Goal: Task Accomplishment & Management: Manage account settings

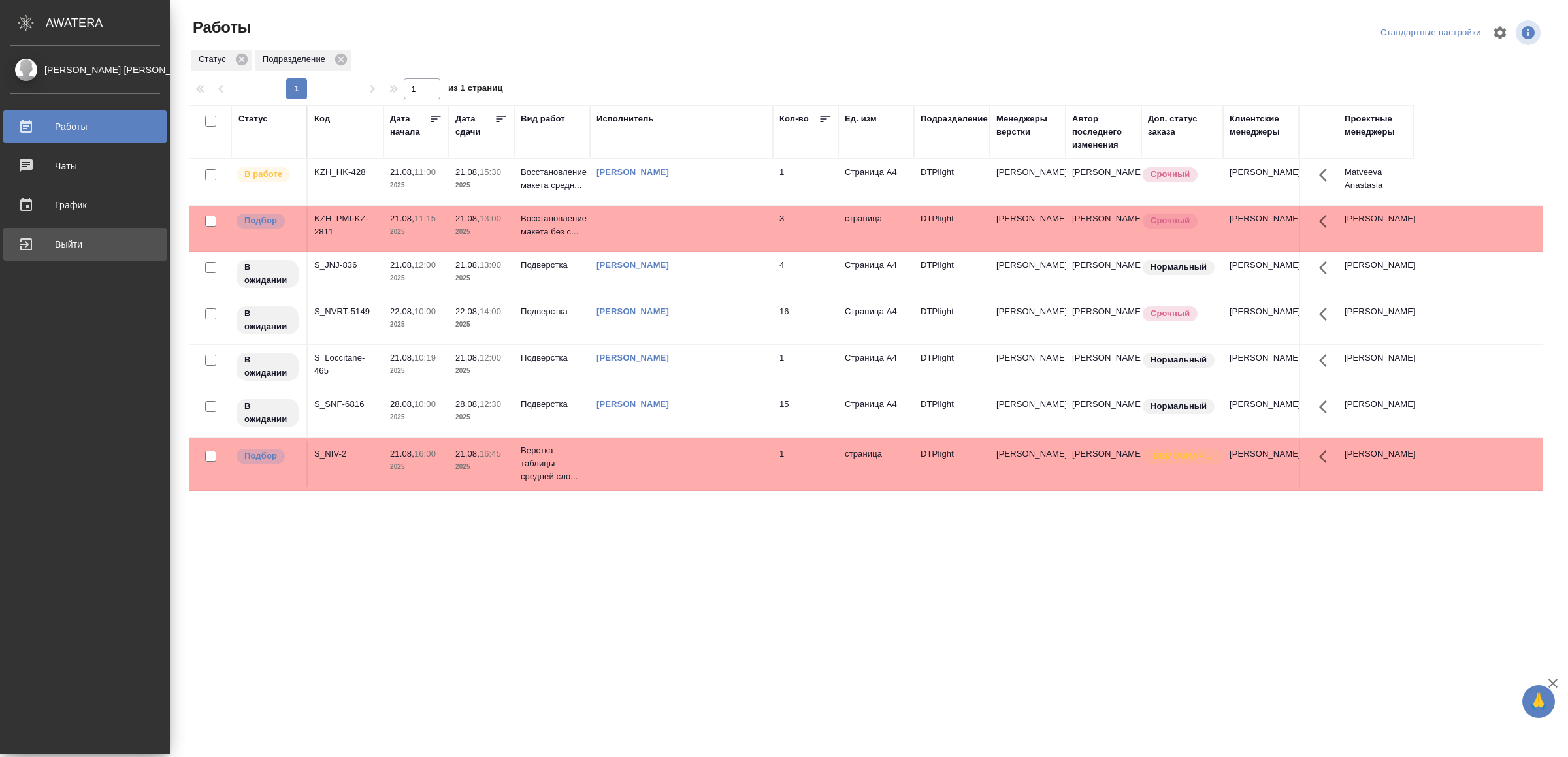
click at [106, 242] on div "Выйти" at bounding box center [85, 245] width 150 height 20
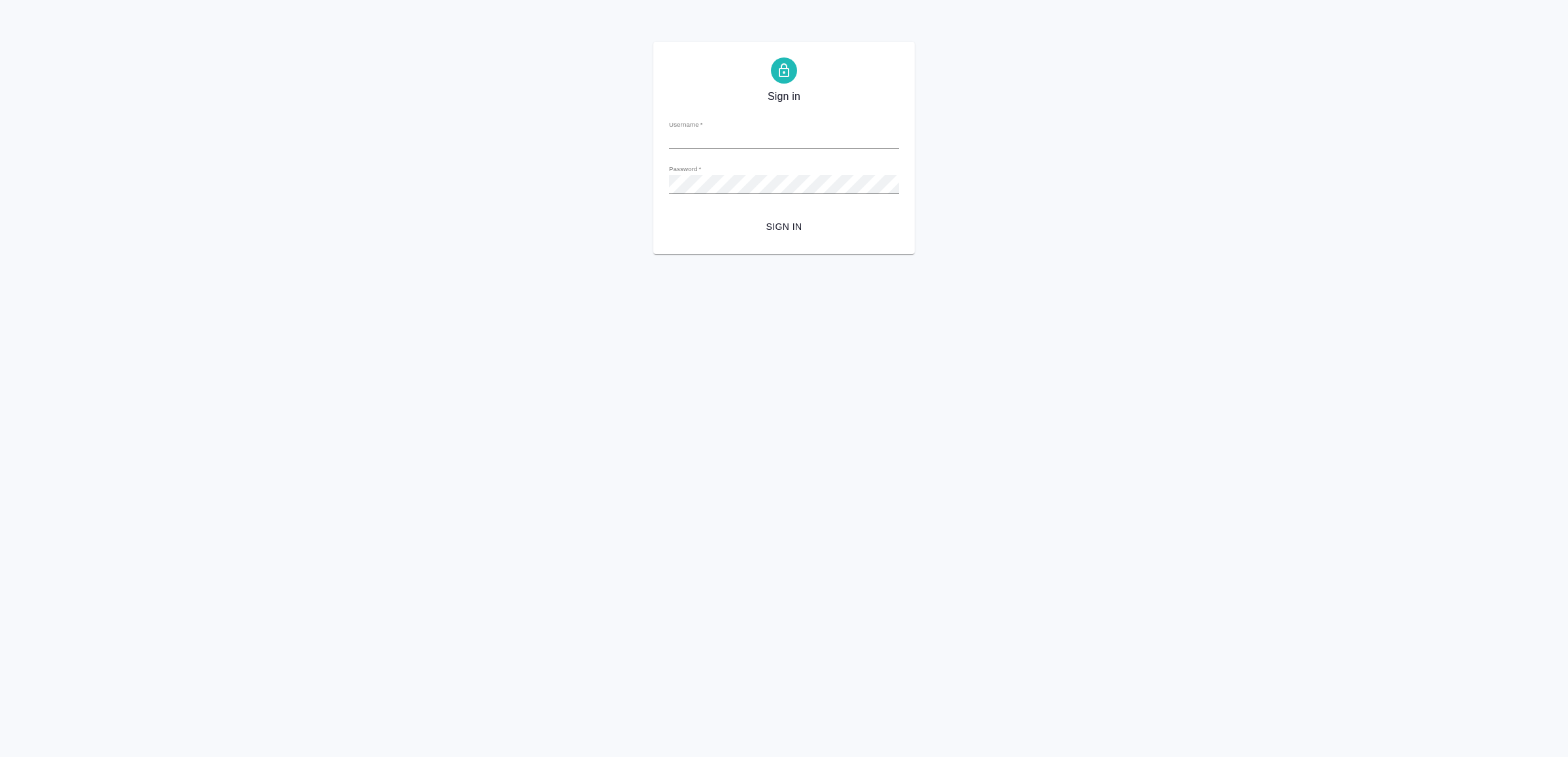
type input "[EMAIL_ADDRESS][DOMAIN_NAME]"
click at [786, 221] on span "Sign in" at bounding box center [784, 227] width 209 height 17
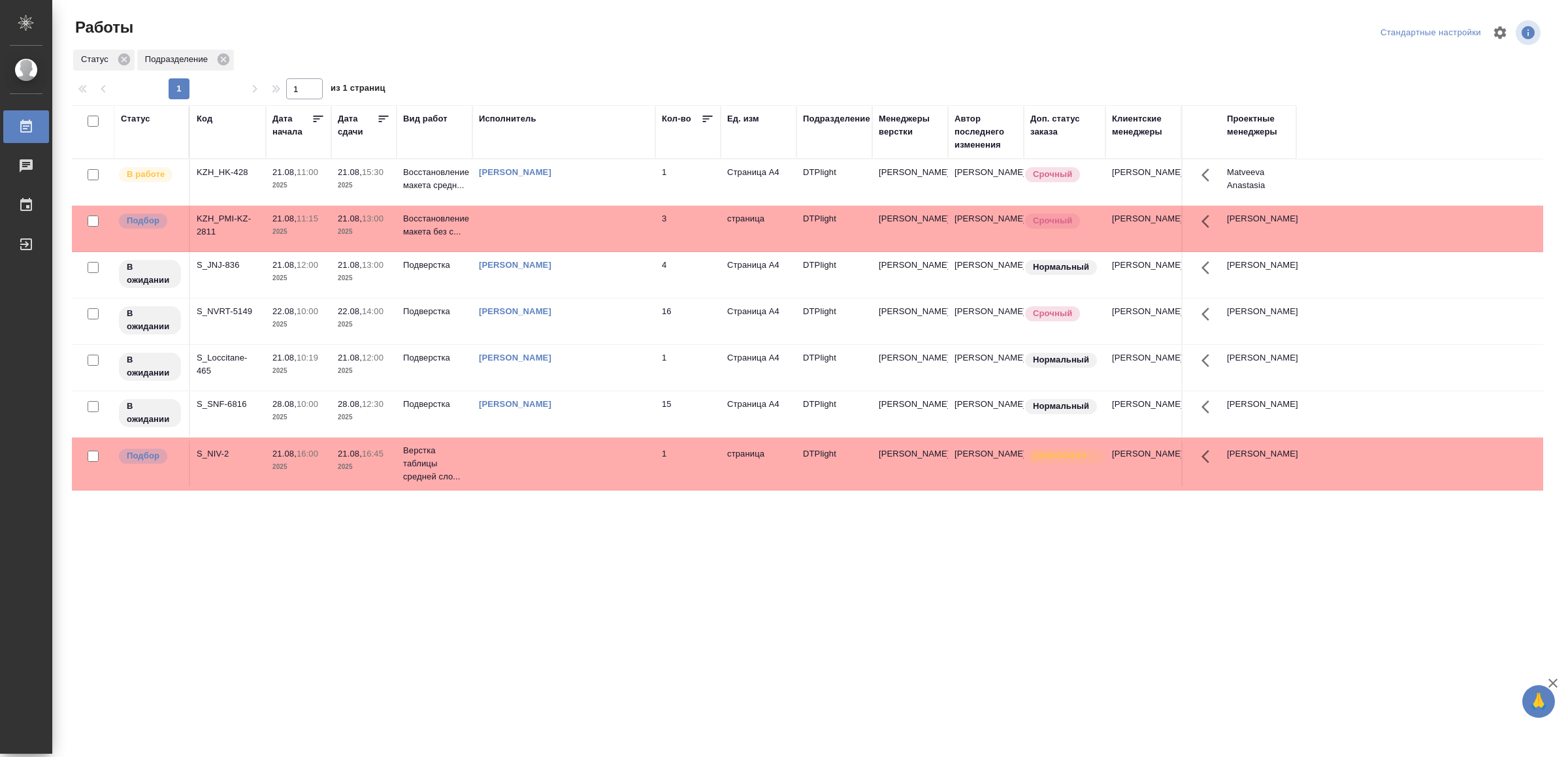
drag, startPoint x: 425, startPoint y: 648, endPoint x: 433, endPoint y: 639, distance: 12.0
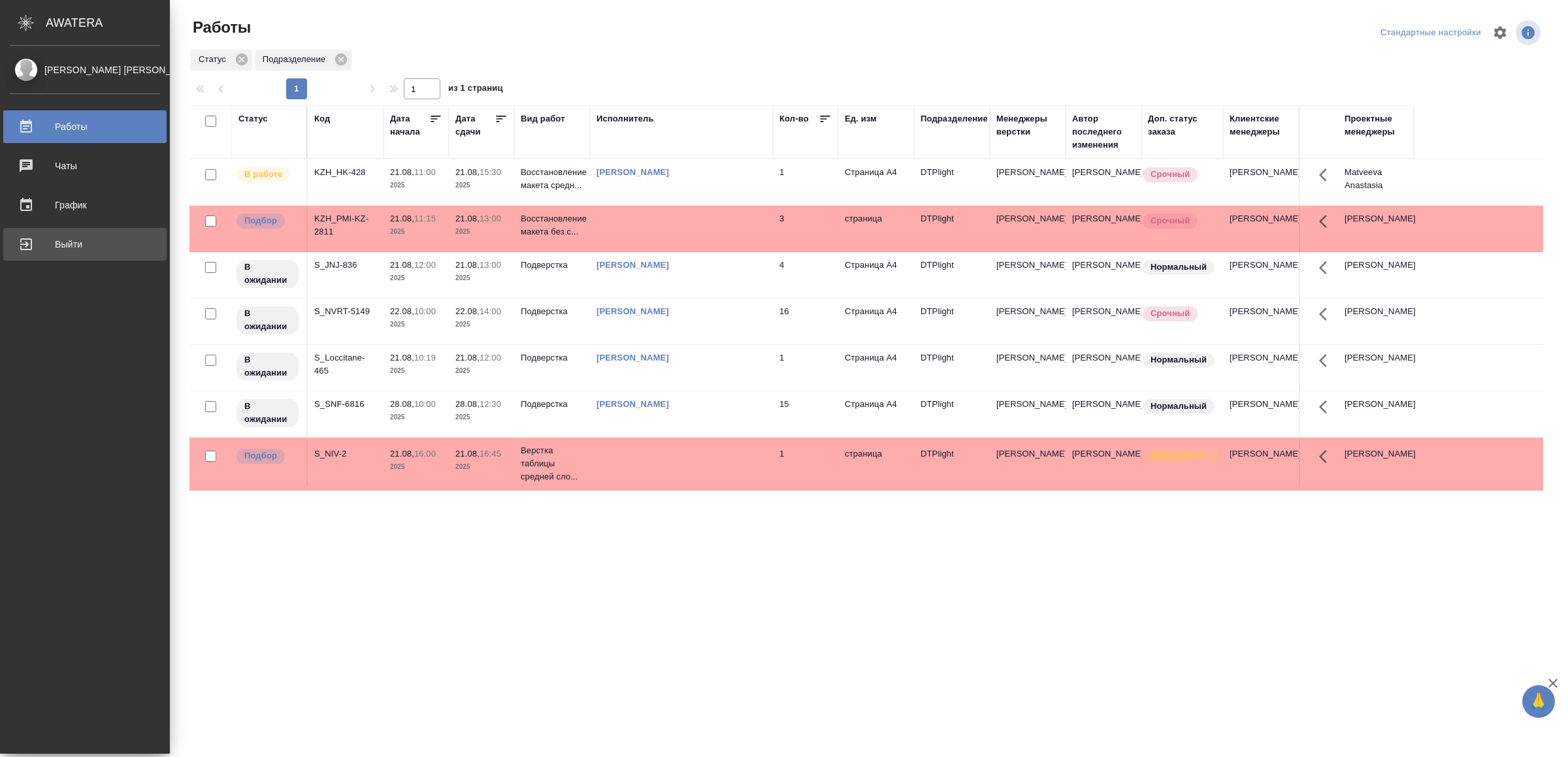
click at [40, 238] on div "Выйти" at bounding box center [85, 245] width 150 height 20
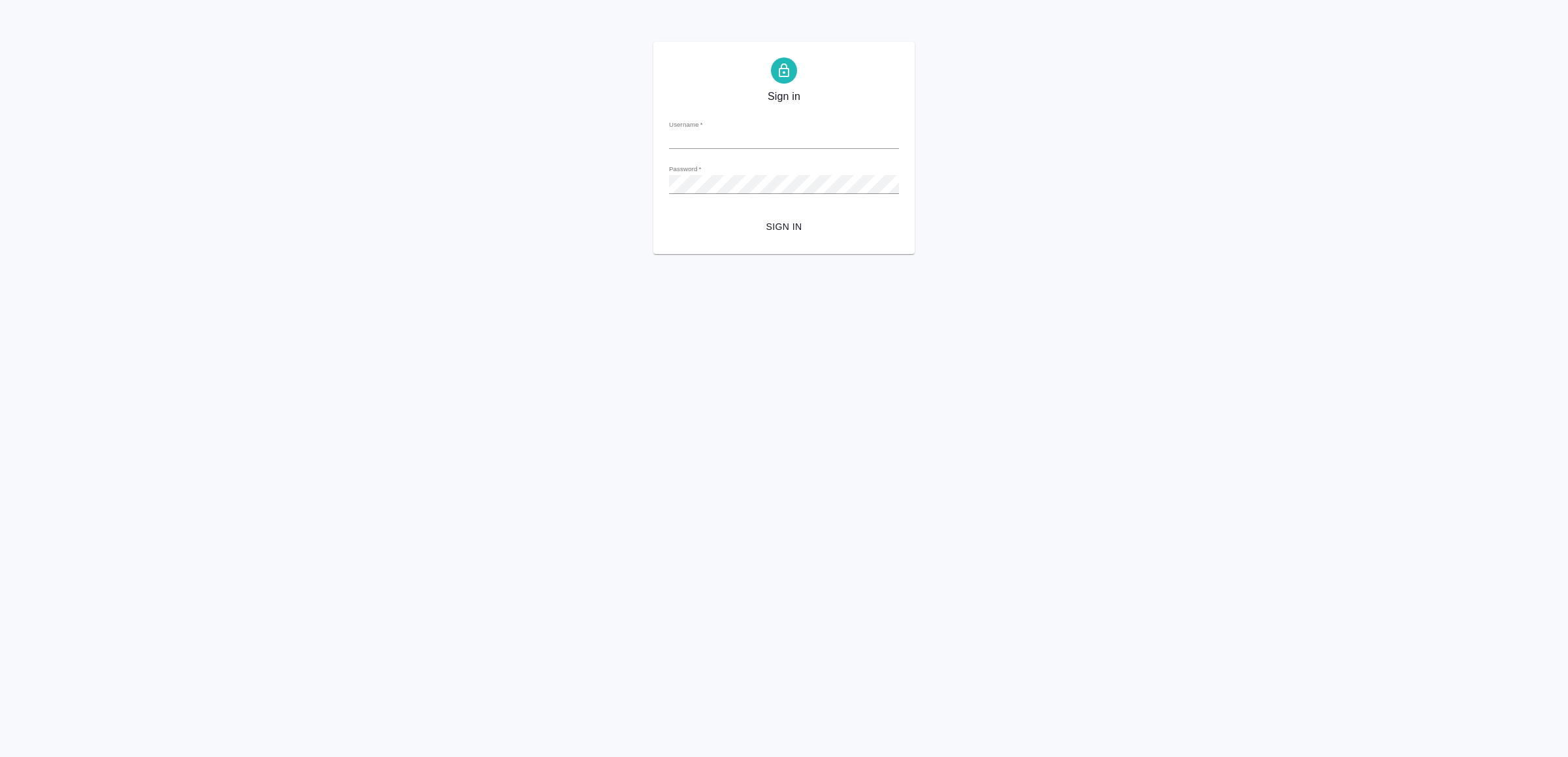
type input "[EMAIL_ADDRESS][DOMAIN_NAME]"
click at [808, 217] on button "Sign in" at bounding box center [784, 227] width 230 height 24
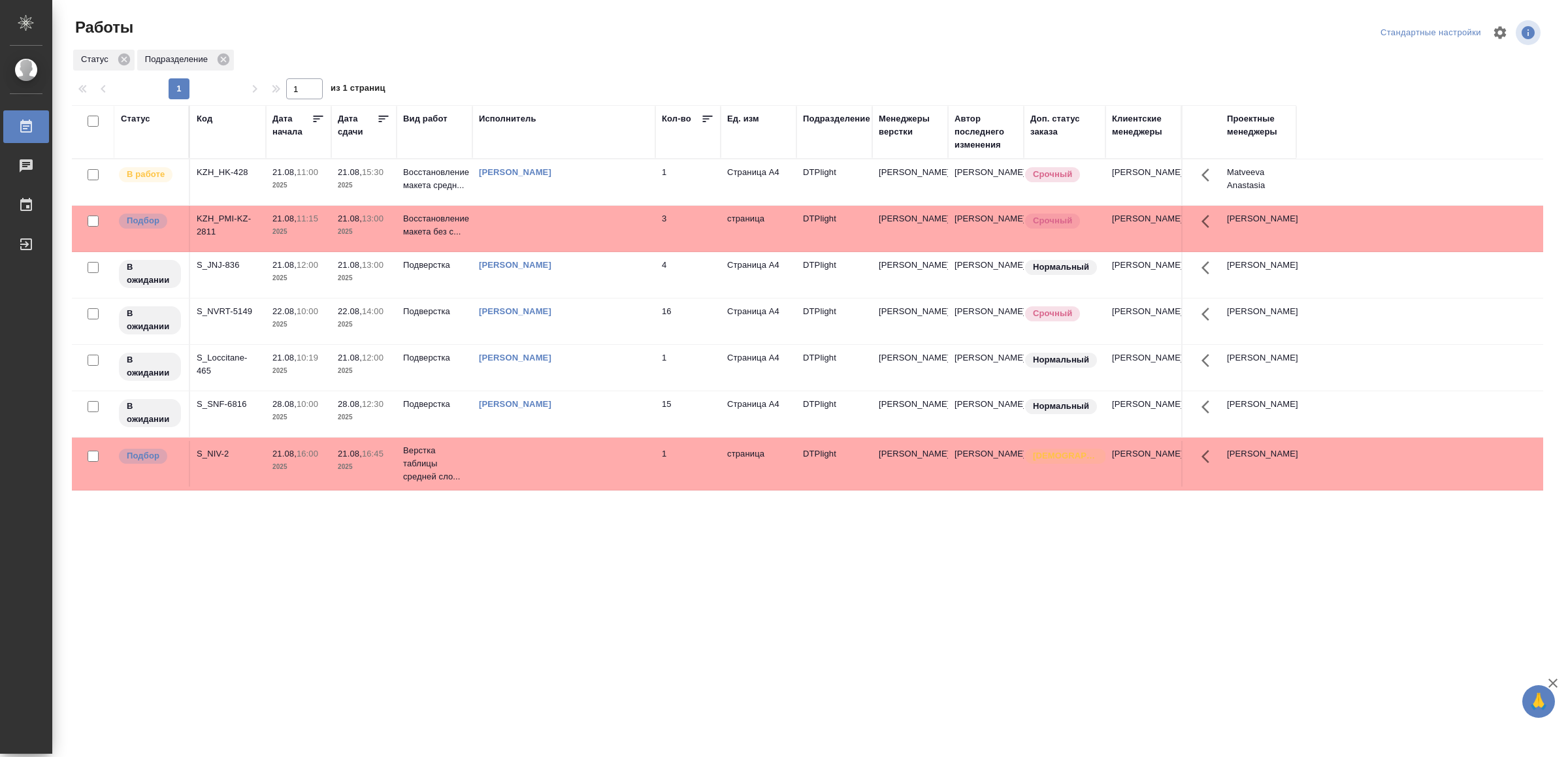
drag, startPoint x: 839, startPoint y: 580, endPoint x: 843, endPoint y: 555, distance: 25.3
drag, startPoint x: 556, startPoint y: 645, endPoint x: 561, endPoint y: 628, distance: 17.7
drag, startPoint x: 727, startPoint y: 578, endPoint x: 727, endPoint y: 570, distance: 8.0
click at [619, 205] on td at bounding box center [564, 182] width 183 height 46
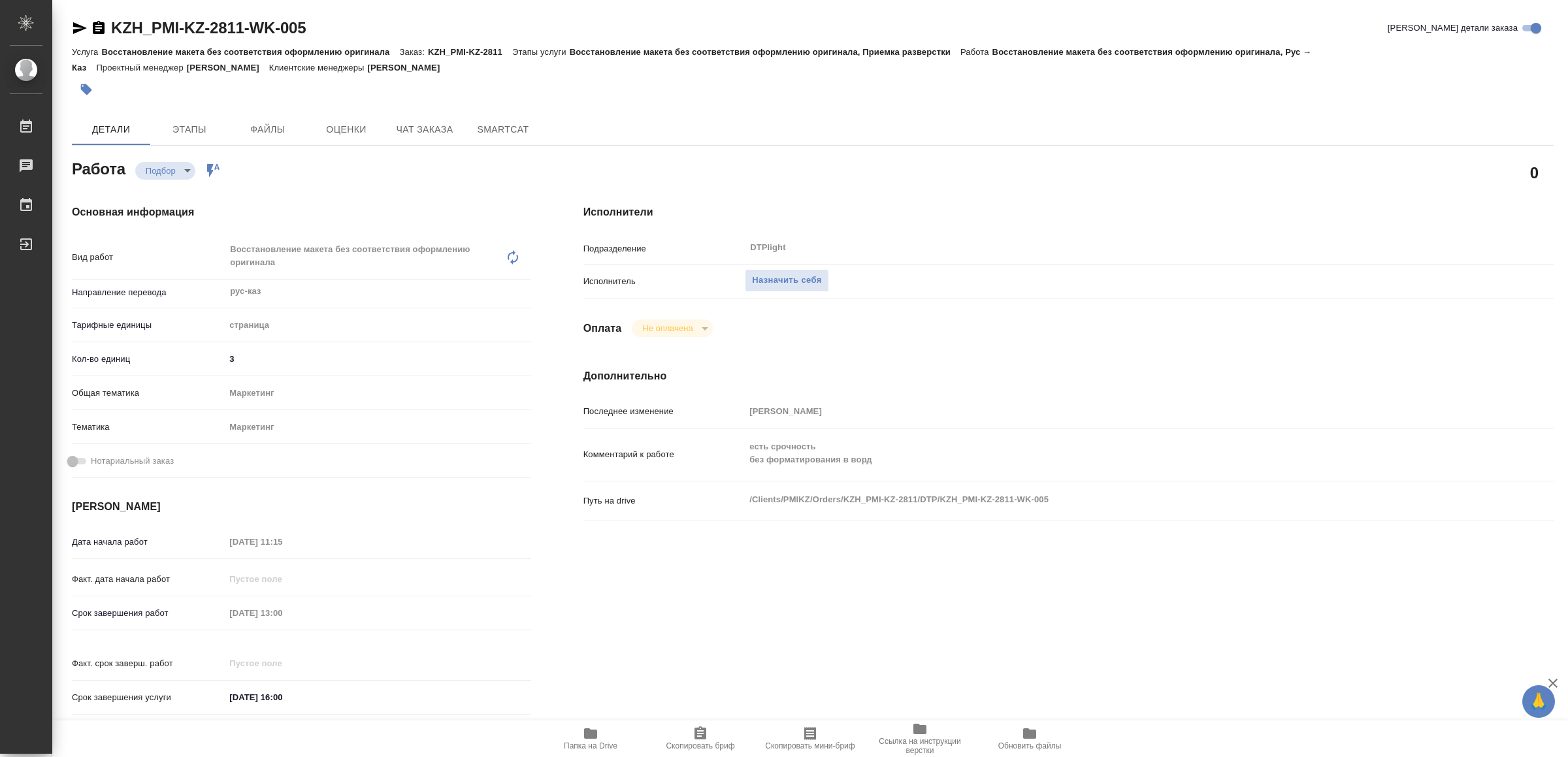
click at [593, 735] on icon "button" at bounding box center [590, 734] width 13 height 11
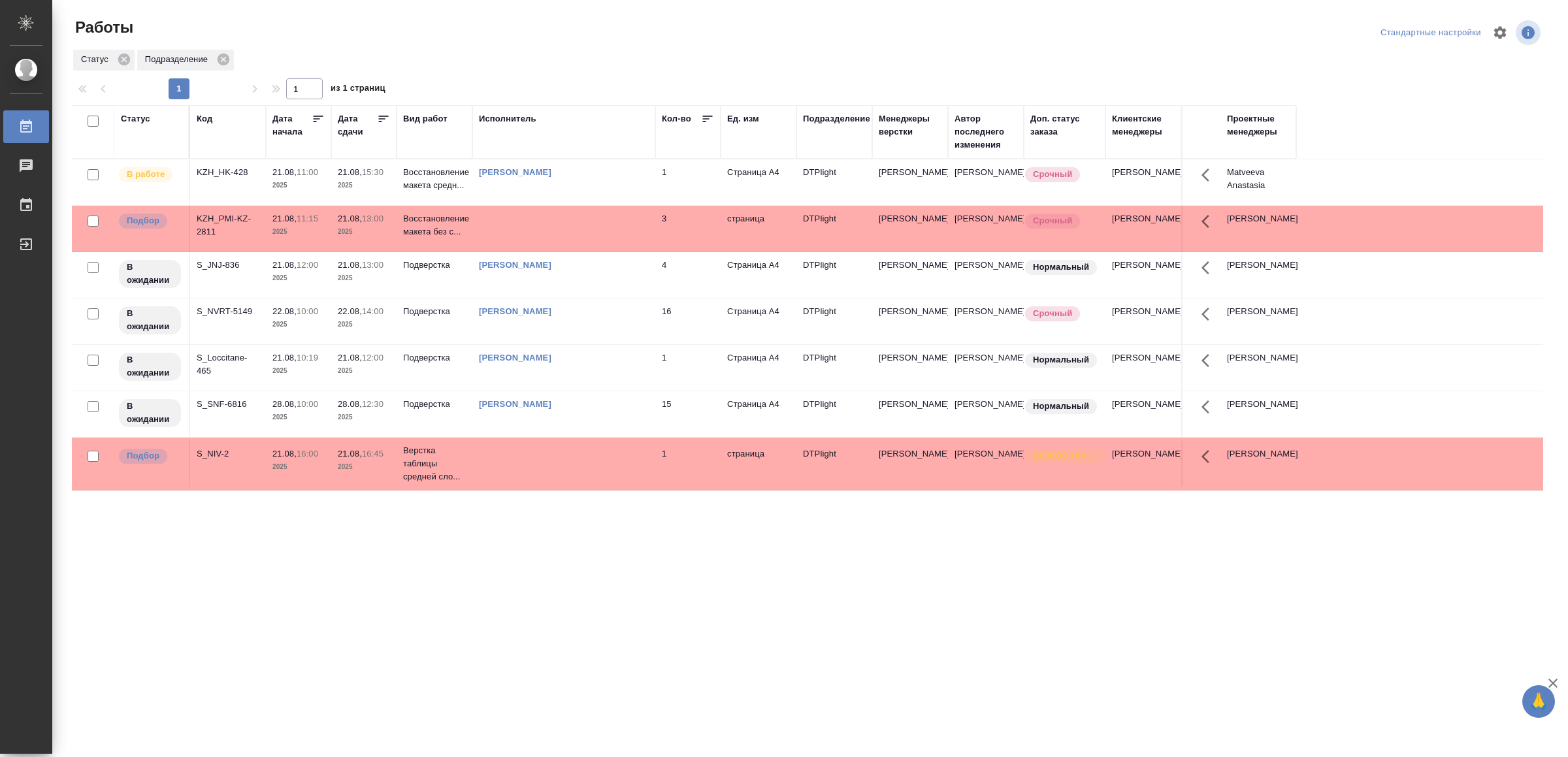
click at [663, 205] on td "1" at bounding box center [688, 182] width 66 height 46
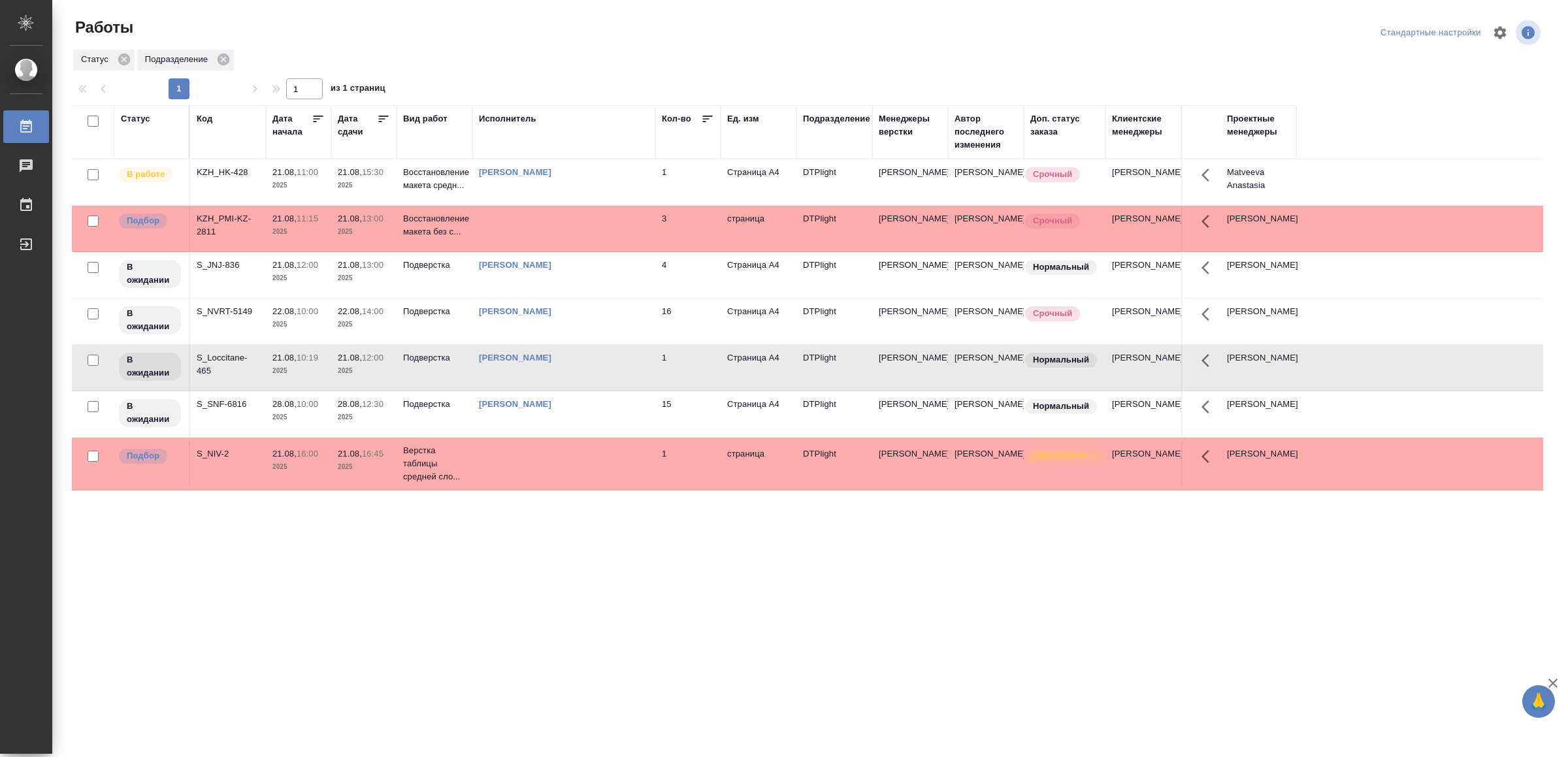
click at [663, 205] on td "1" at bounding box center [688, 182] width 66 height 46
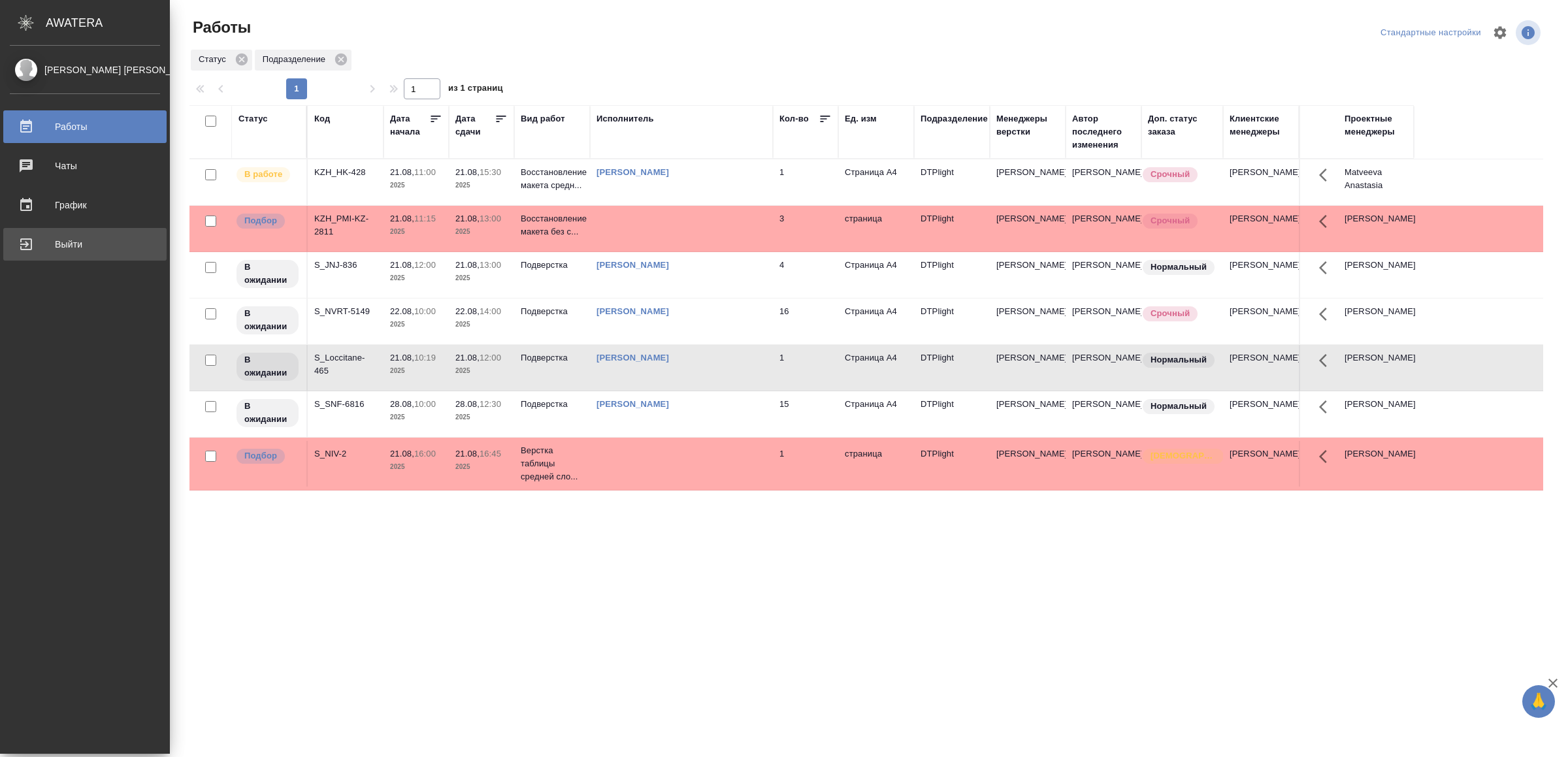
click at [53, 243] on div "Выйти" at bounding box center [85, 245] width 150 height 20
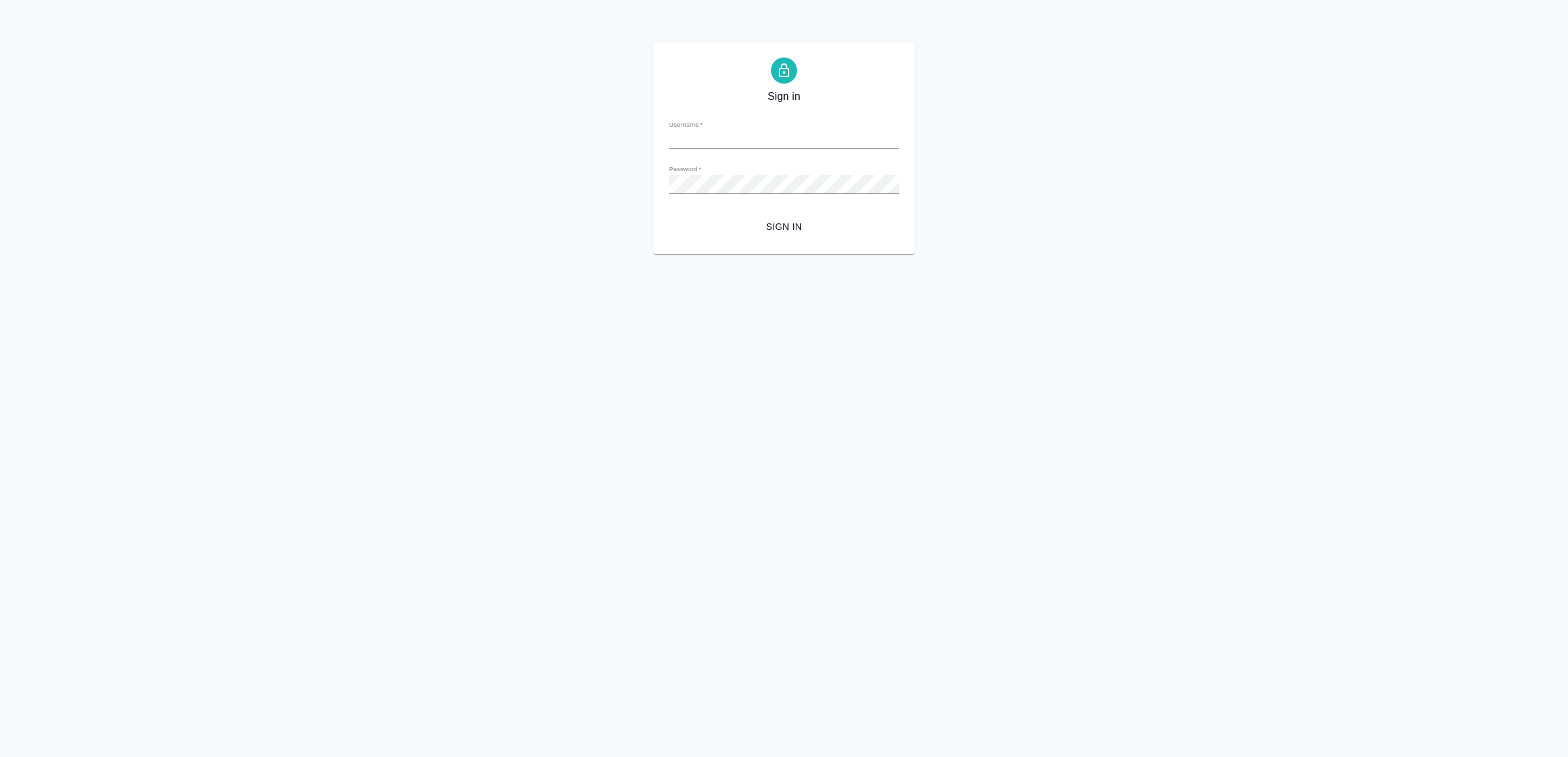
type input "v.yamkovenko@awatera.com"
click at [790, 220] on span "Sign in" at bounding box center [784, 227] width 209 height 17
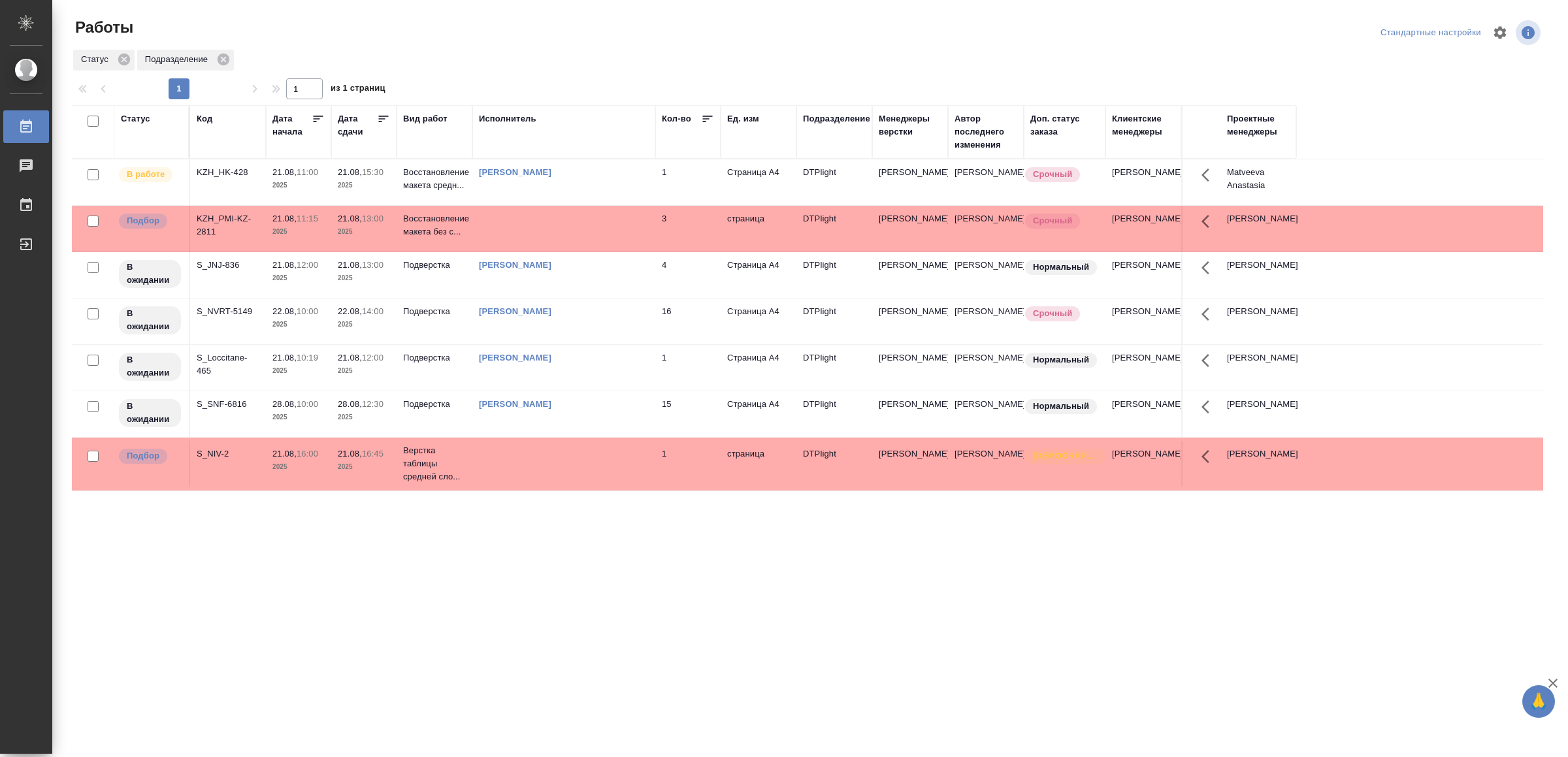
click at [610, 179] on div "[PERSON_NAME]" at bounding box center [563, 172] width 170 height 13
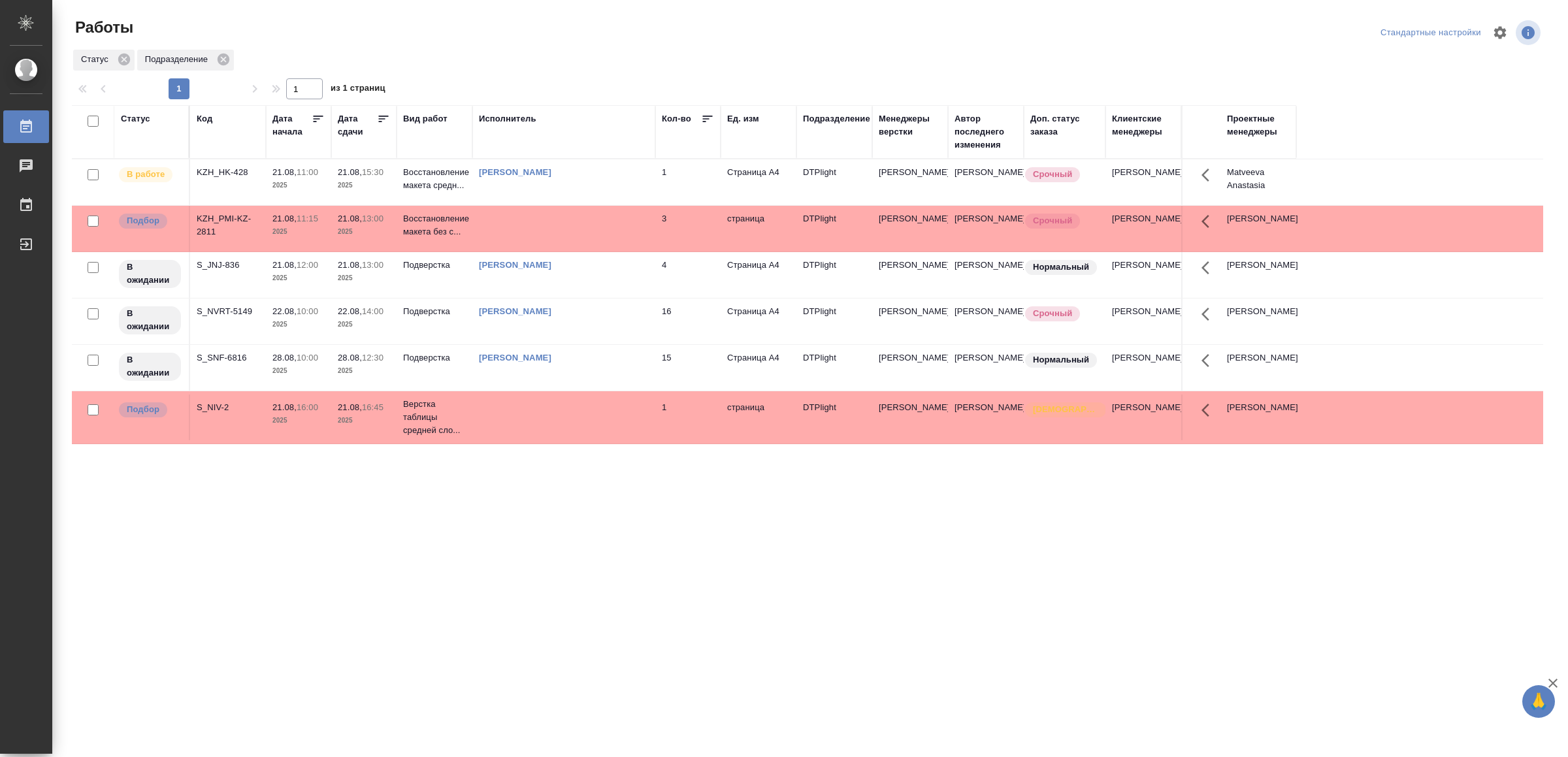
click at [610, 205] on td "[PERSON_NAME]" at bounding box center [564, 182] width 183 height 46
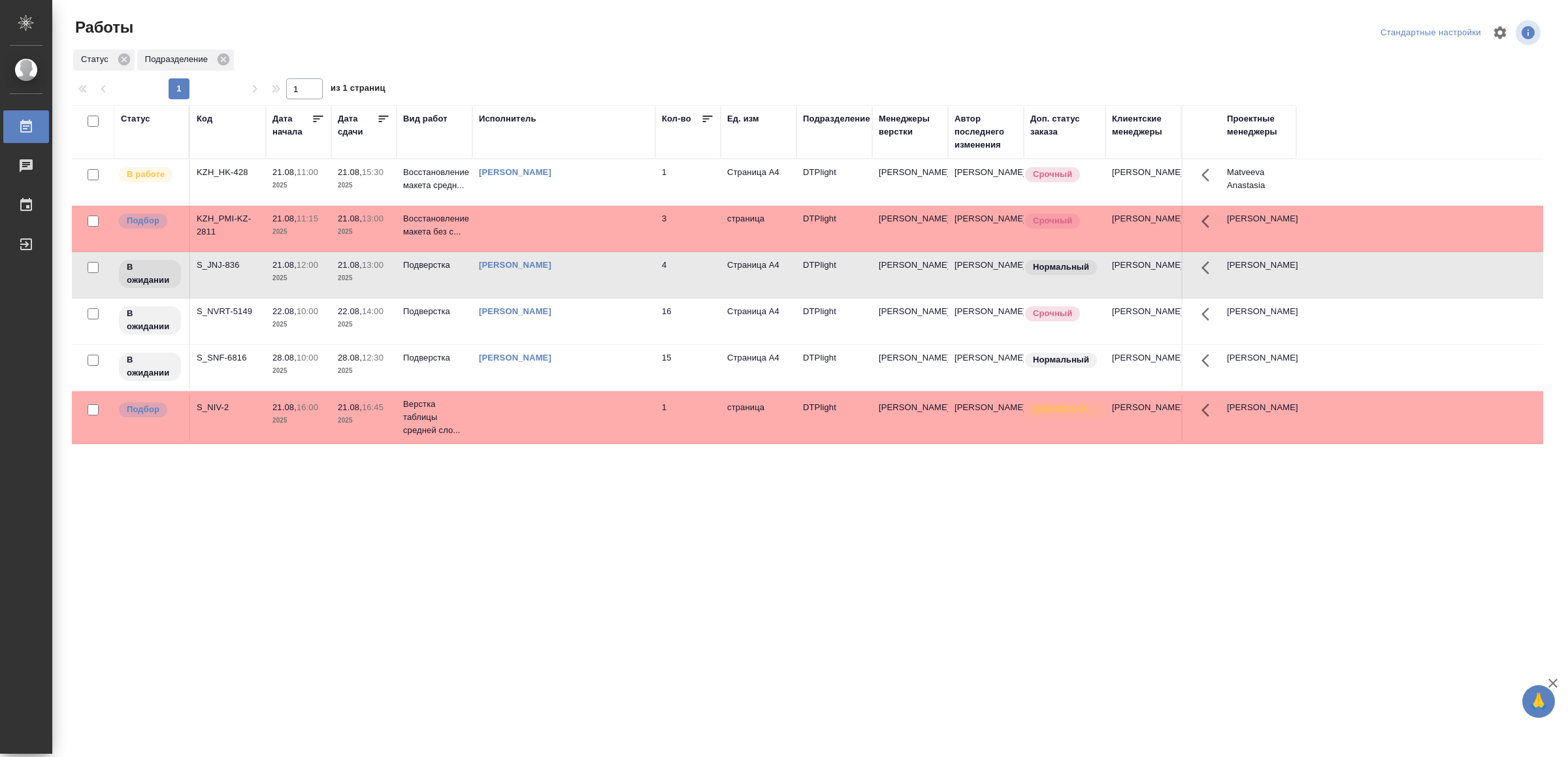
click at [610, 205] on td "[PERSON_NAME]" at bounding box center [564, 182] width 183 height 46
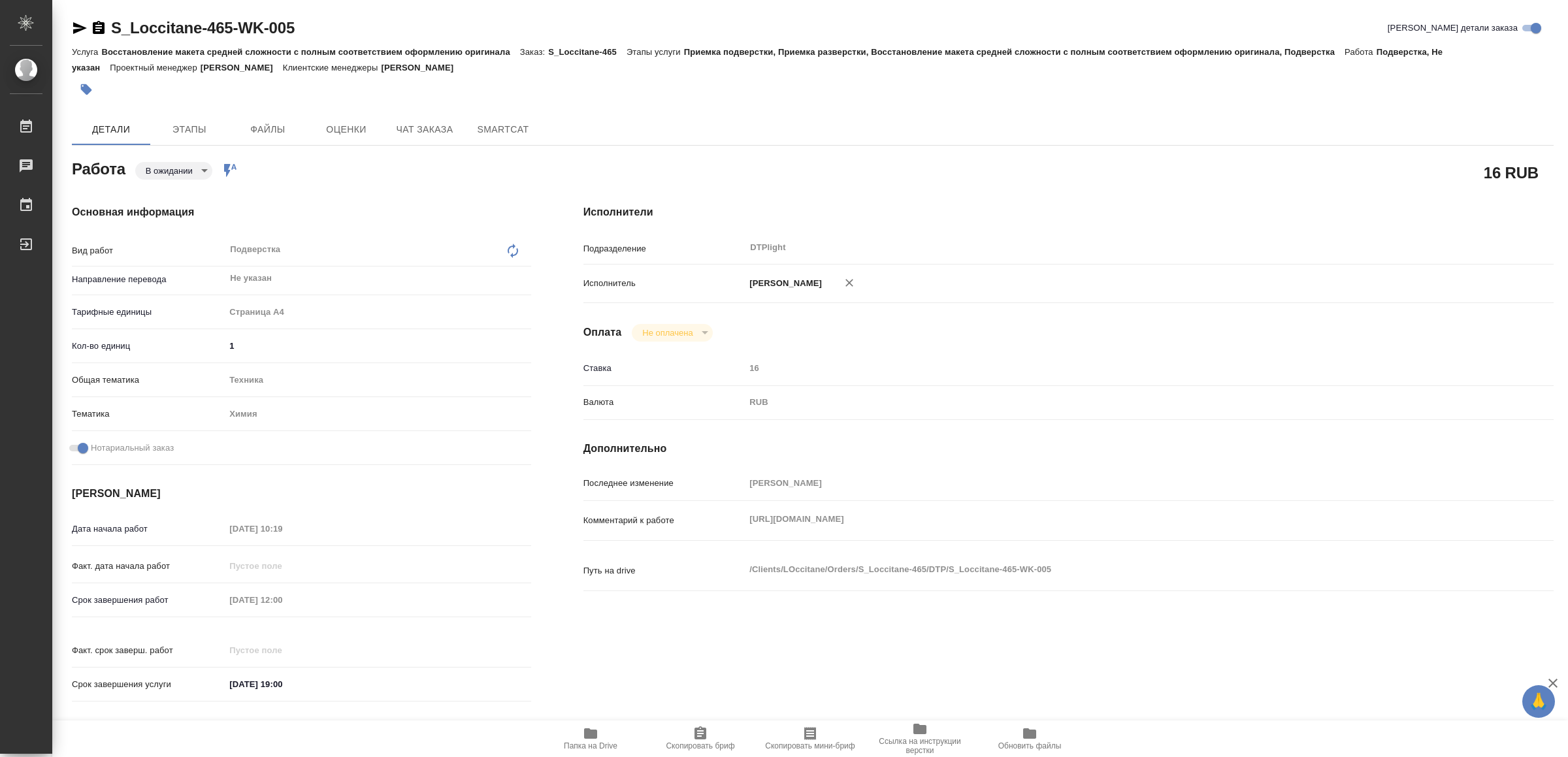
drag, startPoint x: 971, startPoint y: 529, endPoint x: 743, endPoint y: 528, distance: 228.0
click at [743, 528] on div "Комментарий к работе [URL][DOMAIN_NAME] x" at bounding box center [1068, 521] width 970 height 29
click at [178, 168] on body "🙏 .cls-1 fill:#fff; AWATERA Yamkovenko [PERSON_NAME] Работы 0 Чаты График Выйти…" at bounding box center [784, 378] width 1568 height 757
click at [178, 168] on button "В работе" at bounding box center [168, 170] width 43 height 14
type textarea "x"
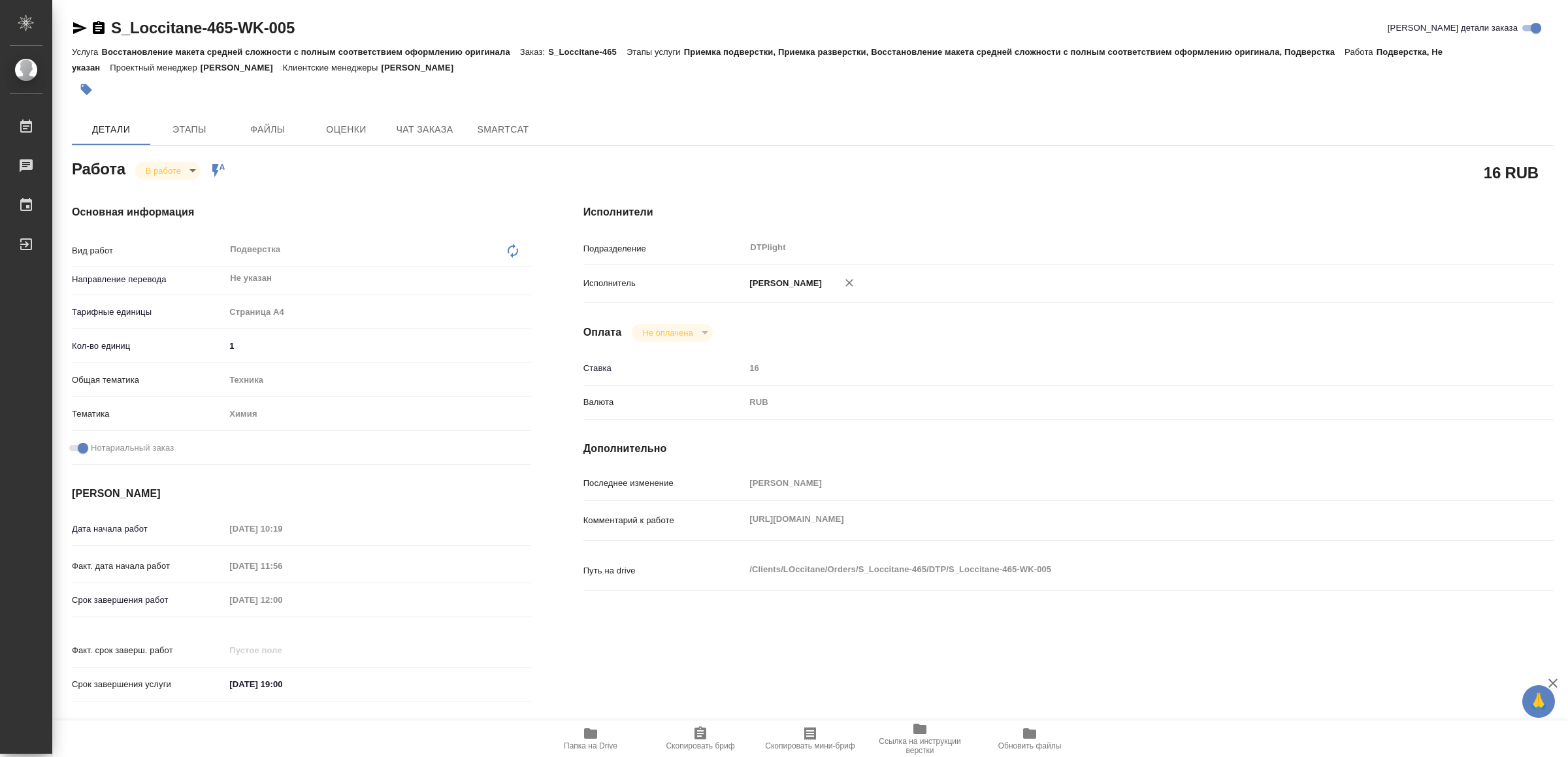
type textarea "x"
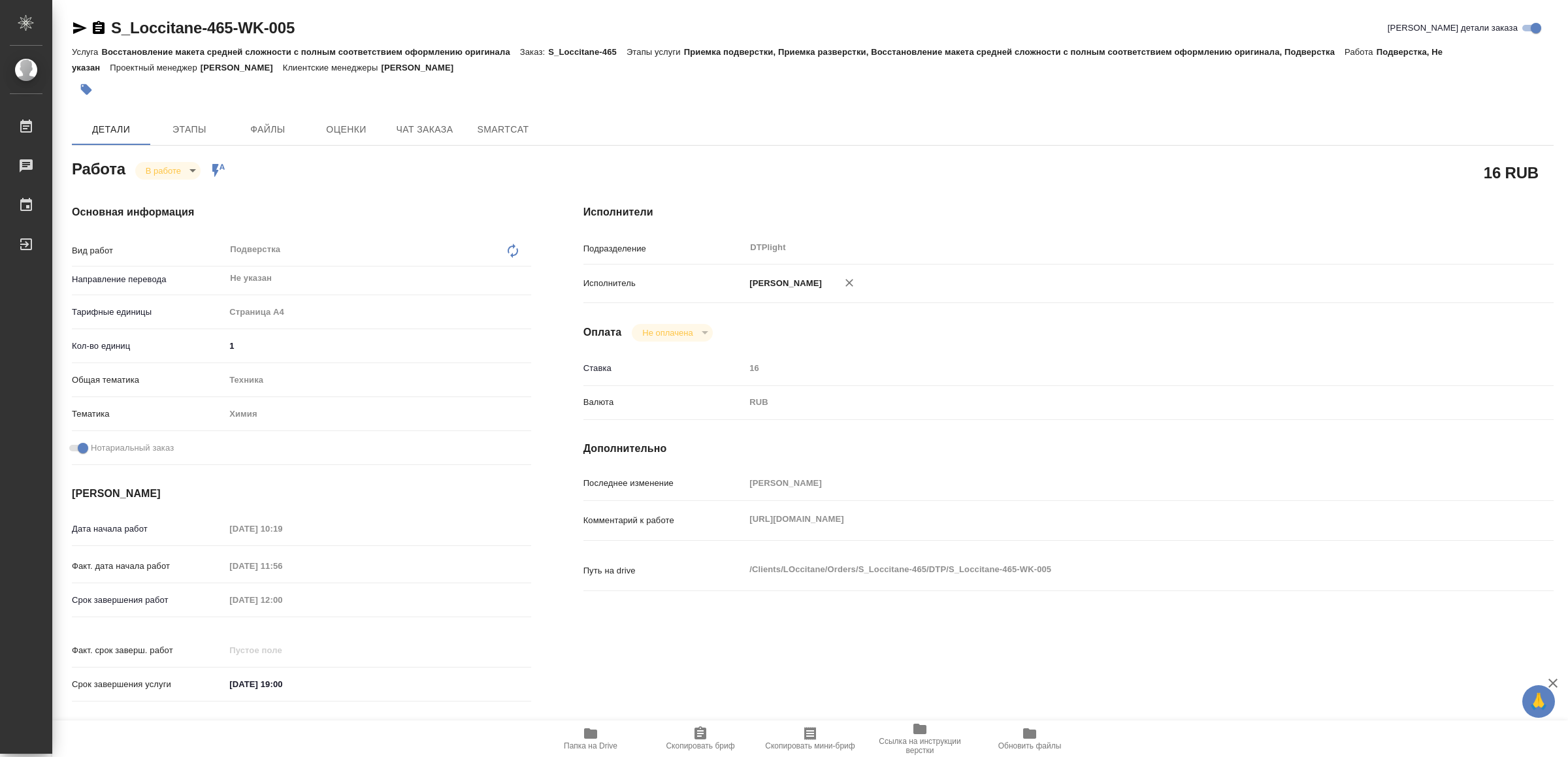
type textarea "x"
click at [75, 28] on icon "button" at bounding box center [79, 28] width 16 height 16
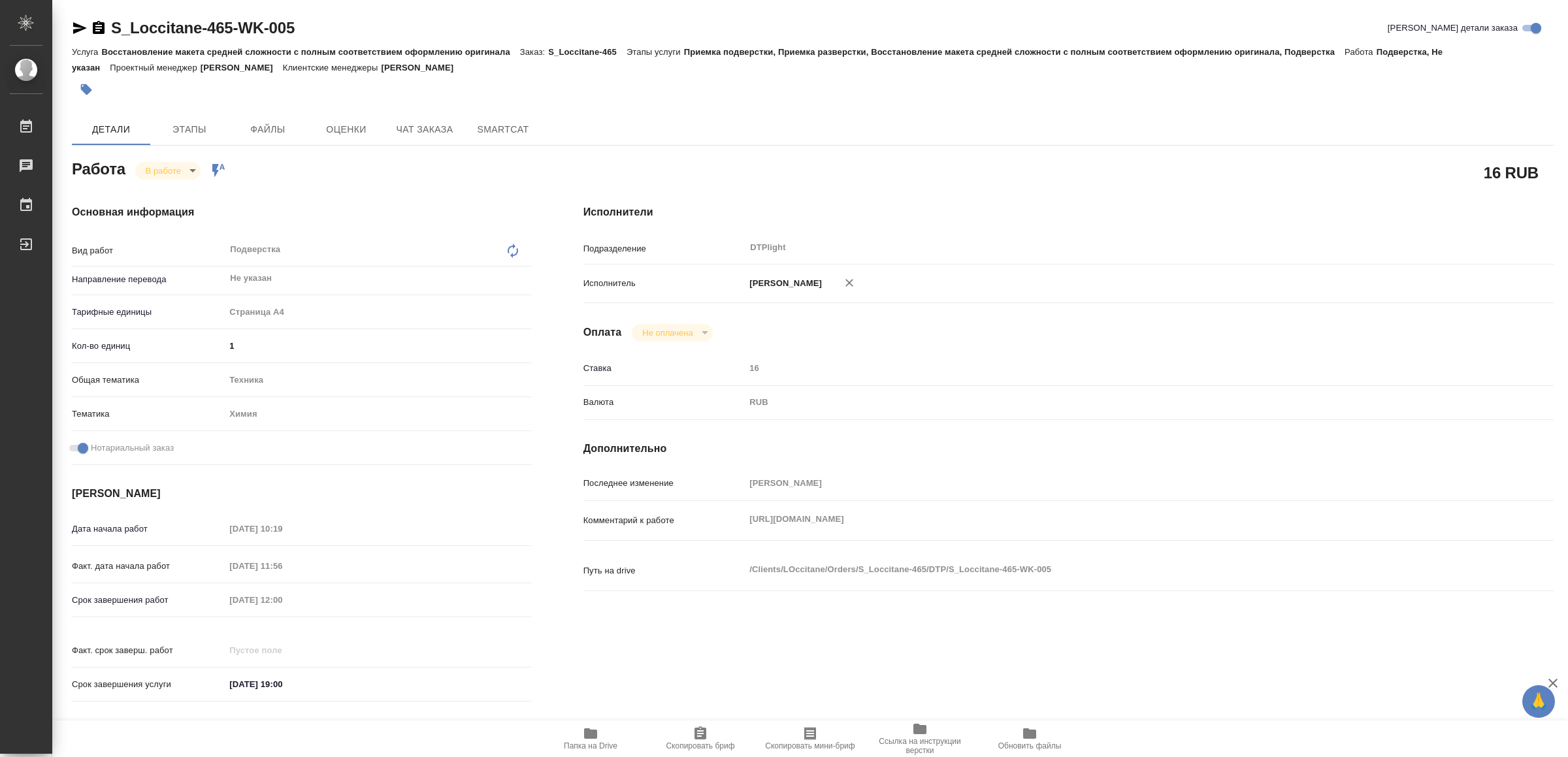
click at [581, 714] on div "Работа В работе inProgress Работа включена в последовательность 16 RUB Основная…" at bounding box center [812, 625] width 1482 height 938
click at [592, 739] on icon "button" at bounding box center [590, 734] width 13 height 11
click at [602, 731] on span "Папка на Drive" at bounding box center [590, 737] width 94 height 25
click at [77, 20] on icon "button" at bounding box center [79, 28] width 16 height 16
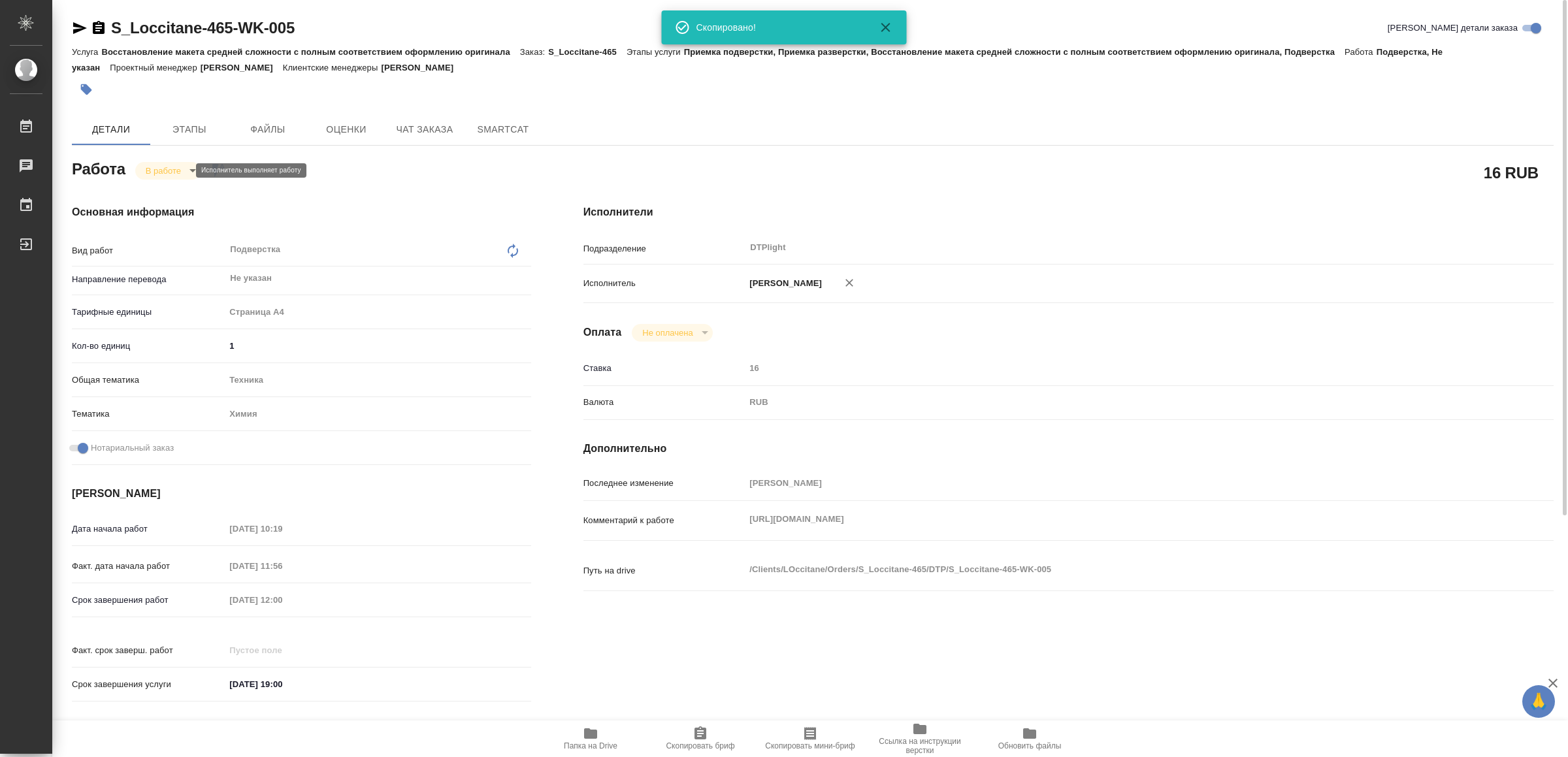
click at [171, 165] on body "🙏 .cls-1 fill:#fff; AWATERA Yamkovenko Vera Работы 0 Чаты График Выйти S_Loccit…" at bounding box center [784, 378] width 1568 height 757
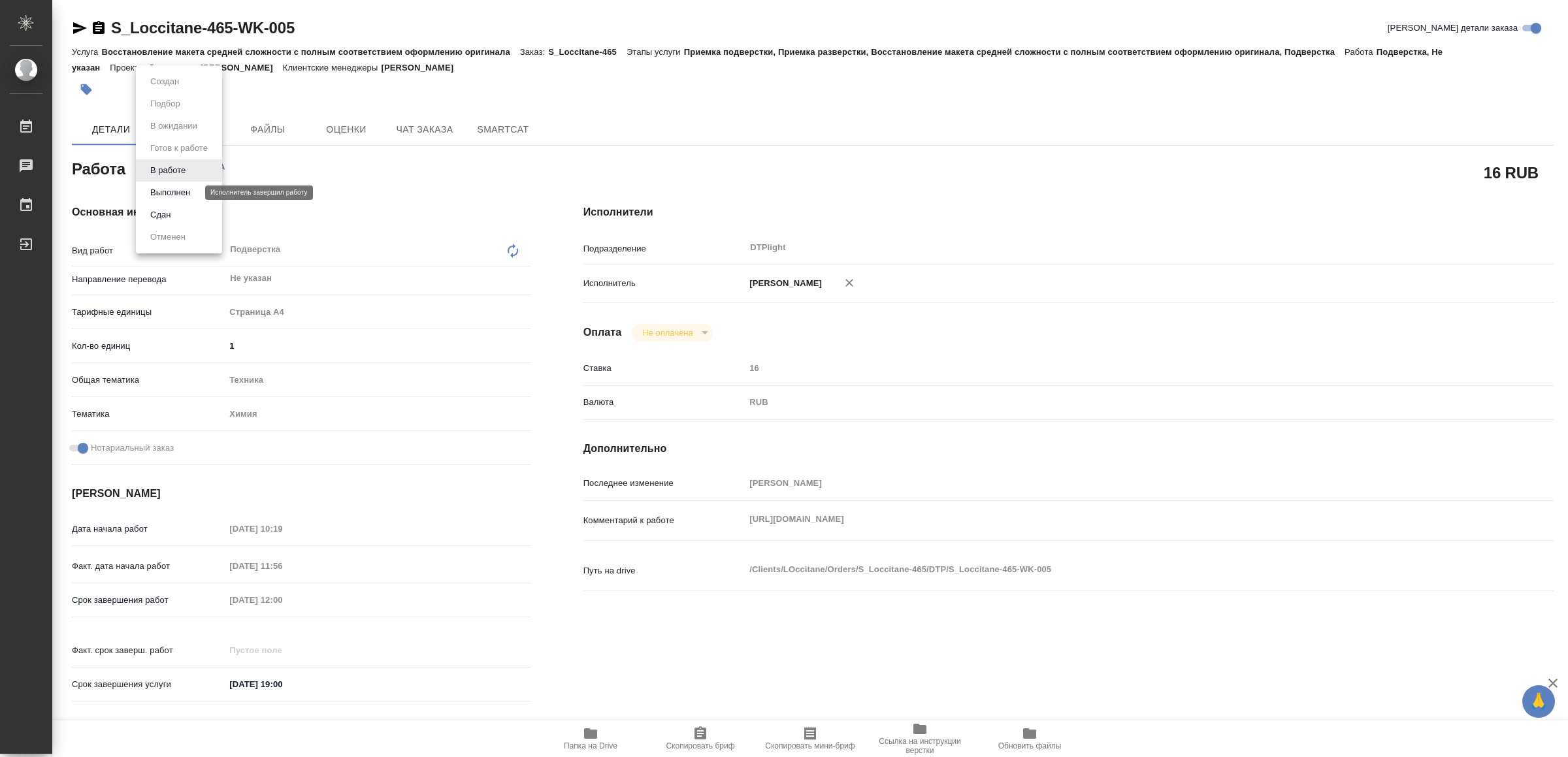
click at [184, 192] on button "Выполнен" at bounding box center [170, 192] width 48 height 14
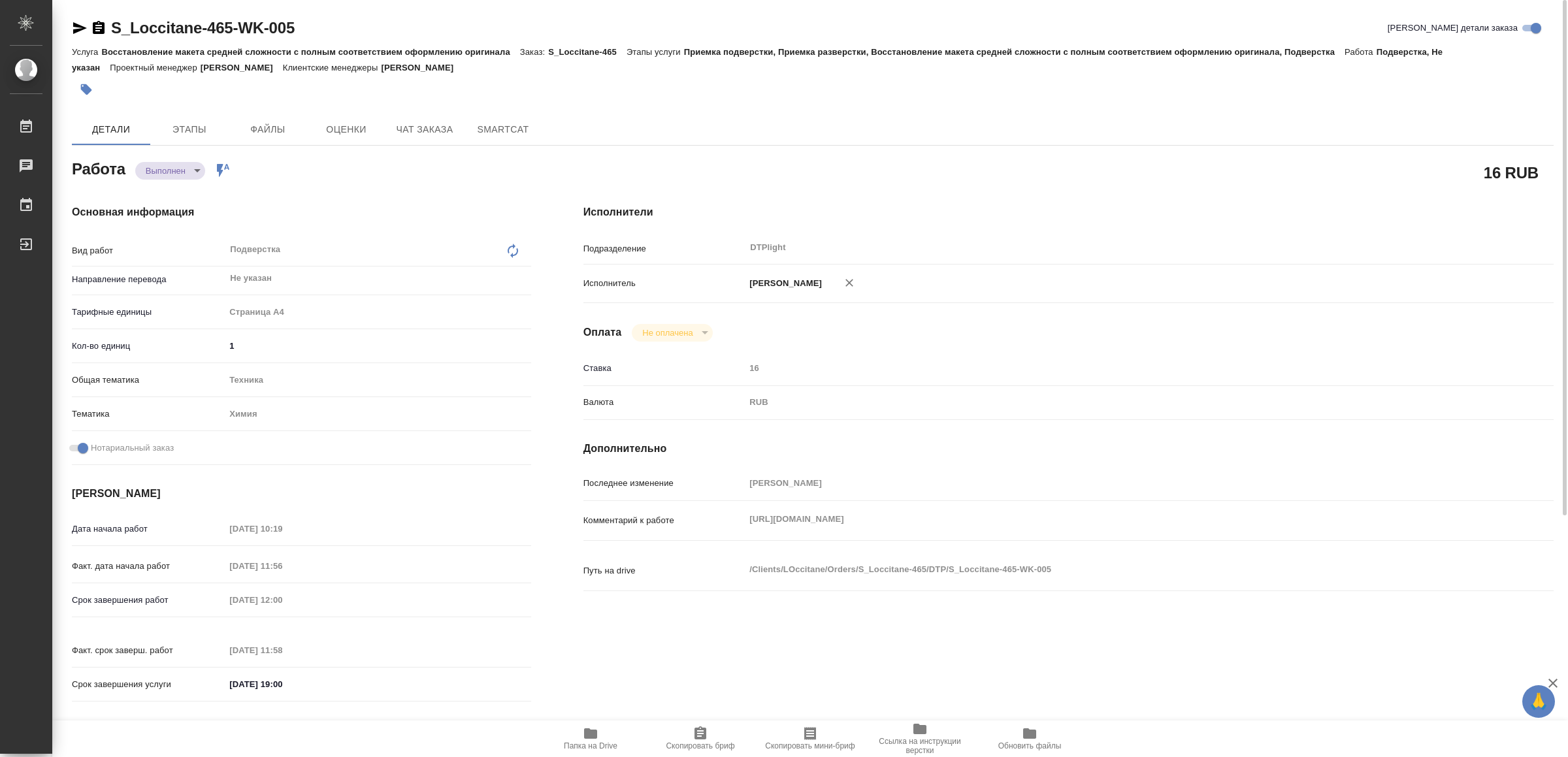
type textarea "x"
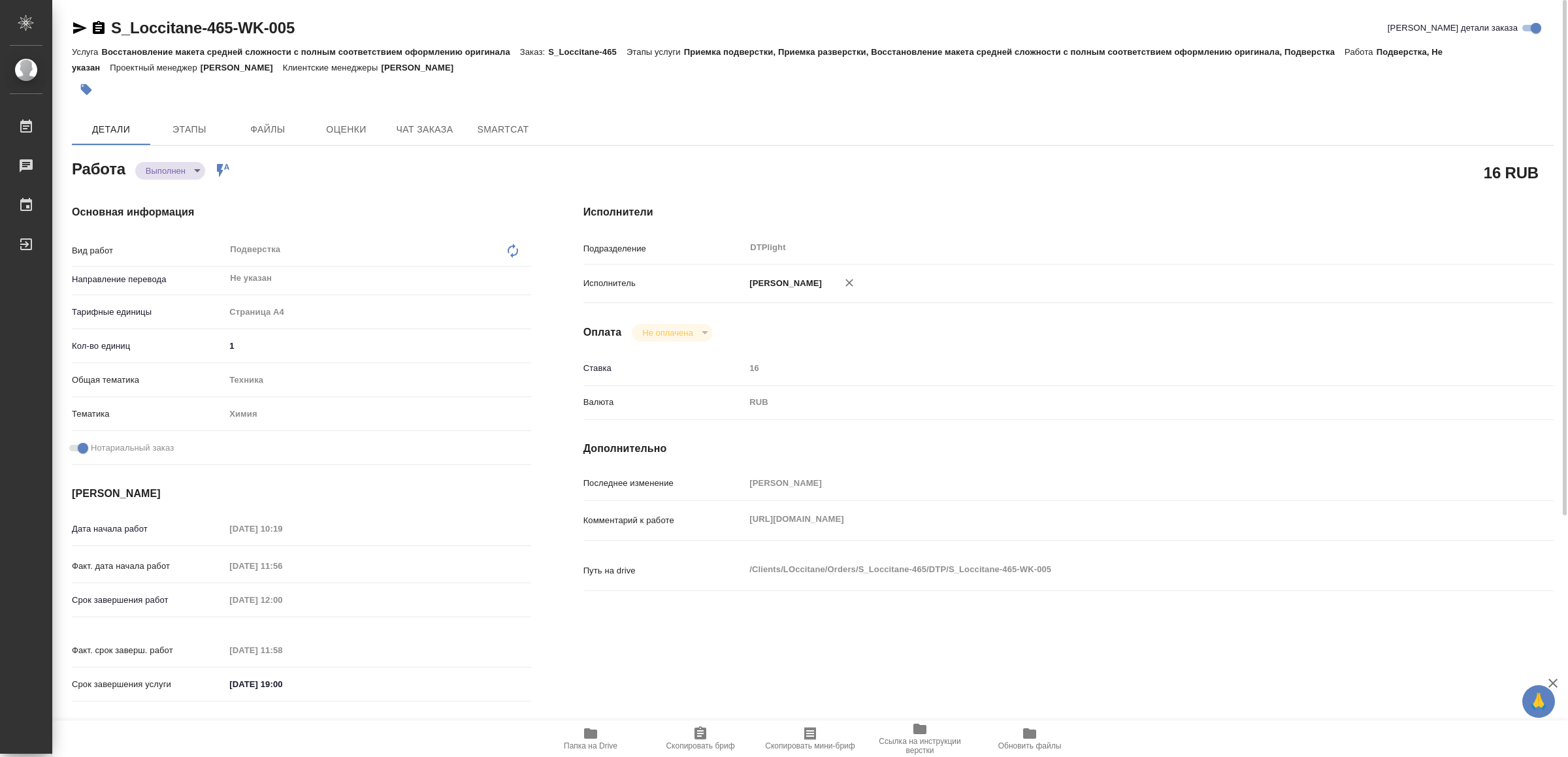
type textarea "x"
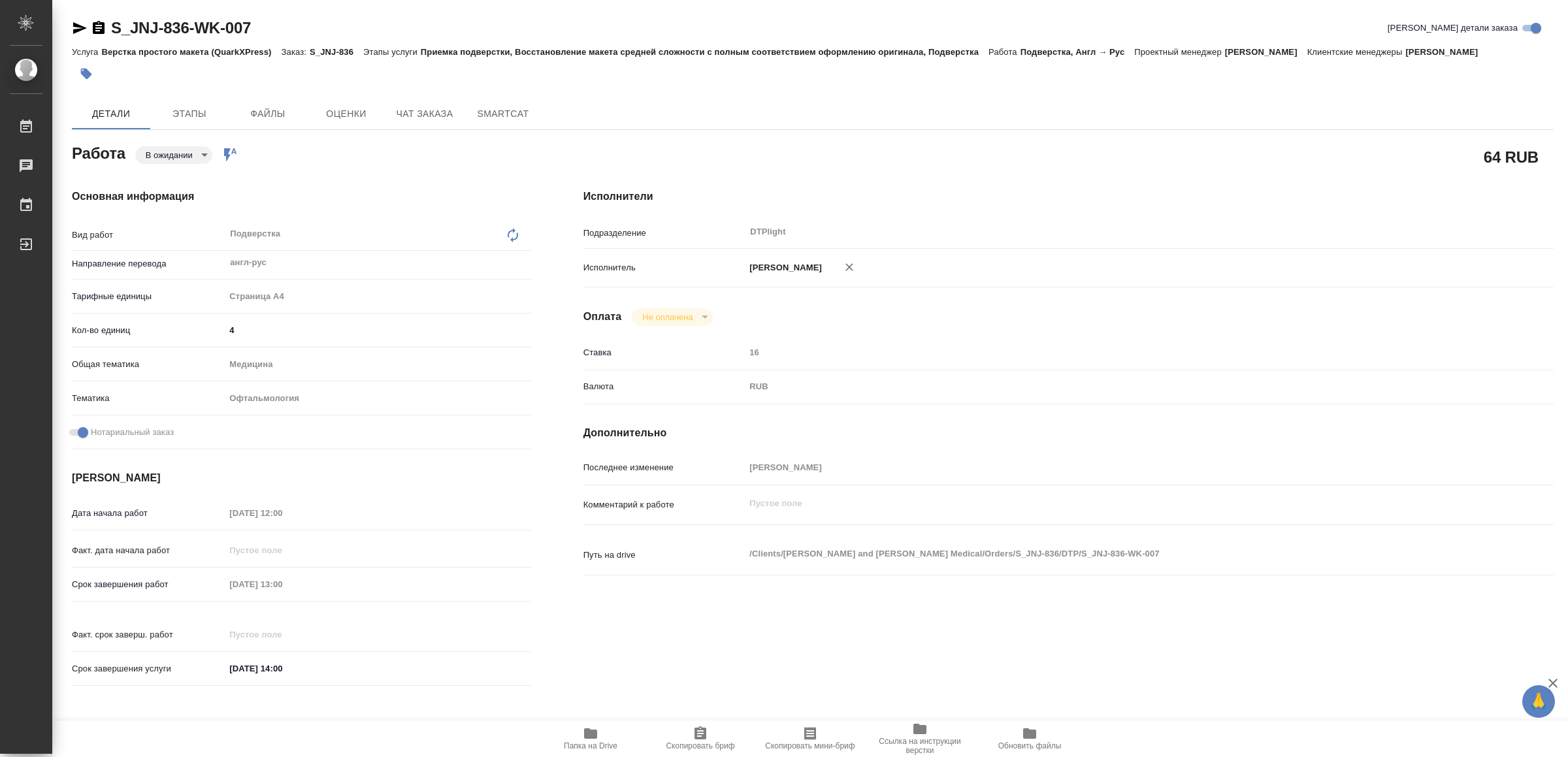
click at [588, 737] on icon "button" at bounding box center [590, 734] width 13 height 11
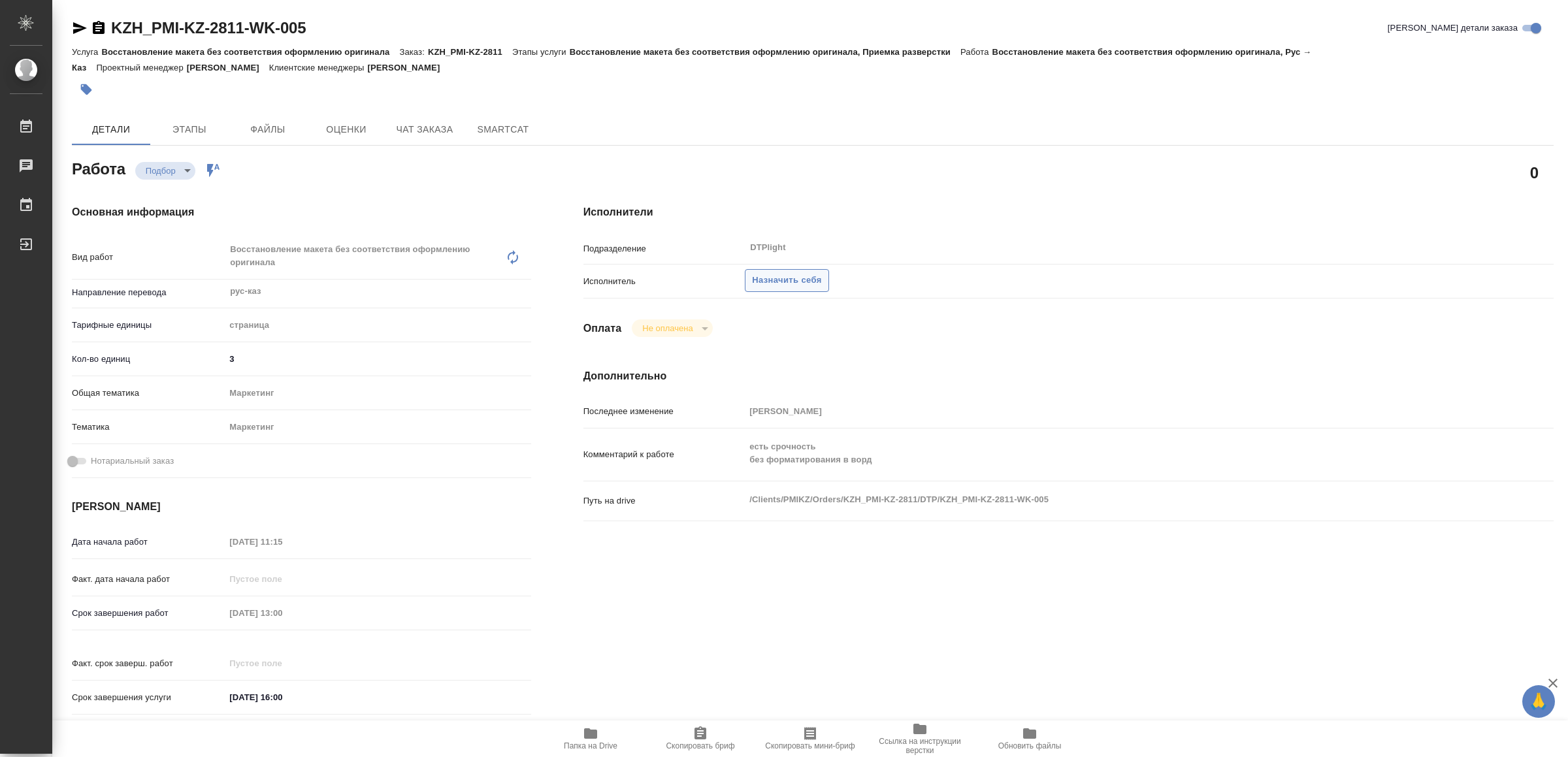
click at [799, 269] on button "Назначить себя" at bounding box center [787, 281] width 84 height 23
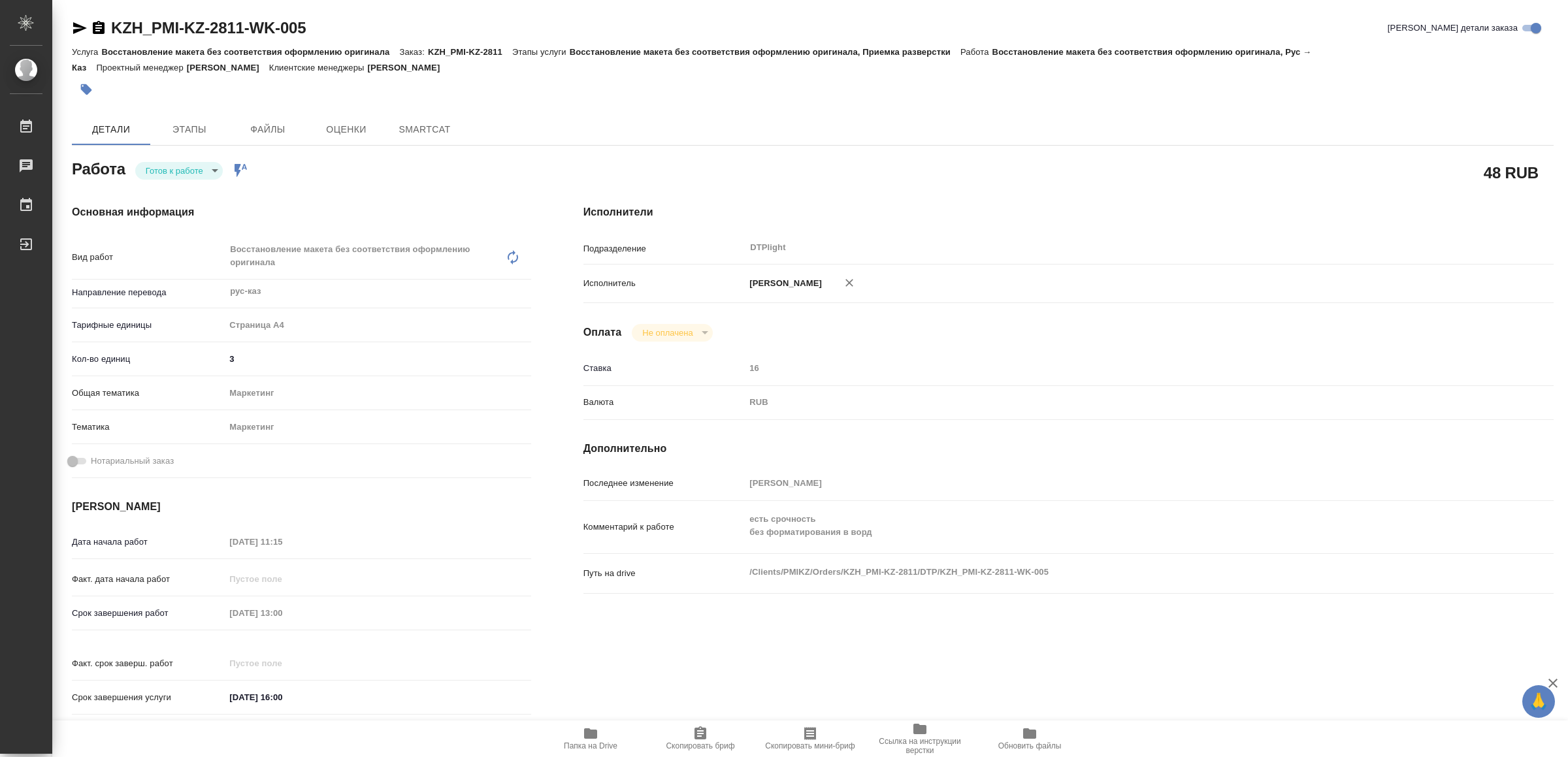
type textarea "x"
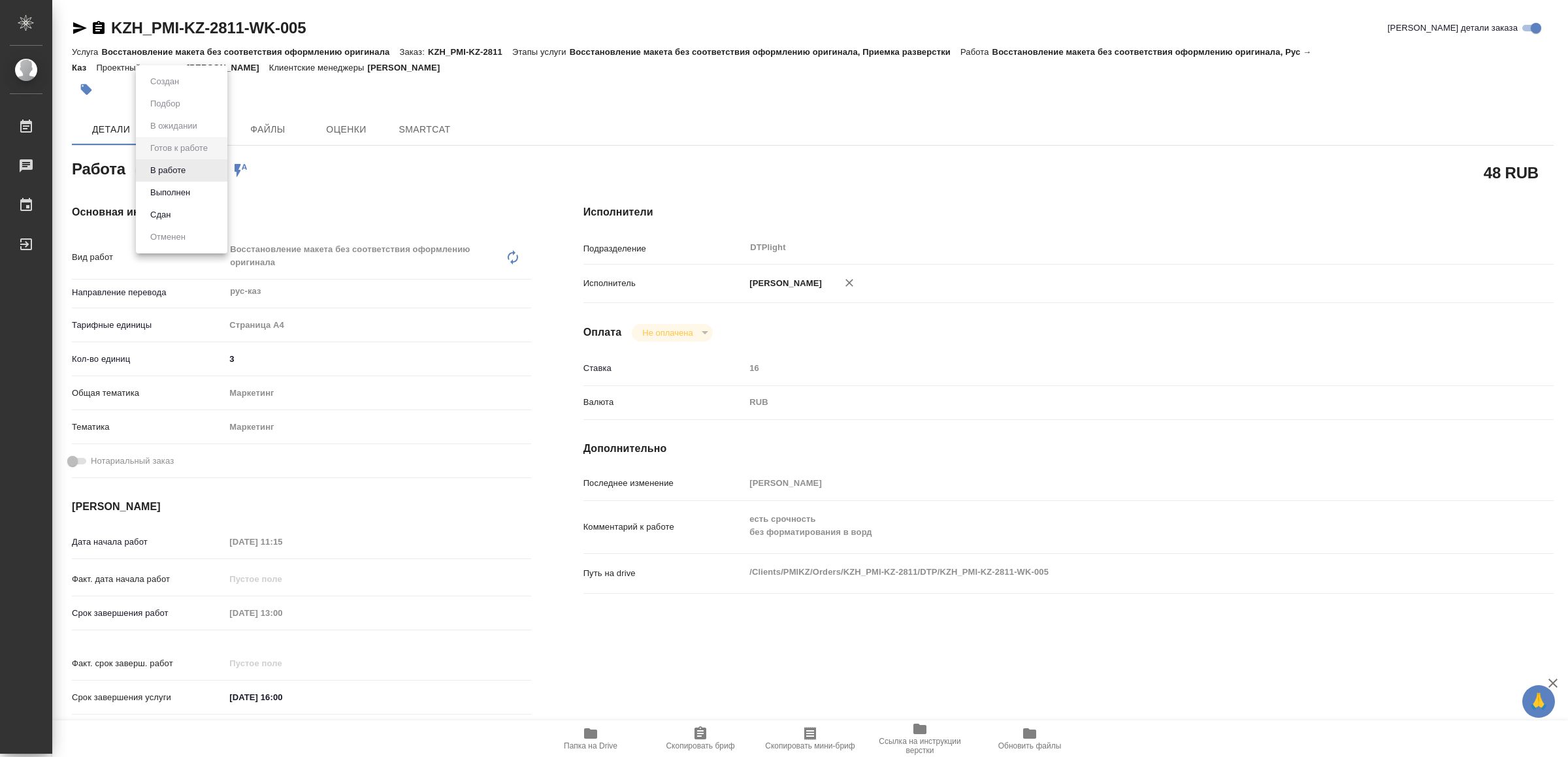
click at [179, 165] on body "🙏 .cls-1 fill:#fff; AWATERA Yamkovenko [PERSON_NAME] Работы Чаты График Выйти K…" at bounding box center [784, 378] width 1568 height 757
click at [179, 165] on button "В работе" at bounding box center [168, 170] width 43 height 14
type textarea "x"
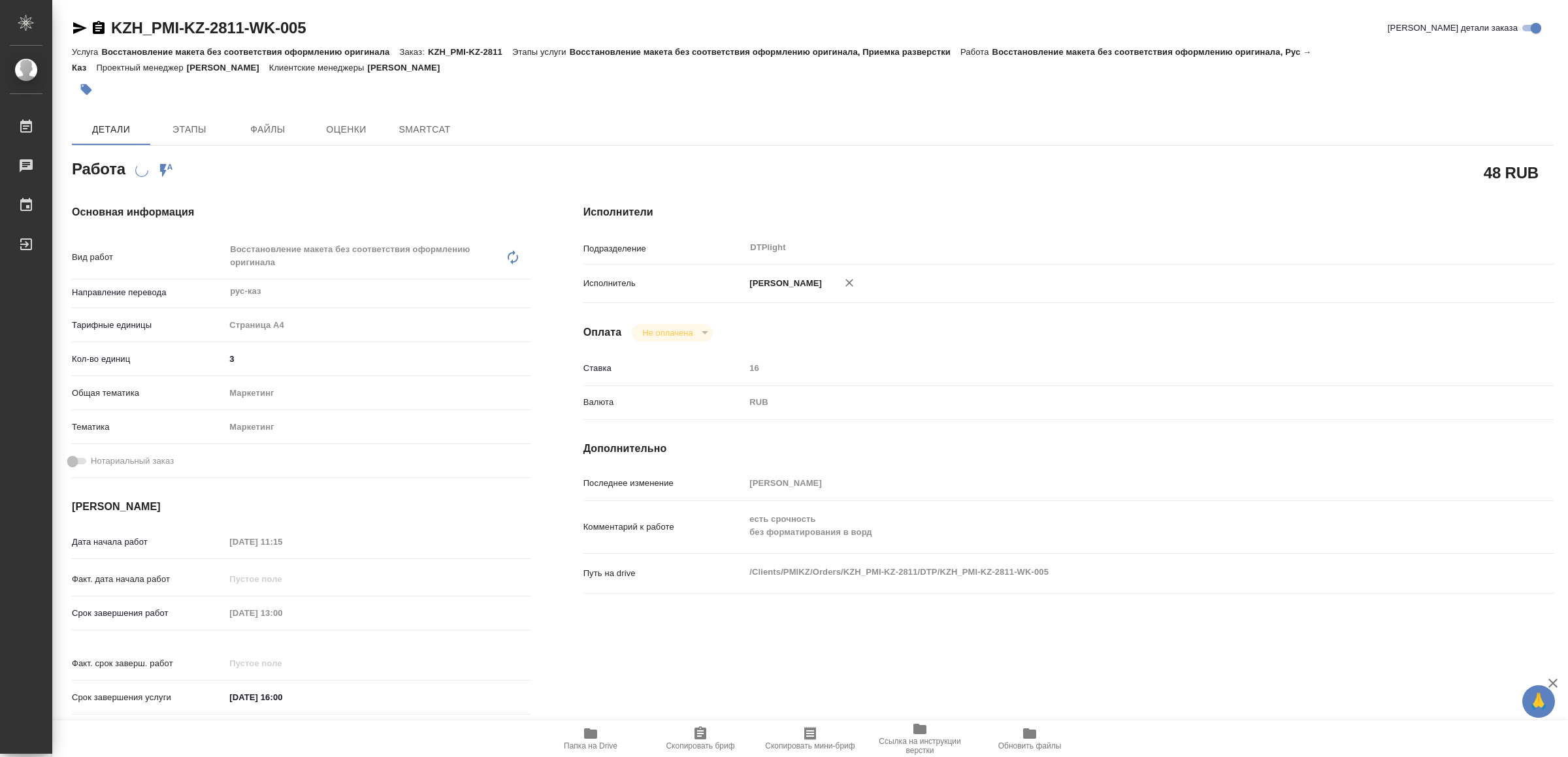
type textarea "x"
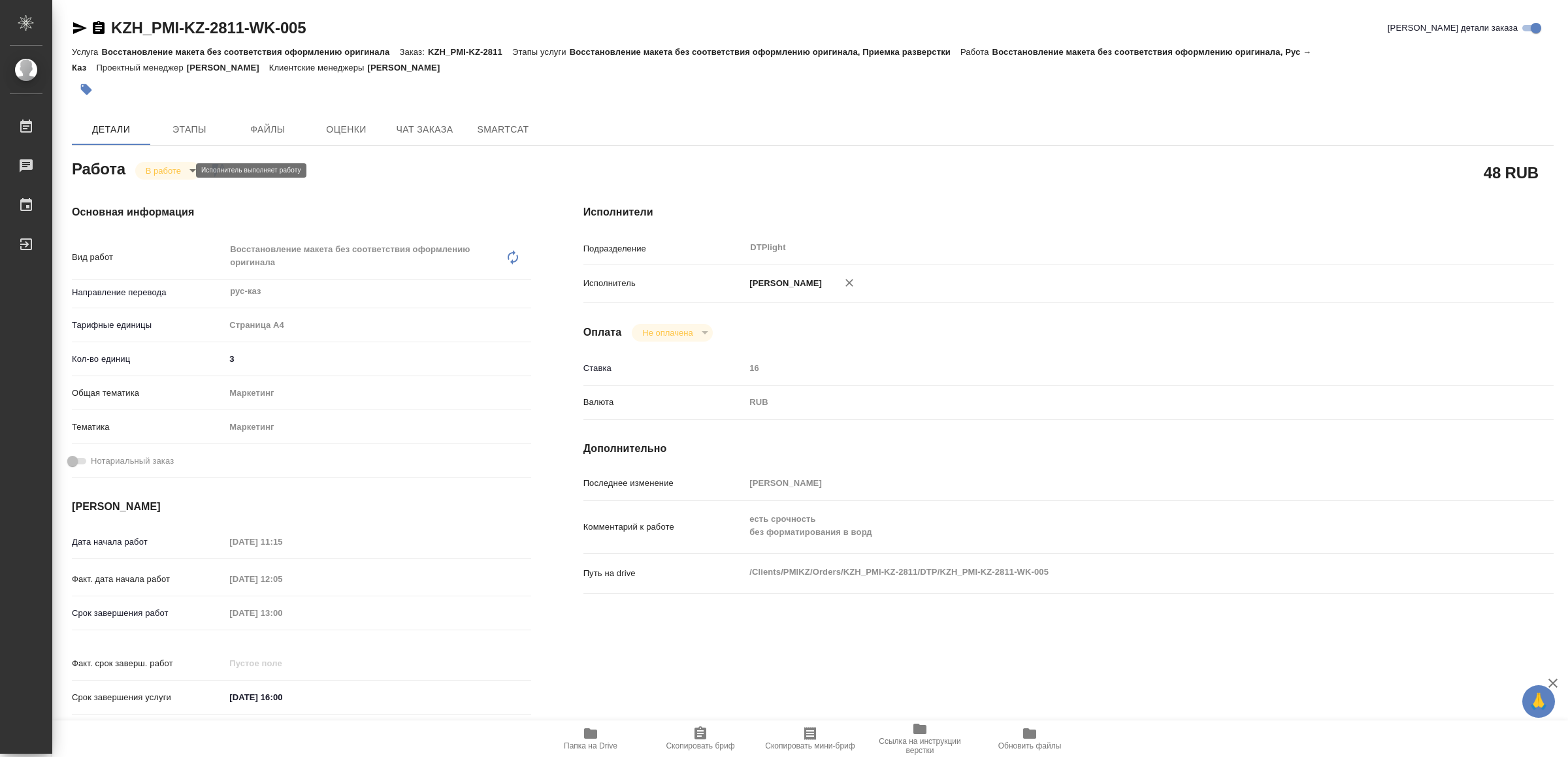
type textarea "x"
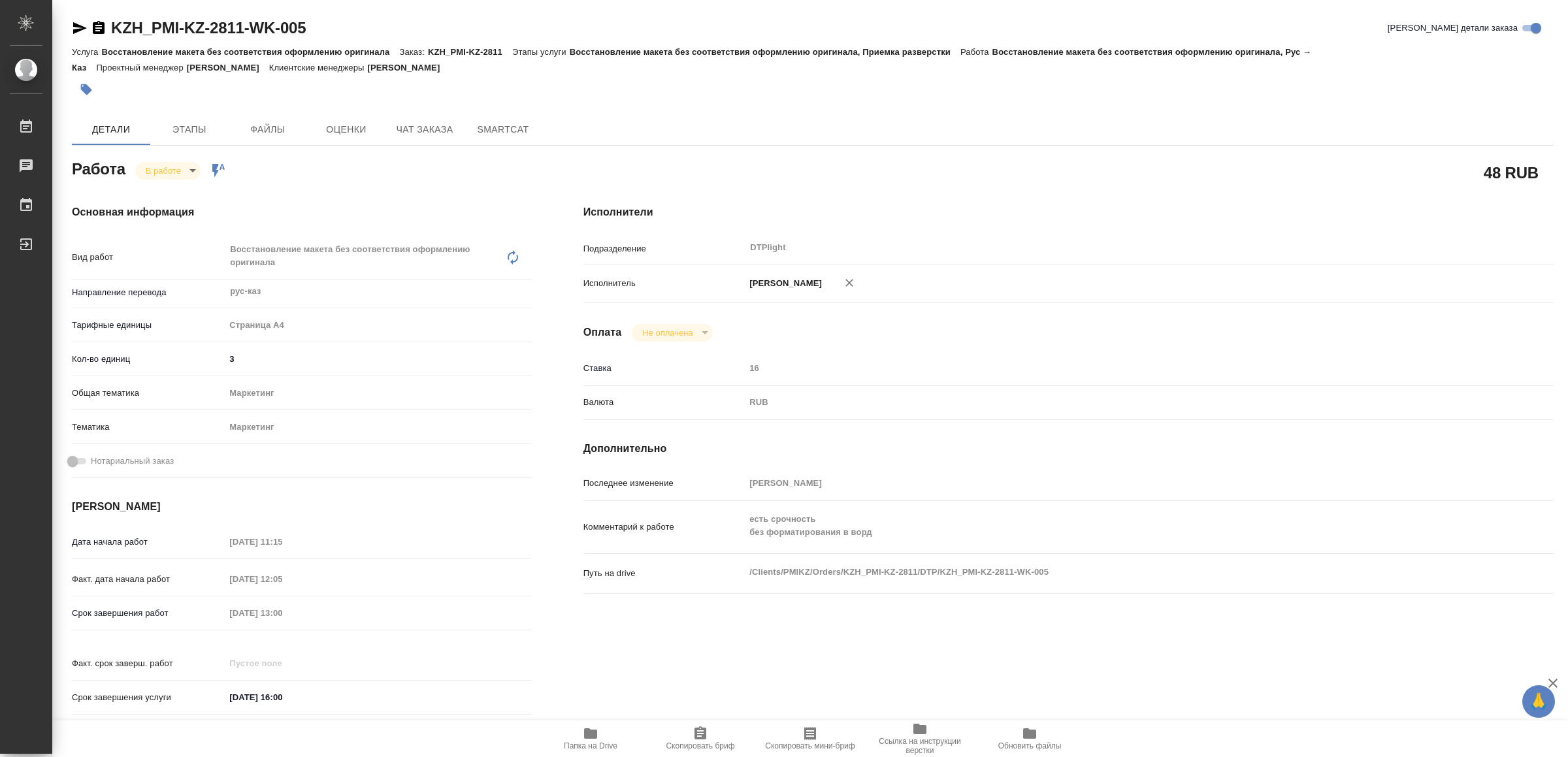
type textarea "x"
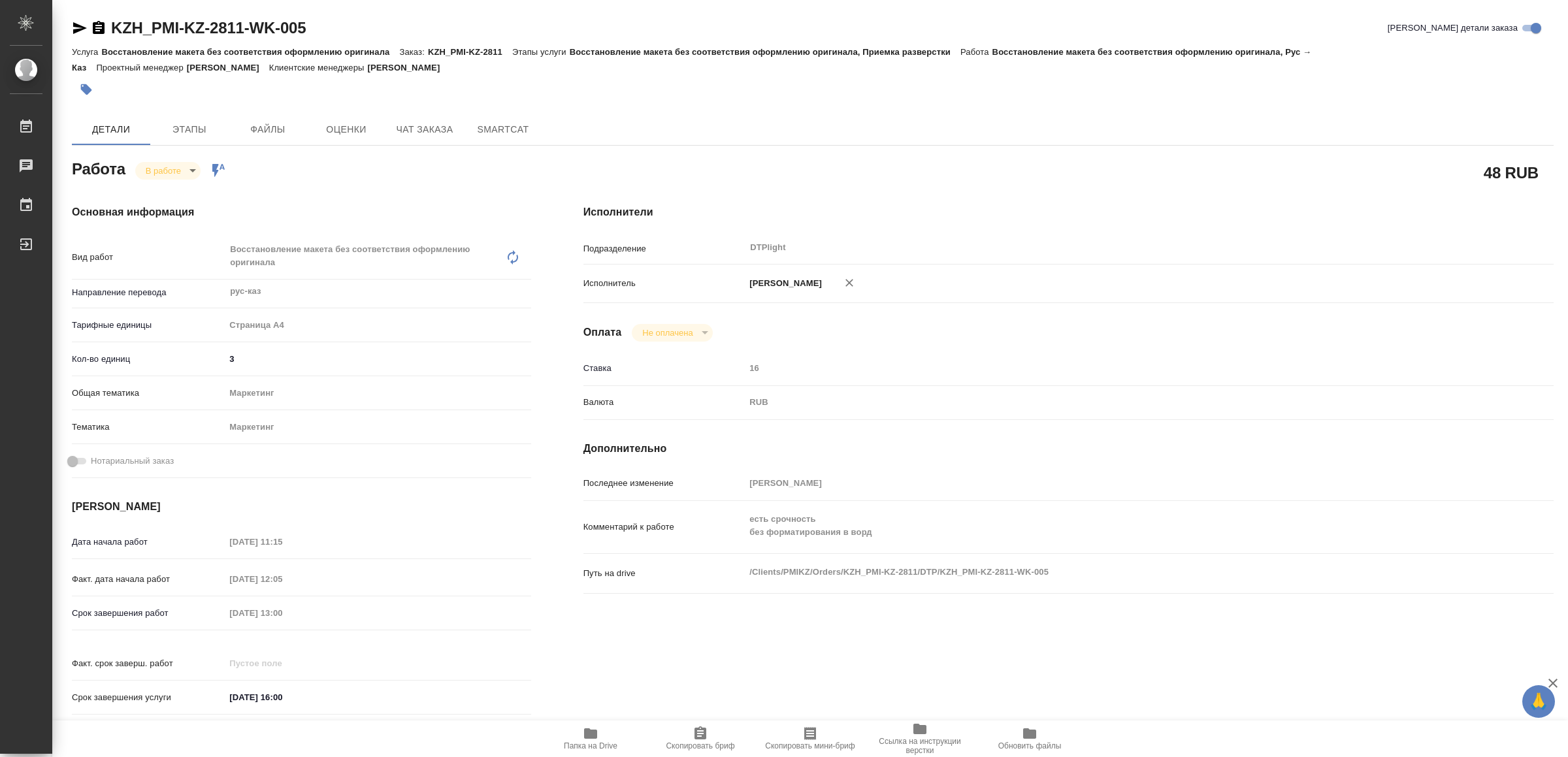
type textarea "x"
click at [75, 22] on icon "button" at bounding box center [79, 28] width 16 height 16
type textarea "x"
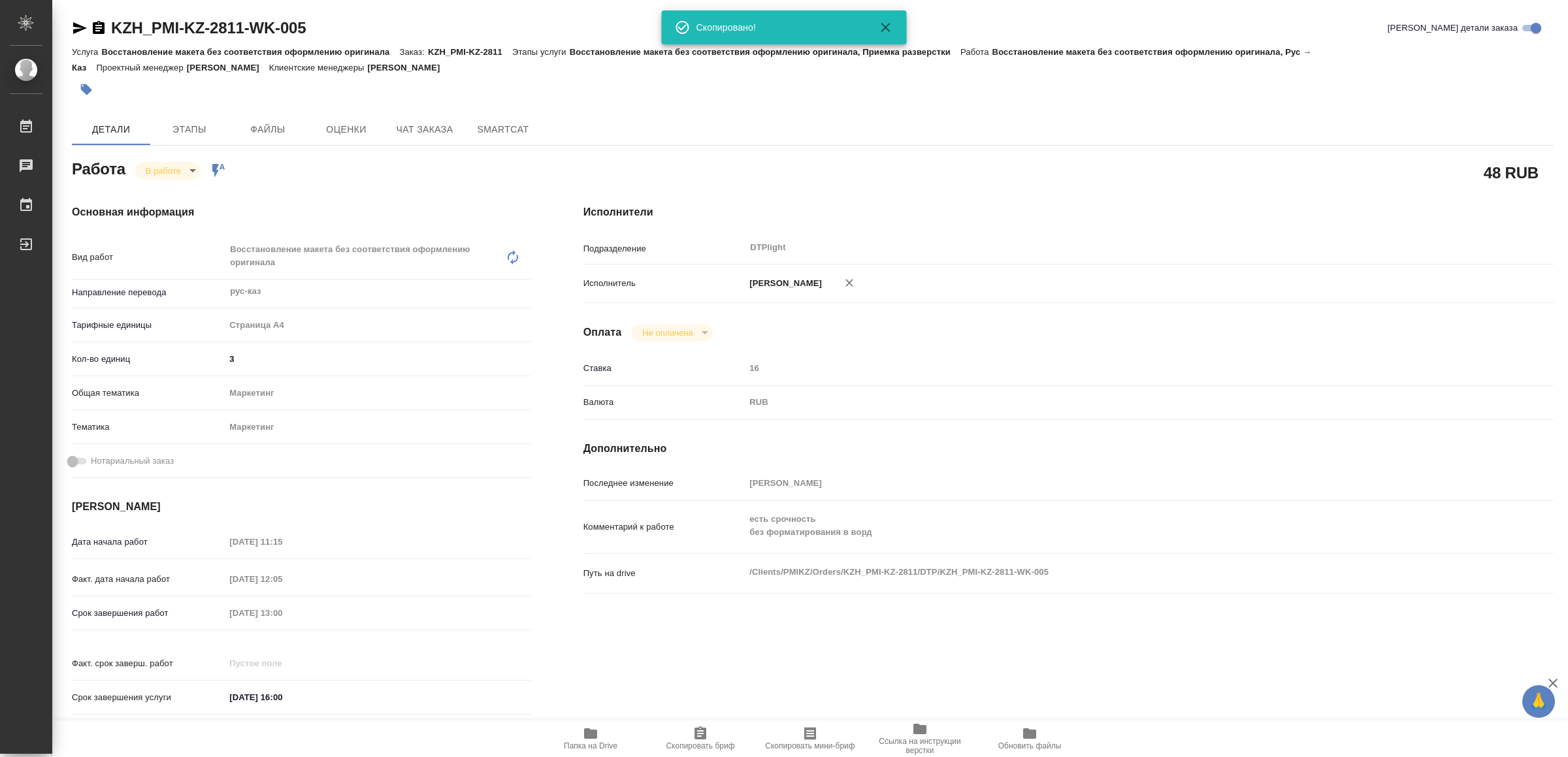
type textarea "x"
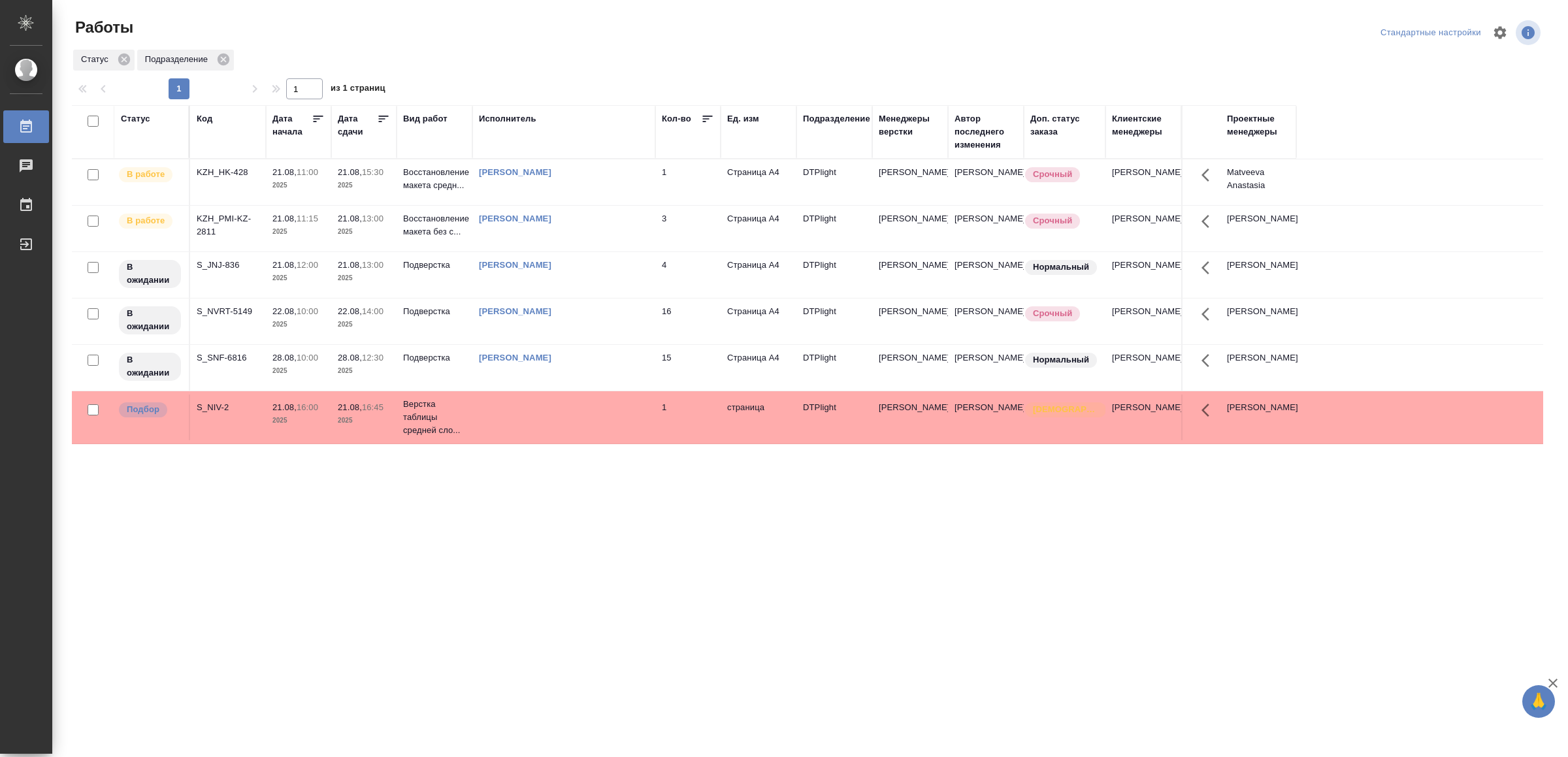
click at [384, 609] on div ".cls-1 fill:#fff; AWATERA Yamkovenko [PERSON_NAME] Работы 0 Чаты График Выйти Р…" at bounding box center [784, 378] width 1568 height 757
click at [631, 179] on div "[PERSON_NAME]" at bounding box center [563, 172] width 170 height 13
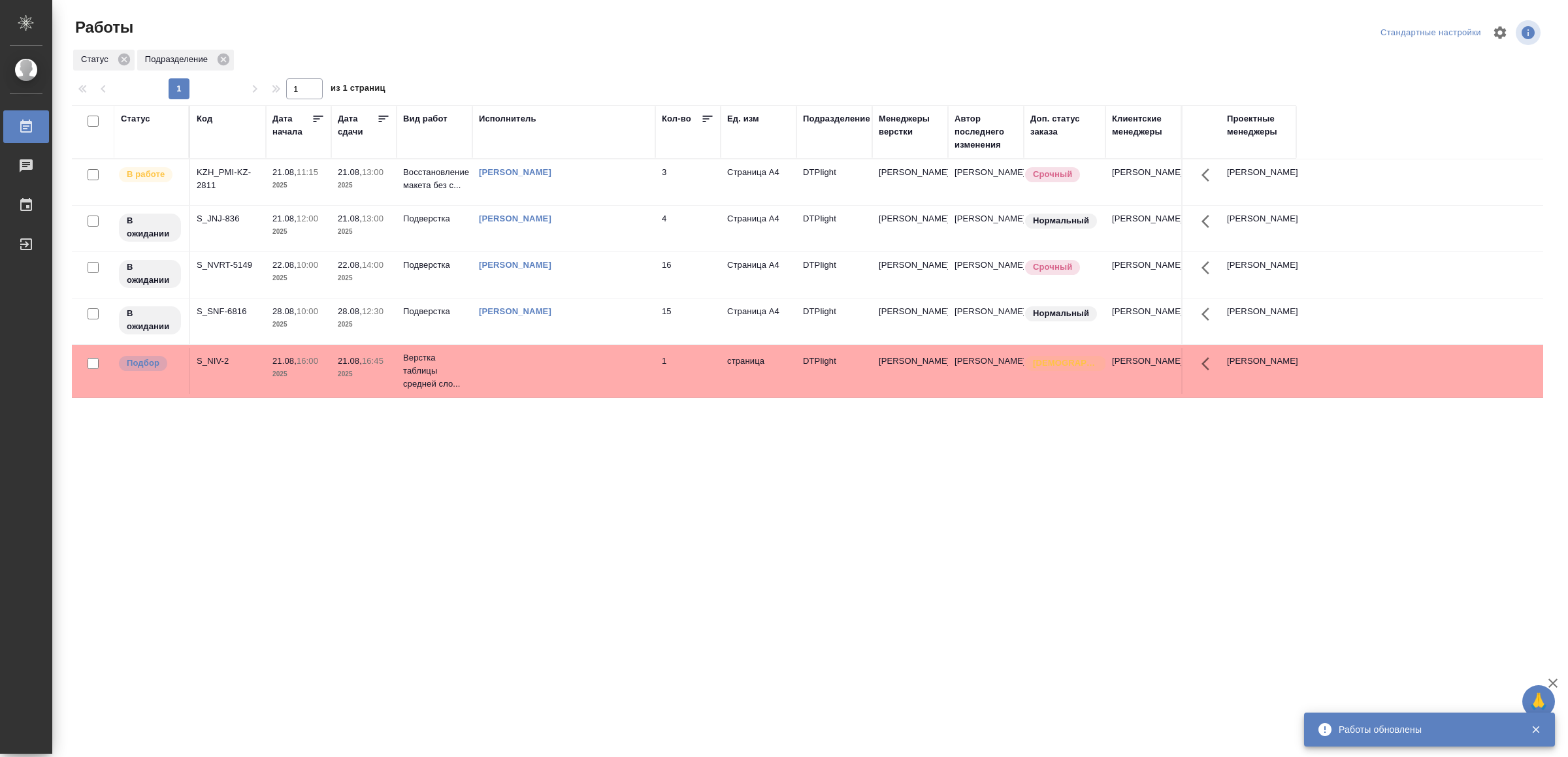
click at [618, 177] on div "[PERSON_NAME]" at bounding box center [563, 172] width 170 height 13
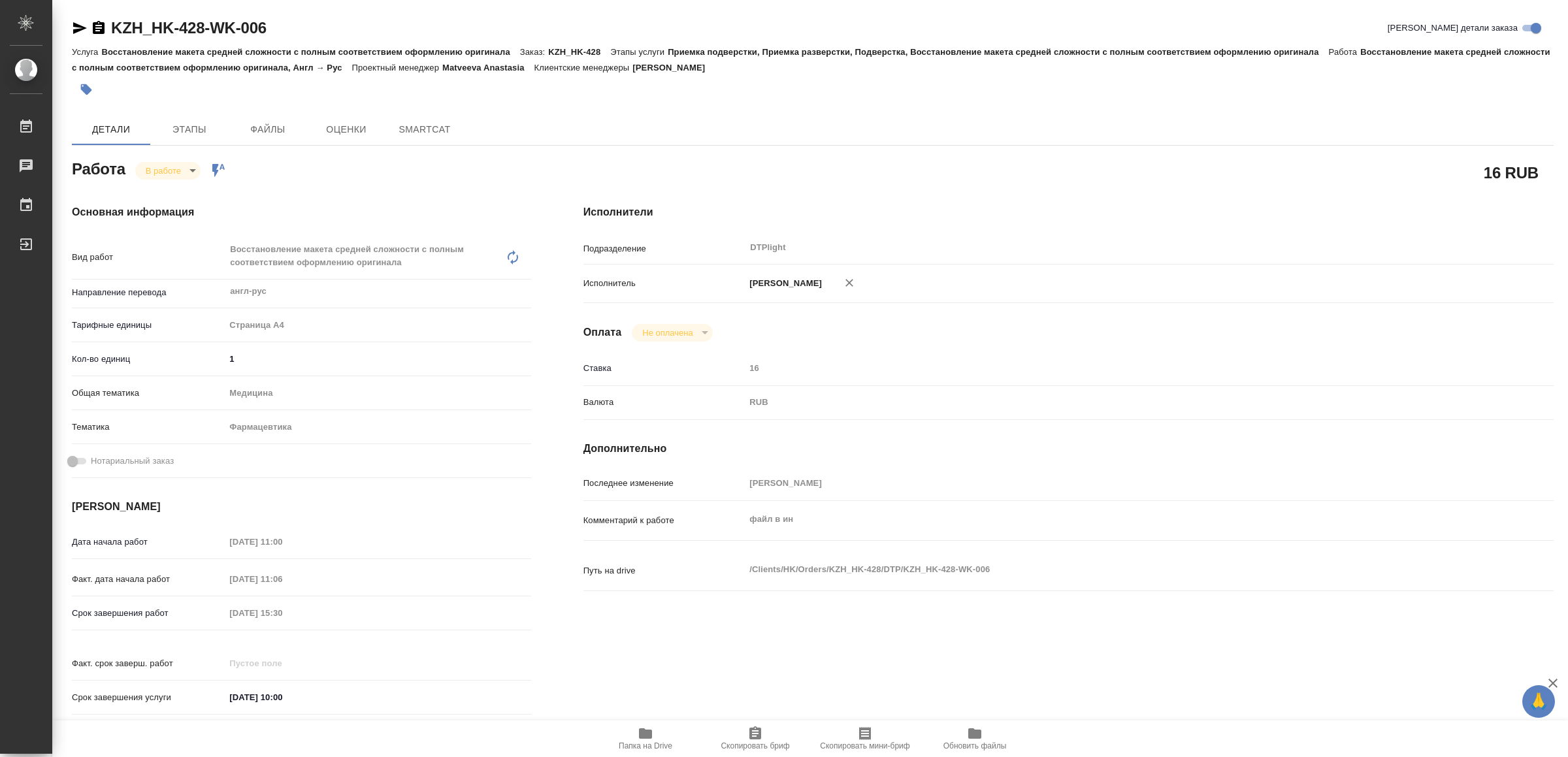
click at [642, 729] on icon "button" at bounding box center [645, 734] width 13 height 11
click at [165, 168] on body "🙏 .cls-1 fill:#fff; AWATERA Yamkovenko Vera Работы 0 Чаты График Выйти KZH_HK-4…" at bounding box center [784, 378] width 1568 height 757
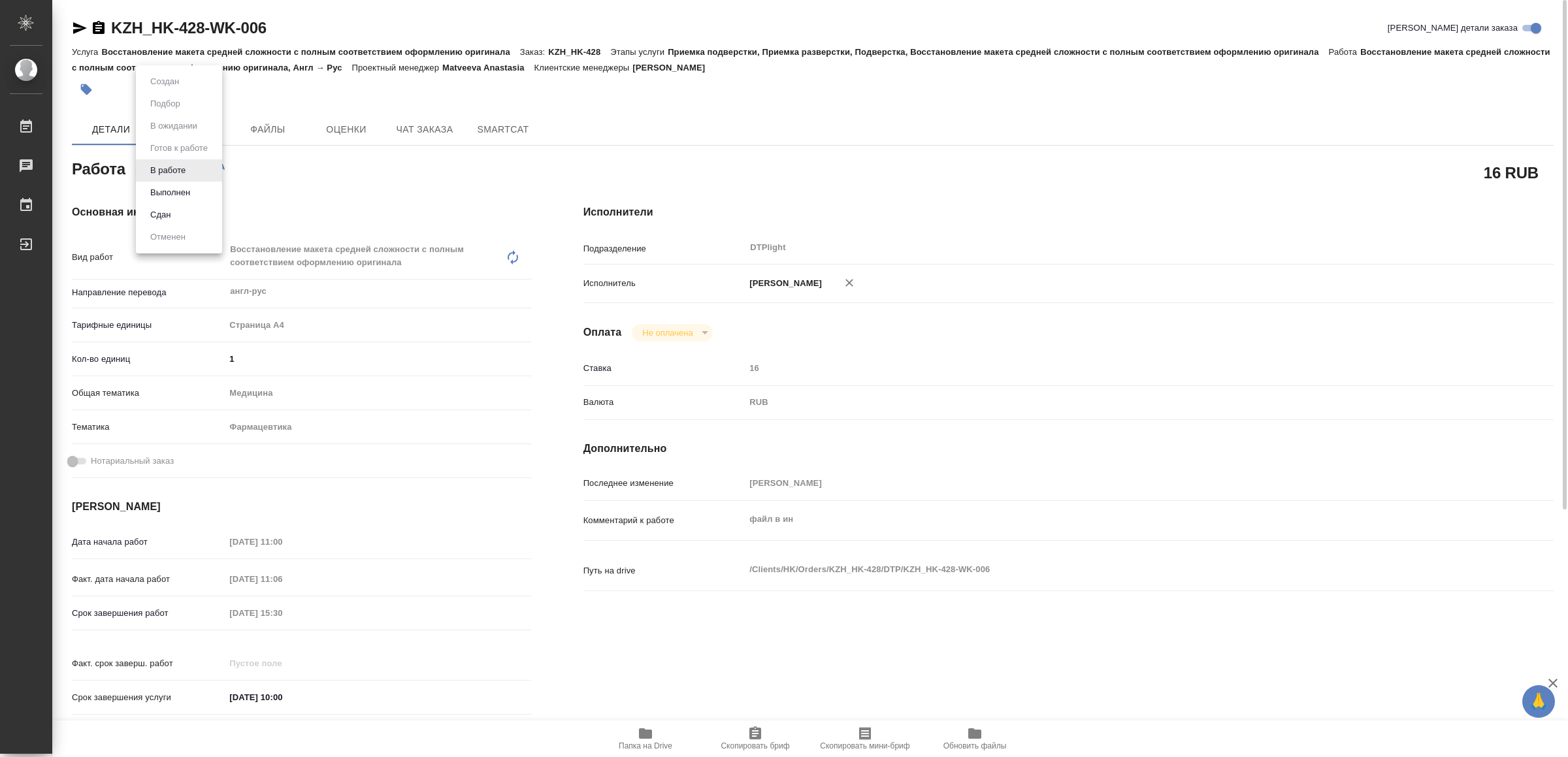
click at [198, 192] on li "Выполнен" at bounding box center [179, 192] width 86 height 22
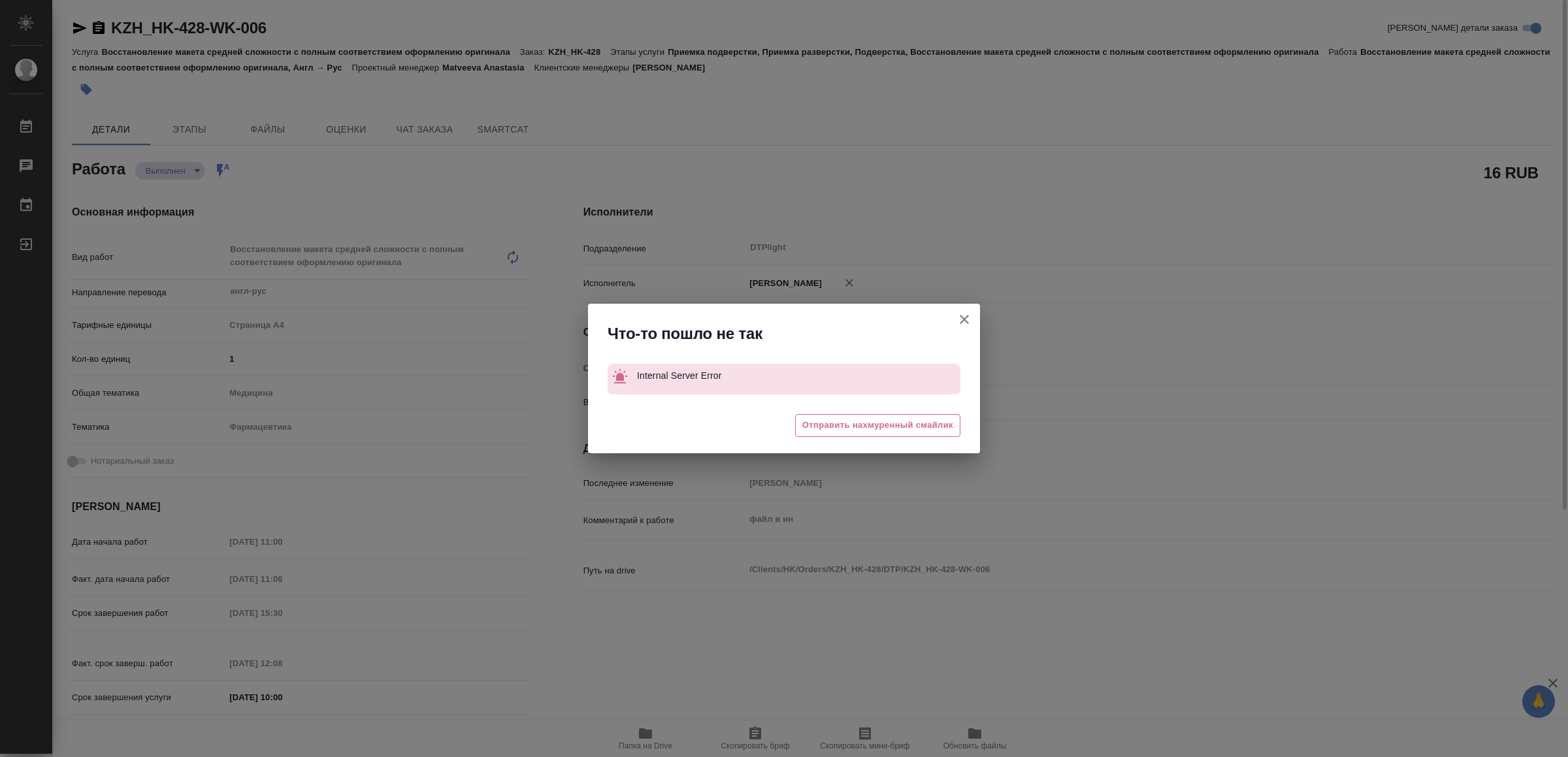
type textarea "x"
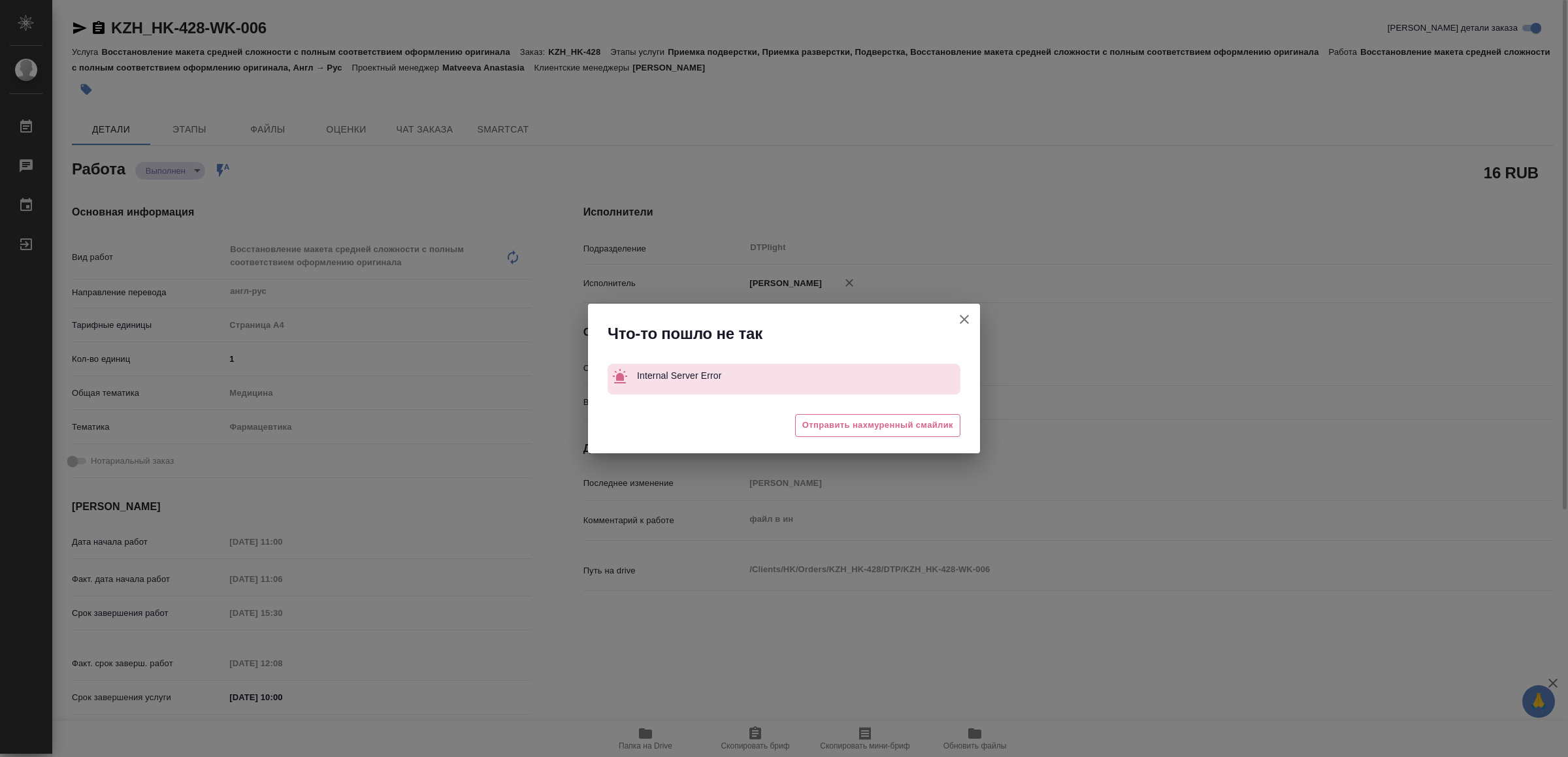
type textarea "x"
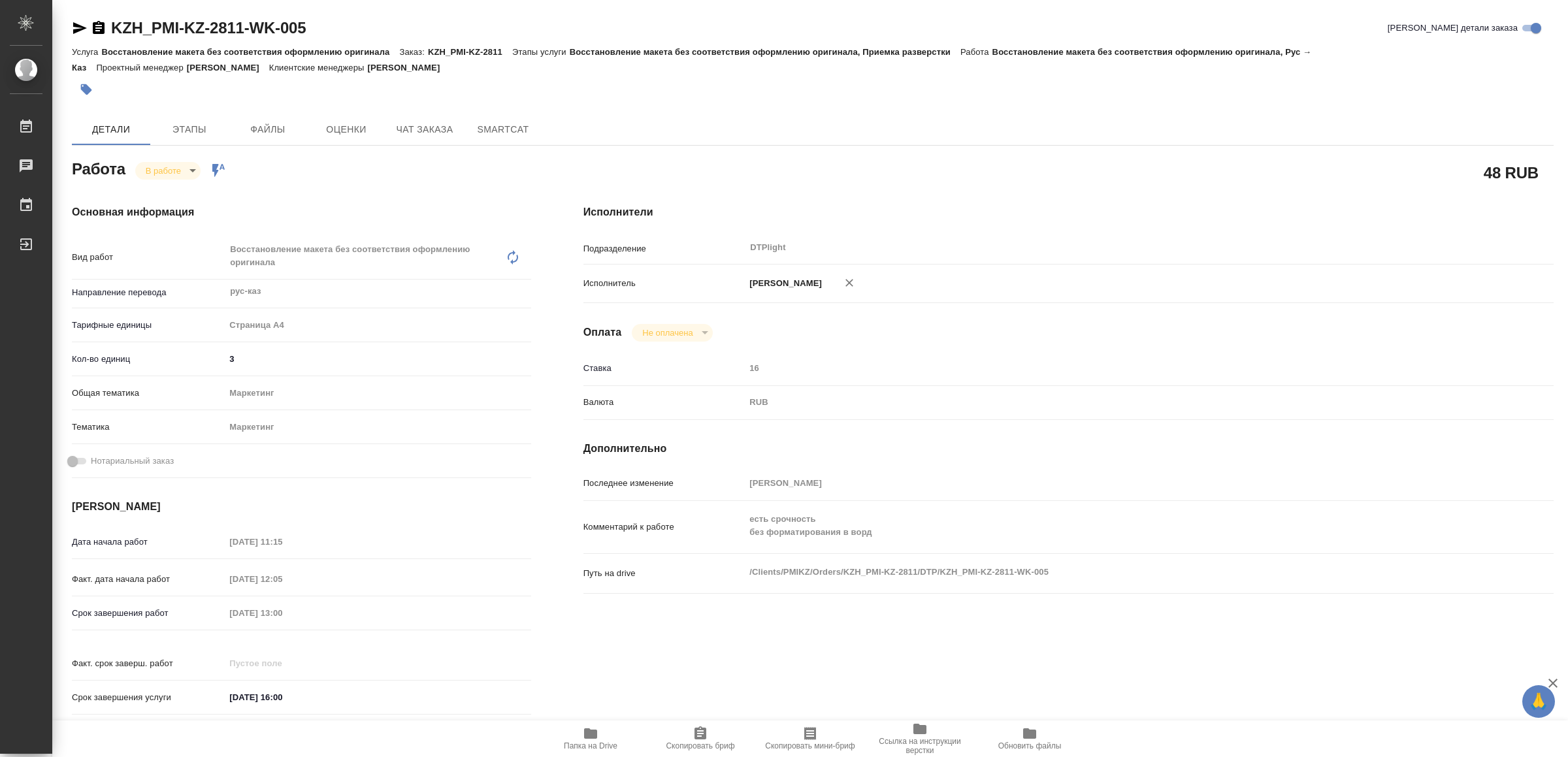
click at [595, 735] on icon "button" at bounding box center [590, 734] width 13 height 11
click at [73, 20] on icon "button" at bounding box center [79, 28] width 16 height 16
click at [171, 162] on body "🙏 .cls-1 fill:#fff; AWATERA Yamkovenko Vera Работы 0 Чаты График Выйти KZH_PMI-…" at bounding box center [784, 378] width 1568 height 757
click at [169, 182] on li "Выполнен" at bounding box center [179, 192] width 86 height 22
type textarea "x"
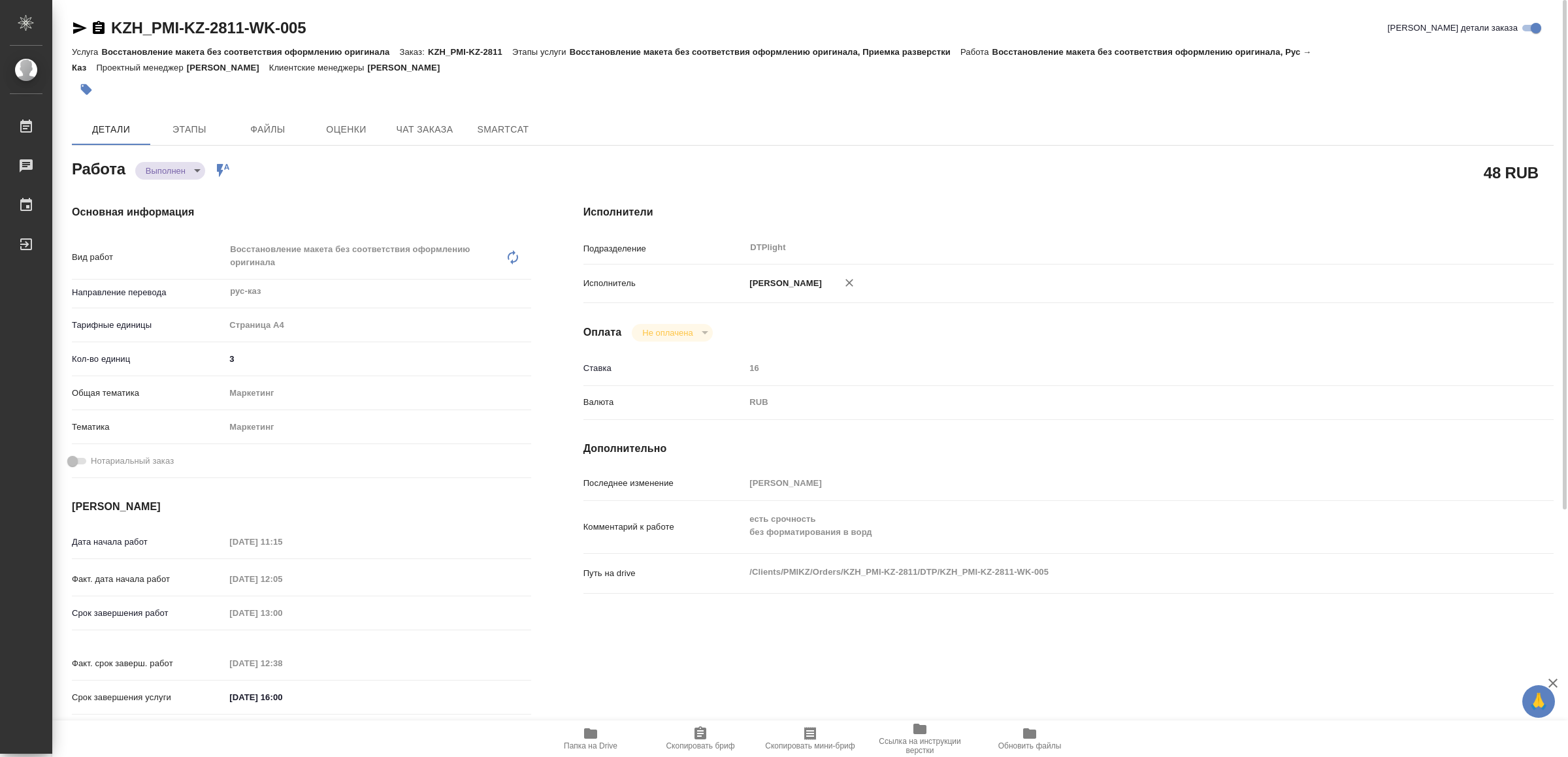
type textarea "x"
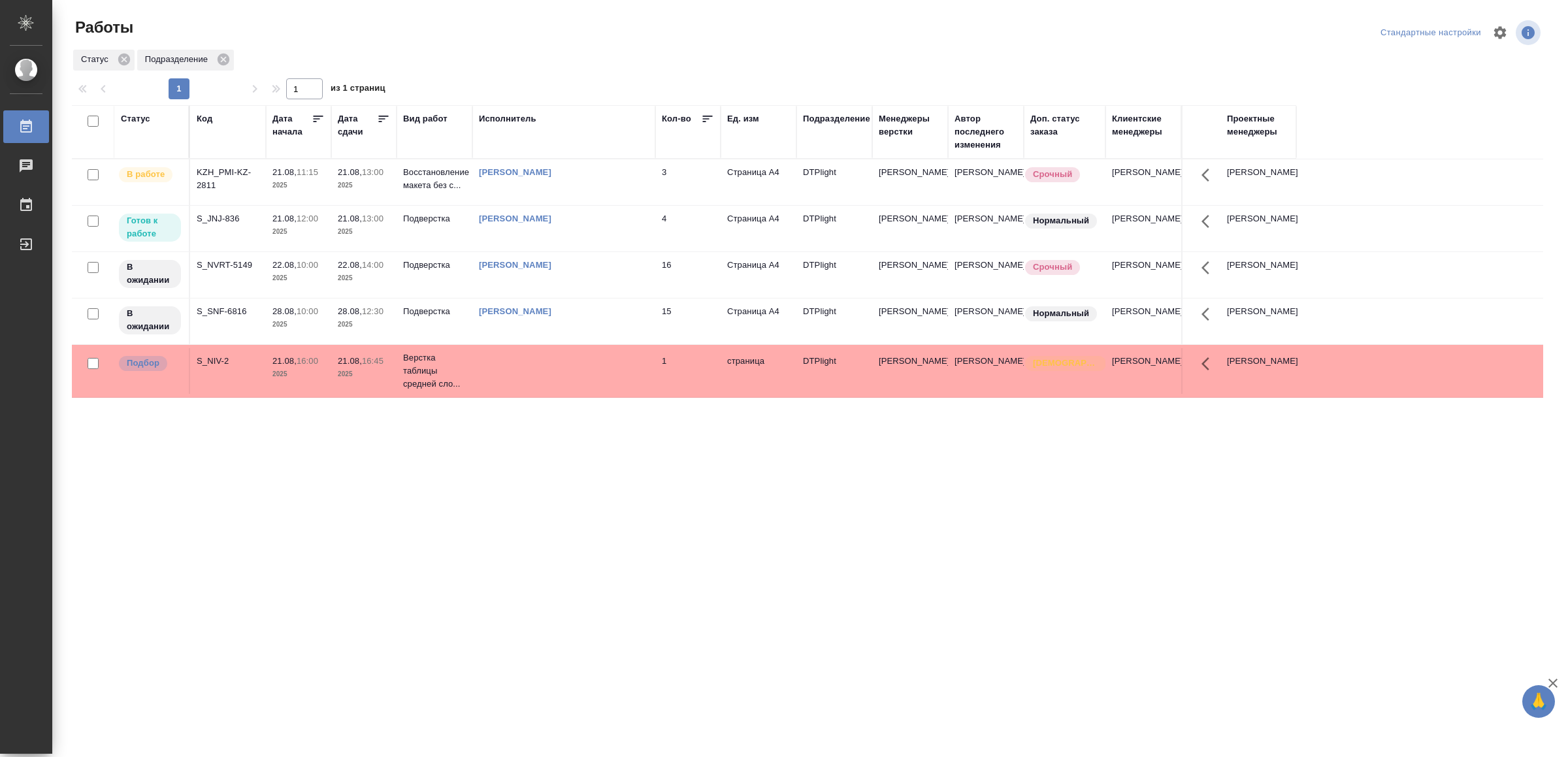
click at [608, 179] on div "[PERSON_NAME]" at bounding box center [563, 172] width 170 height 13
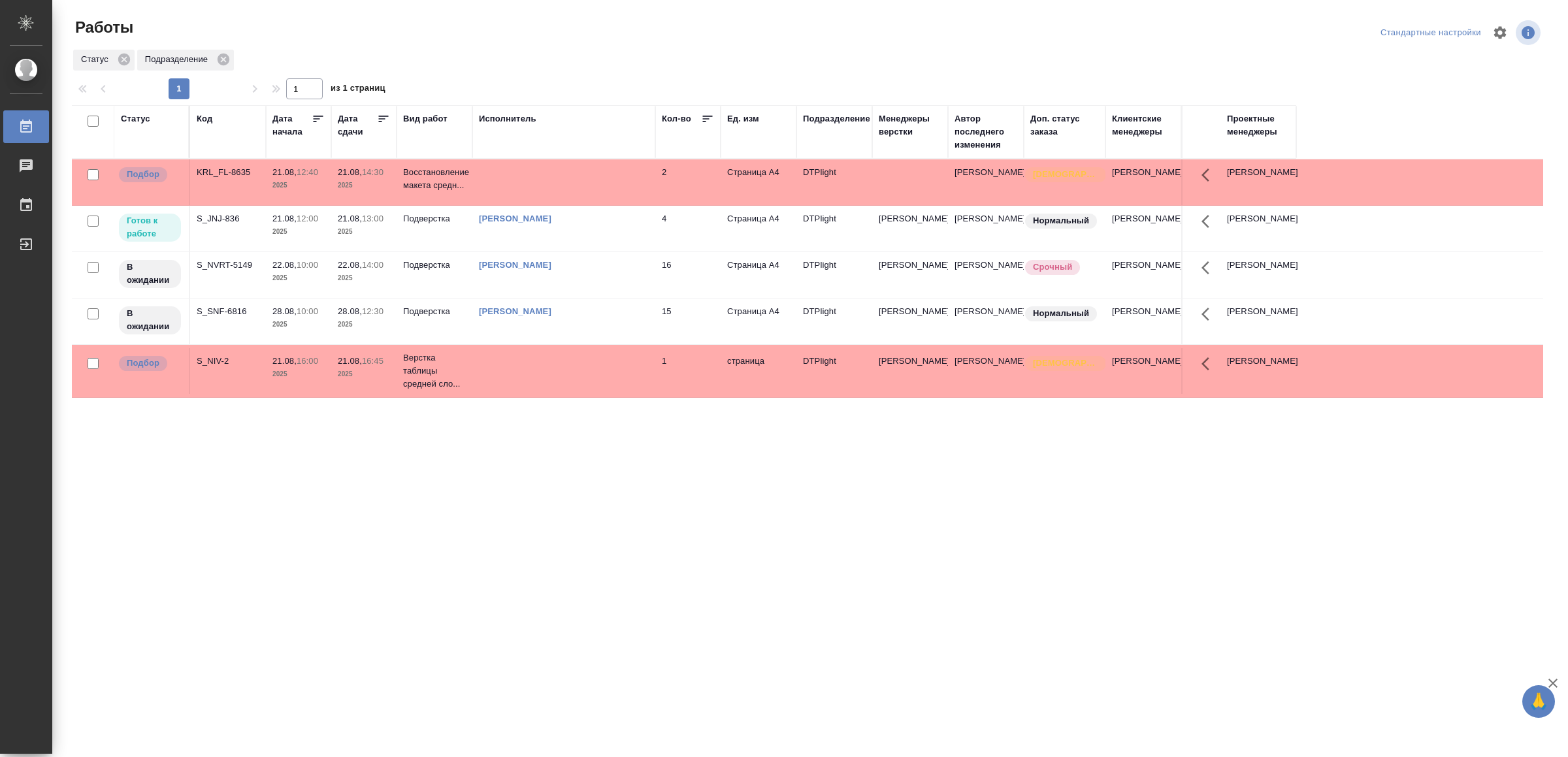
click at [504, 177] on td at bounding box center [564, 182] width 183 height 46
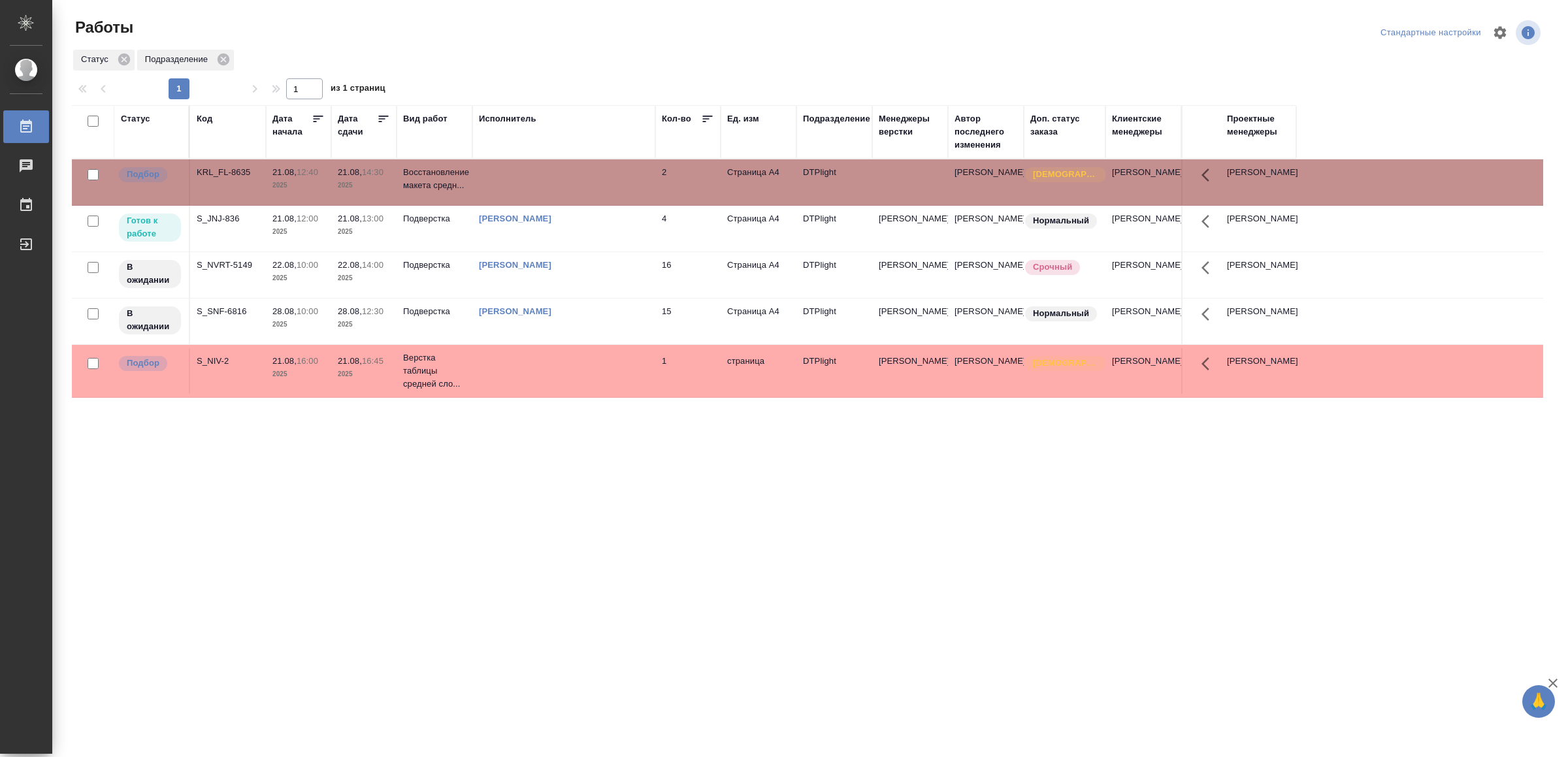
click at [504, 177] on td at bounding box center [564, 182] width 183 height 46
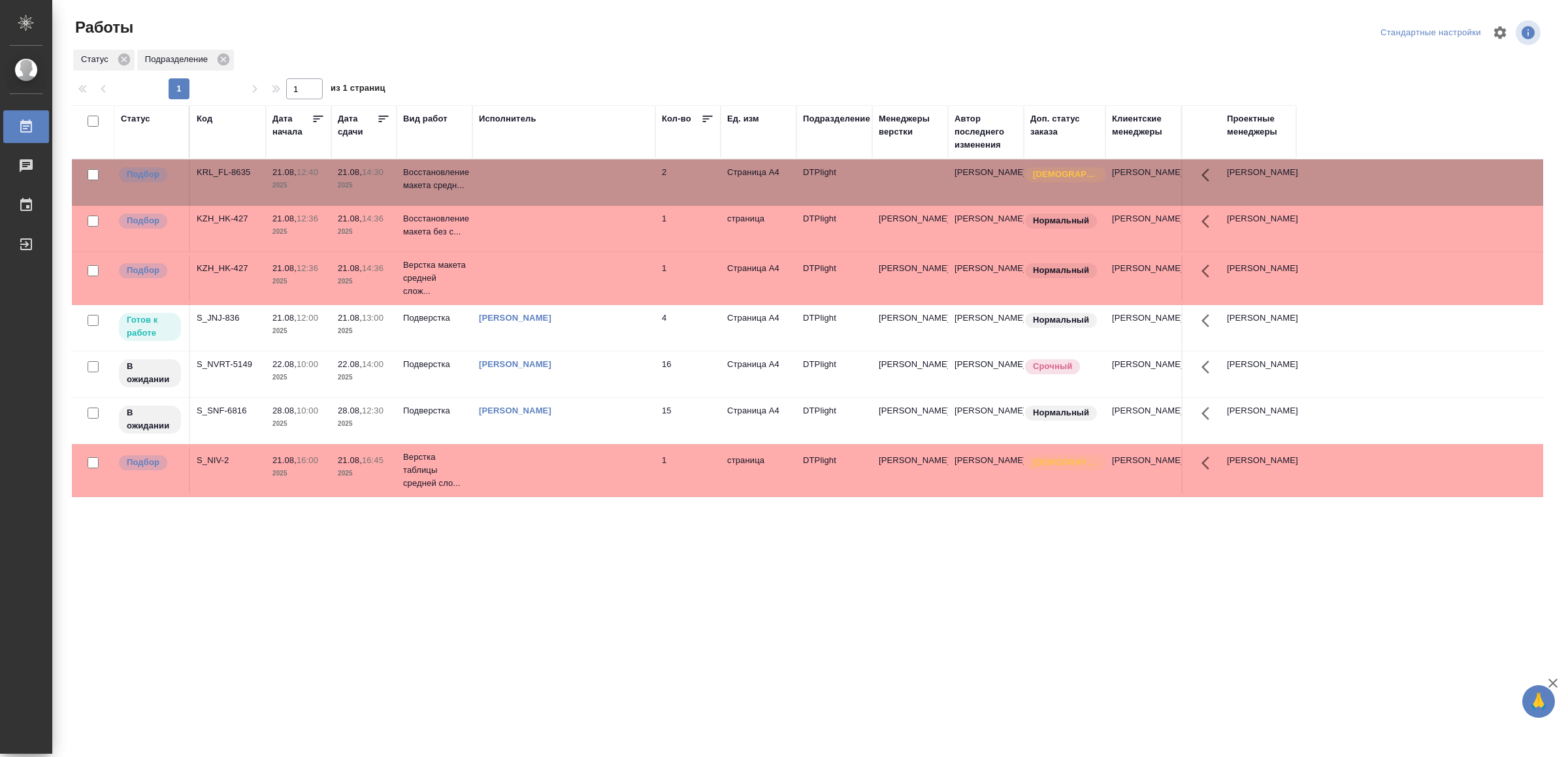
click at [557, 205] on td "[PERSON_NAME]" at bounding box center [564, 182] width 183 height 46
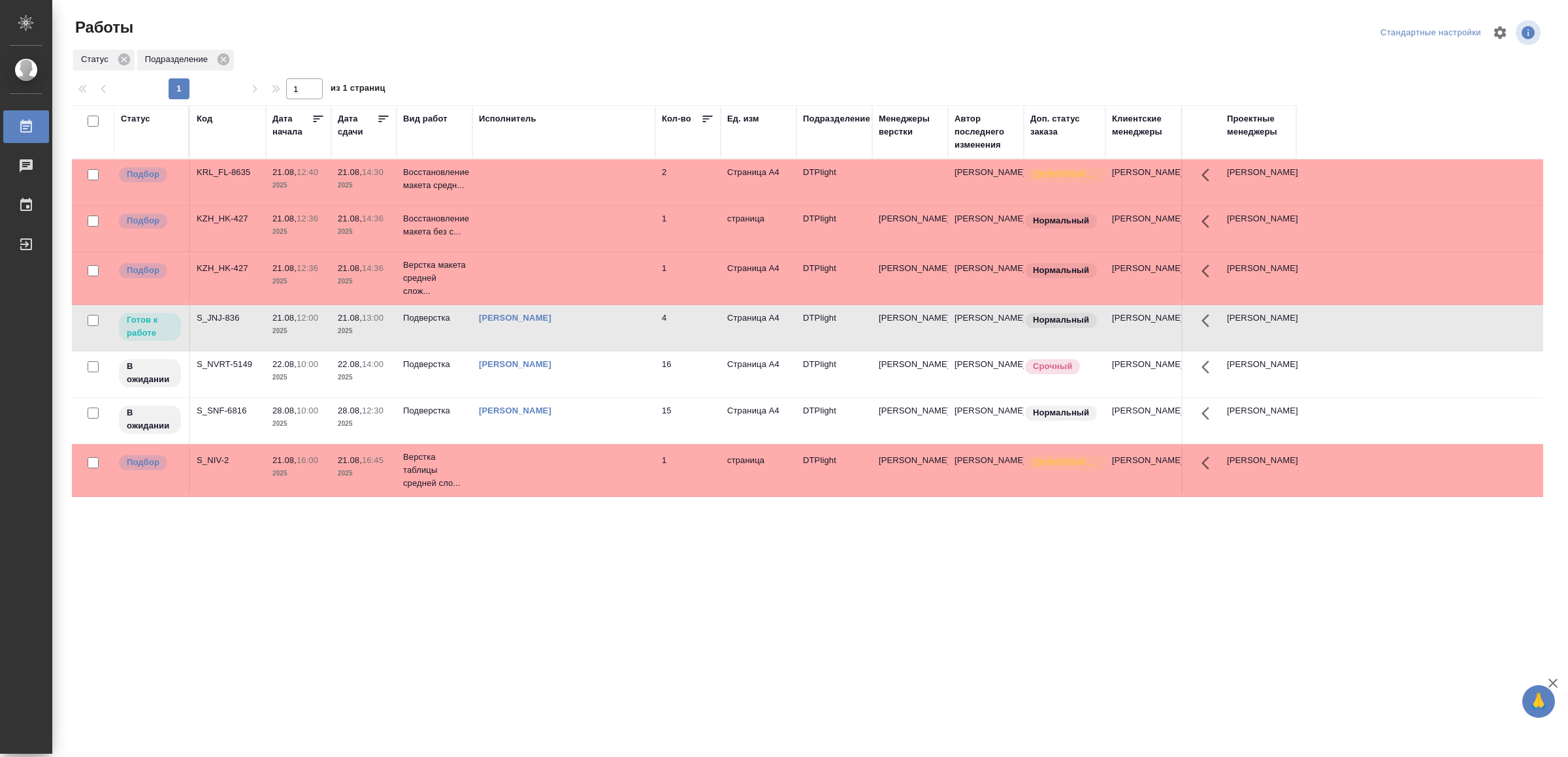
click at [557, 205] on td "[PERSON_NAME]" at bounding box center [564, 182] width 183 height 46
click at [566, 205] on td at bounding box center [564, 182] width 183 height 46
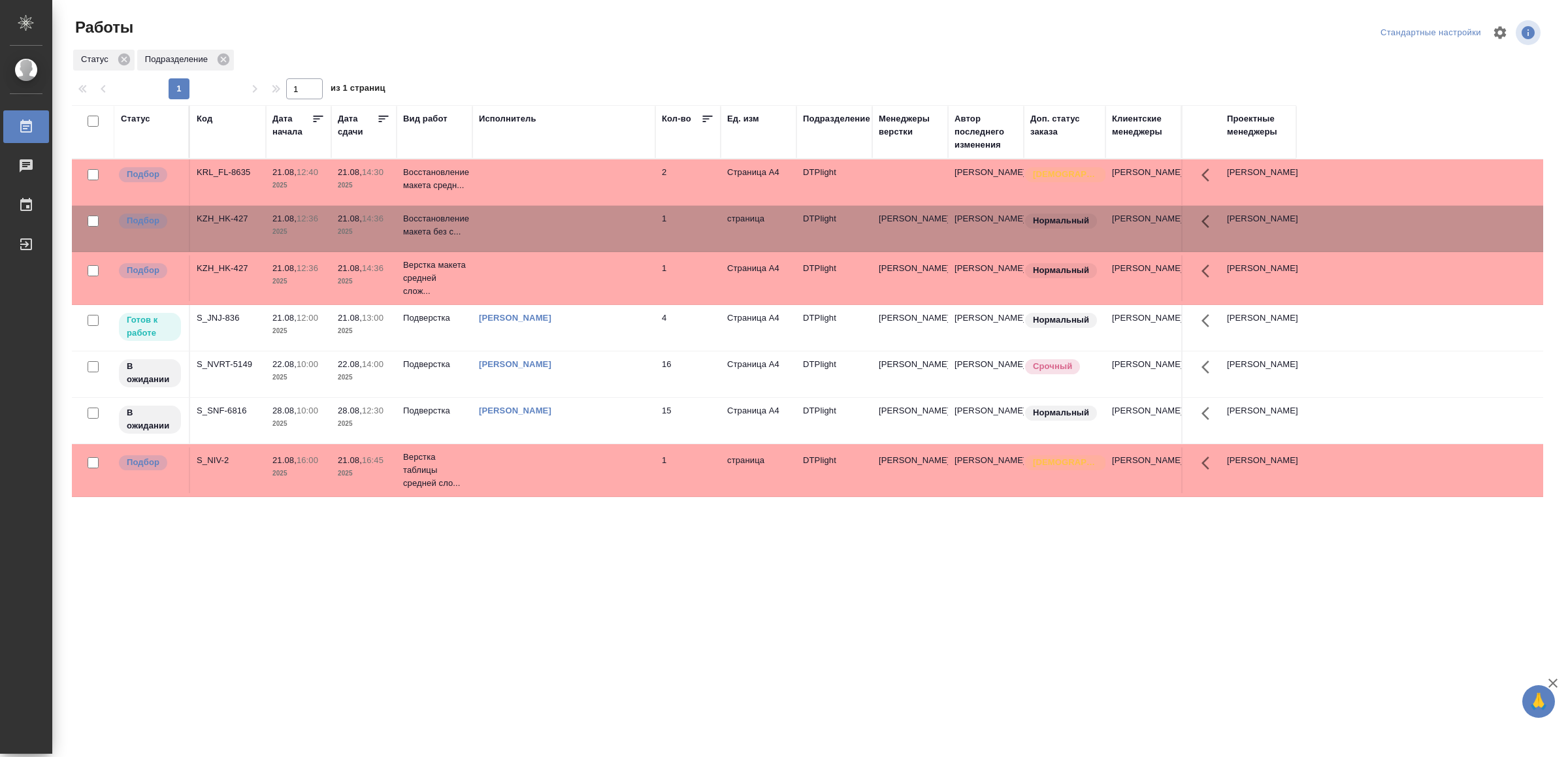
click at [566, 205] on td at bounding box center [564, 182] width 183 height 46
click at [531, 172] on td at bounding box center [564, 182] width 183 height 46
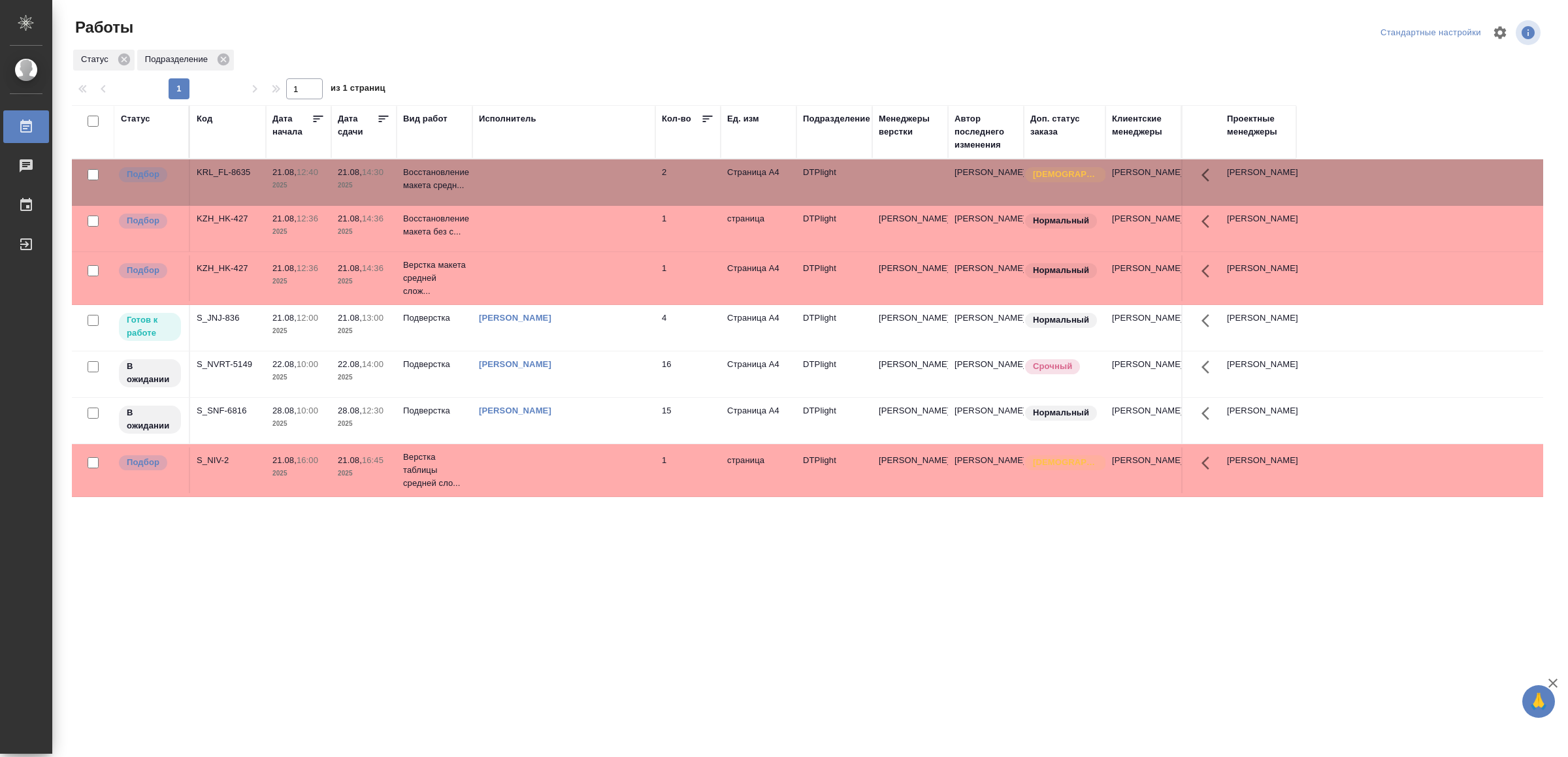
click at [531, 172] on td at bounding box center [564, 182] width 183 height 46
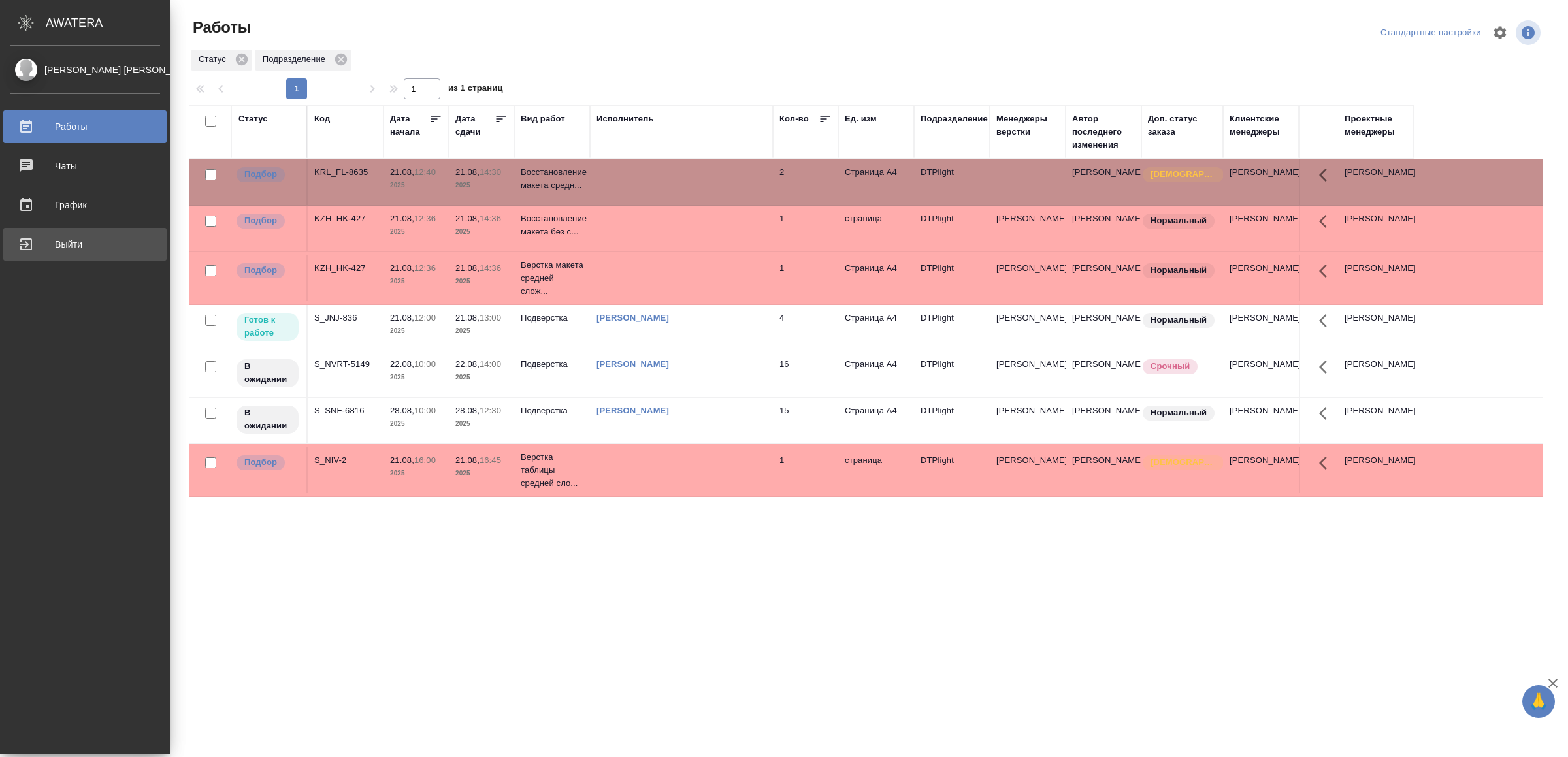
click at [46, 240] on div "Выйти" at bounding box center [85, 245] width 150 height 20
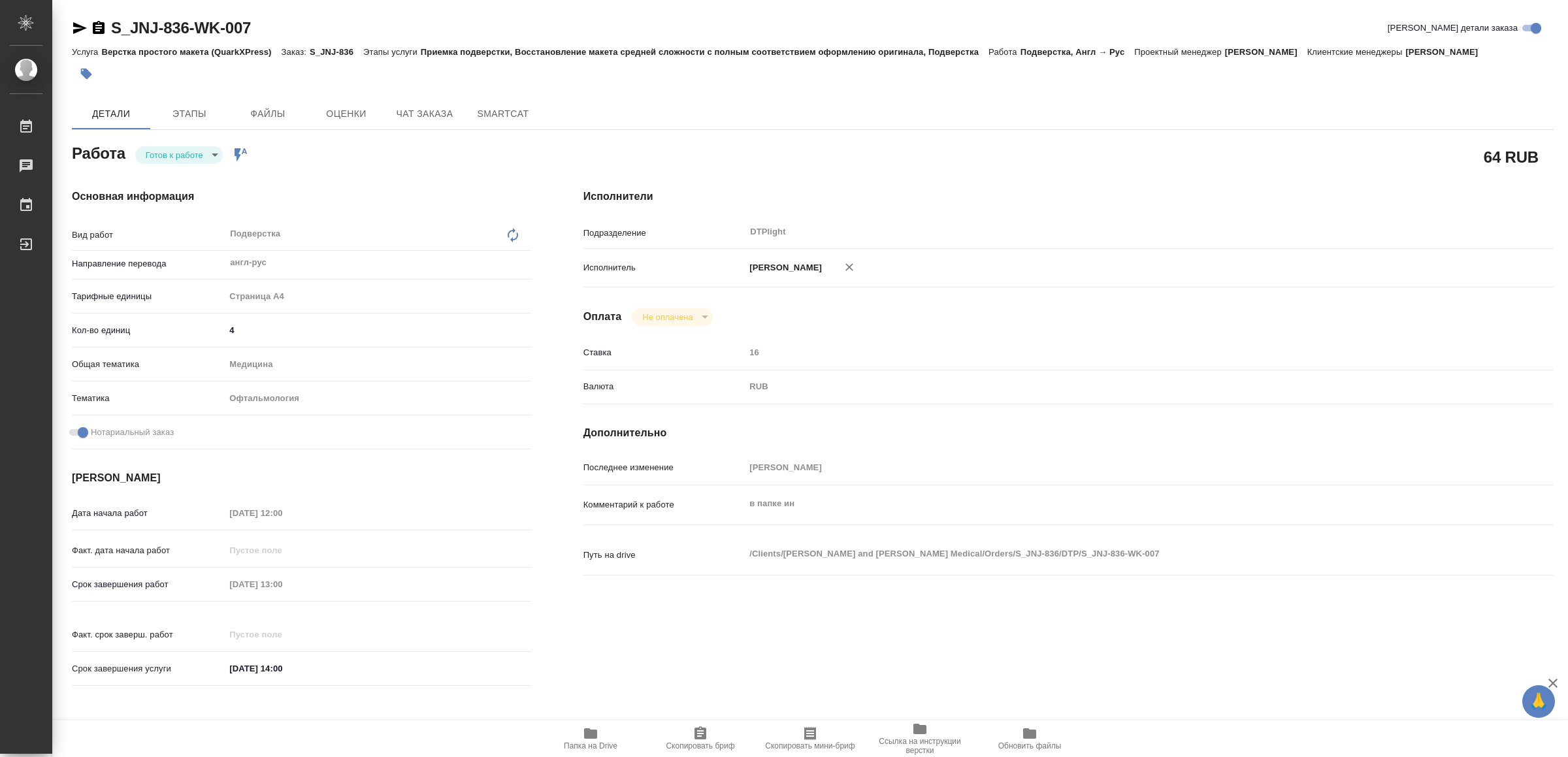
click at [77, 23] on icon "button" at bounding box center [79, 28] width 16 height 16
click at [593, 731] on icon "button" at bounding box center [590, 734] width 13 height 11
click at [200, 155] on body "🙏 .cls-1 fill:#fff; AWATERA Yamkovenko [PERSON_NAME] Работы 0 Чаты График Выйти…" at bounding box center [784, 378] width 1568 height 757
click at [196, 153] on li "В работе" at bounding box center [181, 154] width 91 height 22
click at [75, 26] on icon "button" at bounding box center [80, 28] width 14 height 12
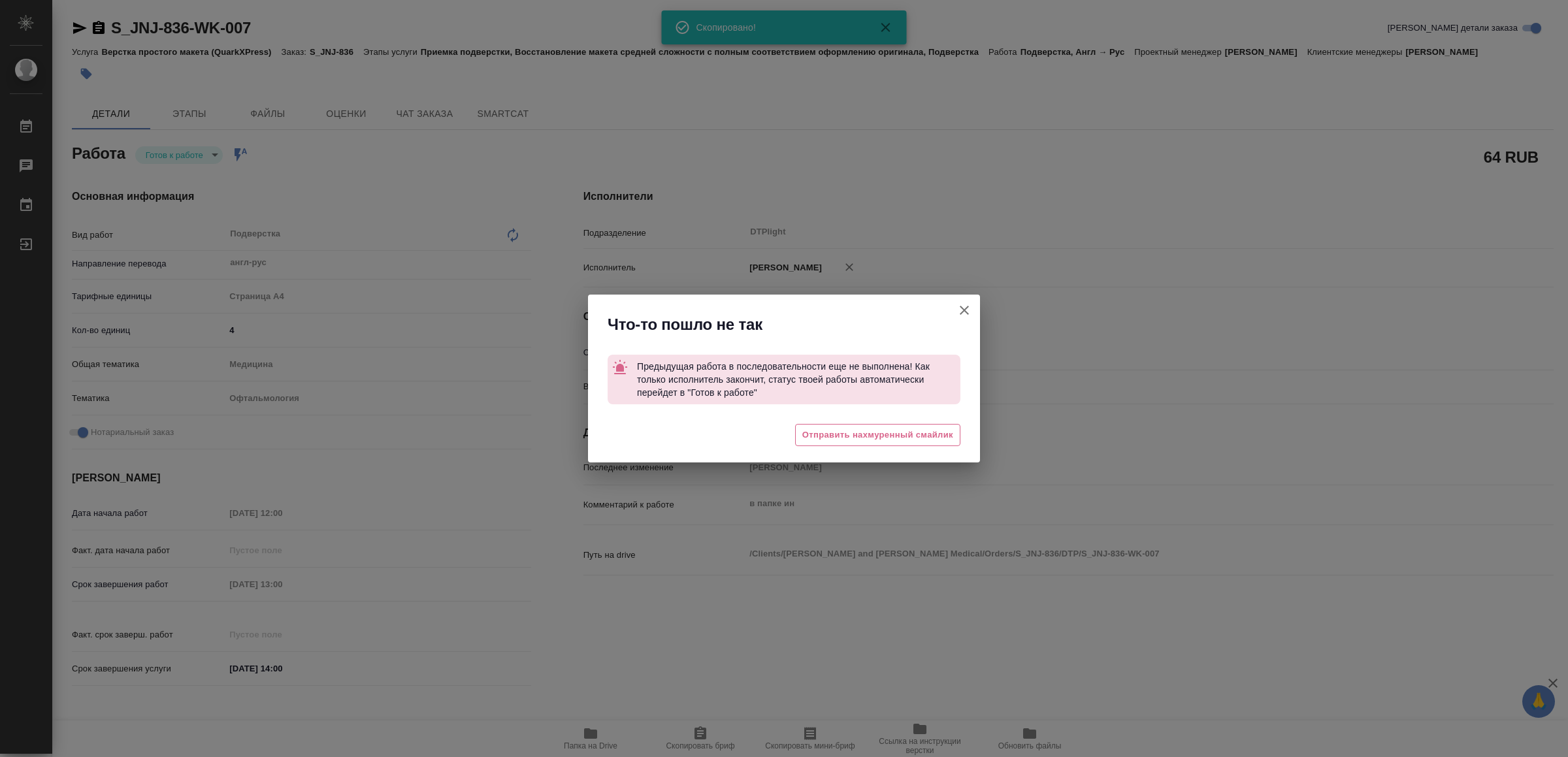
type textarea "x"
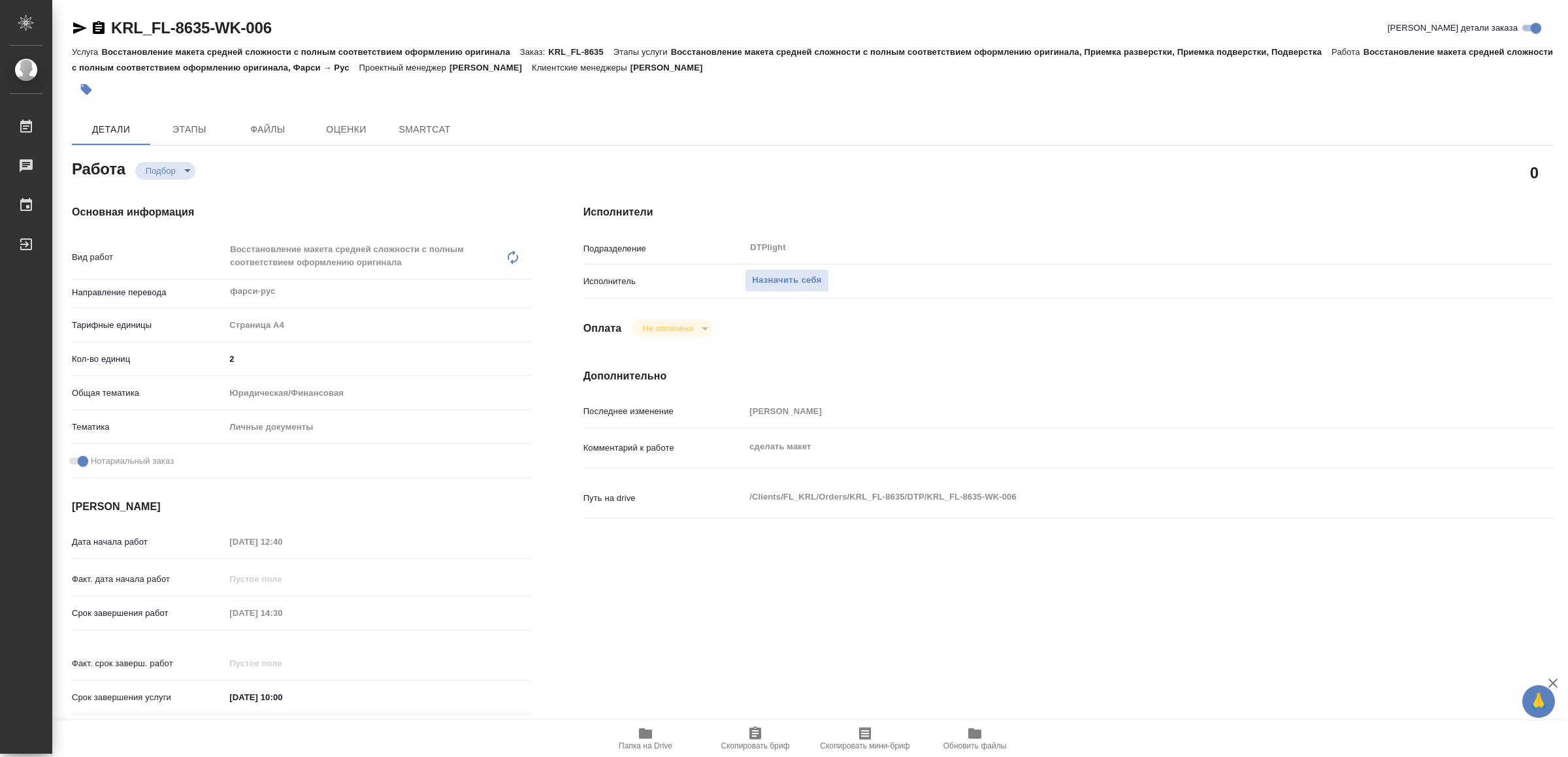
click at [645, 741] on span "Папка на Drive" at bounding box center [645, 746] width 54 height 9
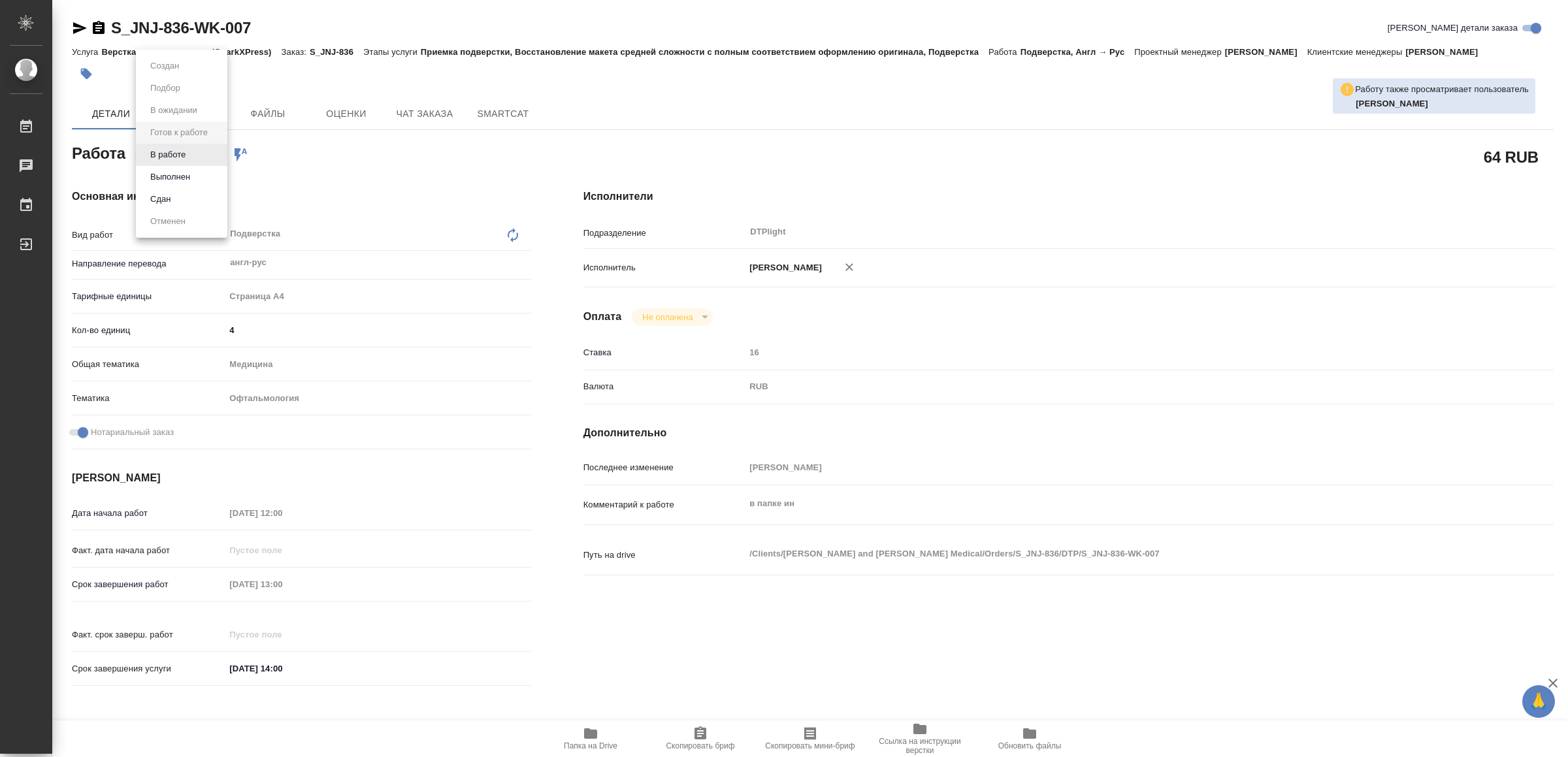
click at [184, 155] on body "🙏 .cls-1 fill:#fff; AWATERA Yamkovenko [PERSON_NAME] Работы Чаты График Выйти S…" at bounding box center [784, 378] width 1568 height 757
click at [184, 155] on button "В работе" at bounding box center [168, 155] width 43 height 14
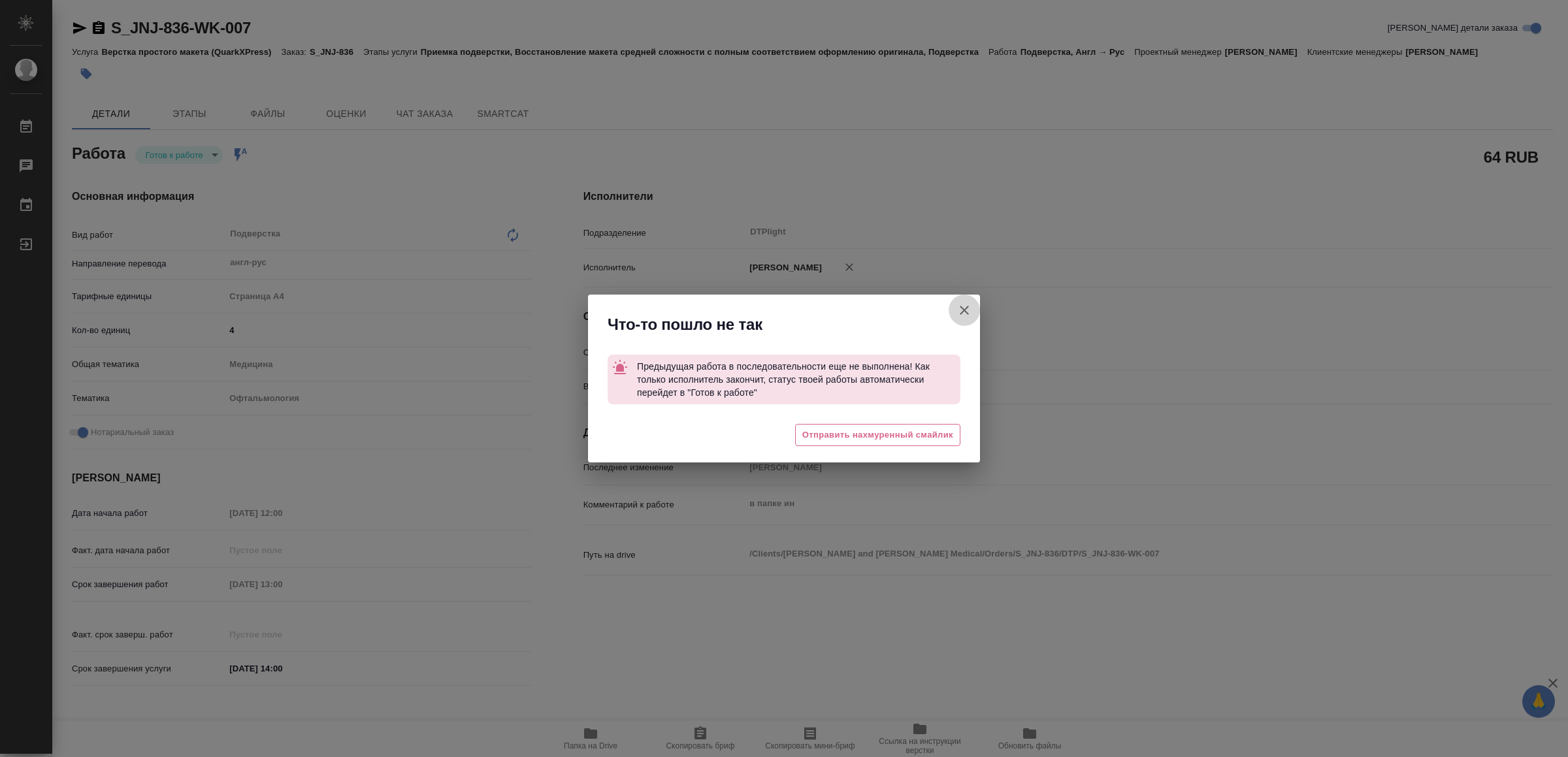
click at [965, 312] on icon "button" at bounding box center [964, 310] width 16 height 16
type textarea "x"
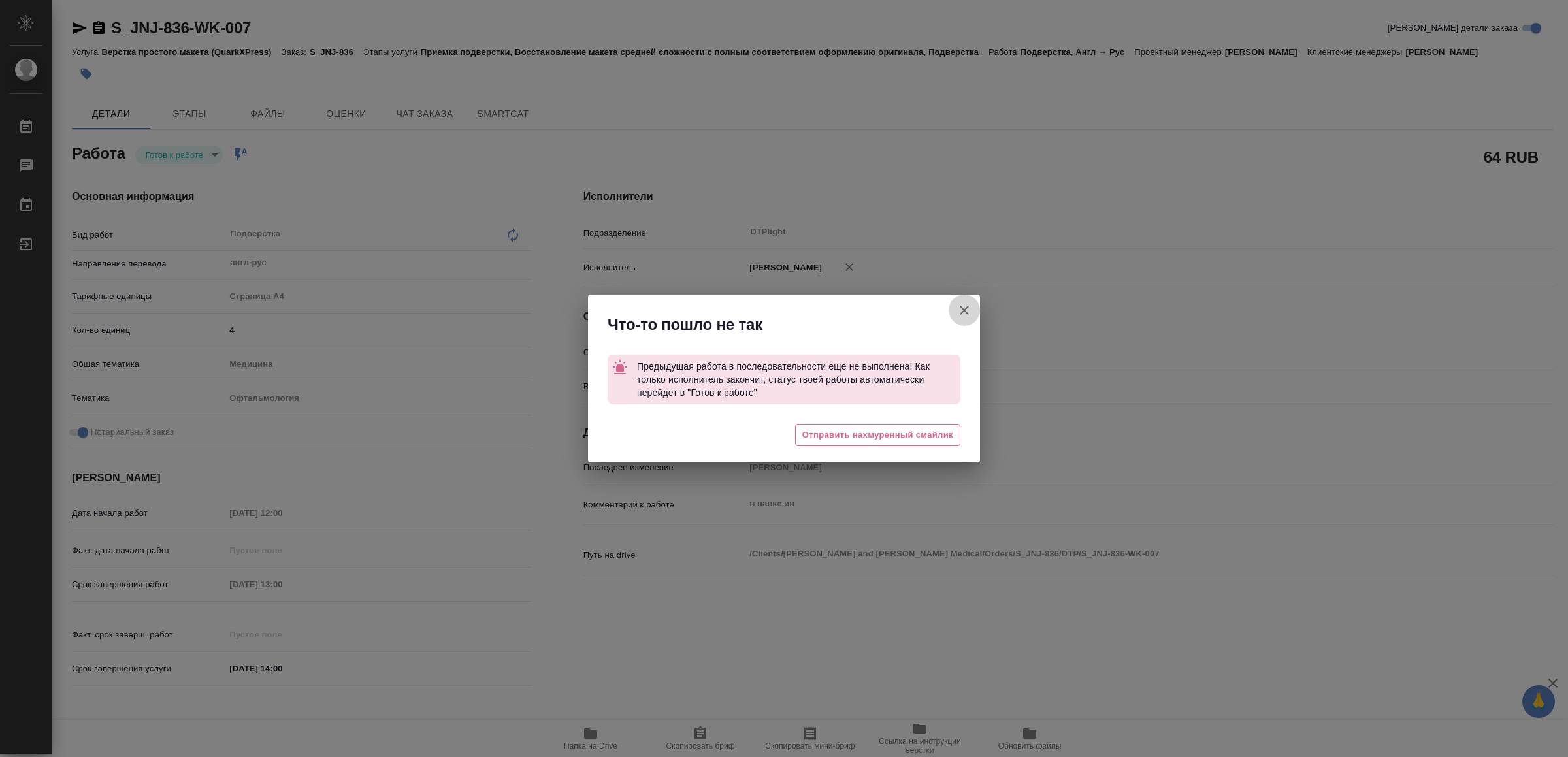
type textarea "x"
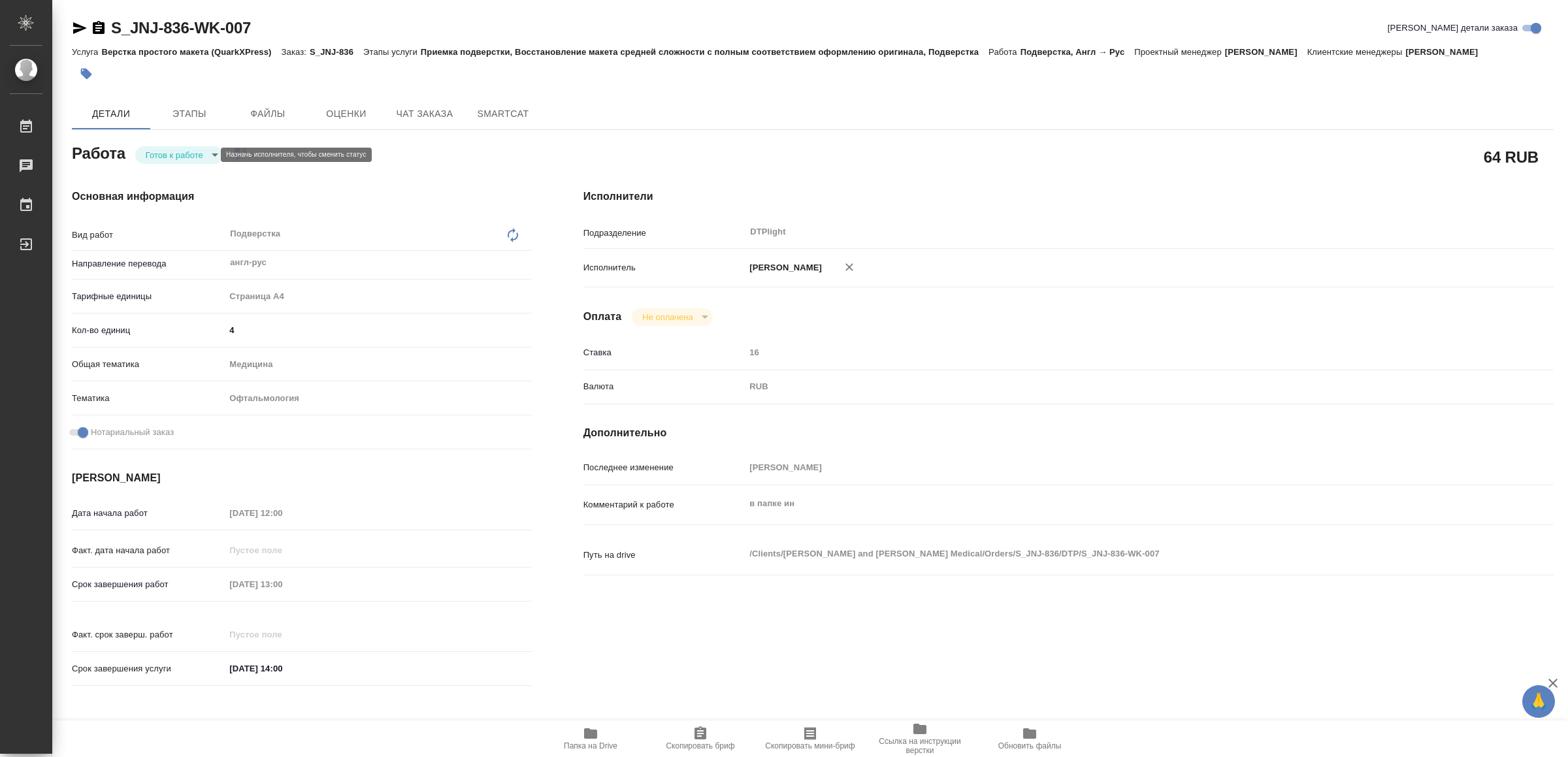
click at [202, 149] on body "🙏 .cls-1 fill:#fff; AWATERA Yamkovenko [PERSON_NAME] Работы 0 Чаты График Выйти…" at bounding box center [784, 378] width 1568 height 757
click at [202, 149] on li "В работе" at bounding box center [181, 154] width 91 height 22
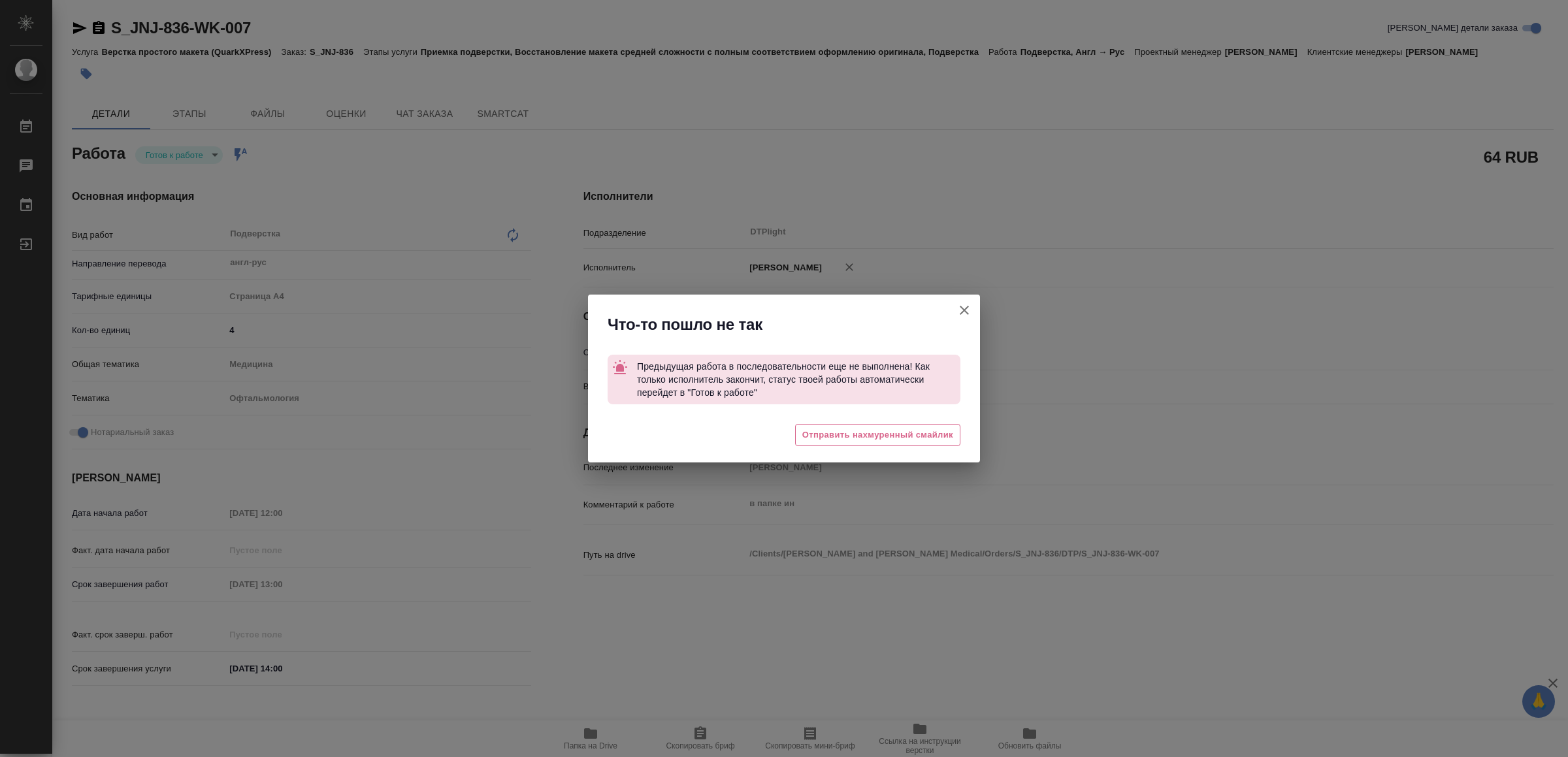
type textarea "x"
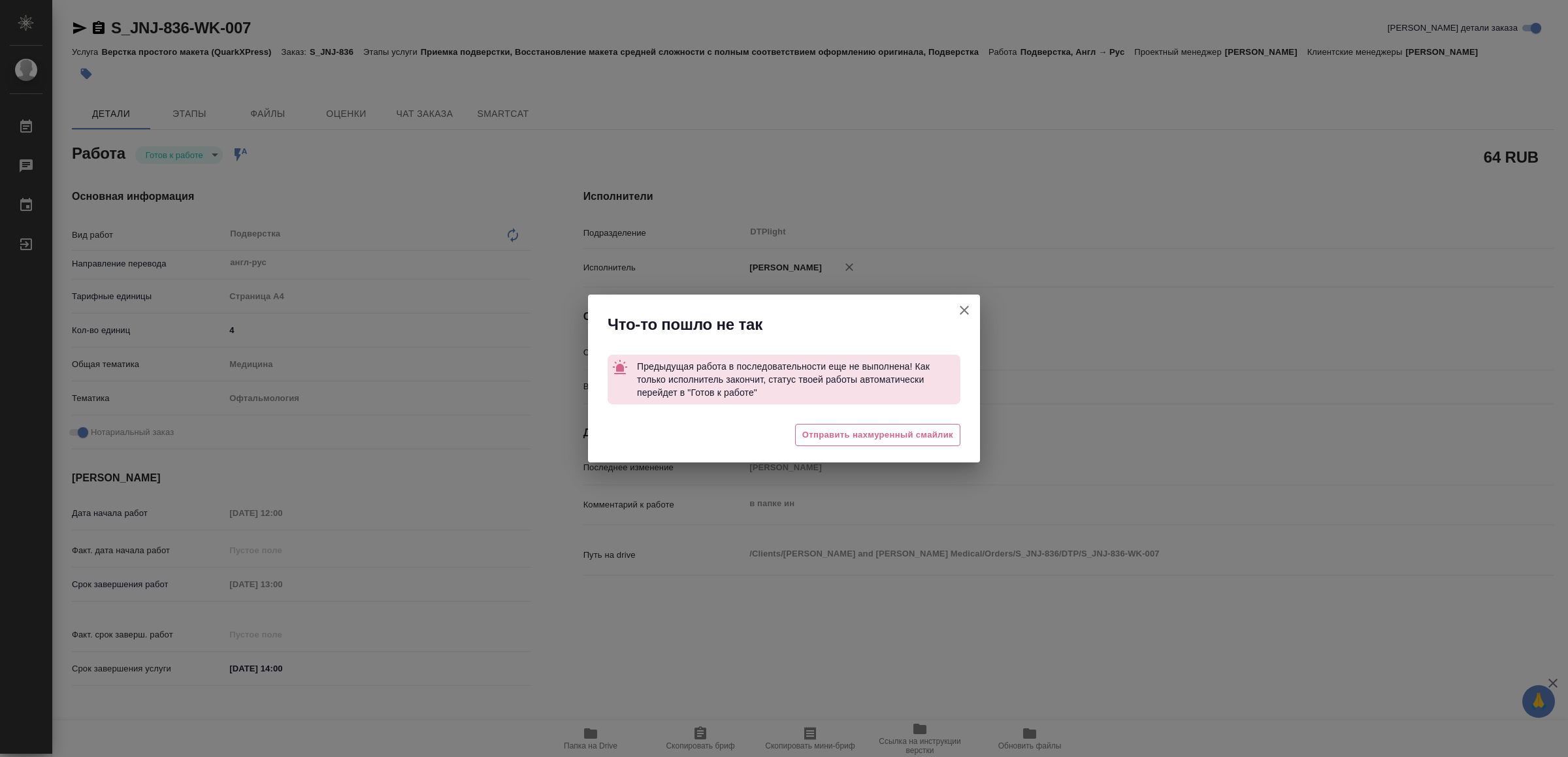
click at [967, 303] on icon "button" at bounding box center [964, 310] width 16 height 16
type textarea "x"
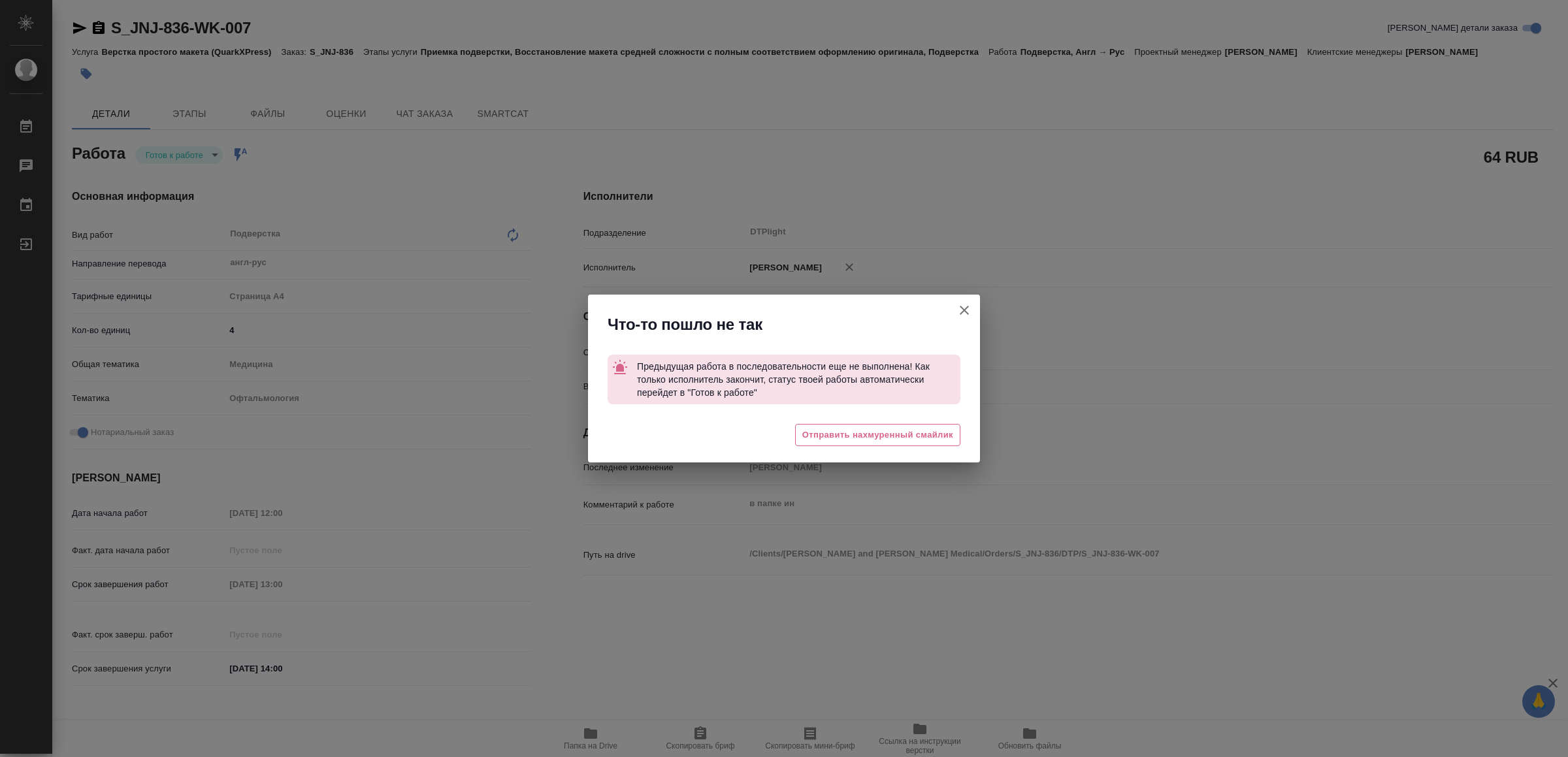
type textarea "x"
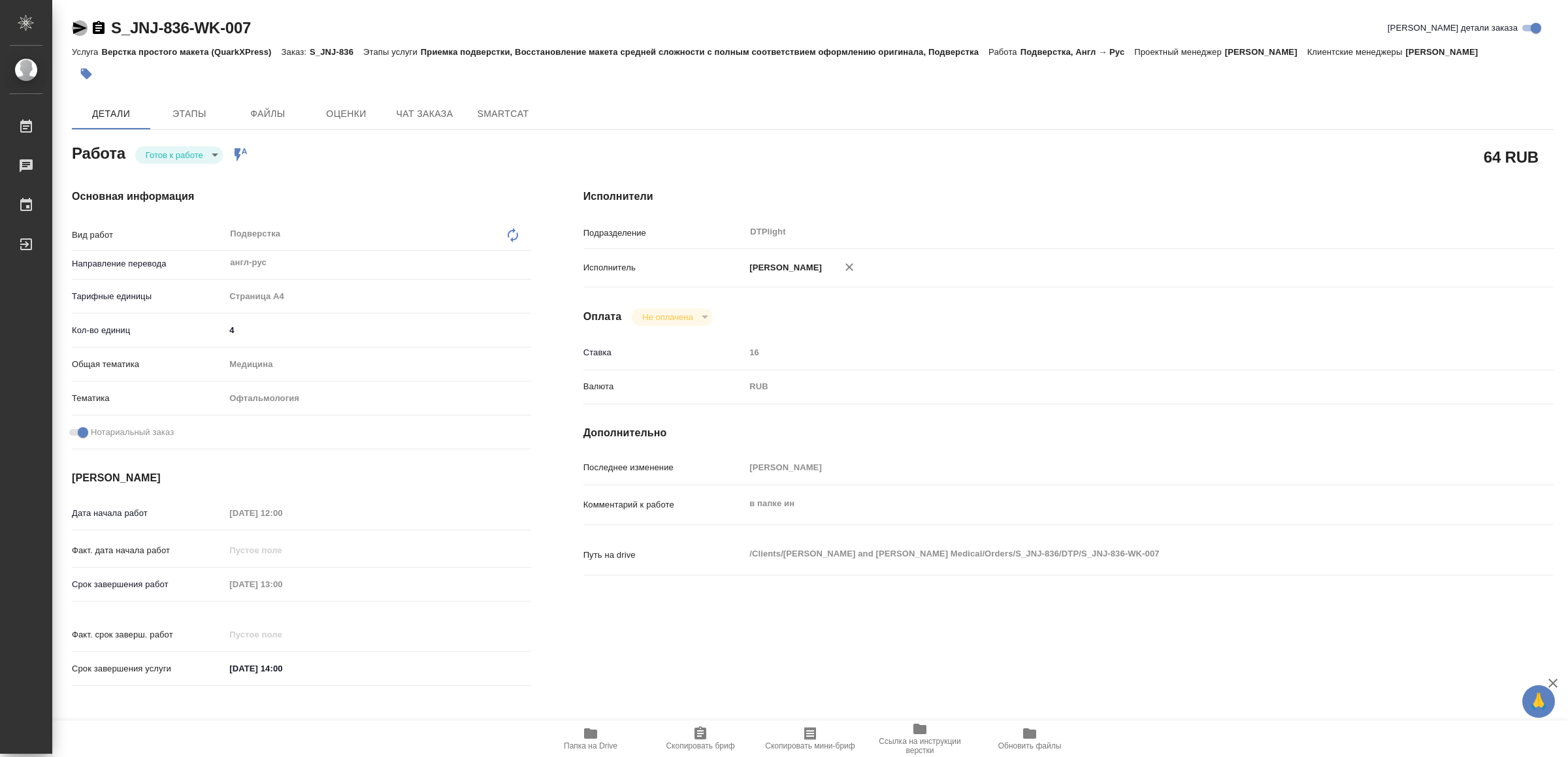
click at [80, 27] on icon "button" at bounding box center [80, 28] width 14 height 12
click at [77, 28] on icon "button" at bounding box center [79, 28] width 16 height 16
click at [204, 152] on body "🙏 .cls-1 fill:#fff; AWATERA Yamkovenko Vera Работы 0 Чаты График Выйти S_JNJ-83…" at bounding box center [784, 378] width 1568 height 757
click at [204, 152] on li "В работе" at bounding box center [181, 154] width 91 height 22
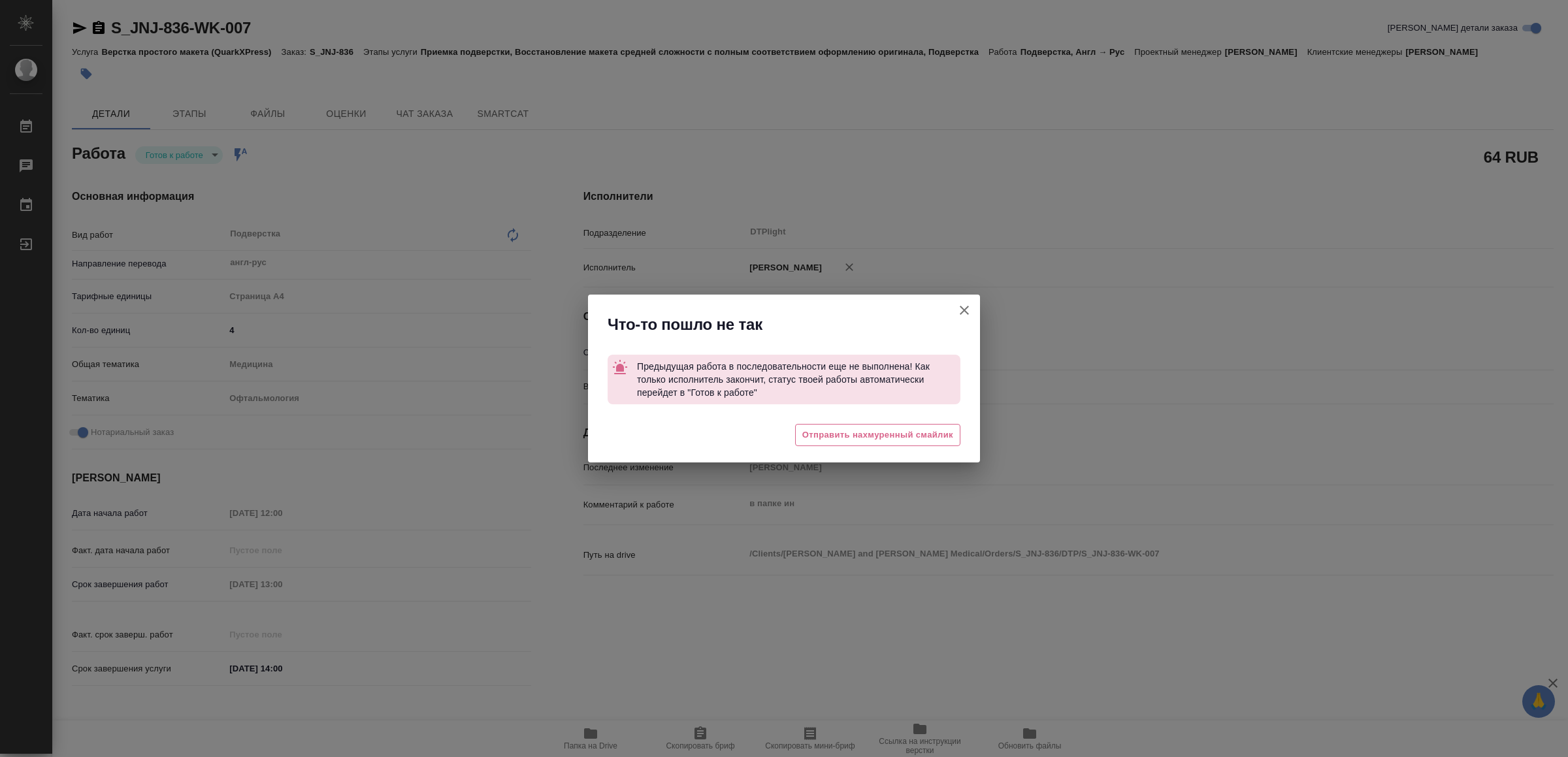
type textarea "x"
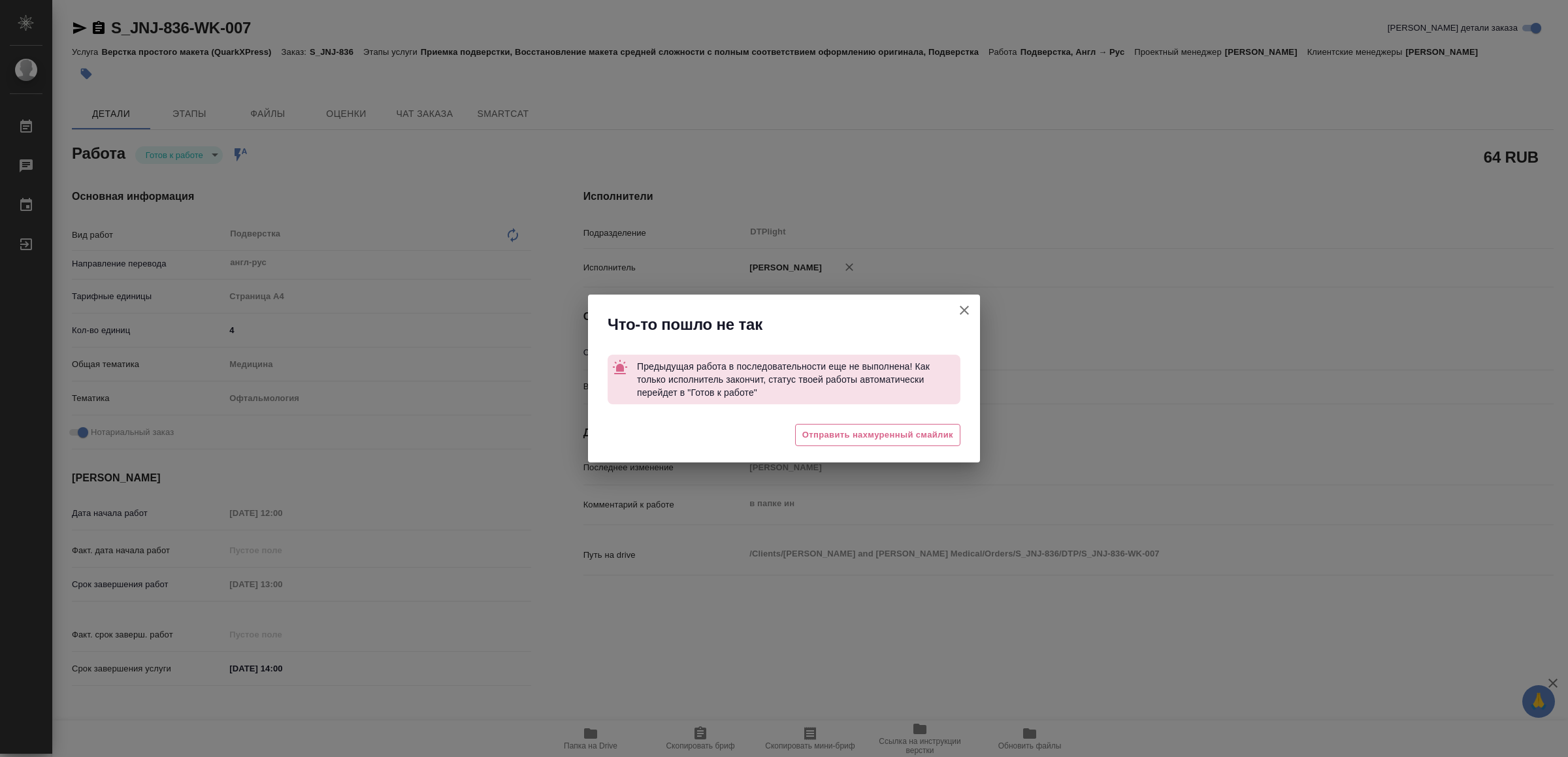
click at [964, 306] on icon "button" at bounding box center [964, 310] width 16 height 16
type textarea "x"
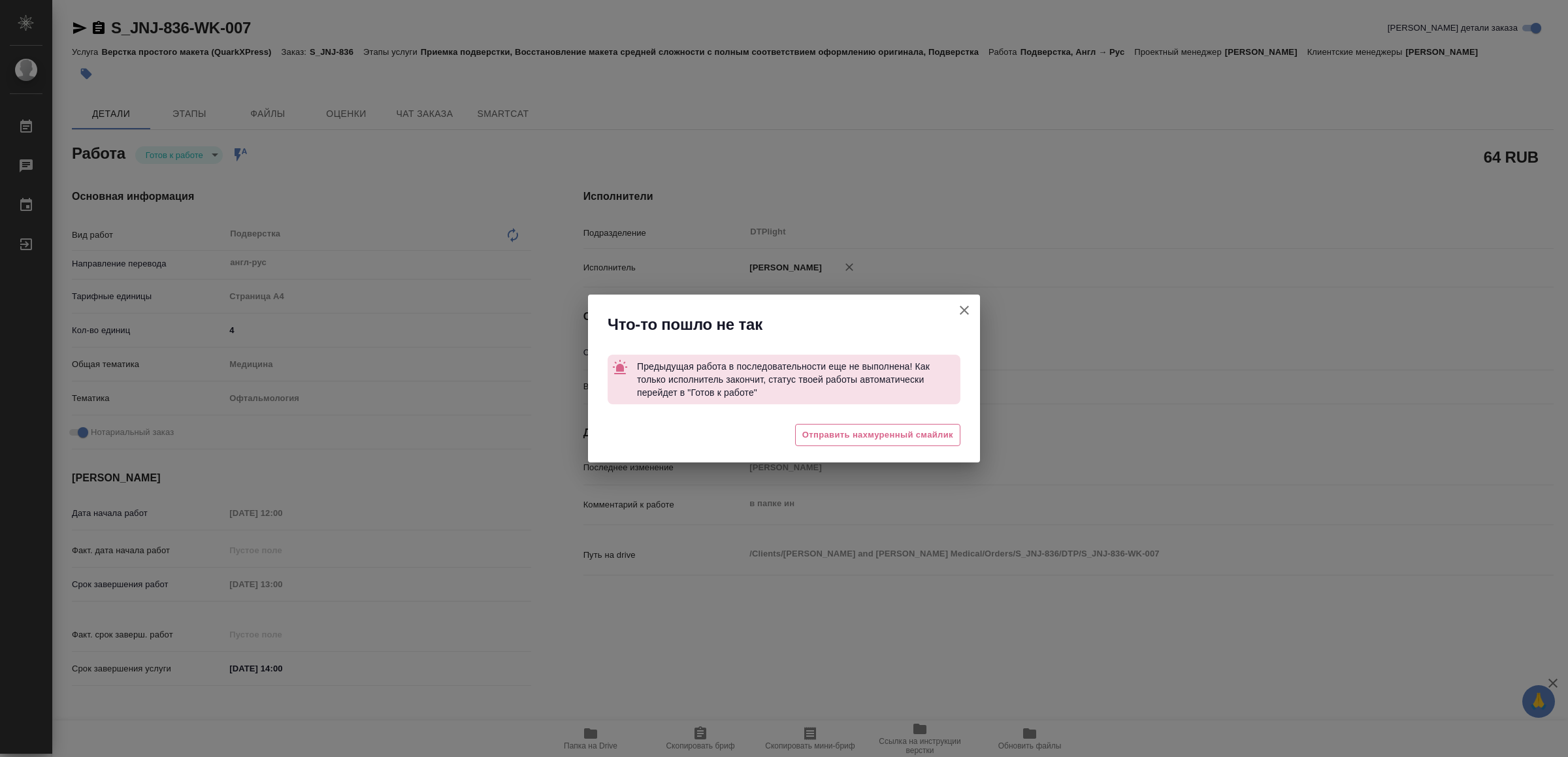
type textarea "x"
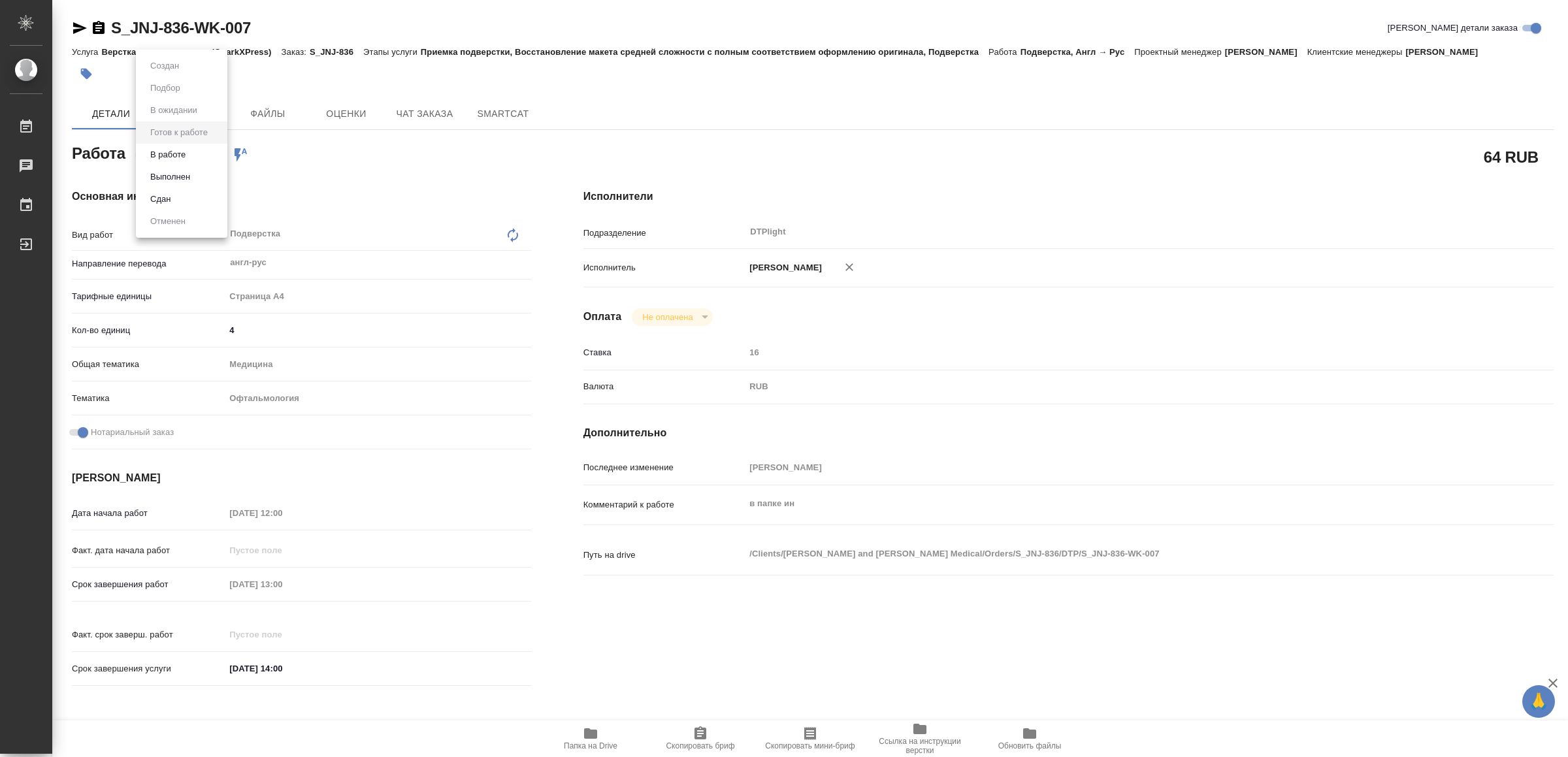
click at [184, 149] on body "🙏 .cls-1 fill:#fff; AWATERA Yamkovenko Vera Работы 0 Чаты График Выйти S_JNJ-83…" at bounding box center [784, 378] width 1568 height 757
click at [184, 149] on button "В работе" at bounding box center [168, 155] width 43 height 14
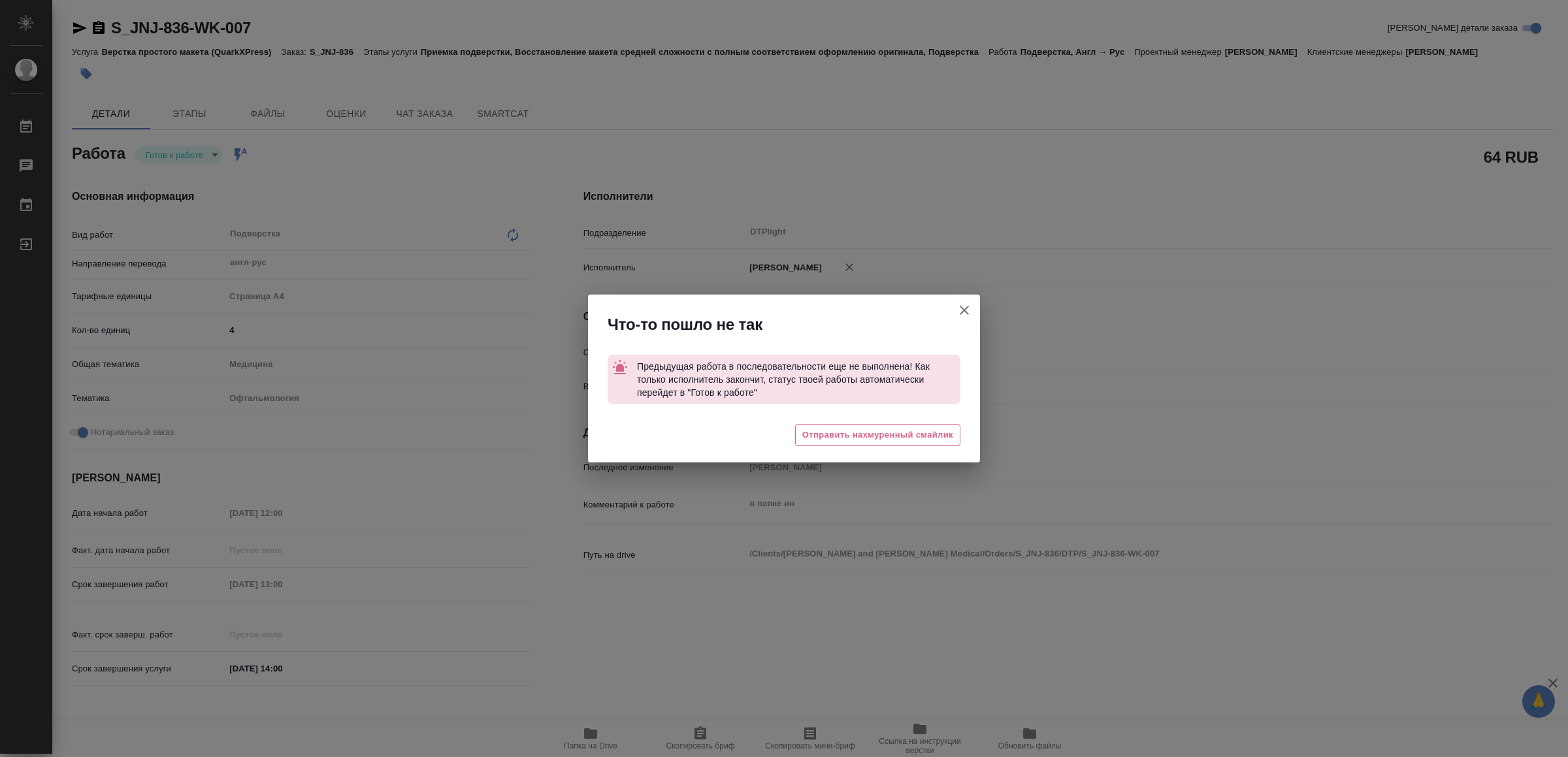
type textarea "x"
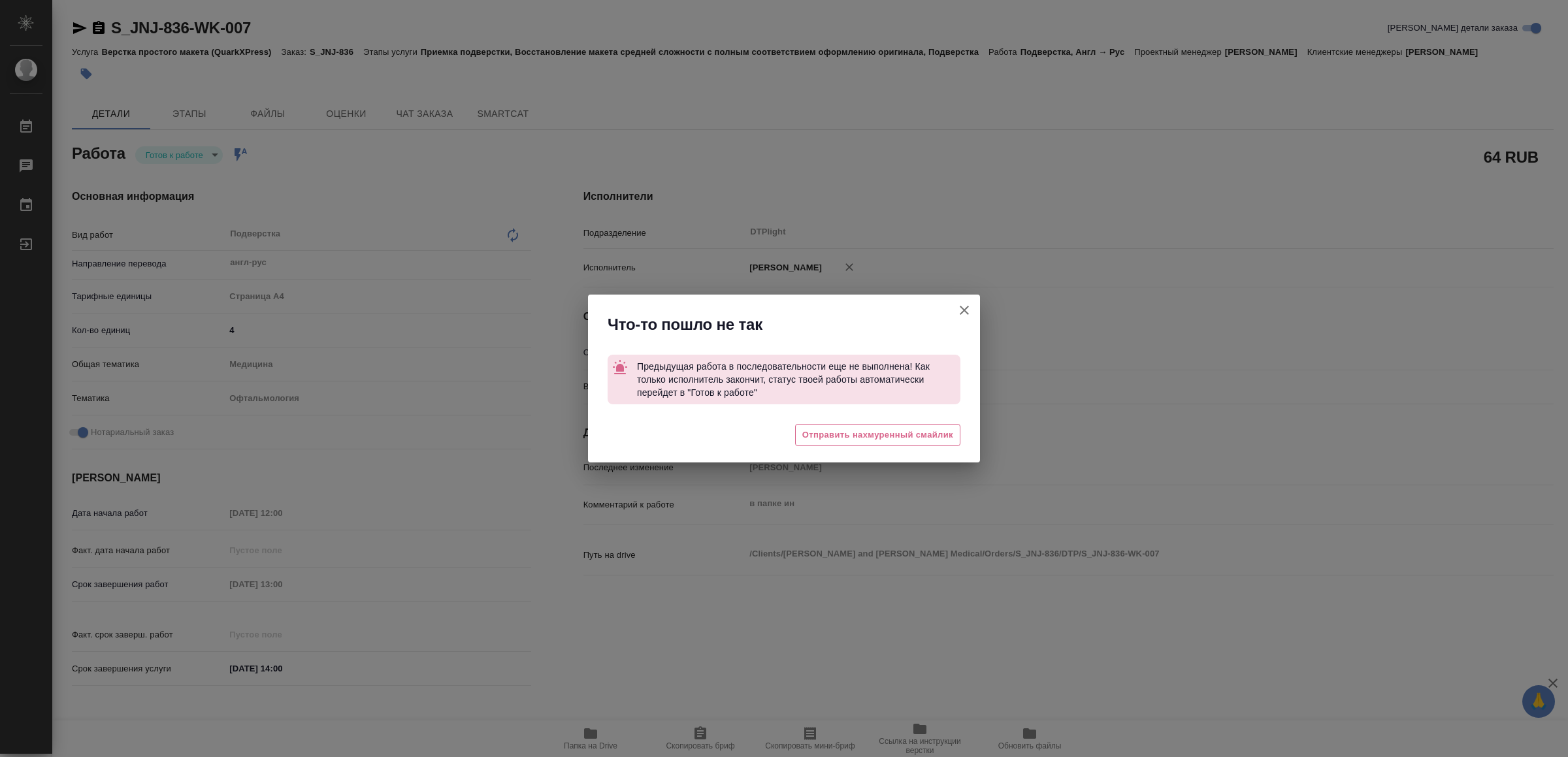
type textarea "x"
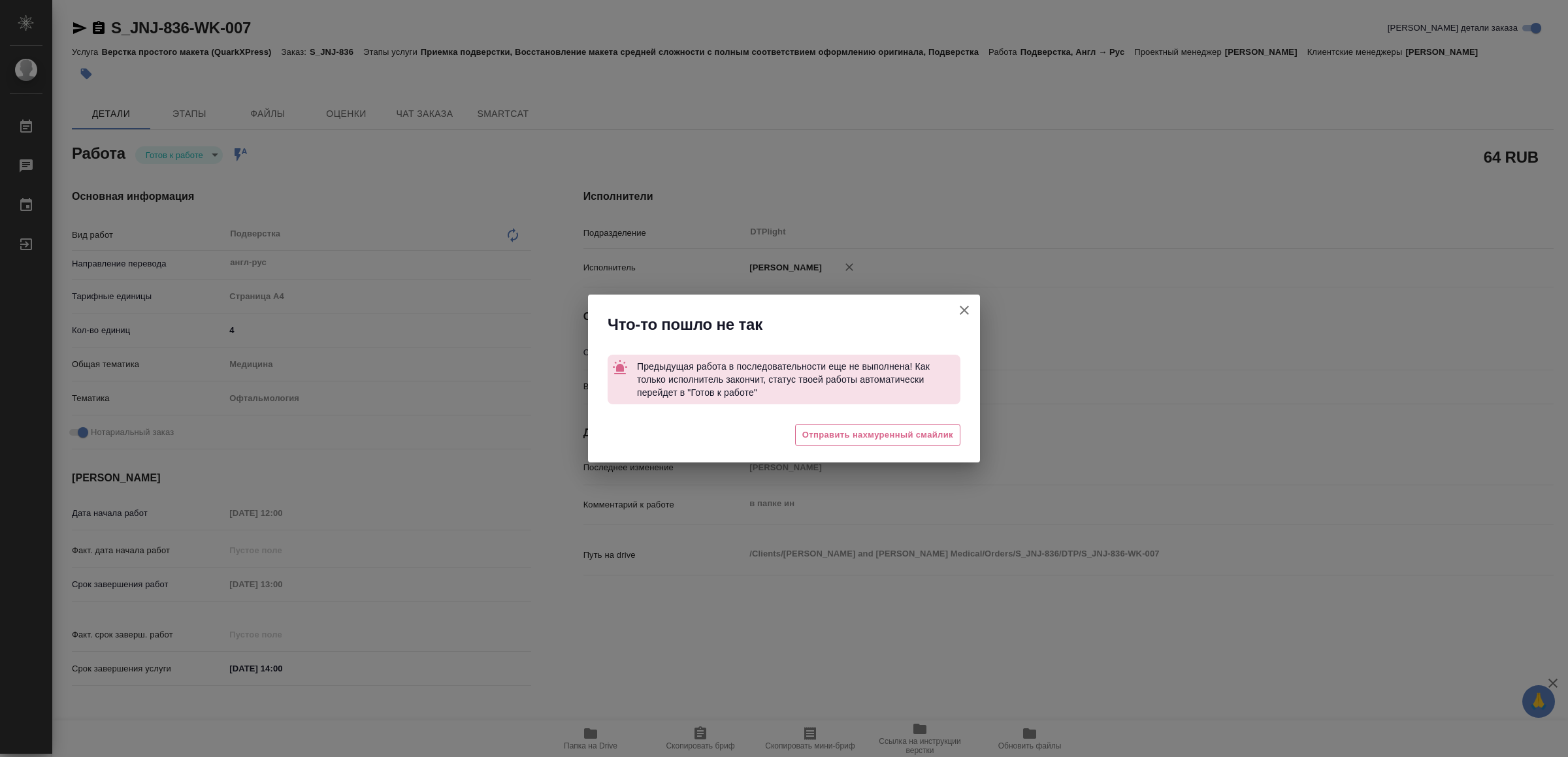
click at [970, 308] on icon "button" at bounding box center [964, 310] width 16 height 16
type textarea "x"
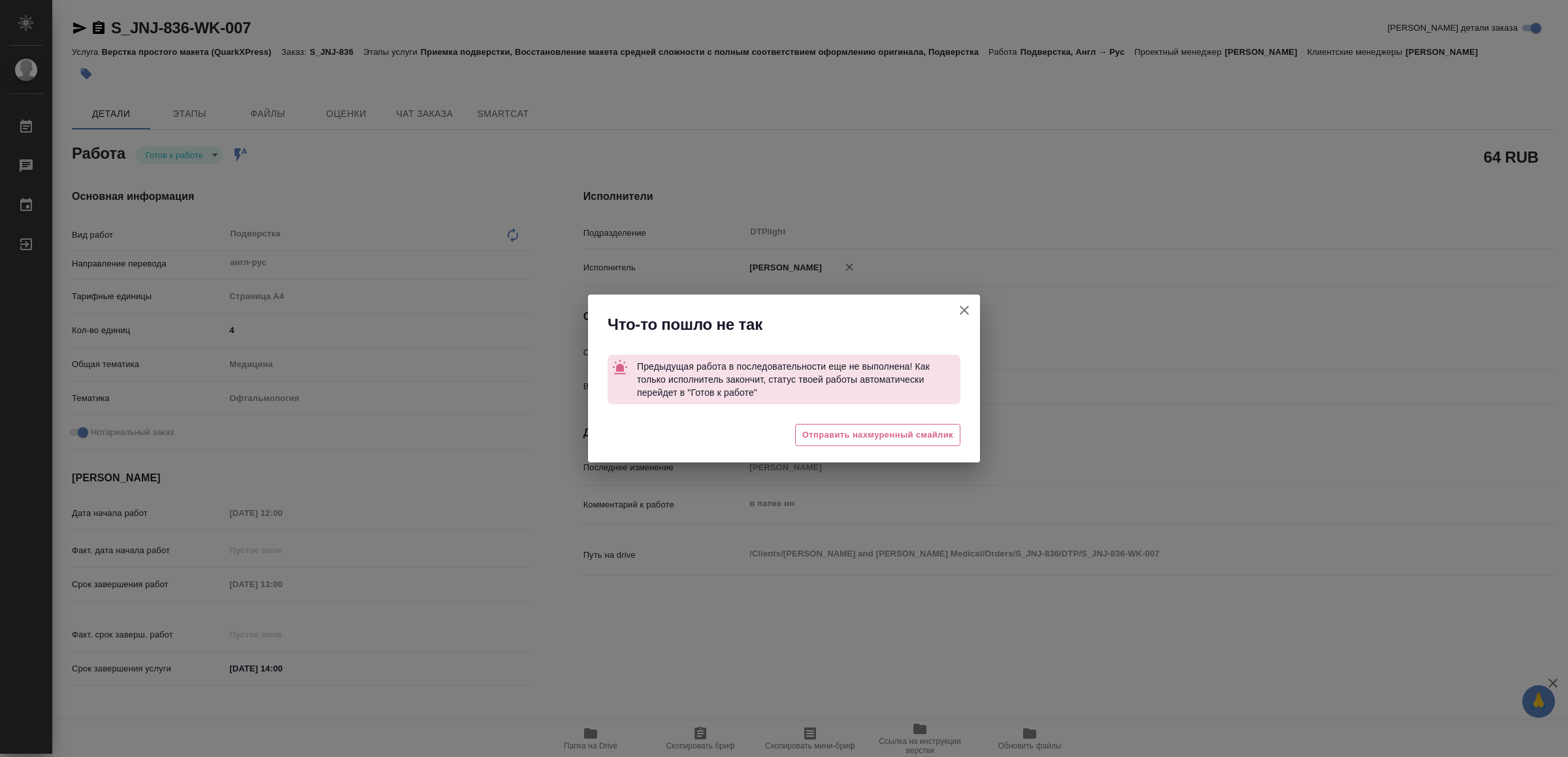
type textarea "x"
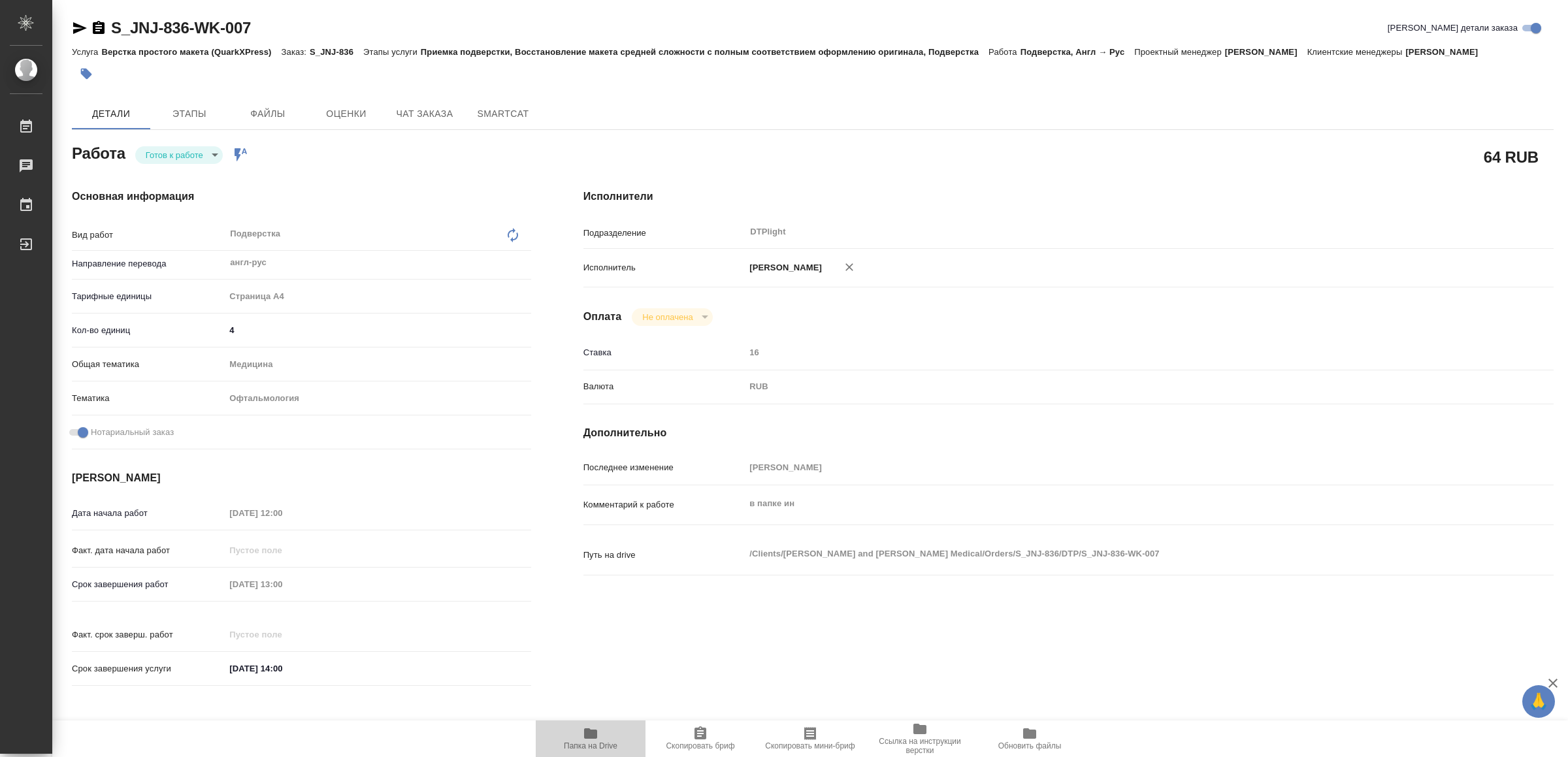
drag, startPoint x: 575, startPoint y: 743, endPoint x: 583, endPoint y: 740, distance: 8.5
click at [576, 743] on span "Папка на Drive" at bounding box center [590, 746] width 54 height 9
click at [177, 153] on body "🙏 .cls-1 fill:#fff; AWATERA Yamkovenko [PERSON_NAME] Работы 0 Чаты График Выйти…" at bounding box center [784, 378] width 1568 height 757
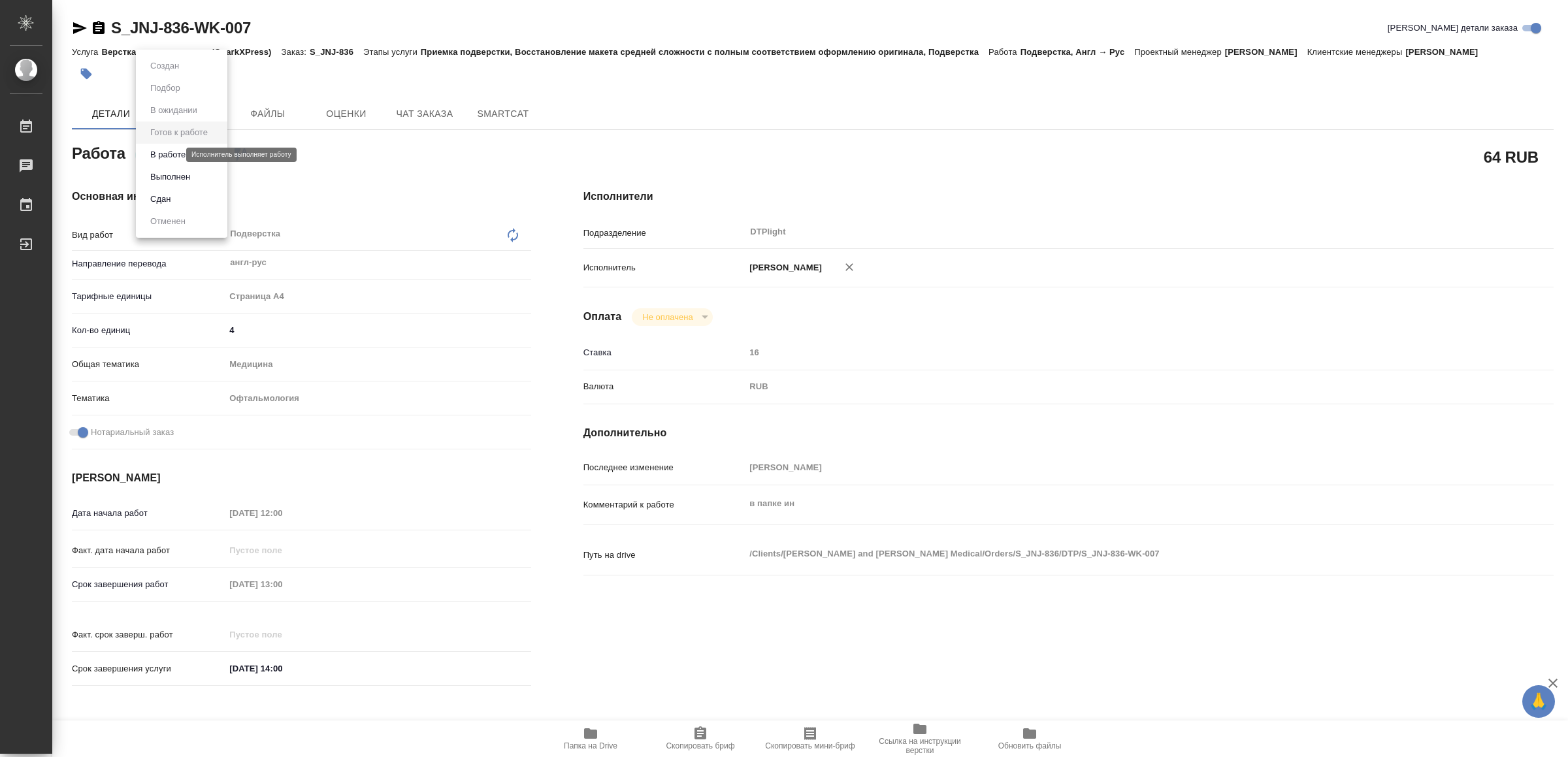
click at [177, 153] on button "В работе" at bounding box center [168, 155] width 43 height 14
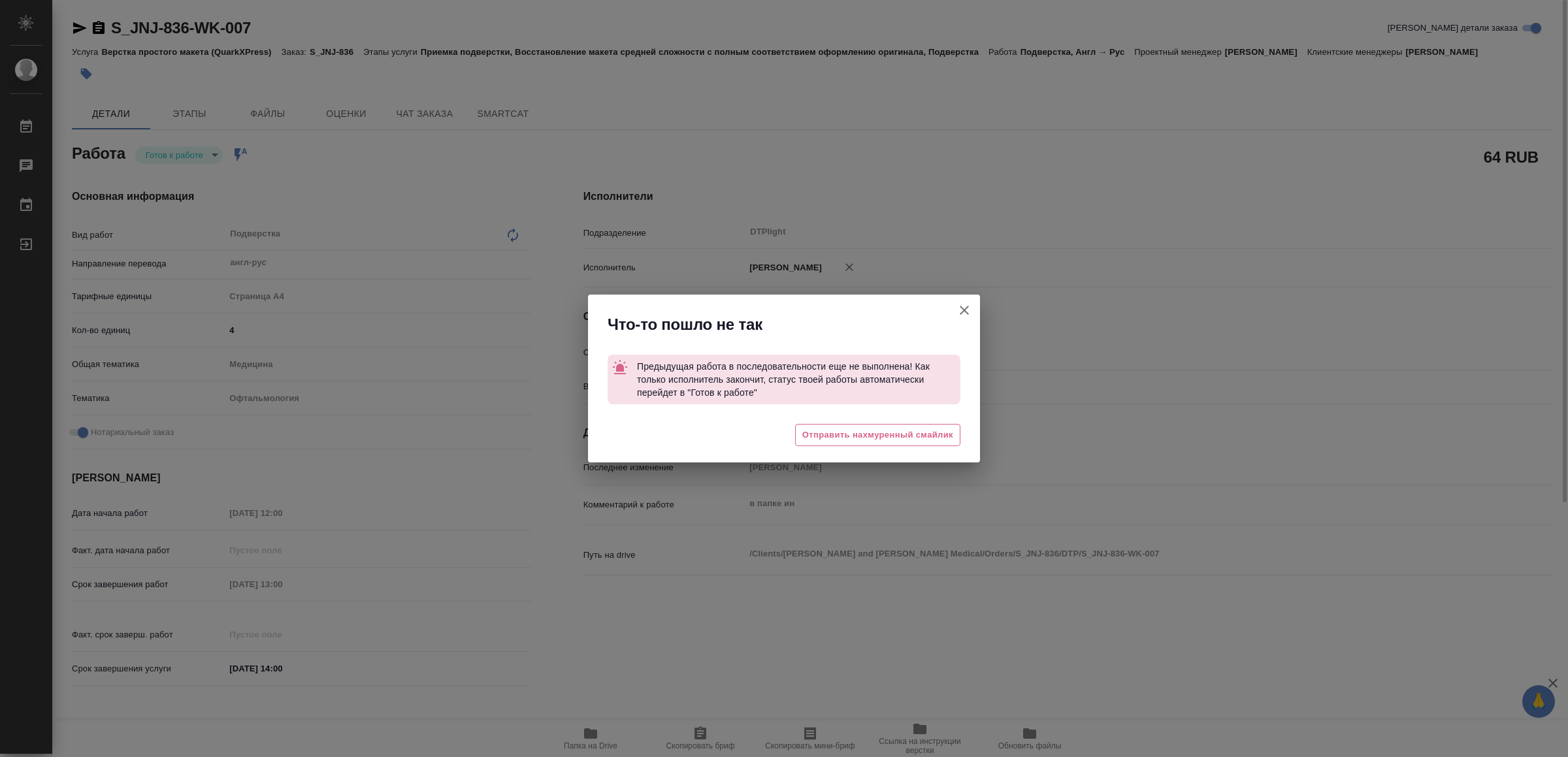
type textarea "x"
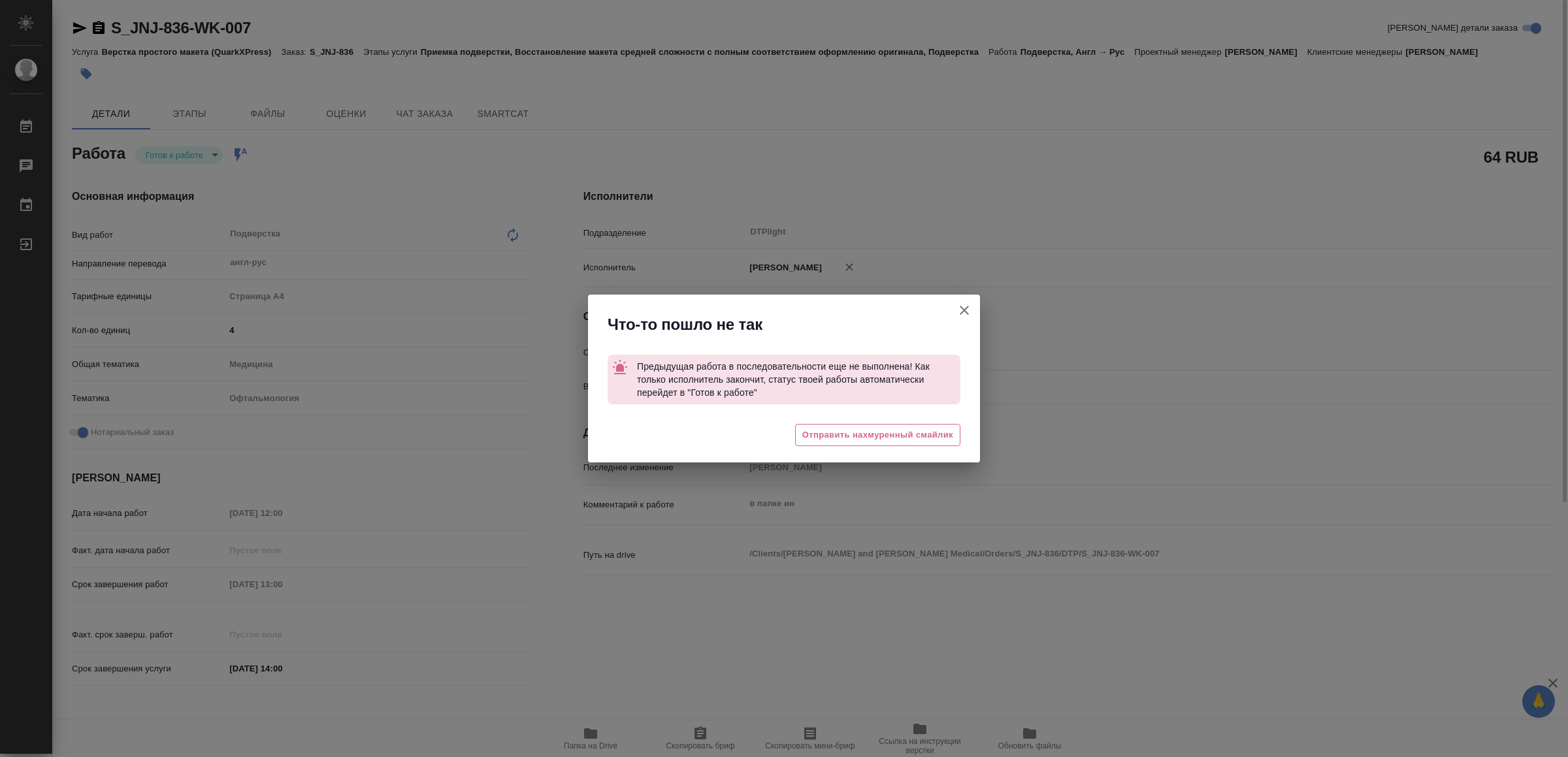
type textarea "x"
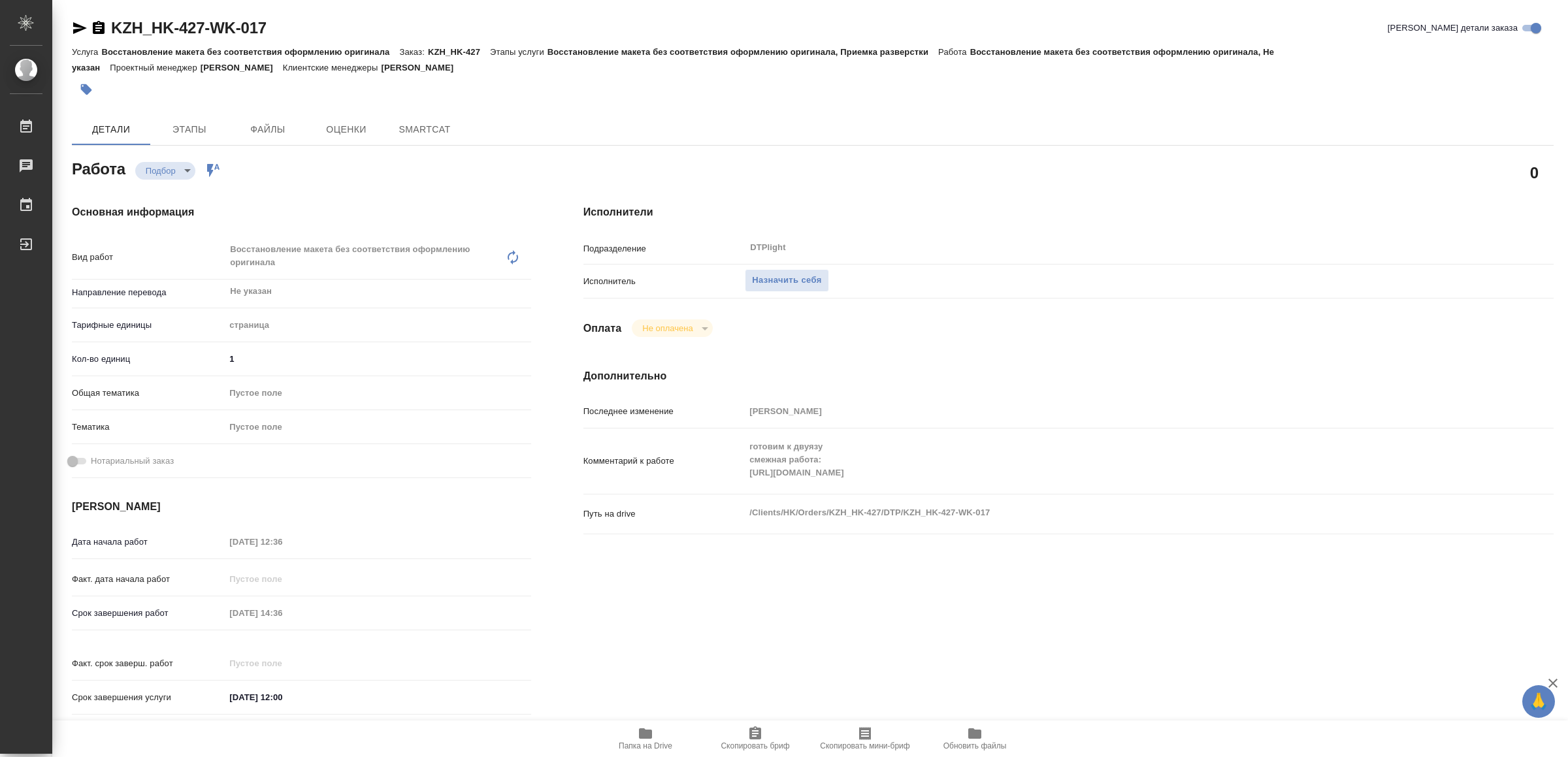
type textarea "x"
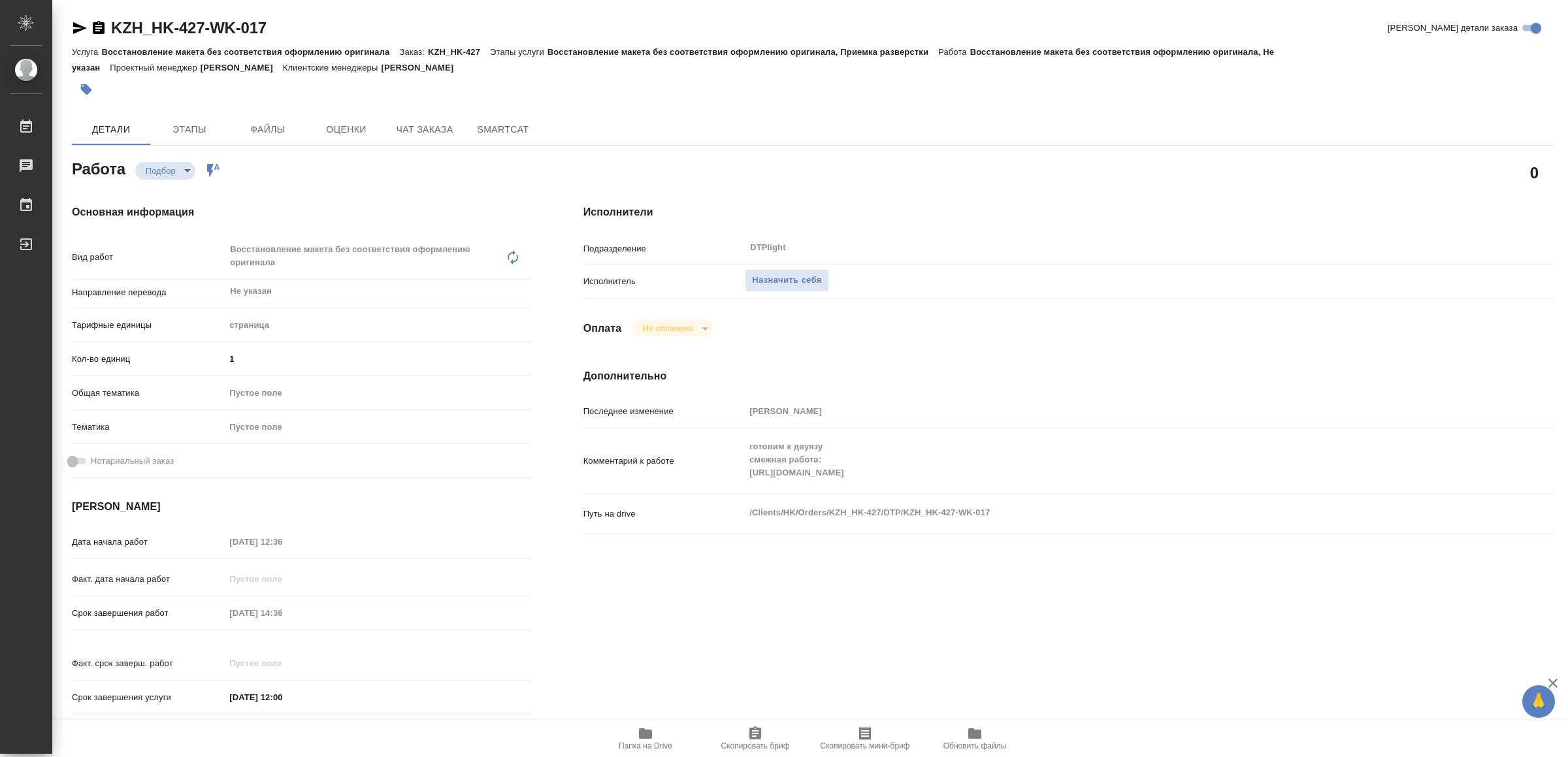
type textarea "x"
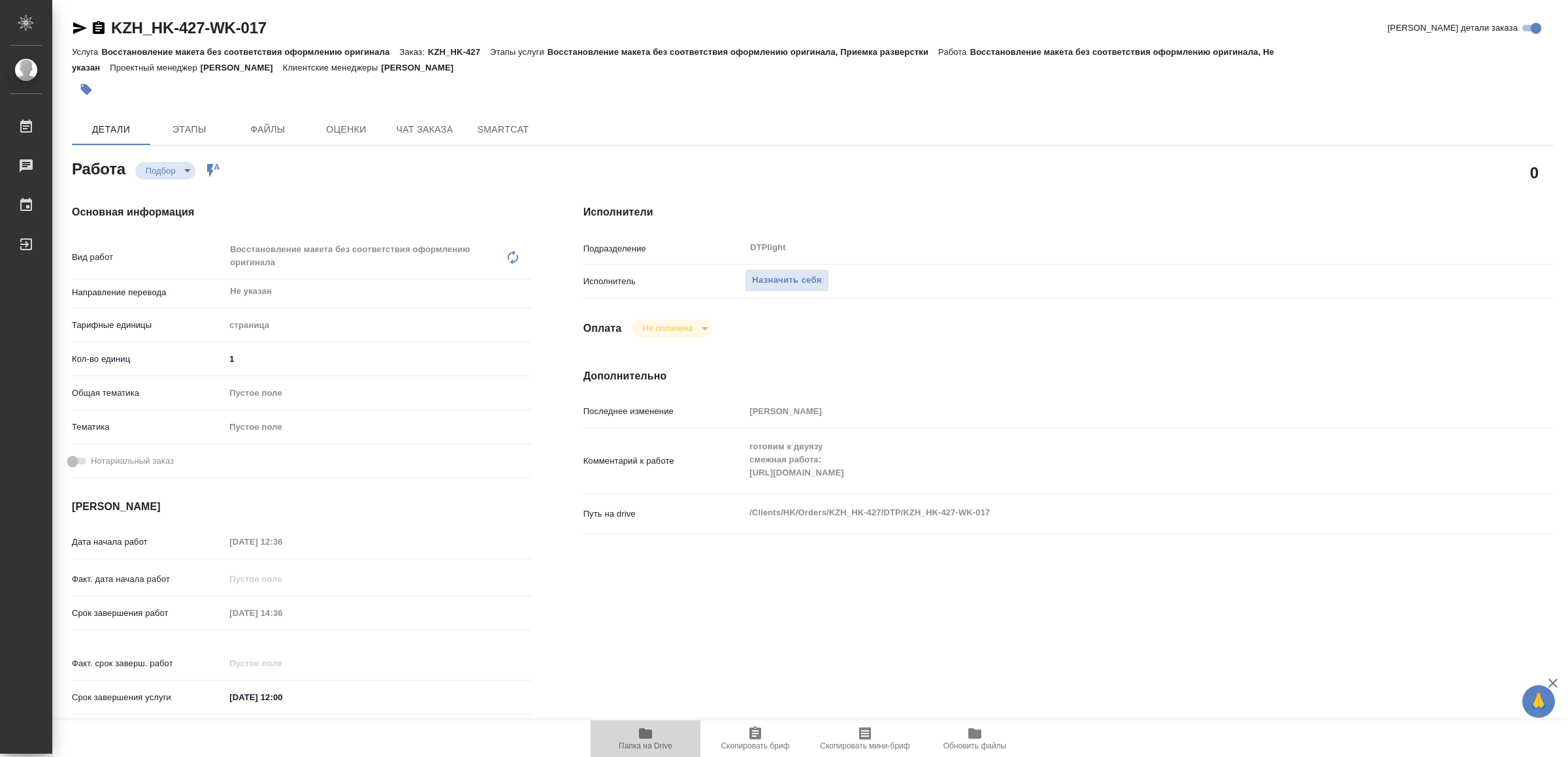
click at [639, 731] on icon "button" at bounding box center [645, 734] width 13 height 11
type textarea "x"
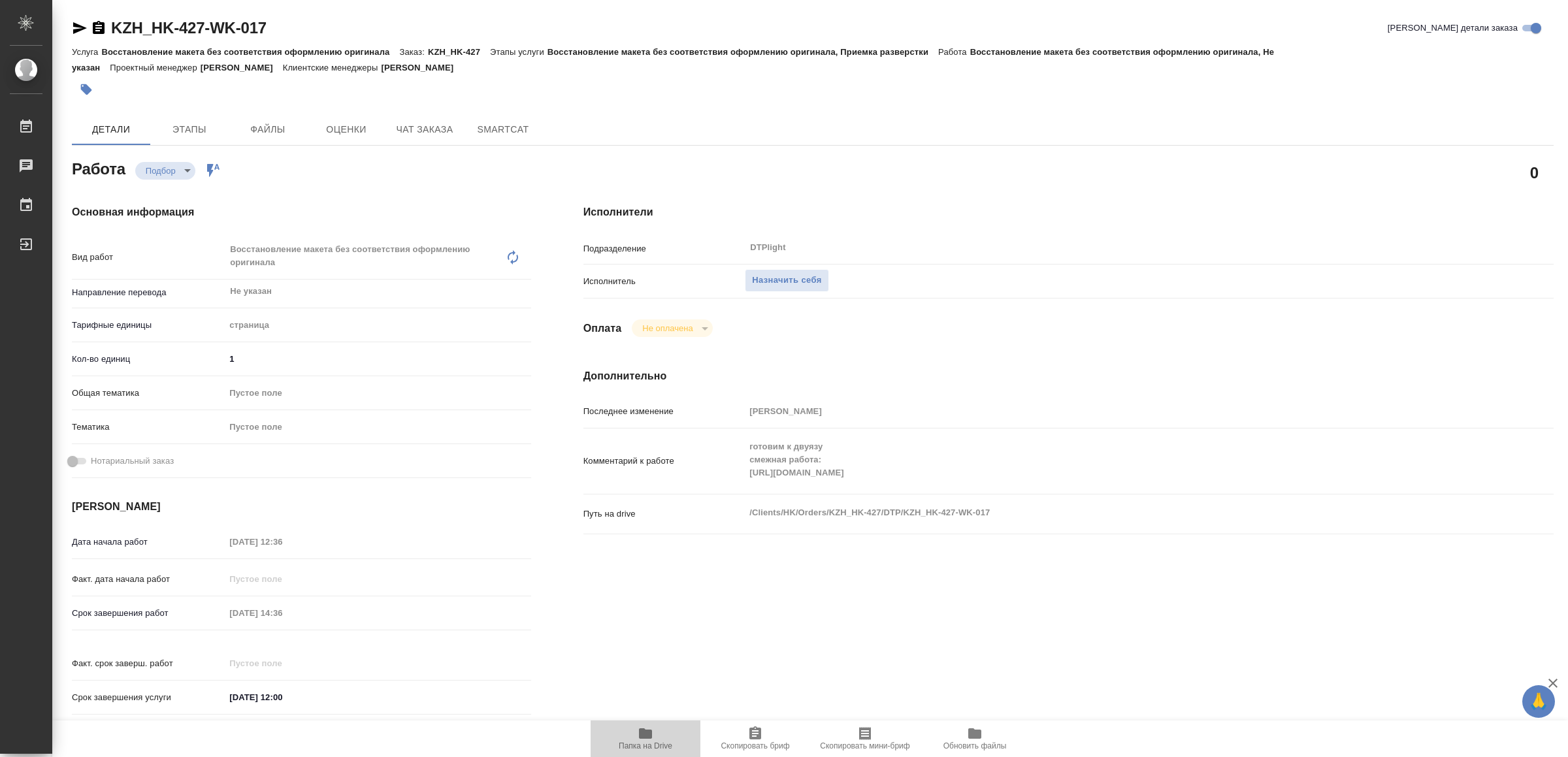
type textarea "x"
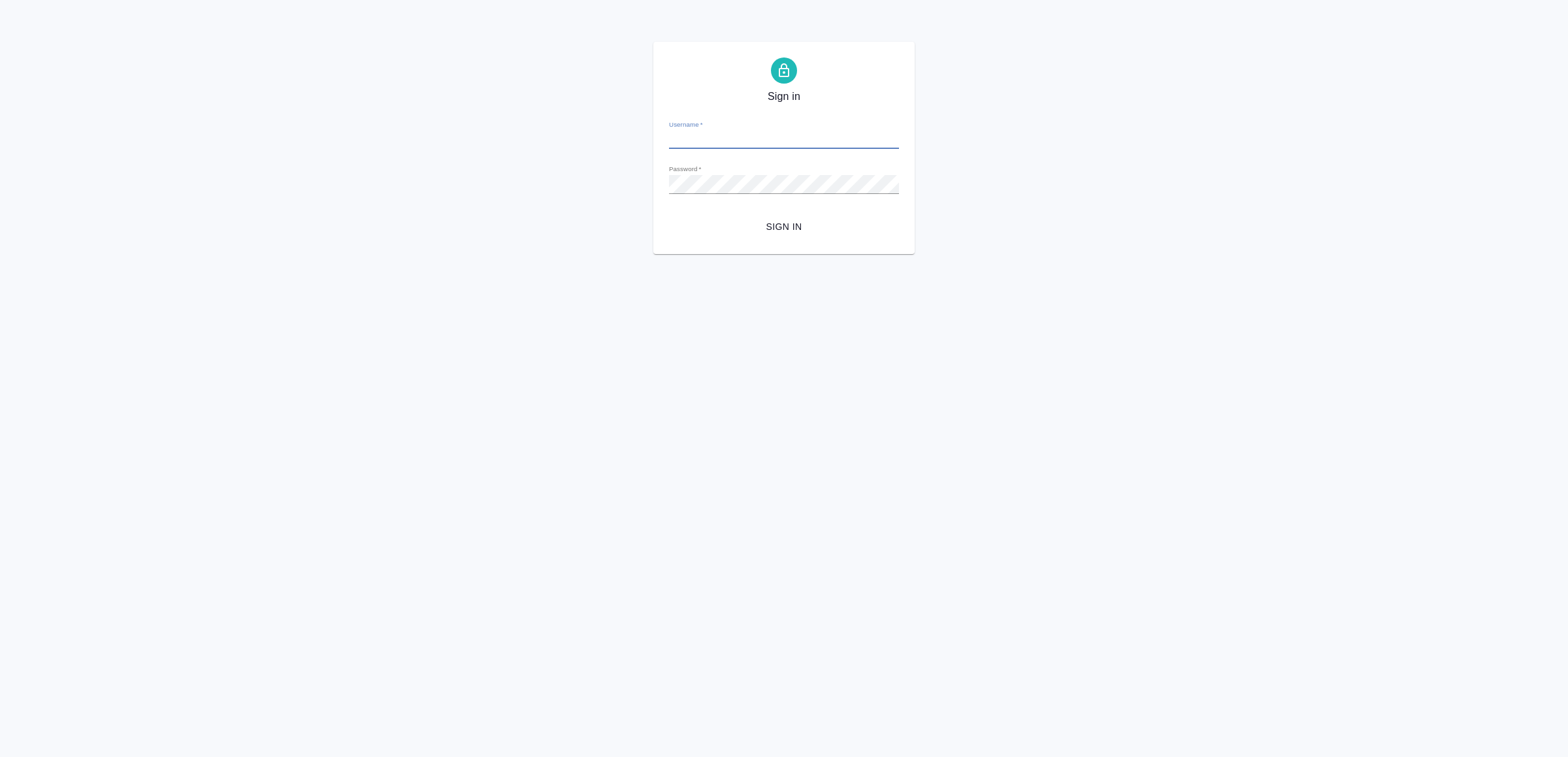
type input "[EMAIL_ADDRESS][DOMAIN_NAME]"
click at [796, 220] on span "Sign in" at bounding box center [784, 227] width 209 height 17
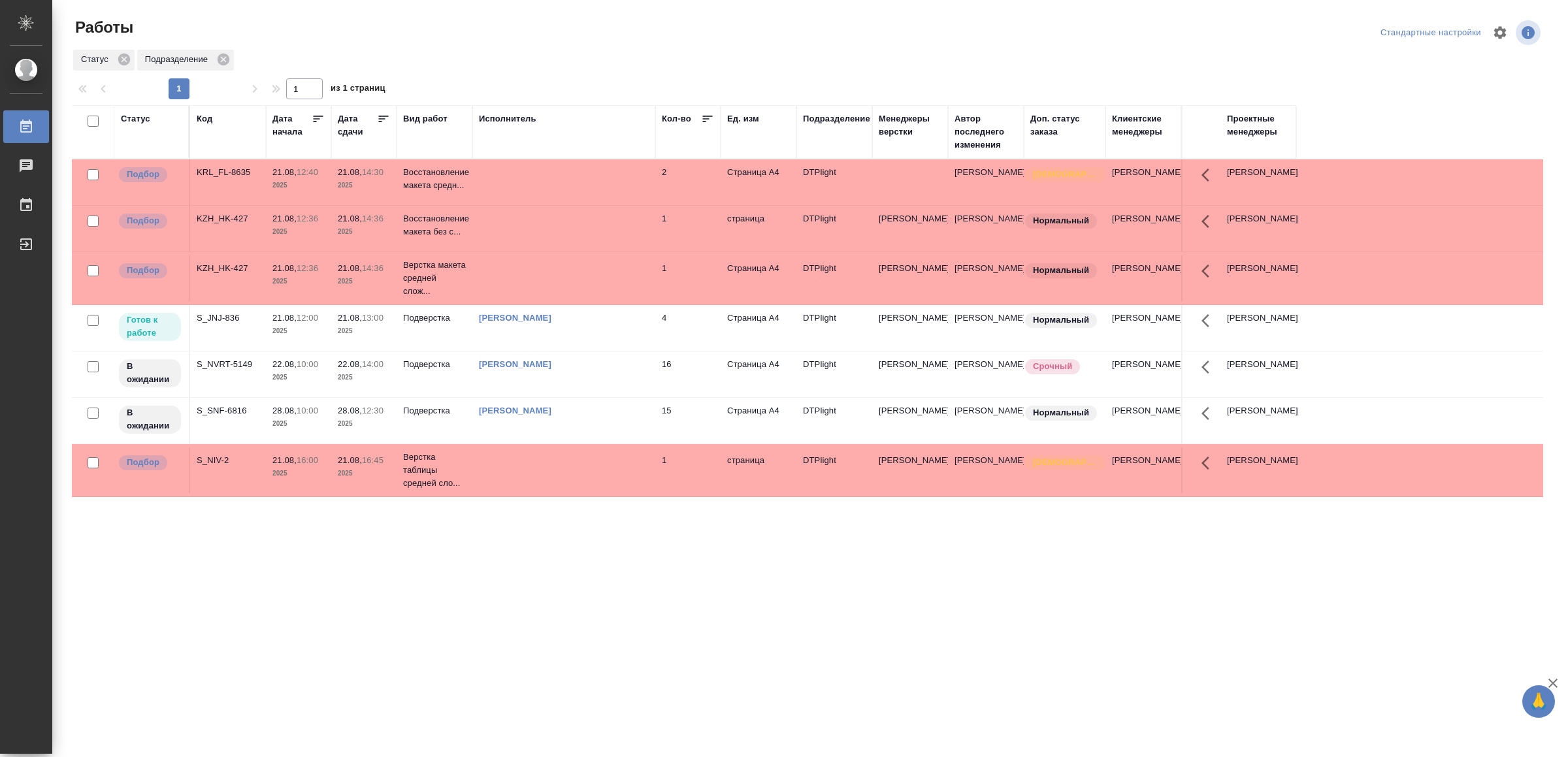
click at [598, 166] on div "[PERSON_NAME]" at bounding box center [563, 166] width 170 height 0
click at [524, 205] on td at bounding box center [564, 182] width 183 height 46
click at [525, 205] on td at bounding box center [564, 182] width 183 height 46
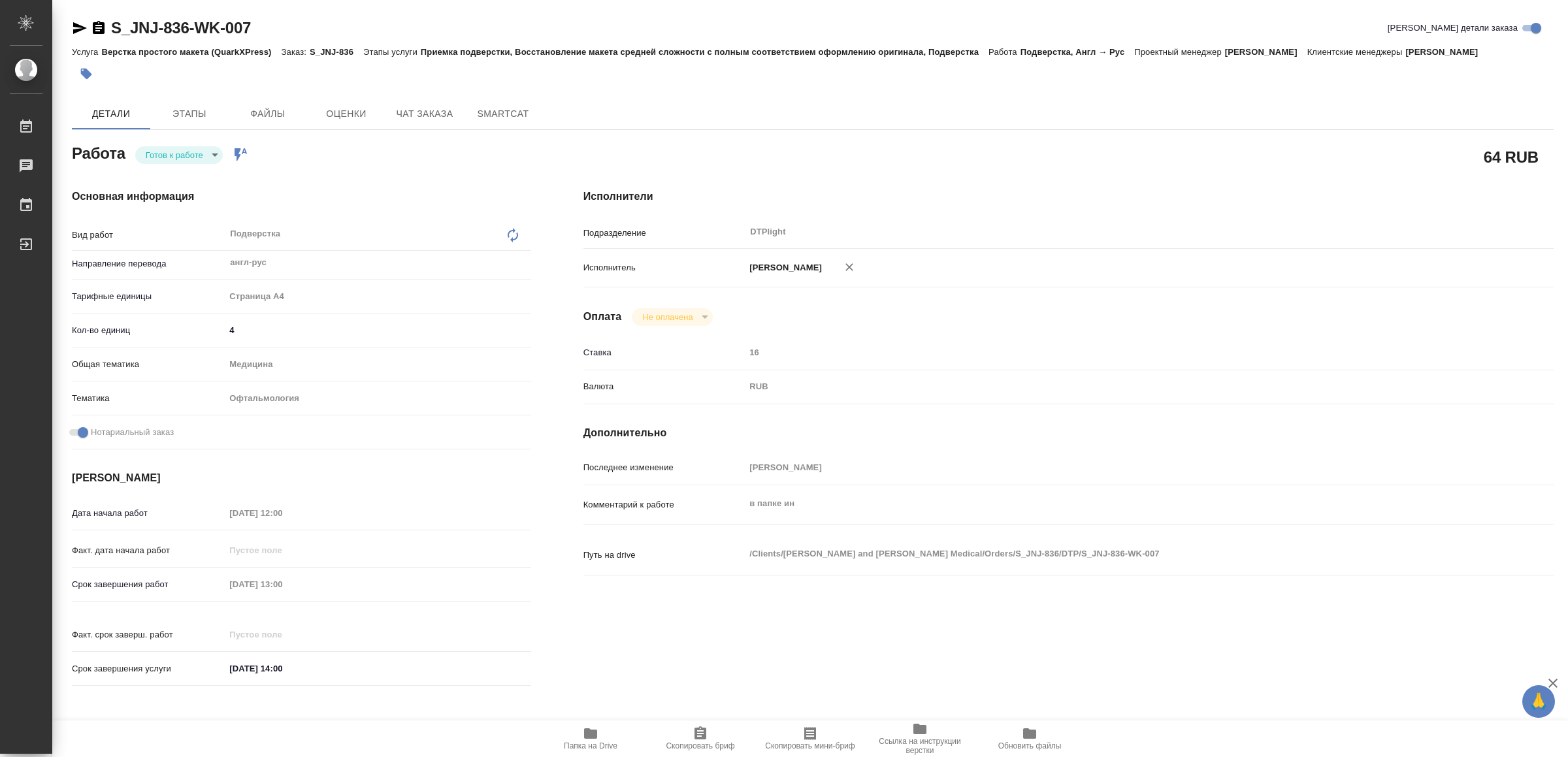
click at [196, 149] on body "🙏 .cls-1 fill:#fff; AWATERA Yamkovenko [PERSON_NAME] Работы Чаты График Выйти S…" at bounding box center [784, 378] width 1568 height 757
click at [196, 149] on li "В работе" at bounding box center [181, 154] width 91 height 22
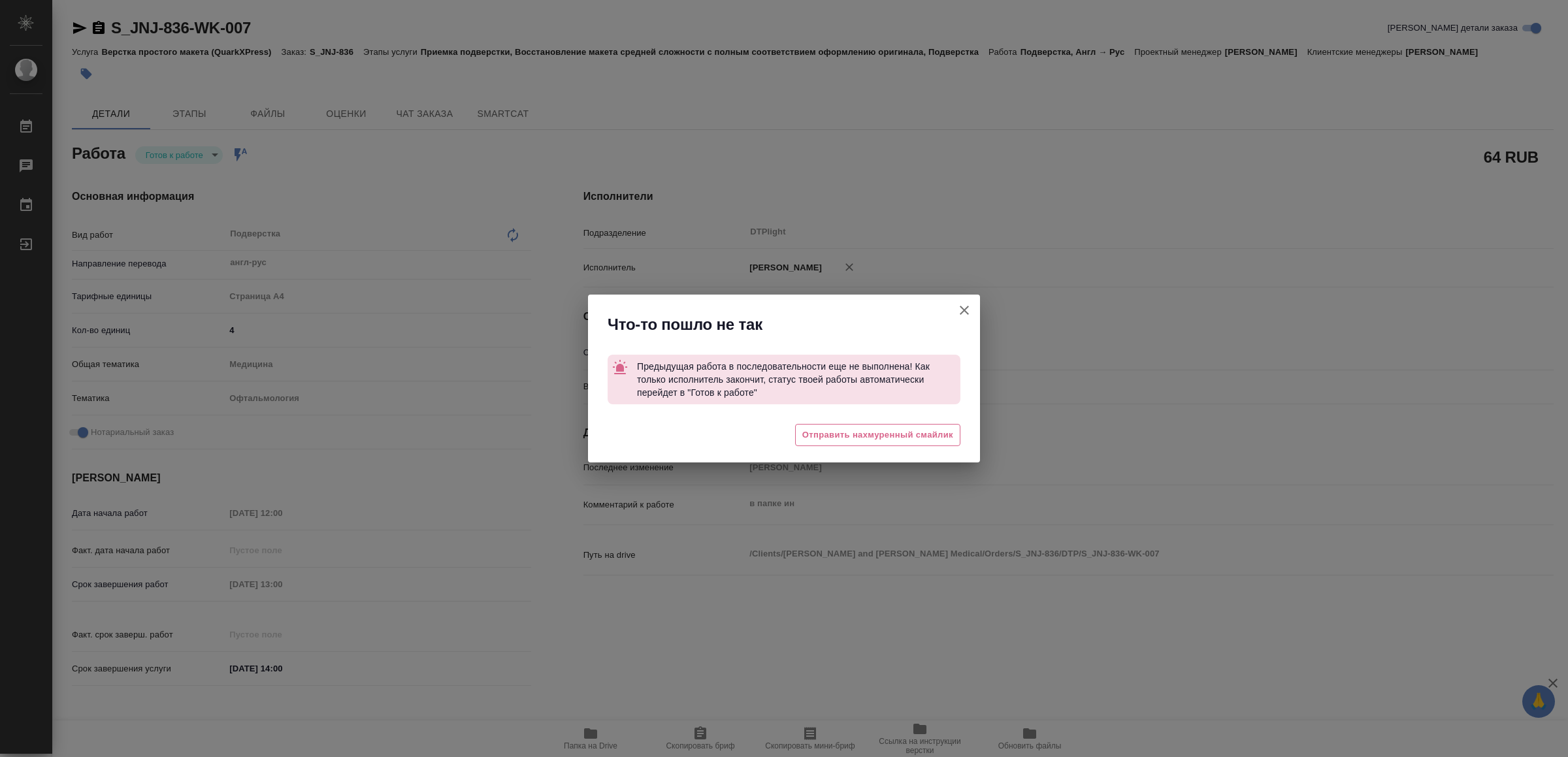
type textarea "x"
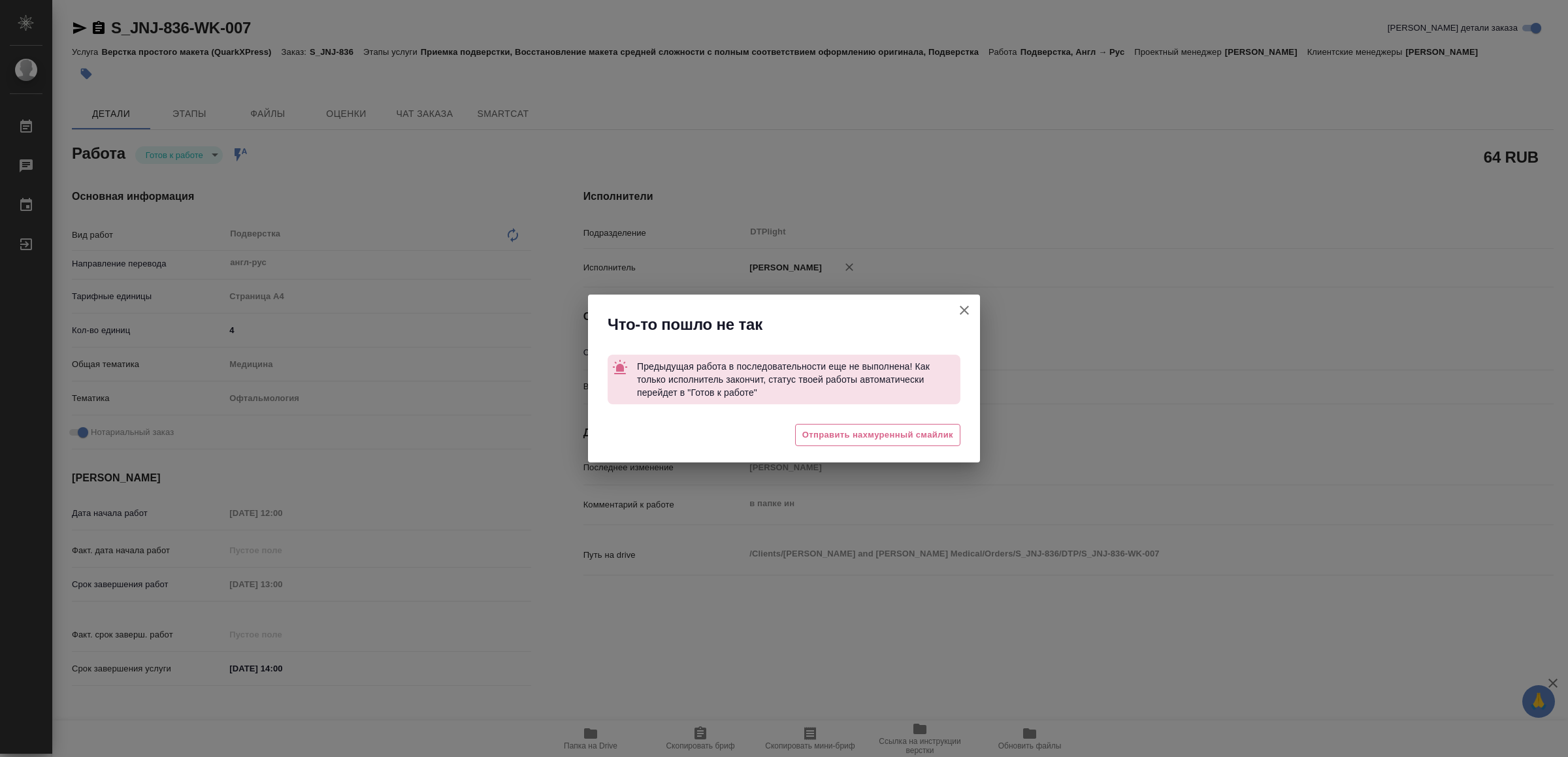
type textarea "x"
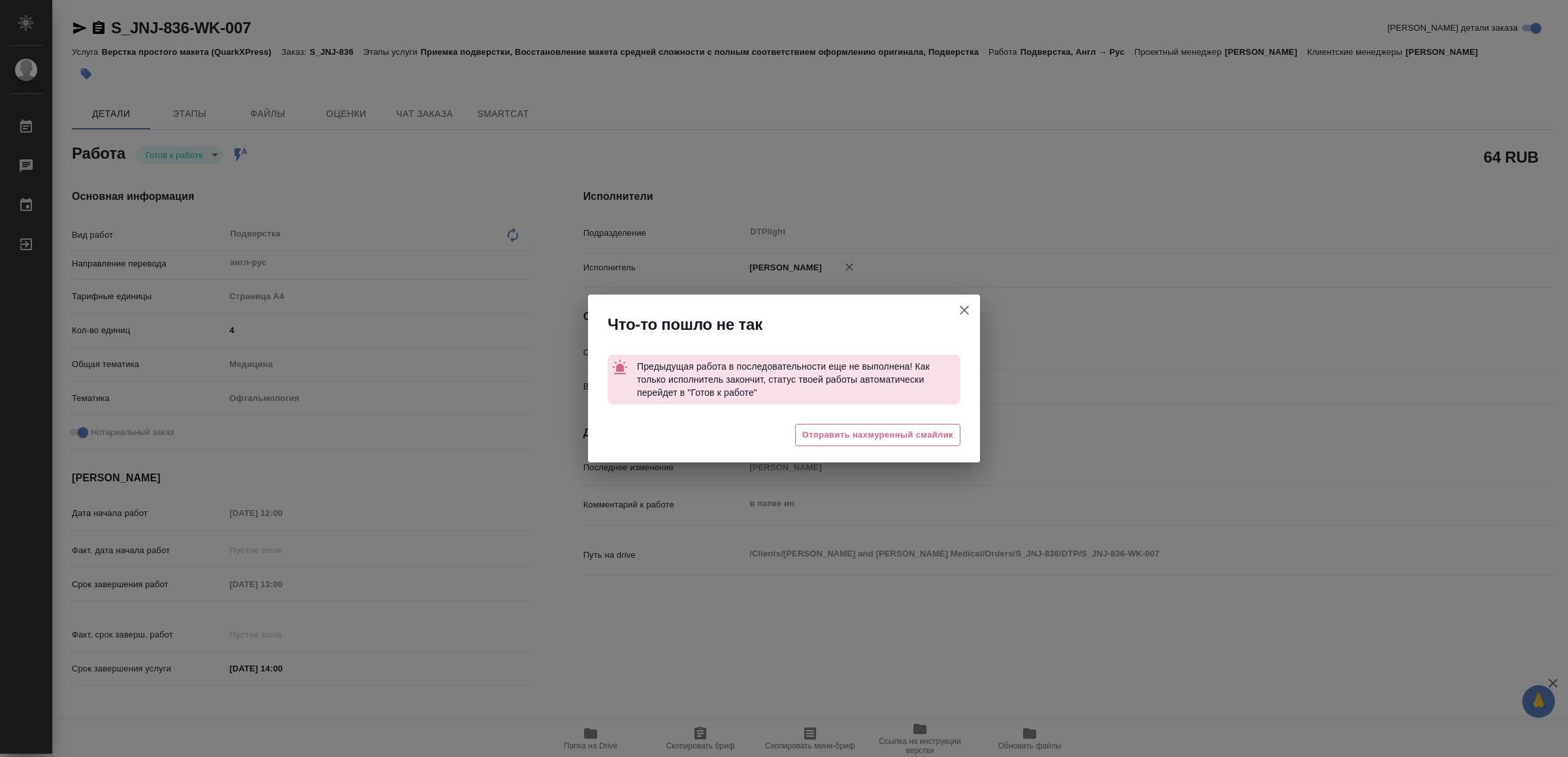
click at [969, 306] on icon "button" at bounding box center [964, 310] width 16 height 16
type textarea "x"
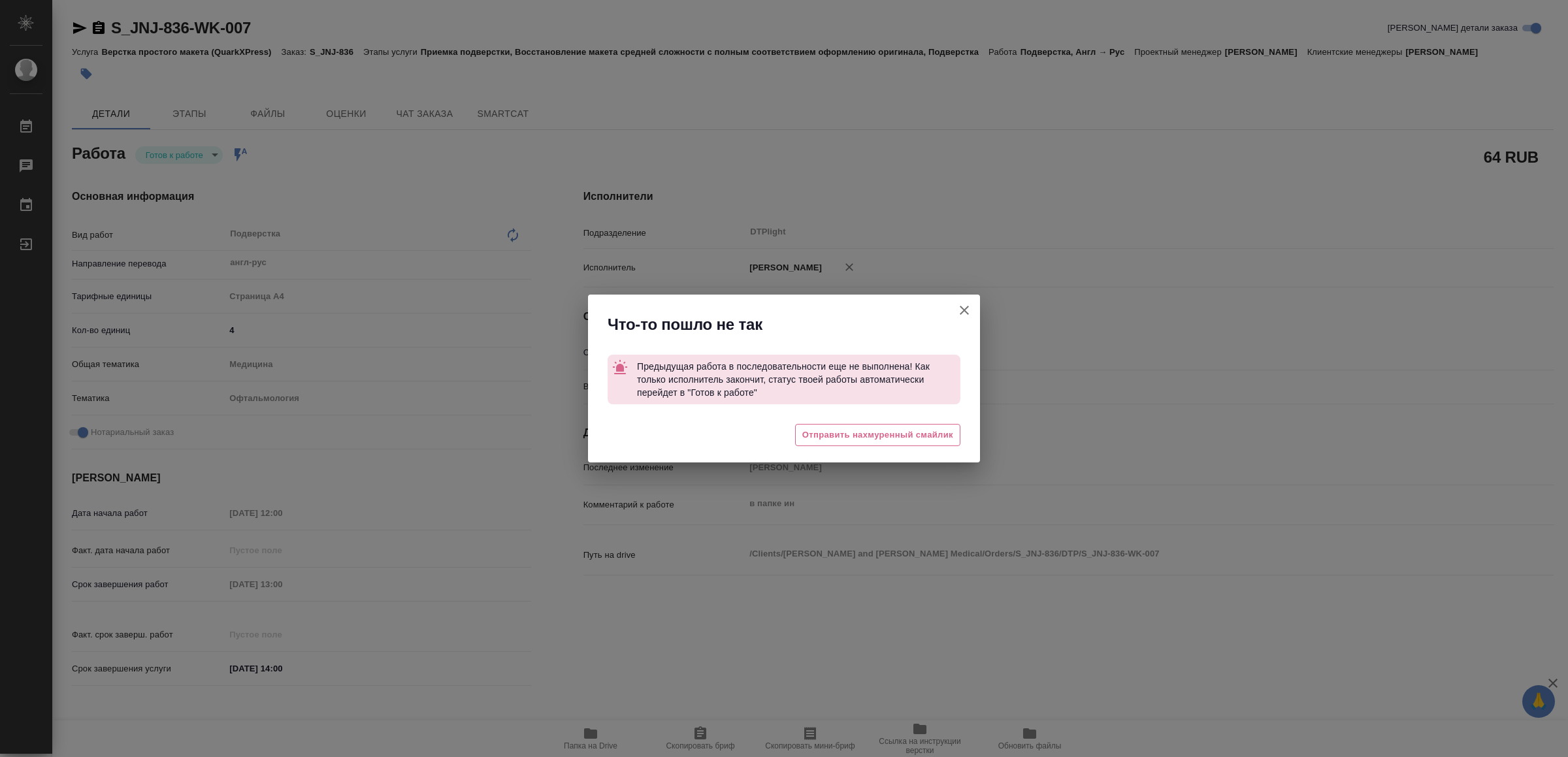
type textarea "x"
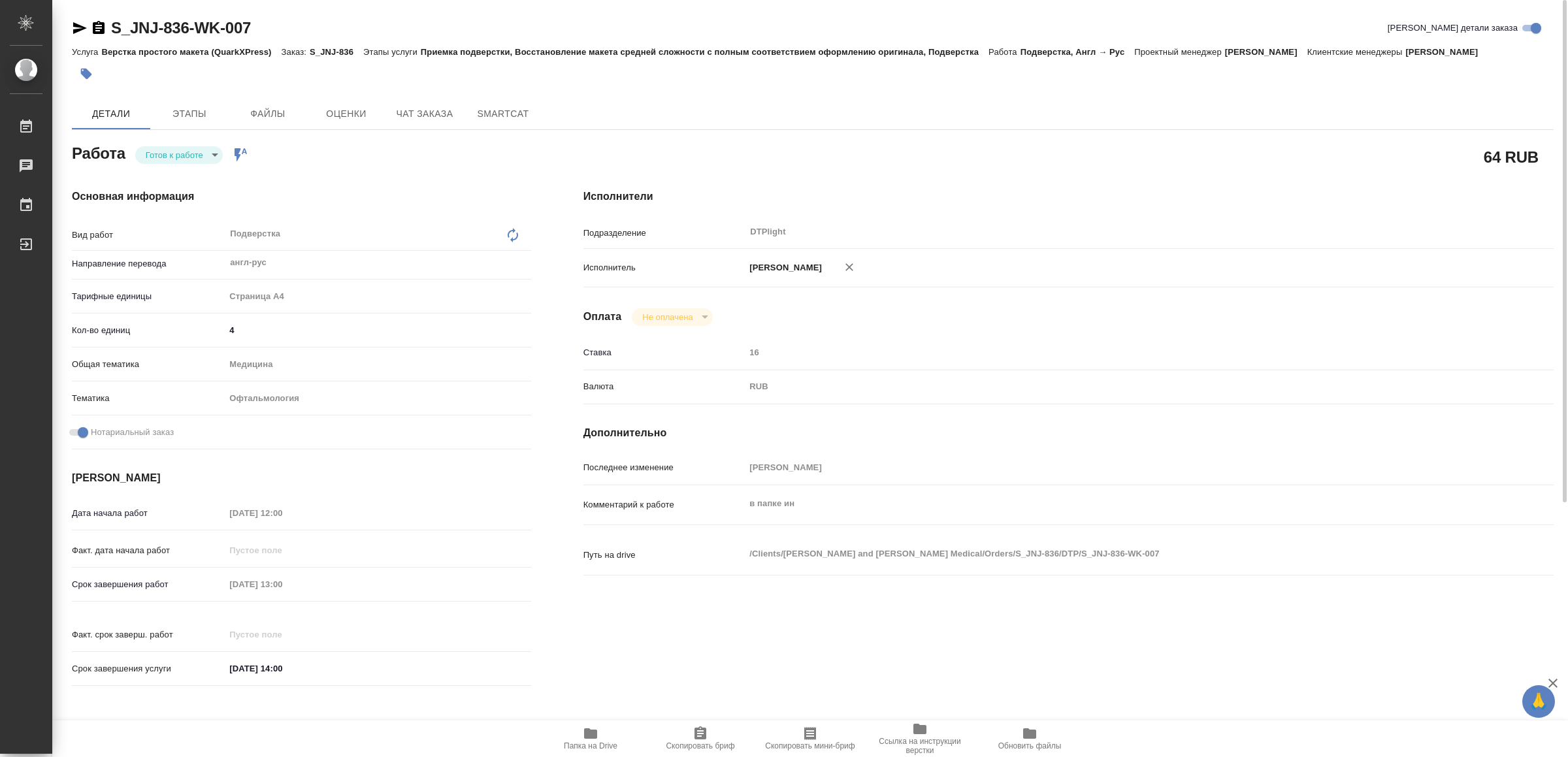
click at [174, 155] on body "🙏 .cls-1 fill:#fff; AWATERA Yamkovenko [PERSON_NAME] Работы 0 Чаты График Выйти…" at bounding box center [784, 378] width 1568 height 757
click at [174, 155] on button "В работе" at bounding box center [168, 155] width 43 height 14
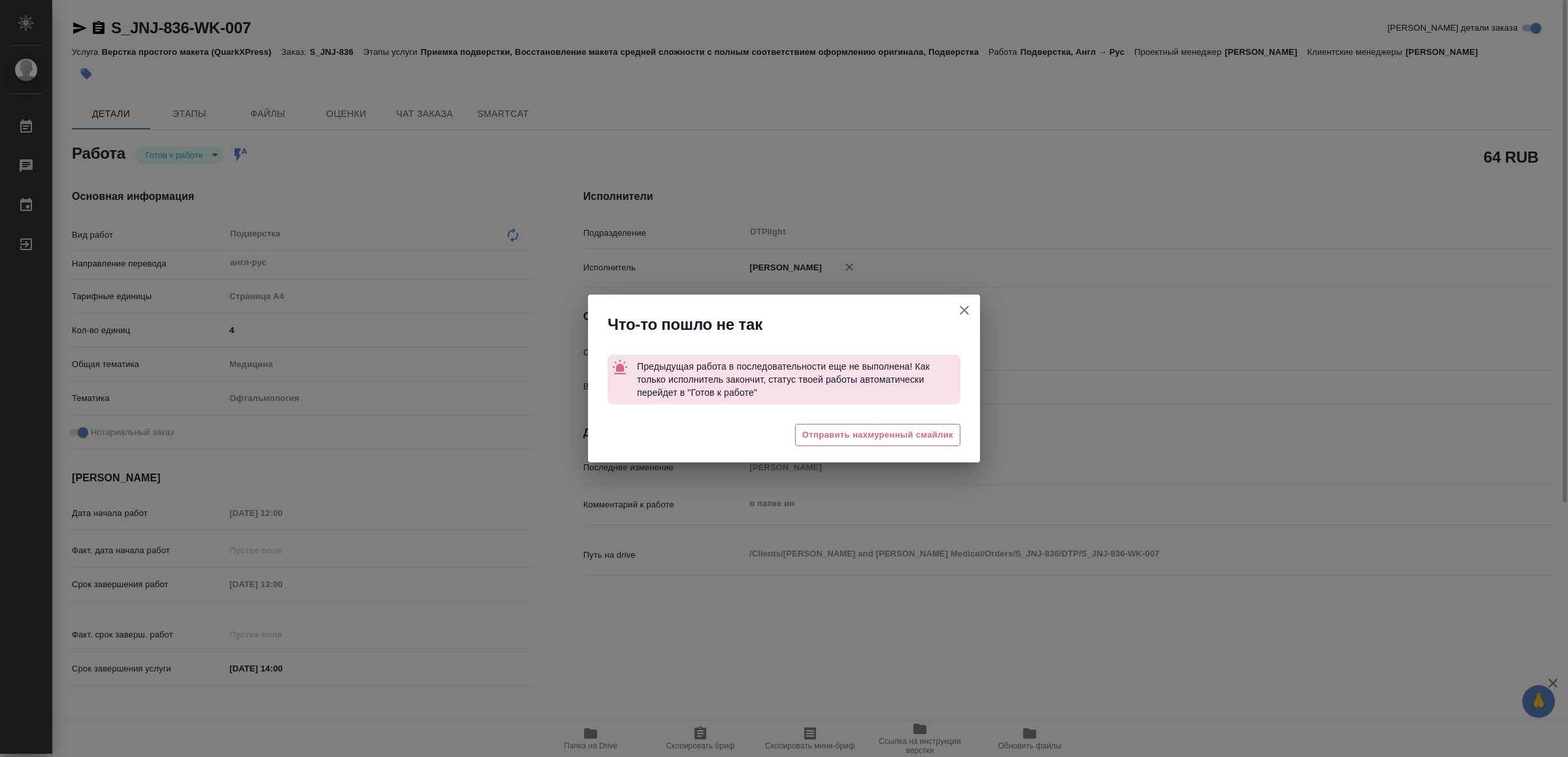
type textarea "x"
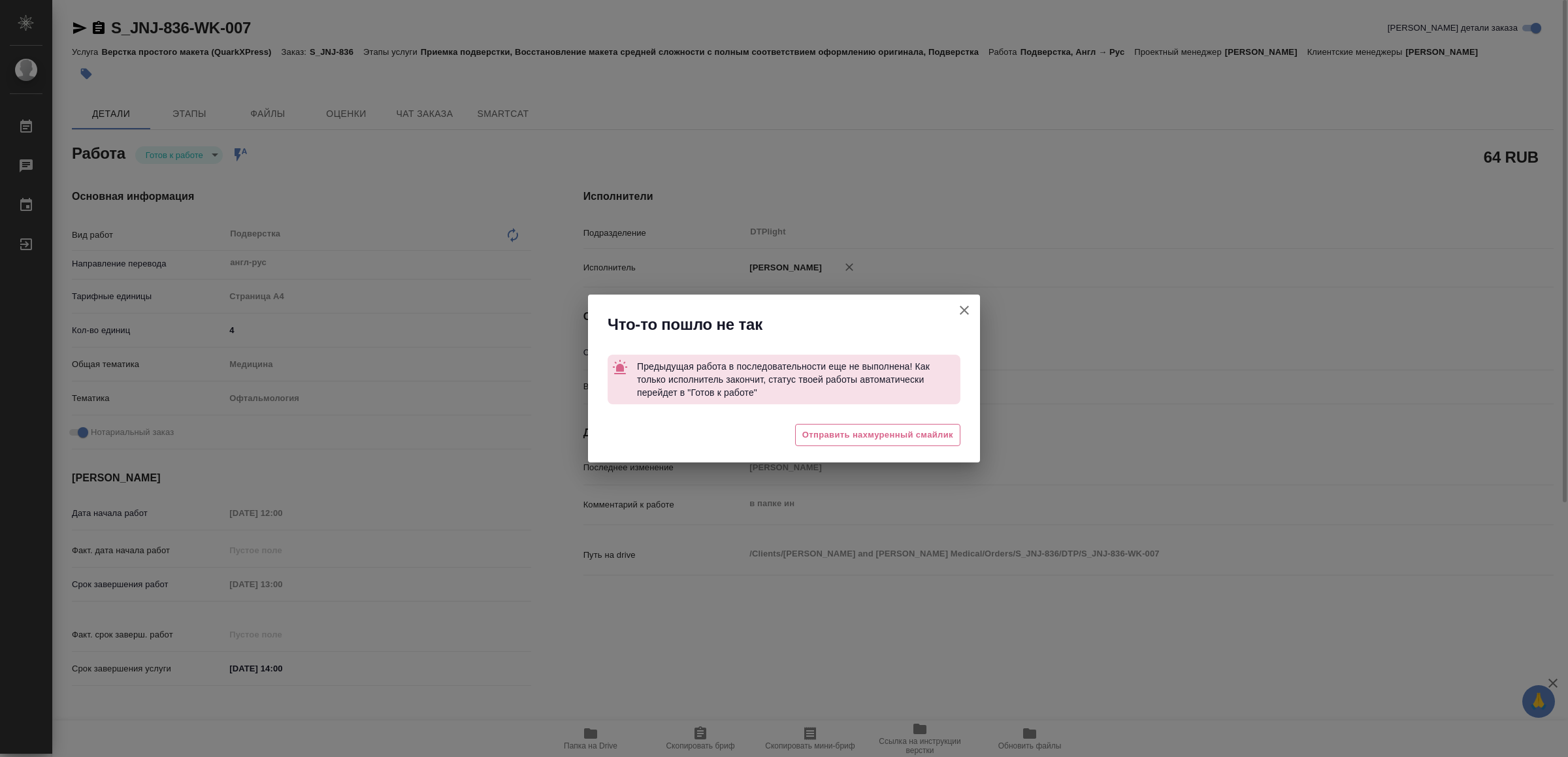
click at [963, 306] on icon "button" at bounding box center [964, 310] width 16 height 16
type textarea "x"
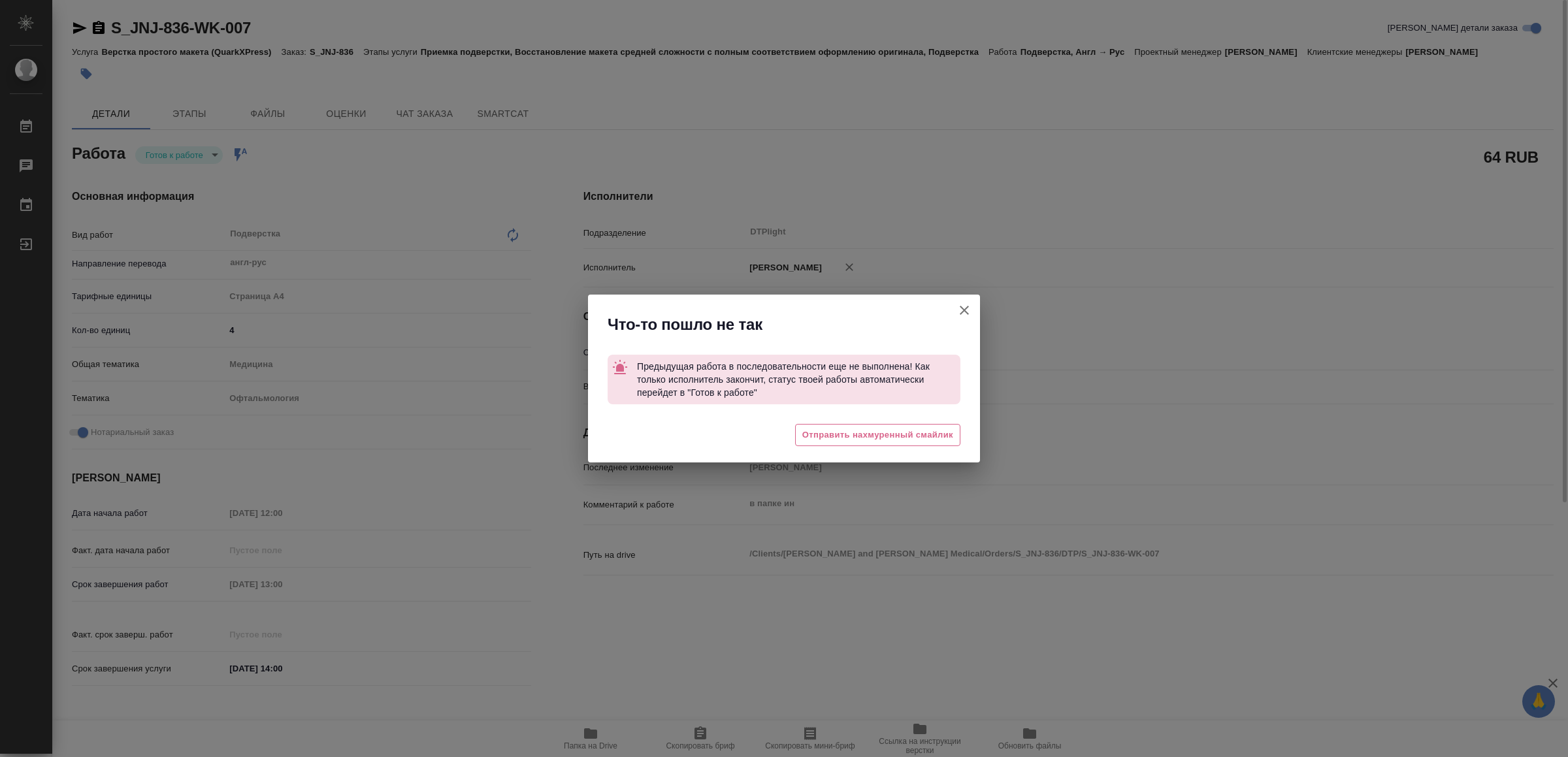
type textarea "x"
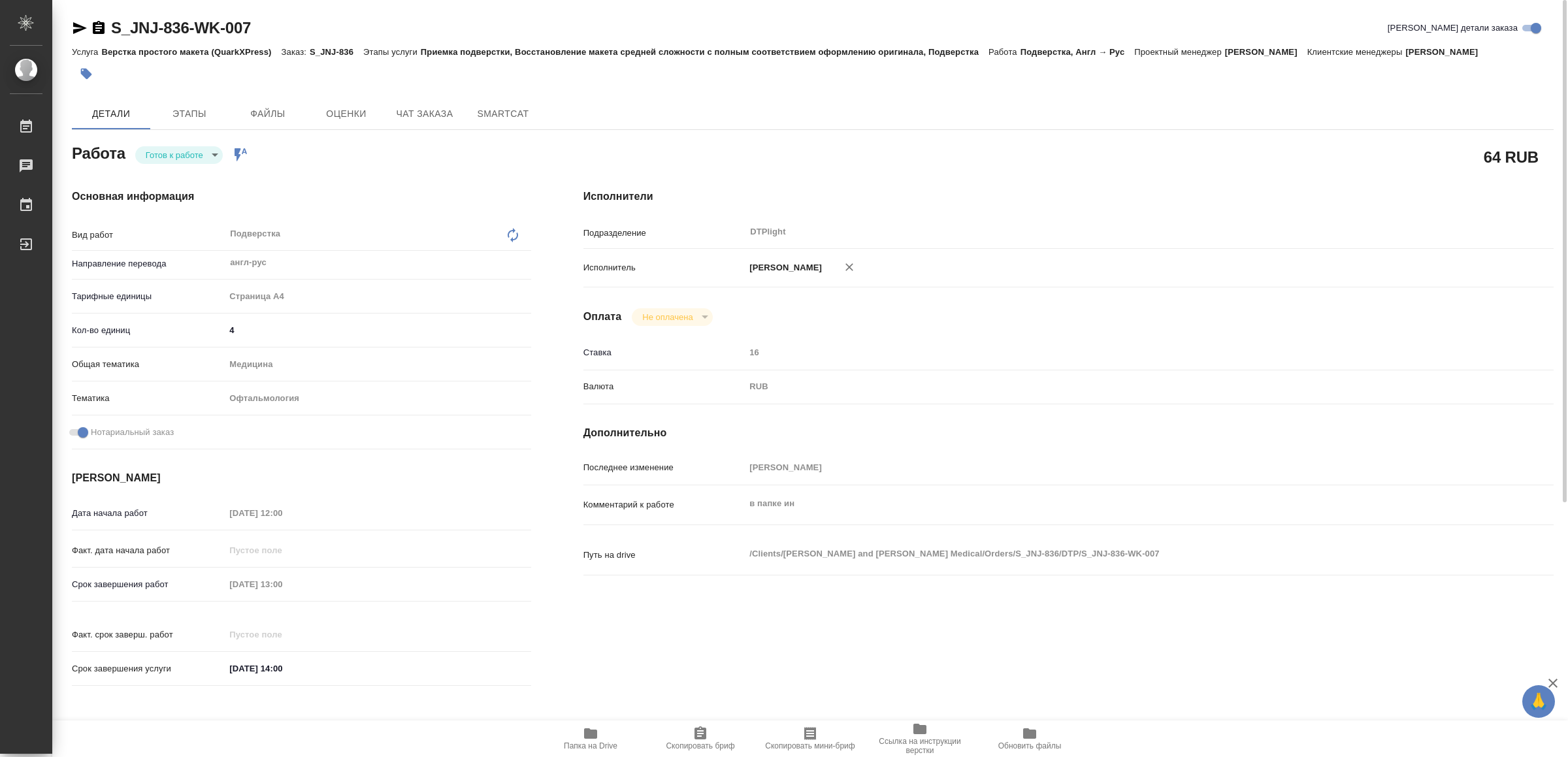
click at [161, 147] on body "🙏 .cls-1 fill:#fff; AWATERA Yamkovenko Vera Работы 0 Чаты График Выйти S_JNJ-83…" at bounding box center [784, 378] width 1568 height 757
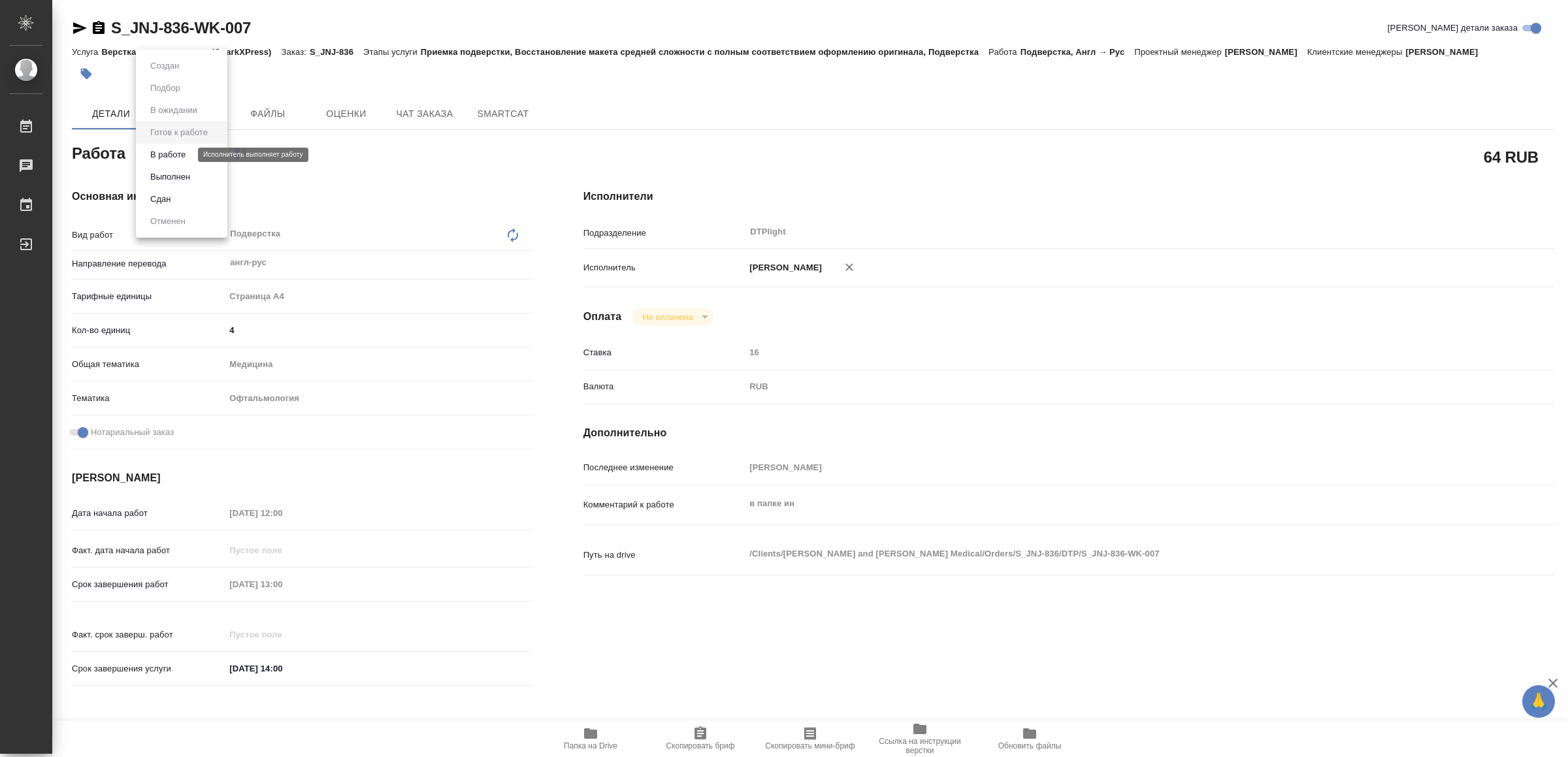
click at [168, 151] on button "В работе" at bounding box center [168, 155] width 43 height 14
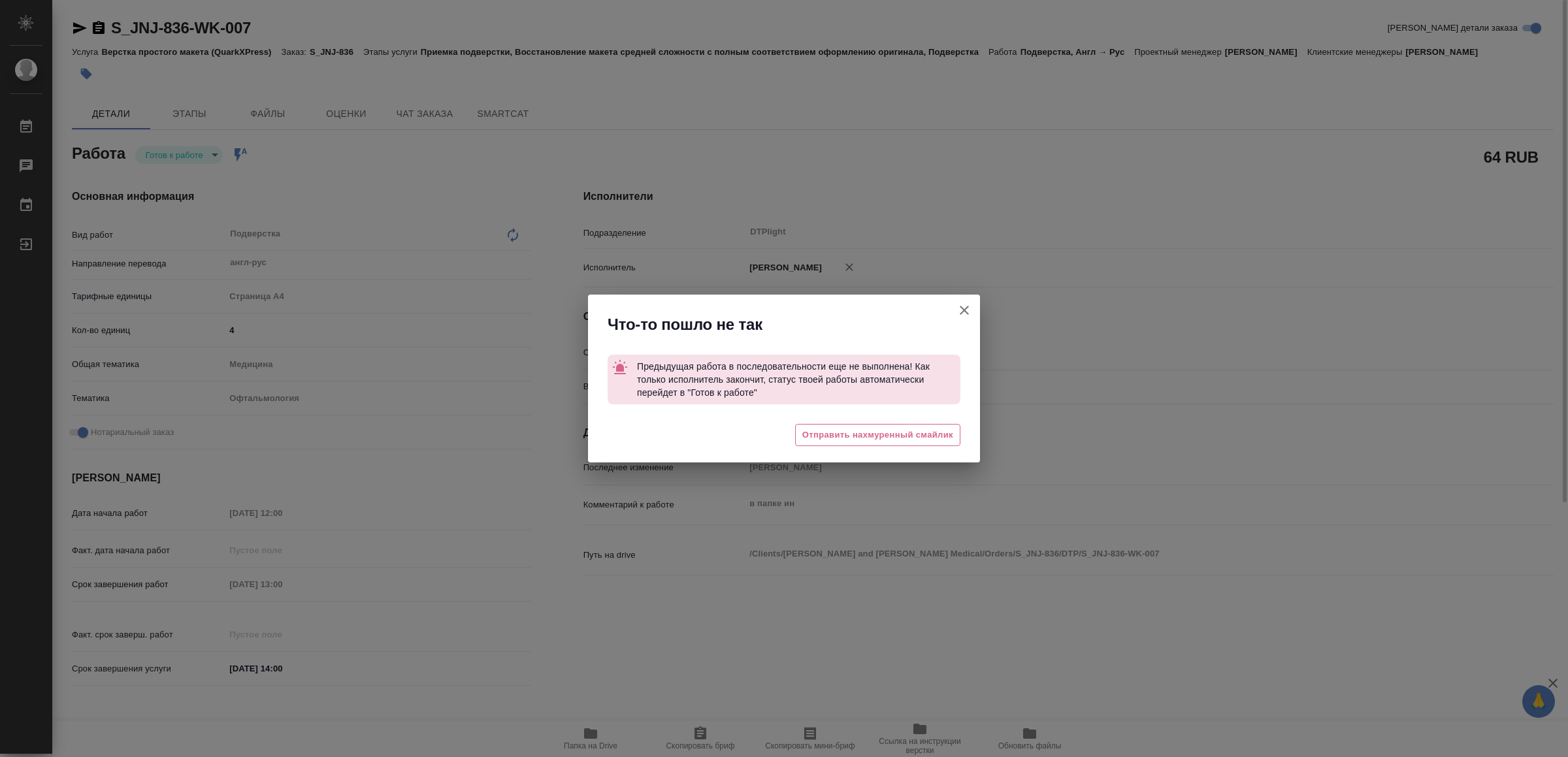
type textarea "x"
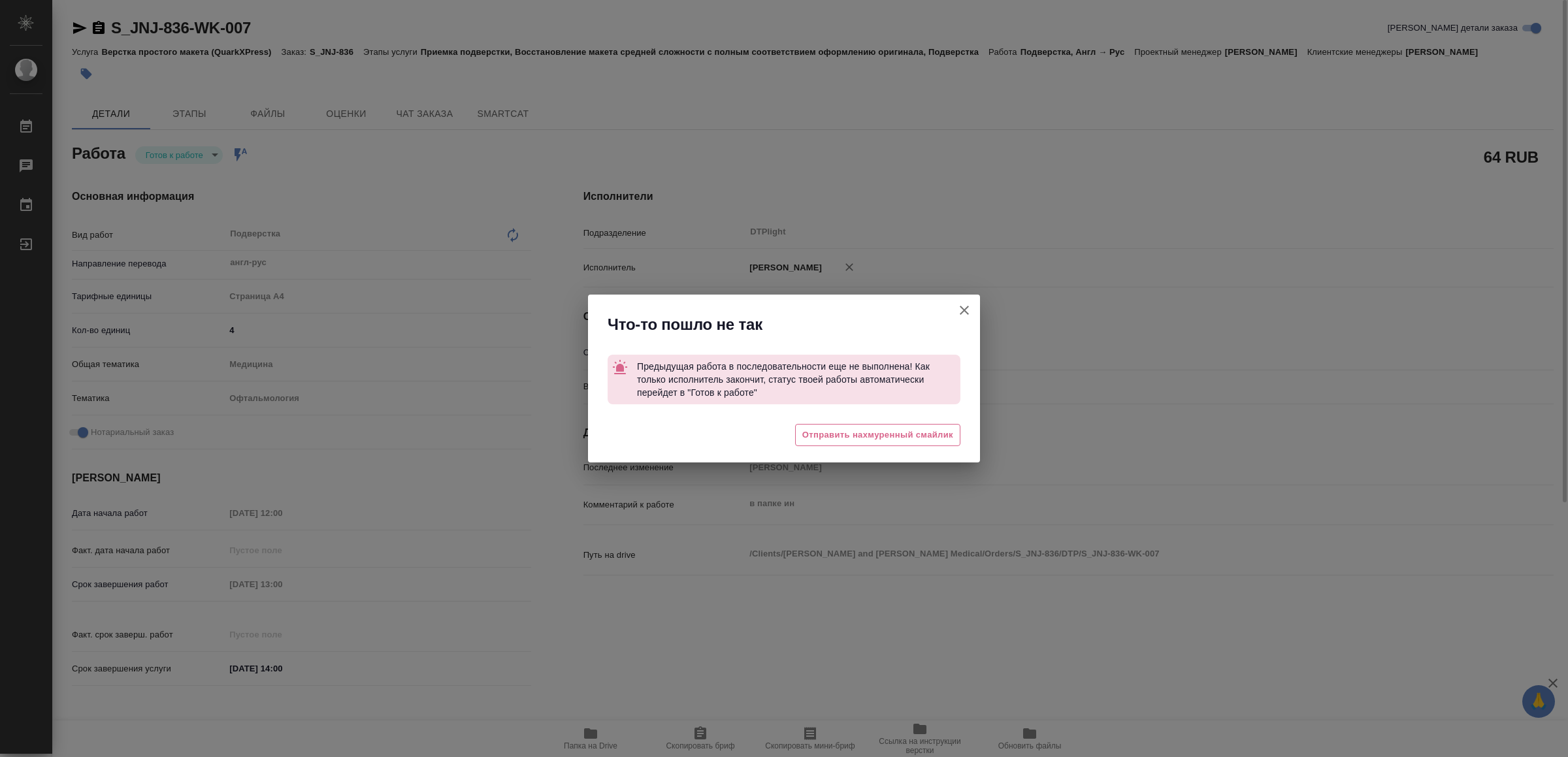
type textarea "x"
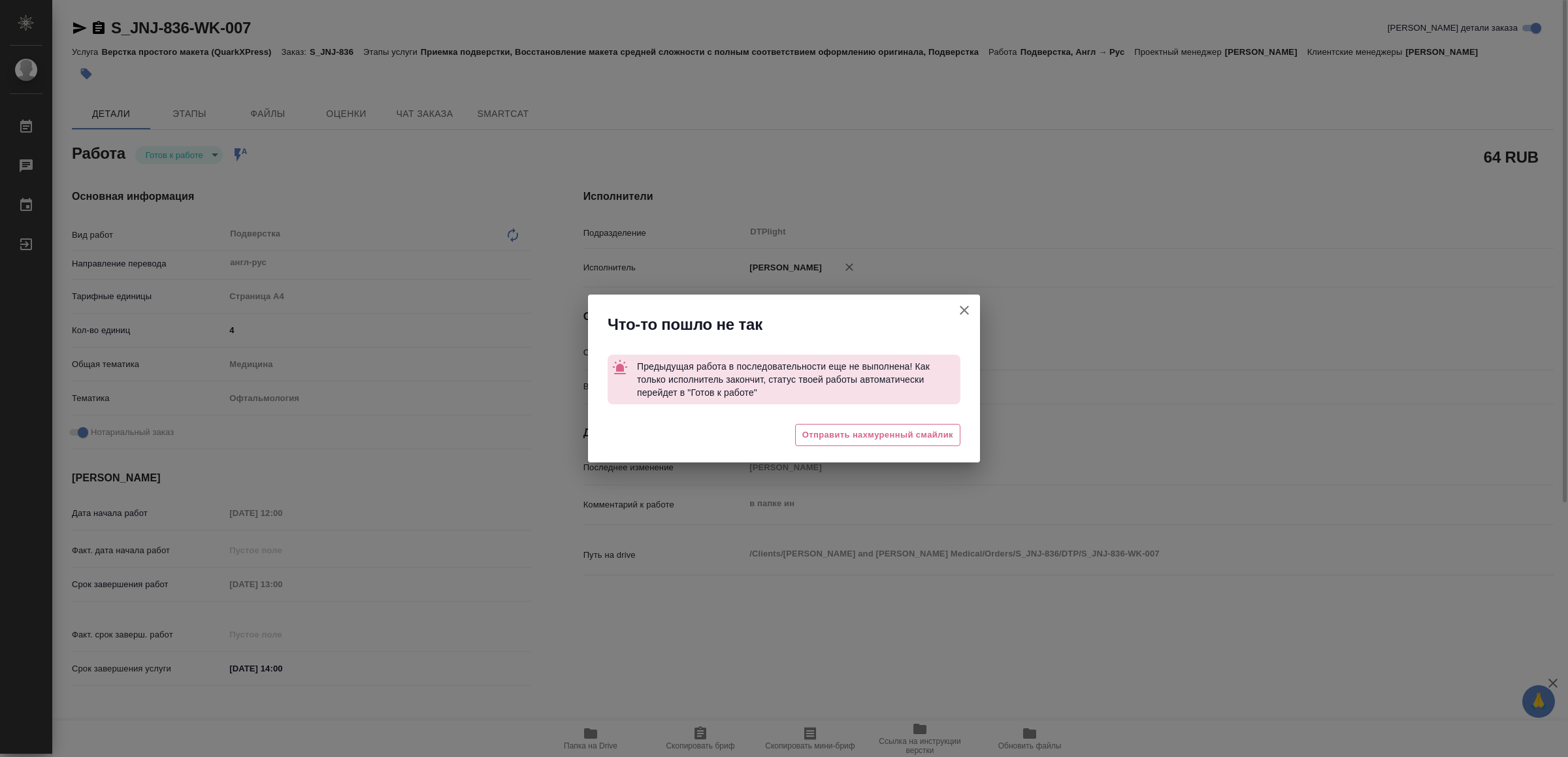
click at [965, 309] on icon "button" at bounding box center [964, 310] width 9 height 9
type textarea "x"
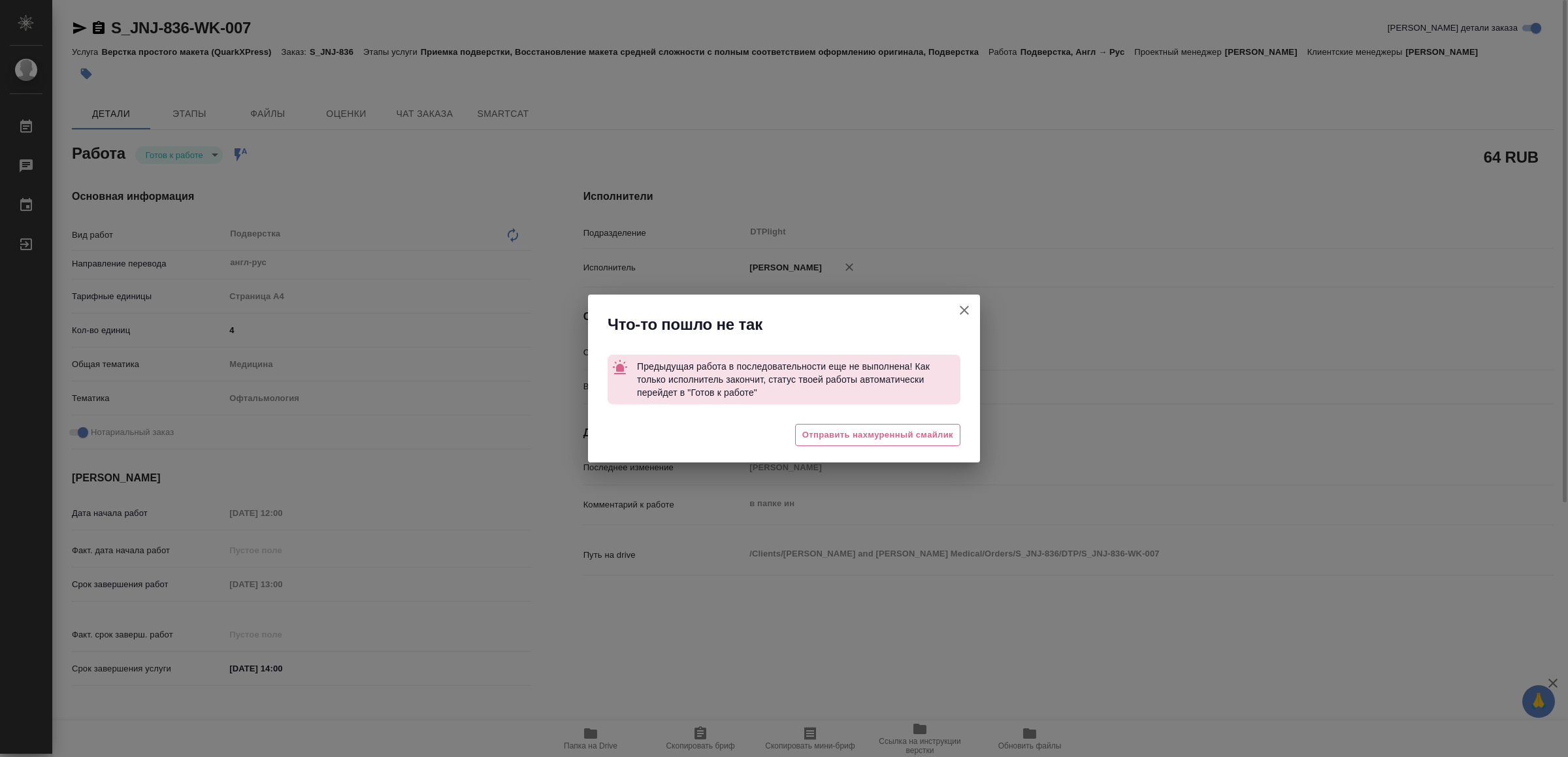
type textarea "x"
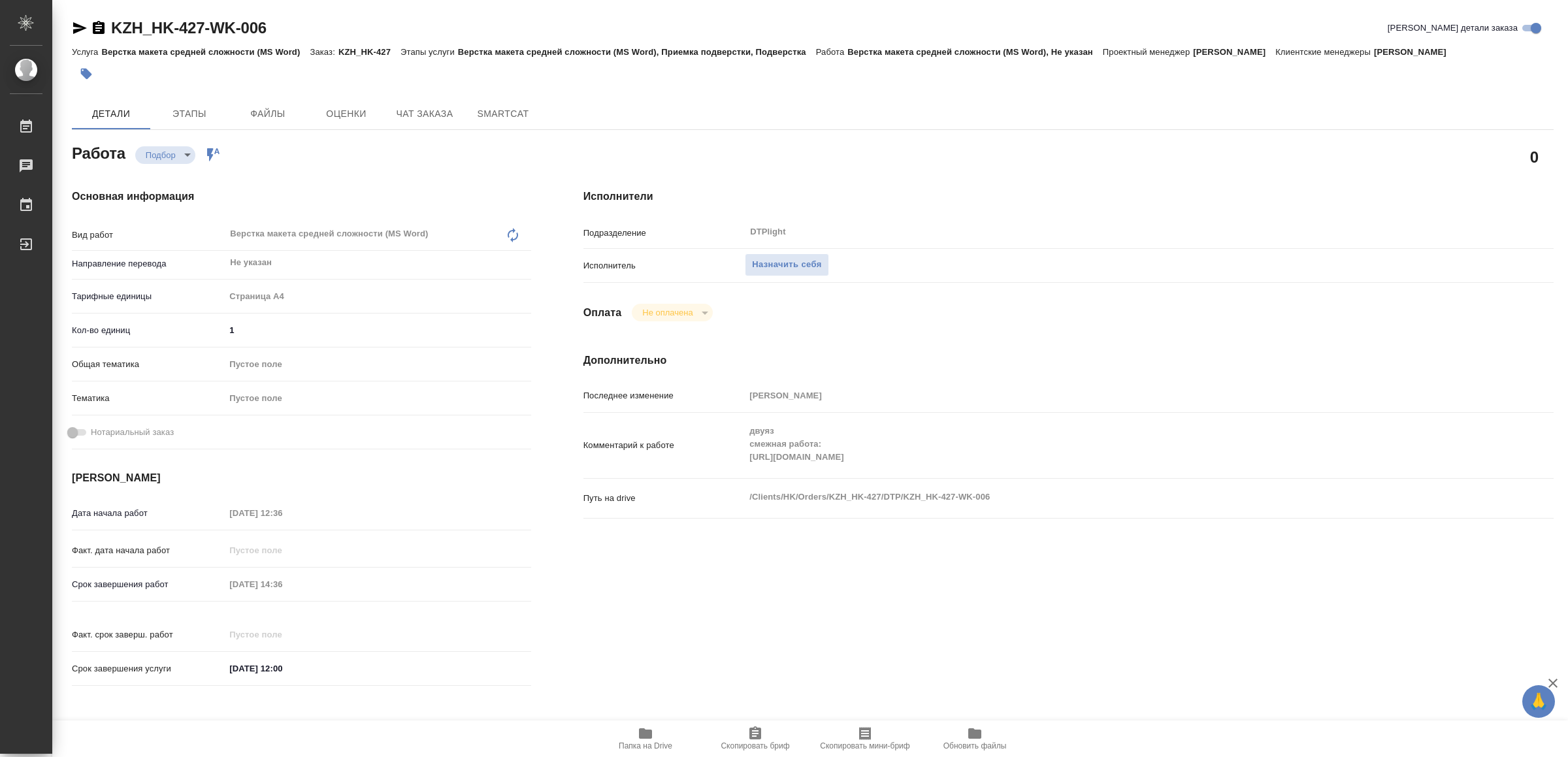
click at [743, 457] on div "Комментарий к работе двуяз смежная работа: [URL][DOMAIN_NAME] x" at bounding box center [1068, 445] width 970 height 55
click at [653, 728] on span "Папка на Drive" at bounding box center [645, 737] width 94 height 25
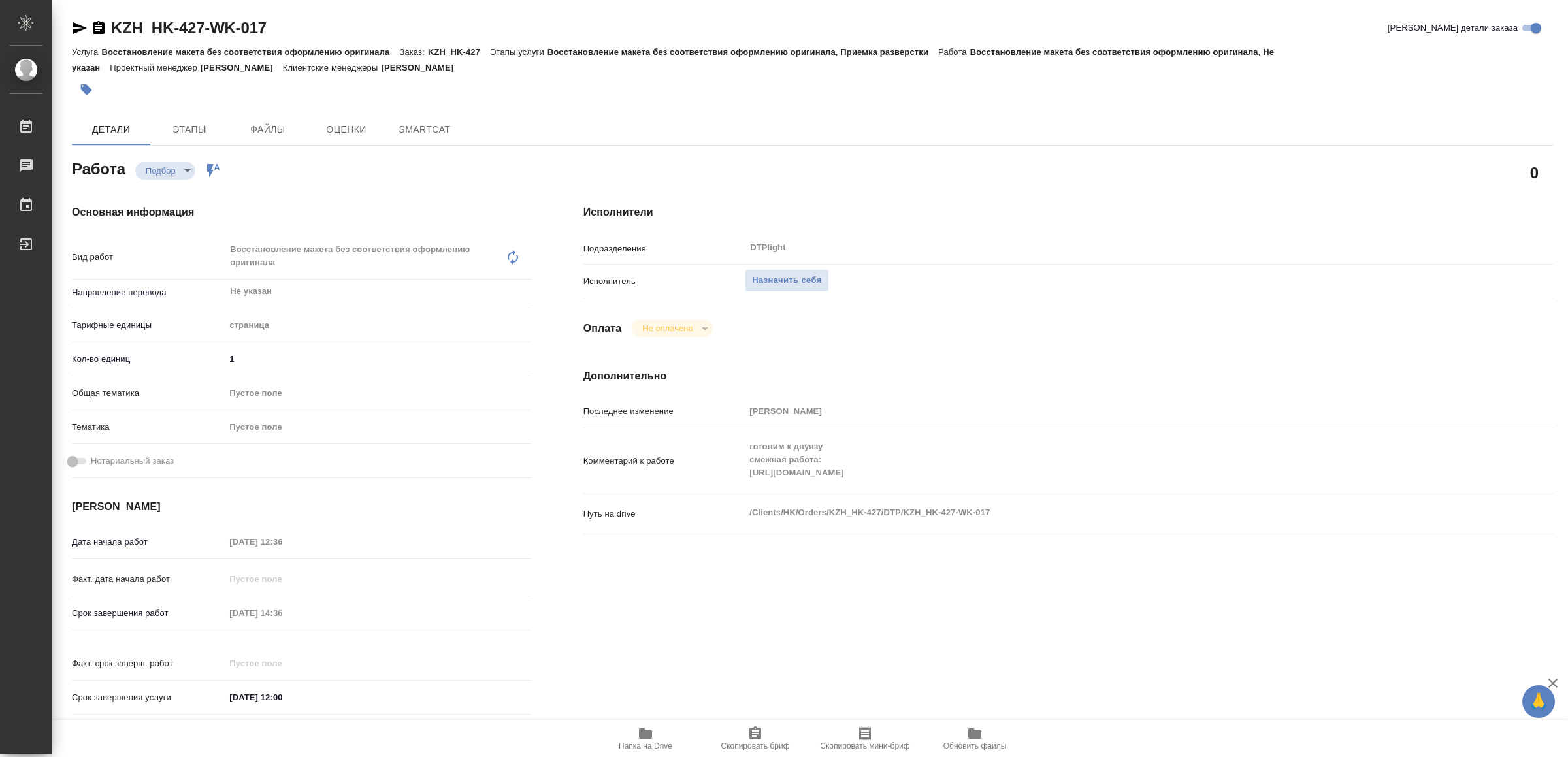
type textarea "x"
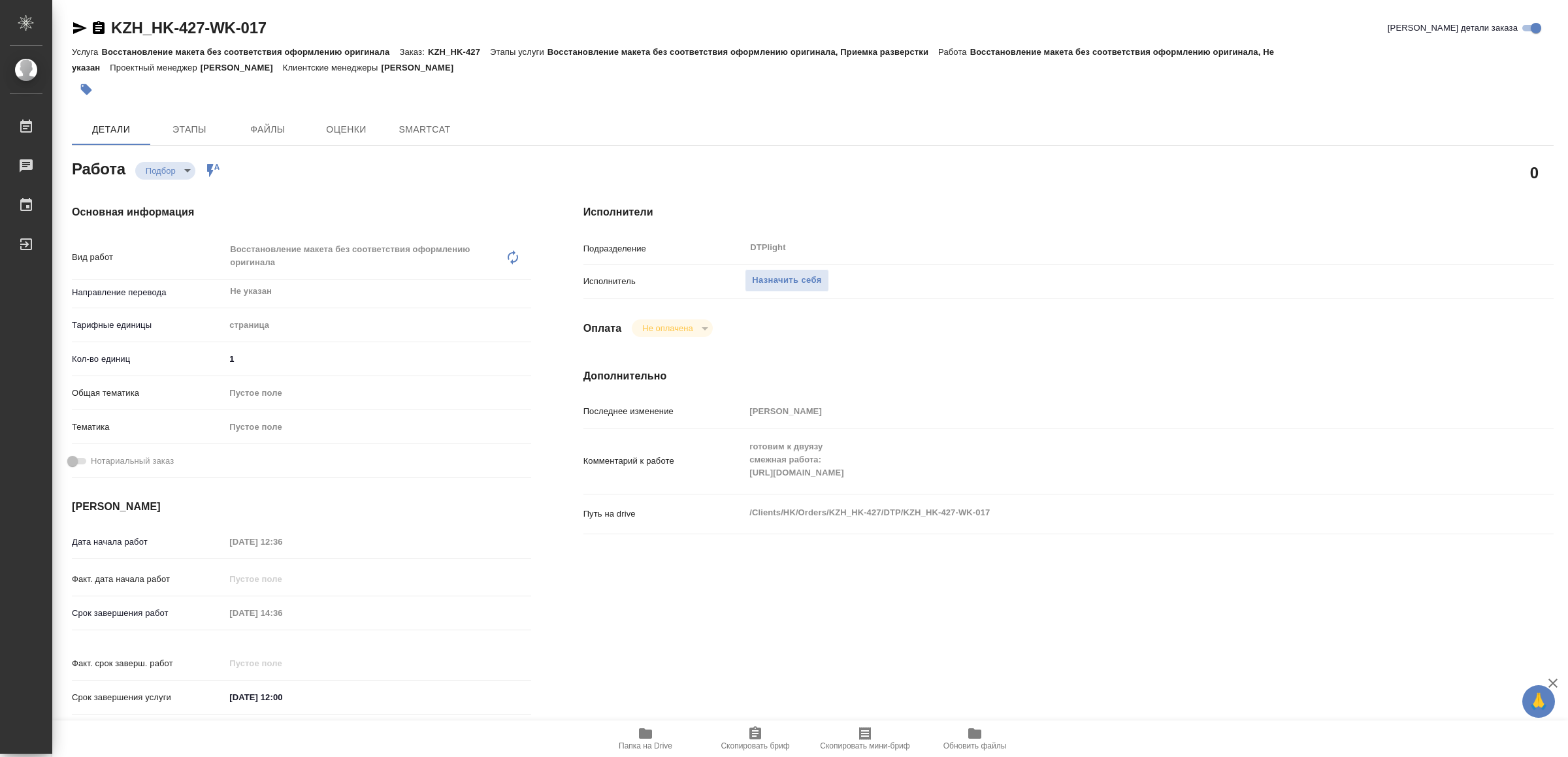
type textarea "x"
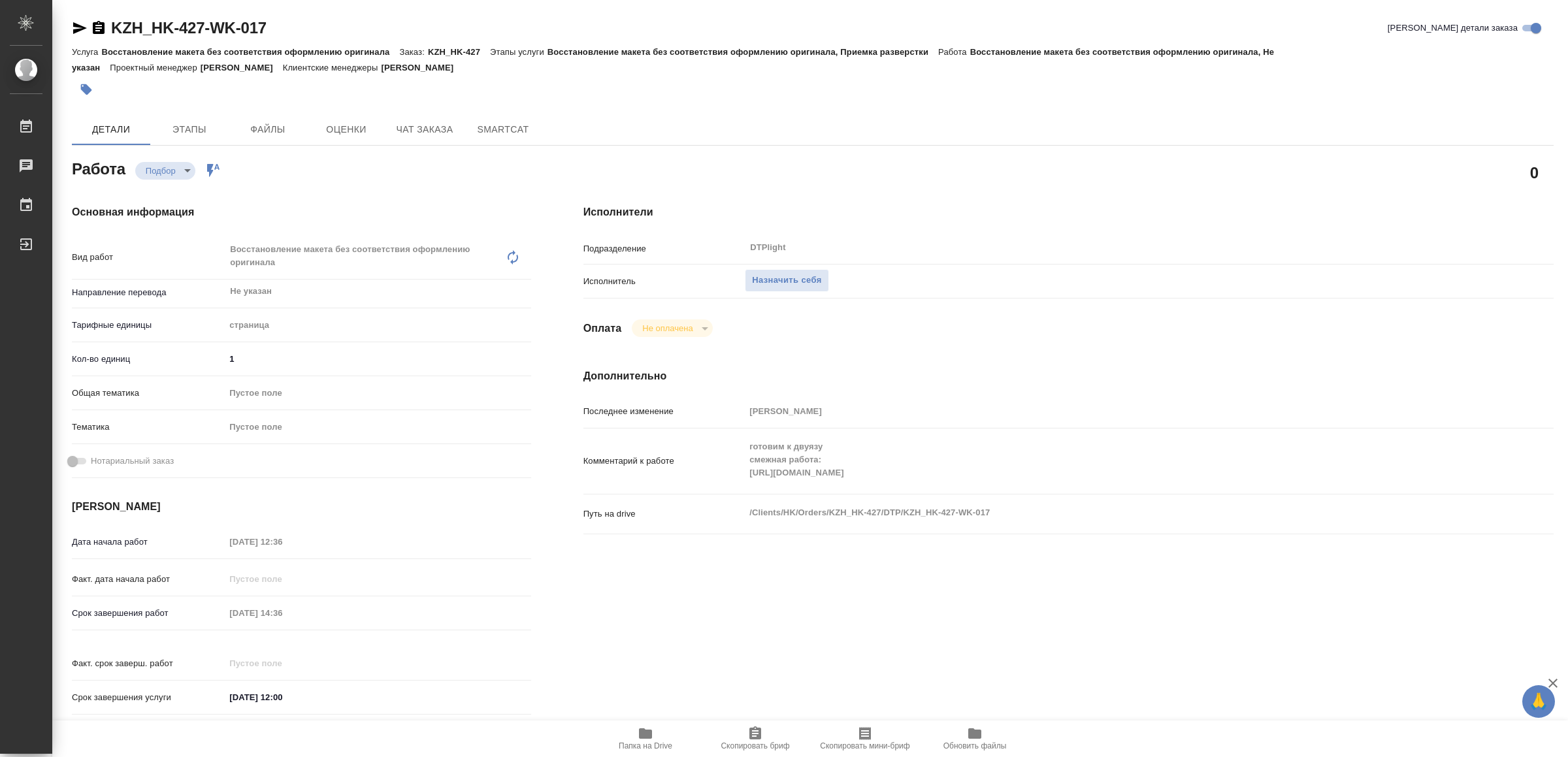
type textarea "x"
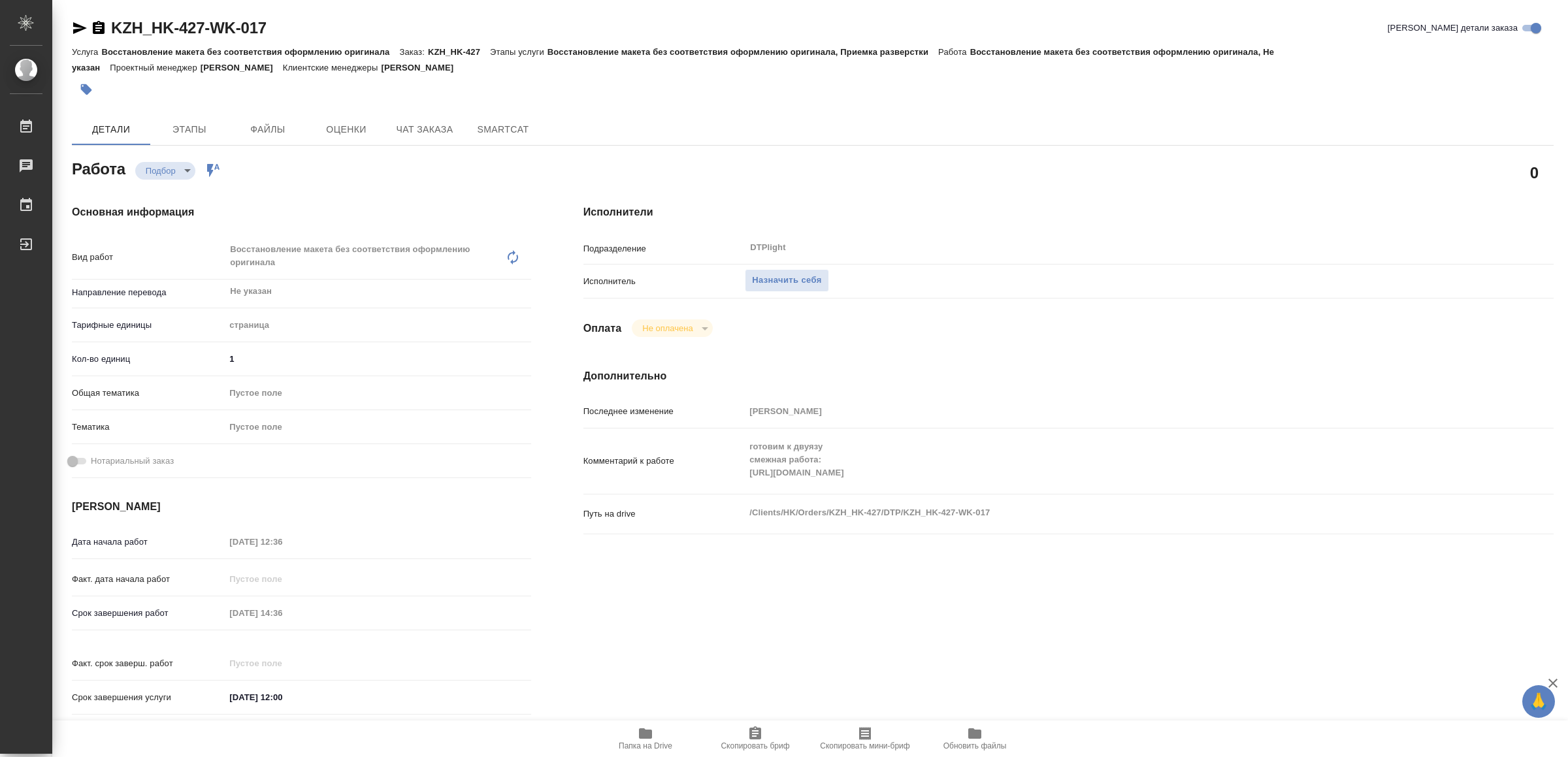
type textarea "x"
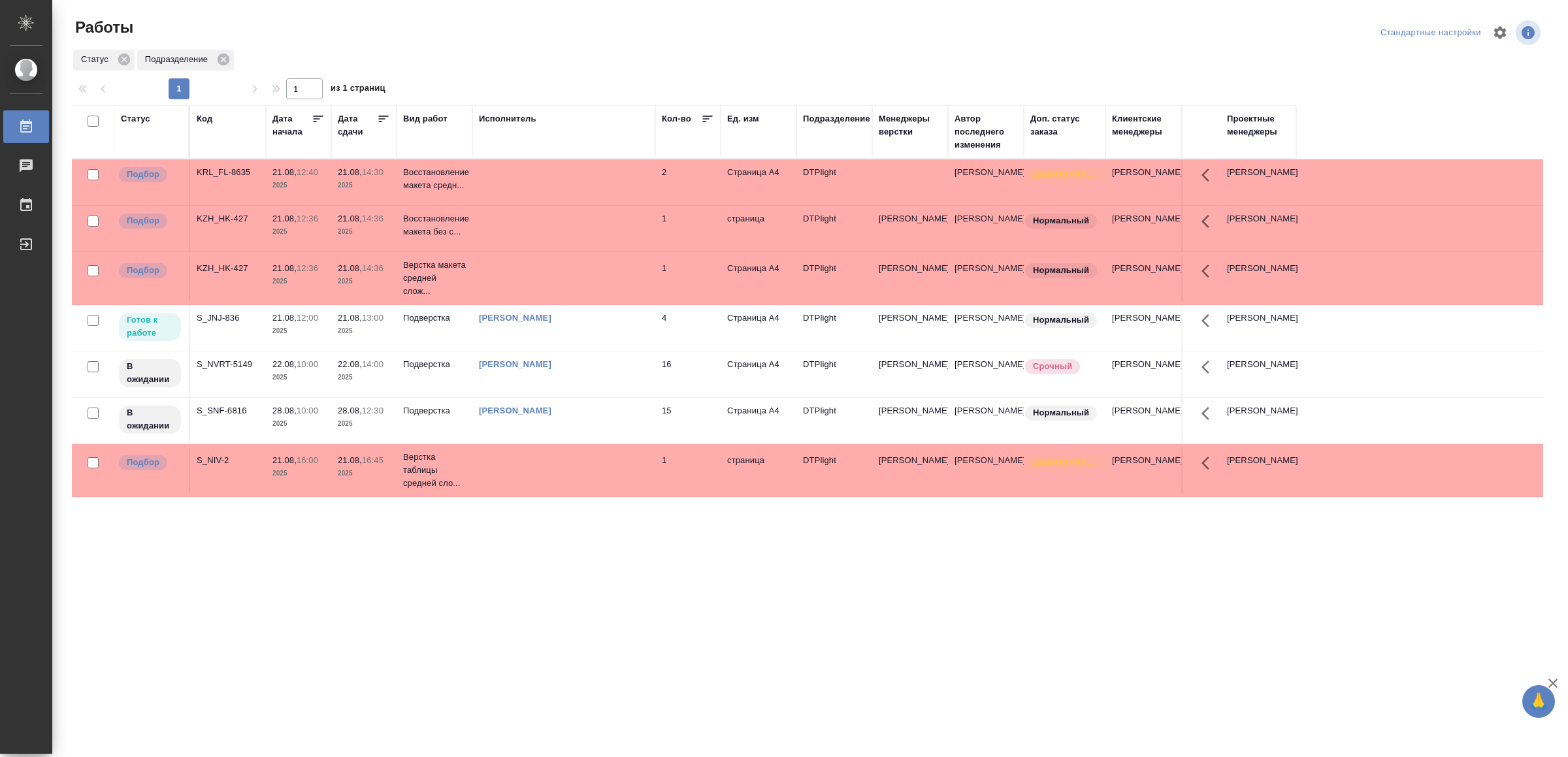
click at [632, 181] on td at bounding box center [564, 182] width 183 height 46
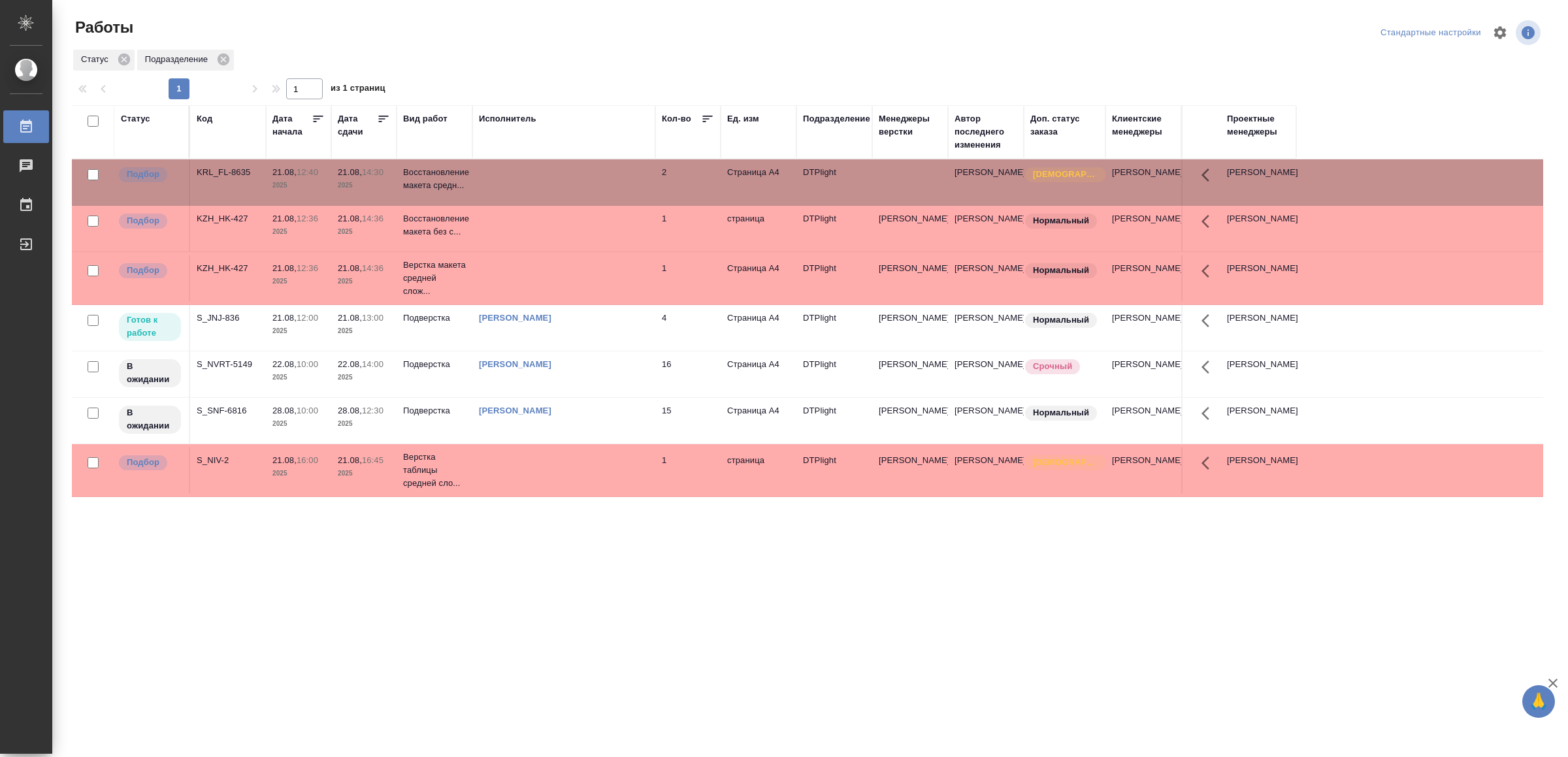
click at [632, 181] on td at bounding box center [564, 182] width 183 height 46
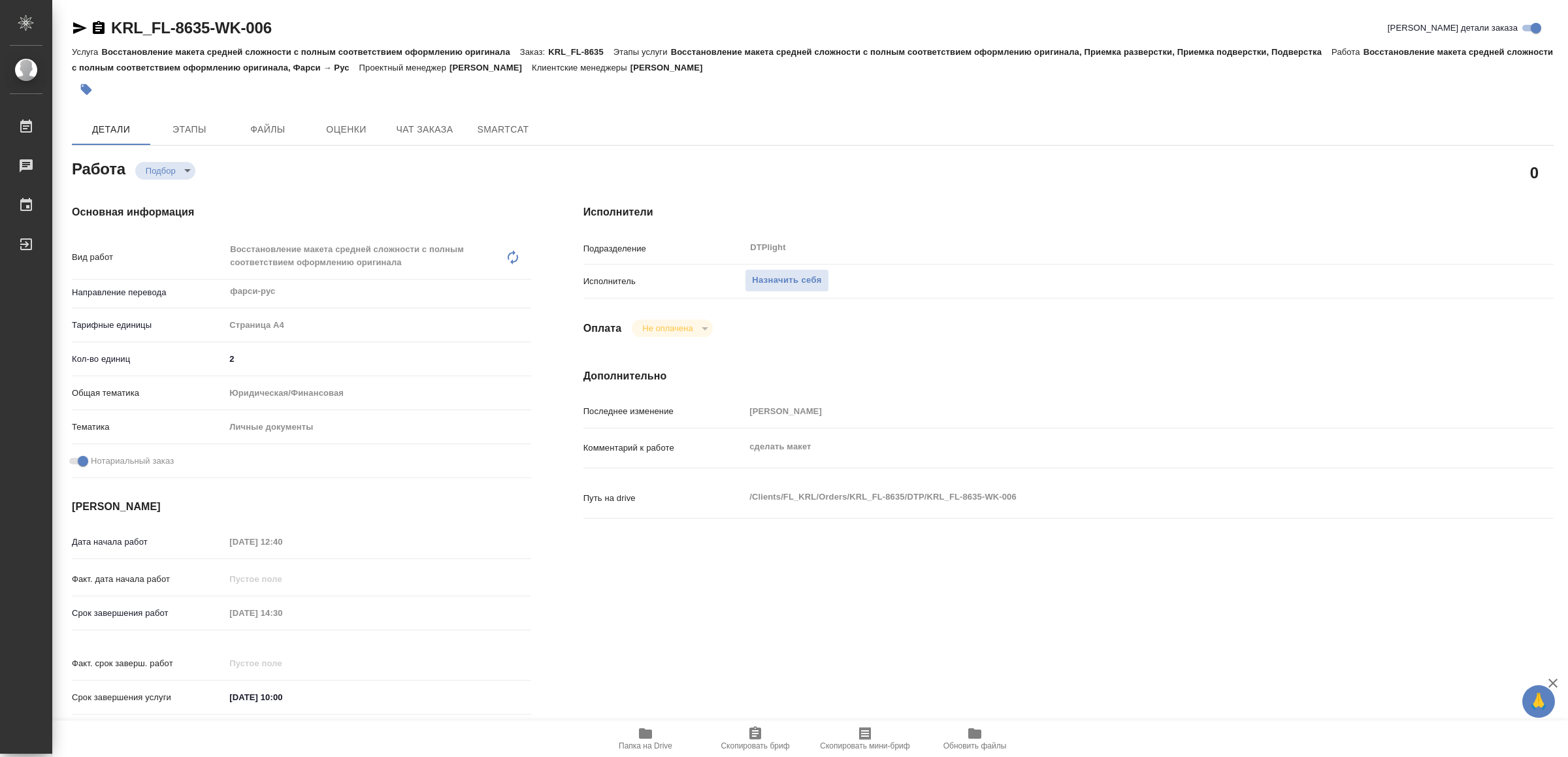
click at [652, 731] on icon "button" at bounding box center [645, 734] width 13 height 11
click at [806, 277] on span "Назначить себя" at bounding box center [787, 281] width 69 height 15
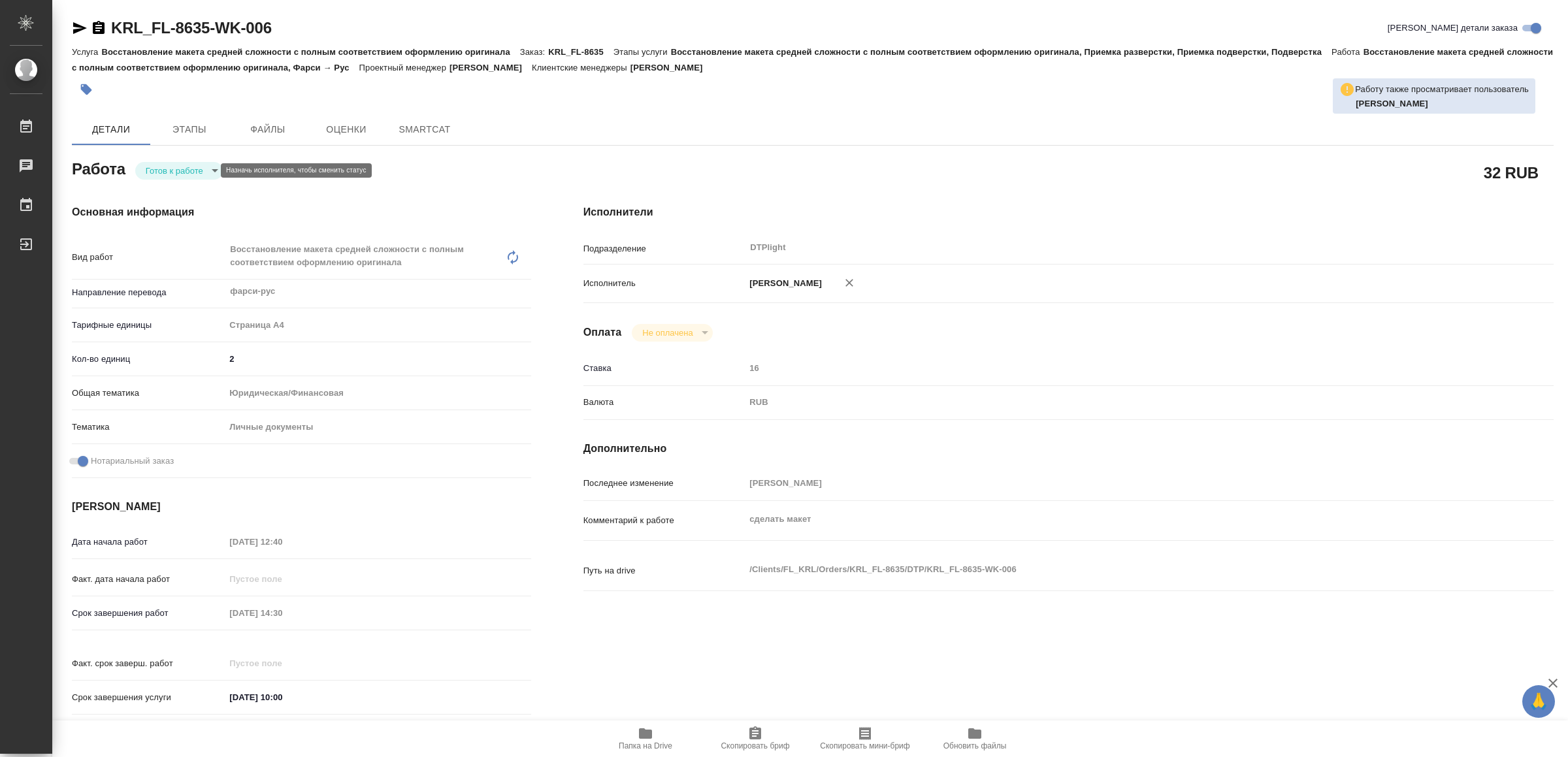
click at [185, 169] on body "🙏 .cls-1 fill:#fff; AWATERA Yamkovenko Vera Работы Чаты График Выйти KRL_FL-863…" at bounding box center [784, 378] width 1568 height 757
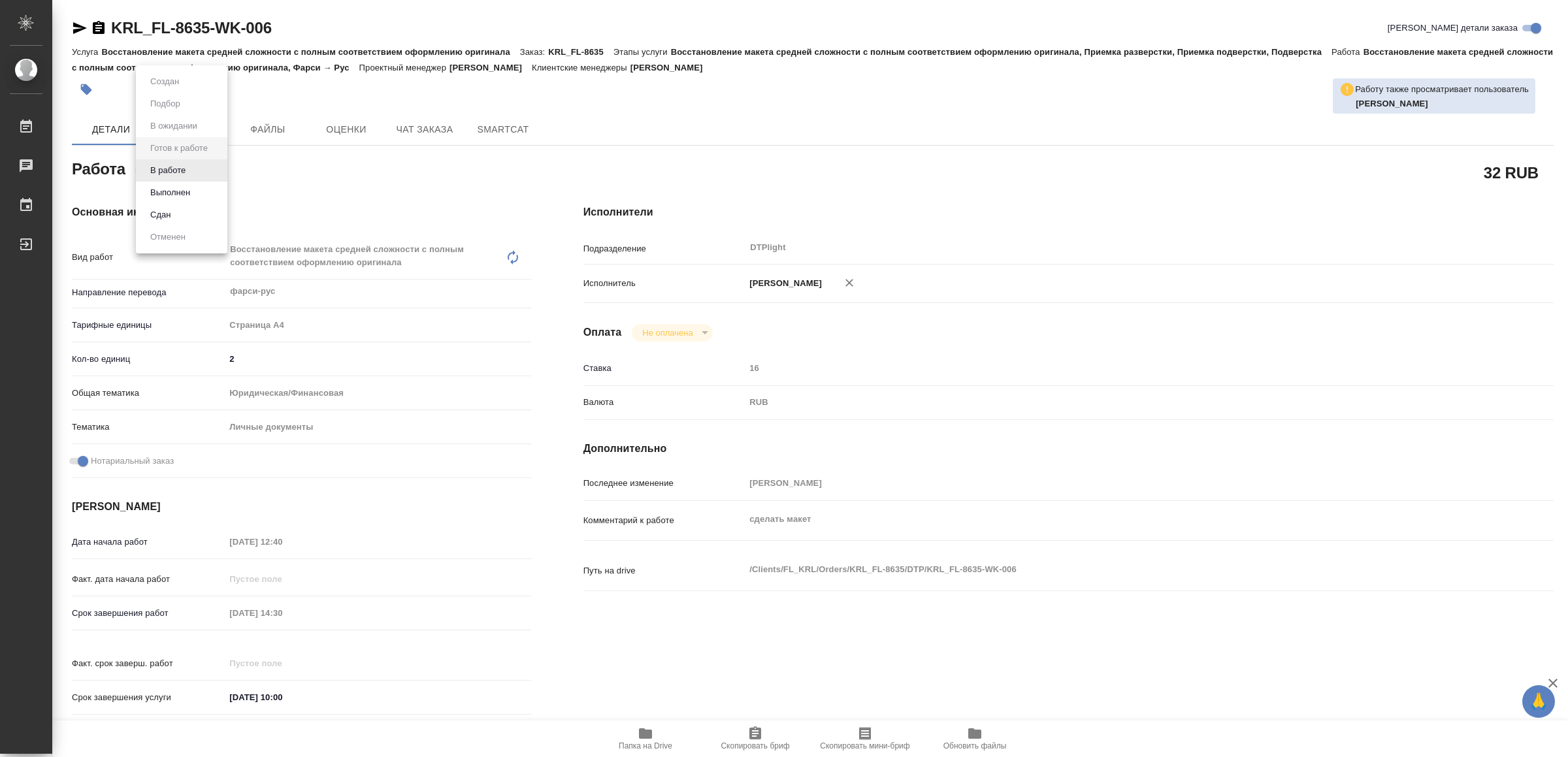
click at [185, 169] on button "В работе" at bounding box center [168, 170] width 43 height 14
type textarea "x"
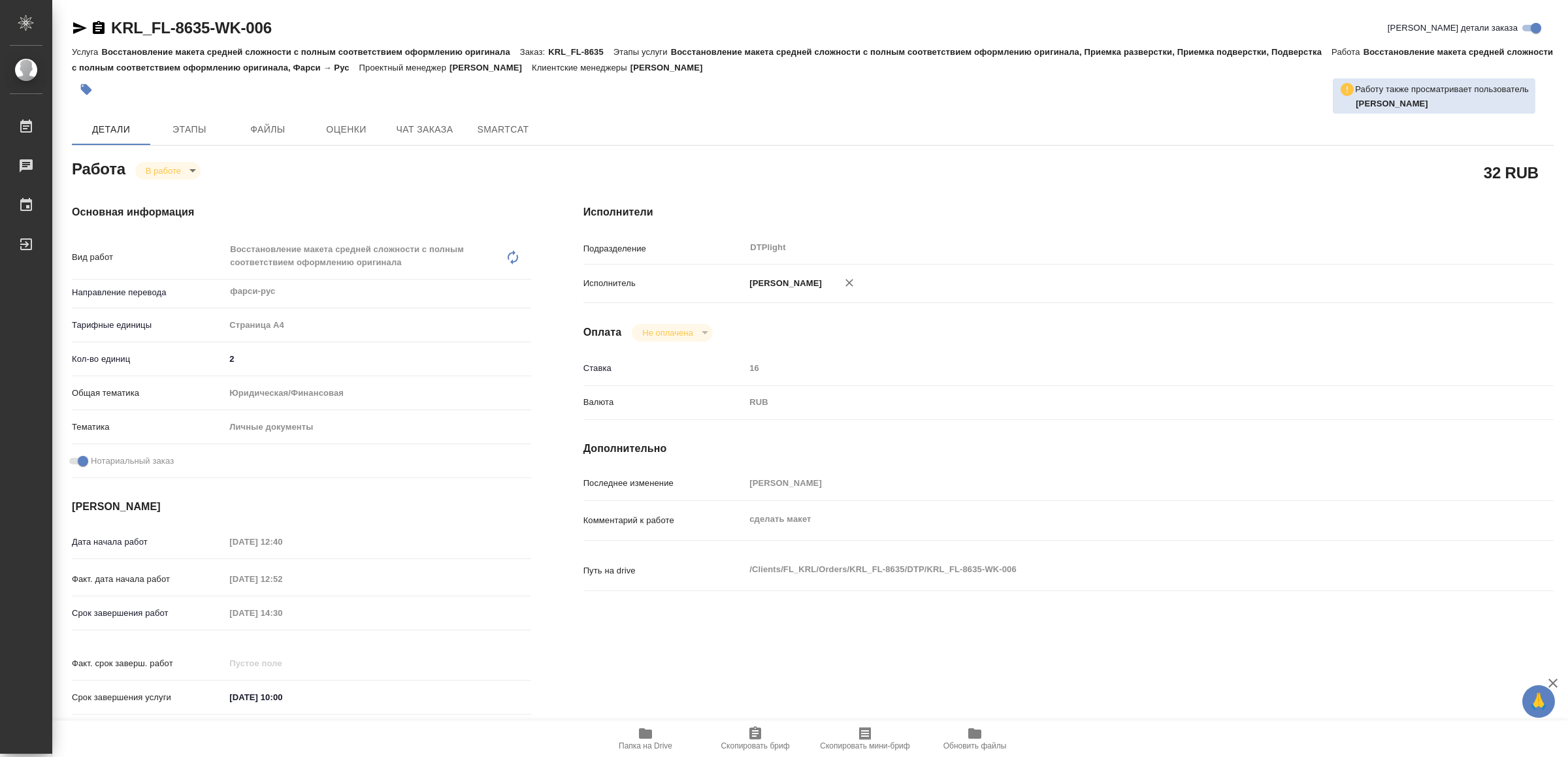
type textarea "x"
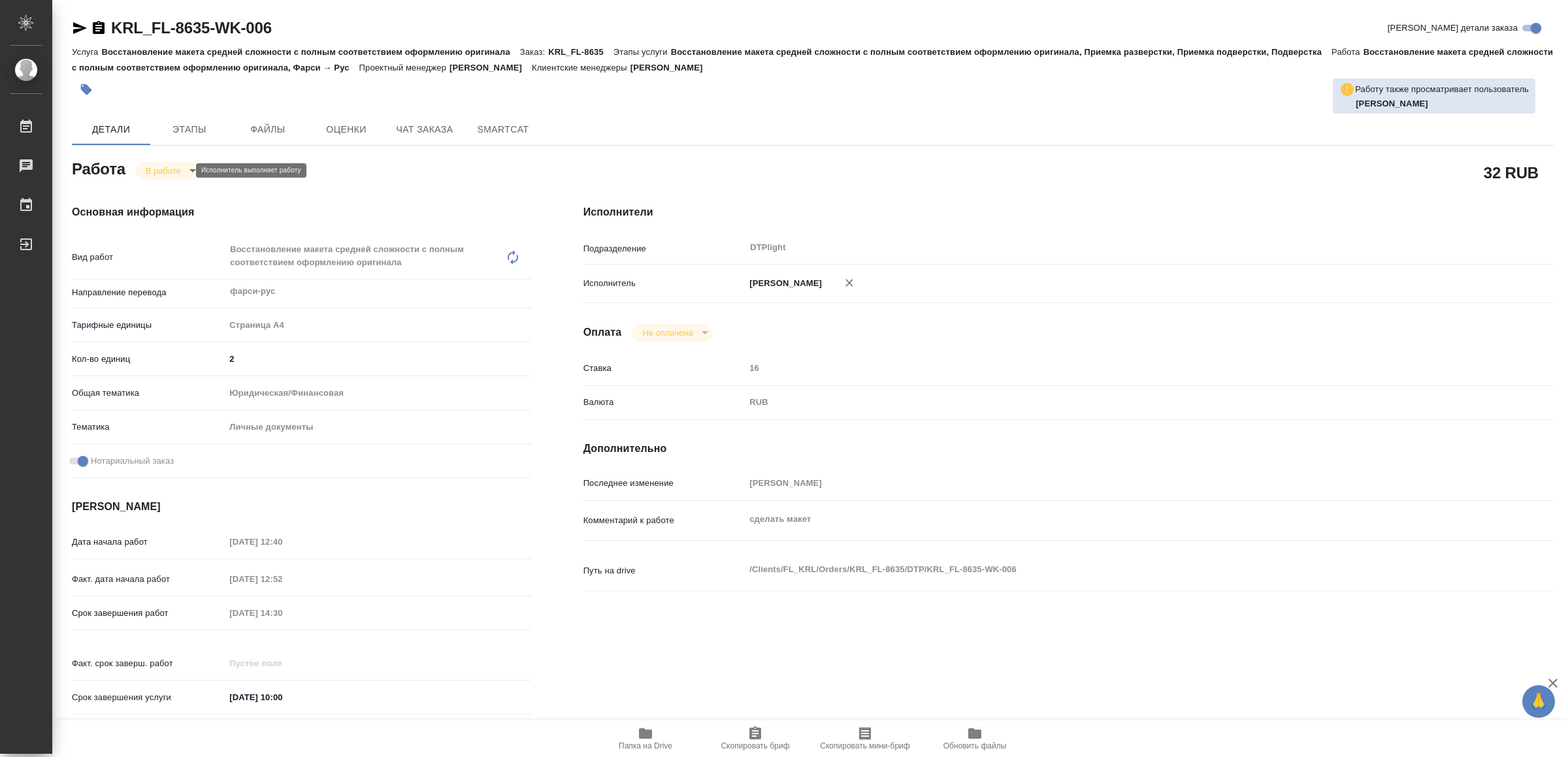
type textarea "x"
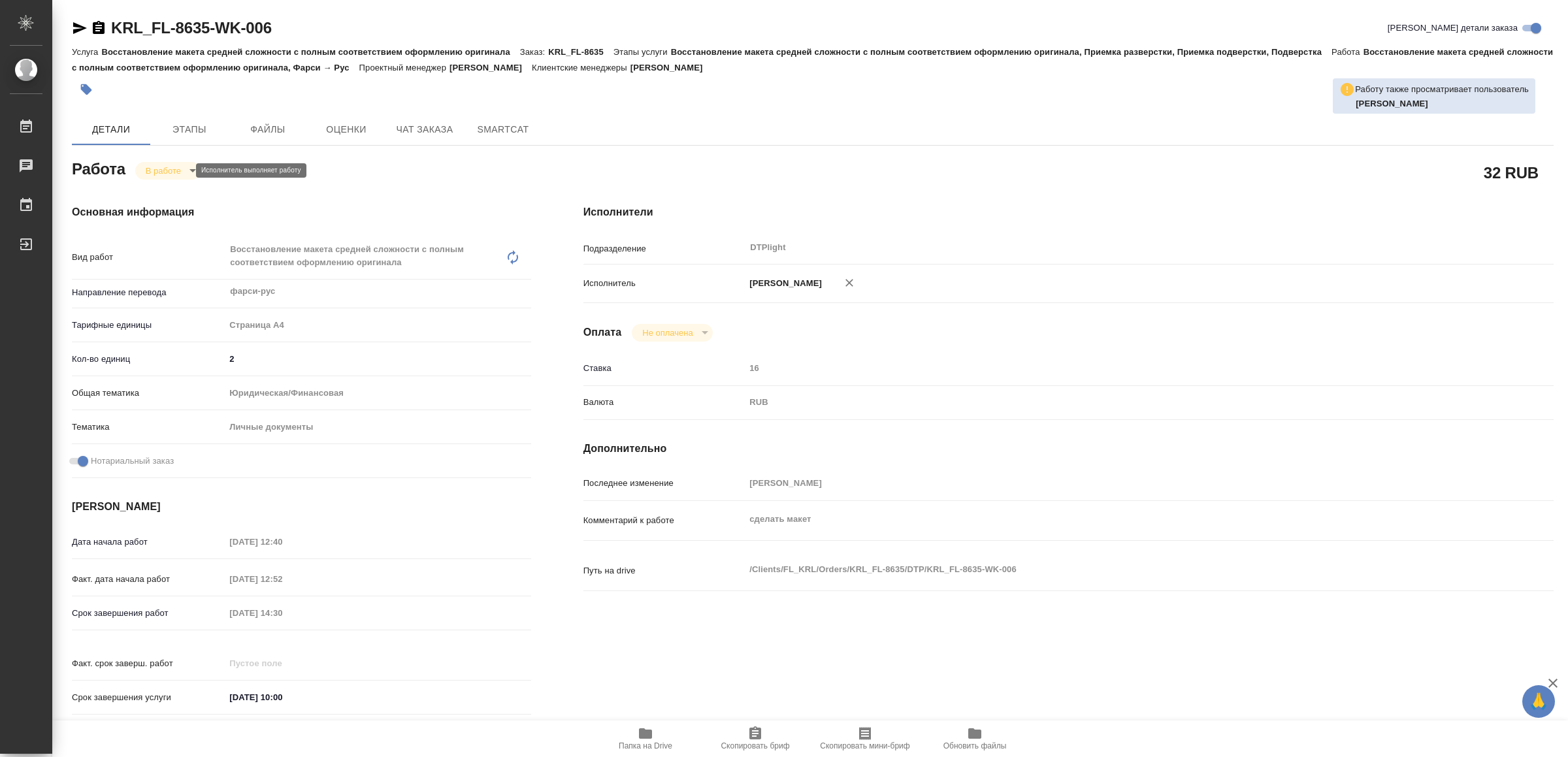
type textarea "x"
click at [79, 26] on icon "button" at bounding box center [80, 28] width 14 height 12
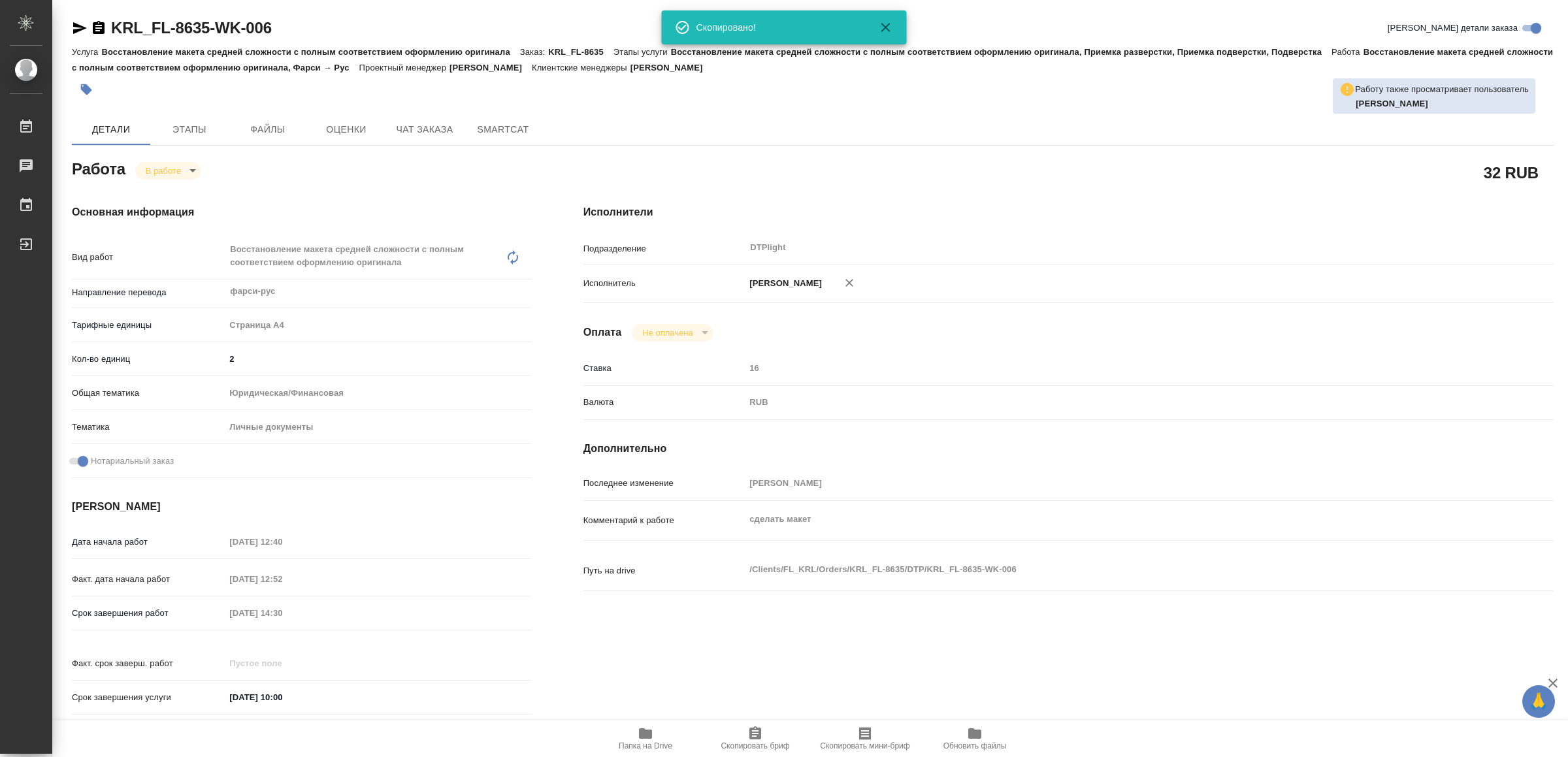
type textarea "x"
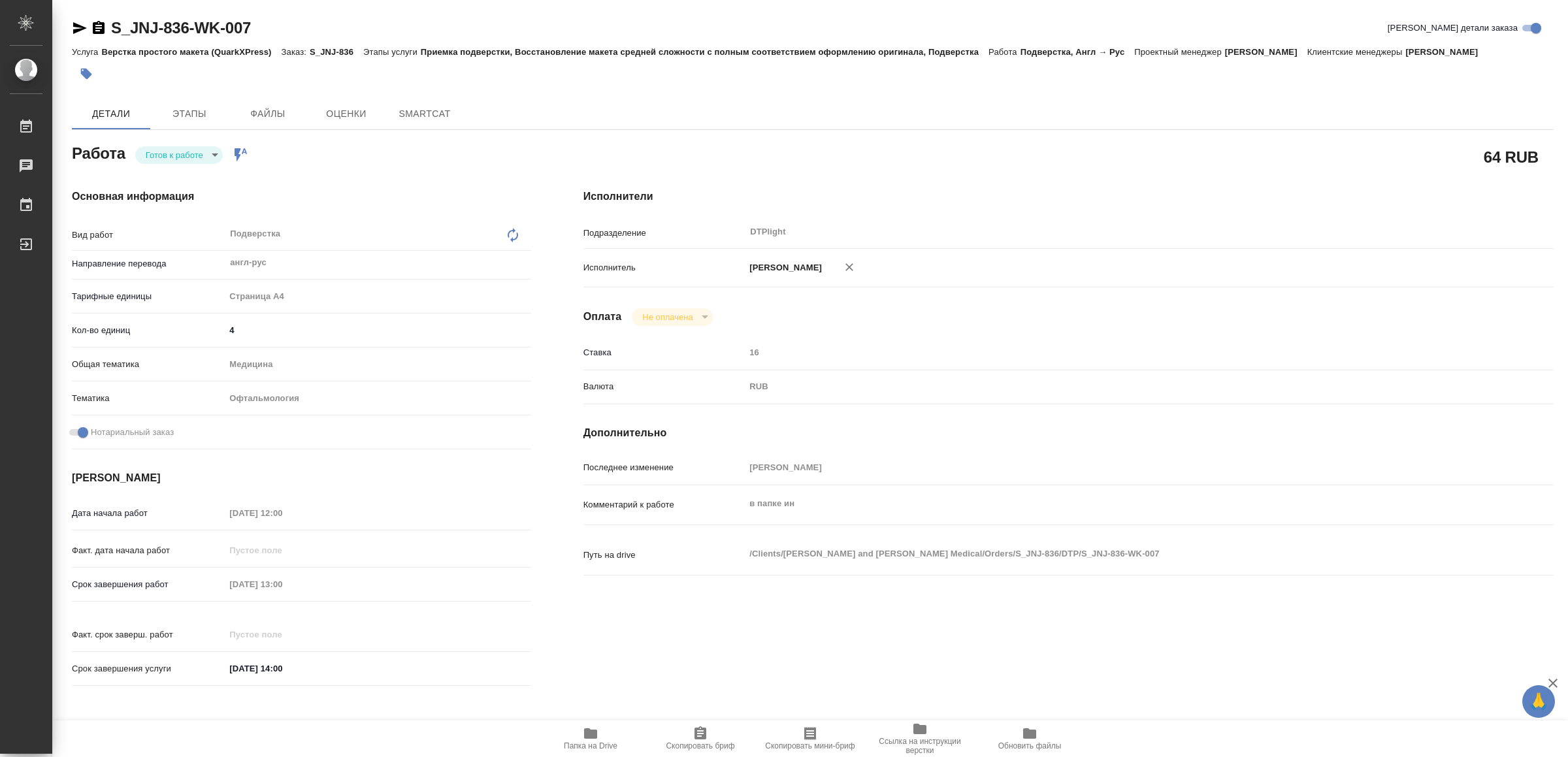
type textarea "x"
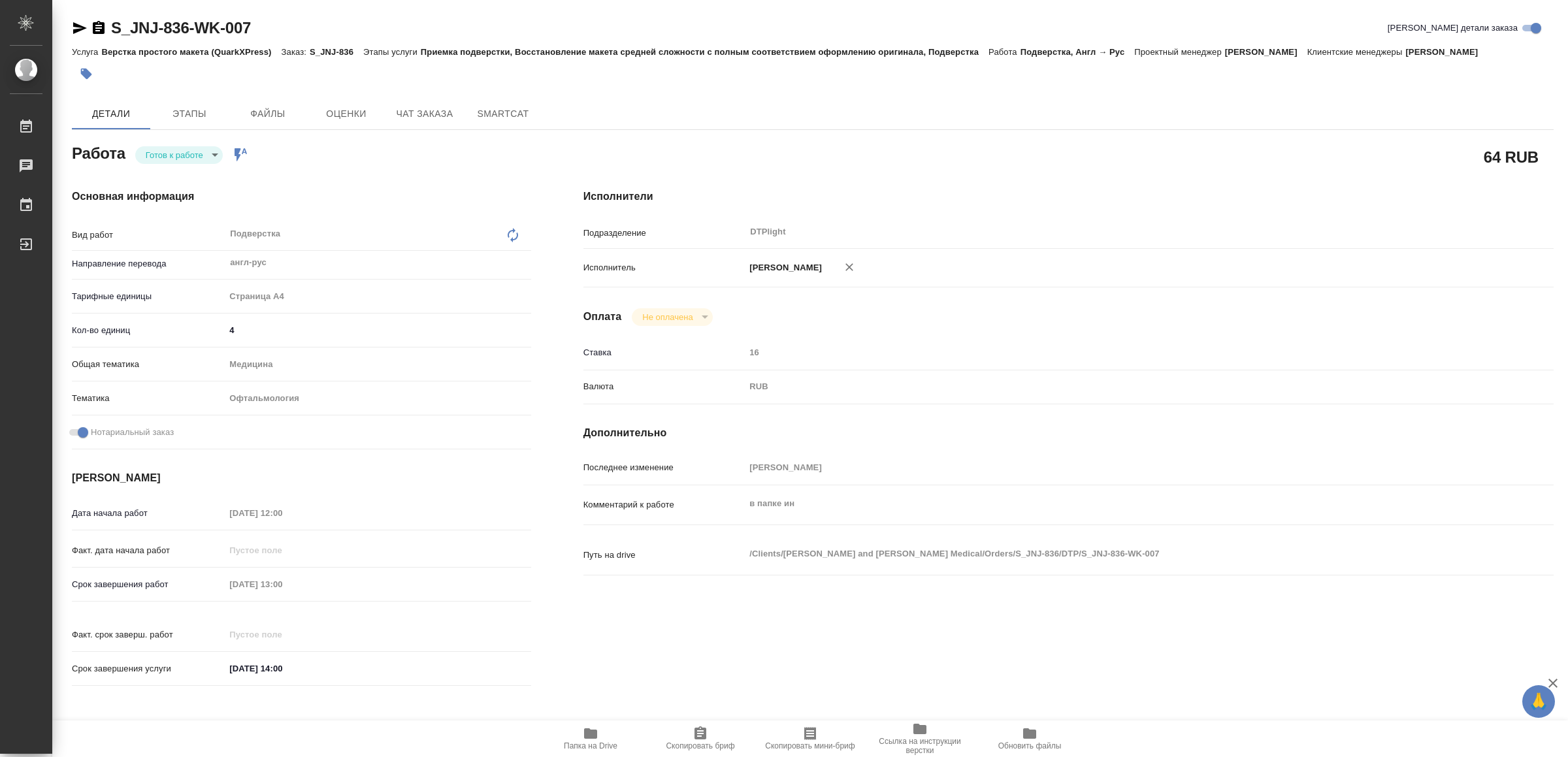
type textarea "x"
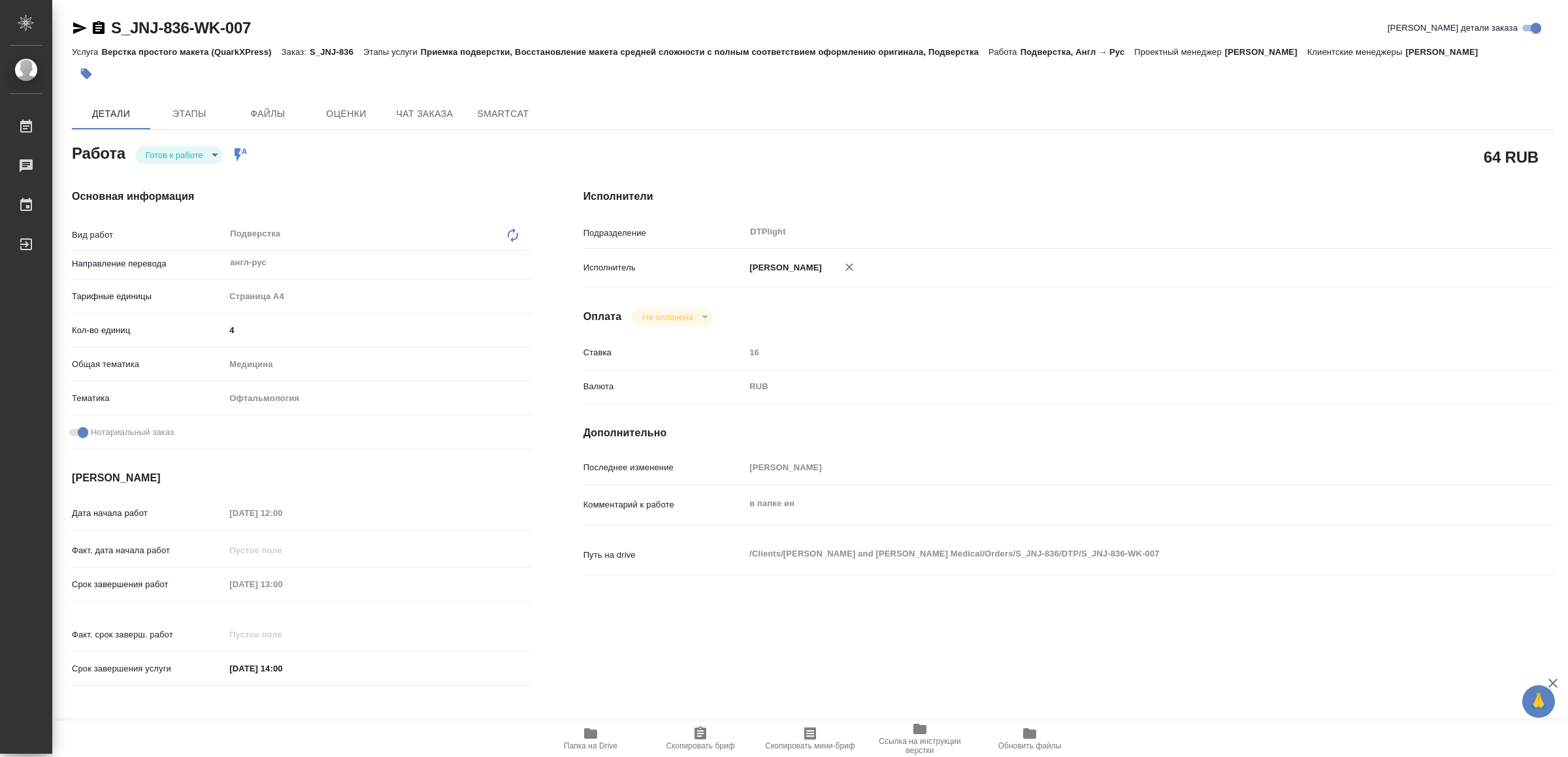
type textarea "x"
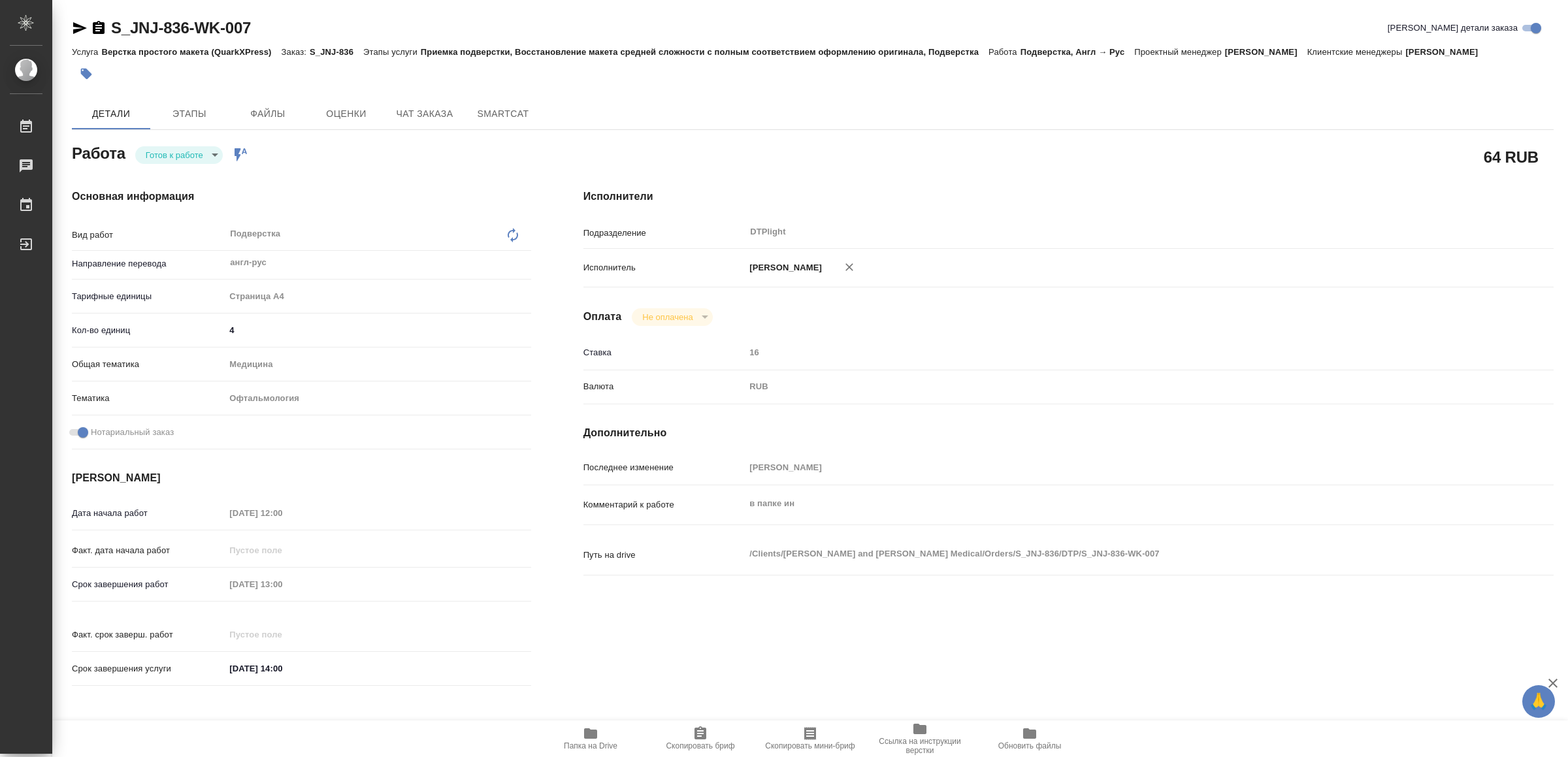
click at [196, 148] on body "🙏 .cls-1 fill:#fff; AWATERA Yamkovenko Vera Работы 0 Чаты График Выйти S_JNJ-83…" at bounding box center [784, 378] width 1568 height 757
click at [193, 158] on li "В работе" at bounding box center [181, 154] width 91 height 22
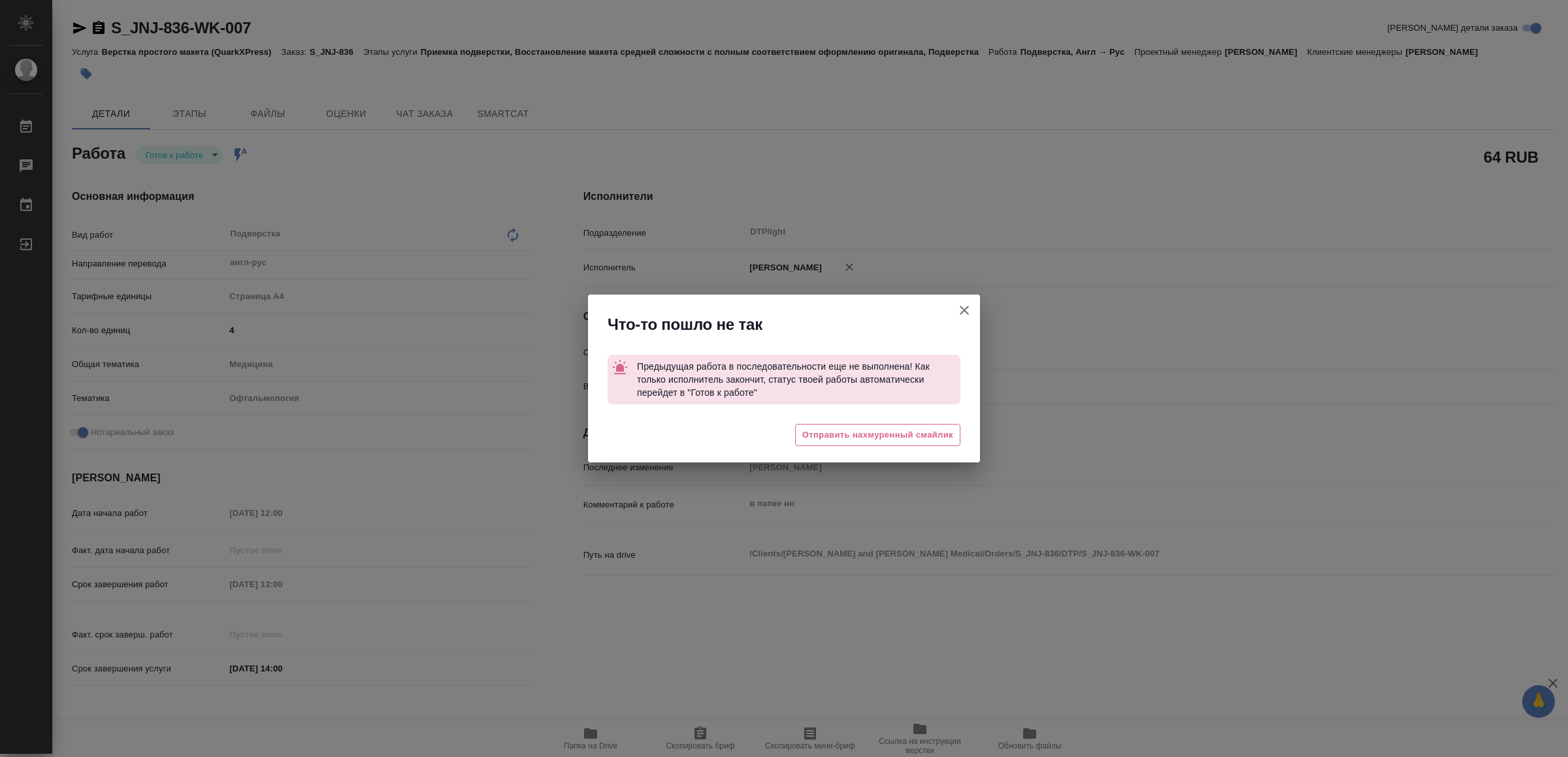
type textarea "x"
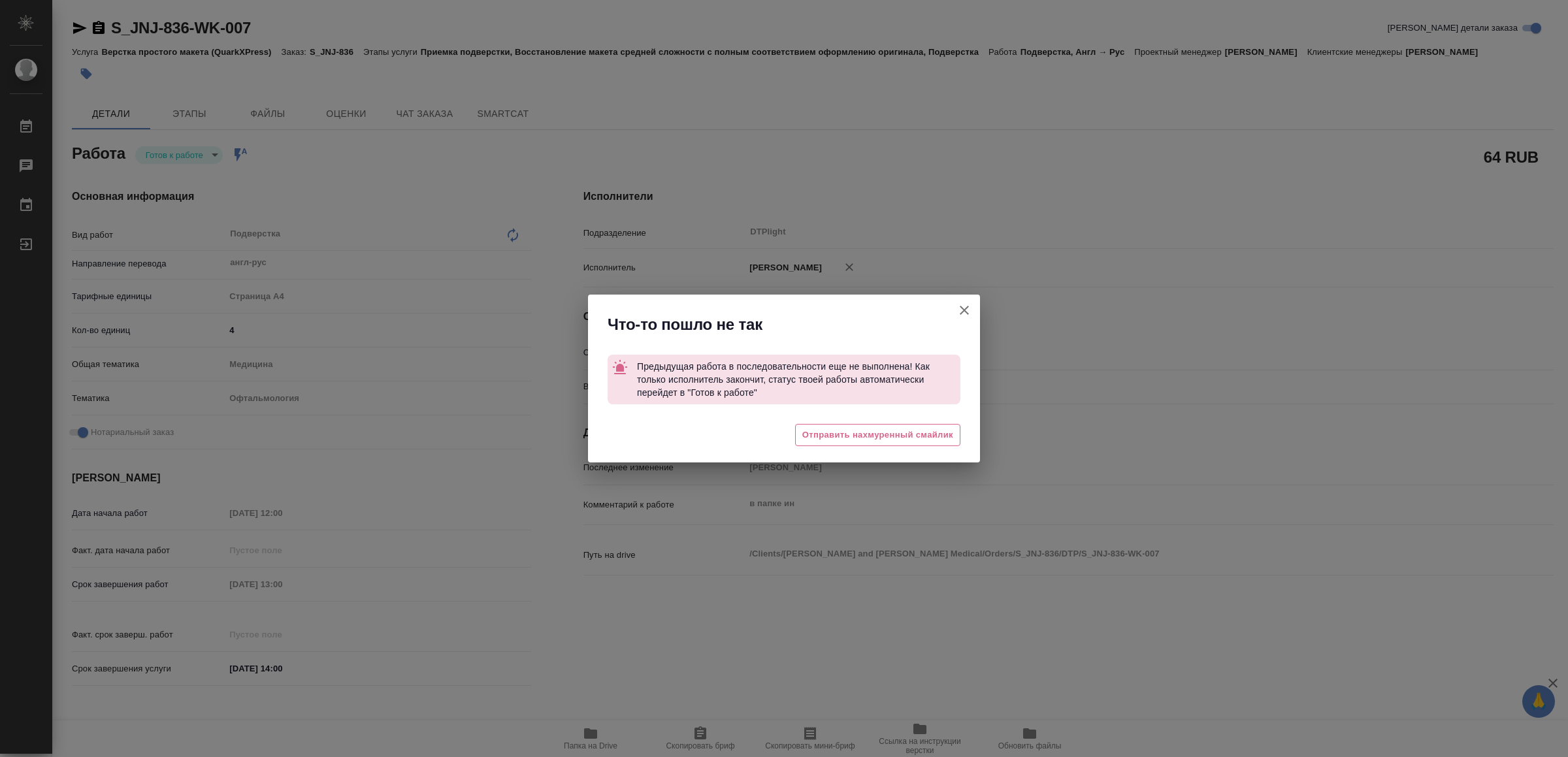
type textarea "x"
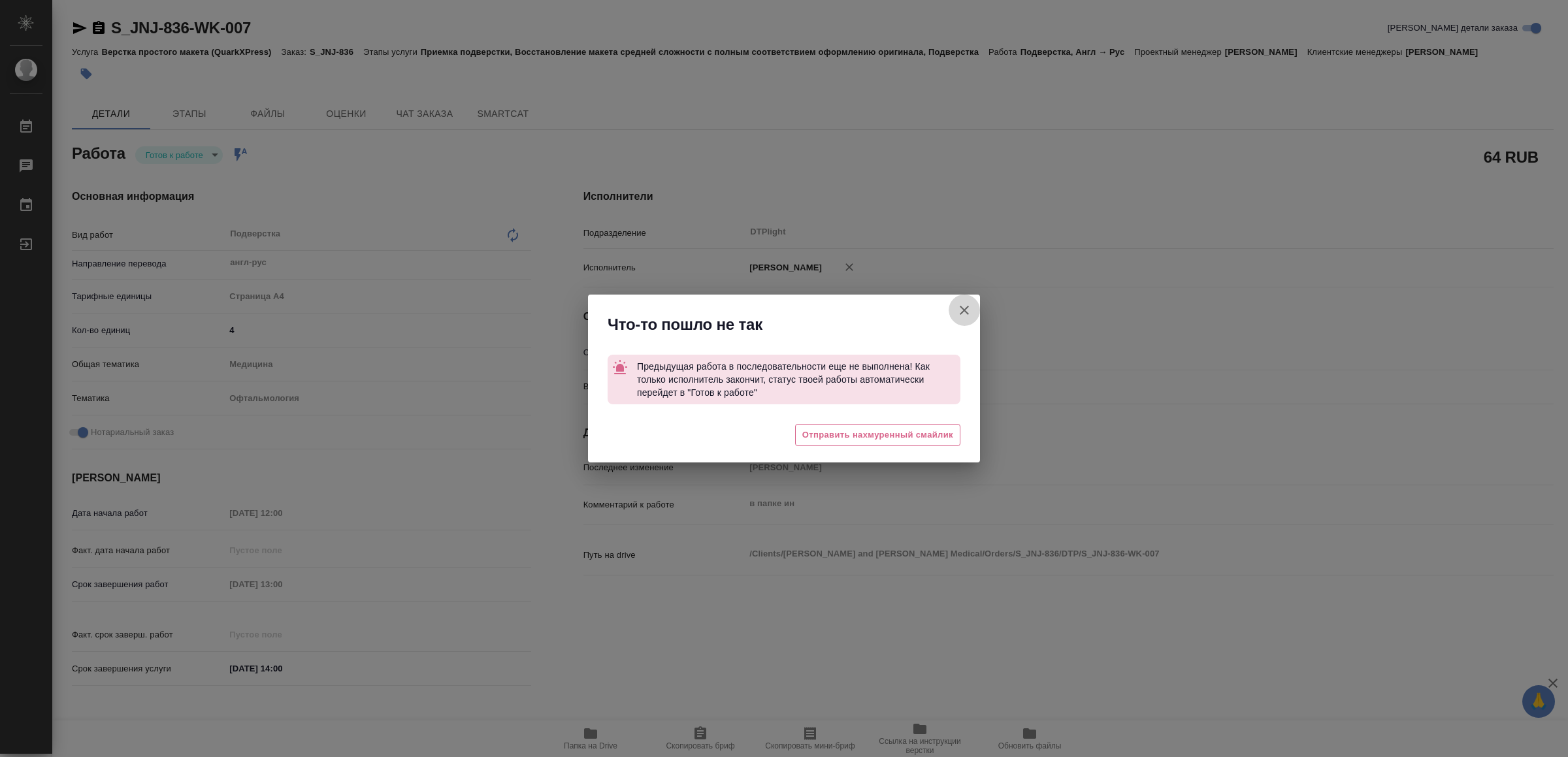
click at [964, 303] on icon "button" at bounding box center [964, 310] width 16 height 16
type textarea "x"
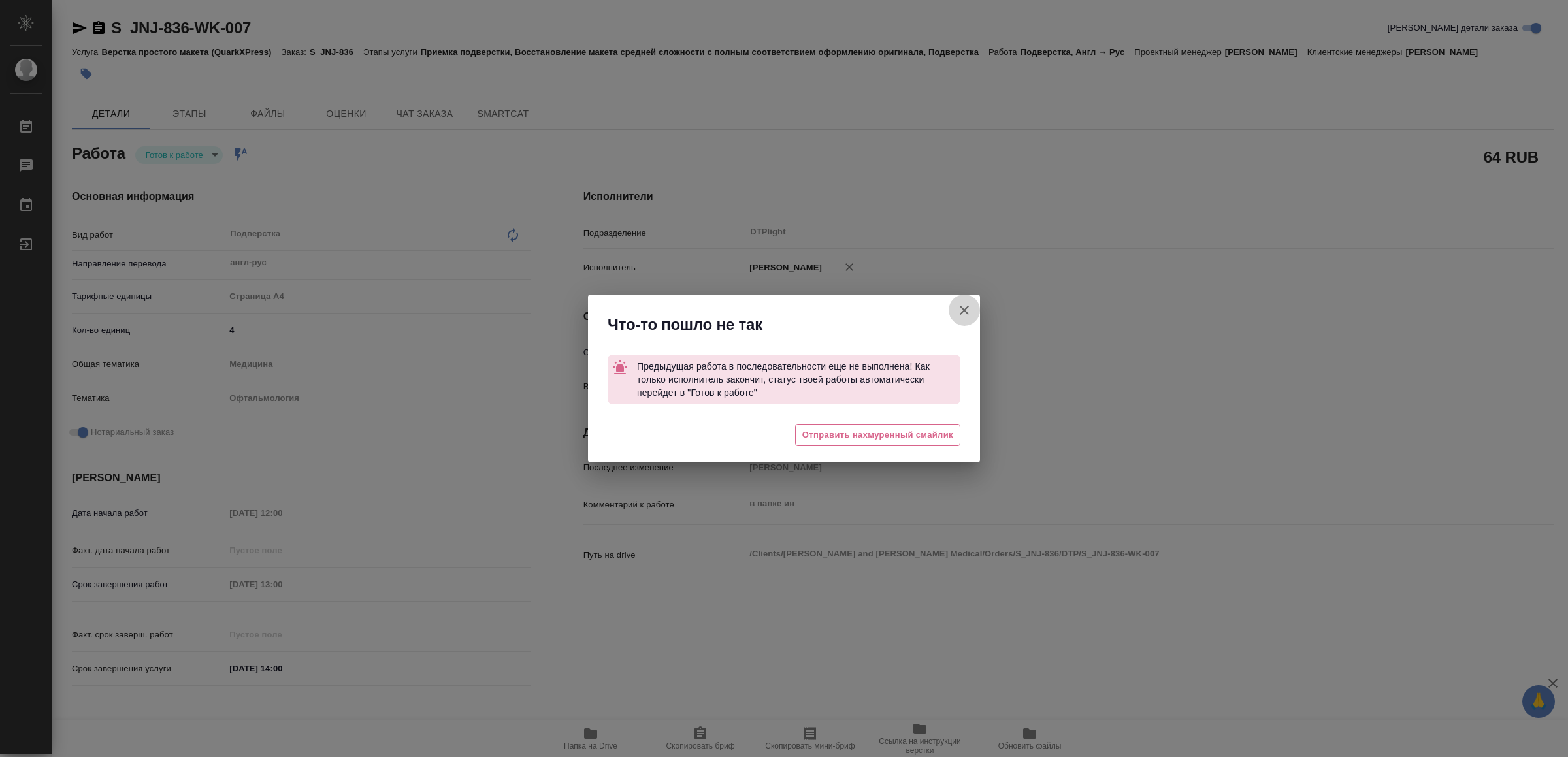
type textarea "x"
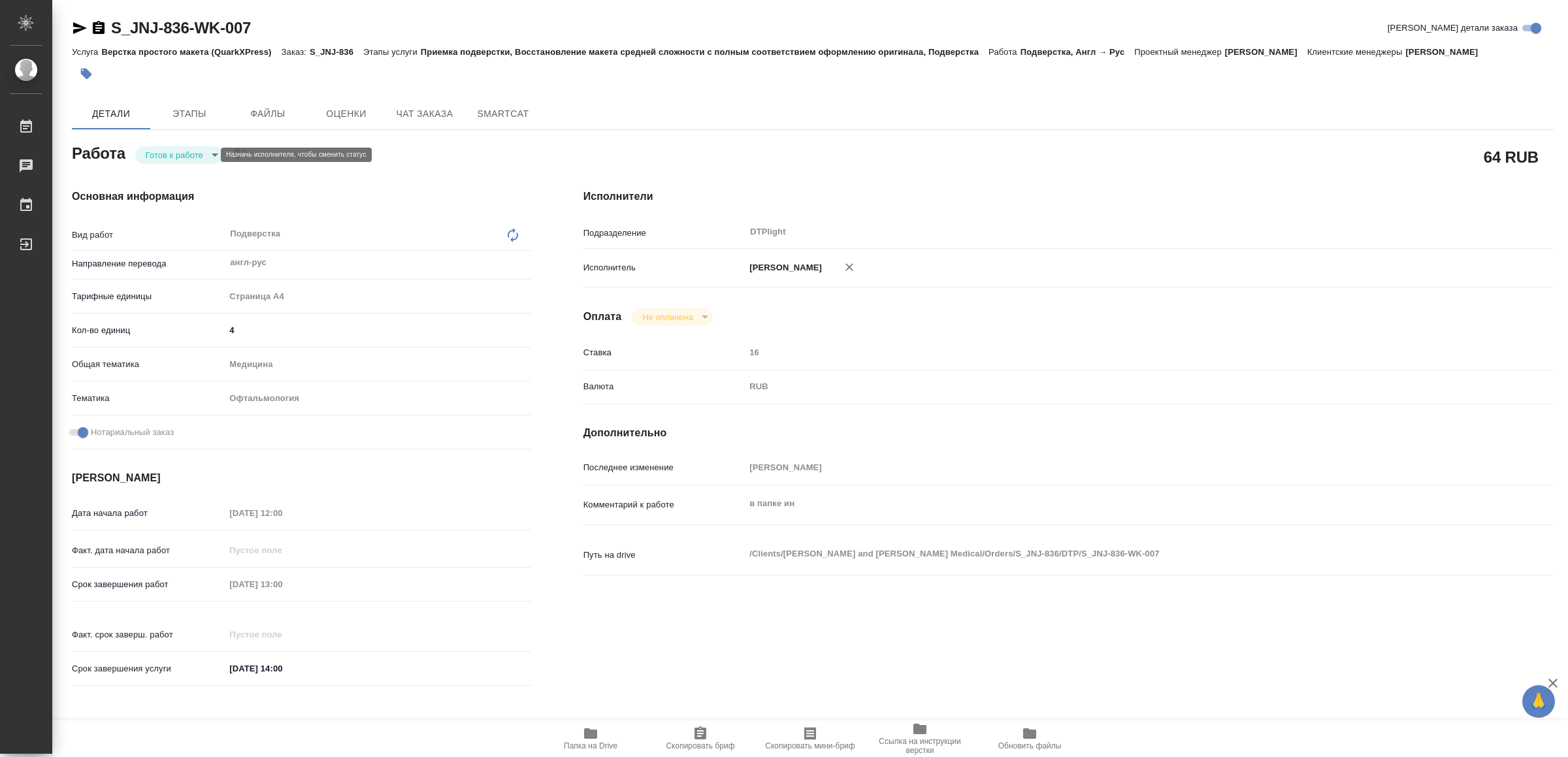
click at [189, 153] on body "🙏 .cls-1 fill:#fff; AWATERA Yamkovenko [PERSON_NAME] Работы Чаты График Выйти S…" at bounding box center [784, 378] width 1568 height 757
click at [188, 153] on button "В работе" at bounding box center [168, 155] width 43 height 14
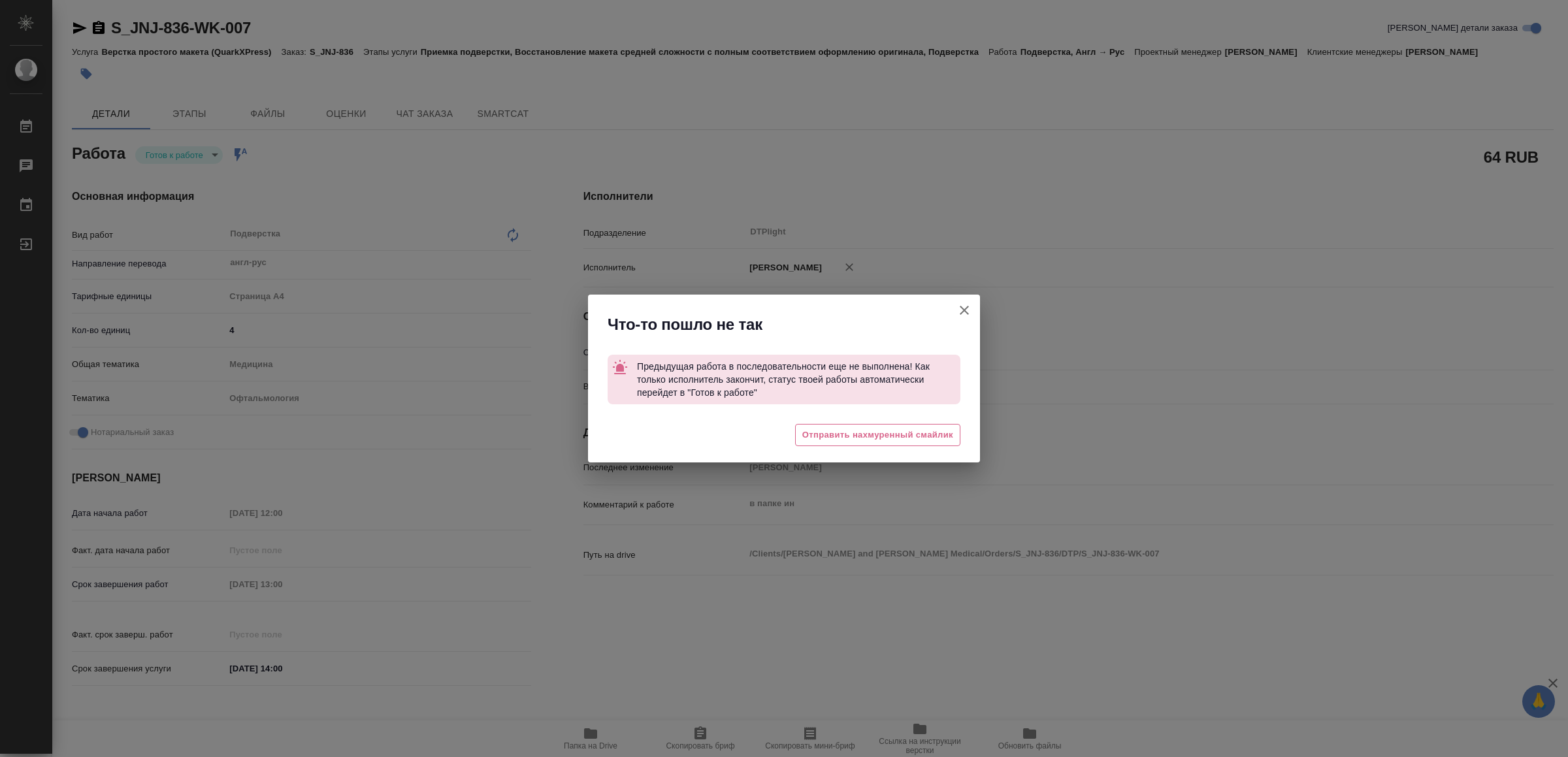
type textarea "x"
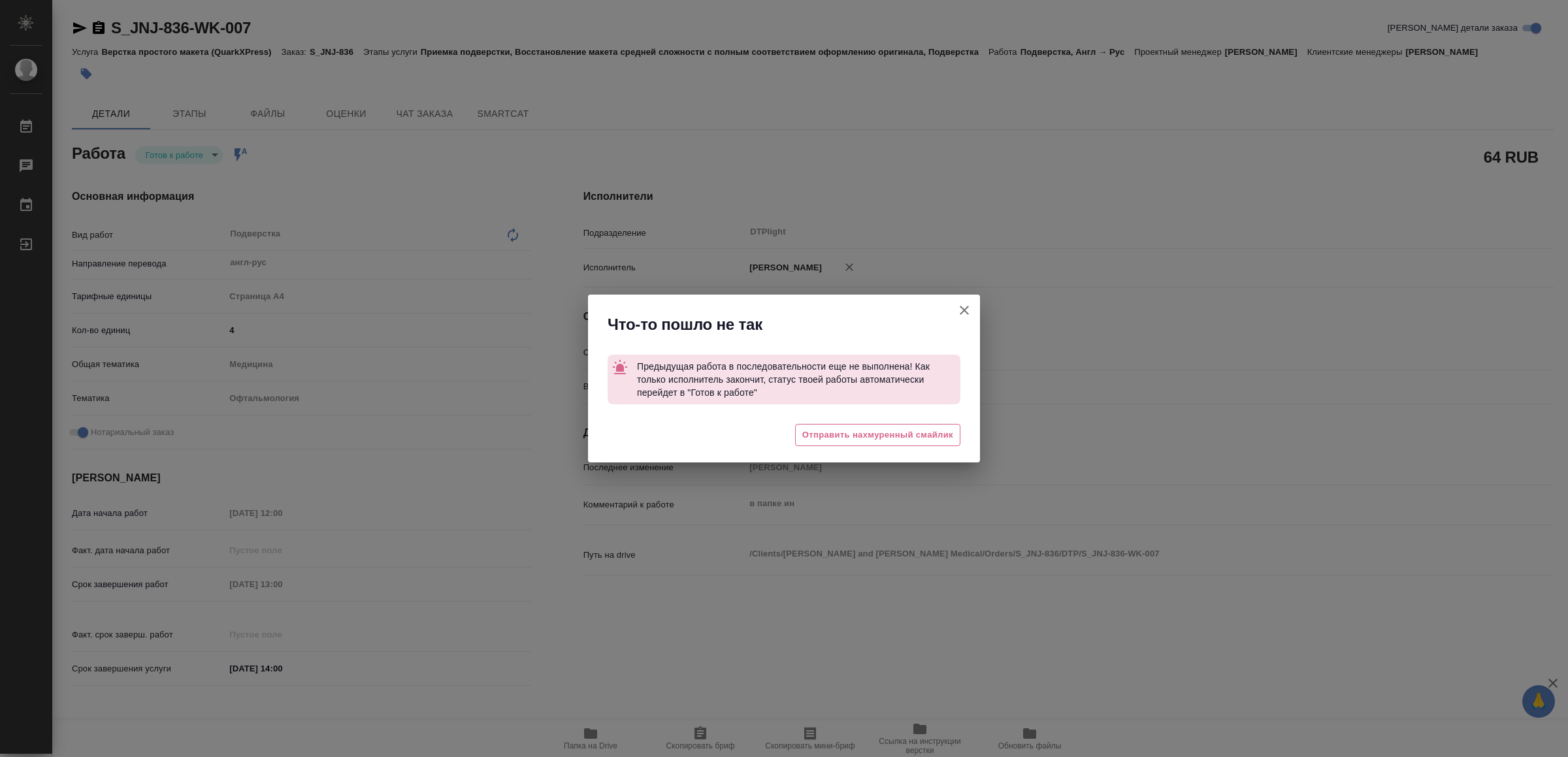
type textarea "x"
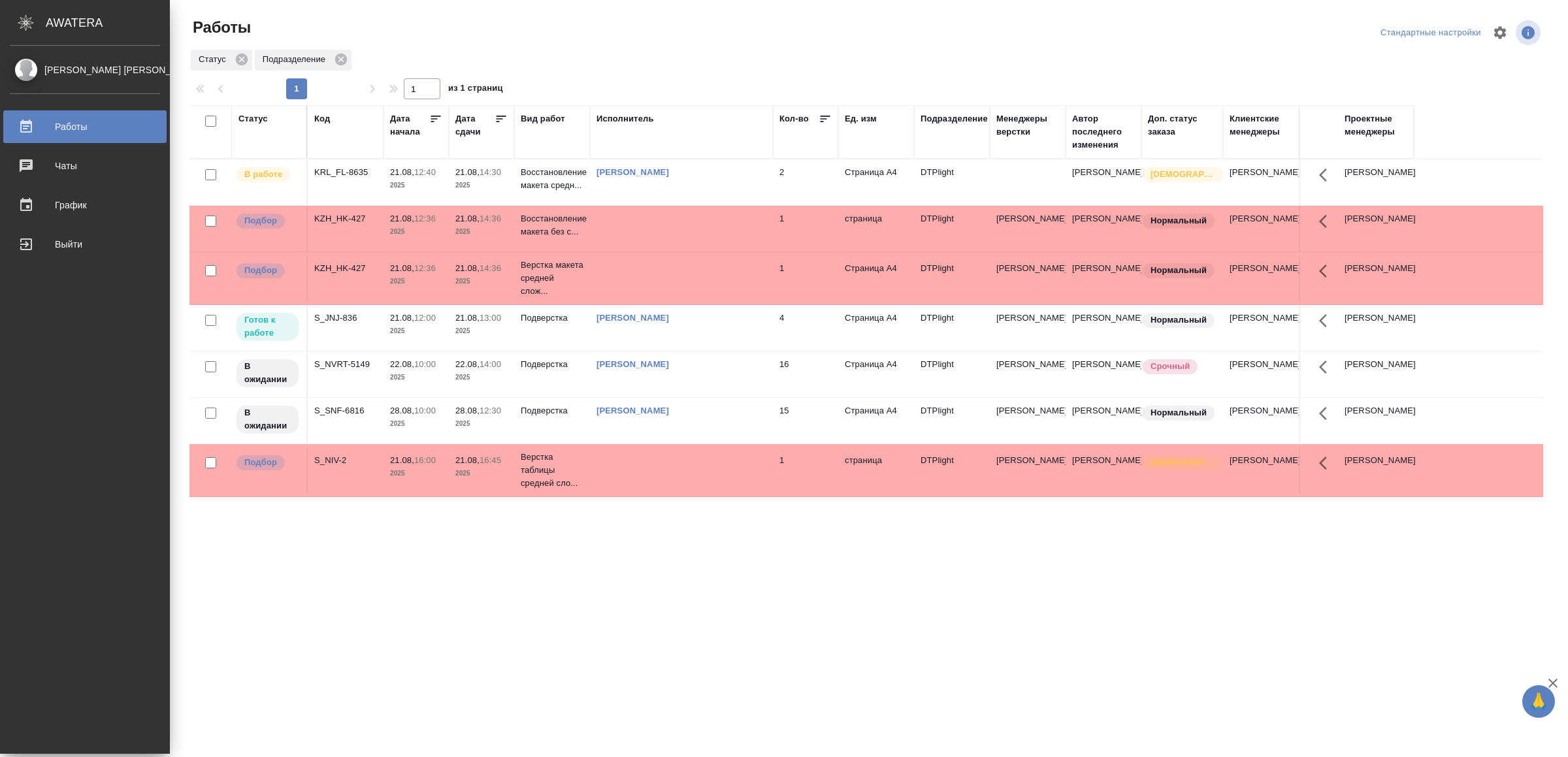
click at [43, 249] on div "Выйти" at bounding box center [85, 245] width 150 height 20
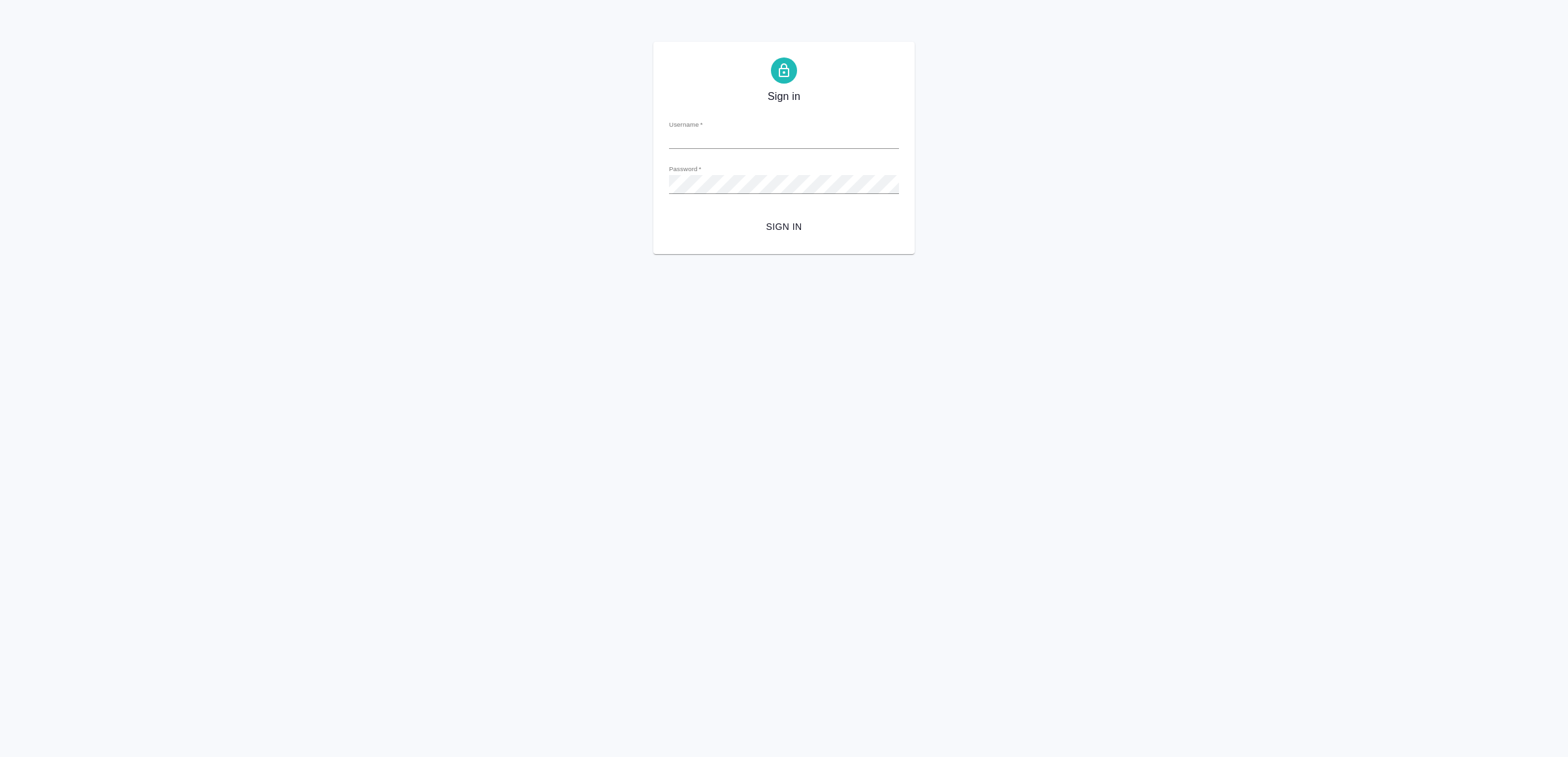
type input "v.yamkovenko@awatera.com"
click at [783, 233] on span "Sign in" at bounding box center [784, 227] width 209 height 17
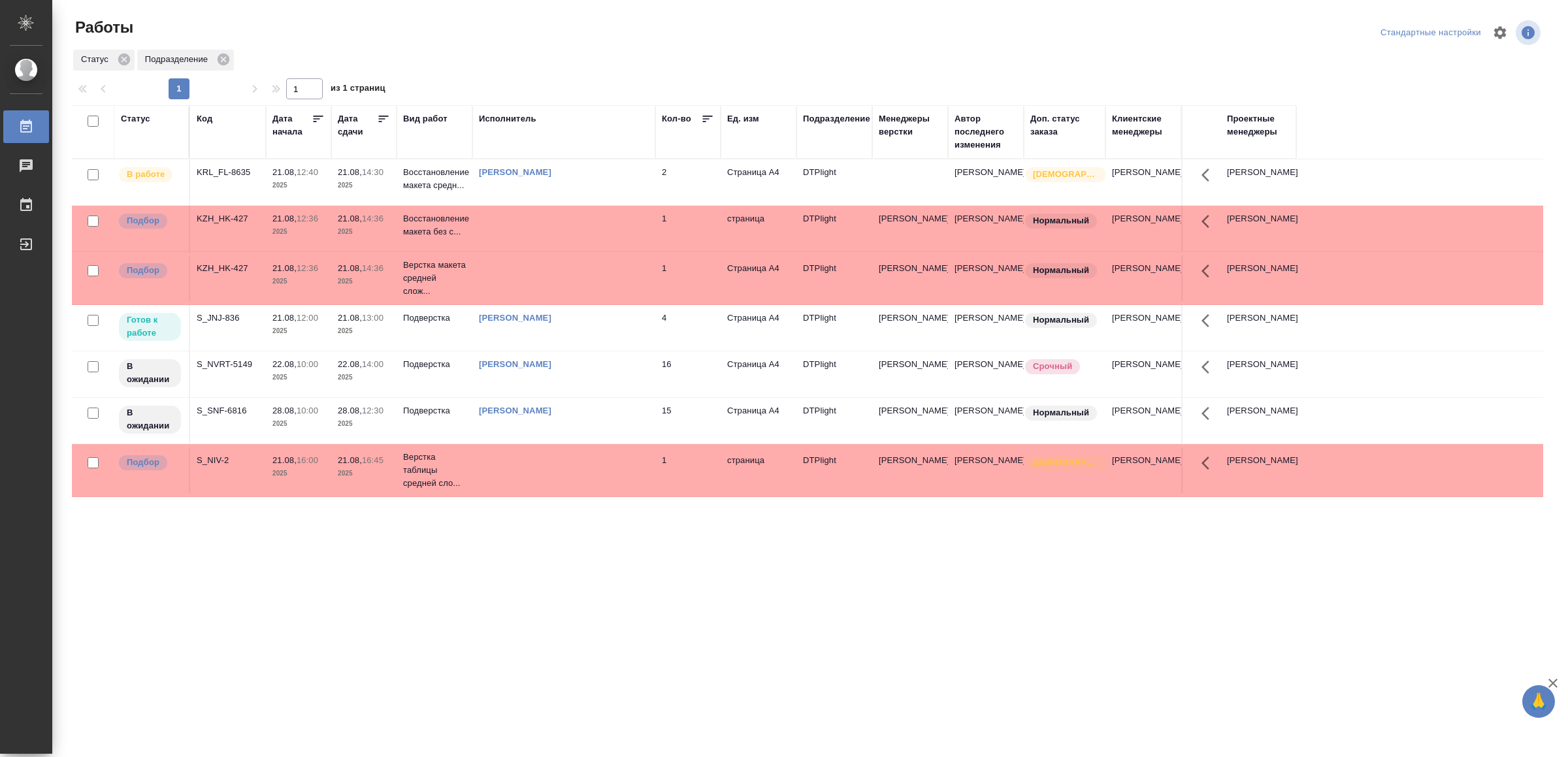
click at [578, 179] on div "[PERSON_NAME]" at bounding box center [563, 172] width 170 height 13
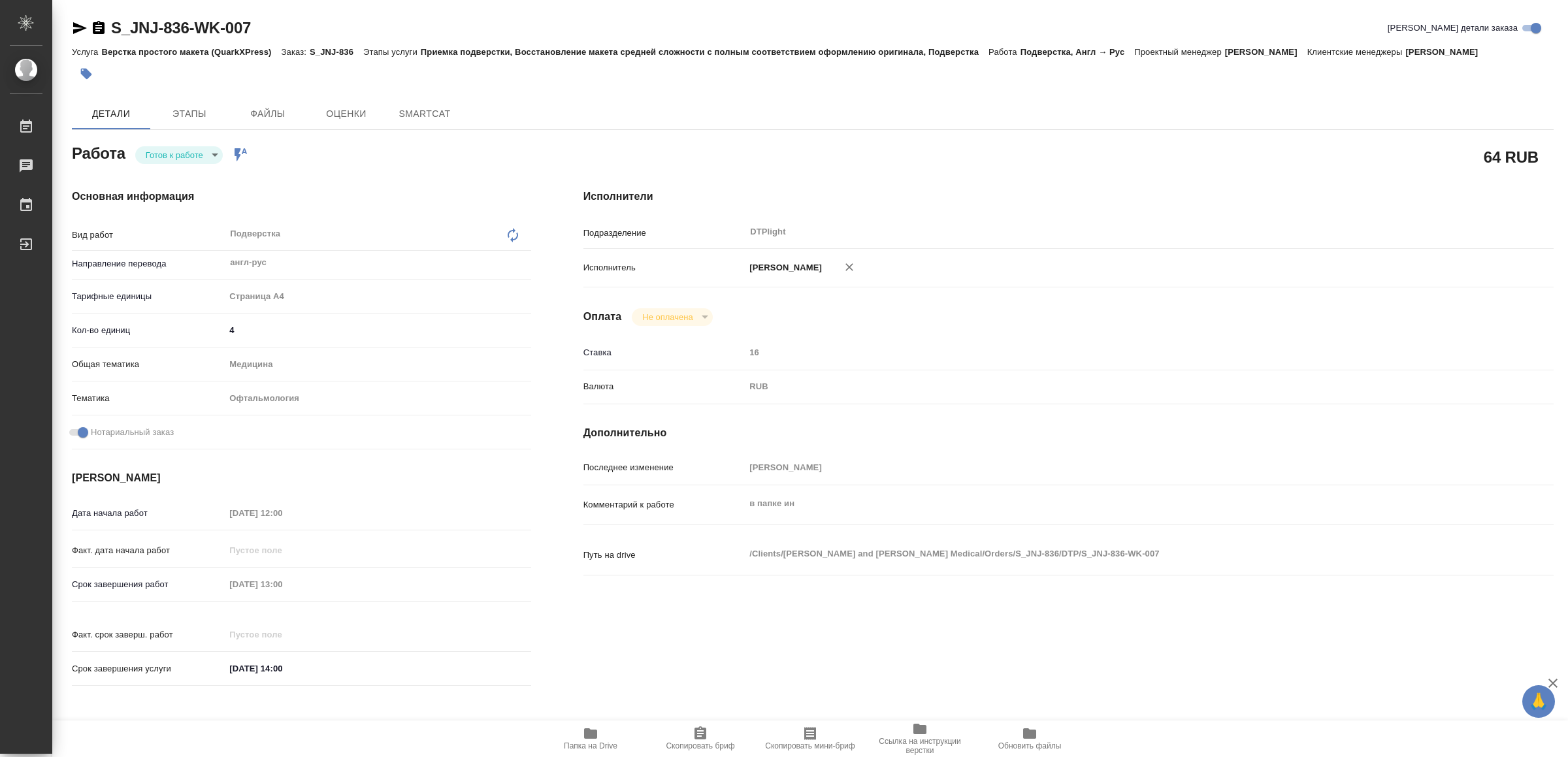
type textarea "x"
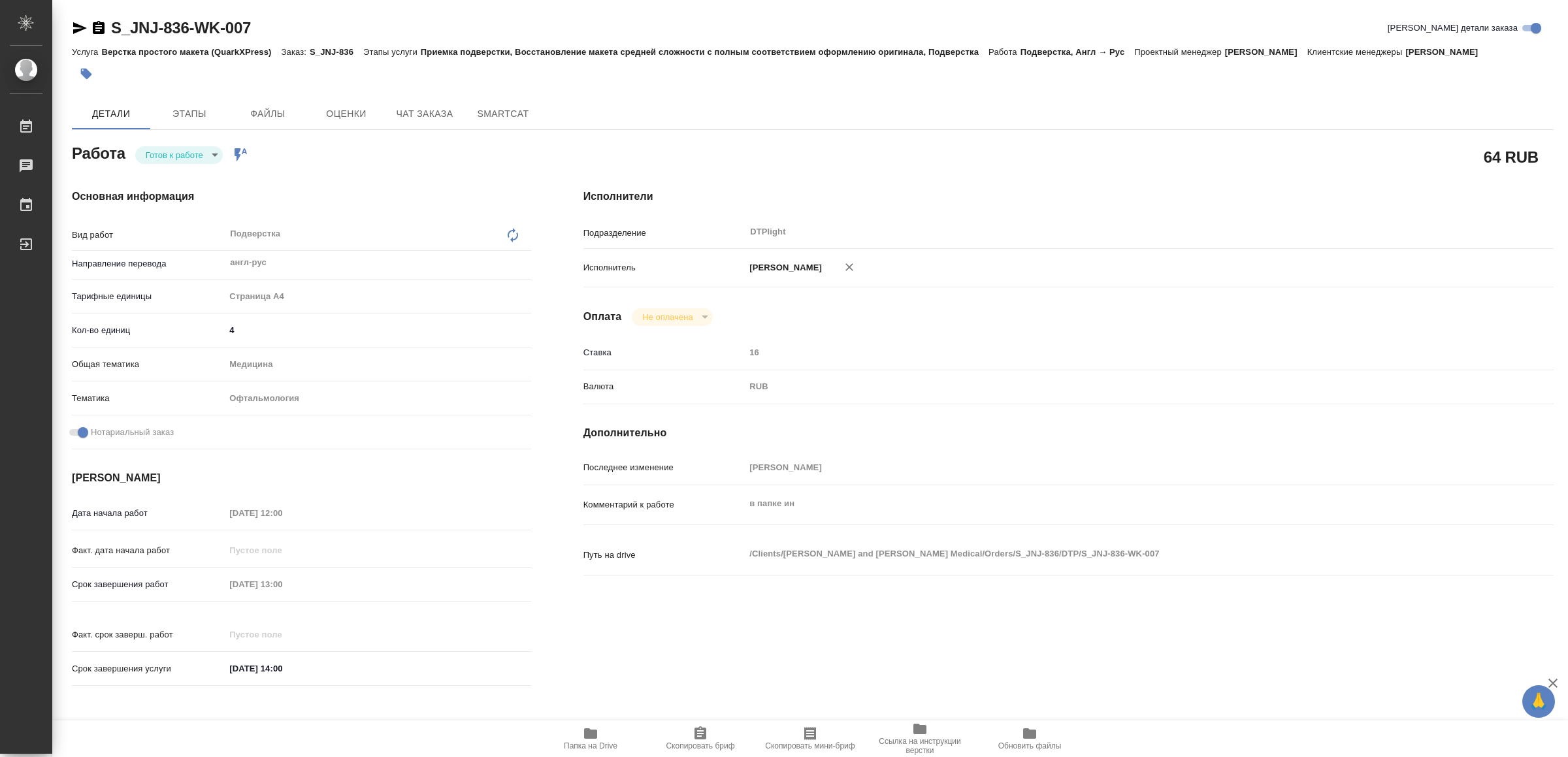
click at [190, 149] on body "🙏 .cls-1 fill:#fff; AWATERA Yamkovenko Vera Работы Чаты График Выйти S_JNJ-836-…" at bounding box center [784, 378] width 1568 height 757
click at [189, 149] on button "В работе" at bounding box center [168, 155] width 43 height 14
type textarea "x"
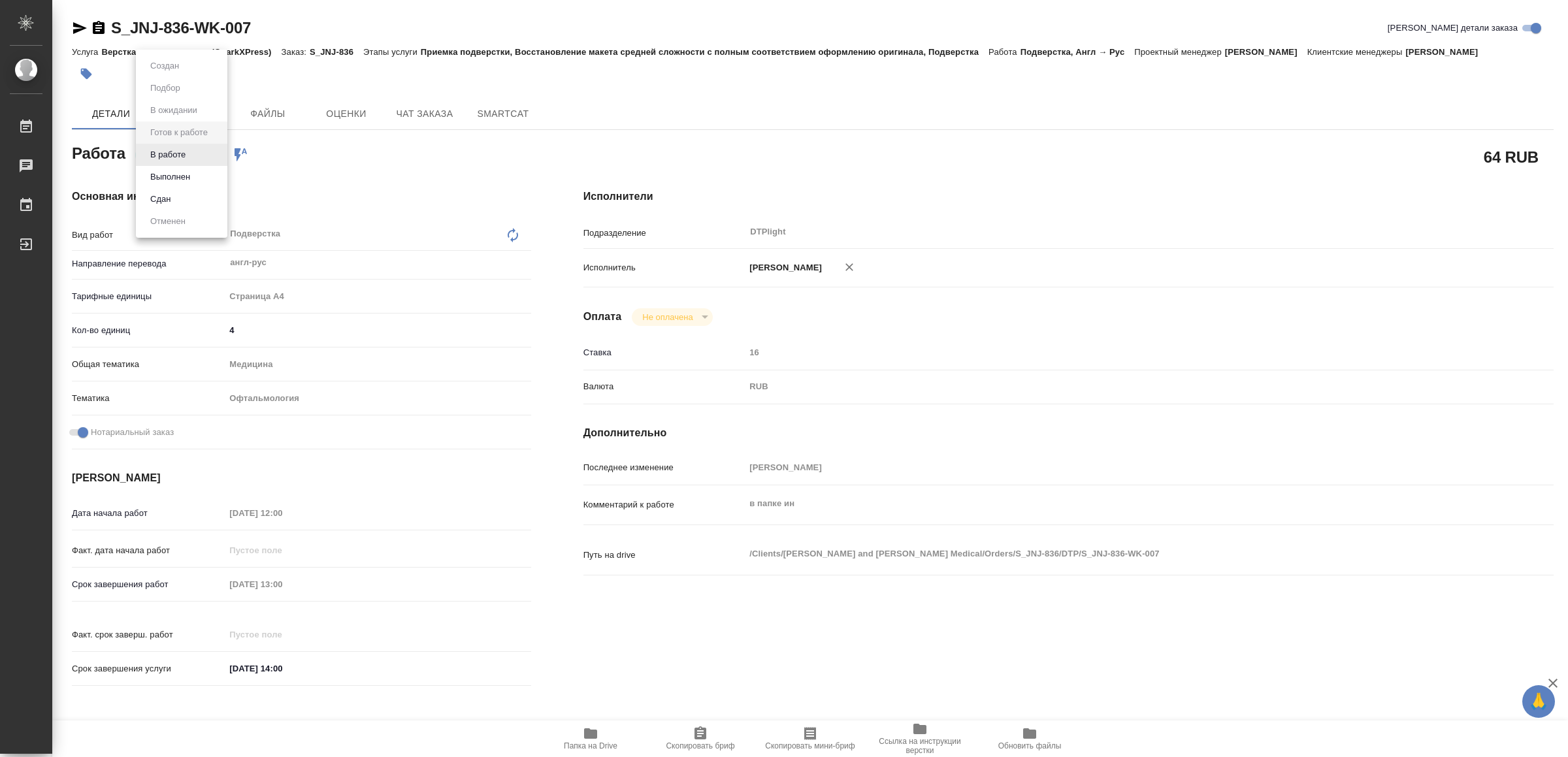
type textarea "x"
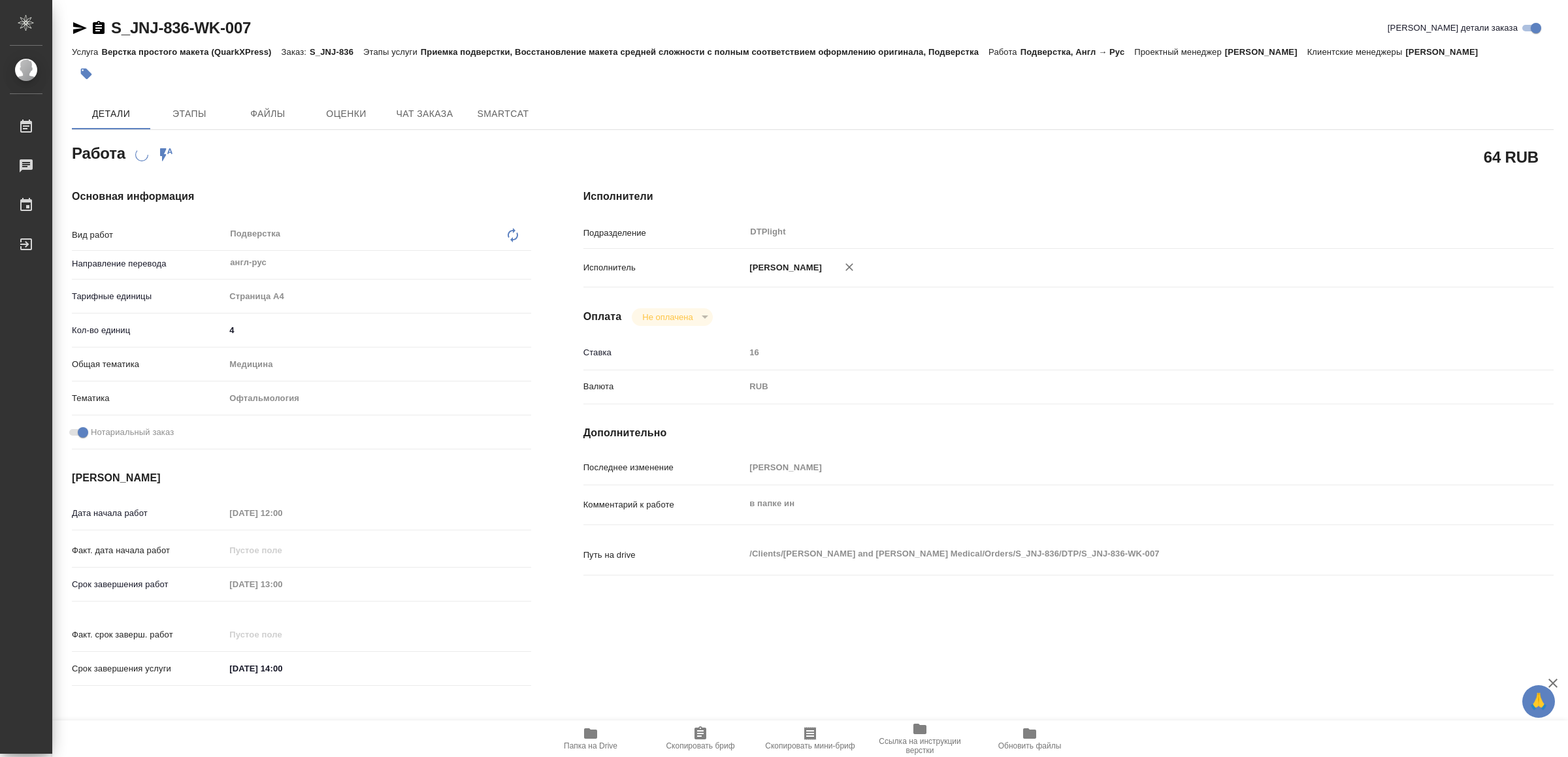
type textarea "x"
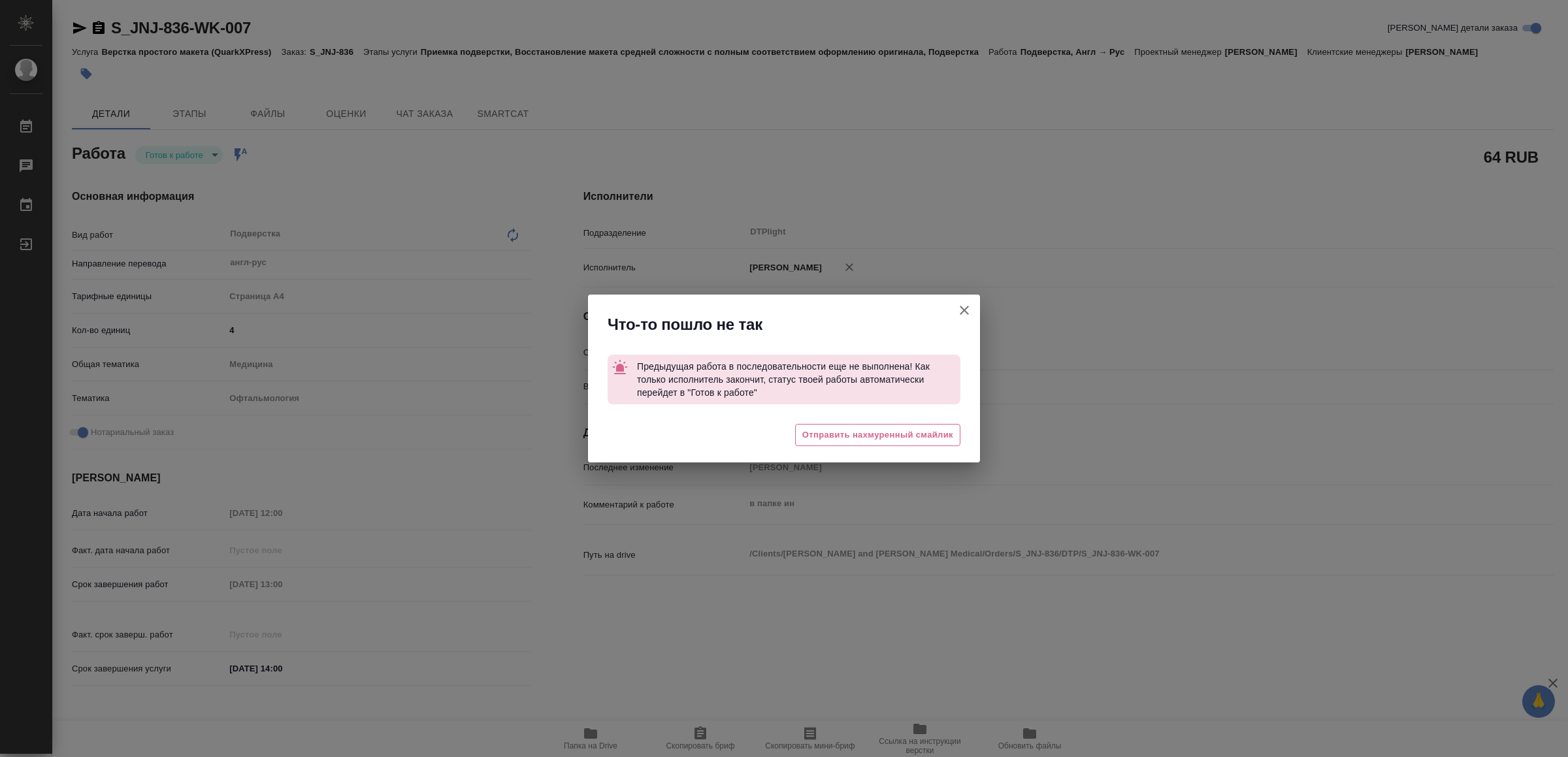
type textarea "x"
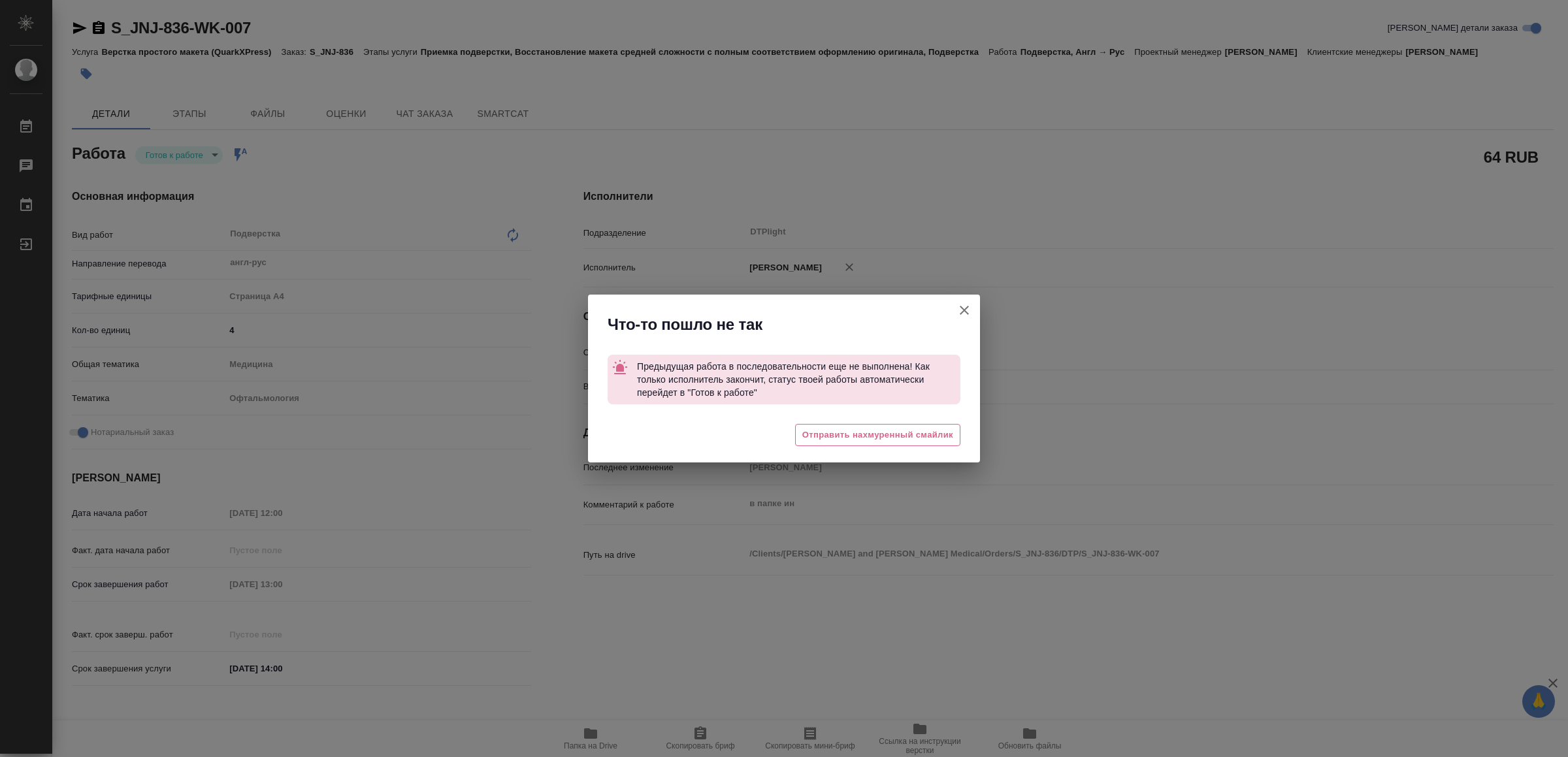
click at [966, 306] on icon "button" at bounding box center [964, 310] width 16 height 16
type textarea "x"
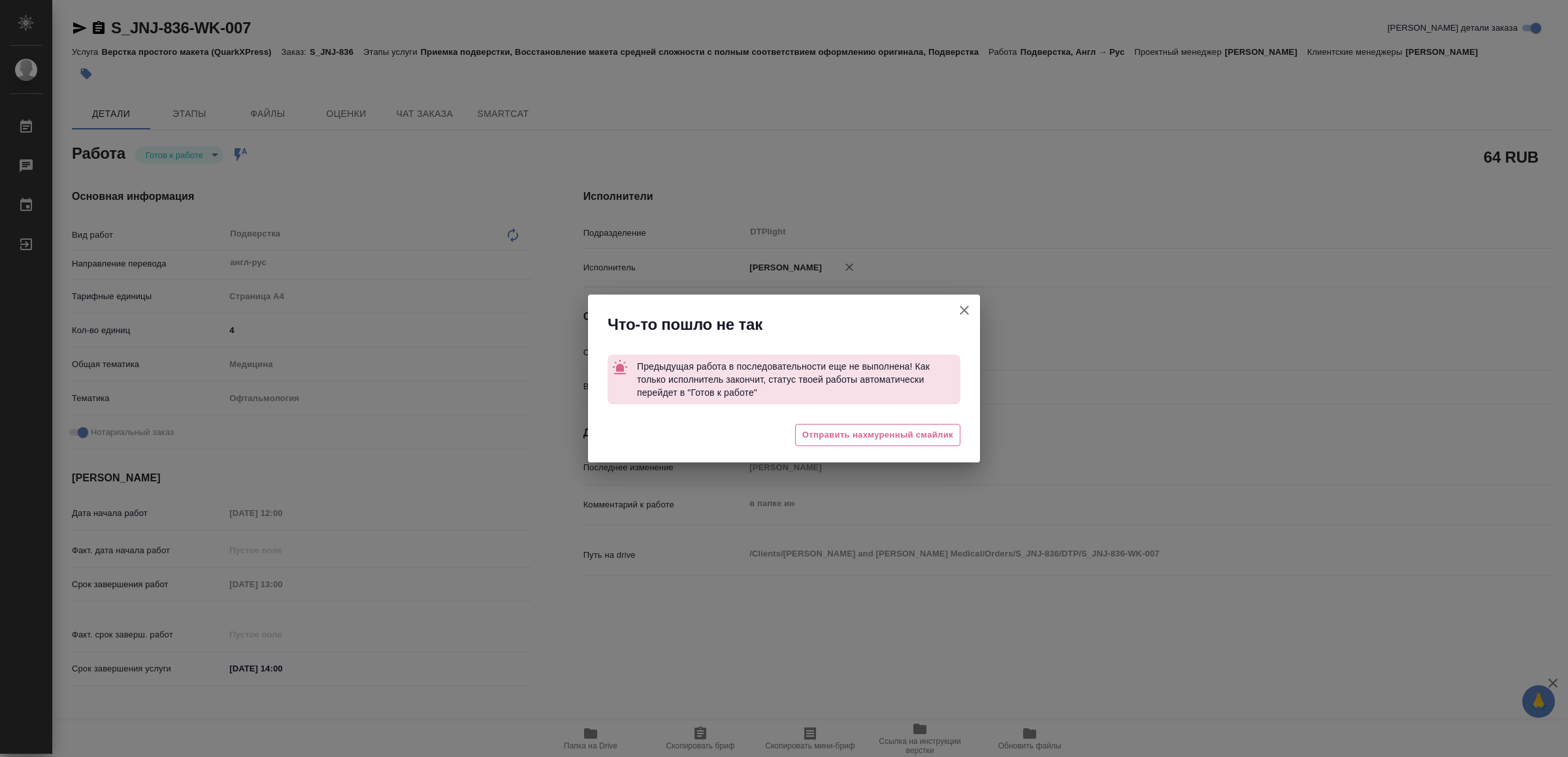
type textarea "x"
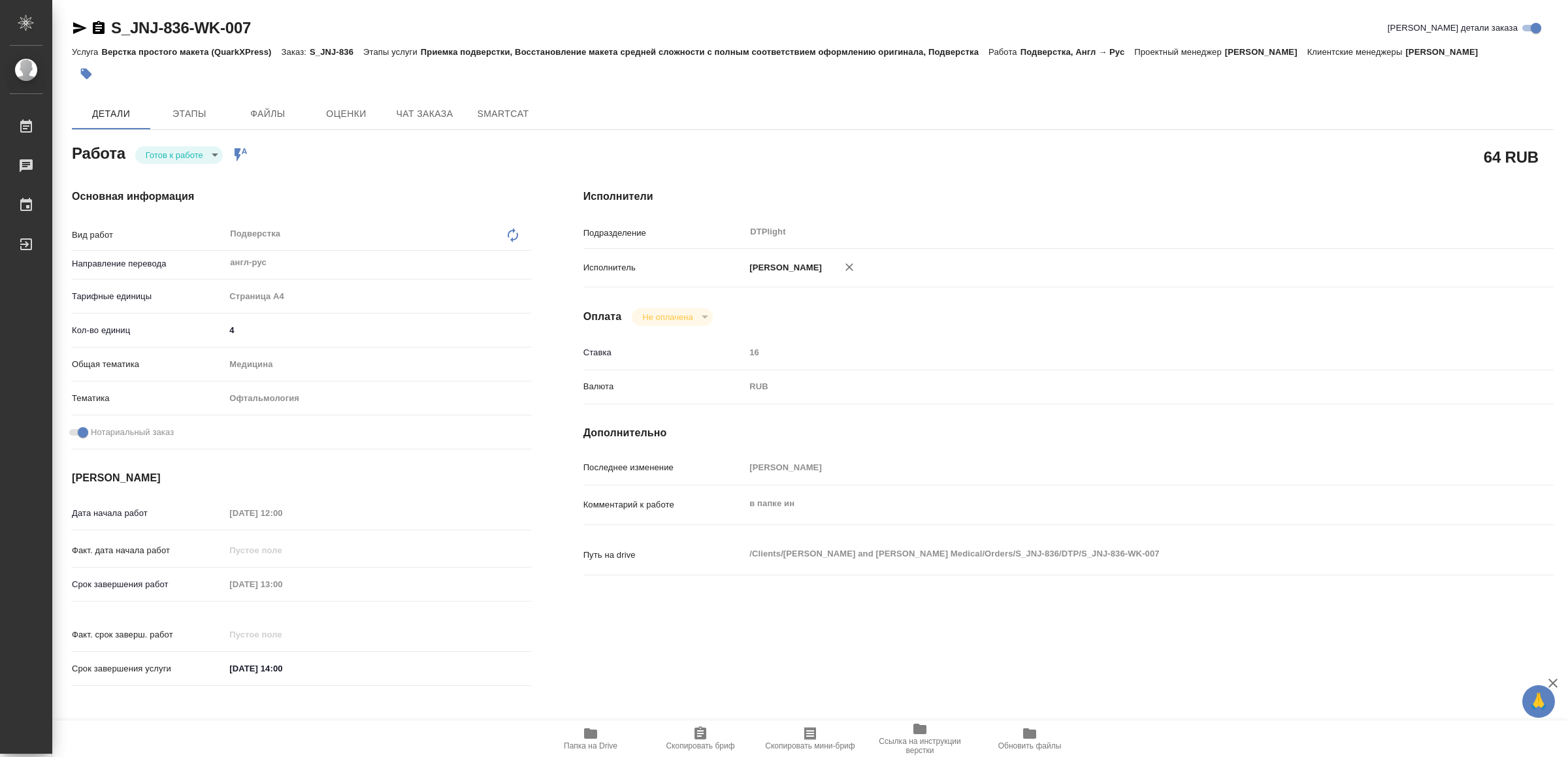
click at [196, 149] on body "🙏 .cls-1 fill:#fff; AWATERA Yamkovenko Vera Работы 0 Чаты График Выйти S_JNJ-83…" at bounding box center [784, 378] width 1568 height 757
click at [196, 151] on li "В работе" at bounding box center [181, 154] width 91 height 22
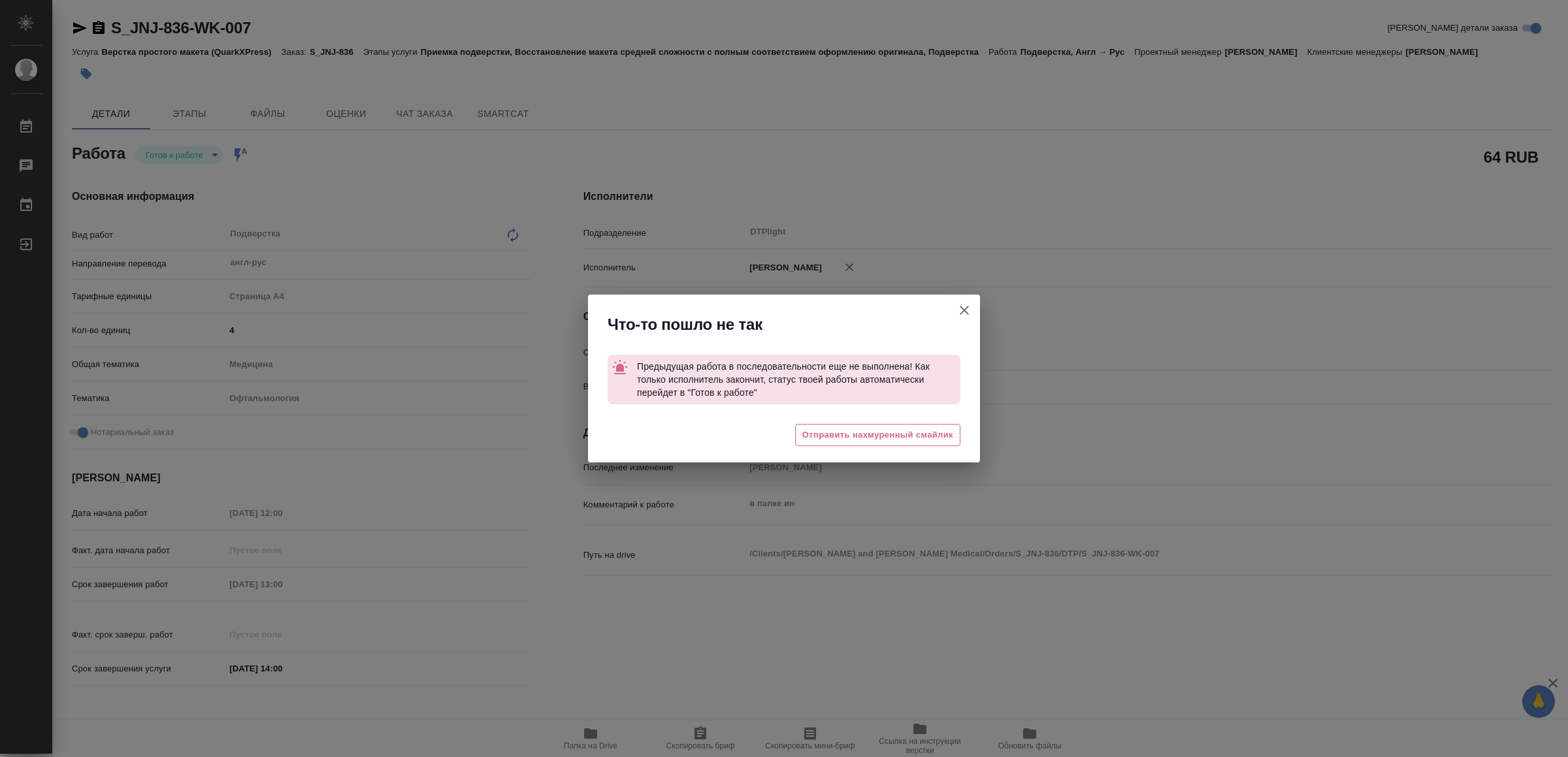
type textarea "x"
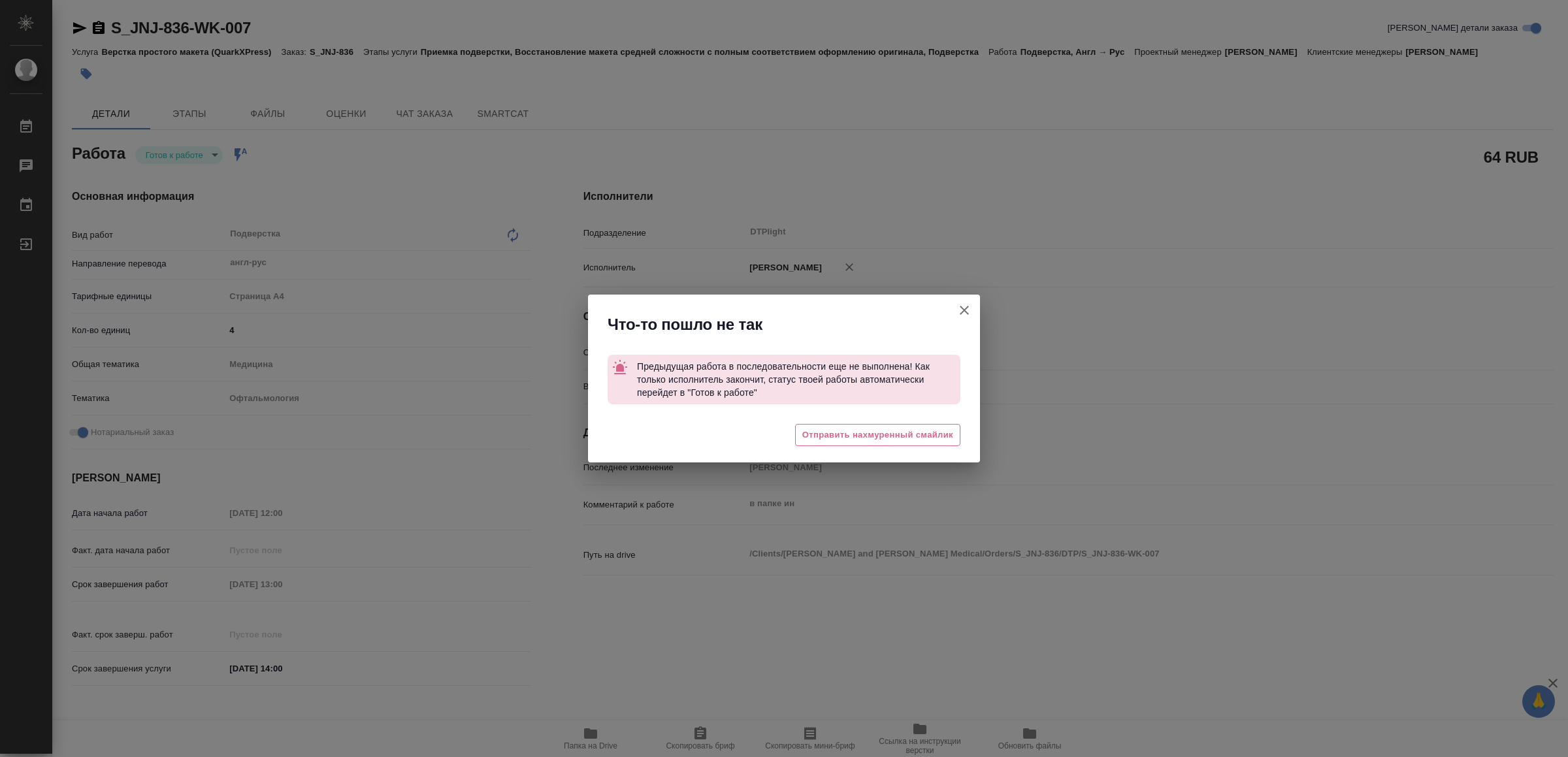
click at [969, 310] on icon "button" at bounding box center [964, 310] width 16 height 16
type textarea "x"
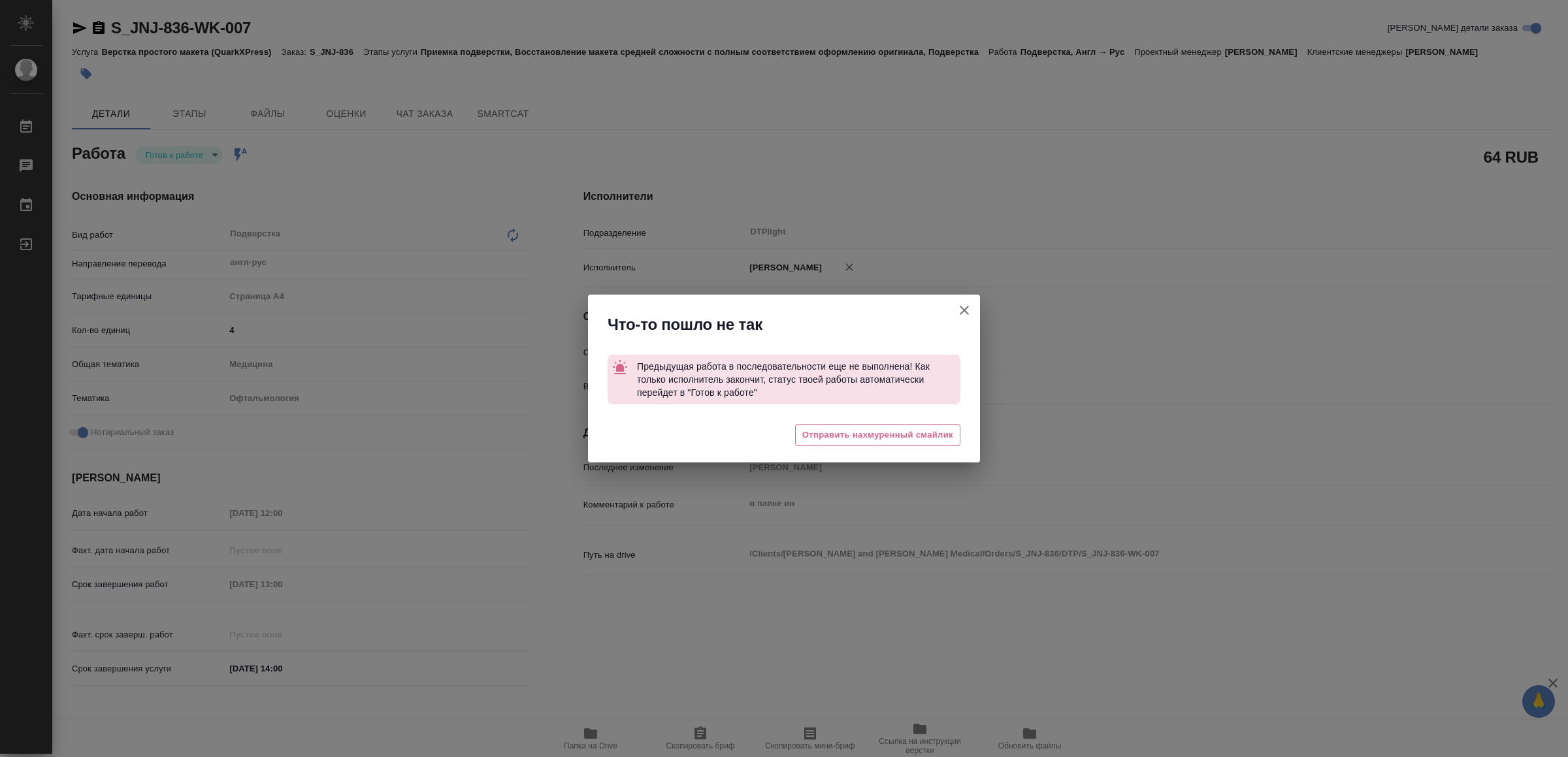
type textarea "x"
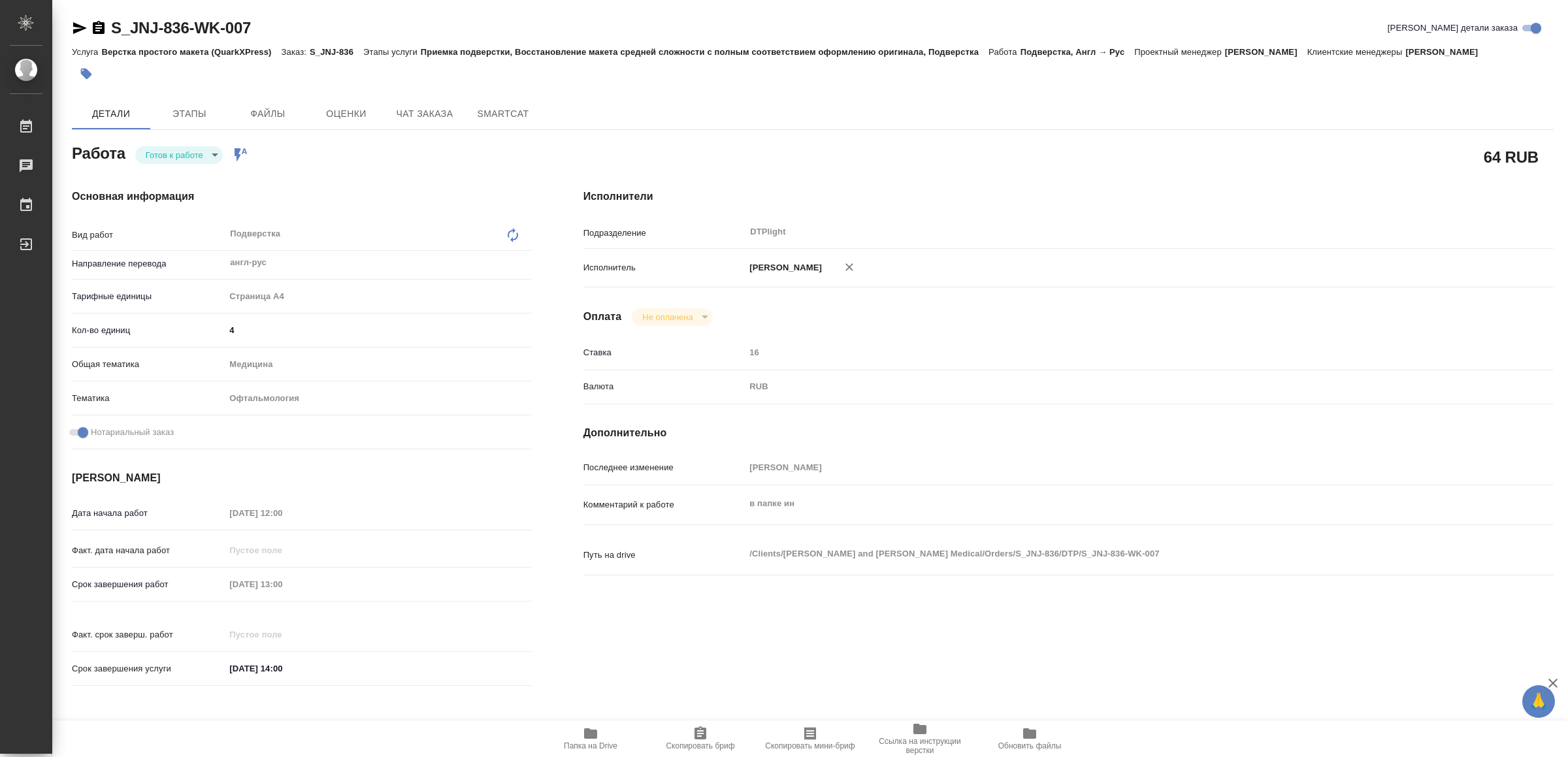
click at [192, 155] on body "🙏 .cls-1 fill:#fff; AWATERA Yamkovenko Vera Работы 0 Чаты График Выйти S_JNJ-83…" at bounding box center [784, 378] width 1568 height 757
click at [192, 155] on li "В работе" at bounding box center [181, 154] width 91 height 22
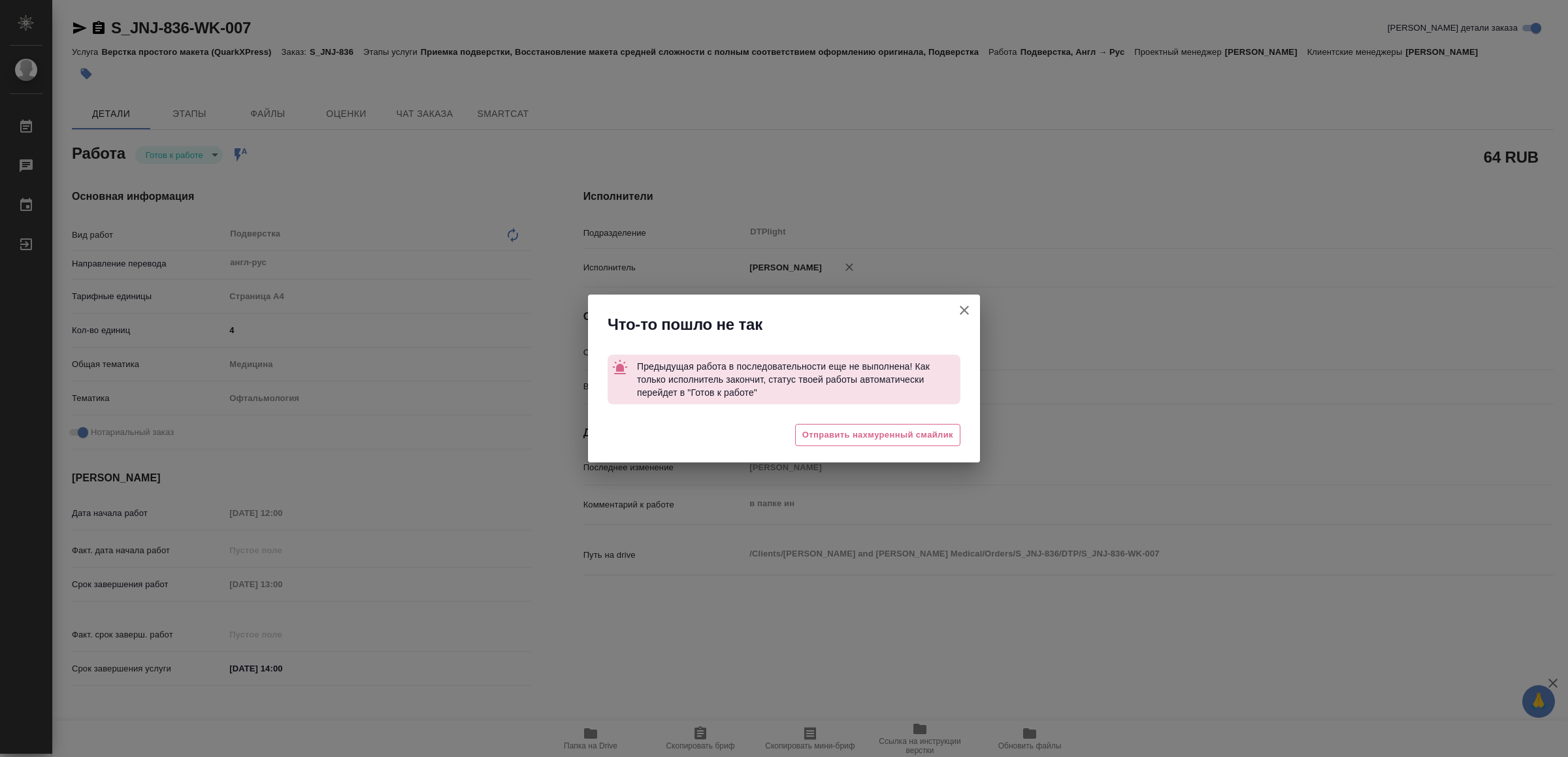
type textarea "x"
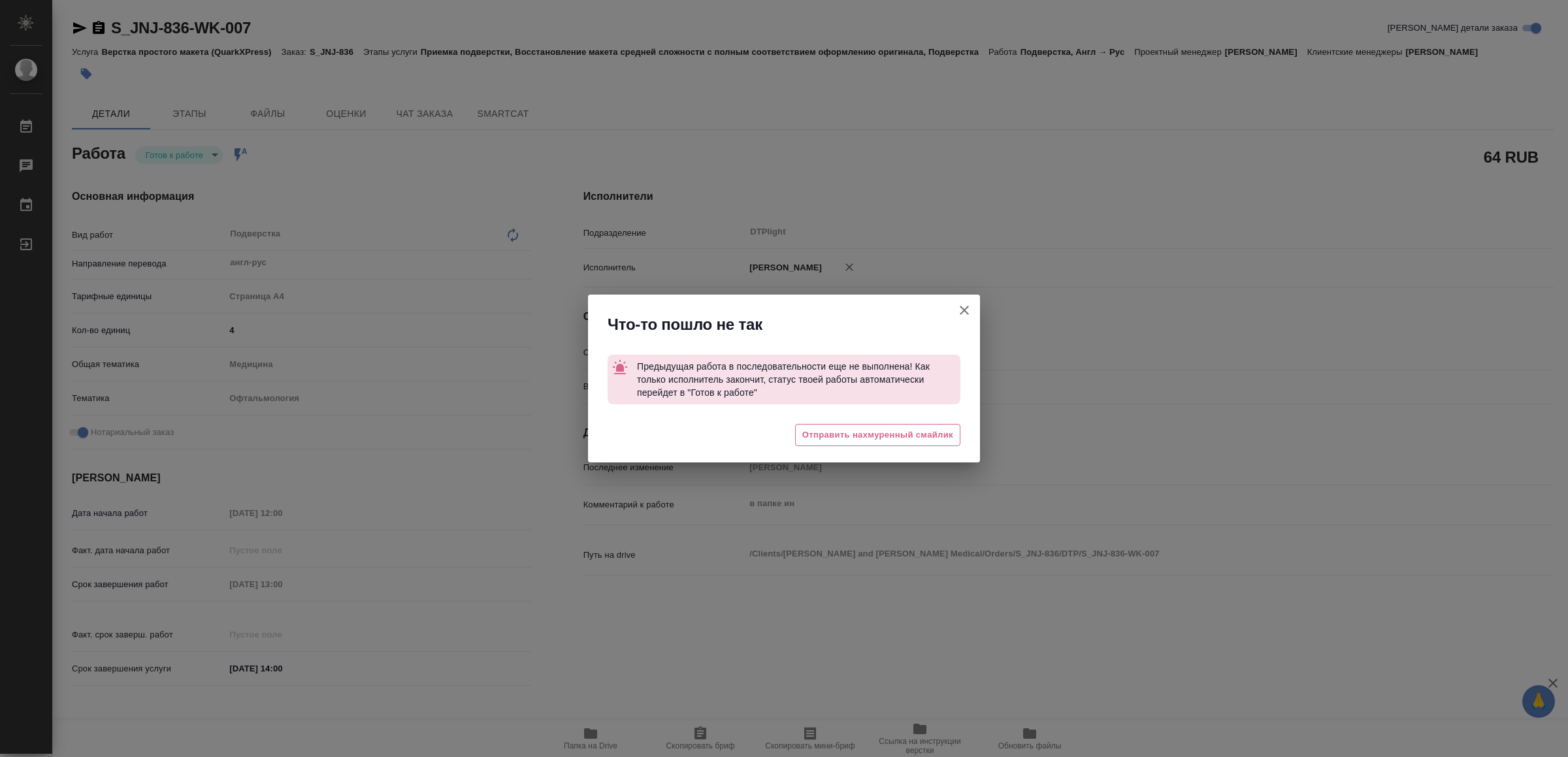
type textarea "x"
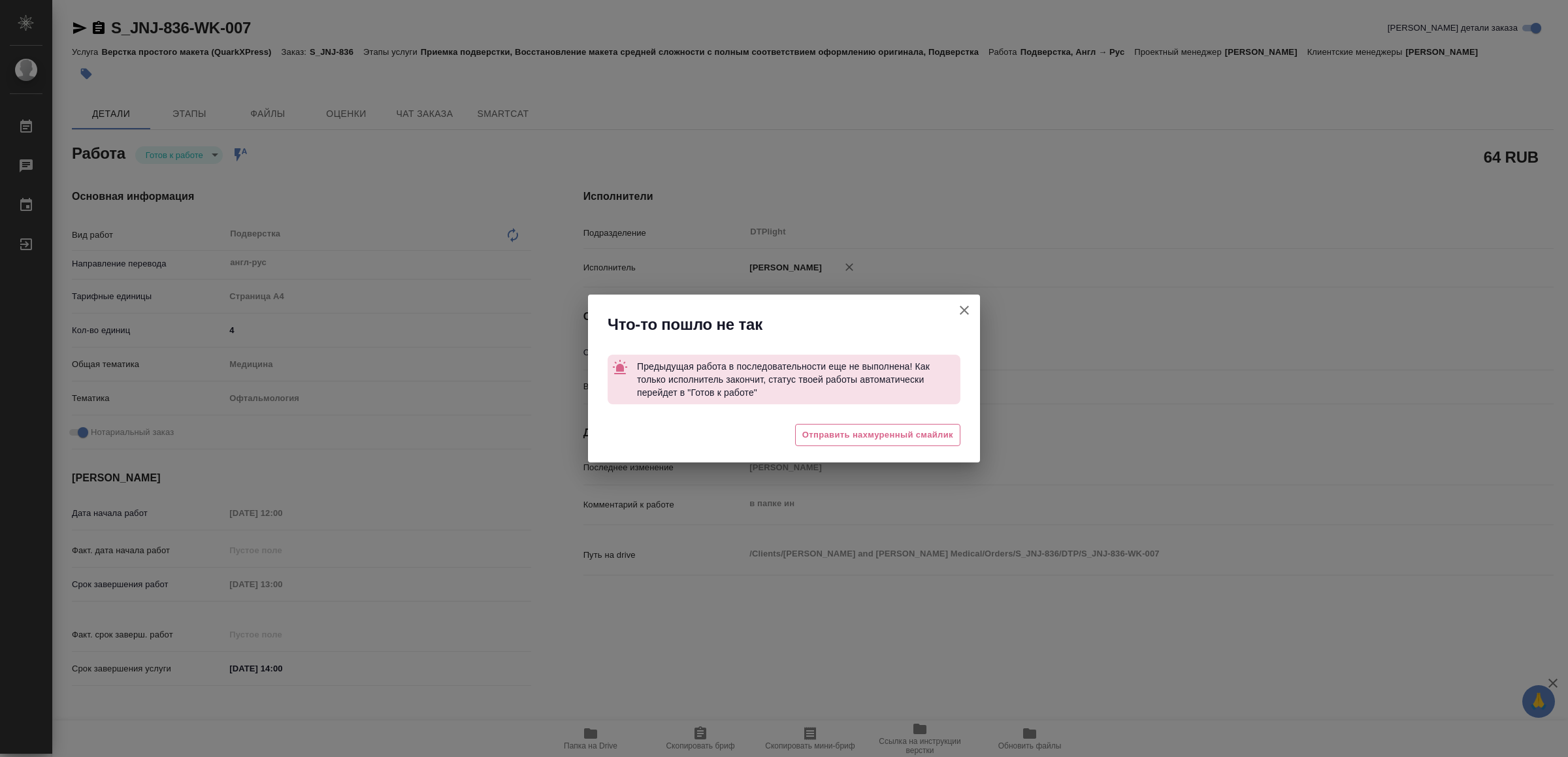
type textarea "x"
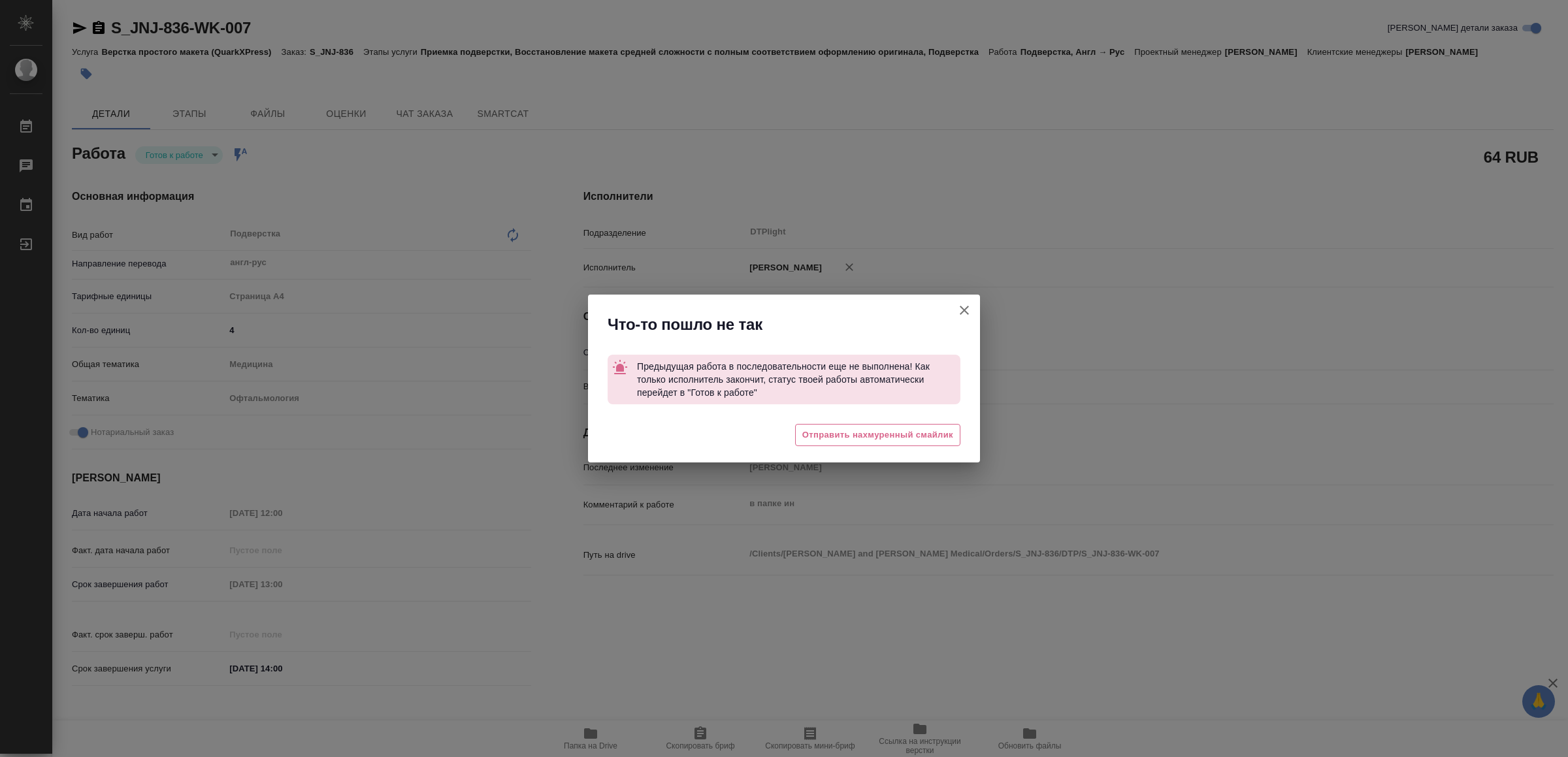
click at [972, 308] on button "Кратко детали заказа" at bounding box center [965, 310] width 32 height 32
type textarea "x"
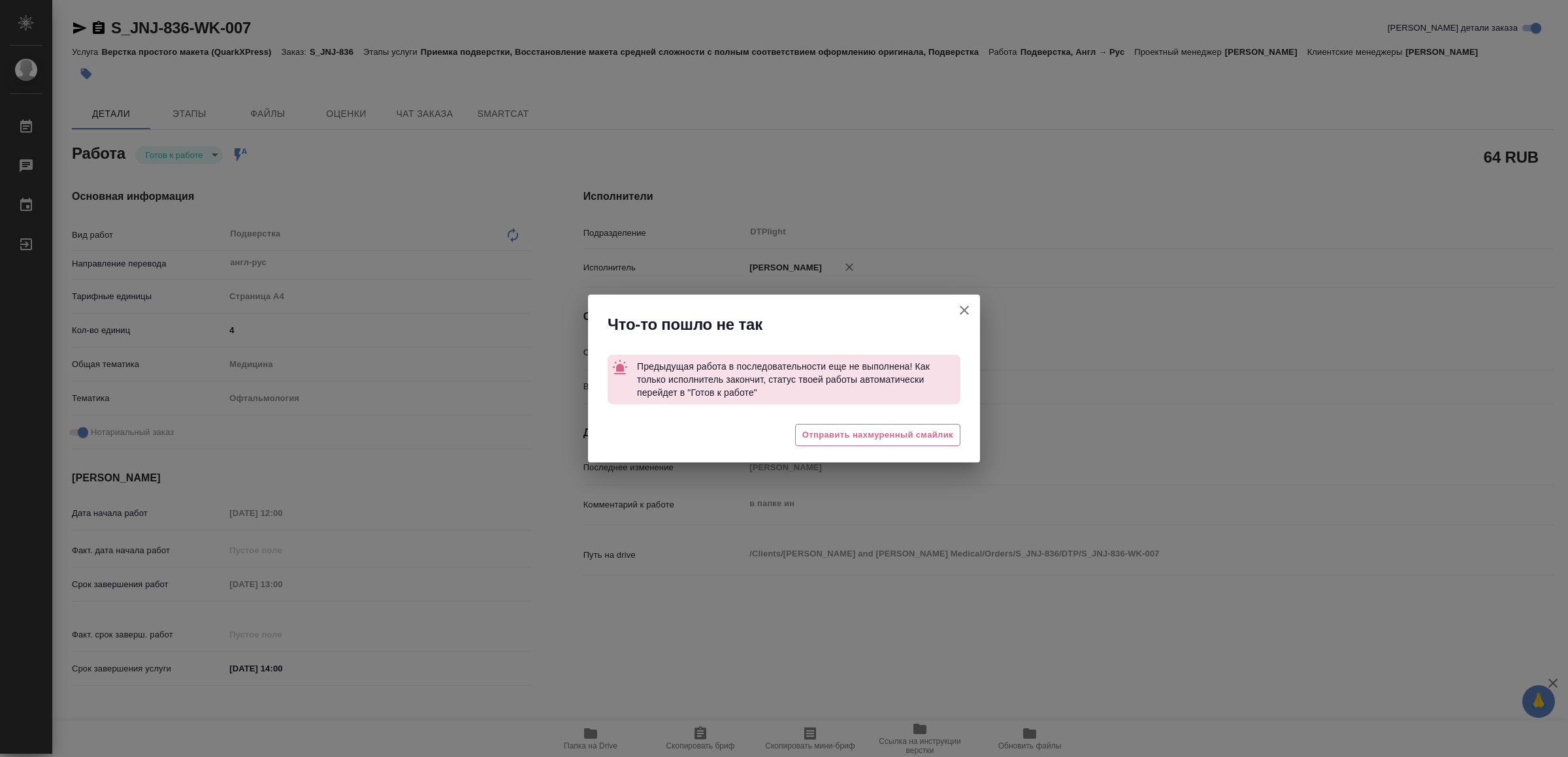
type textarea "x"
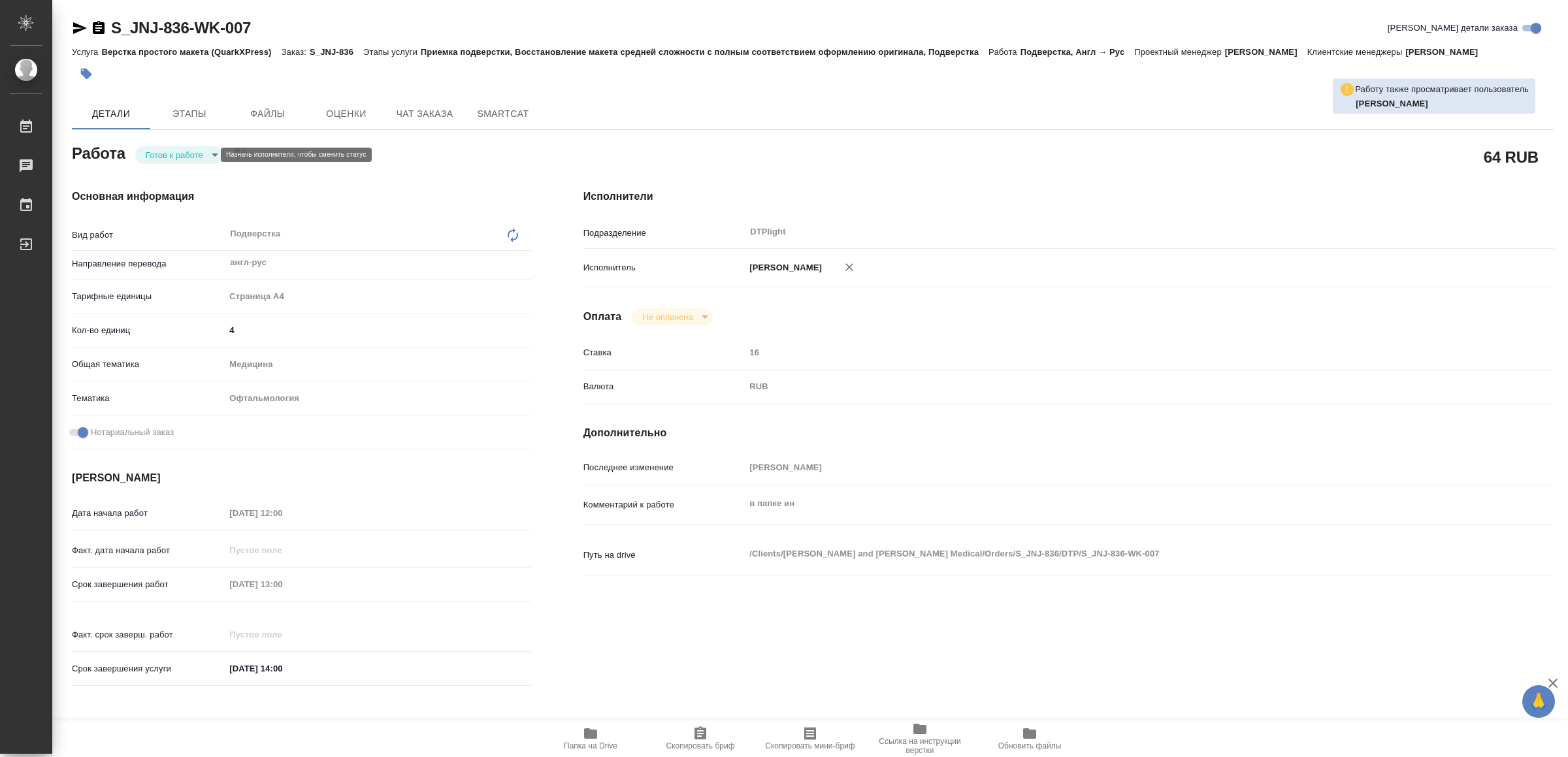
click at [189, 157] on body "🙏 .cls-1 fill:#fff; AWATERA Yamkovenko Vera Работы 0 Чаты График Выйти S_JNJ-83…" at bounding box center [784, 378] width 1568 height 757
click at [189, 155] on button "В работе" at bounding box center [168, 155] width 43 height 14
type textarea "x"
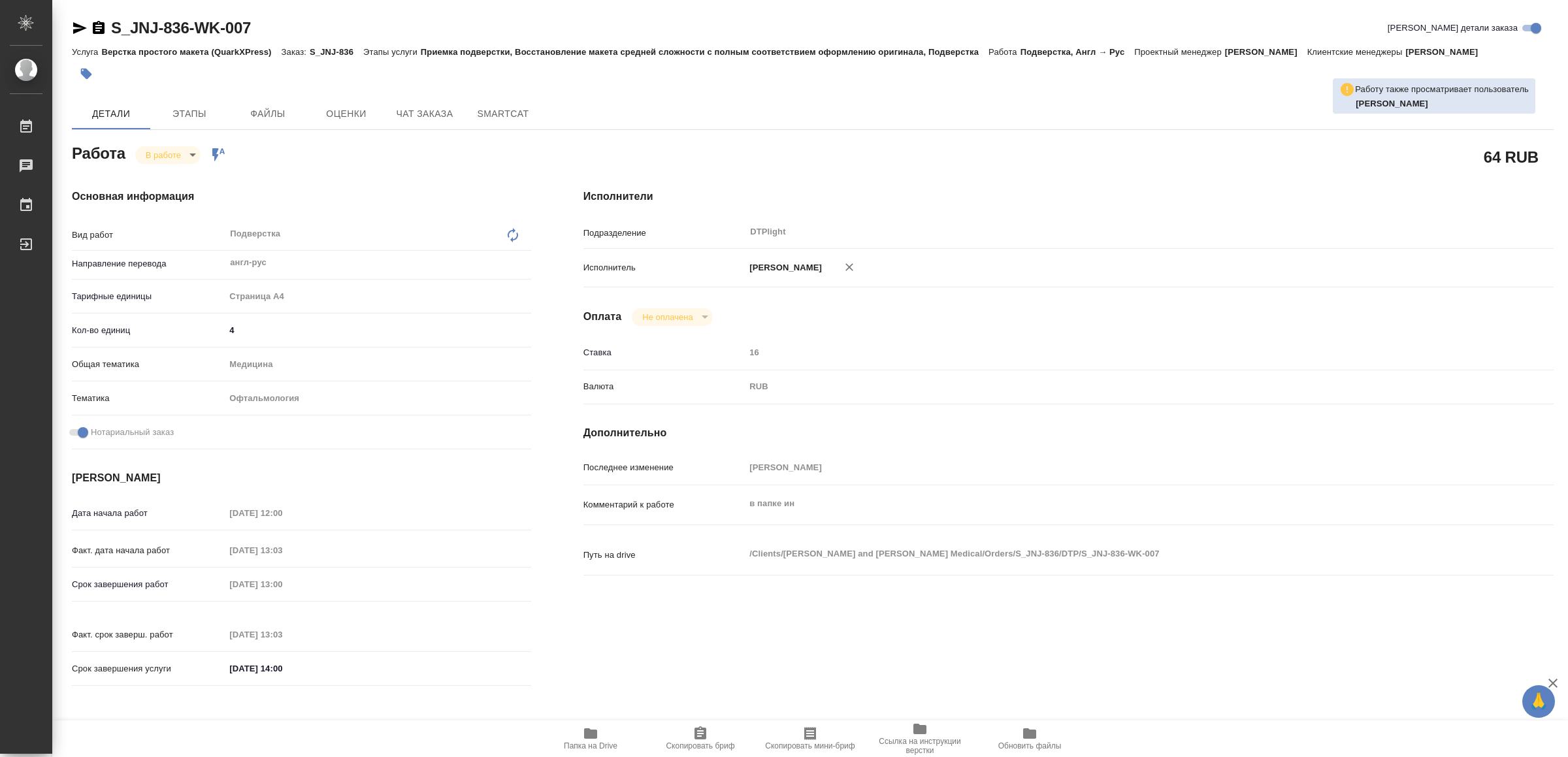
type textarea "x"
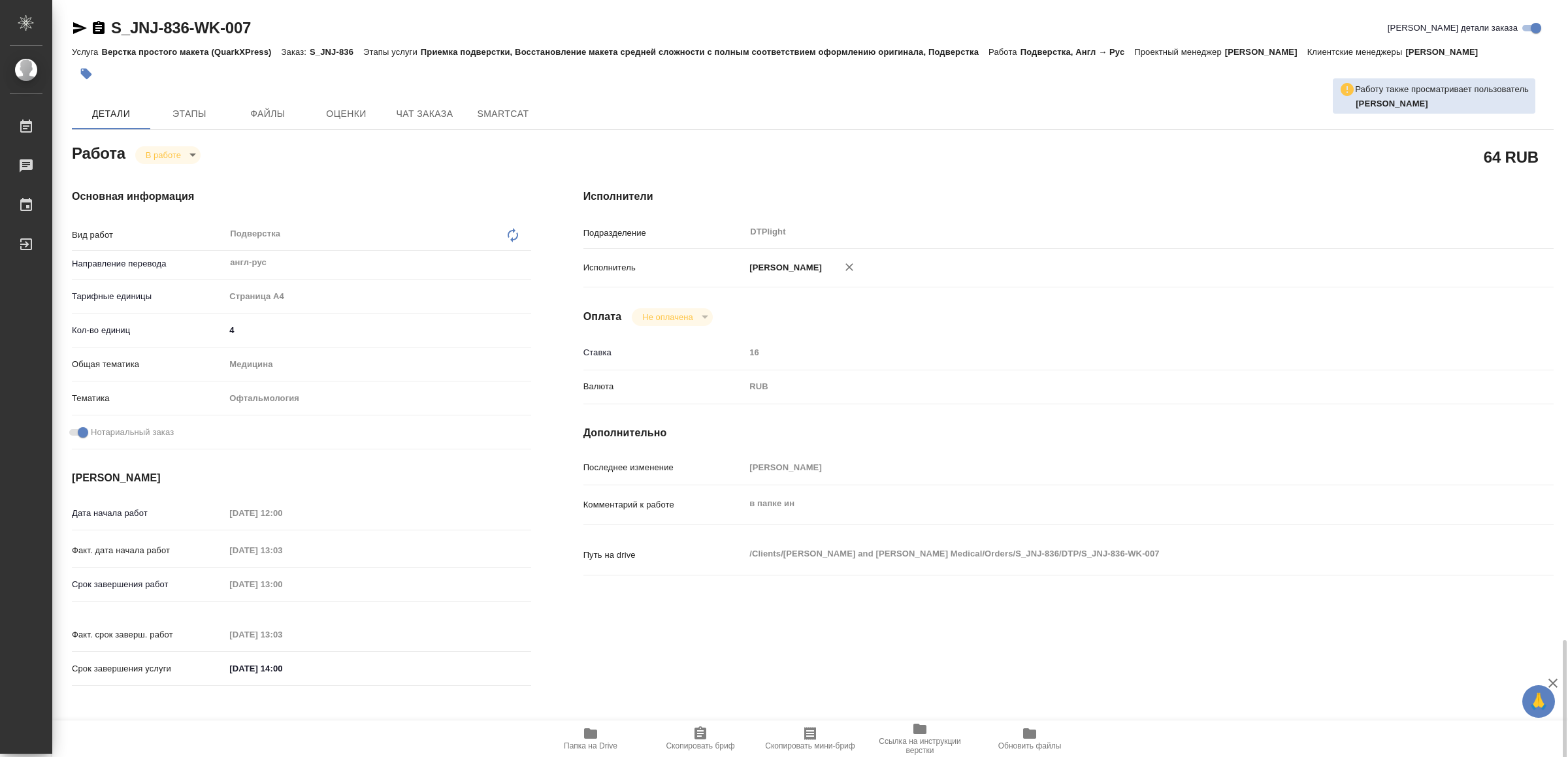
type textarea "x"
click at [169, 155] on body "🙏 .cls-1 fill:#fff; AWATERA Yamkovenko Vera Работы 0 Чаты График Выйти S_JNJ-83…" at bounding box center [784, 378] width 1568 height 757
click at [171, 173] on button "Выполнен" at bounding box center [170, 177] width 48 height 14
type textarea "x"
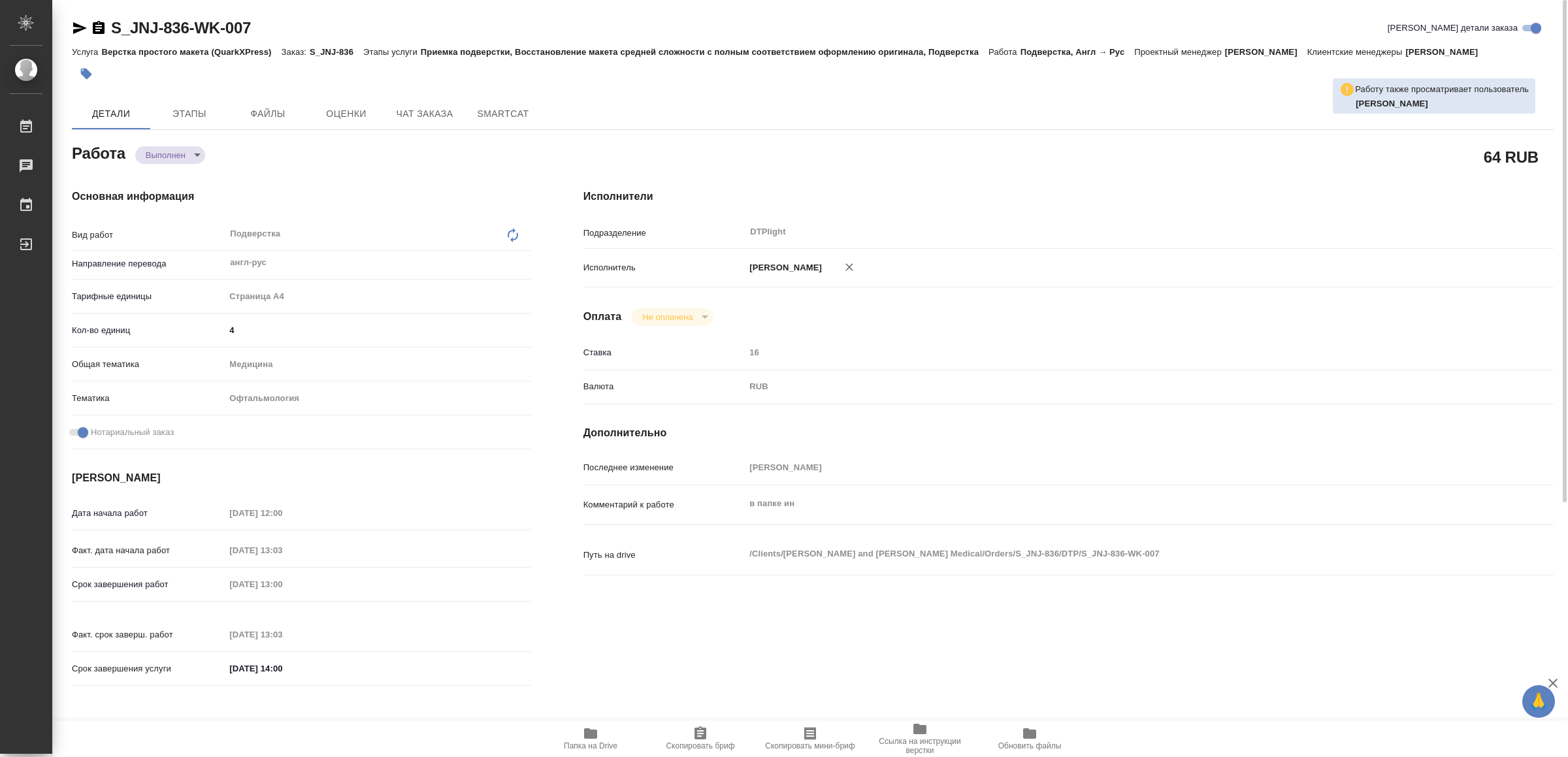
type textarea "x"
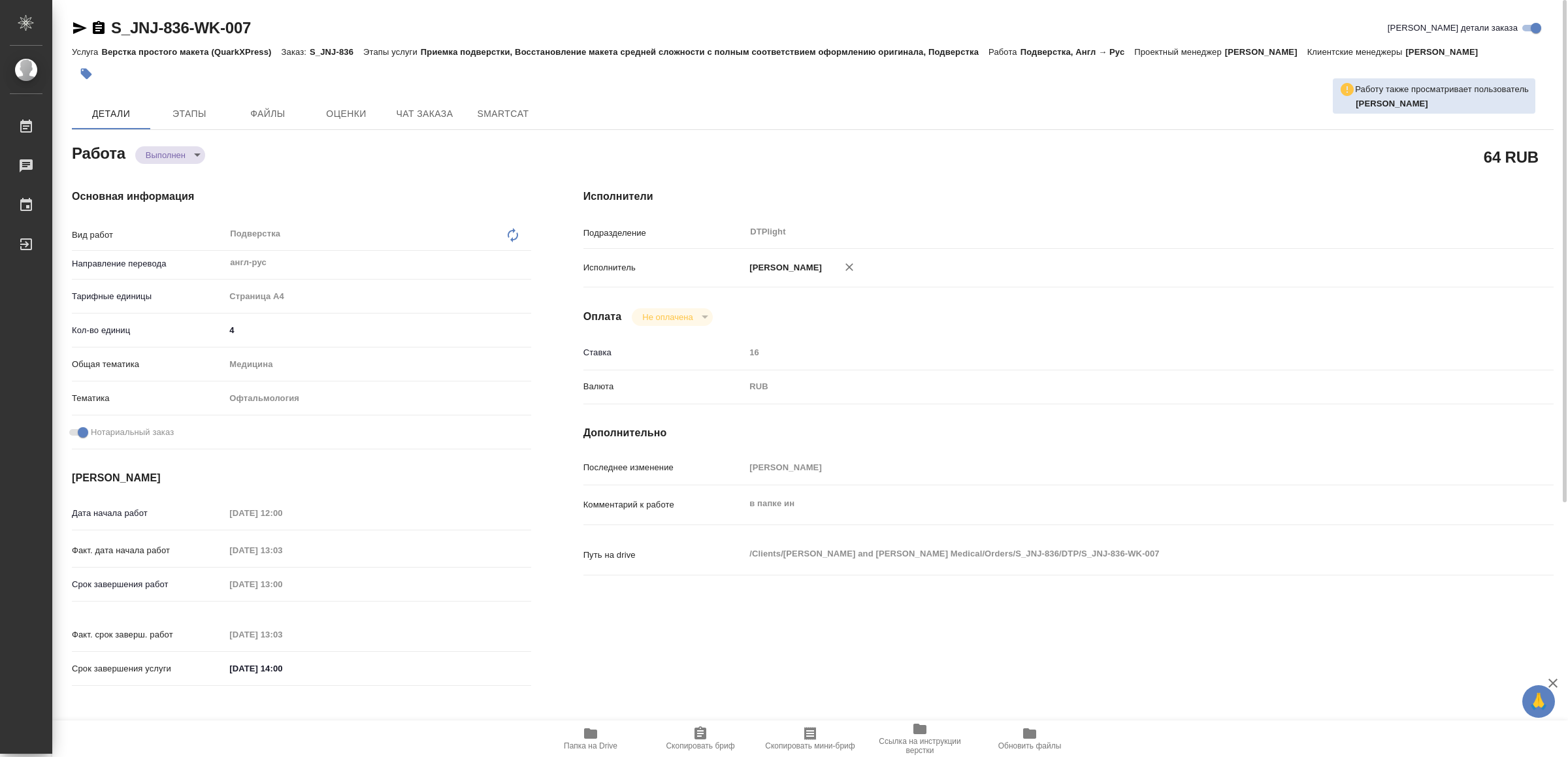
type textarea "x"
click at [76, 20] on icon "button" at bounding box center [79, 28] width 16 height 16
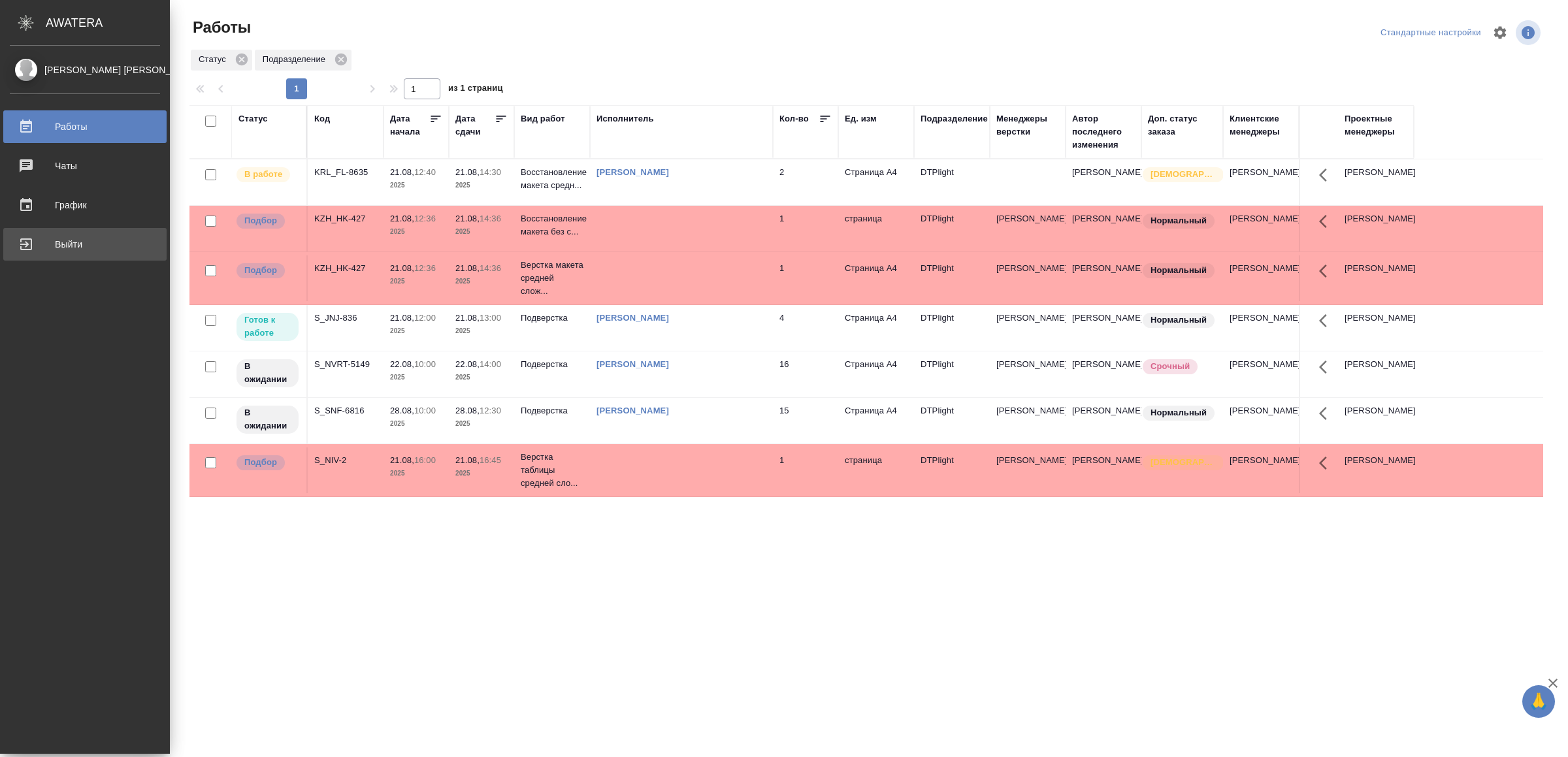
click at [32, 241] on div "Выйти" at bounding box center [85, 245] width 150 height 20
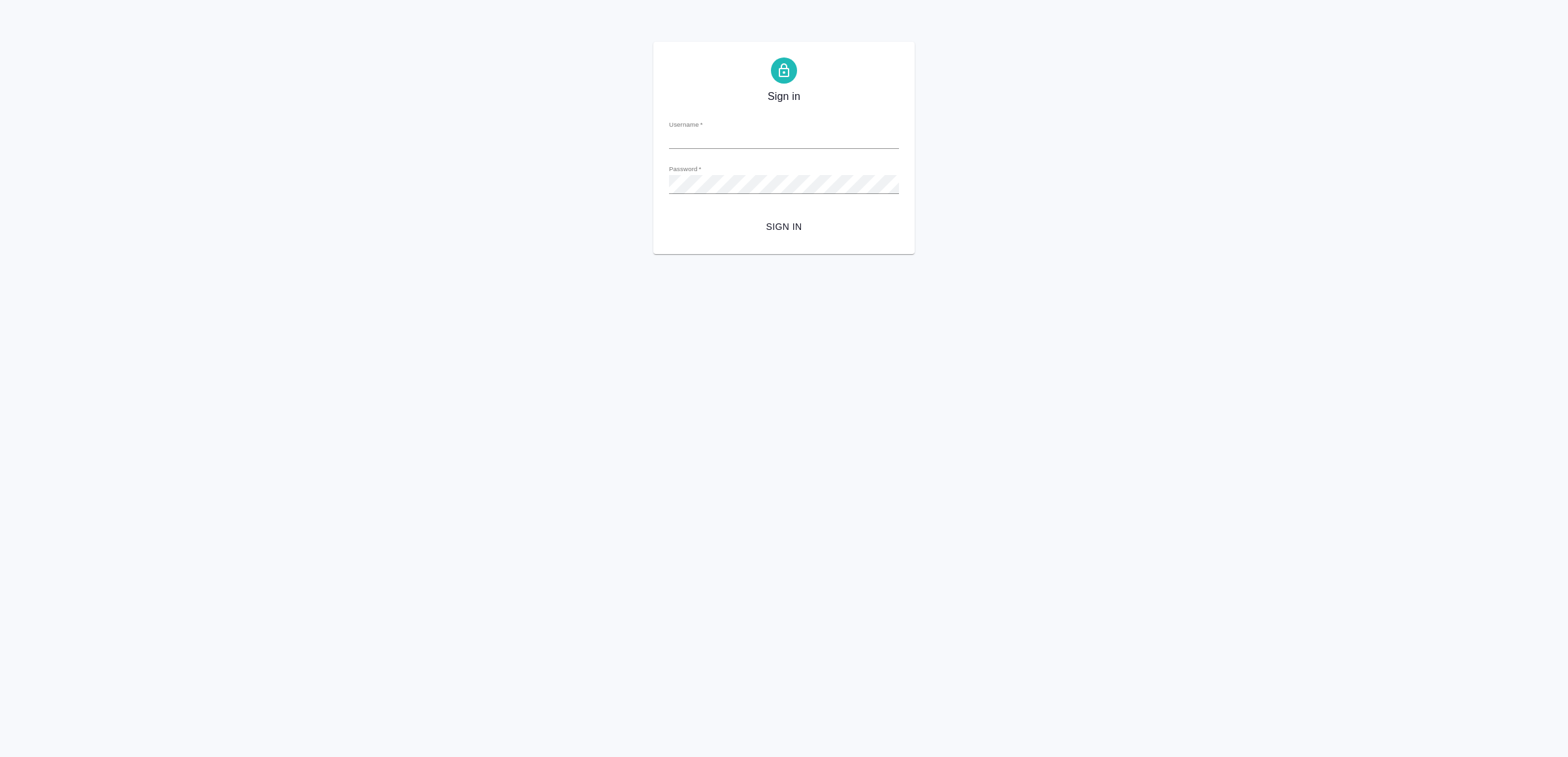
type input "v.yamkovenko@awatera.com"
click span "Sign in"
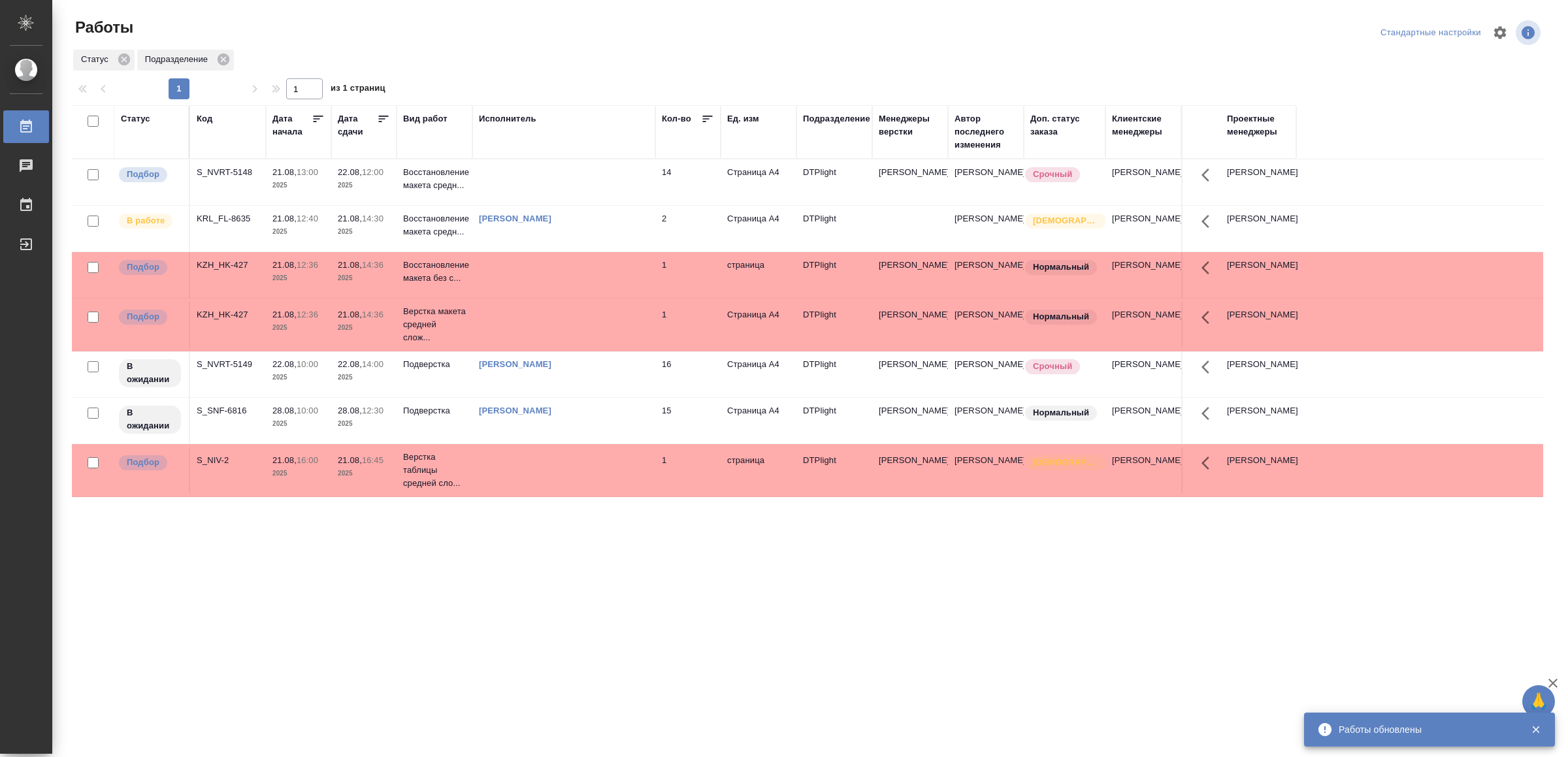
click at [547, 182] on td at bounding box center [564, 182] width 183 height 46
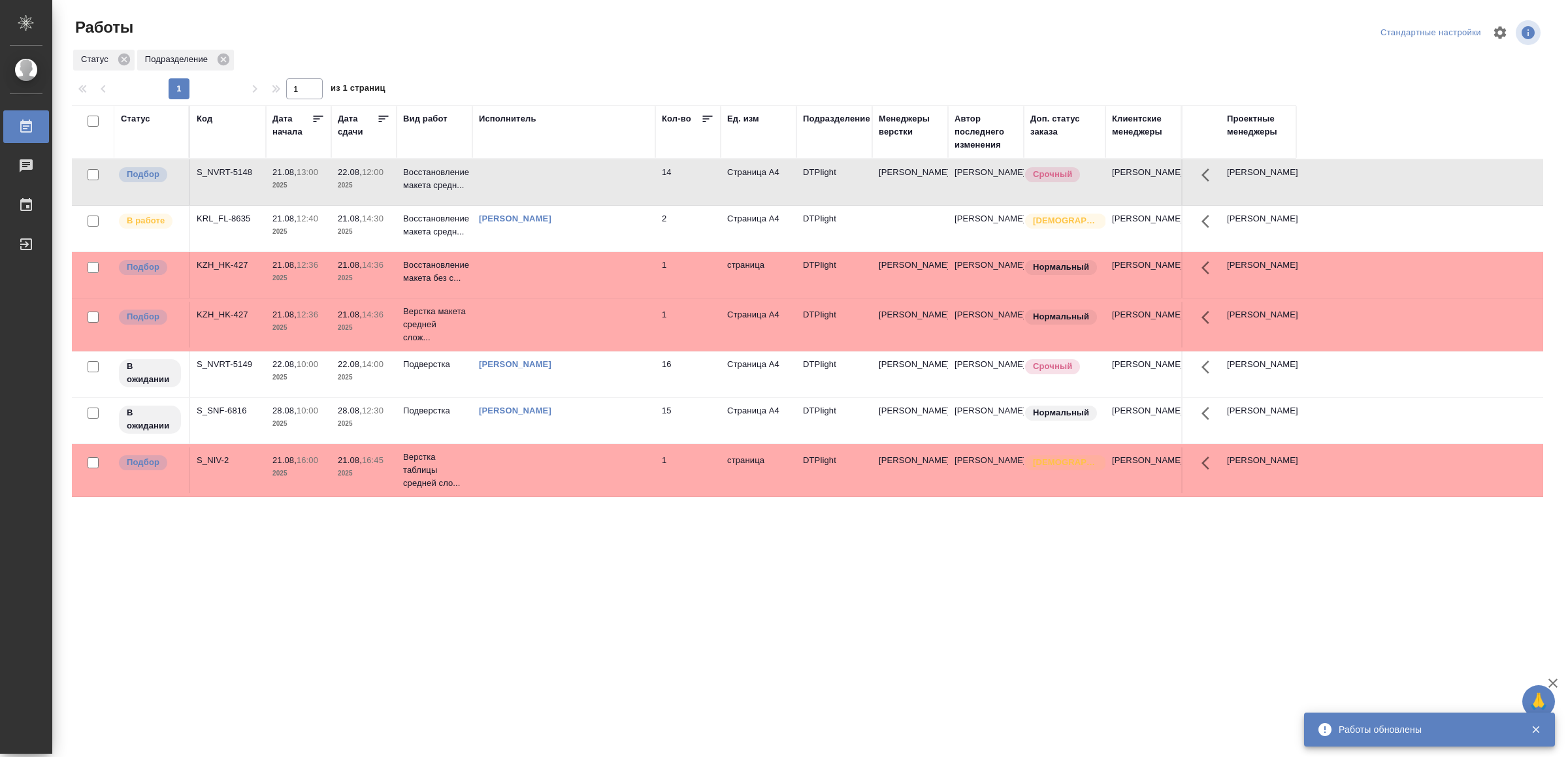
click at [547, 182] on td at bounding box center [564, 182] width 183 height 46
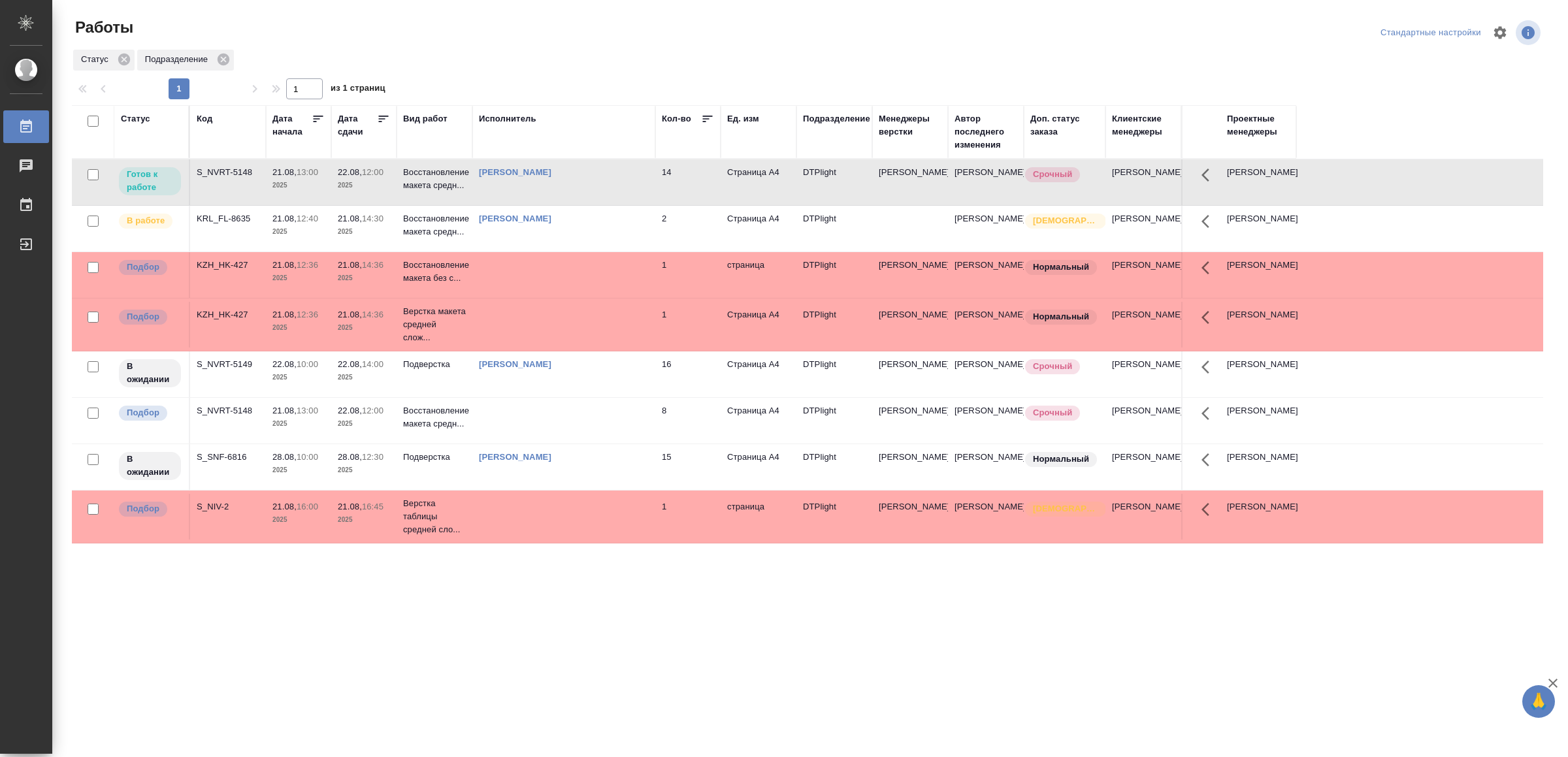
click at [547, 205] on td at bounding box center [564, 182] width 183 height 46
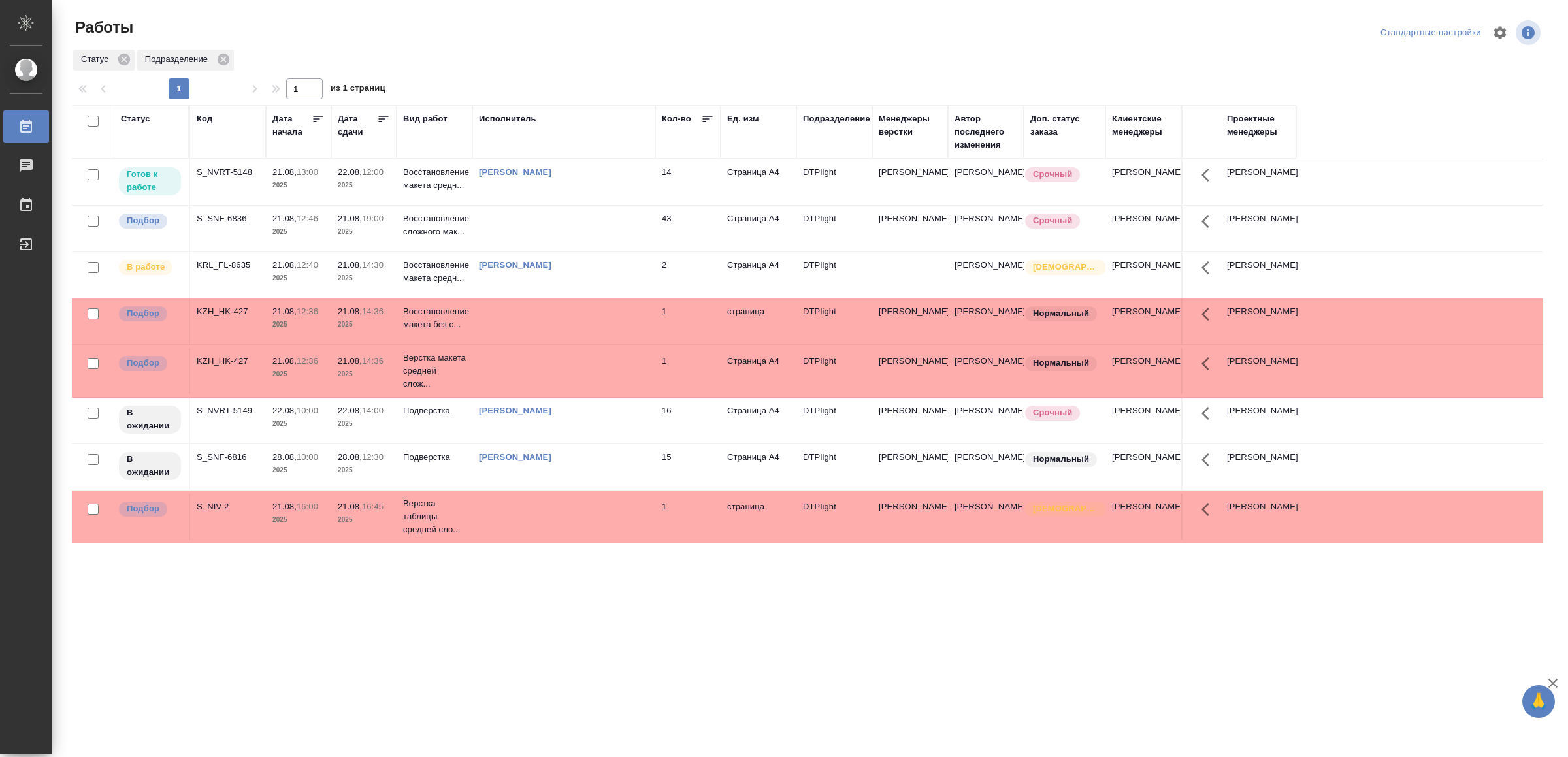
click at [596, 179] on div "Ямковенко Вера" at bounding box center [563, 172] width 170 height 13
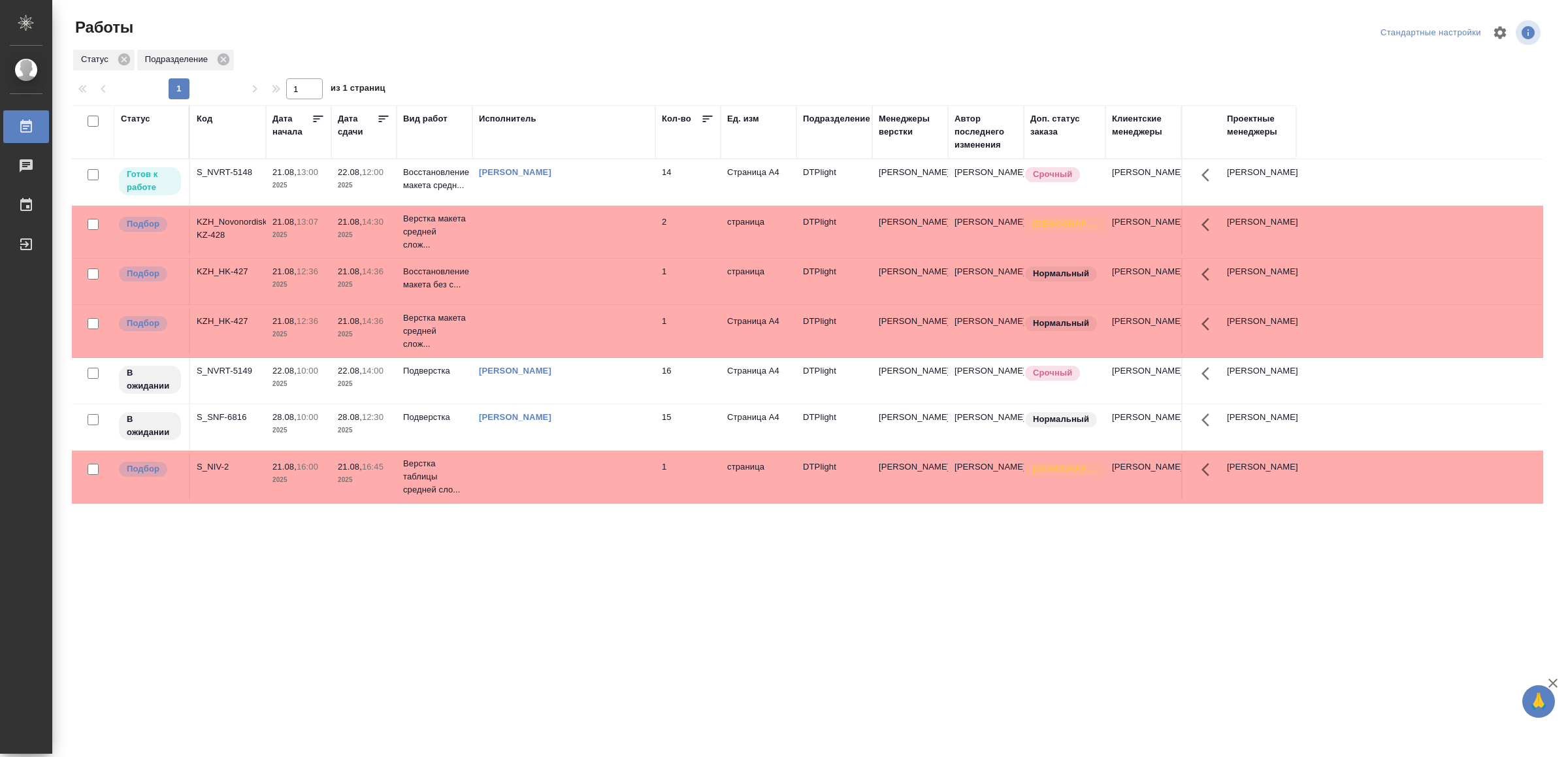
click at [491, 205] on td at bounding box center [564, 182] width 183 height 46
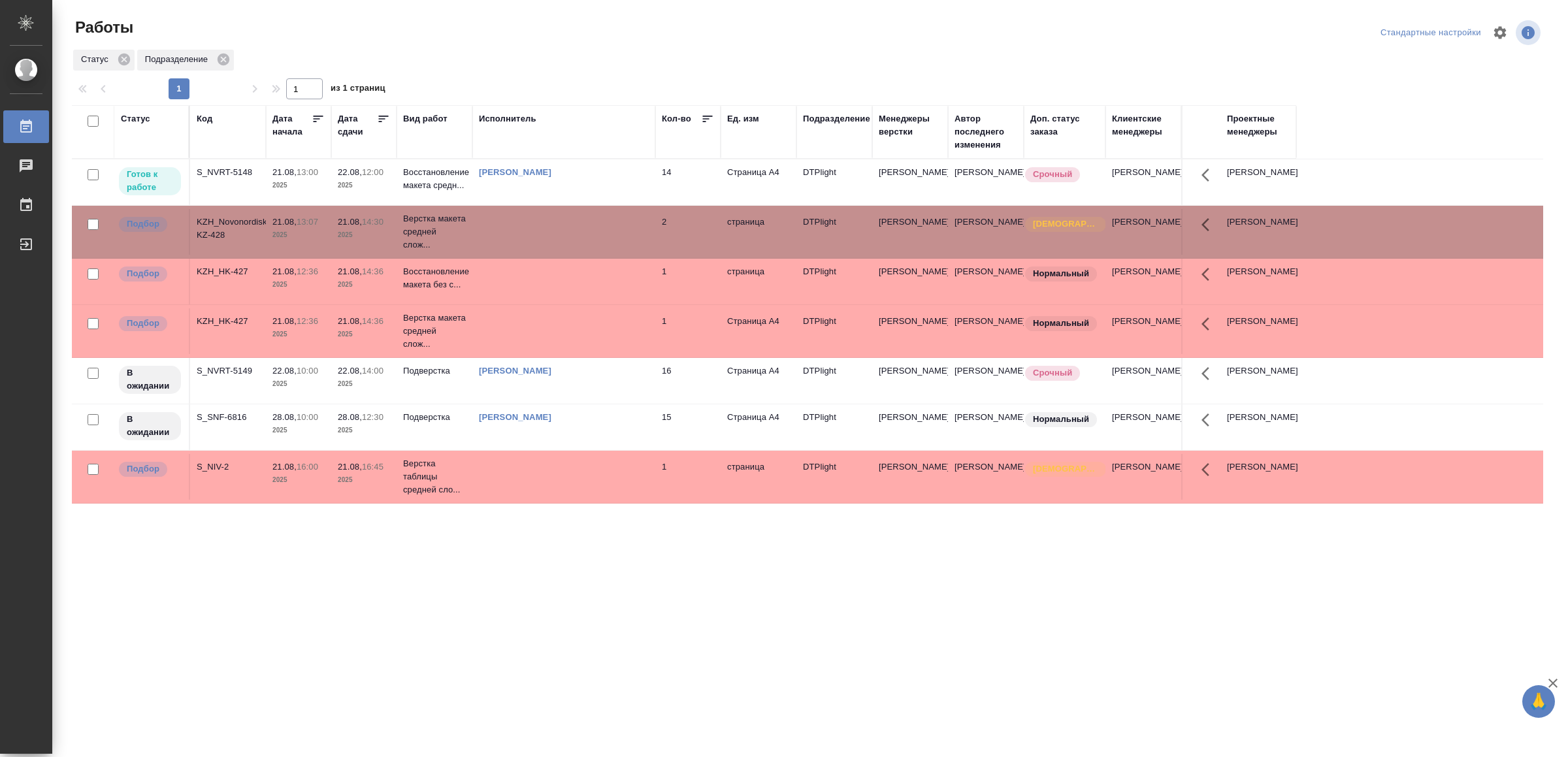
click at [492, 205] on td at bounding box center [564, 182] width 183 height 46
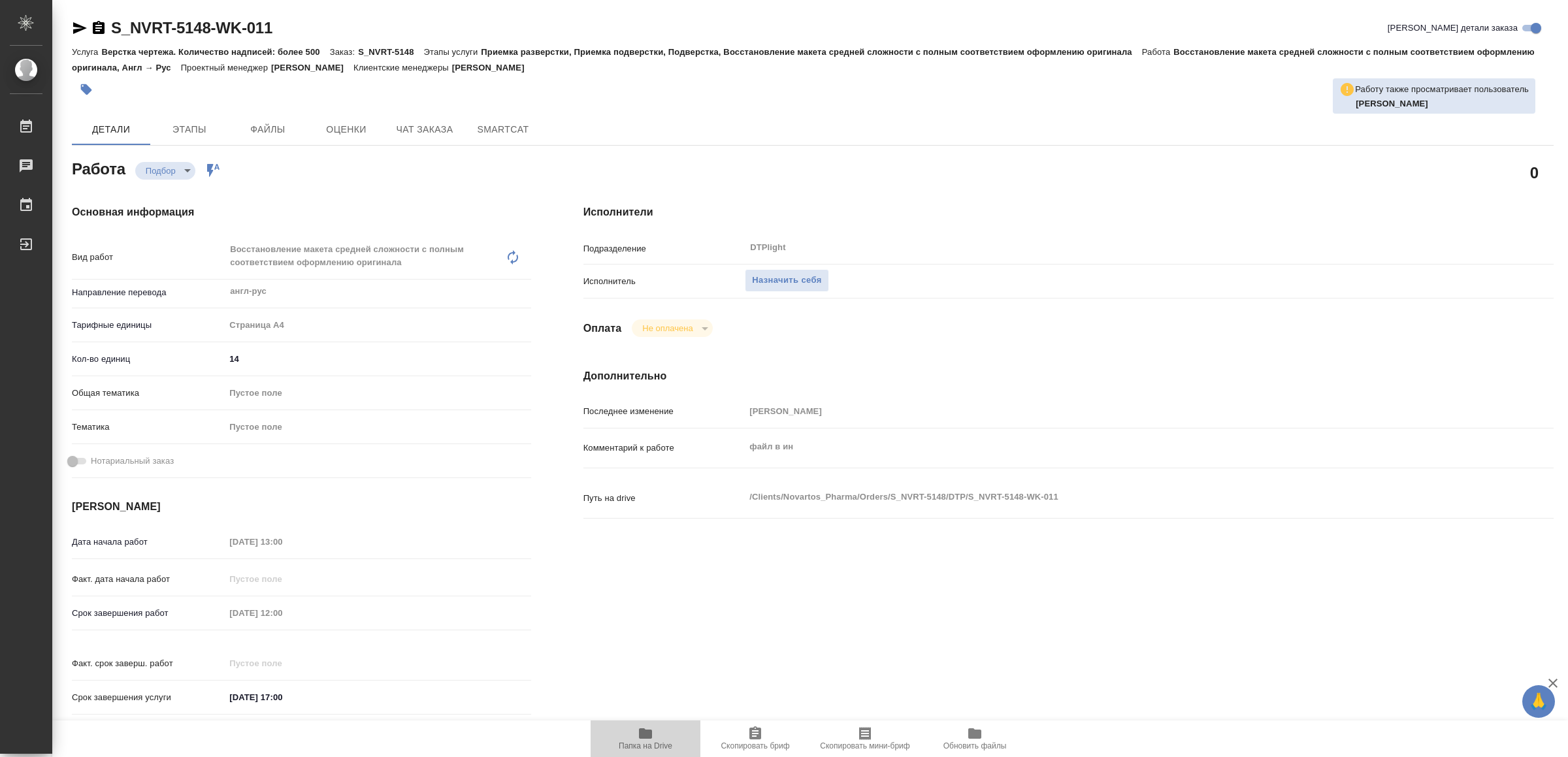
click at [643, 745] on span "Папка на Drive" at bounding box center [645, 746] width 54 height 9
click at [775, 274] on span "Назначить себя" at bounding box center [787, 281] width 69 height 15
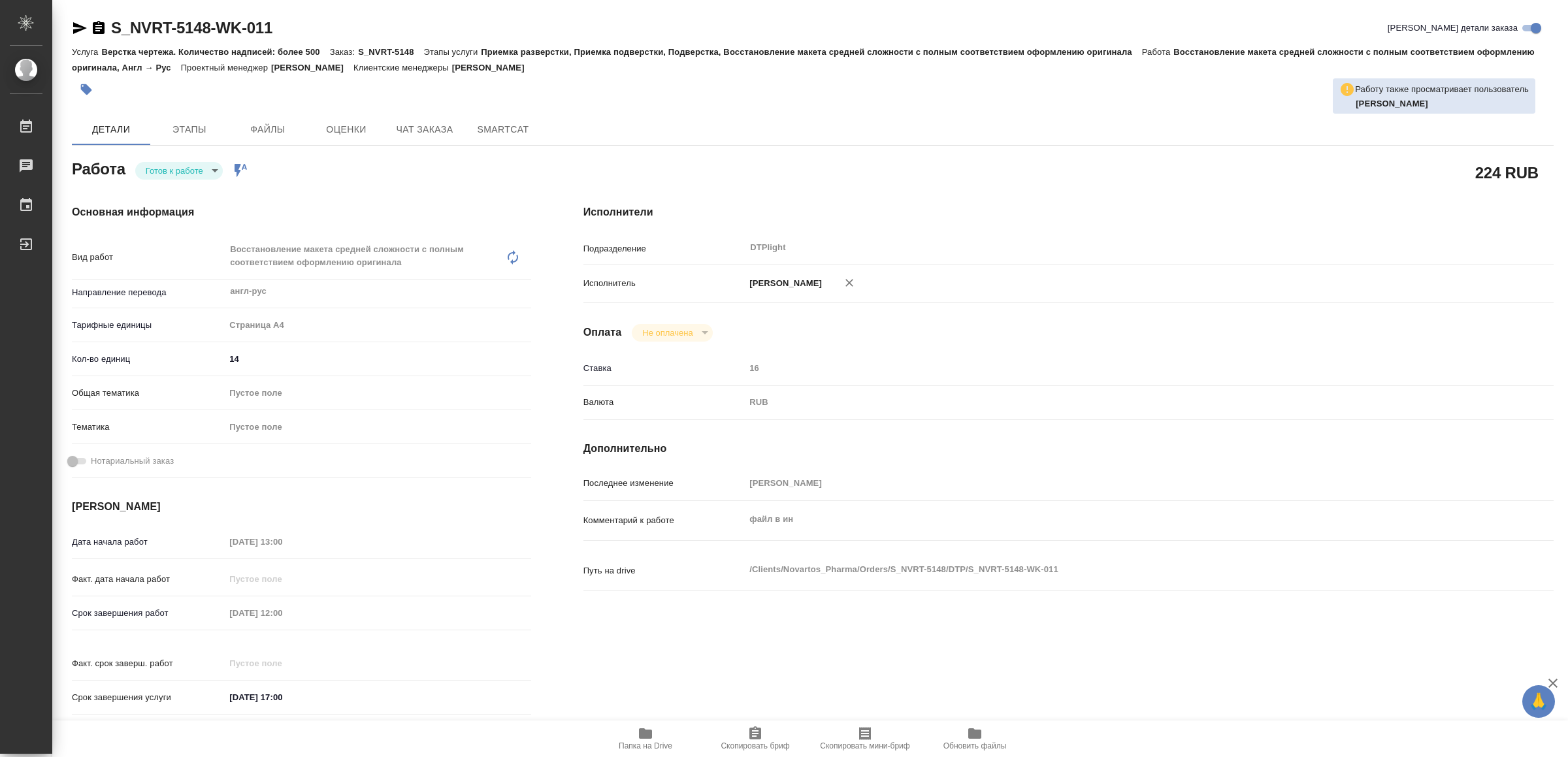
click at [79, 26] on icon "button" at bounding box center [80, 28] width 14 height 12
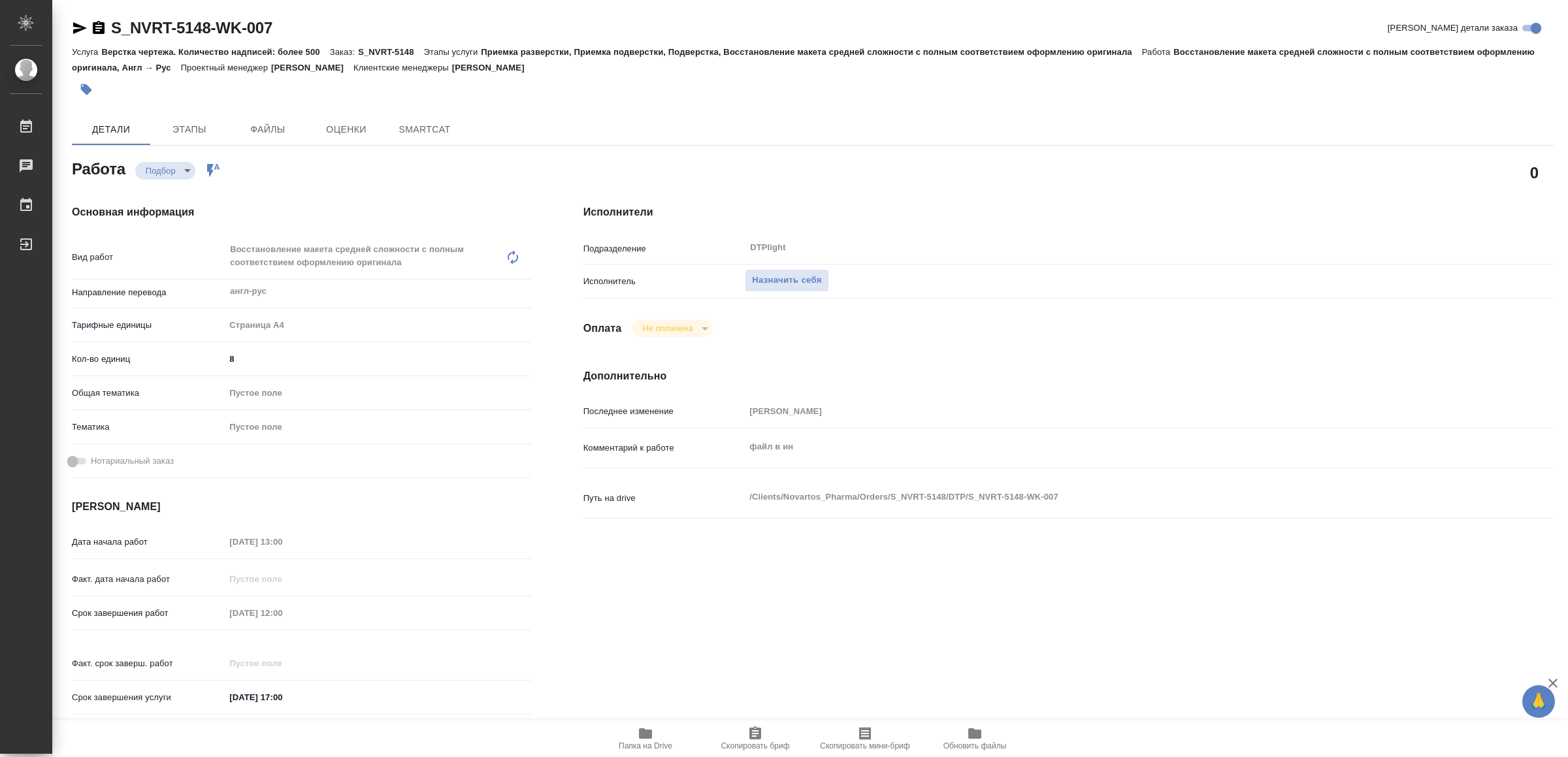
click at [647, 739] on icon "button" at bounding box center [645, 734] width 13 height 11
click at [780, 273] on span "Назначить себя" at bounding box center [787, 281] width 69 height 15
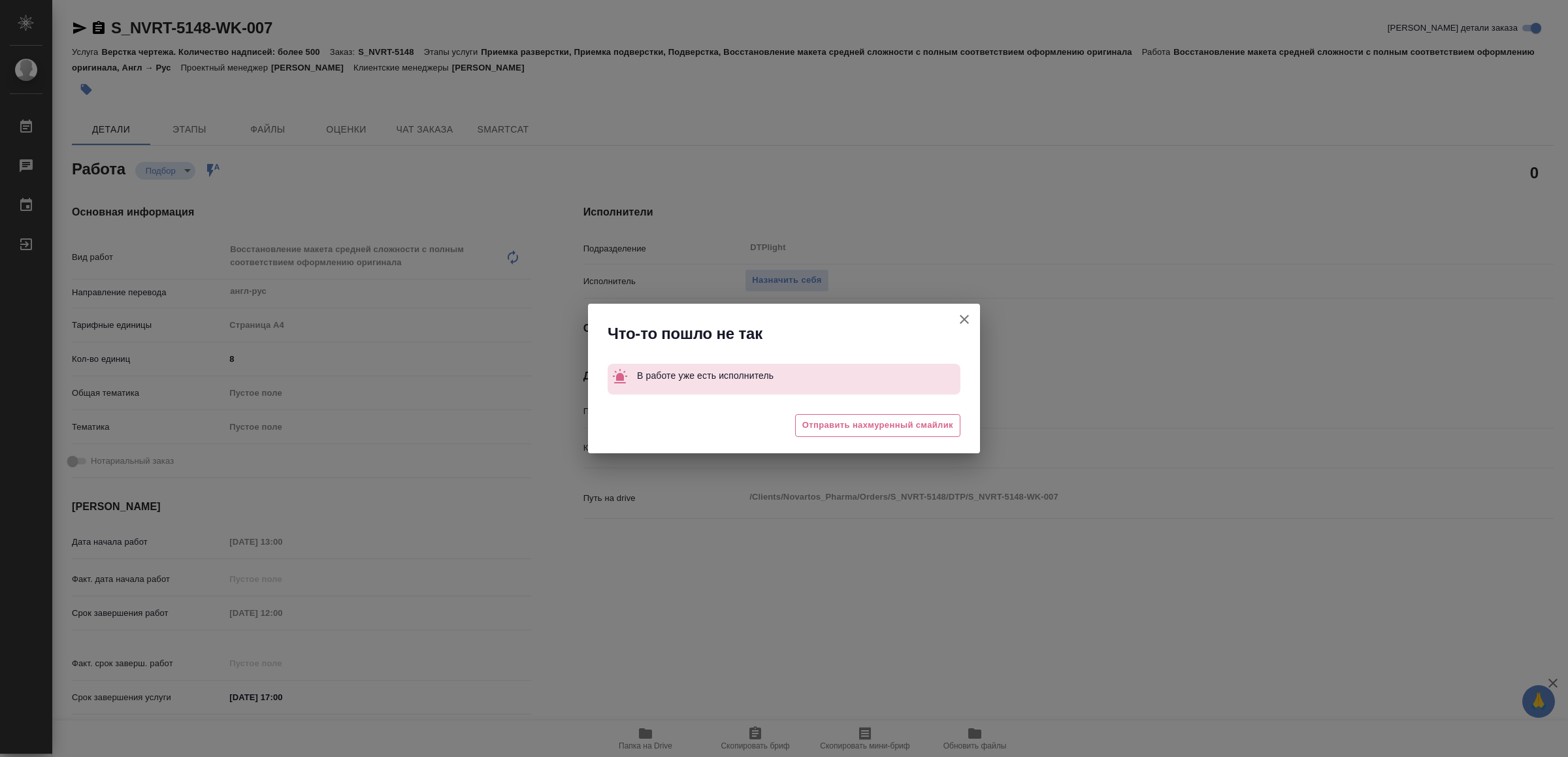
click at [959, 316] on icon "button" at bounding box center [964, 319] width 16 height 16
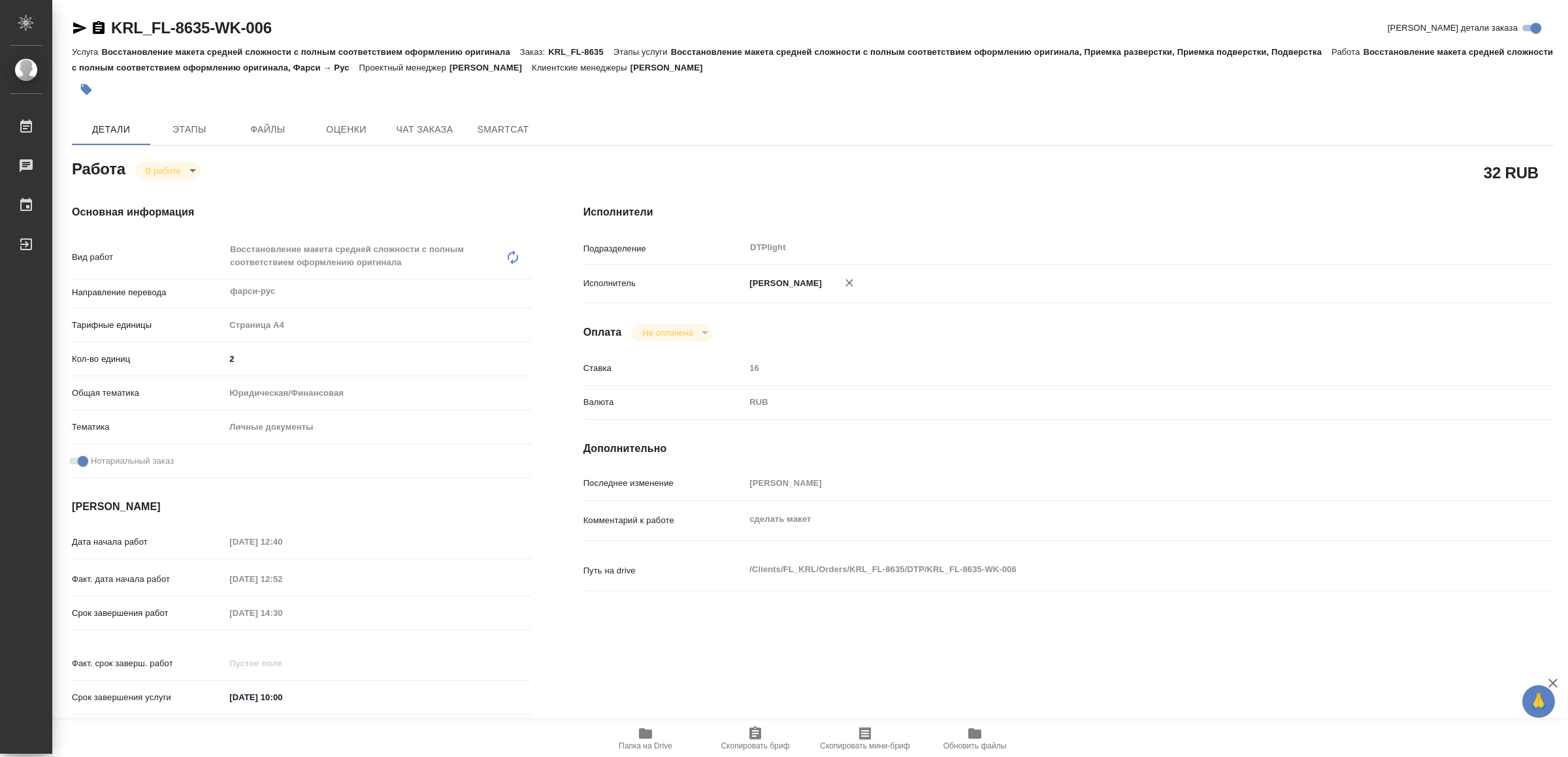
click at [643, 735] on icon "button" at bounding box center [645, 734] width 13 height 11
click at [73, 30] on icon "button" at bounding box center [80, 28] width 14 height 12
click at [168, 162] on body "🙏 .cls-1 fill:#fff; AWATERA Yamkovenko Vera Работы 0 Чаты График Выйти KRL_FL-8…" at bounding box center [784, 378] width 1568 height 757
click at [174, 205] on li "Сдан" at bounding box center [179, 214] width 86 height 22
type textarea "x"
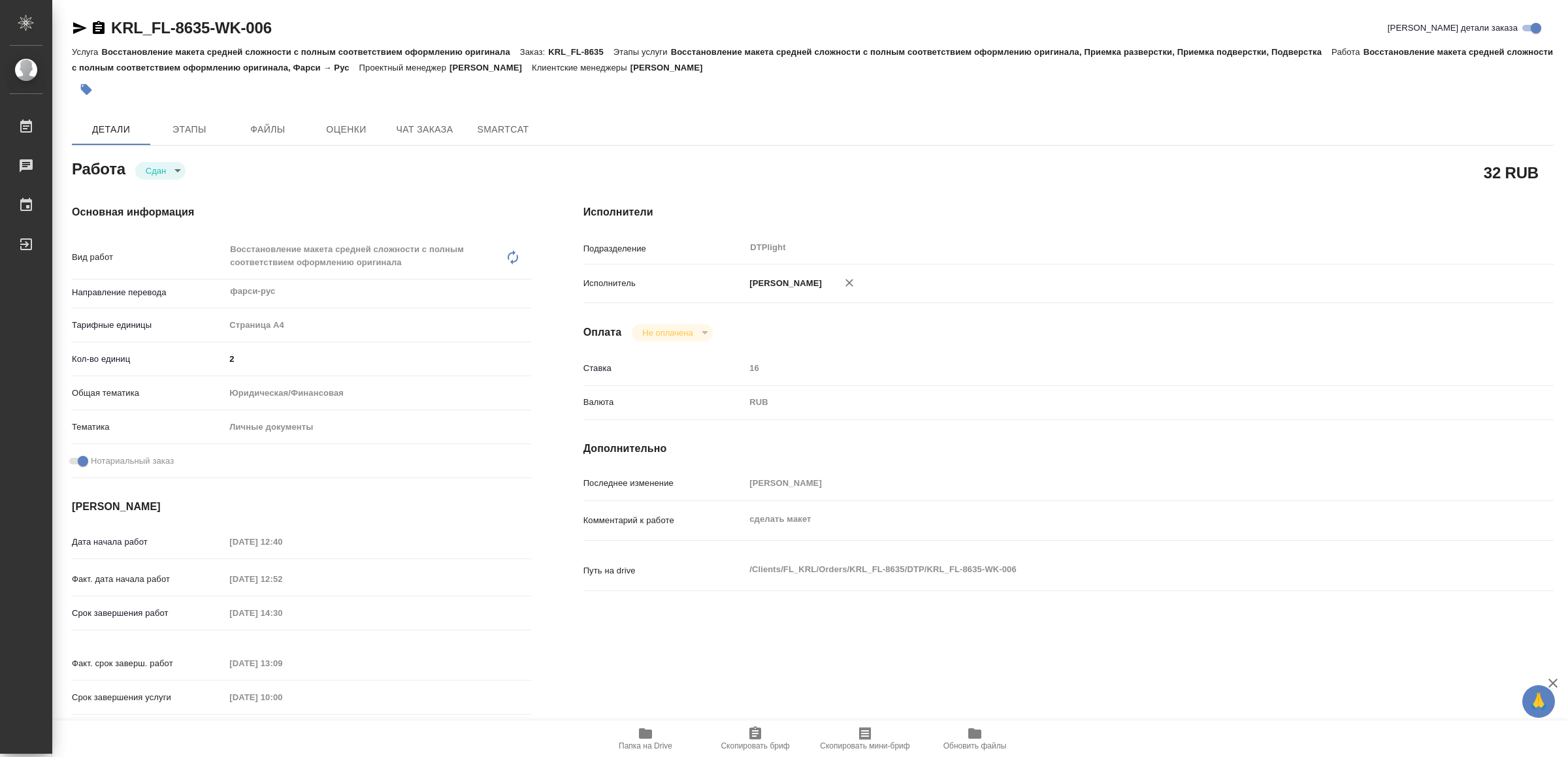
type textarea "x"
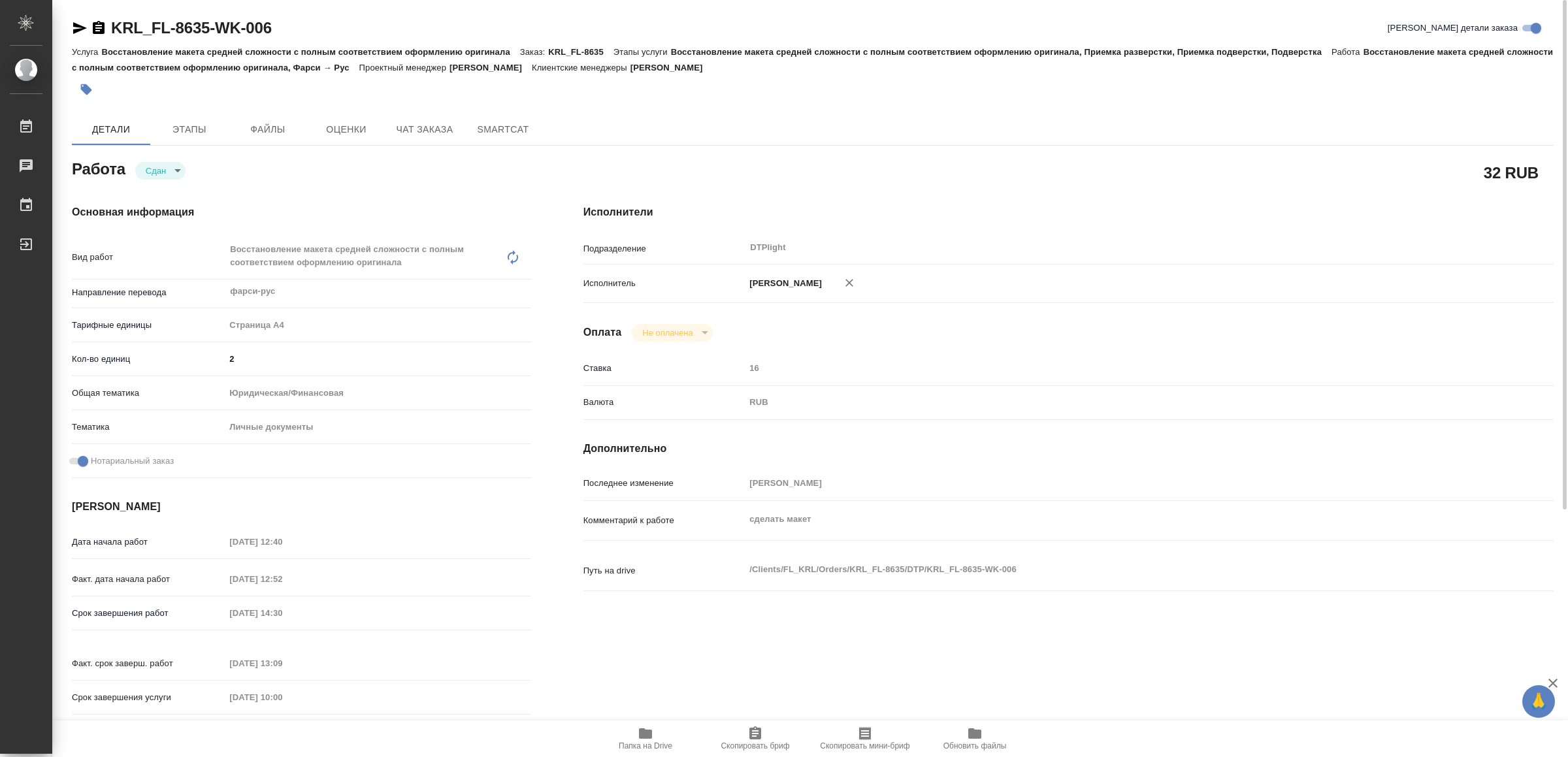
type textarea "x"
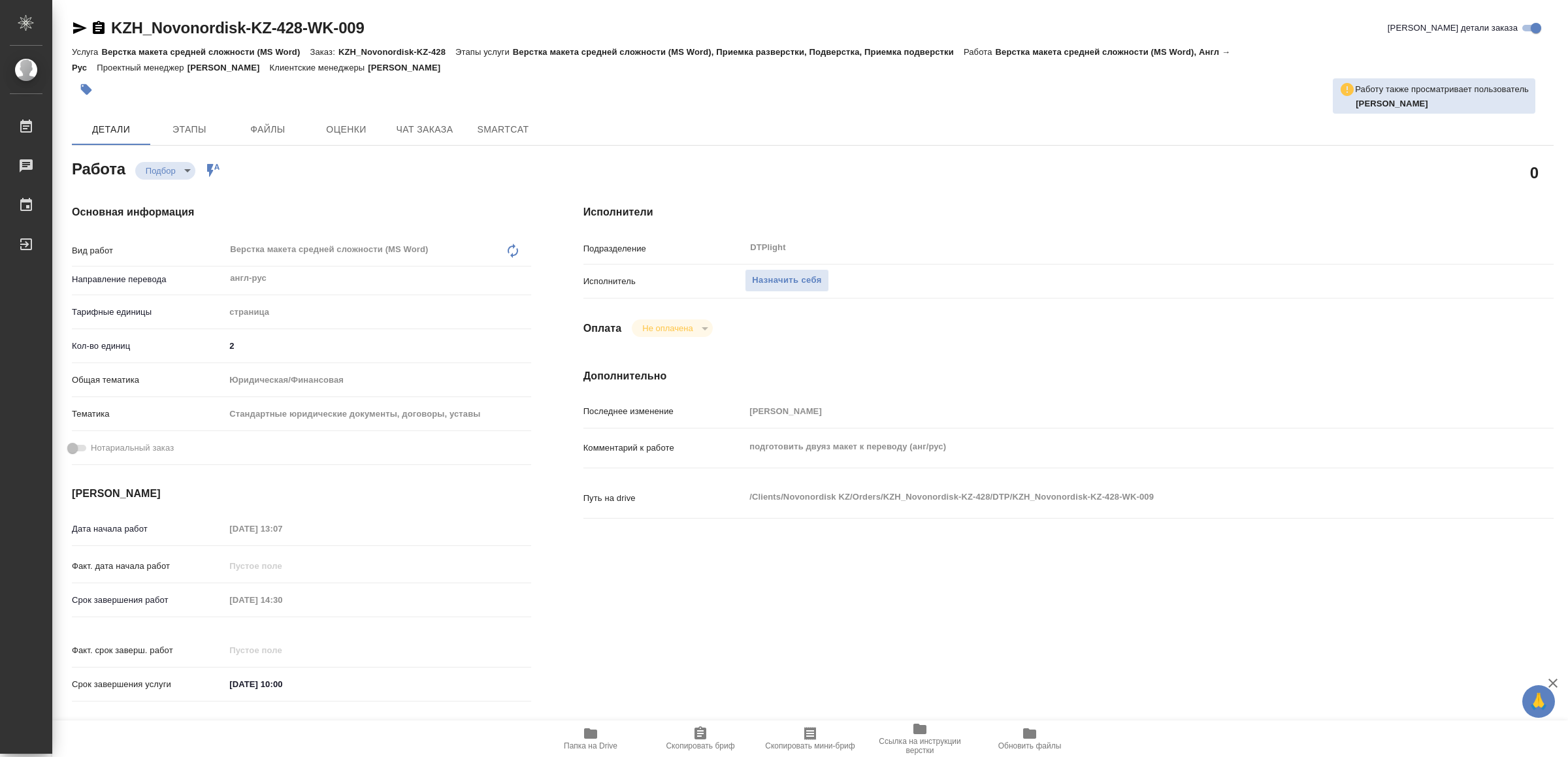
click at [590, 737] on icon "button" at bounding box center [590, 734] width 13 height 11
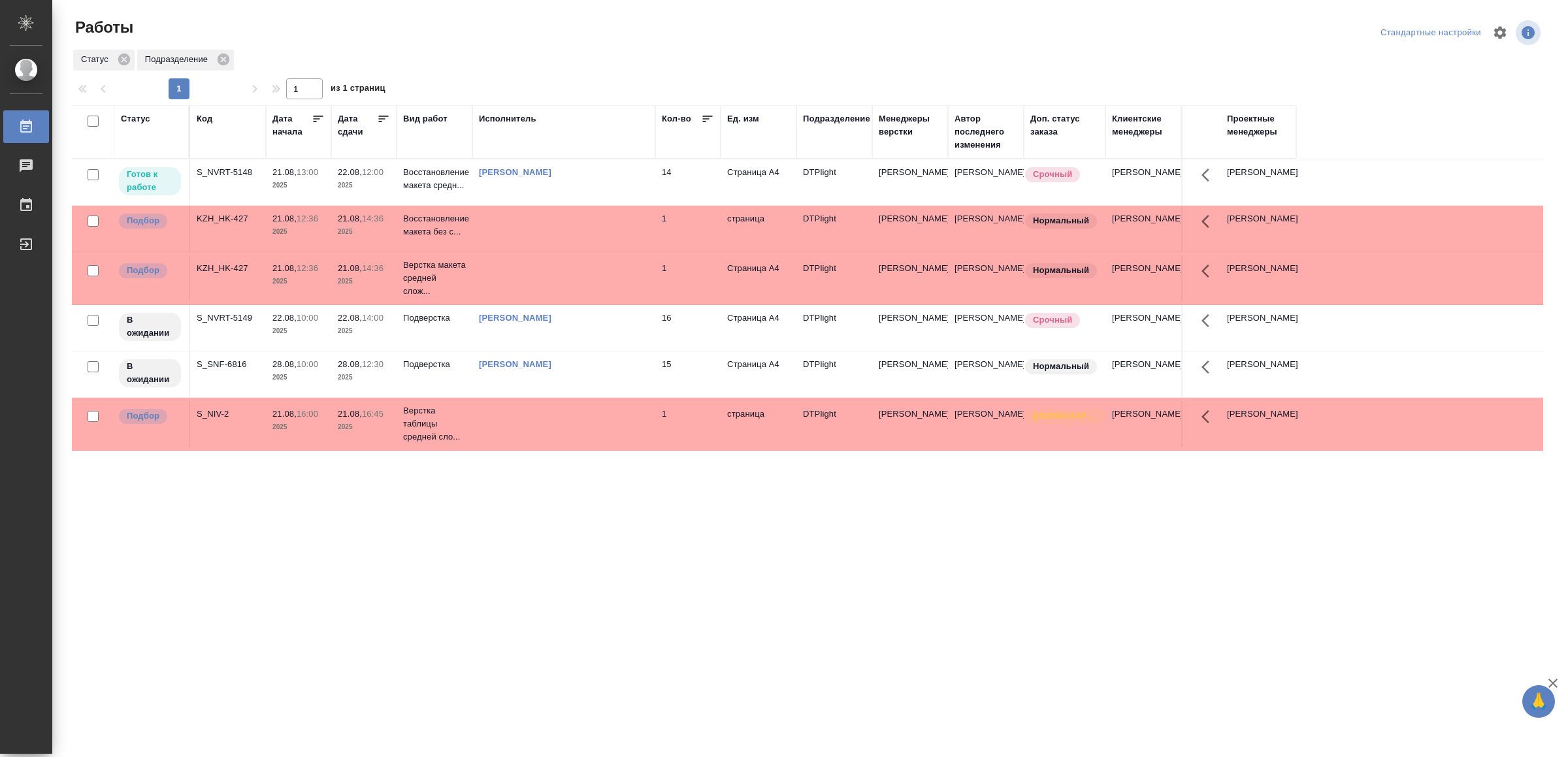
click at [593, 179] on div "[PERSON_NAME]" at bounding box center [563, 172] width 170 height 13
click at [541, 205] on td at bounding box center [564, 182] width 183 height 46
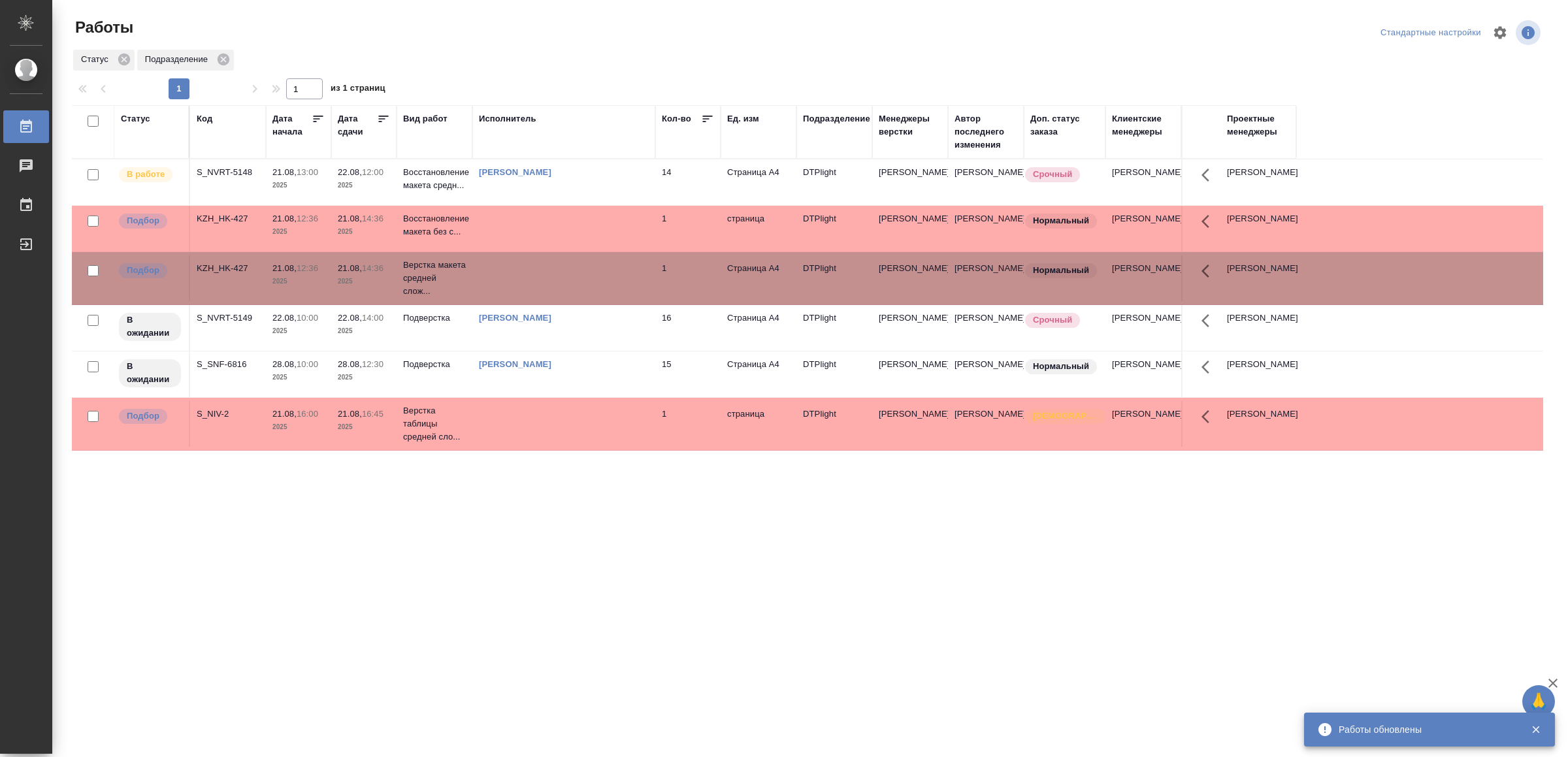
click at [513, 205] on td at bounding box center [564, 182] width 183 height 46
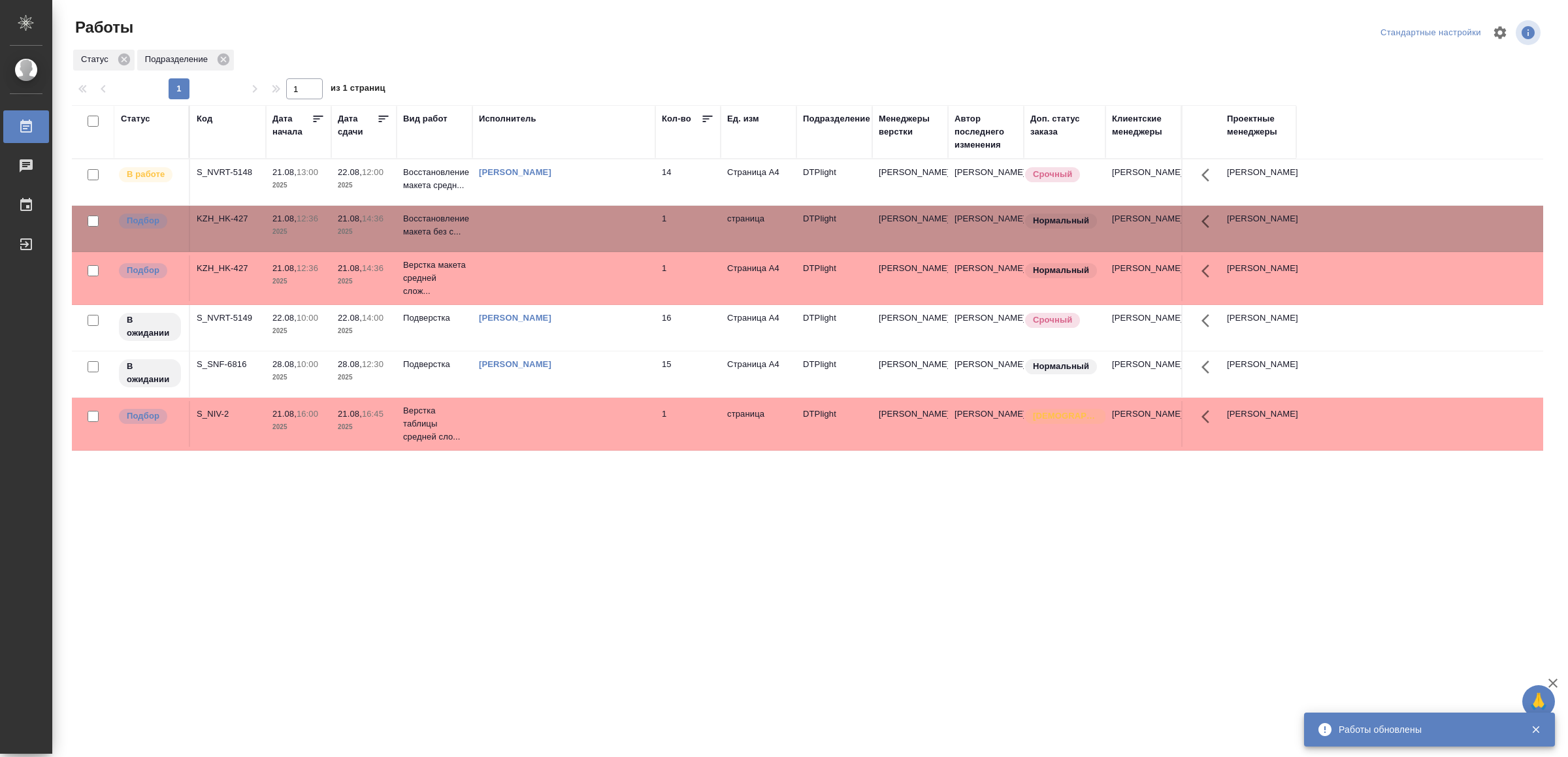
click at [513, 205] on td at bounding box center [564, 182] width 183 height 46
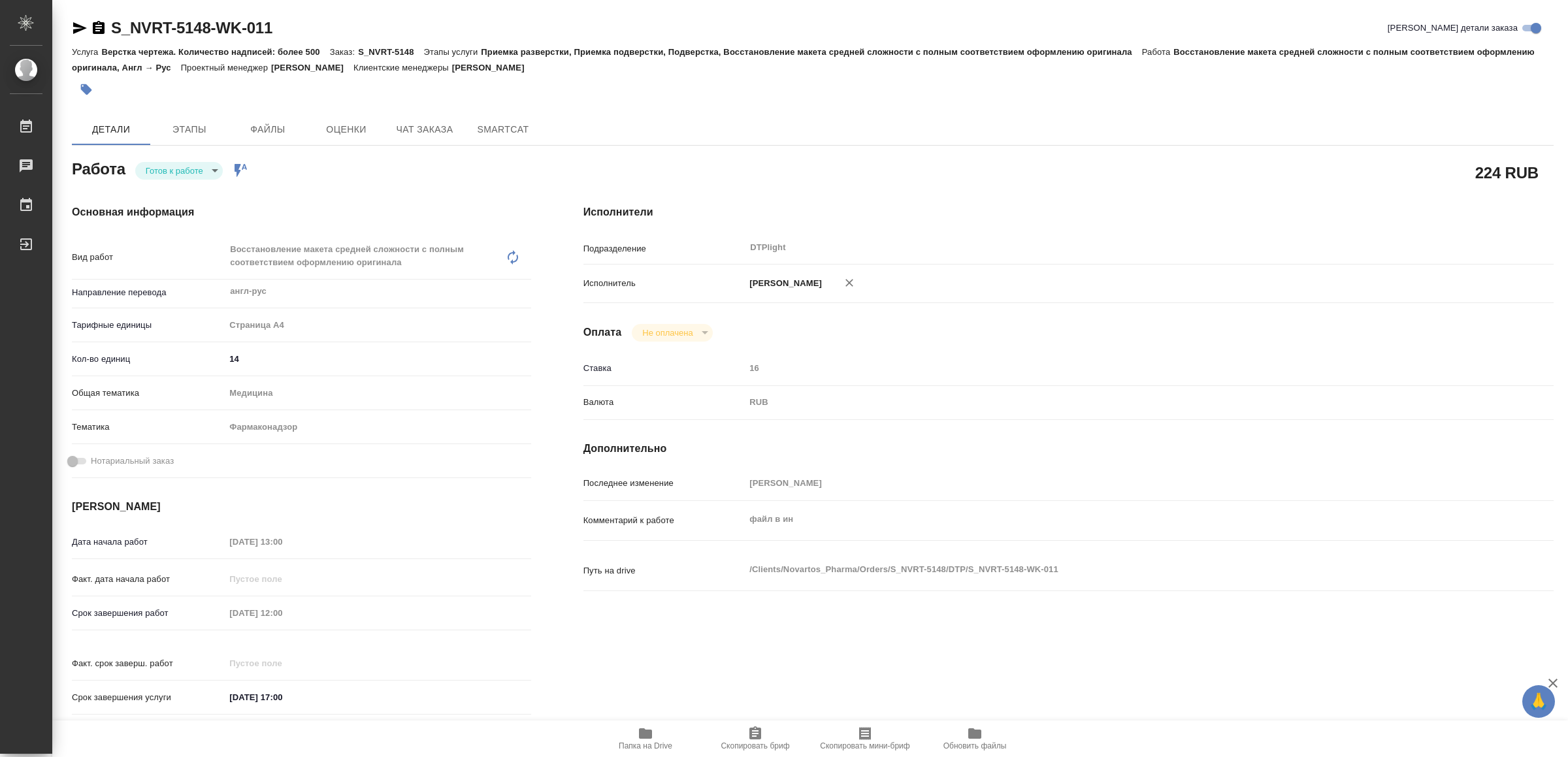
click at [202, 165] on body "🙏 .cls-1 fill:#fff; AWATERA Yamkovenko [PERSON_NAME] Работы Чаты График Выйти S…" at bounding box center [784, 378] width 1568 height 757
click at [202, 165] on li "В работе" at bounding box center [181, 170] width 91 height 22
type textarea "x"
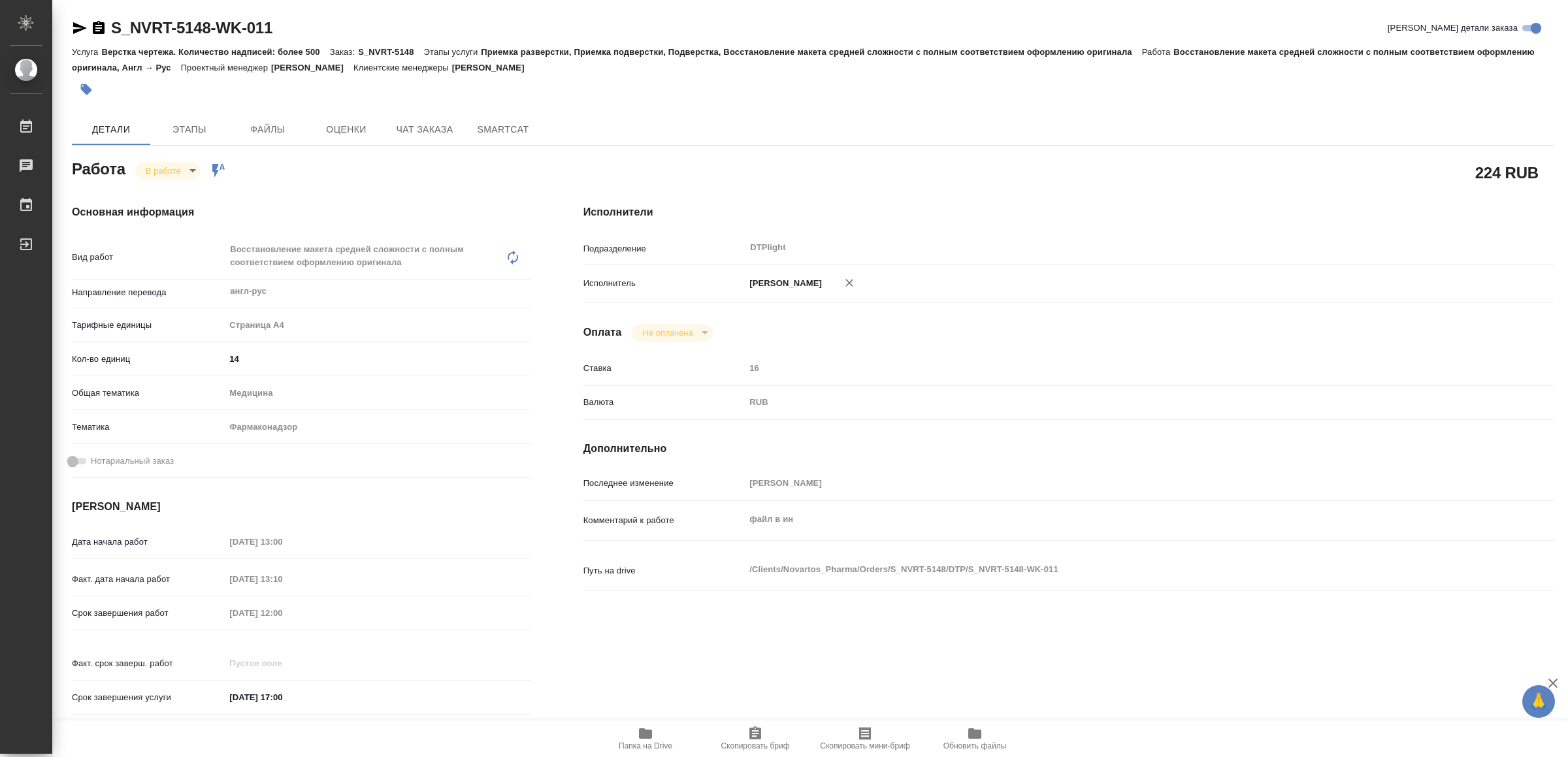
type textarea "x"
click at [76, 22] on icon "button" at bounding box center [79, 28] width 16 height 16
type textarea "x"
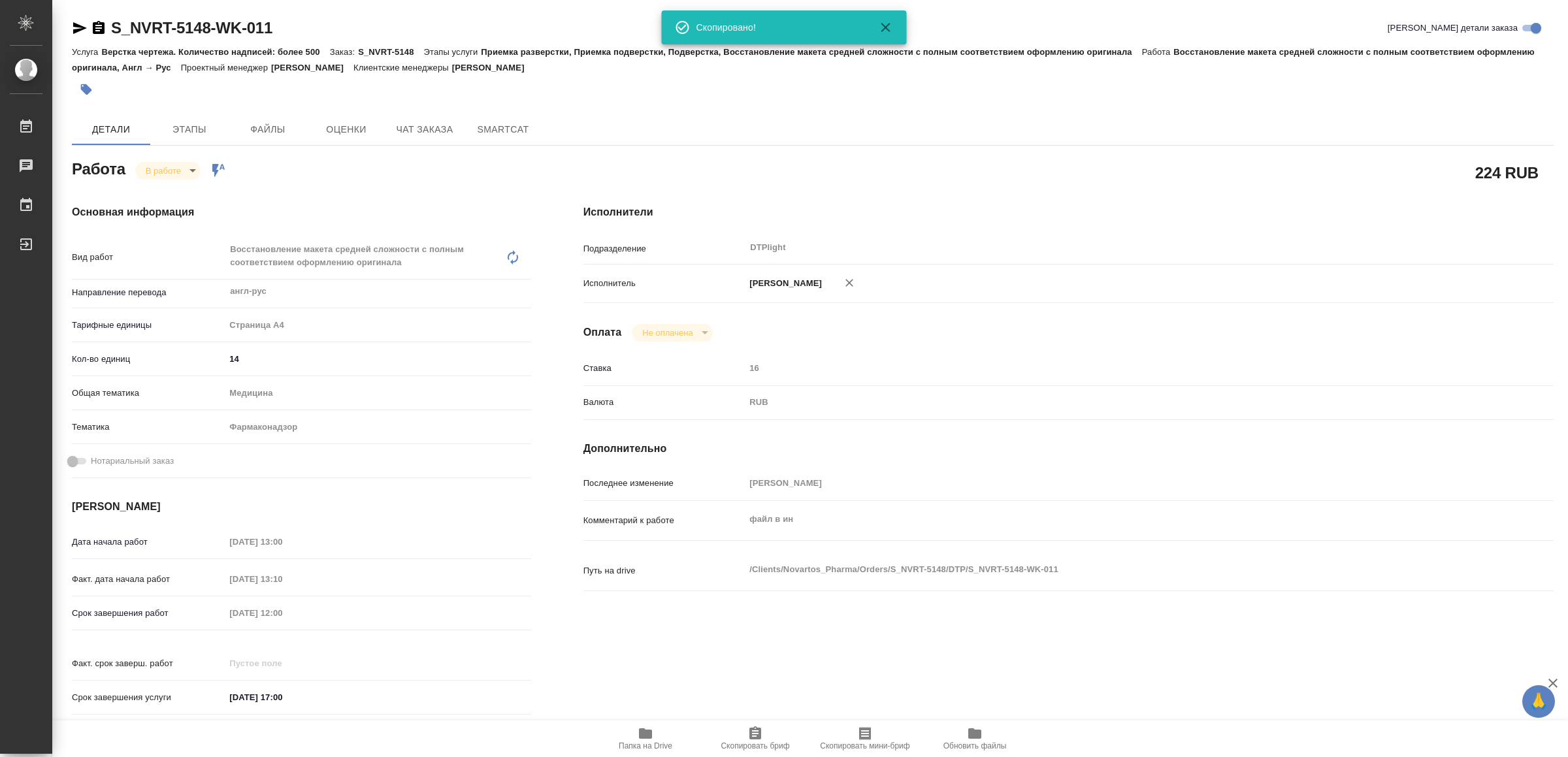
type textarea "x"
click at [653, 735] on icon "button" at bounding box center [645, 733] width 16 height 16
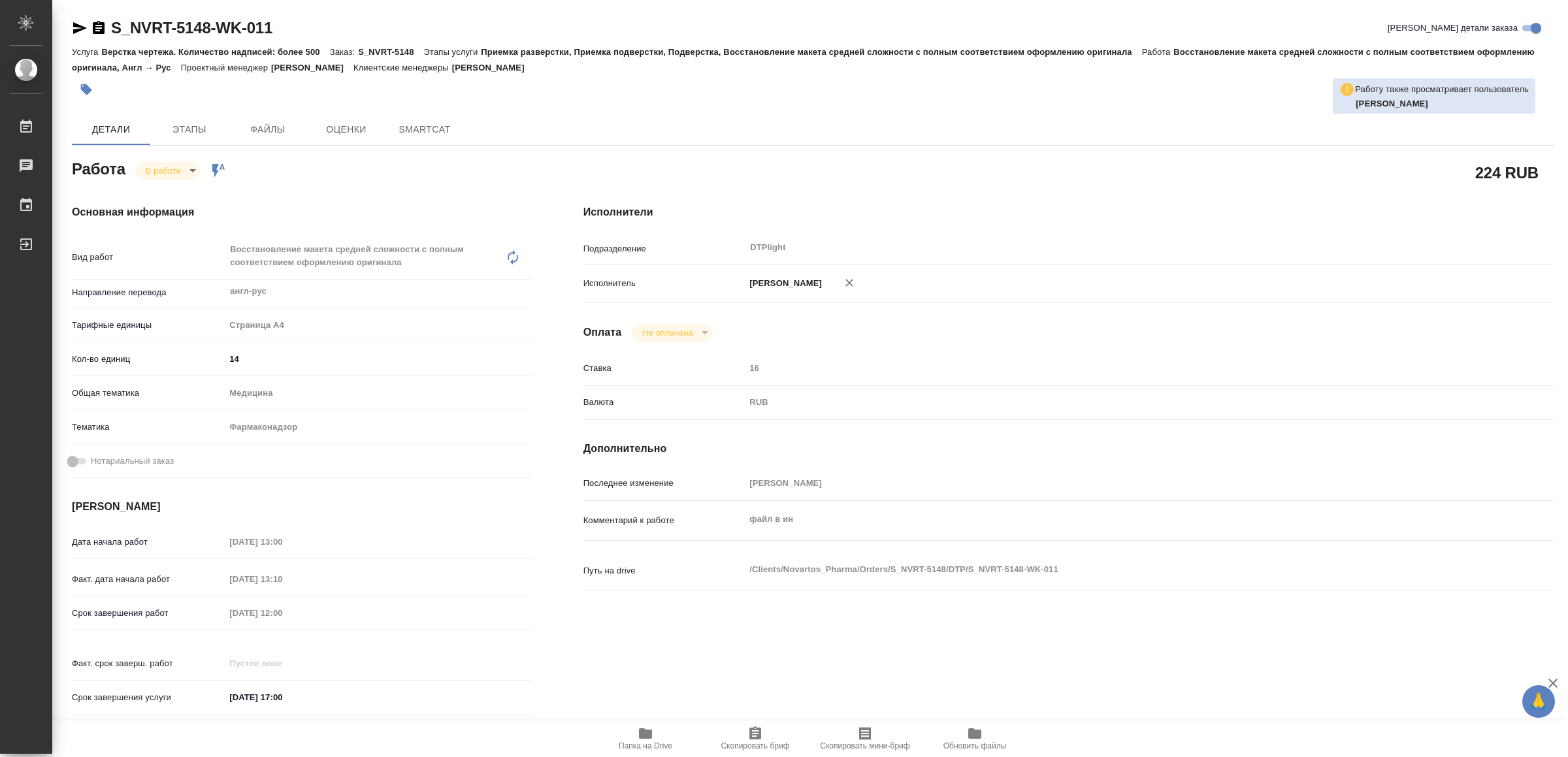
type textarea "x"
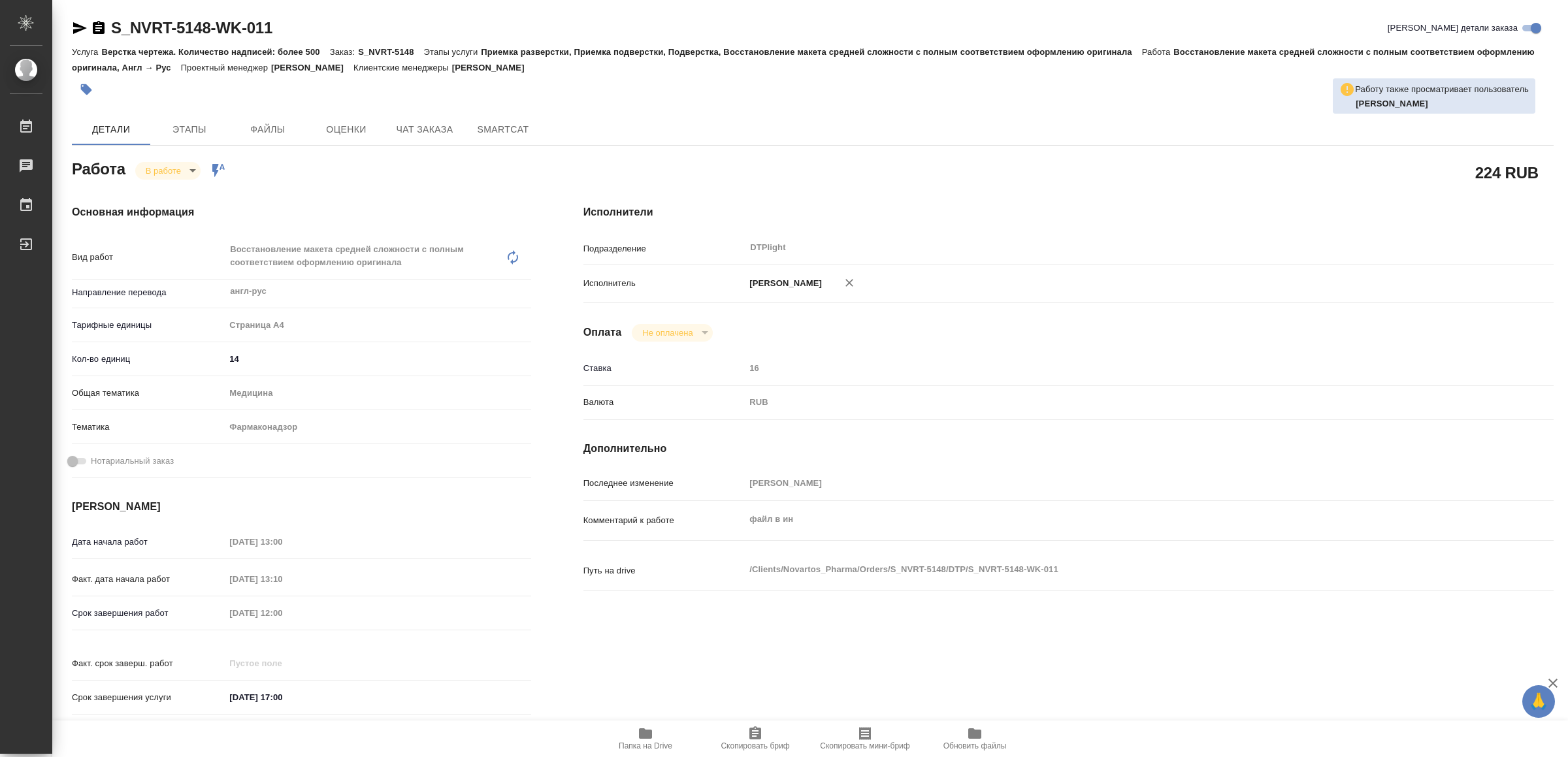
type textarea "x"
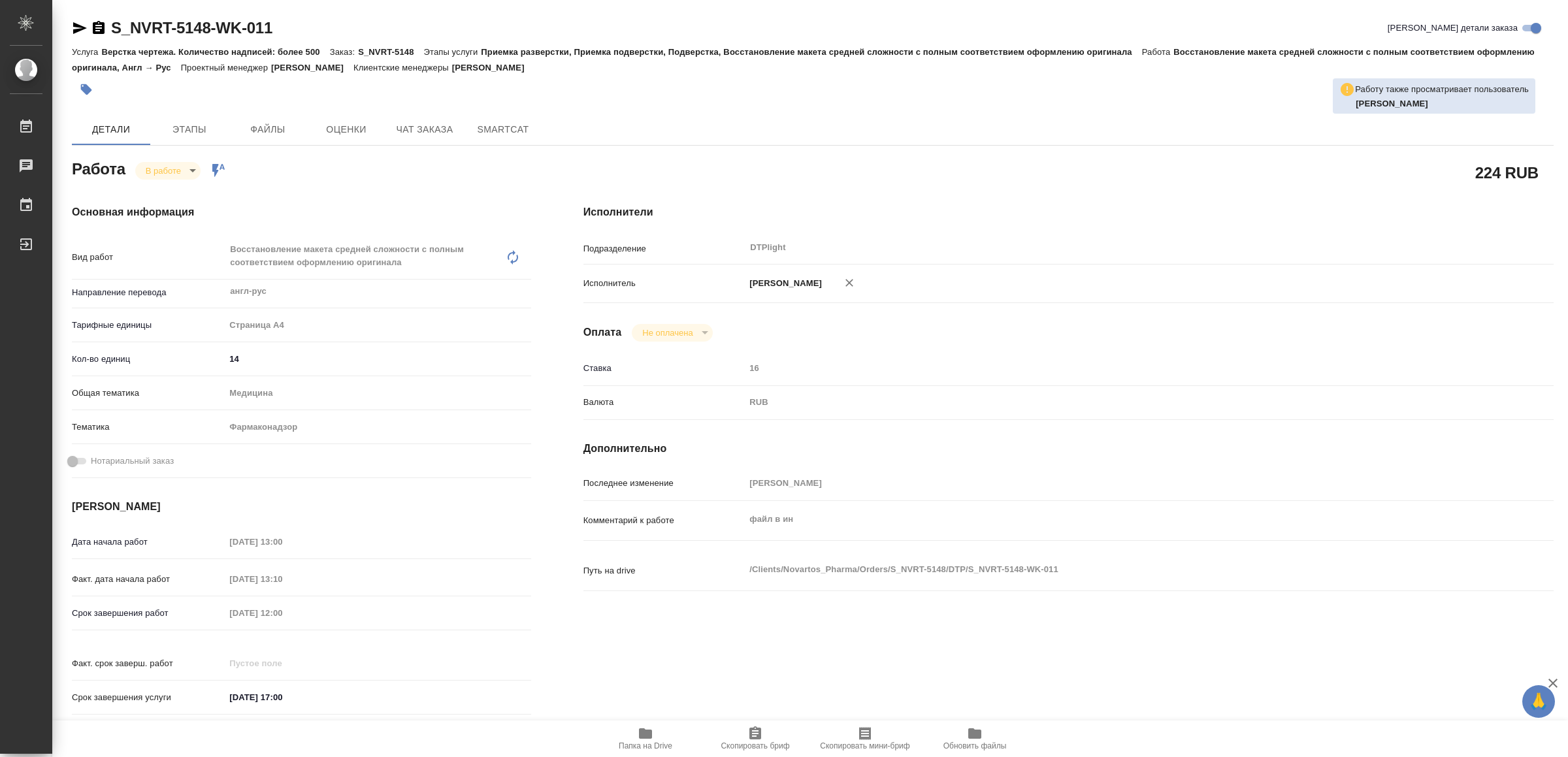
type textarea "x"
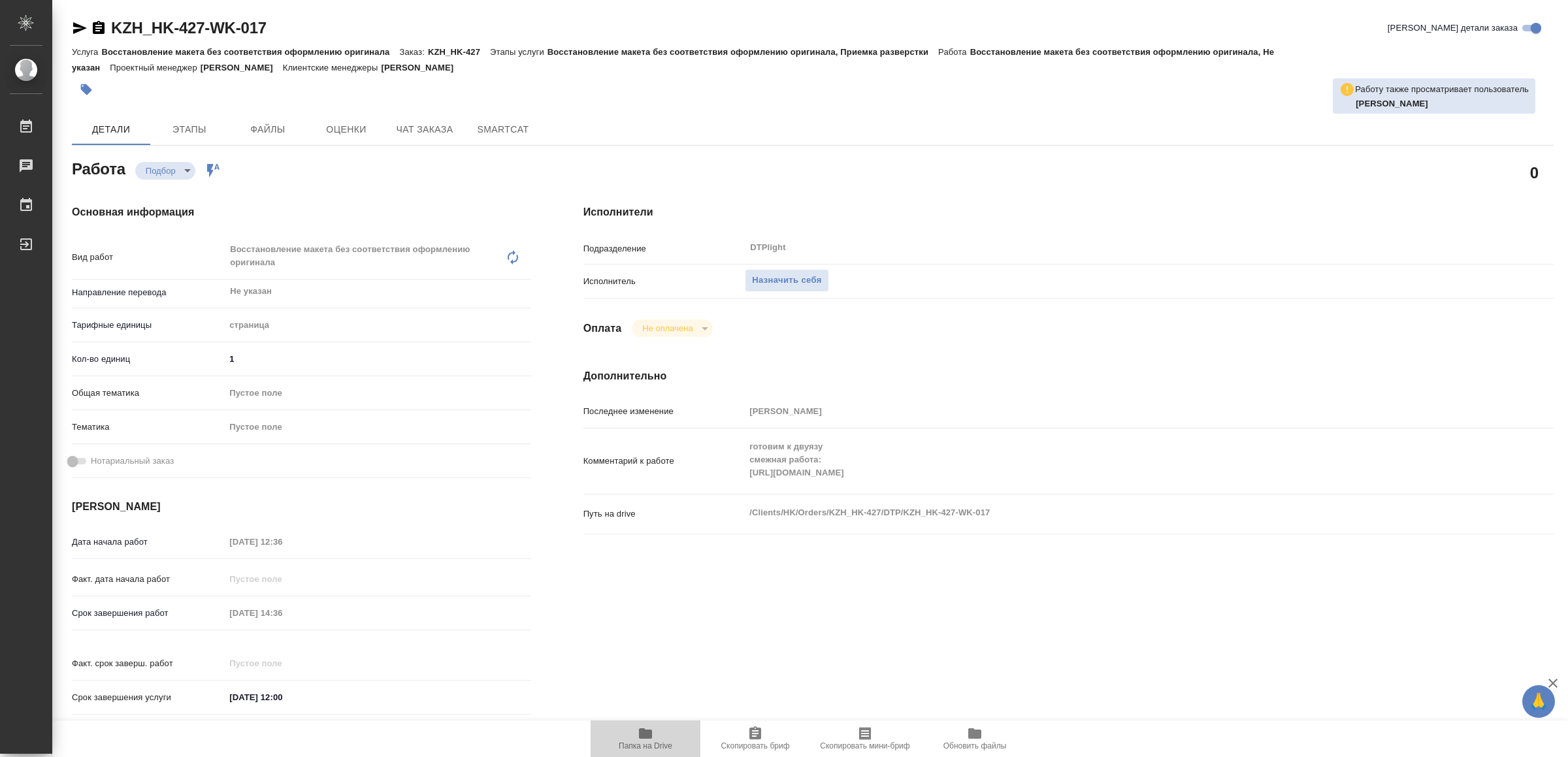
click at [652, 741] on span "Папка на Drive" at bounding box center [645, 746] width 54 height 9
type textarea "x"
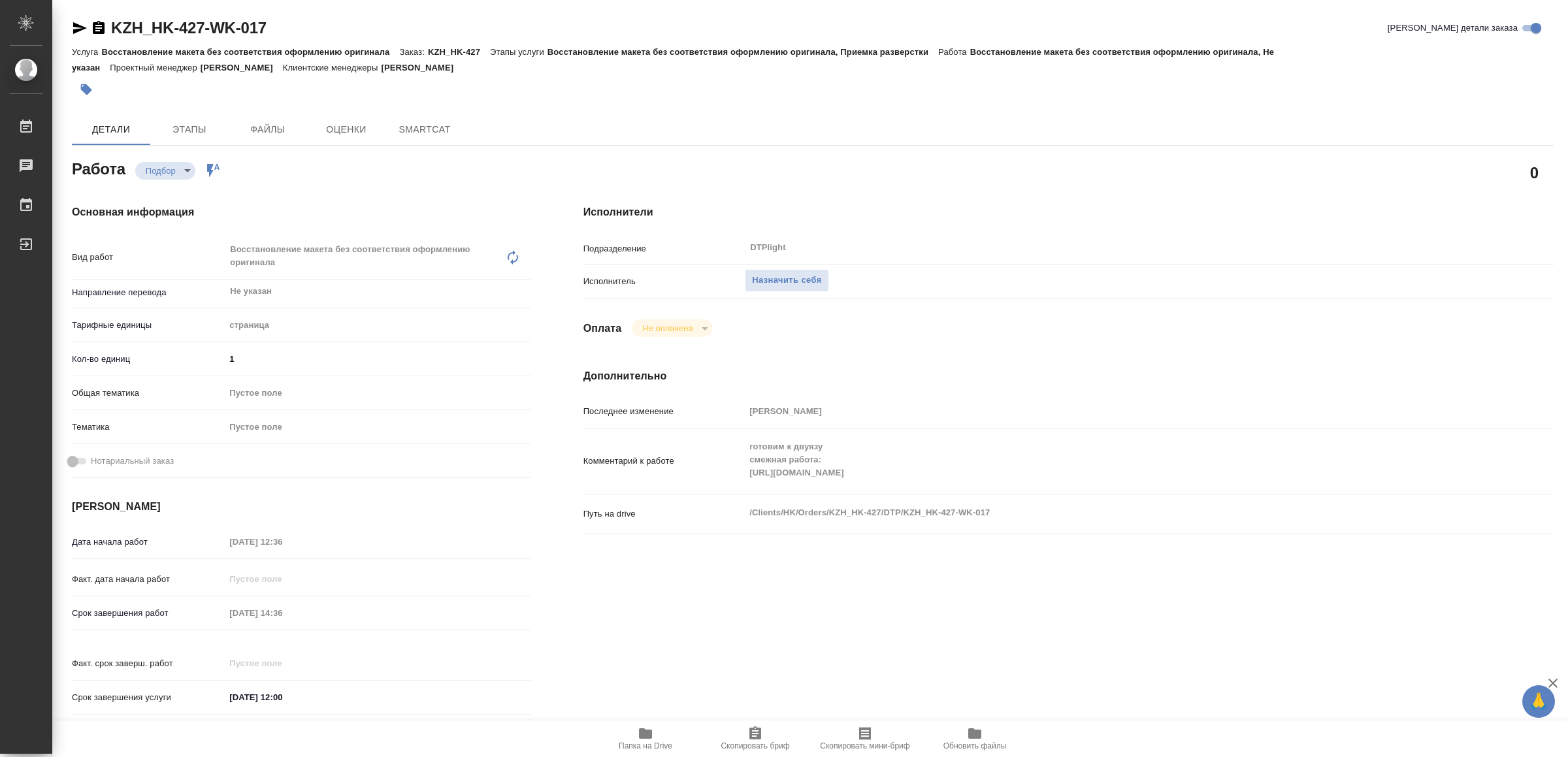
type textarea "x"
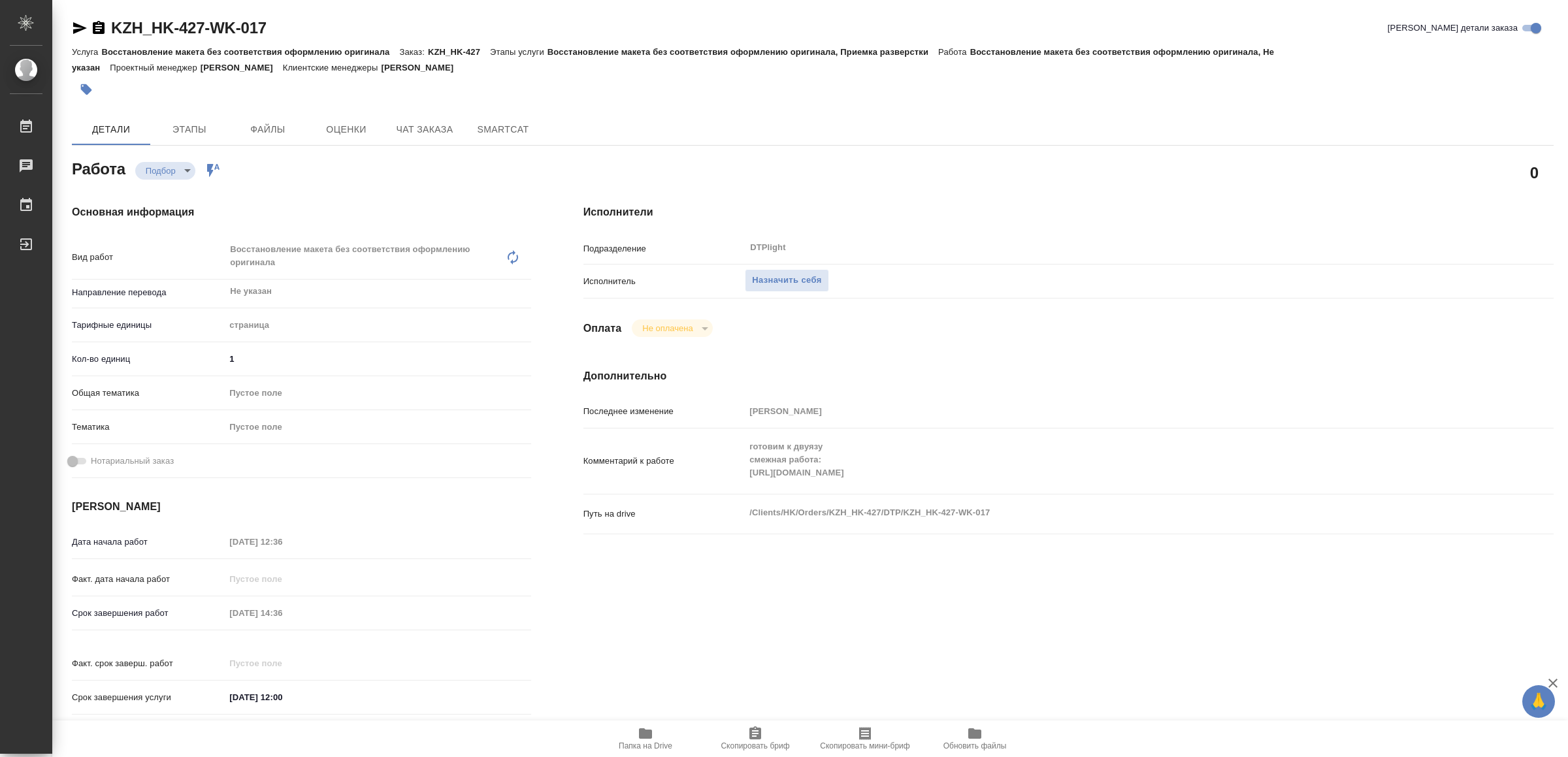
type textarea "x"
click at [79, 18] on div "KZH_HK-427-WK-017" at bounding box center [169, 28] width 195 height 21
type textarea "x"
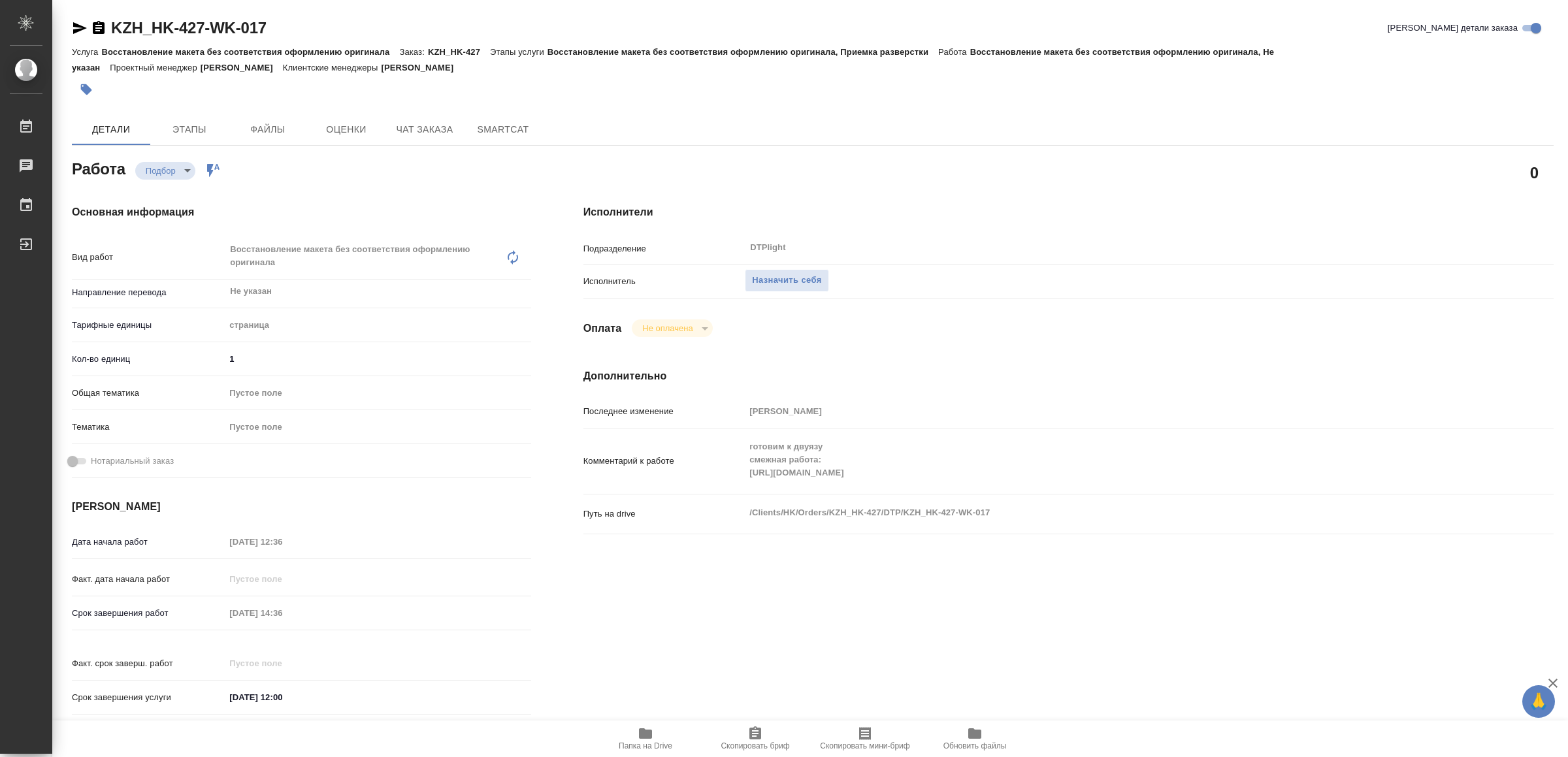
type textarea "x"
click at [75, 29] on icon "button" at bounding box center [80, 28] width 14 height 12
click at [813, 277] on span "Назначить себя" at bounding box center [787, 281] width 69 height 15
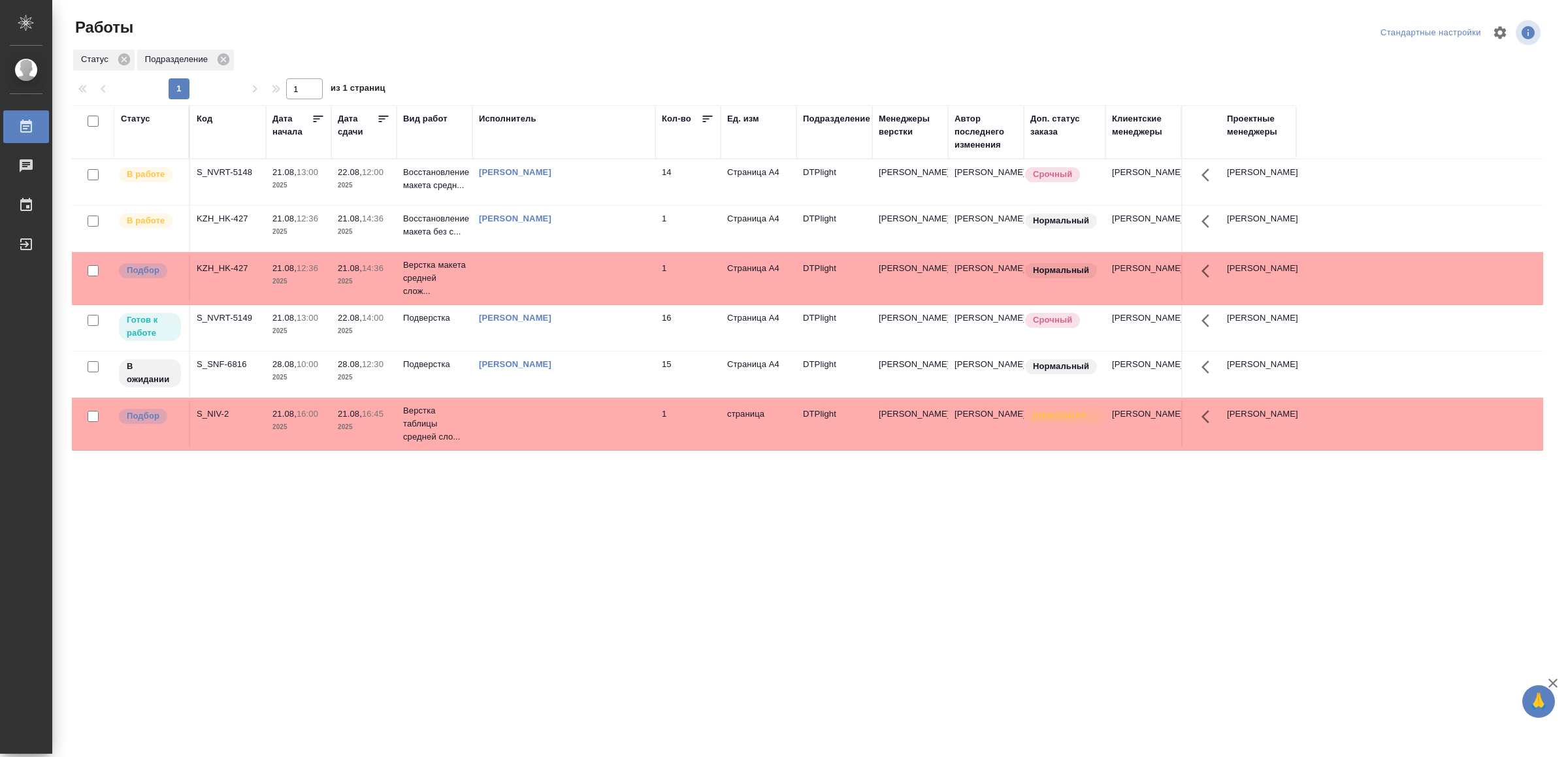
click at [588, 269] on tr "Подбор KZH_HK-427 21.08, 12:36 2025 21.08, 14:36 2025 Верстка макета средней сл…" at bounding box center [807, 278] width 1471 height 53
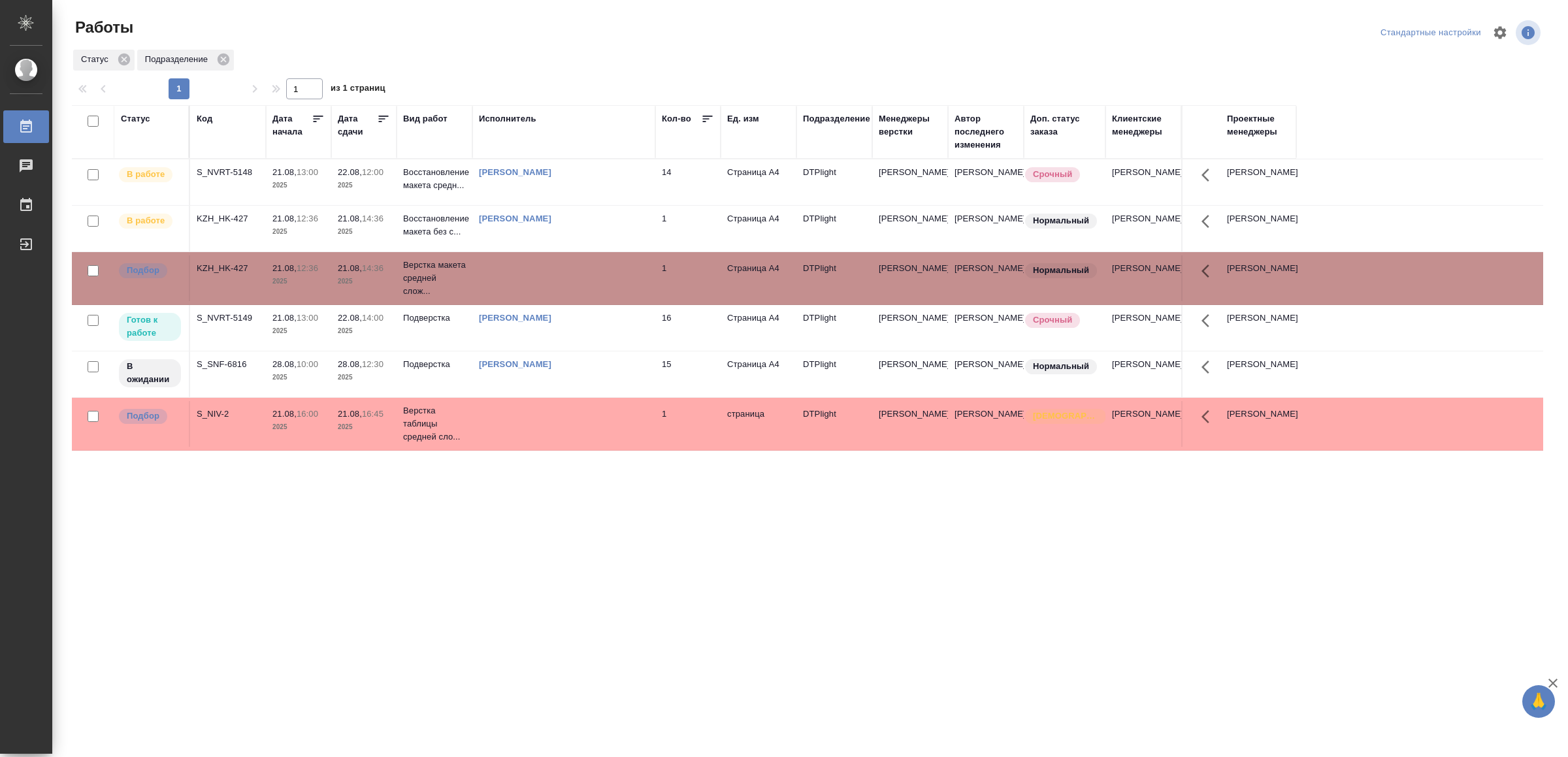
click at [588, 269] on tr "Подбор KZH_HK-427 21.08, 12:36 2025 21.08, 14:36 2025 Верстка макета средней сл…" at bounding box center [807, 278] width 1471 height 53
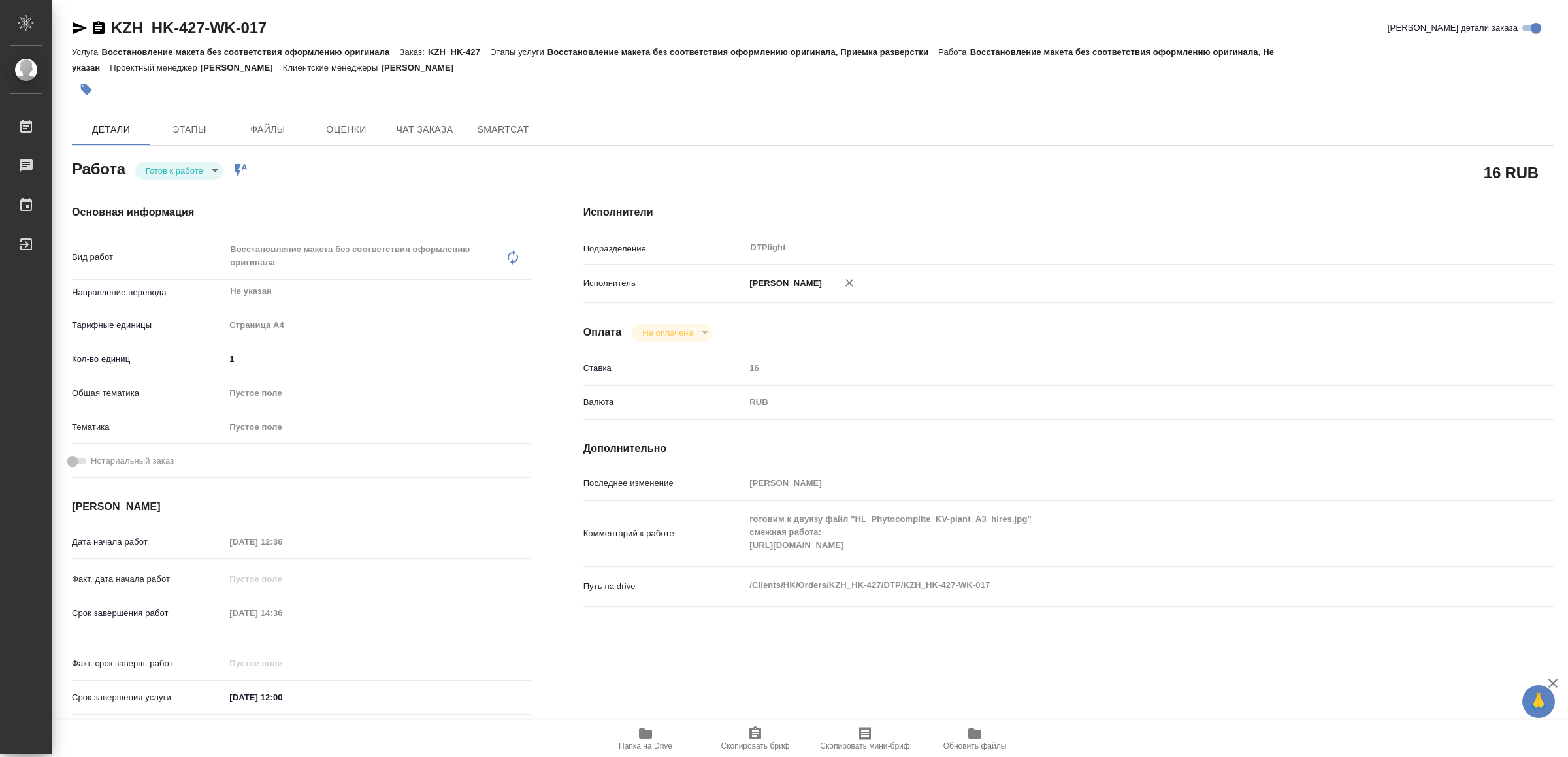
click at [202, 171] on body "🙏 .cls-1 fill:#fff; AWATERA Yamkovenko Vera Работы Чаты График Выйти KZH_HK-427…" at bounding box center [784, 378] width 1568 height 757
click at [202, 171] on li "В работе" at bounding box center [181, 170] width 91 height 22
type textarea "x"
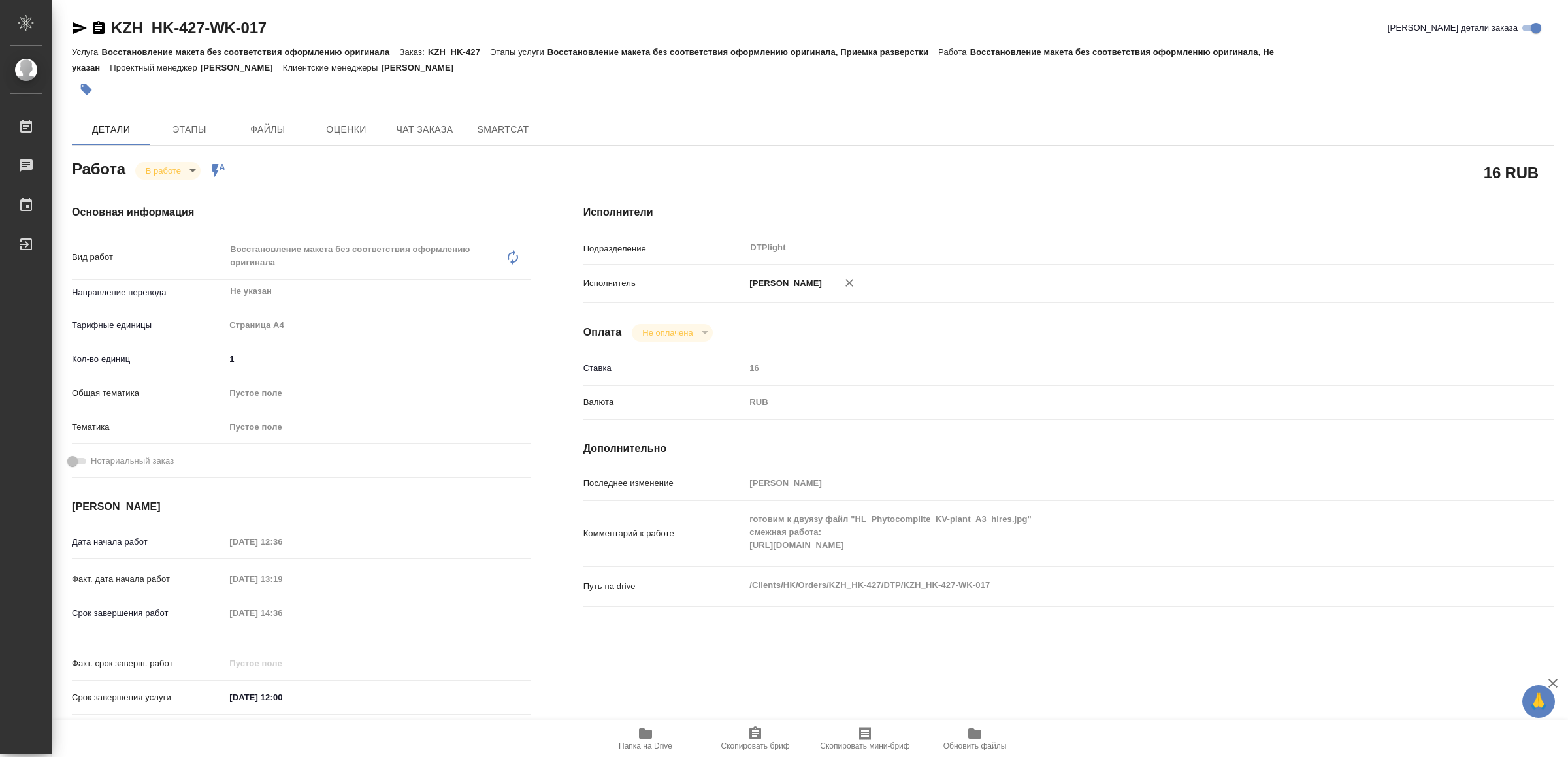
type textarea "x"
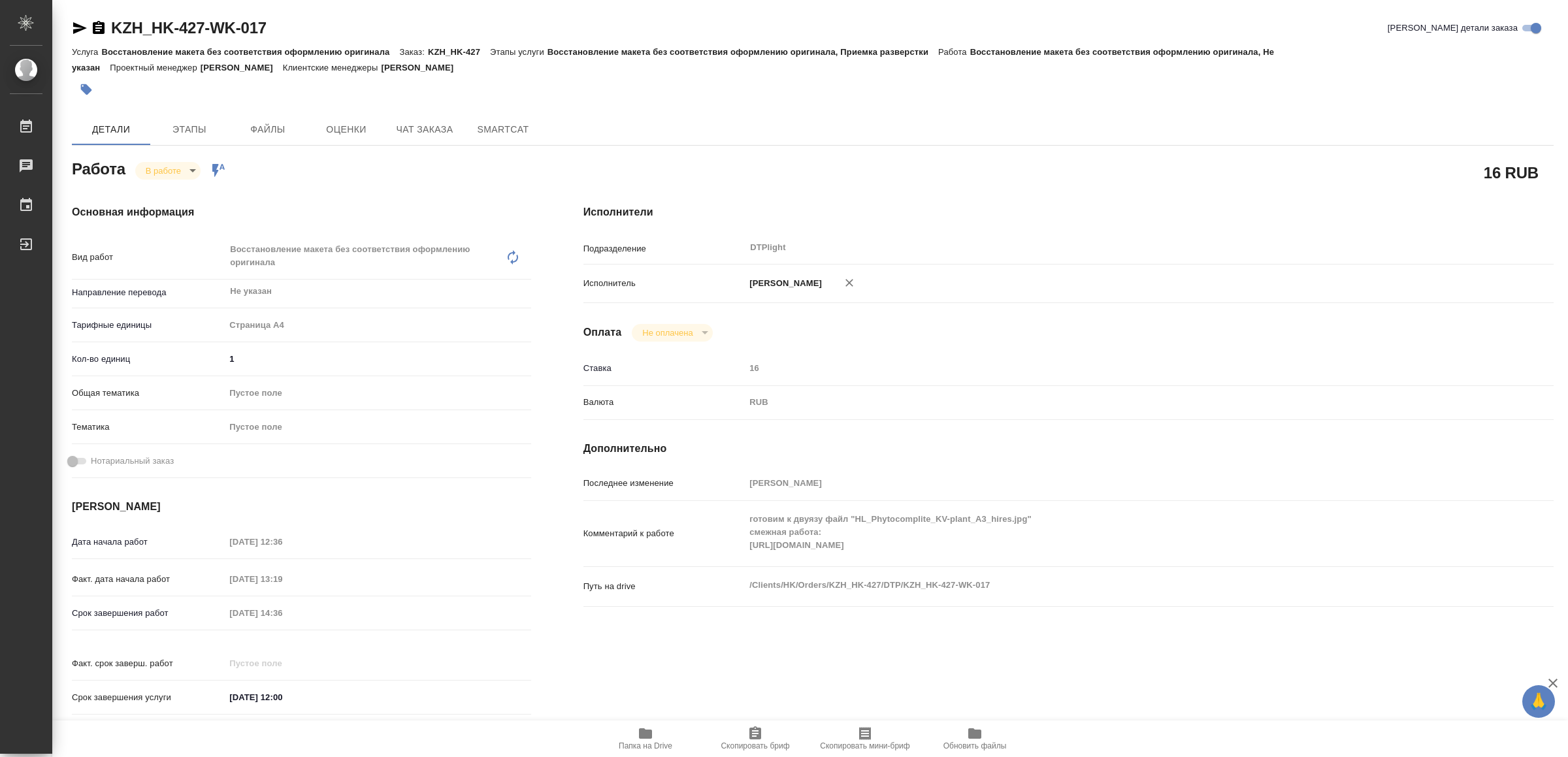
type textarea "x"
click at [69, 24] on div "KZH_HK-427-WK-017 Кратко детали заказа Услуга Восстановление макета без соответ…" at bounding box center [813, 570] width 1496 height 1140
type textarea "x"
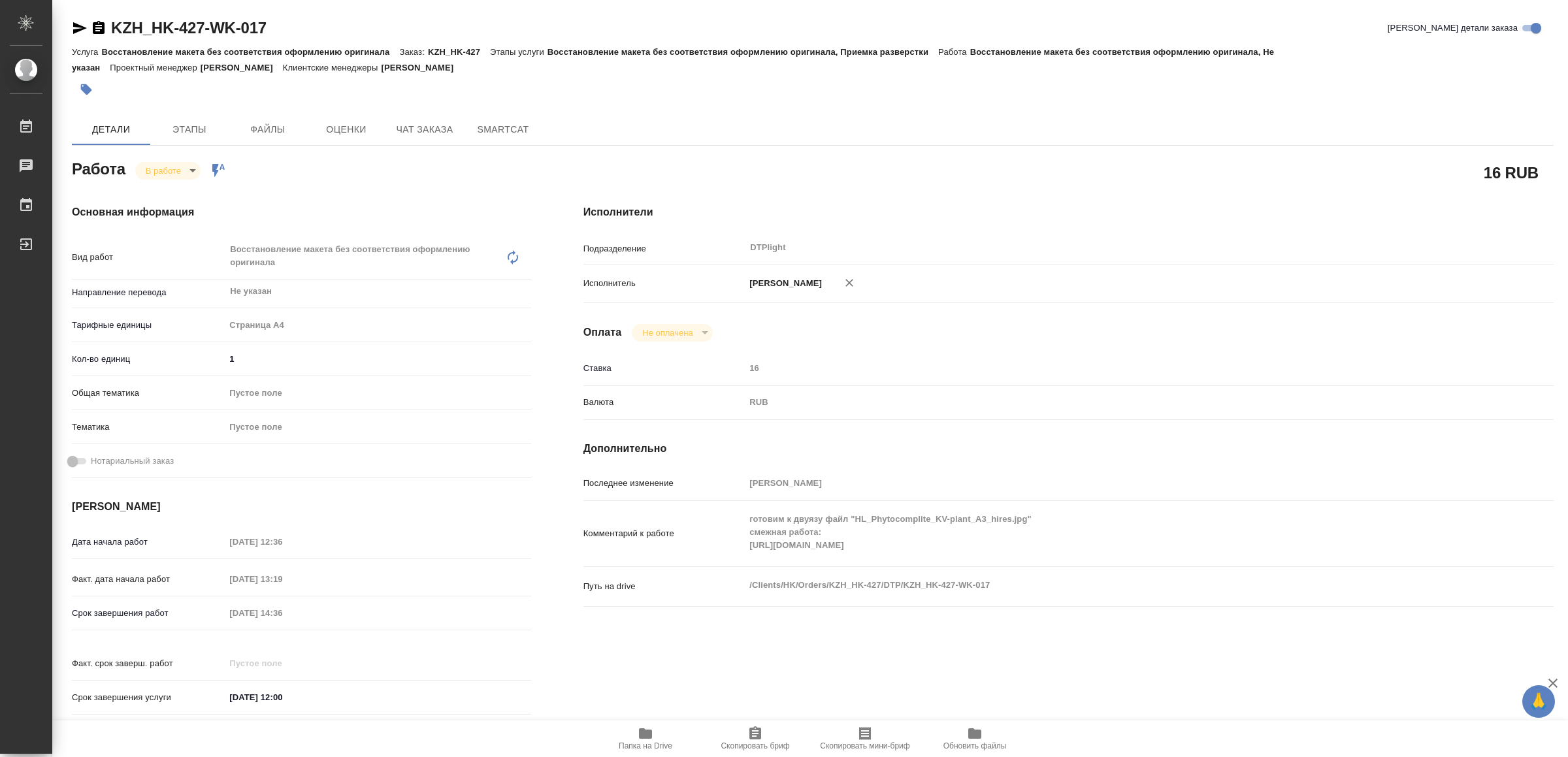
type textarea "x"
click at [639, 739] on icon "button" at bounding box center [645, 733] width 16 height 16
type textarea "x"
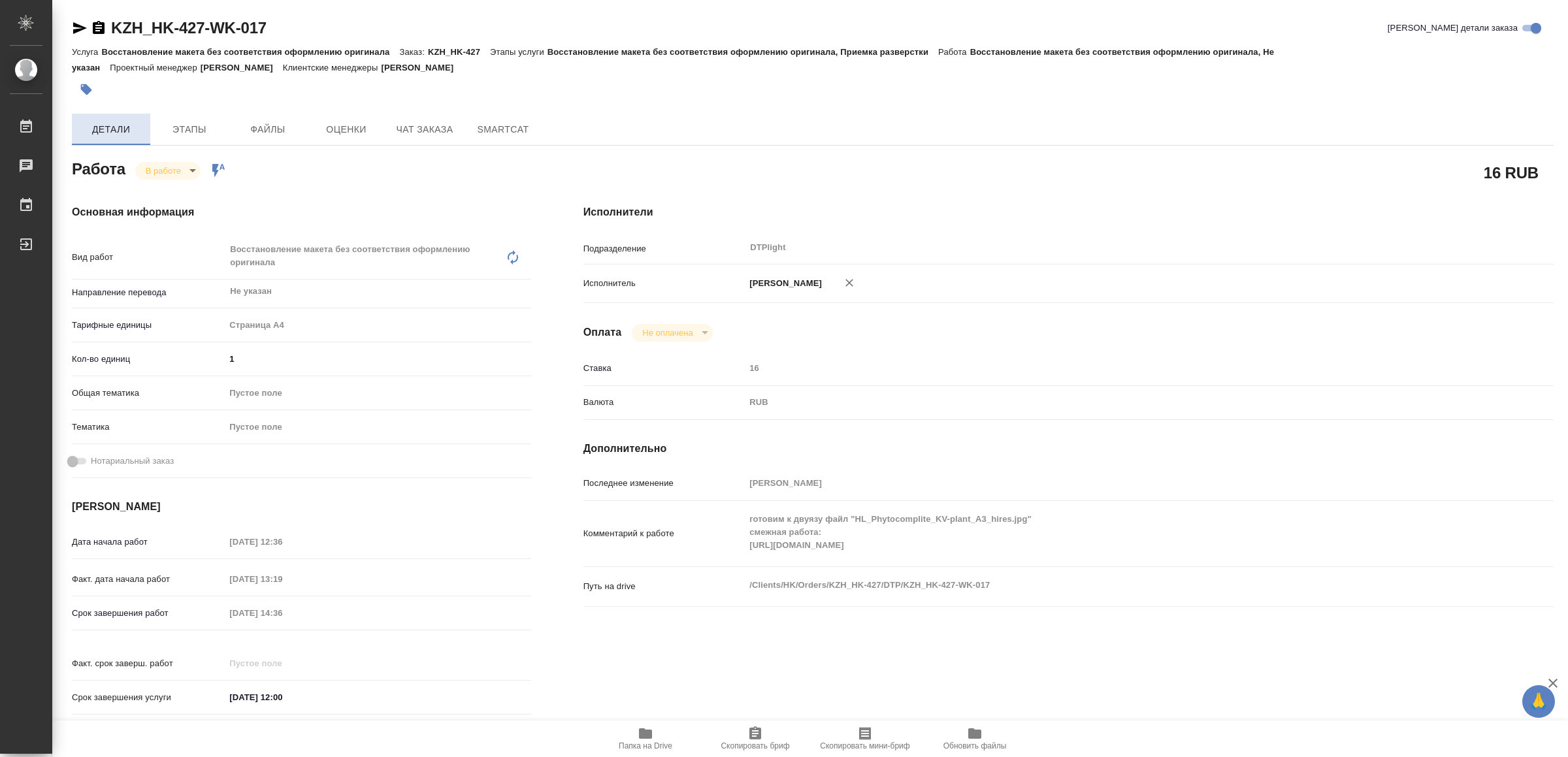
type textarea "x"
click at [173, 171] on body "🙏 .cls-1 fill:#fff; AWATERA Yamkovenko Vera Работы 0 Чаты График Выйти KZH_HK-4…" at bounding box center [784, 378] width 1568 height 757
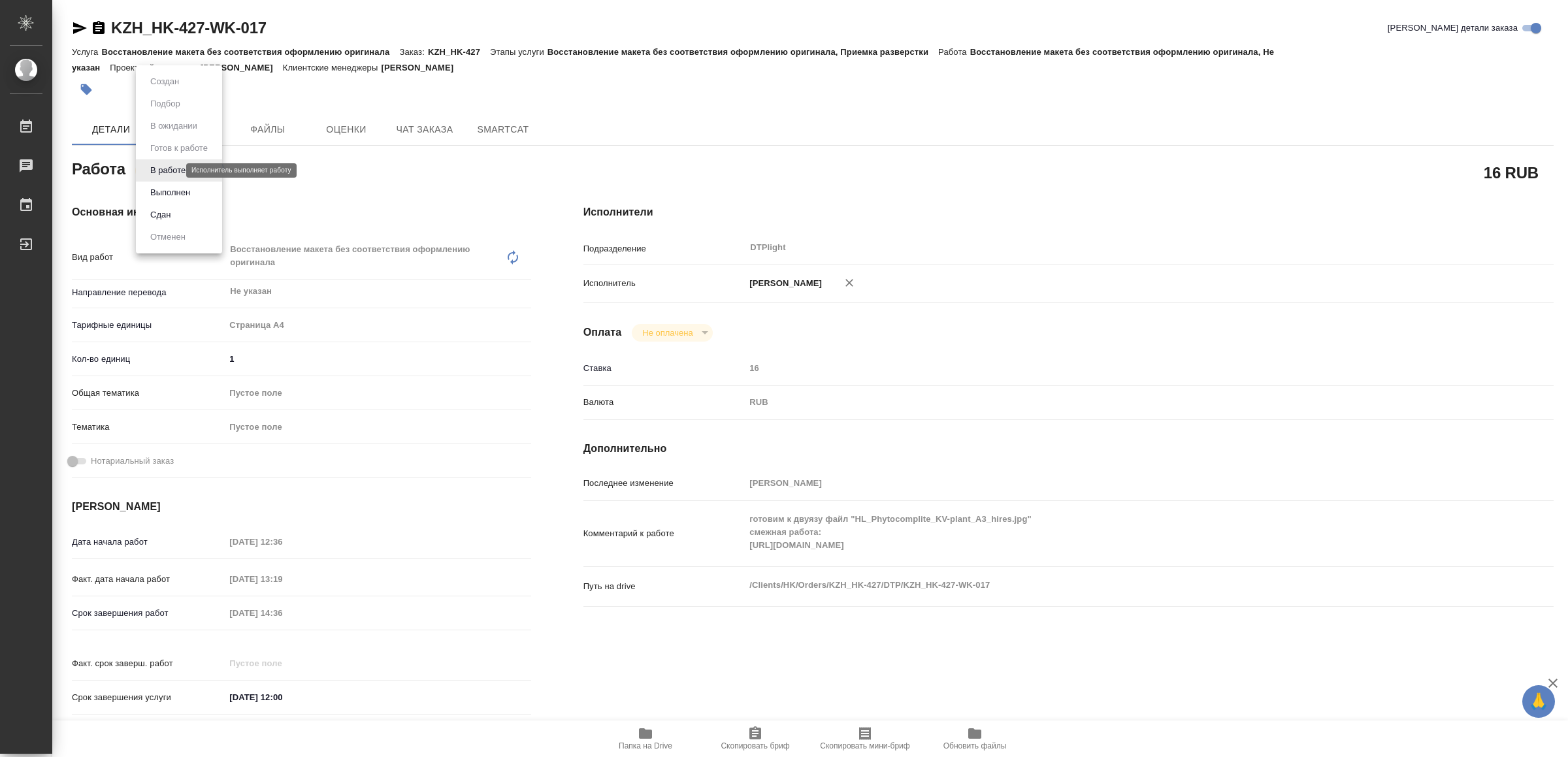
click at [172, 169] on button "В работе" at bounding box center [168, 170] width 43 height 14
click at [181, 167] on body "🙏 .cls-1 fill:#fff; AWATERA Yamkovenko Vera Работы 0 Чаты График Выйти KZH_HK-4…" at bounding box center [784, 378] width 1568 height 757
click at [172, 187] on button "Выполнен" at bounding box center [170, 192] width 48 height 14
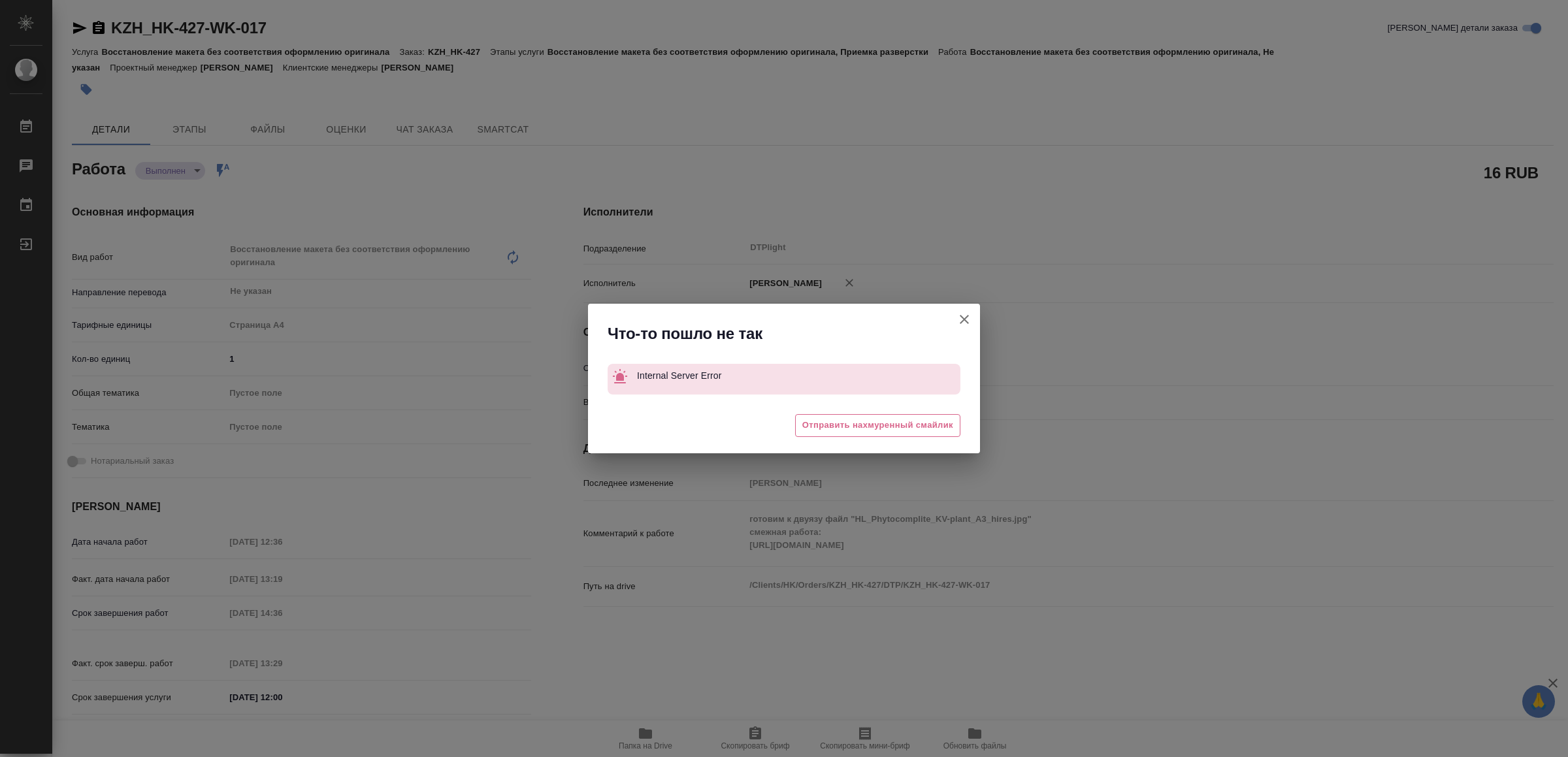
type textarea "x"
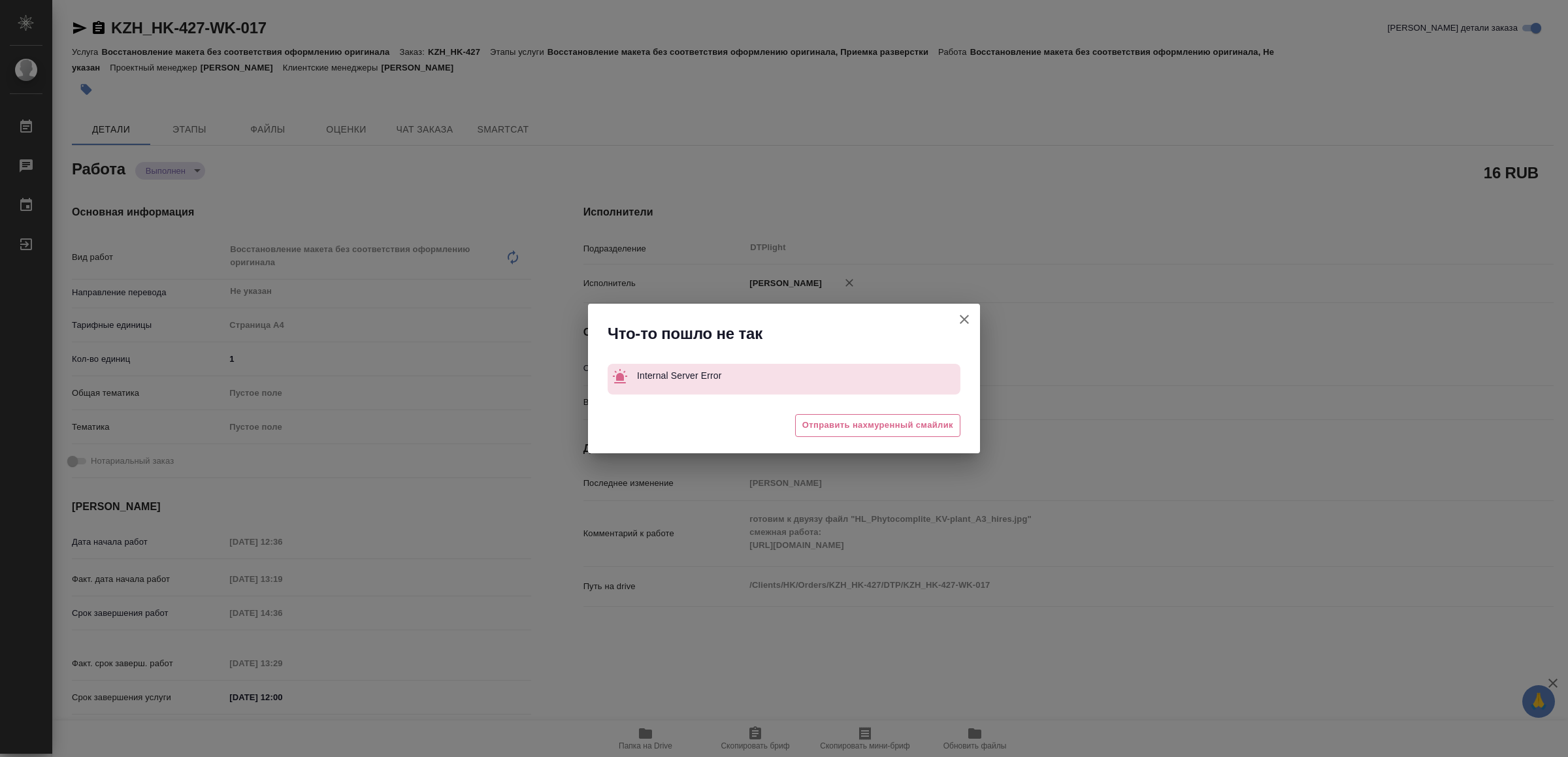
type textarea "x"
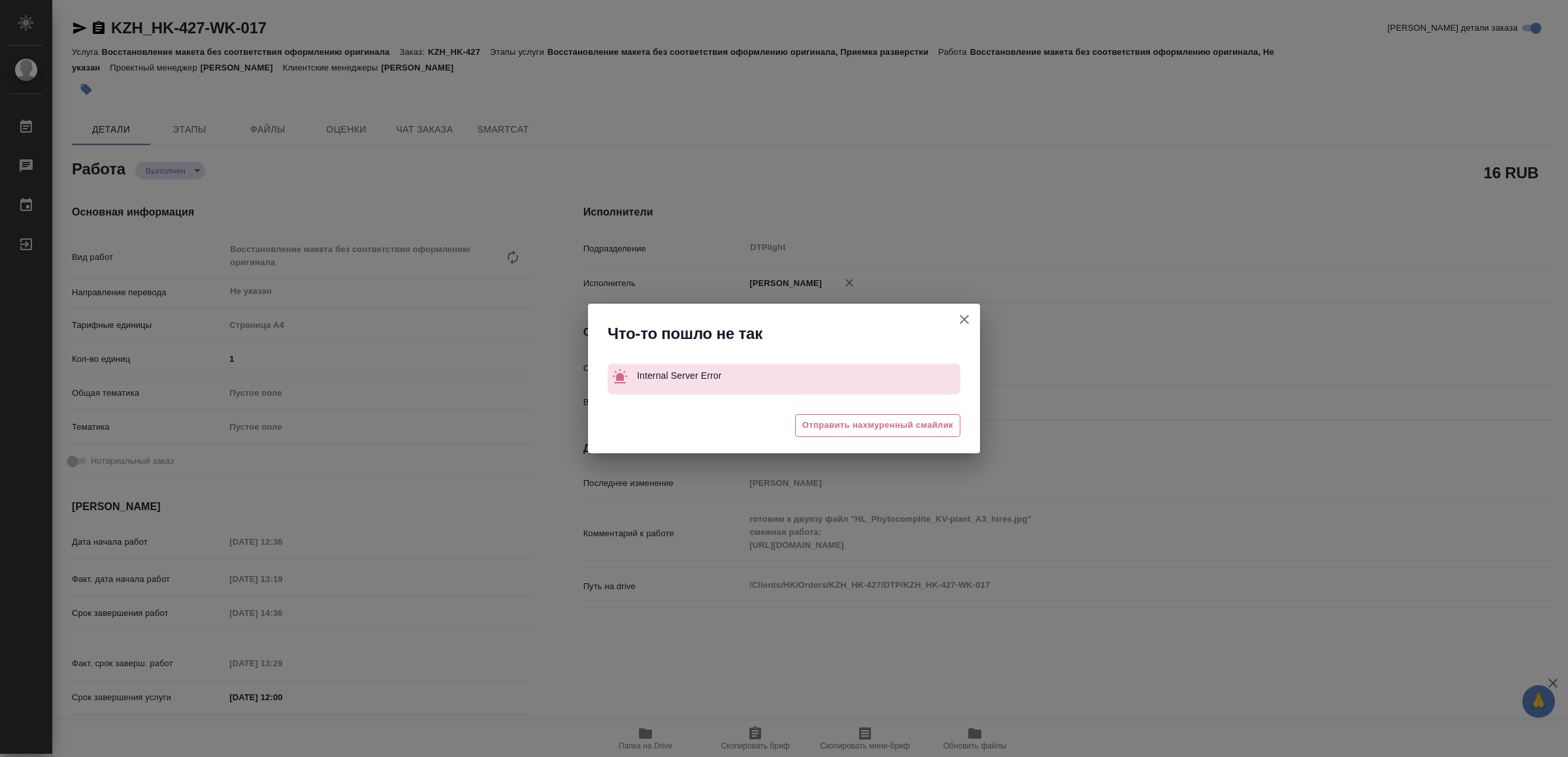
click at [960, 322] on icon "button" at bounding box center [964, 319] width 16 height 16
type textarea "x"
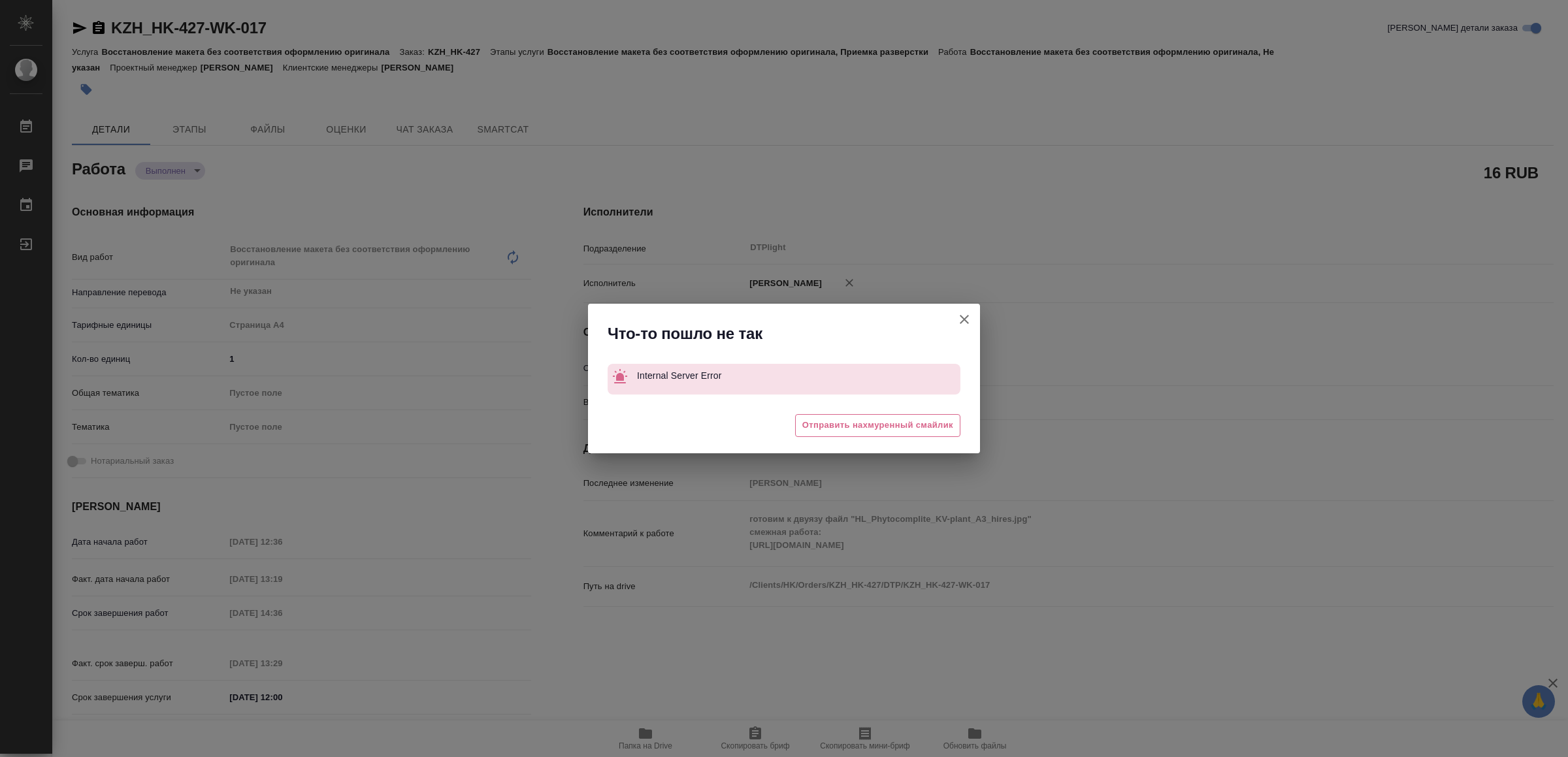
type textarea "x"
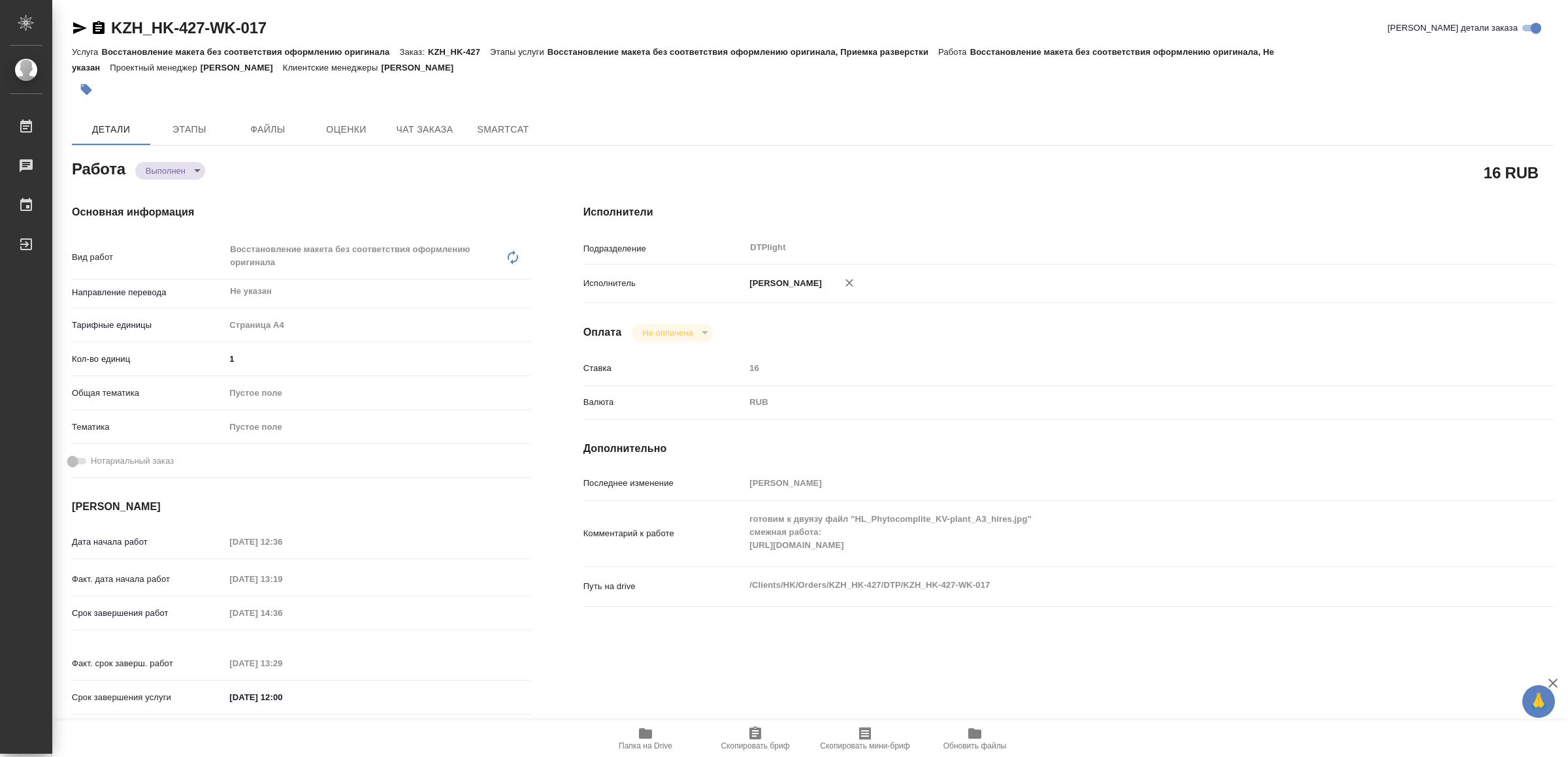
click at [79, 27] on icon "button" at bounding box center [80, 28] width 14 height 12
click at [645, 735] on icon "button" at bounding box center [645, 734] width 13 height 11
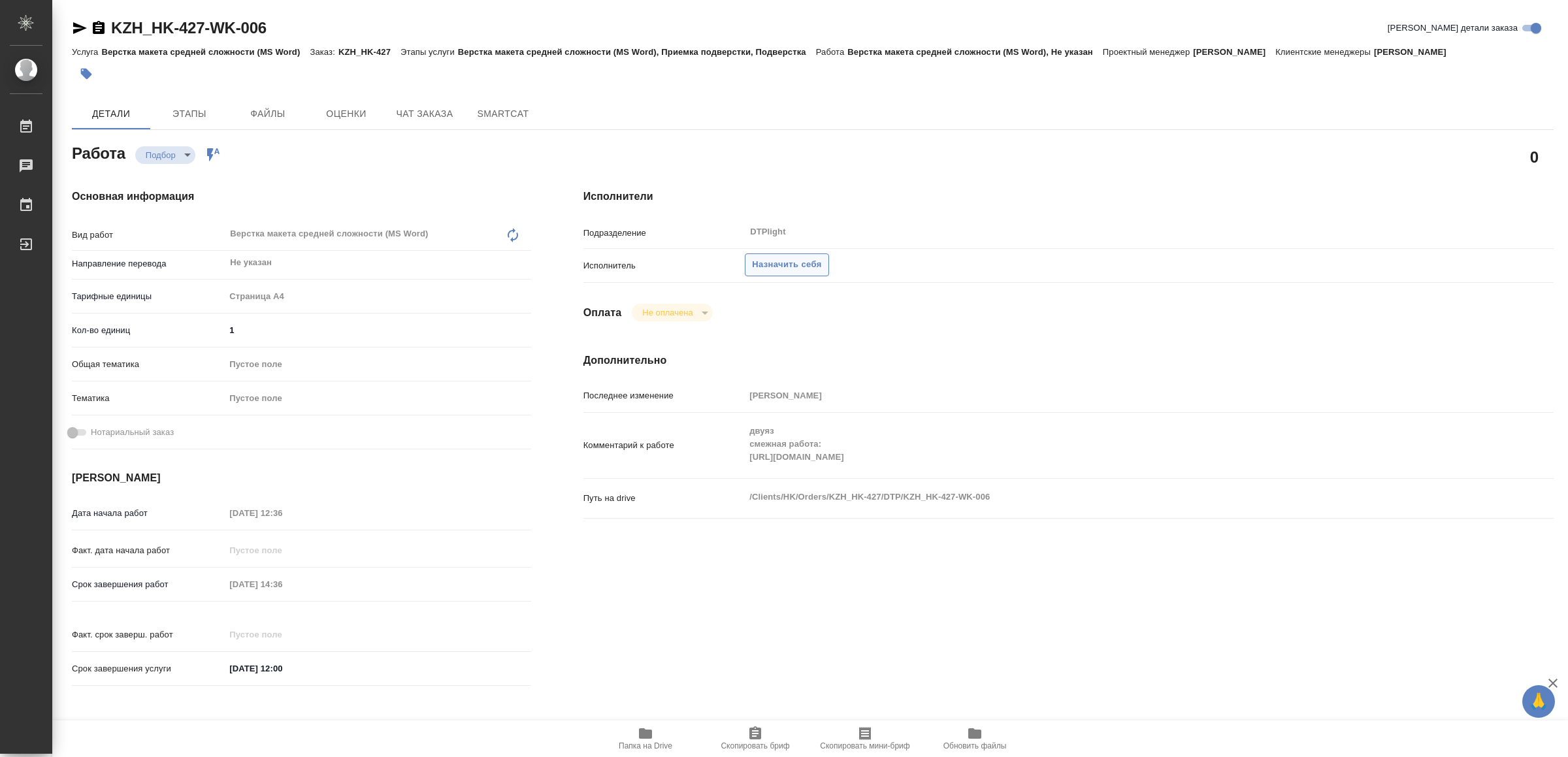
click at [786, 263] on span "Назначить себя" at bounding box center [787, 265] width 69 height 15
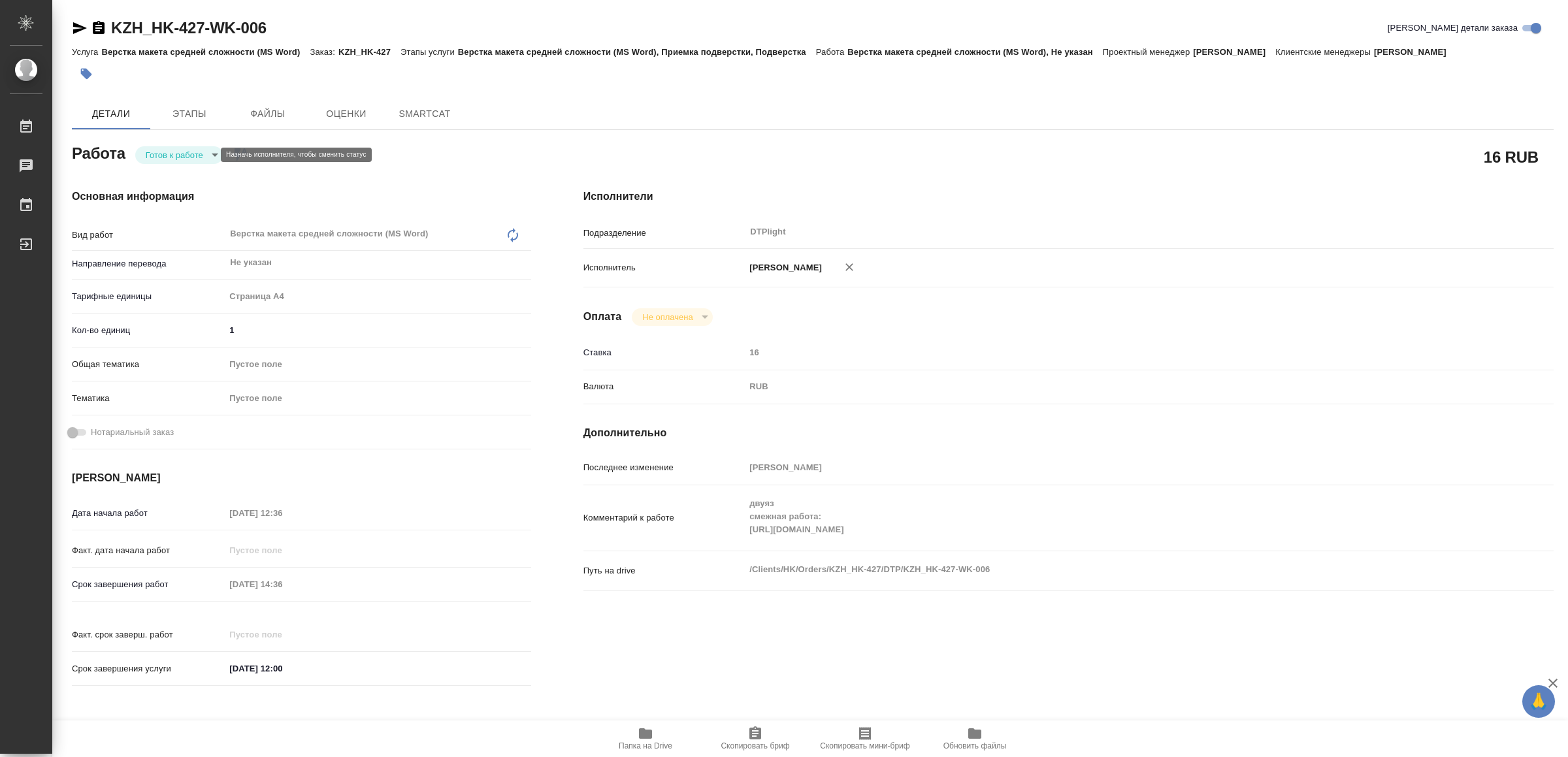
type textarea "x"
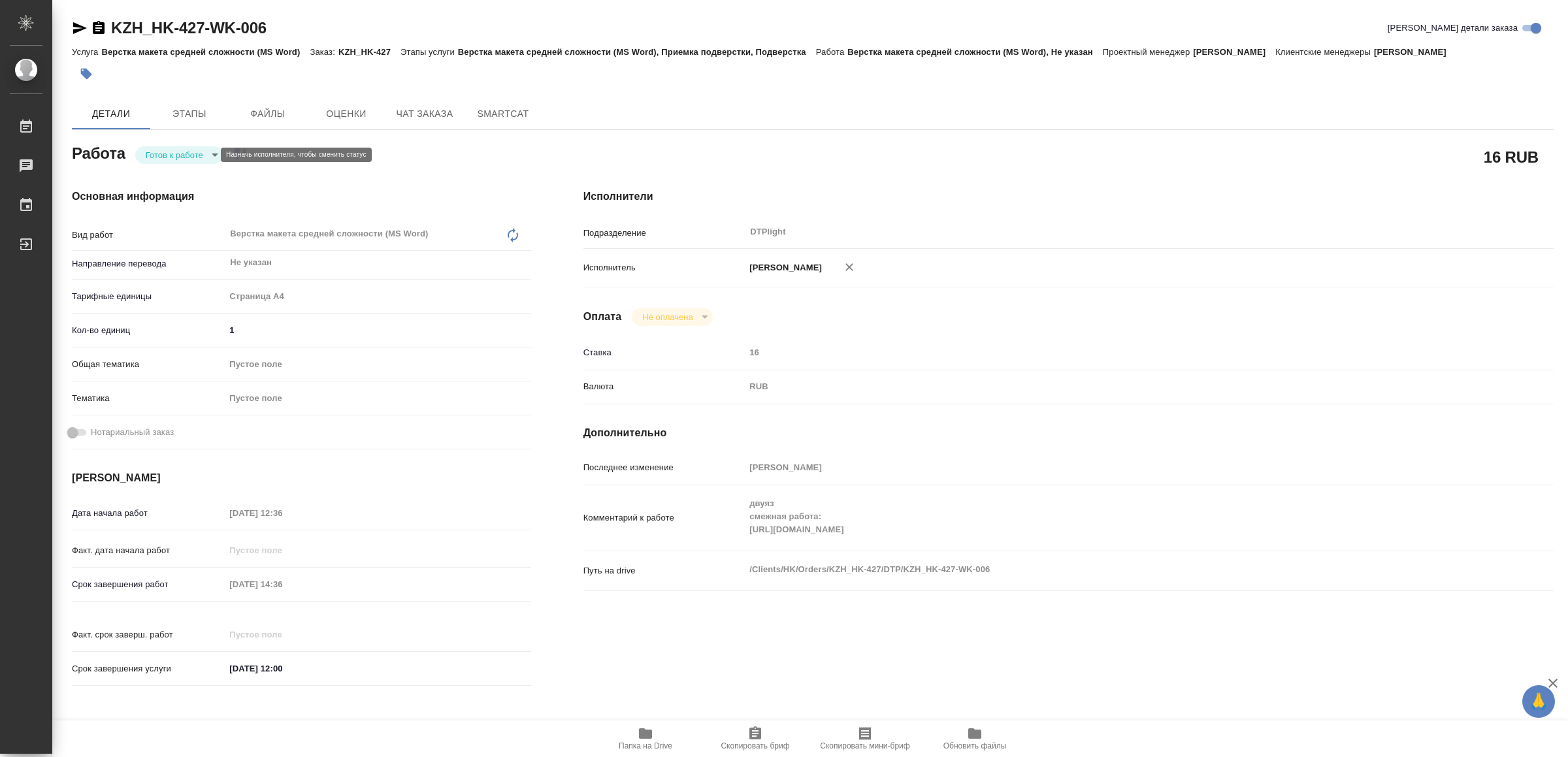
type textarea "x"
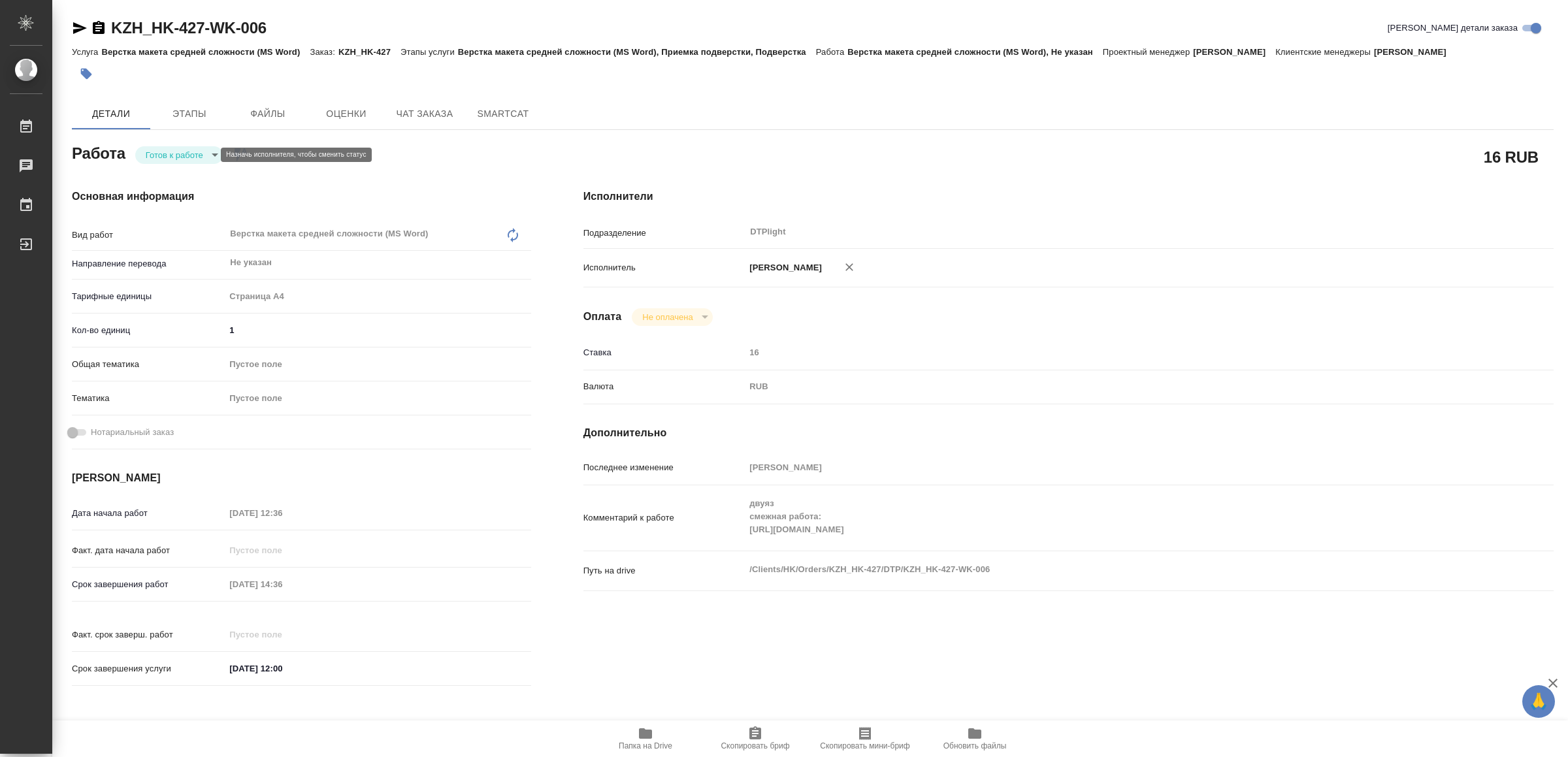
type textarea "x"
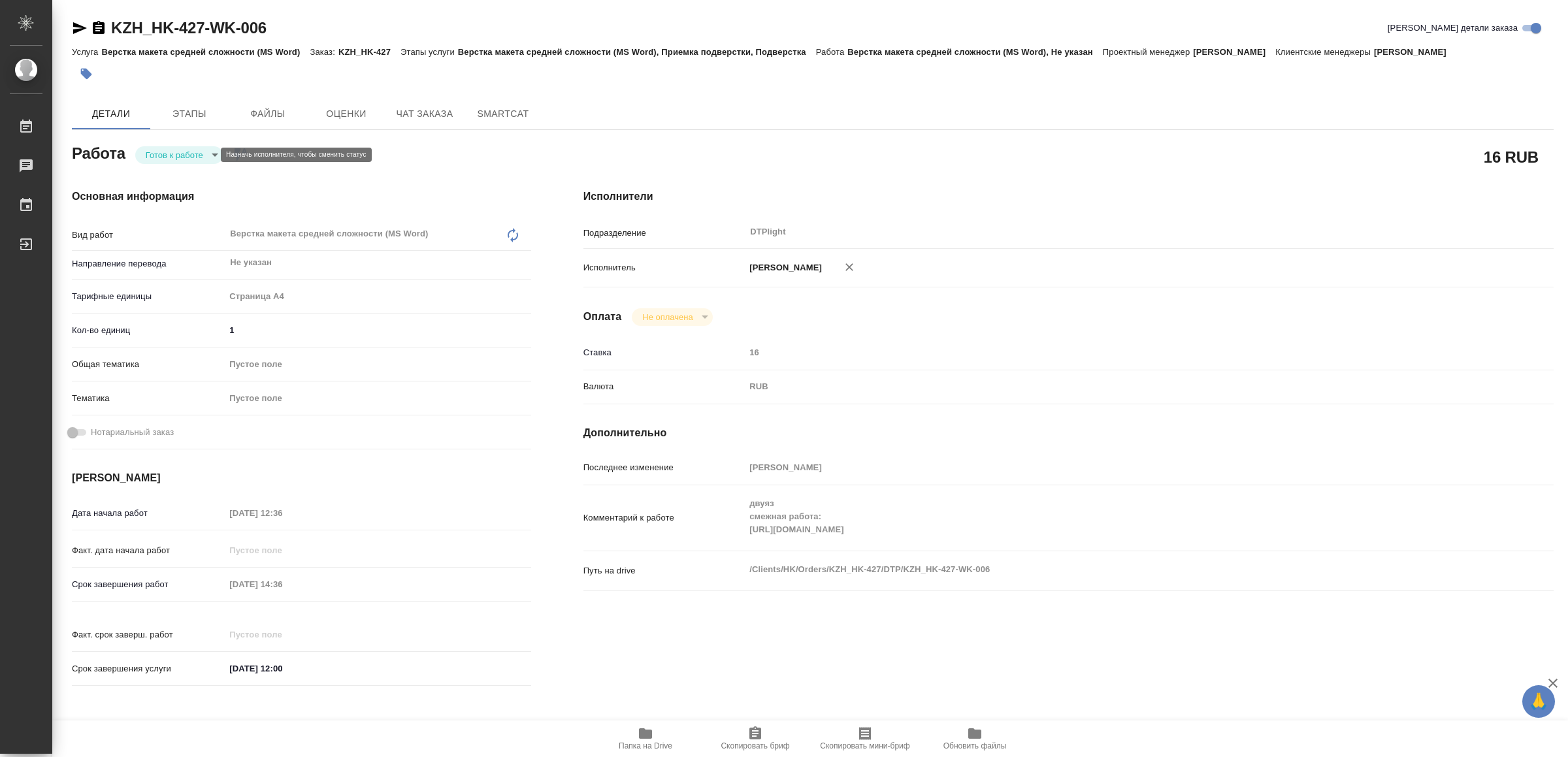
click at [177, 153] on body "🙏 .cls-1 fill:#fff; AWATERA Yamkovenko Vera Работы 0 Чаты График Выйти KZH_HK-4…" at bounding box center [784, 378] width 1568 height 757
click at [178, 153] on button "В работе" at bounding box center [168, 155] width 43 height 14
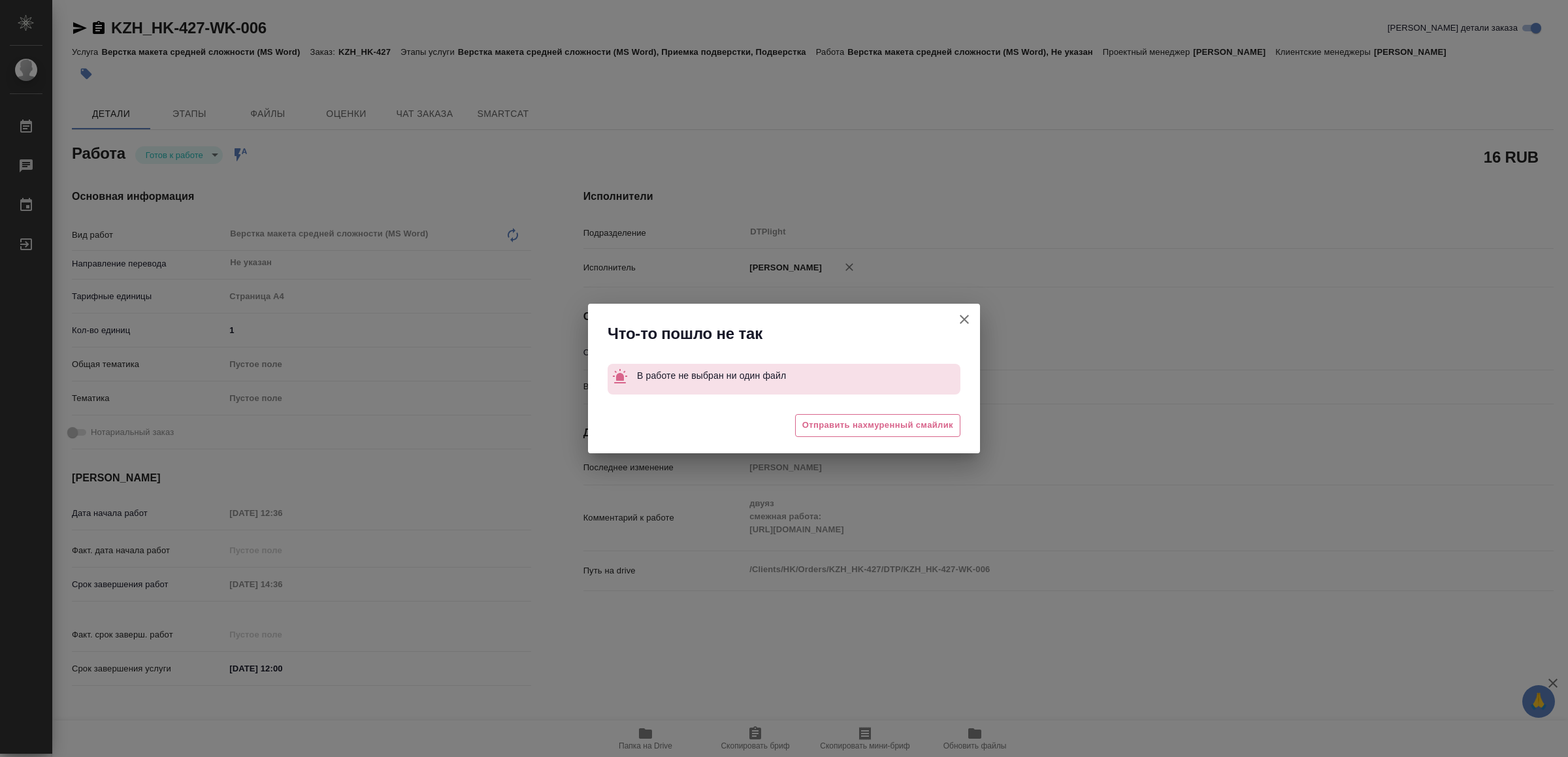
type textarea "x"
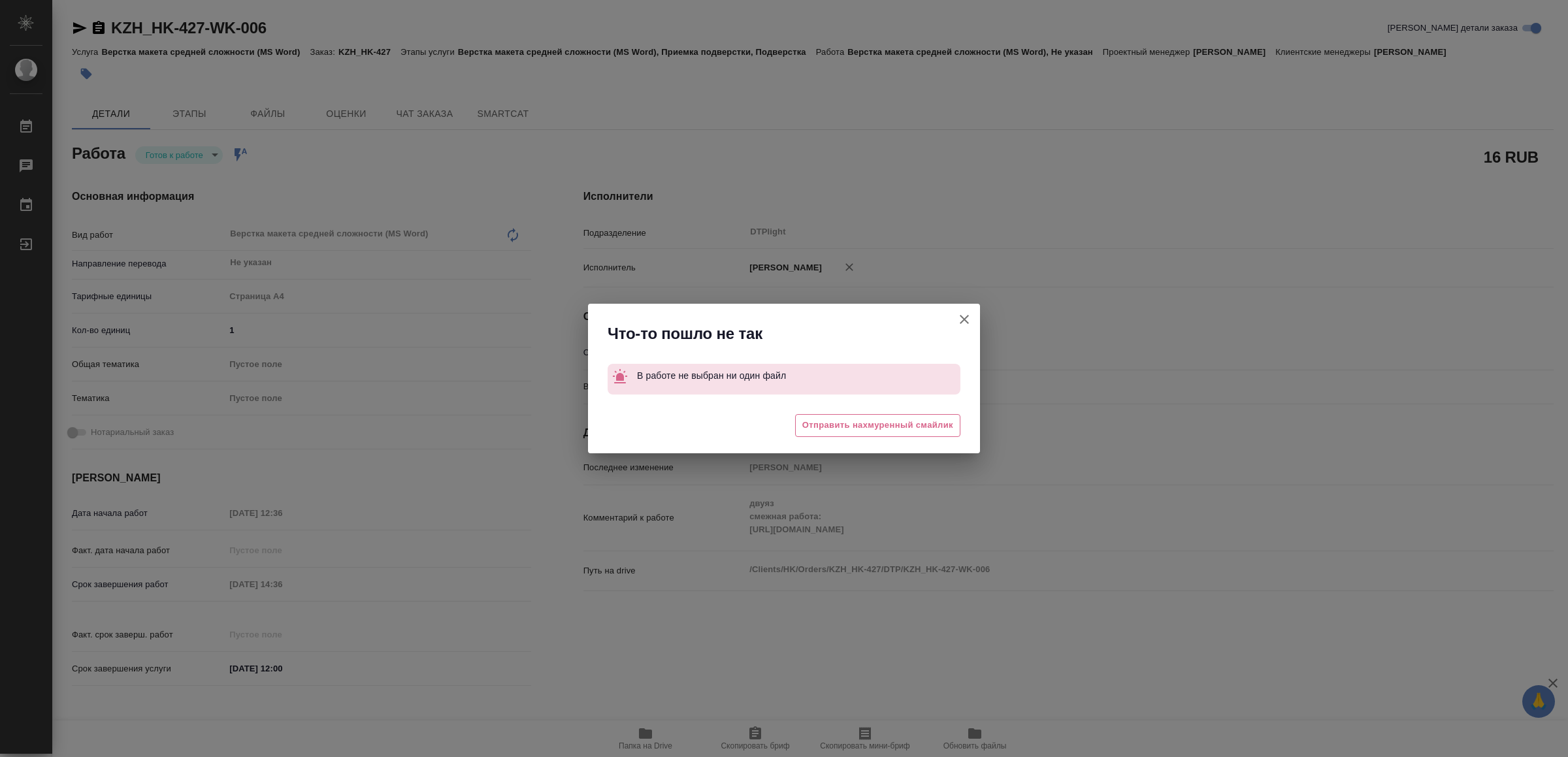
click at [963, 313] on icon "button" at bounding box center [964, 319] width 16 height 16
type textarea "x"
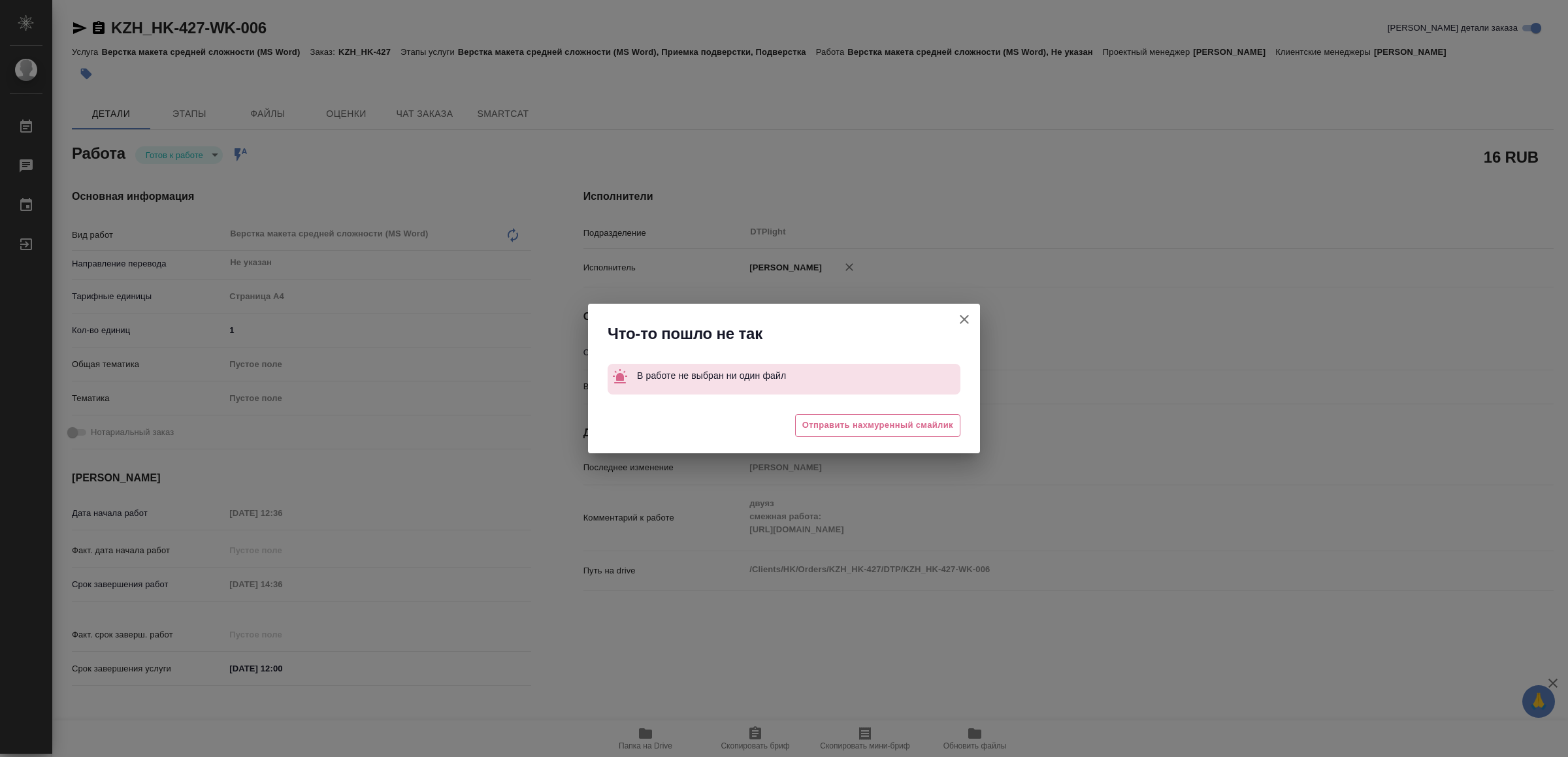
type textarea "x"
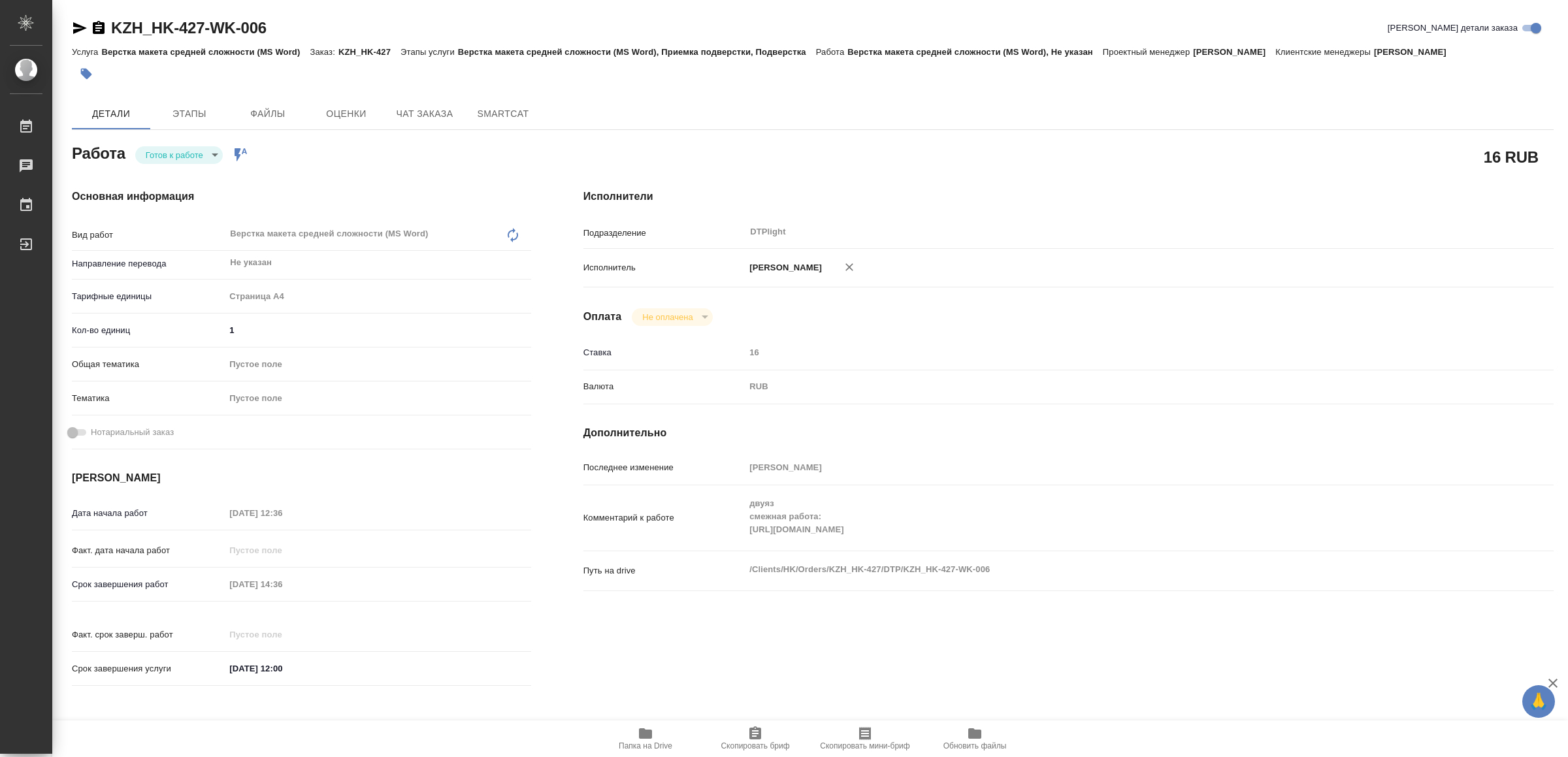
click at [179, 152] on body "🙏 .cls-1 fill:#fff; AWATERA Yamkovenko Vera Работы 0 Чаты График Выйти KZH_HK-4…" at bounding box center [784, 378] width 1568 height 757
click at [179, 152] on button "В работе" at bounding box center [168, 155] width 43 height 14
type textarea "x"
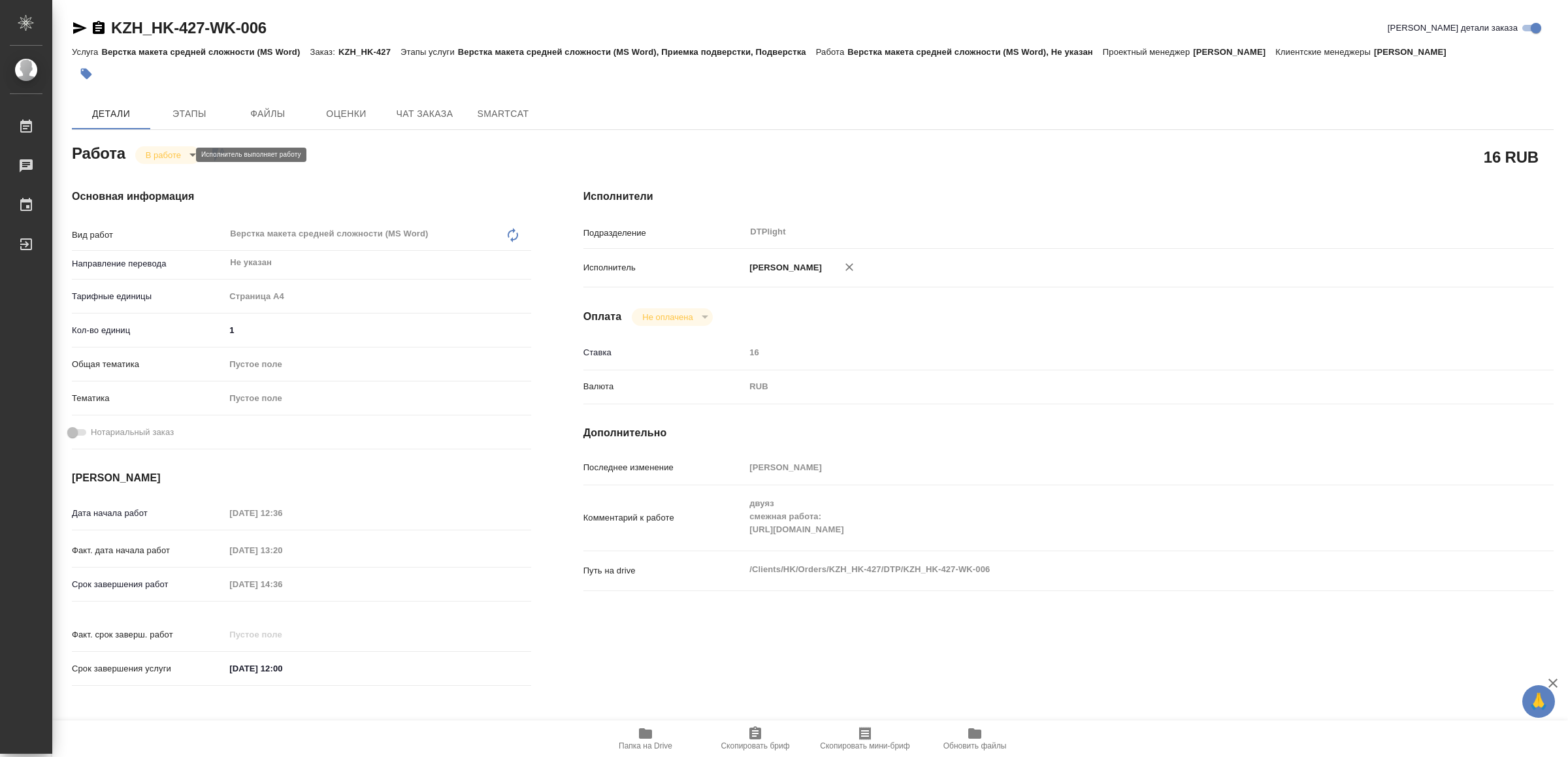
type textarea "x"
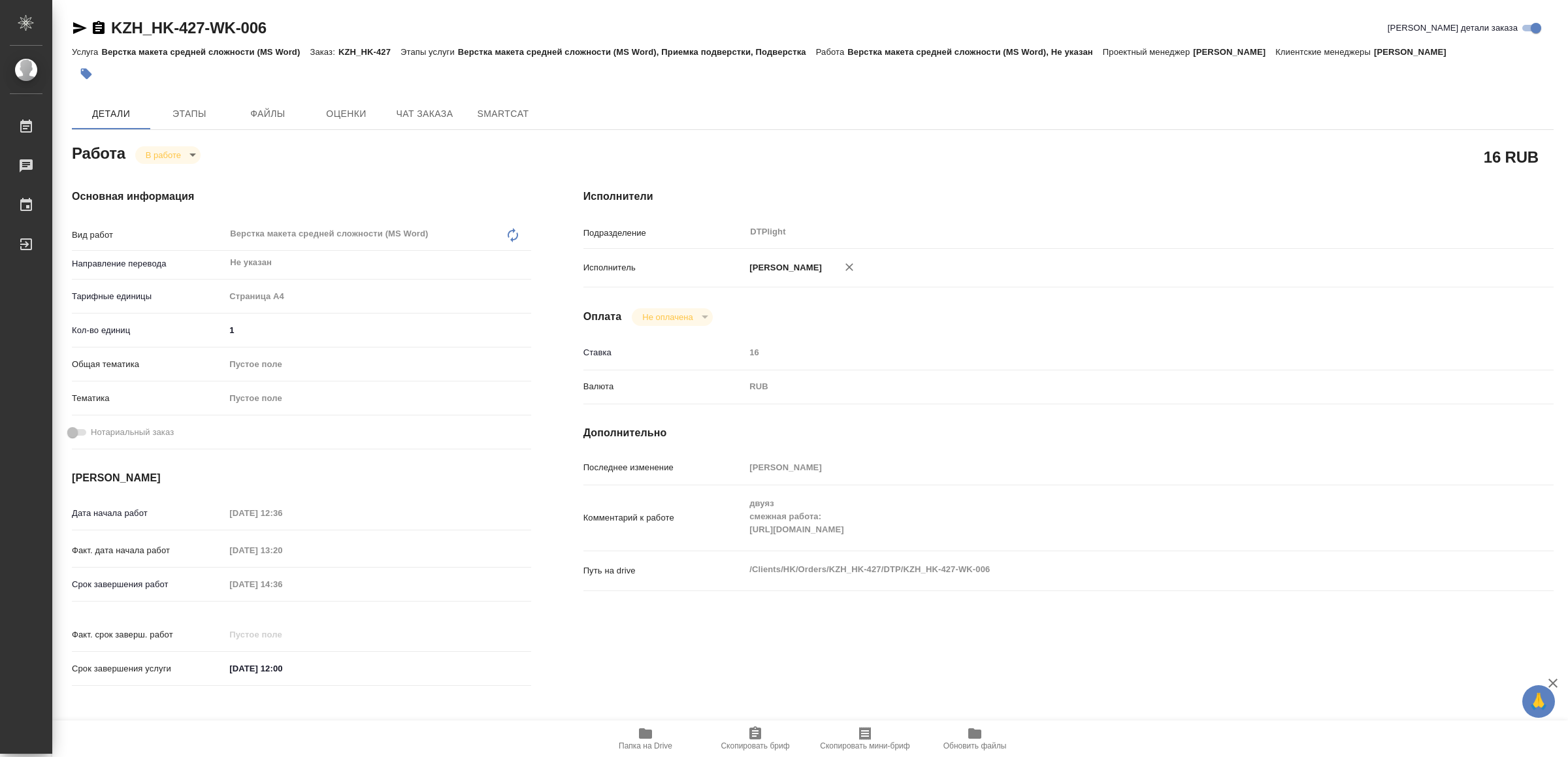
type textarea "x"
click at [655, 731] on span "Папка на Drive" at bounding box center [645, 737] width 94 height 25
click at [177, 148] on body "🙏 .cls-1 fill:#fff; AWATERA Yamkovenko Vera Работы 0 Чаты График Выйти KZH_HK-4…" at bounding box center [784, 378] width 1568 height 757
click at [178, 173] on button "Выполнен" at bounding box center [170, 177] width 48 height 14
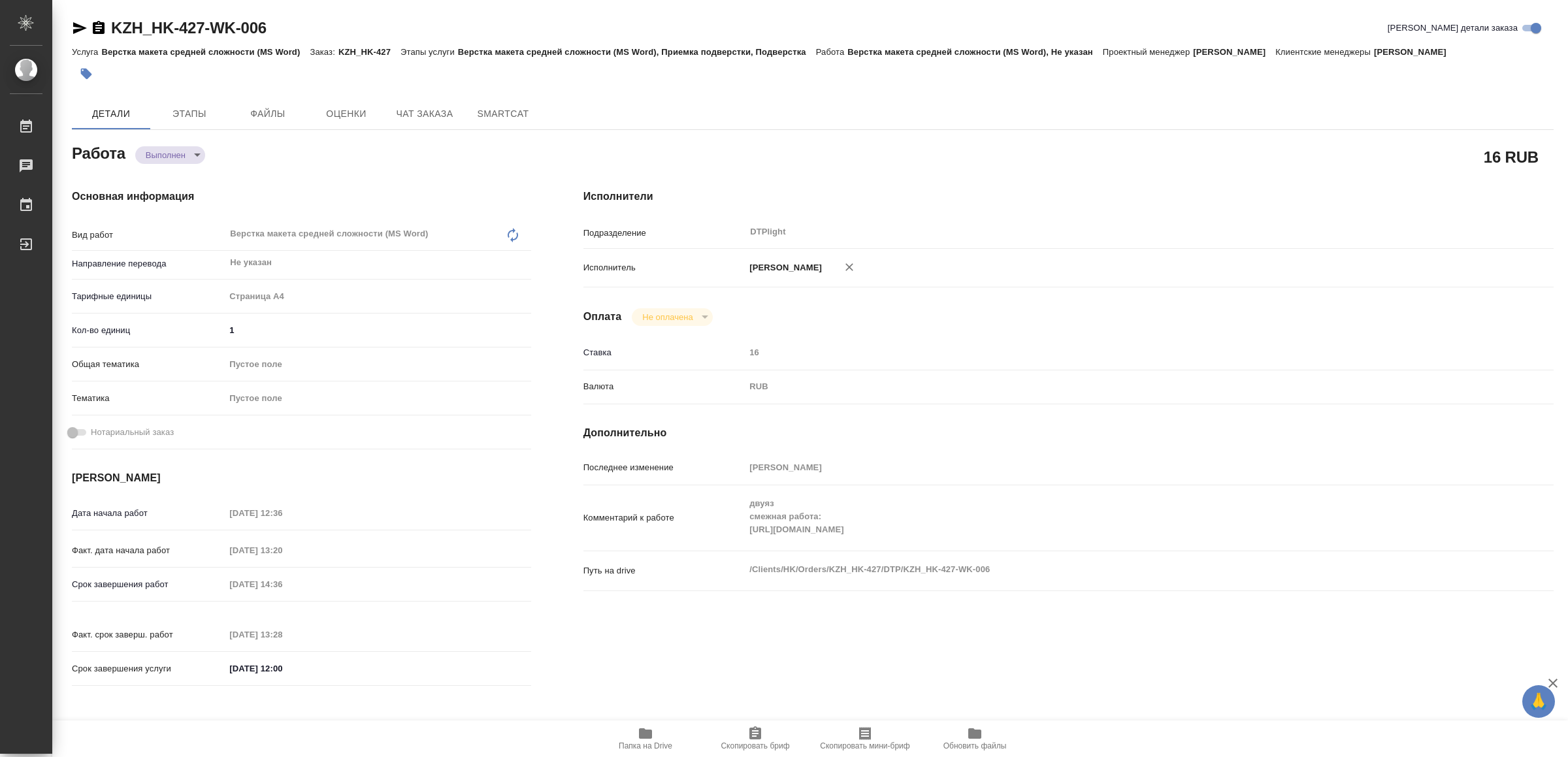
type textarea "x"
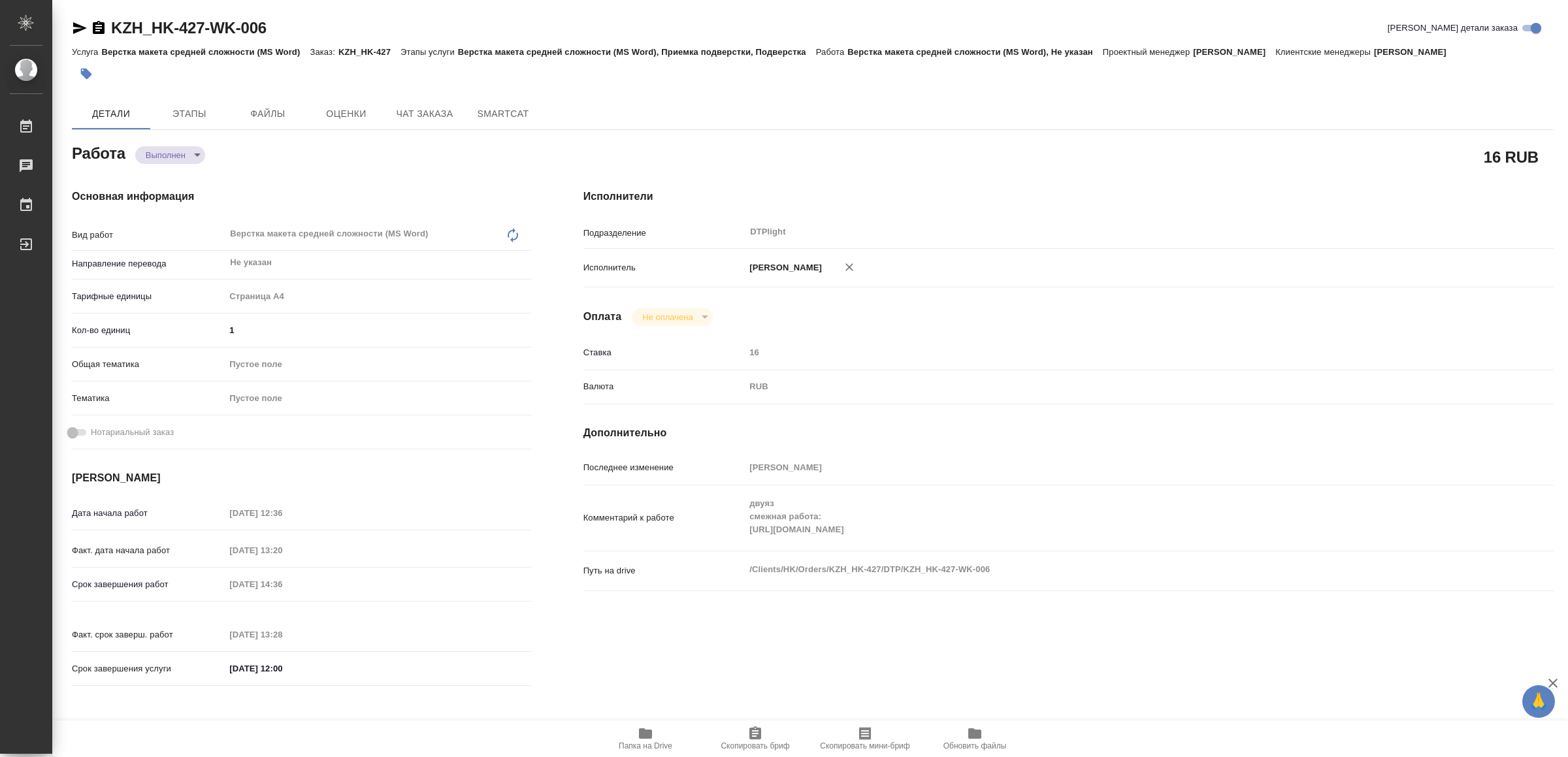
type textarea "x"
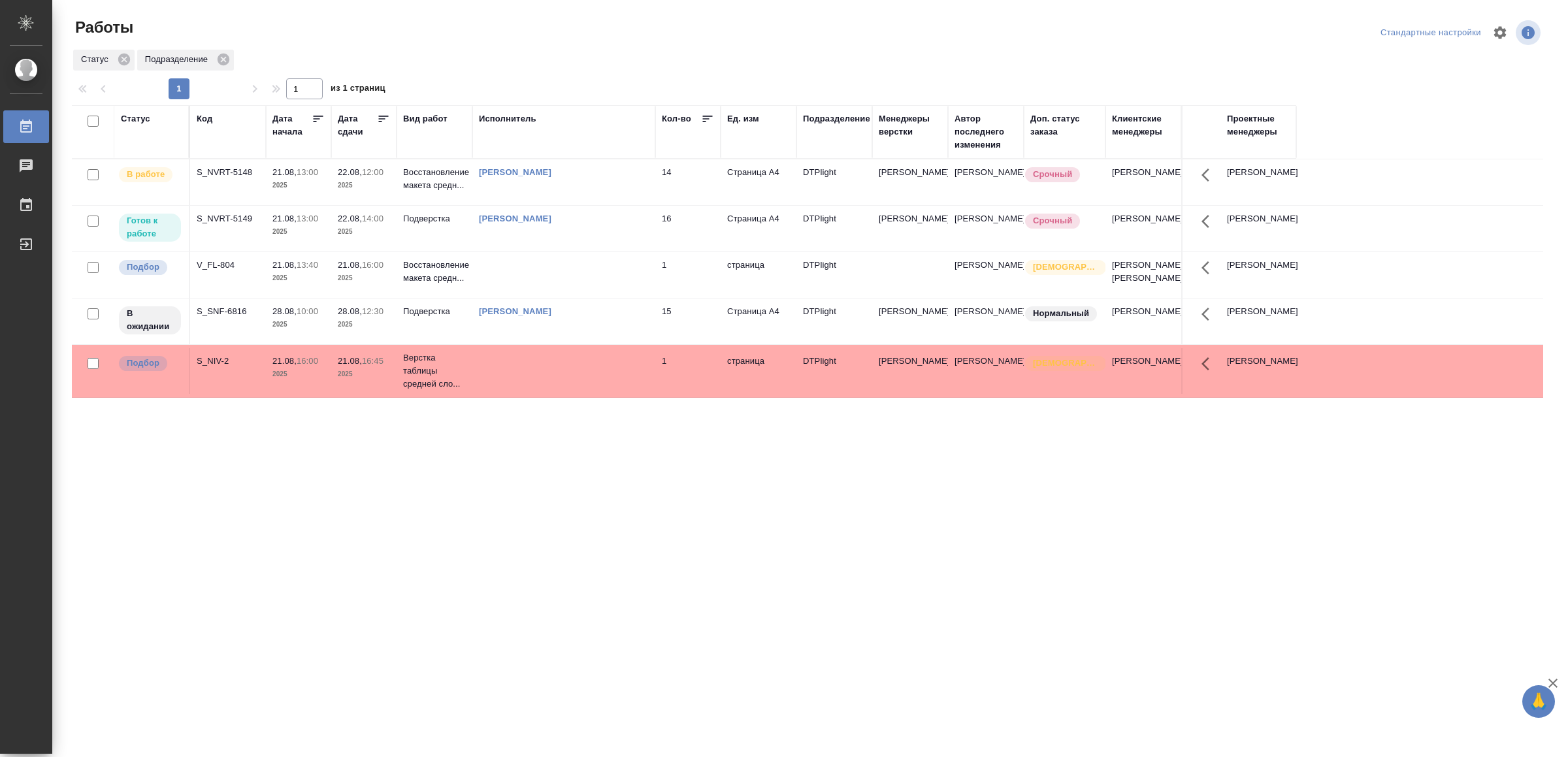
click at [507, 205] on td at bounding box center [564, 182] width 183 height 46
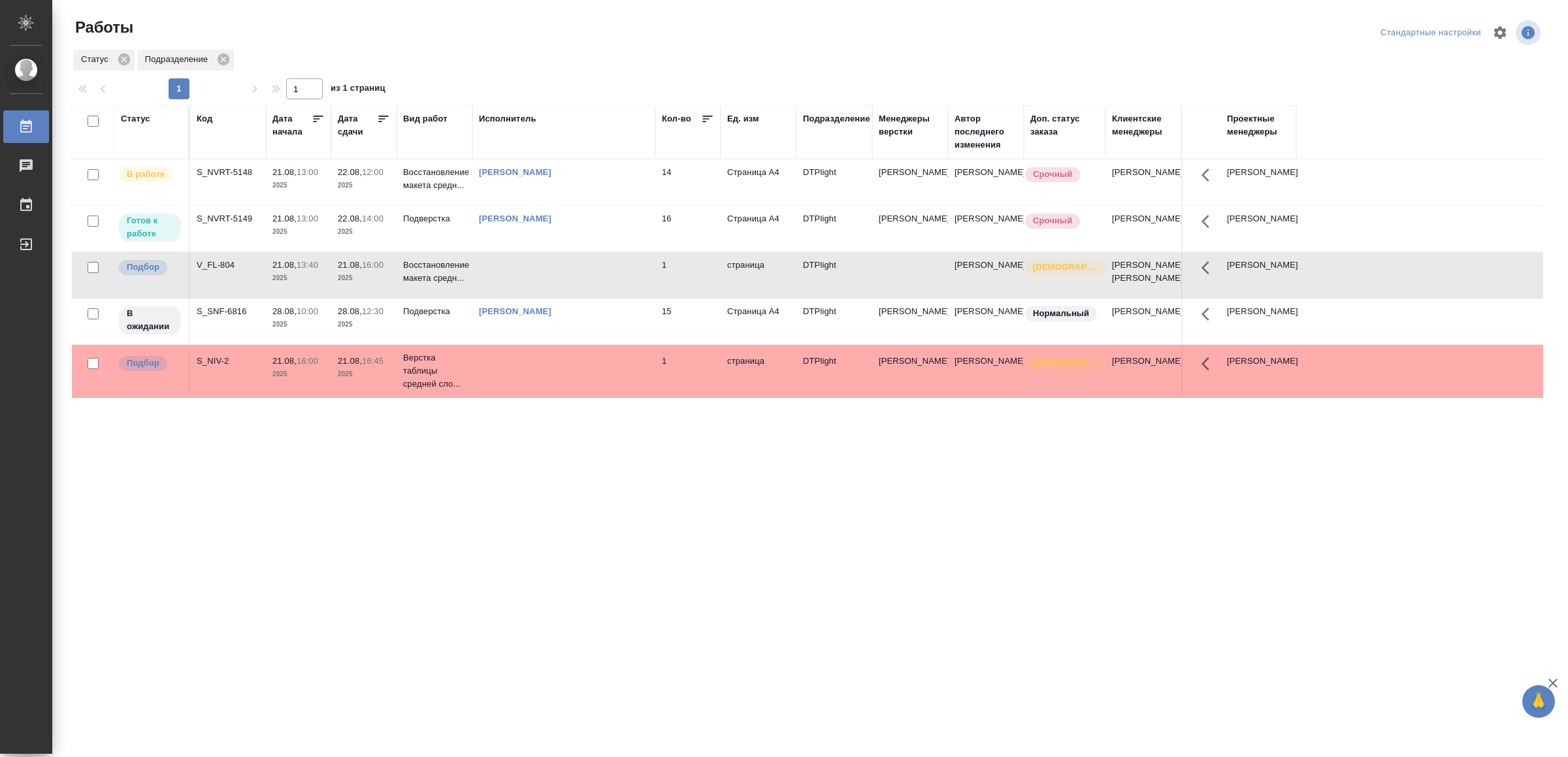
click at [507, 205] on td at bounding box center [564, 182] width 183 height 46
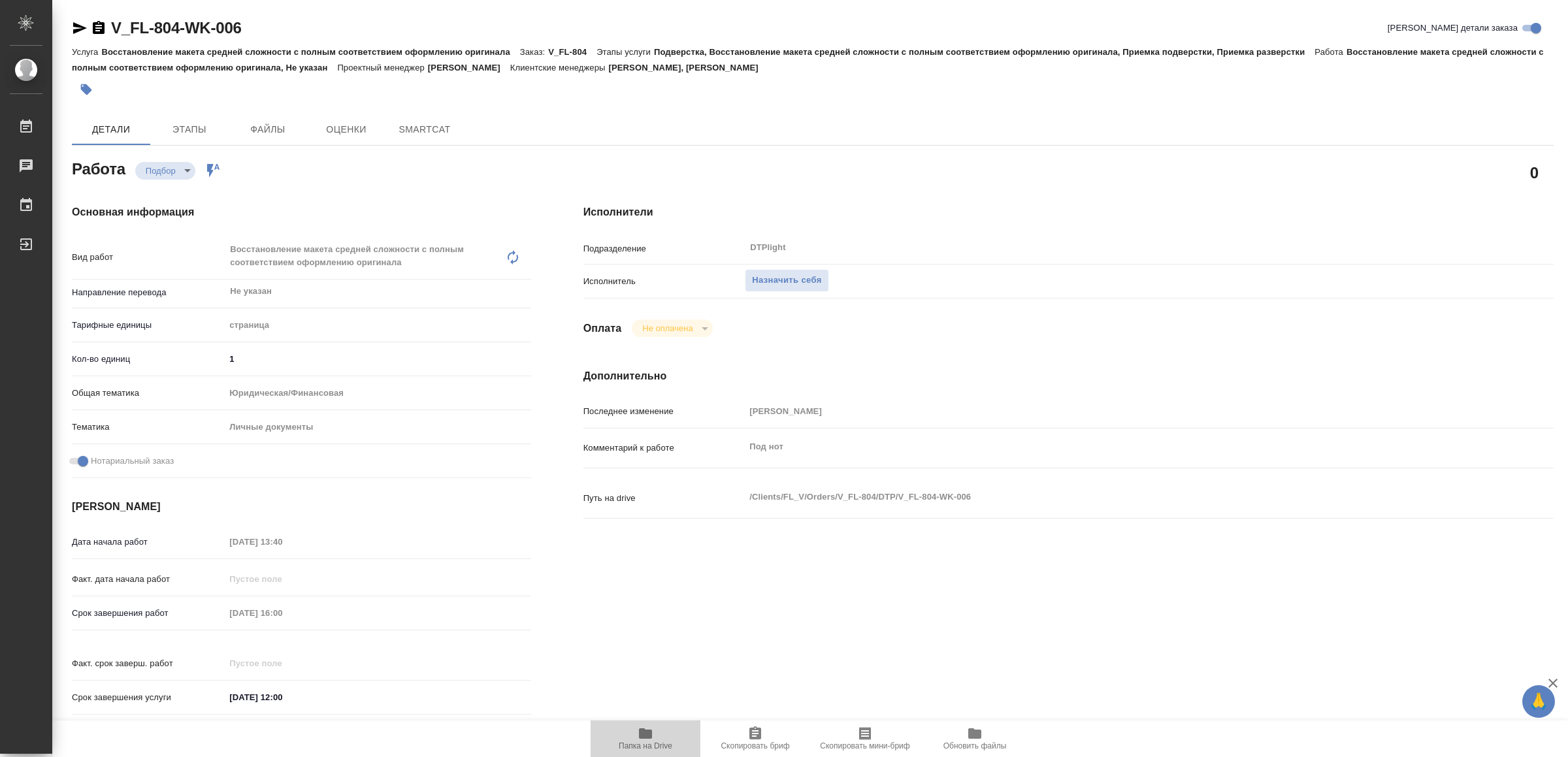
click at [661, 735] on span "Папка на Drive" at bounding box center [645, 737] width 94 height 25
click at [761, 275] on span "Назначить себя" at bounding box center [787, 281] width 69 height 15
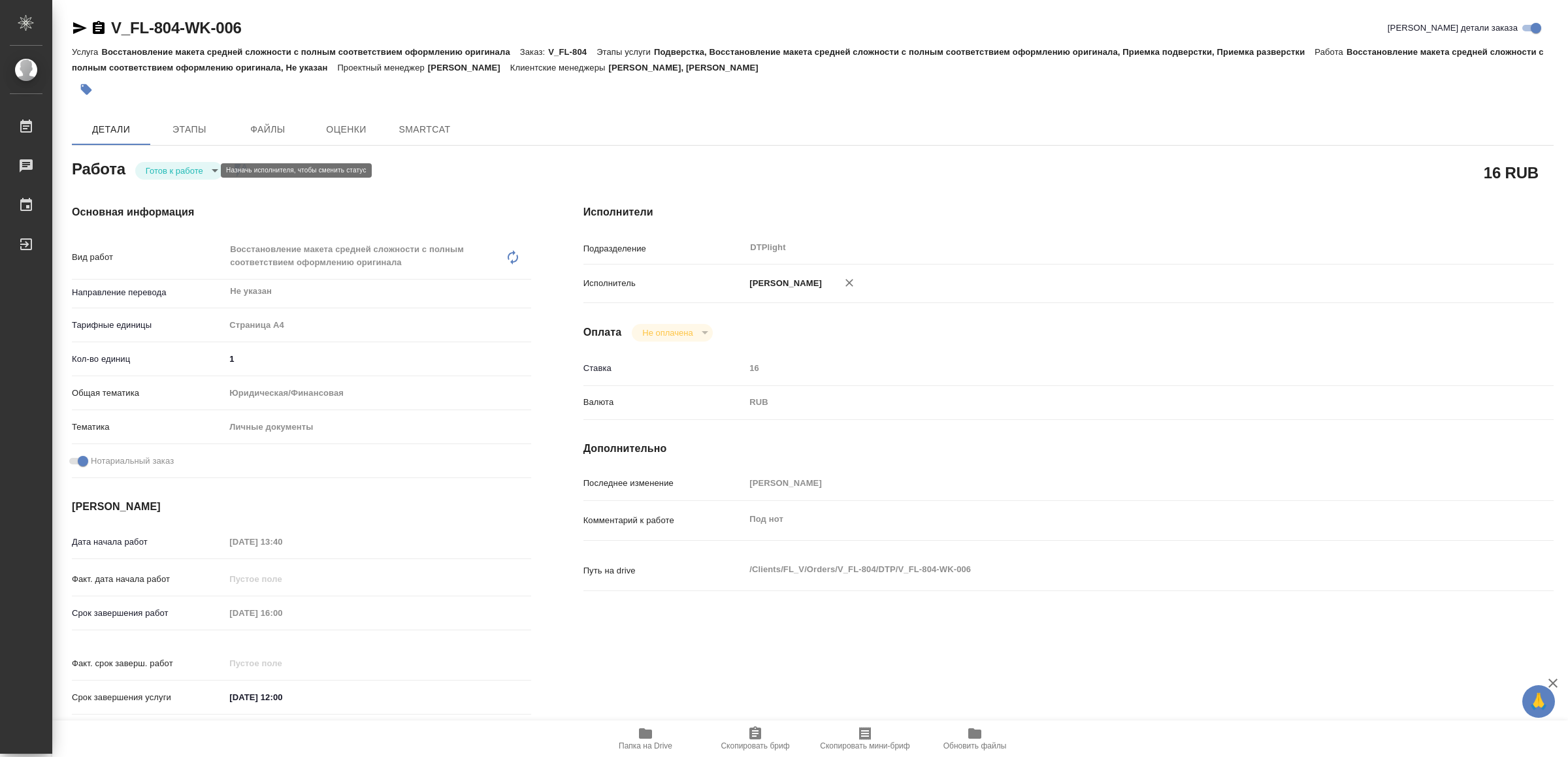
click at [184, 165] on body "🙏 .cls-1 fill:#fff; AWATERA Yamkovenko Vera Работы Чаты График Выйти V_FL-804-W…" at bounding box center [784, 378] width 1568 height 757
click at [184, 165] on button "В работе" at bounding box center [168, 170] width 43 height 14
type textarea "x"
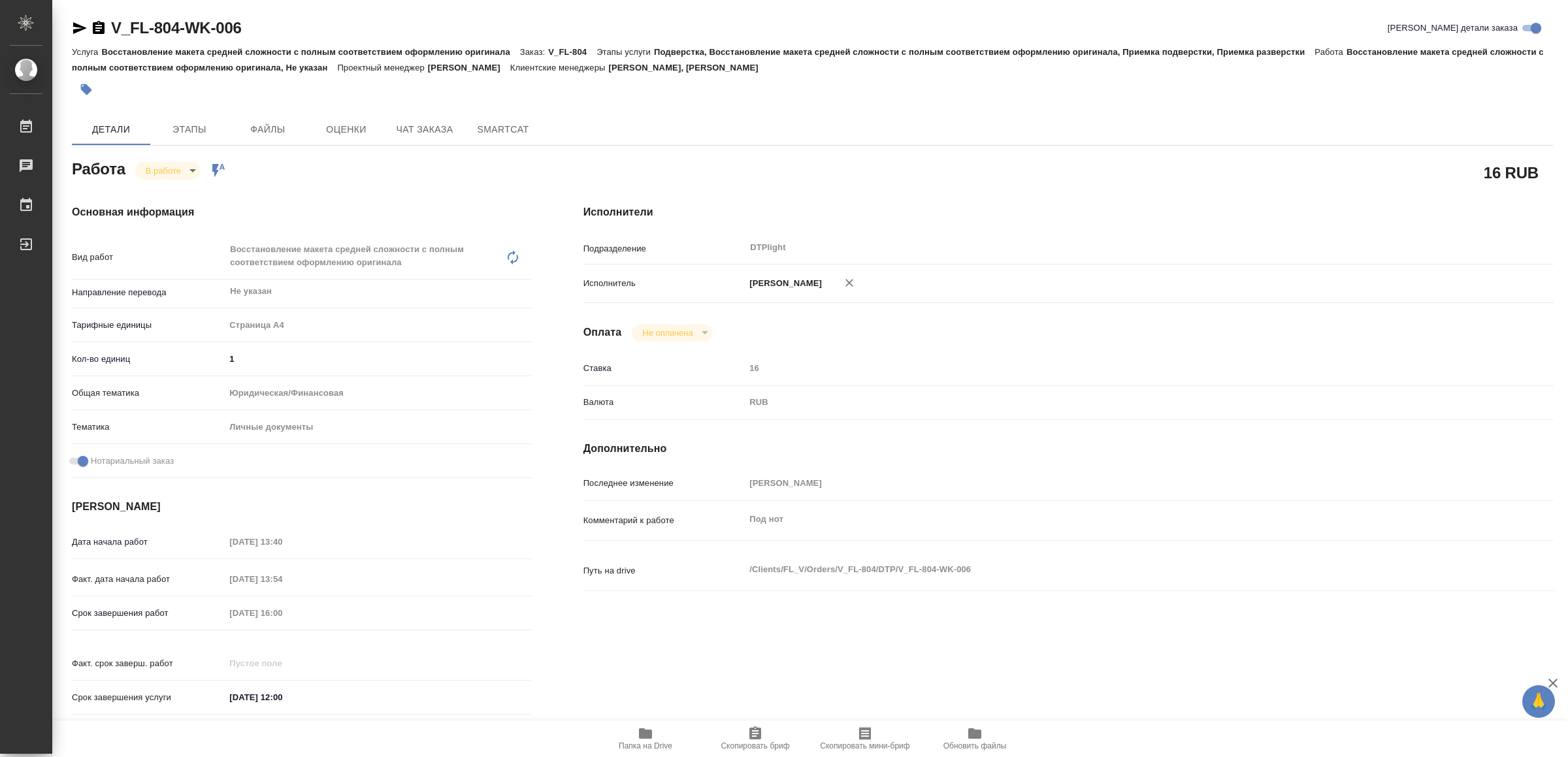
type textarea "x"
click at [79, 27] on icon "button" at bounding box center [80, 28] width 14 height 12
type textarea "x"
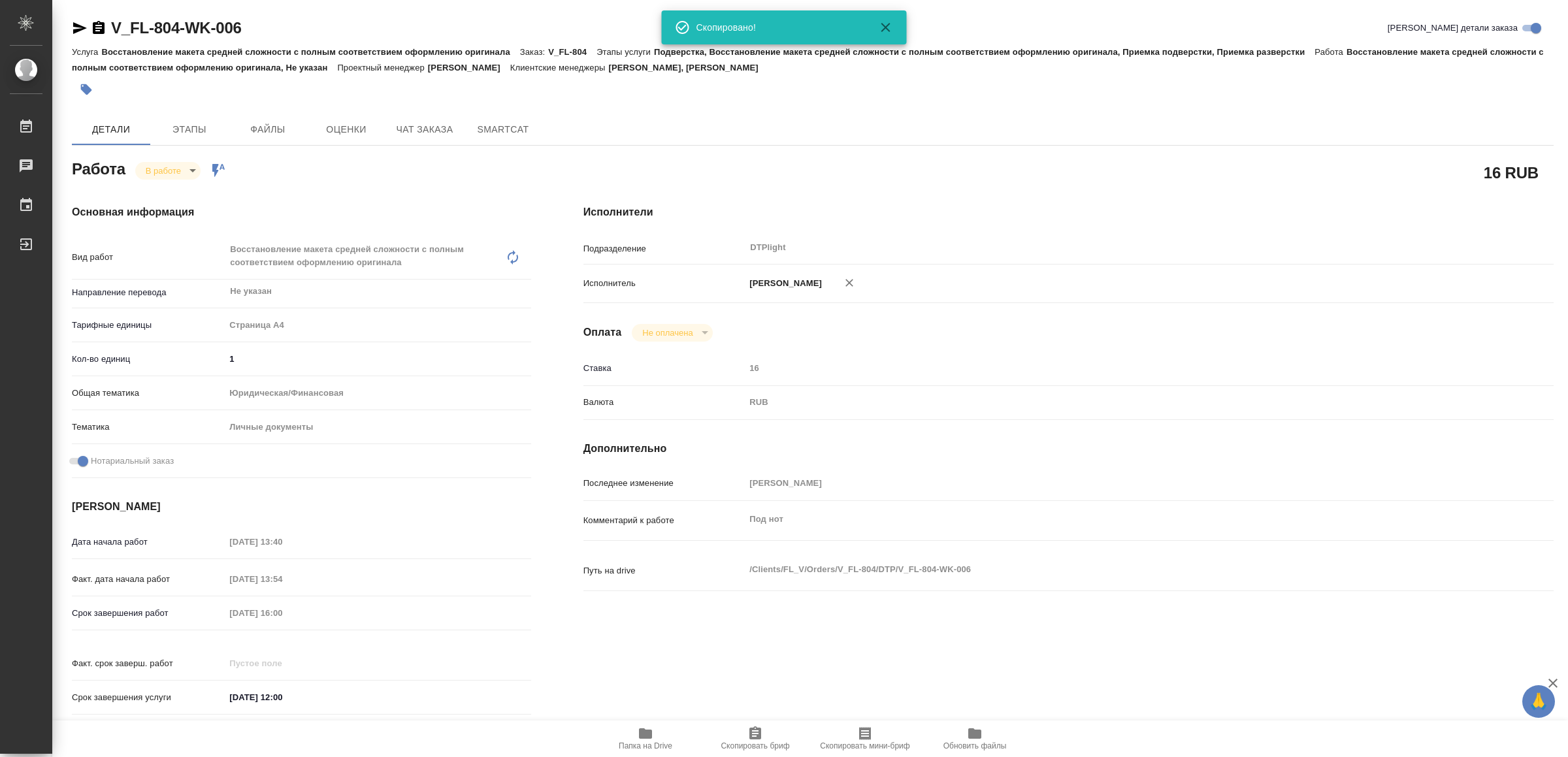
type textarea "x"
click at [653, 725] on span "Папка на Drive" at bounding box center [645, 737] width 94 height 25
click at [77, 26] on icon "button" at bounding box center [80, 28] width 14 height 12
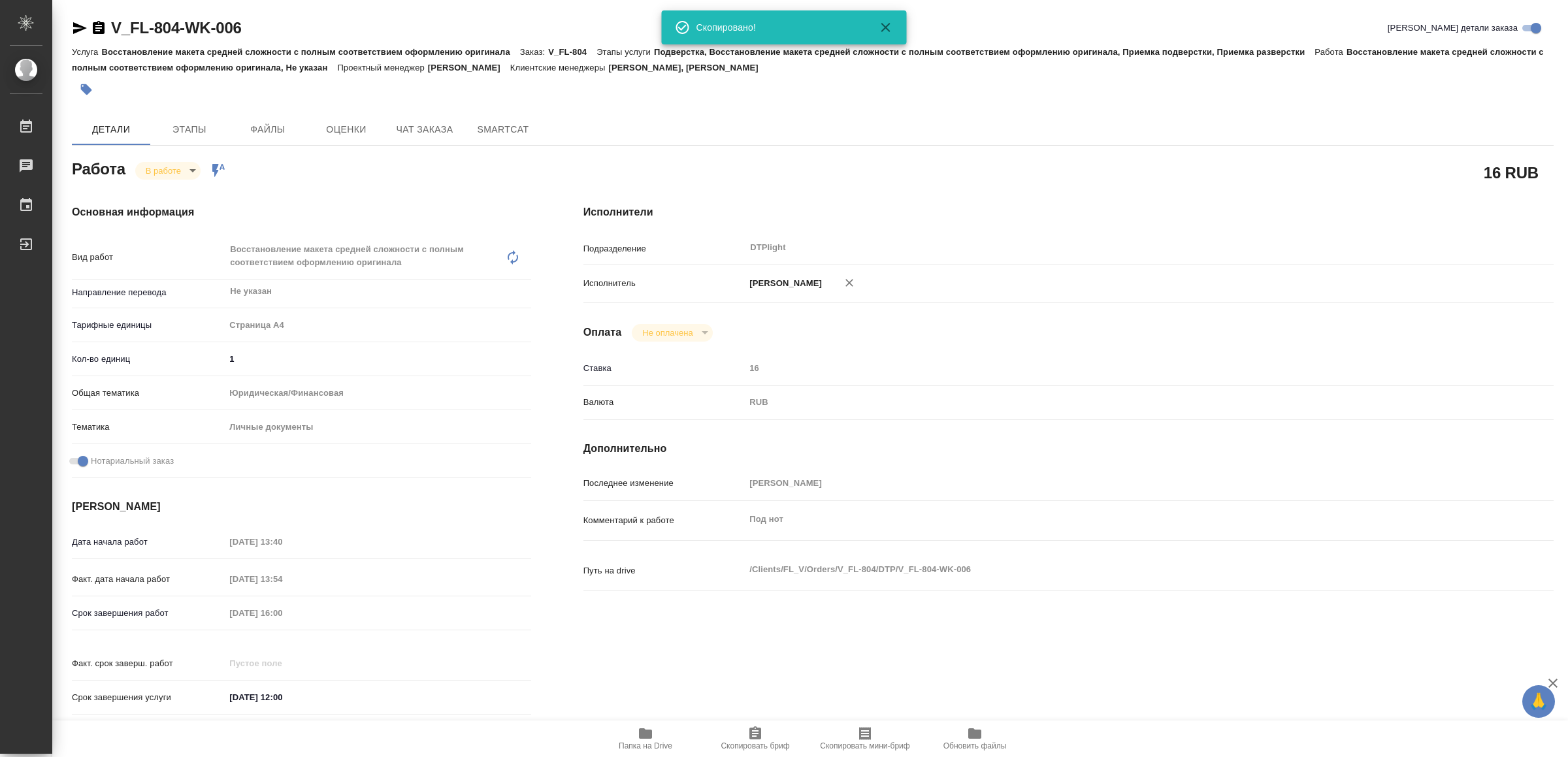
click at [168, 162] on body "🙏 .cls-1 fill:#fff; AWATERA Yamkovenko Vera Работы 0 Чаты График Выйти V_FL-804…" at bounding box center [784, 378] width 1568 height 757
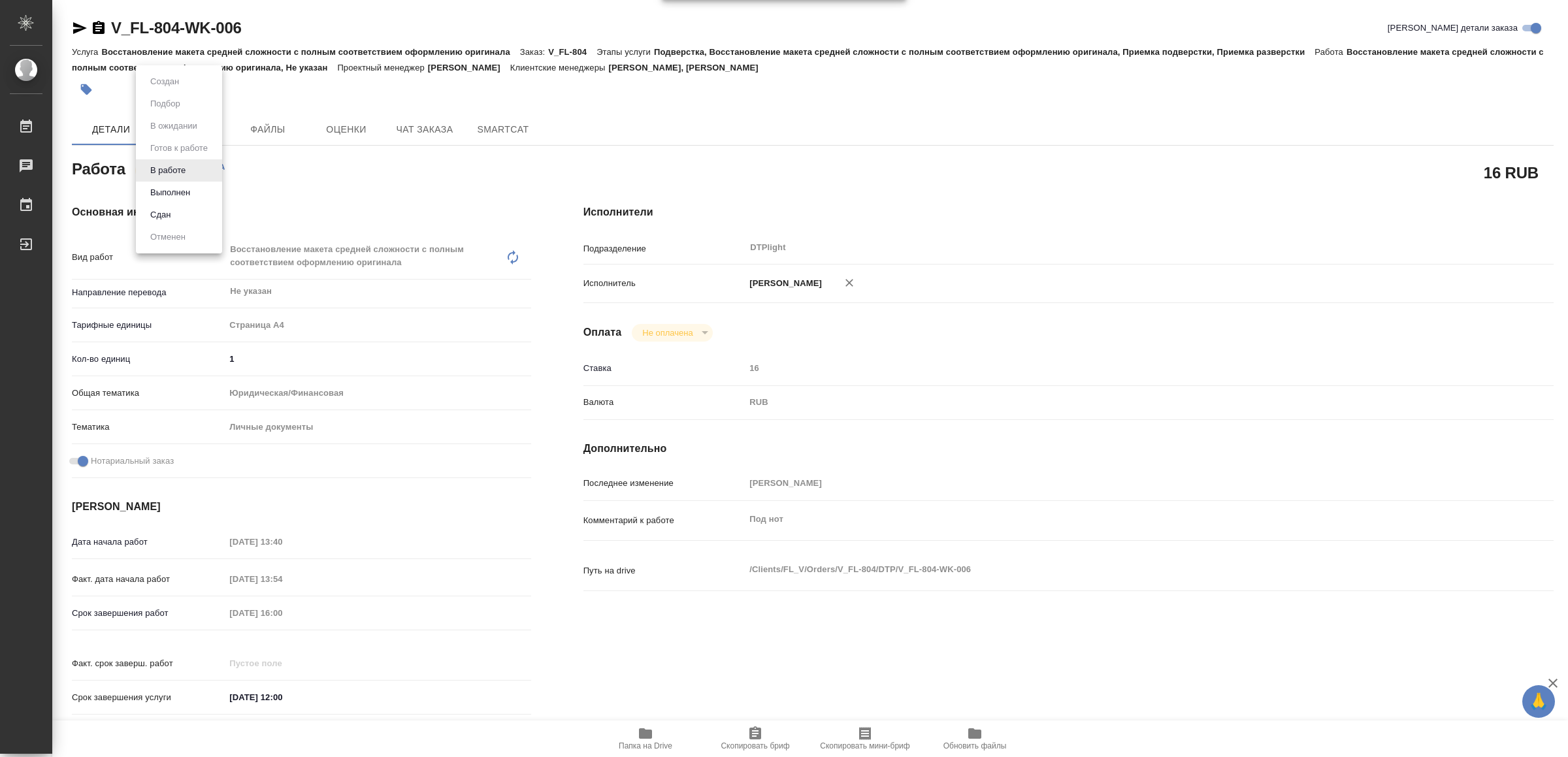
click at [181, 208] on li "Сдан" at bounding box center [179, 214] width 86 height 22
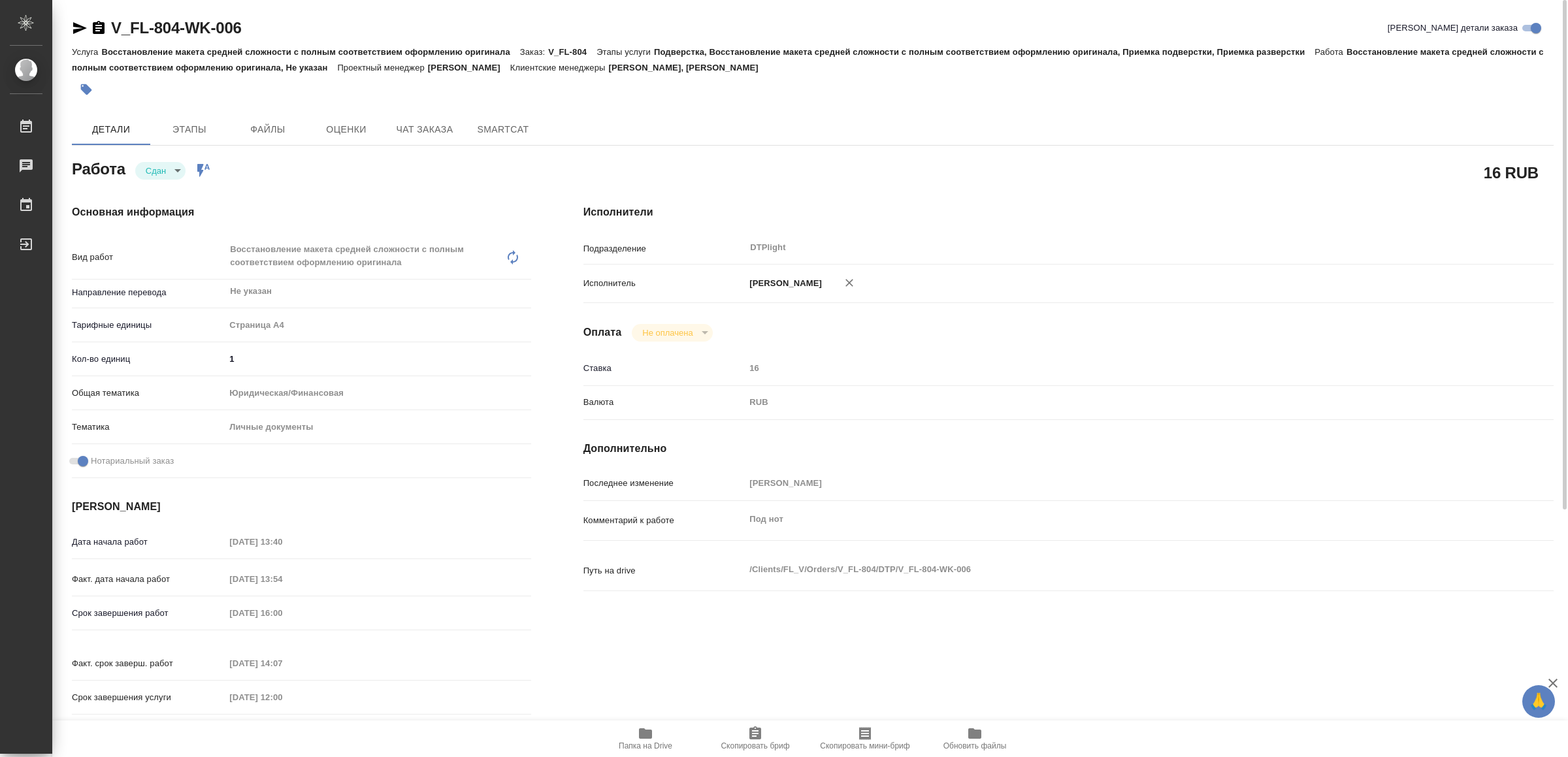
type textarea "x"
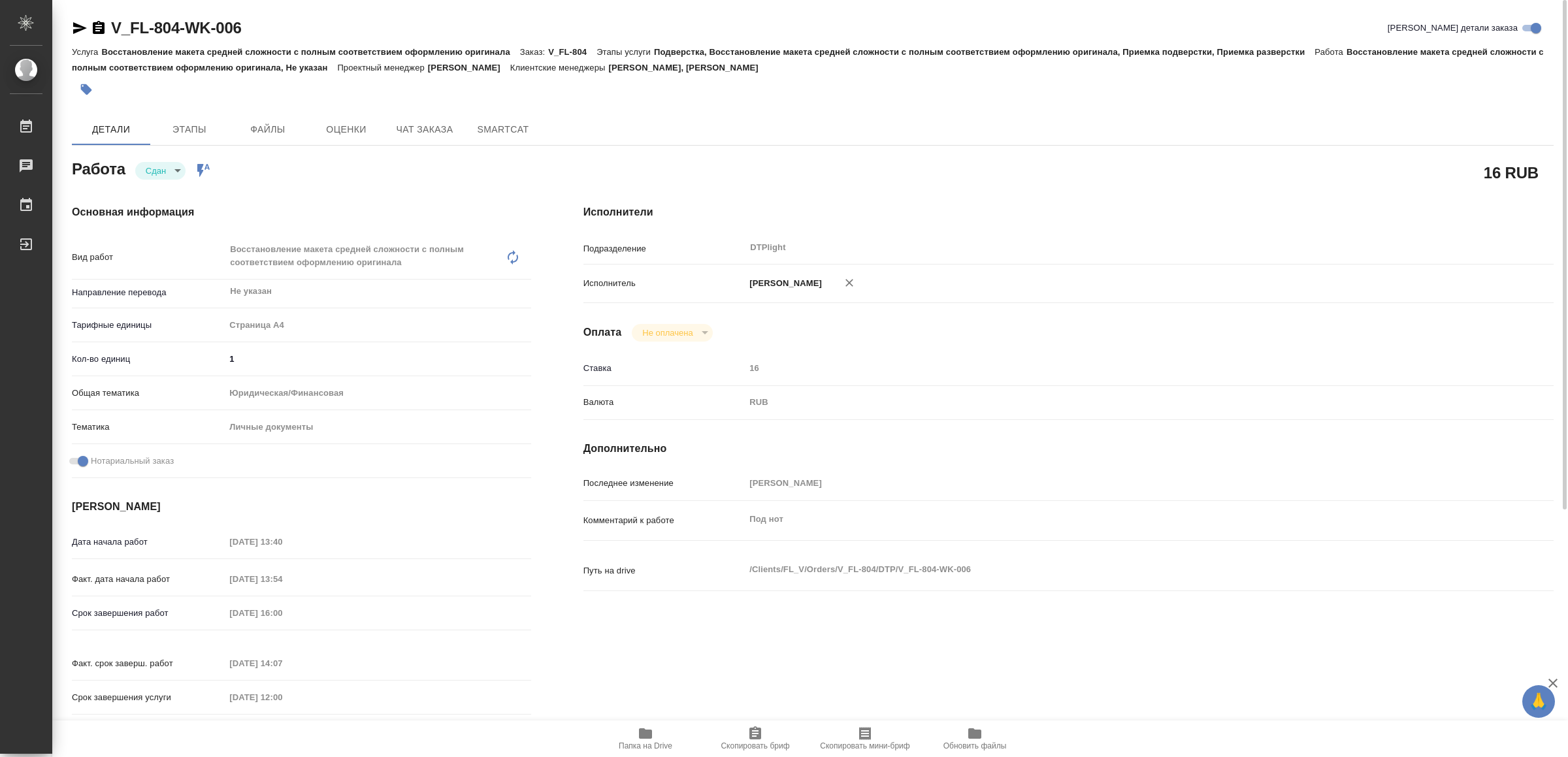
type textarea "x"
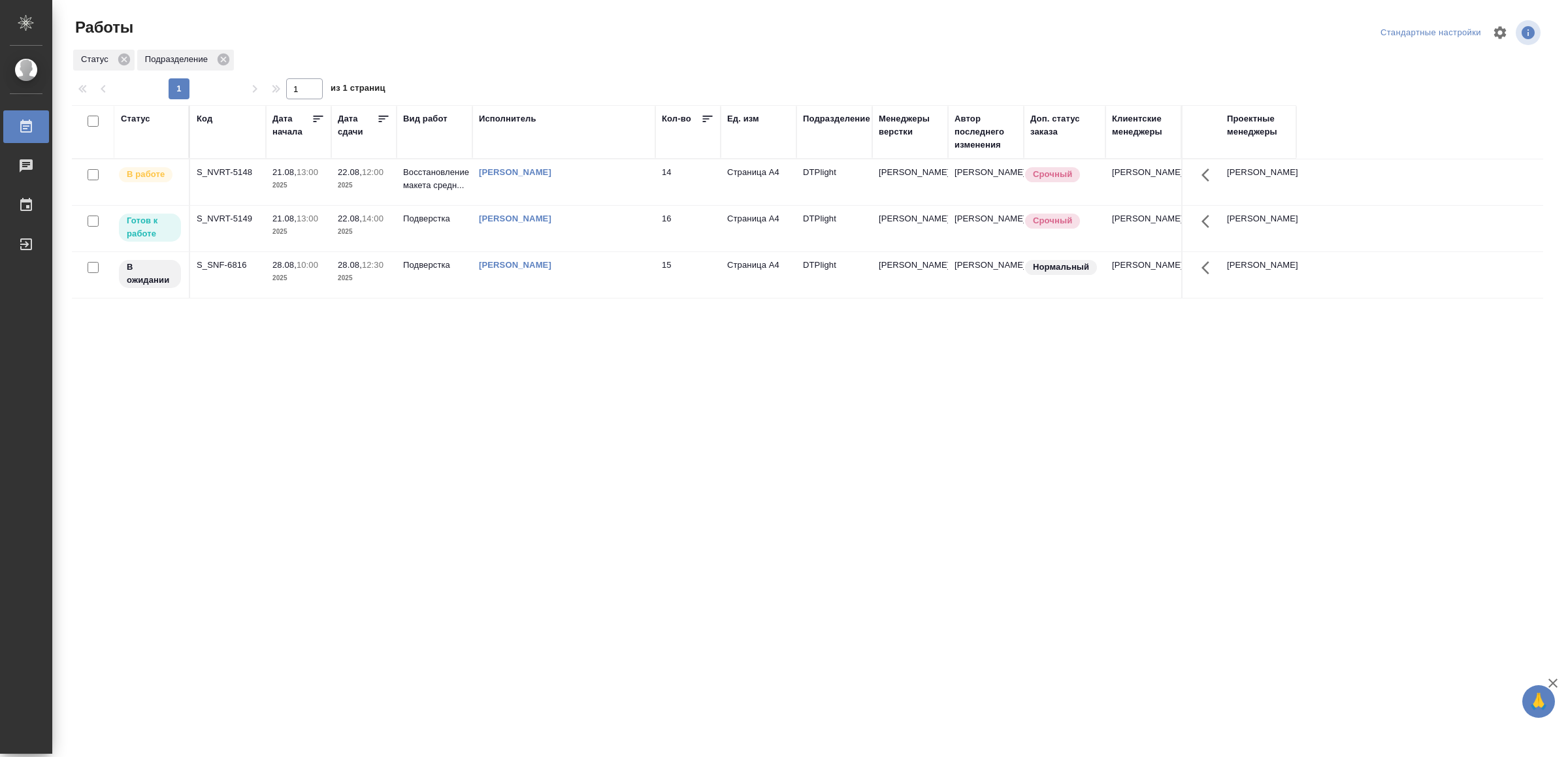
click at [544, 504] on div "Статус Код Дата начала Дата сдачи Вид работ Исполнитель Кол-во Ед. изм Подразде…" at bounding box center [807, 340] width 1471 height 470
click at [624, 162] on td "[PERSON_NAME]" at bounding box center [564, 182] width 183 height 46
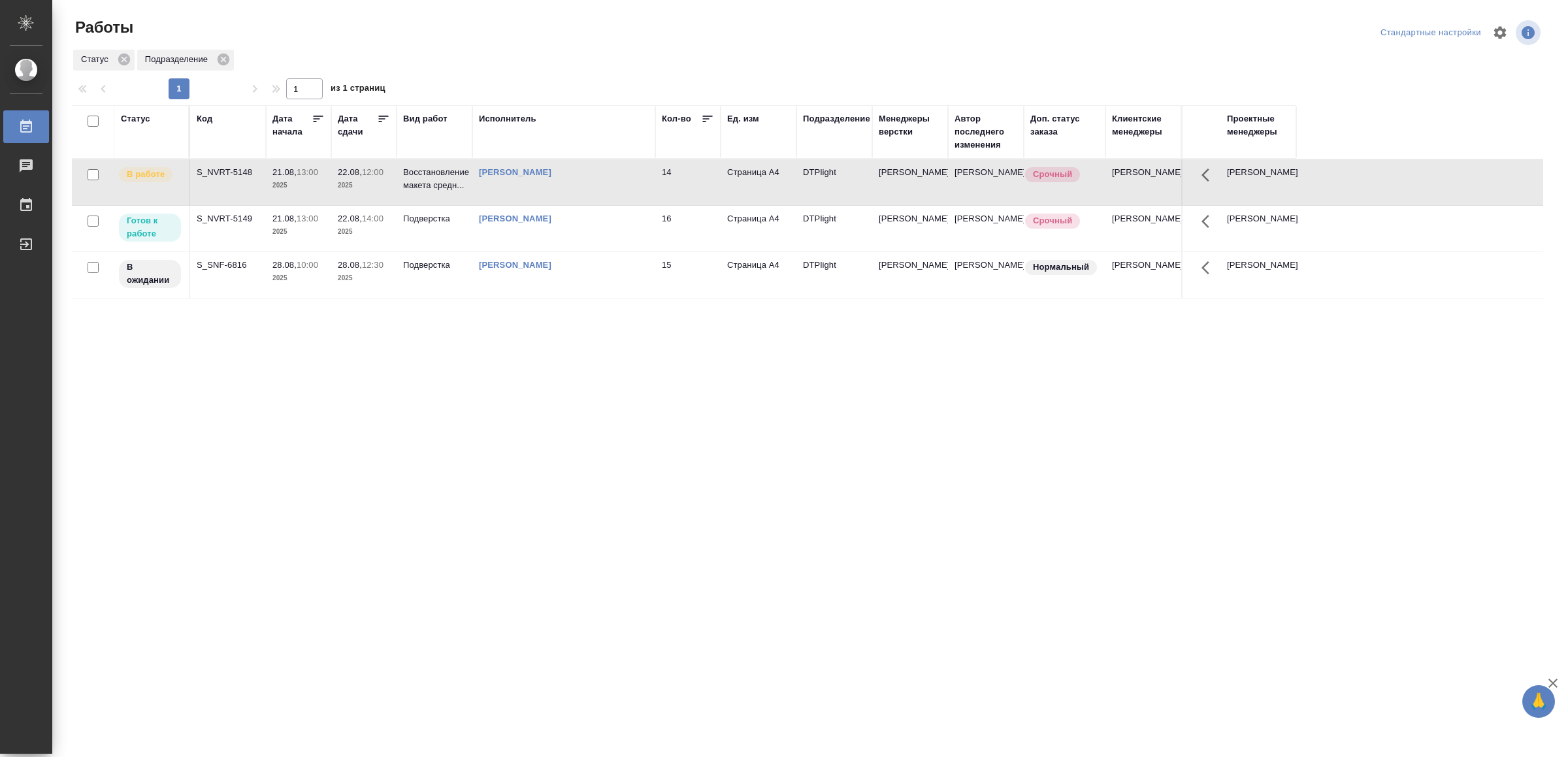
click at [624, 162] on td "[PERSON_NAME]" at bounding box center [564, 182] width 183 height 46
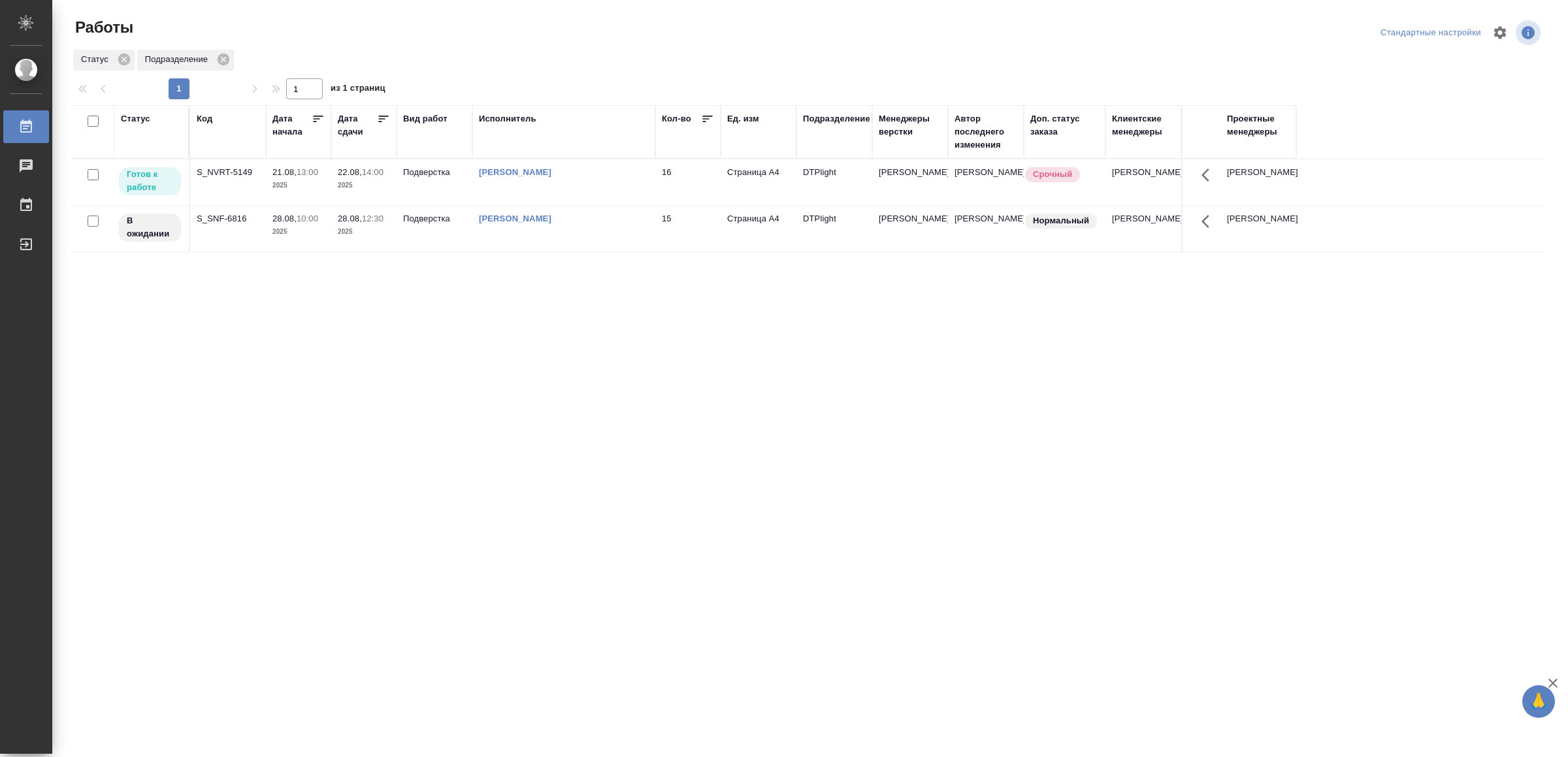
click at [620, 177] on div "[PERSON_NAME]" at bounding box center [563, 172] width 170 height 13
drag, startPoint x: 478, startPoint y: 571, endPoint x: 488, endPoint y: 525, distance: 47.1
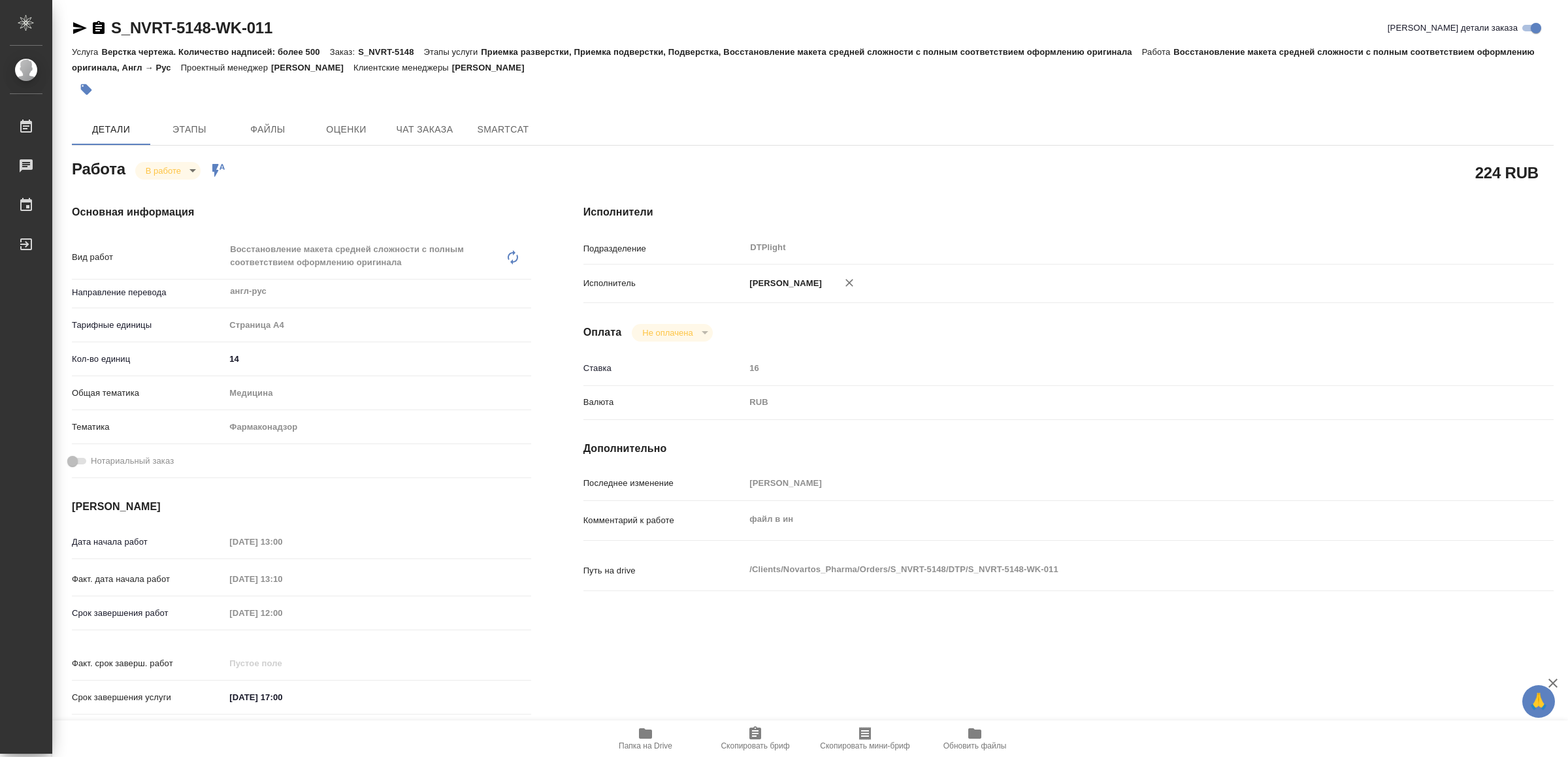
click at [639, 733] on icon "button" at bounding box center [645, 734] width 13 height 11
click at [77, 26] on icon "button" at bounding box center [80, 28] width 14 height 12
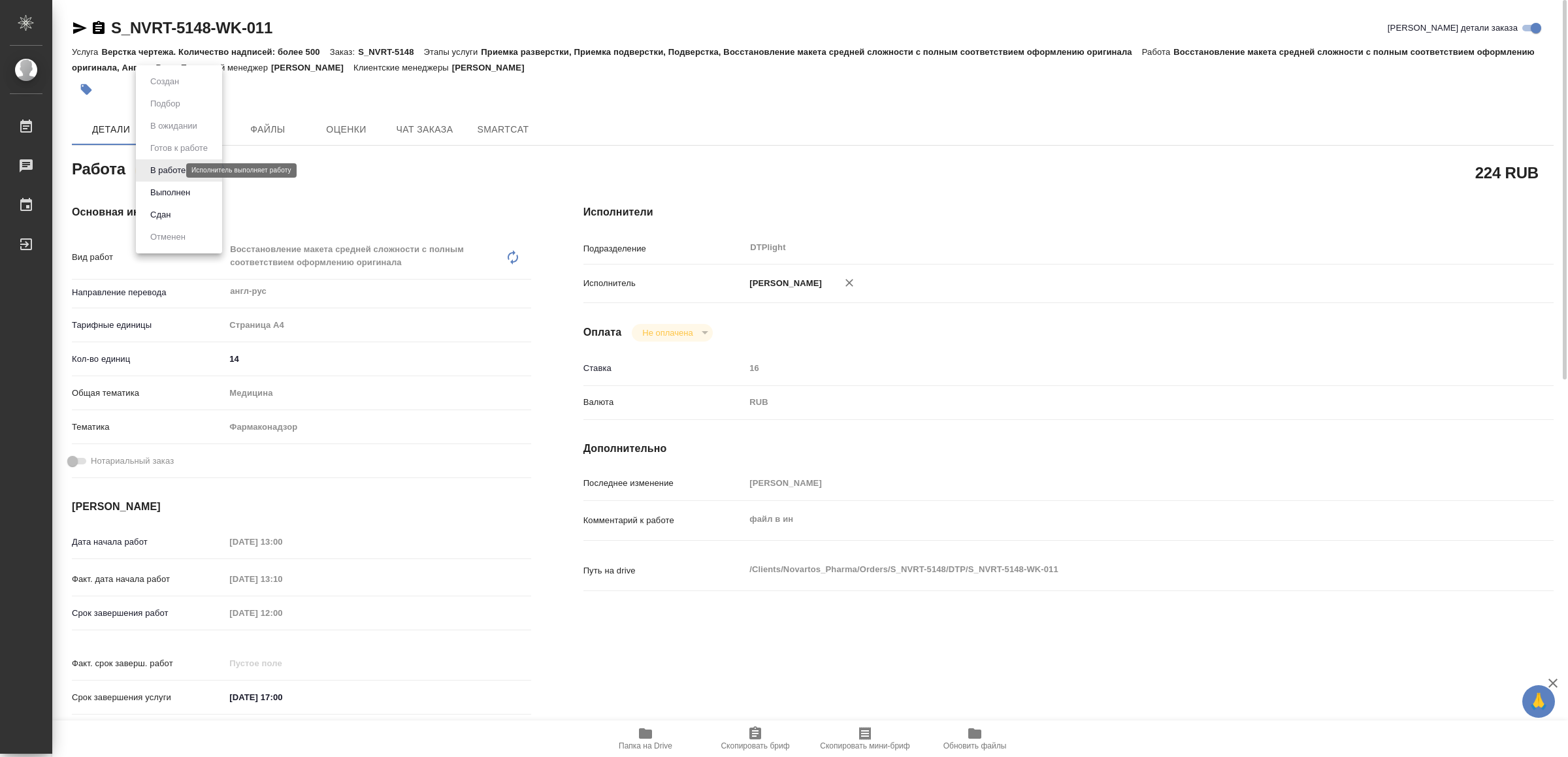
click at [177, 168] on body "🙏 .cls-1 fill:#fff; AWATERA Yamkovenko [PERSON_NAME] Работы 0 Чаты График Выйти…" at bounding box center [784, 378] width 1568 height 757
click at [169, 191] on button "Выполнен" at bounding box center [170, 192] width 48 height 14
type textarea "x"
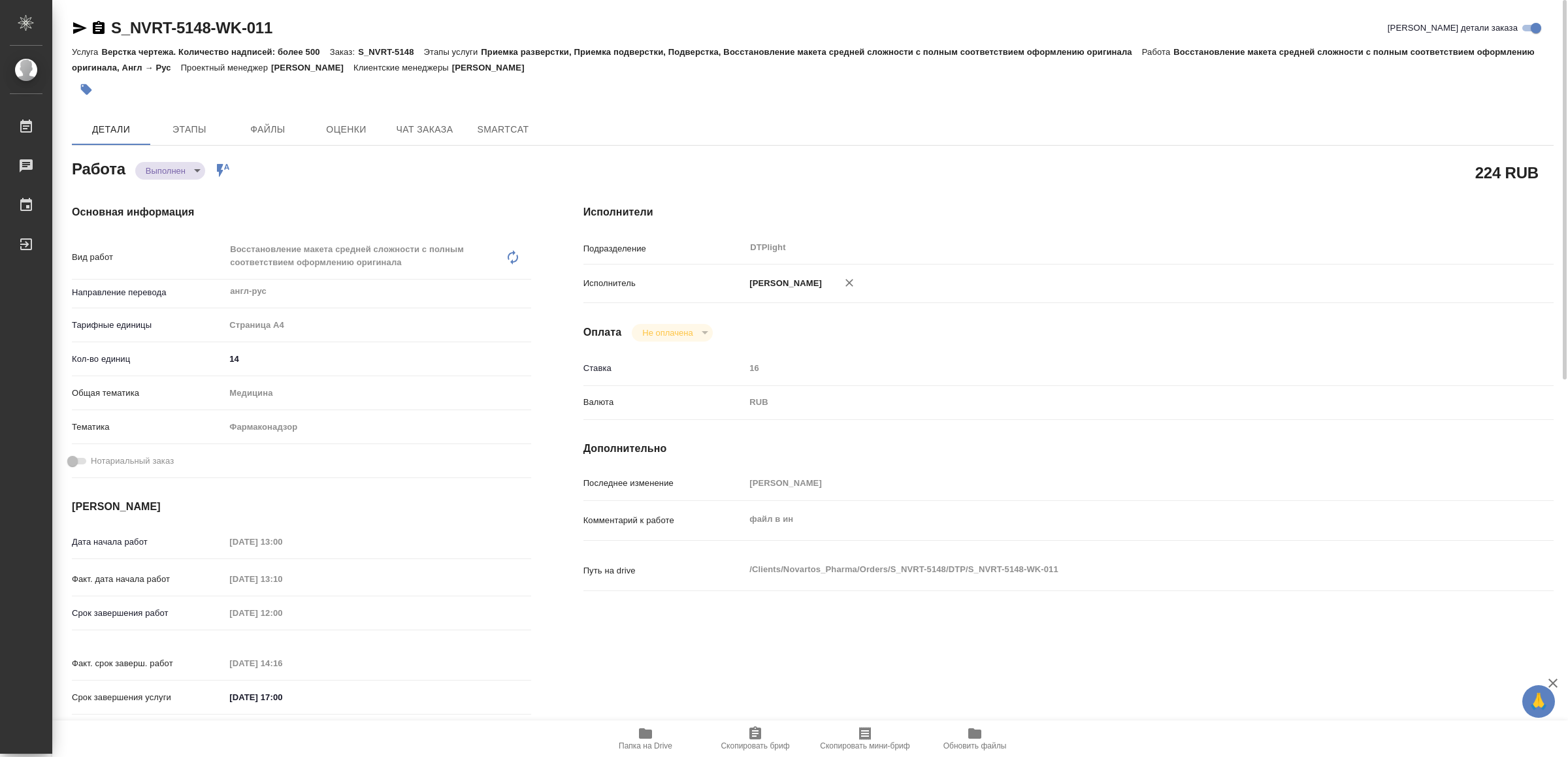
type textarea "x"
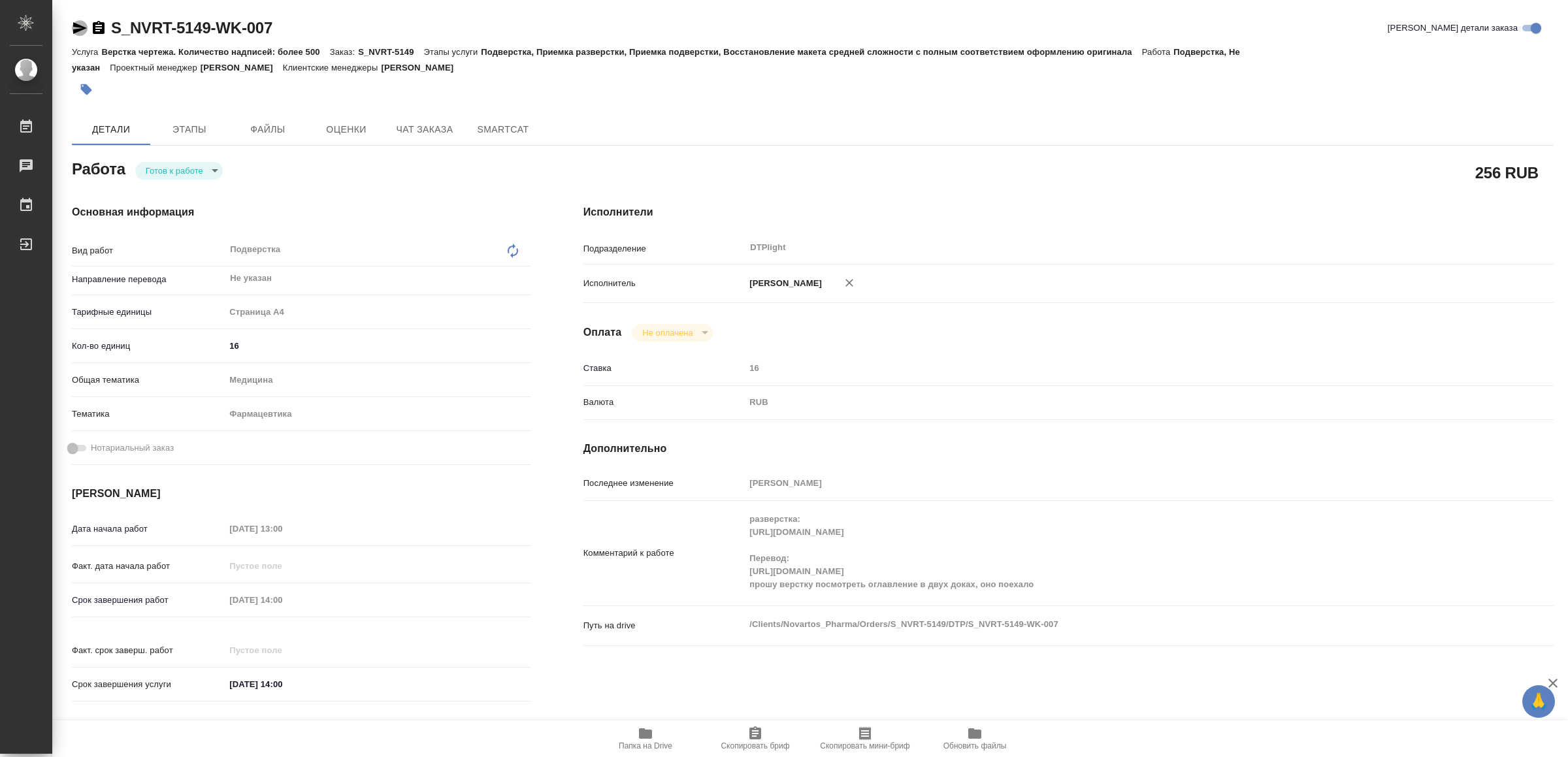
click at [75, 23] on icon "button" at bounding box center [80, 28] width 14 height 12
click at [172, 168] on body "🙏 .cls-1 fill:#fff; AWATERA Yamkovenko [PERSON_NAME] Работы 0 Чаты График Выйти…" at bounding box center [784, 378] width 1568 height 757
click at [172, 168] on button "В работе" at bounding box center [168, 170] width 43 height 14
type textarea "x"
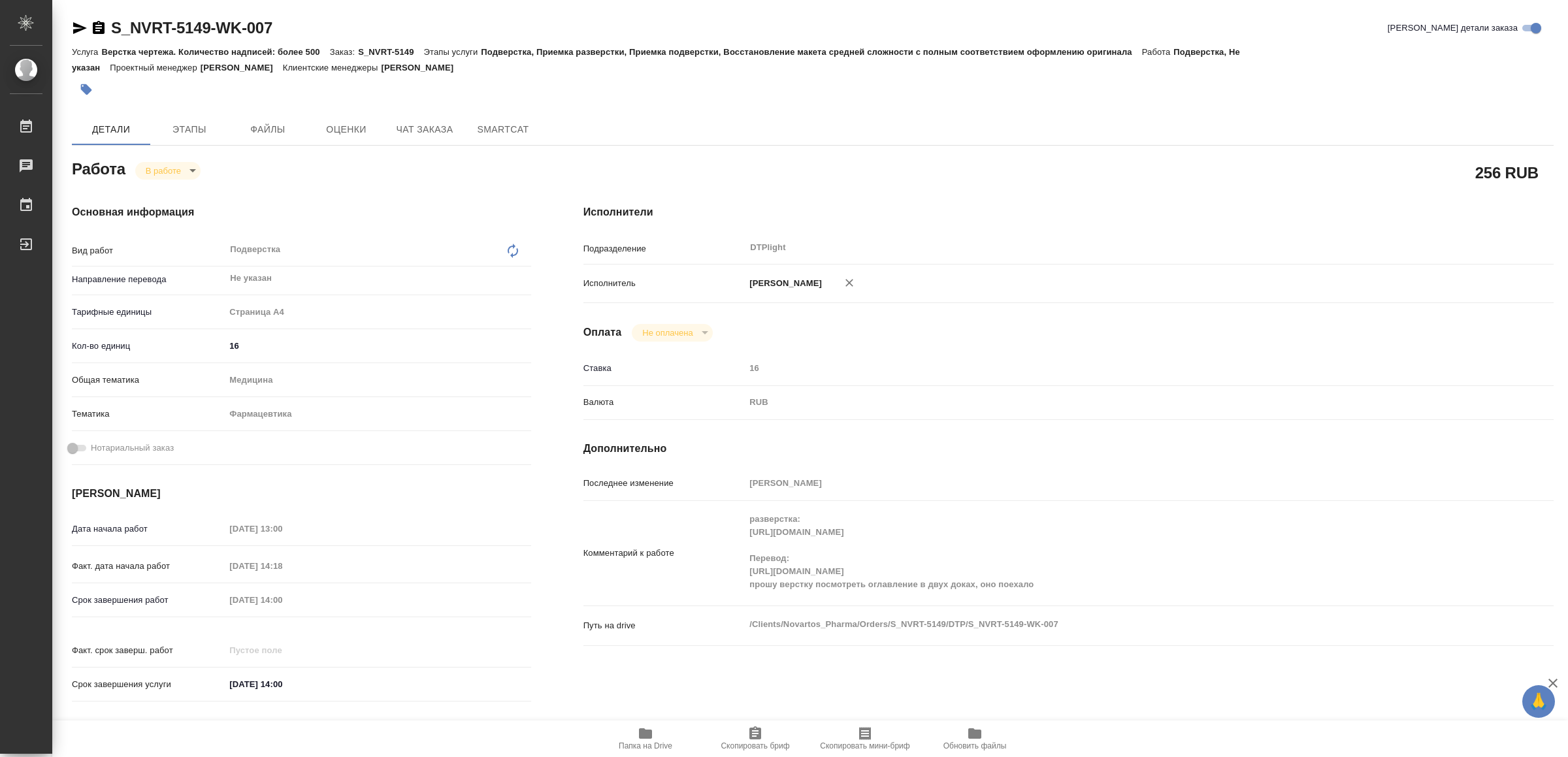
type textarea "x"
click at [75, 28] on icon "button" at bounding box center [79, 28] width 16 height 16
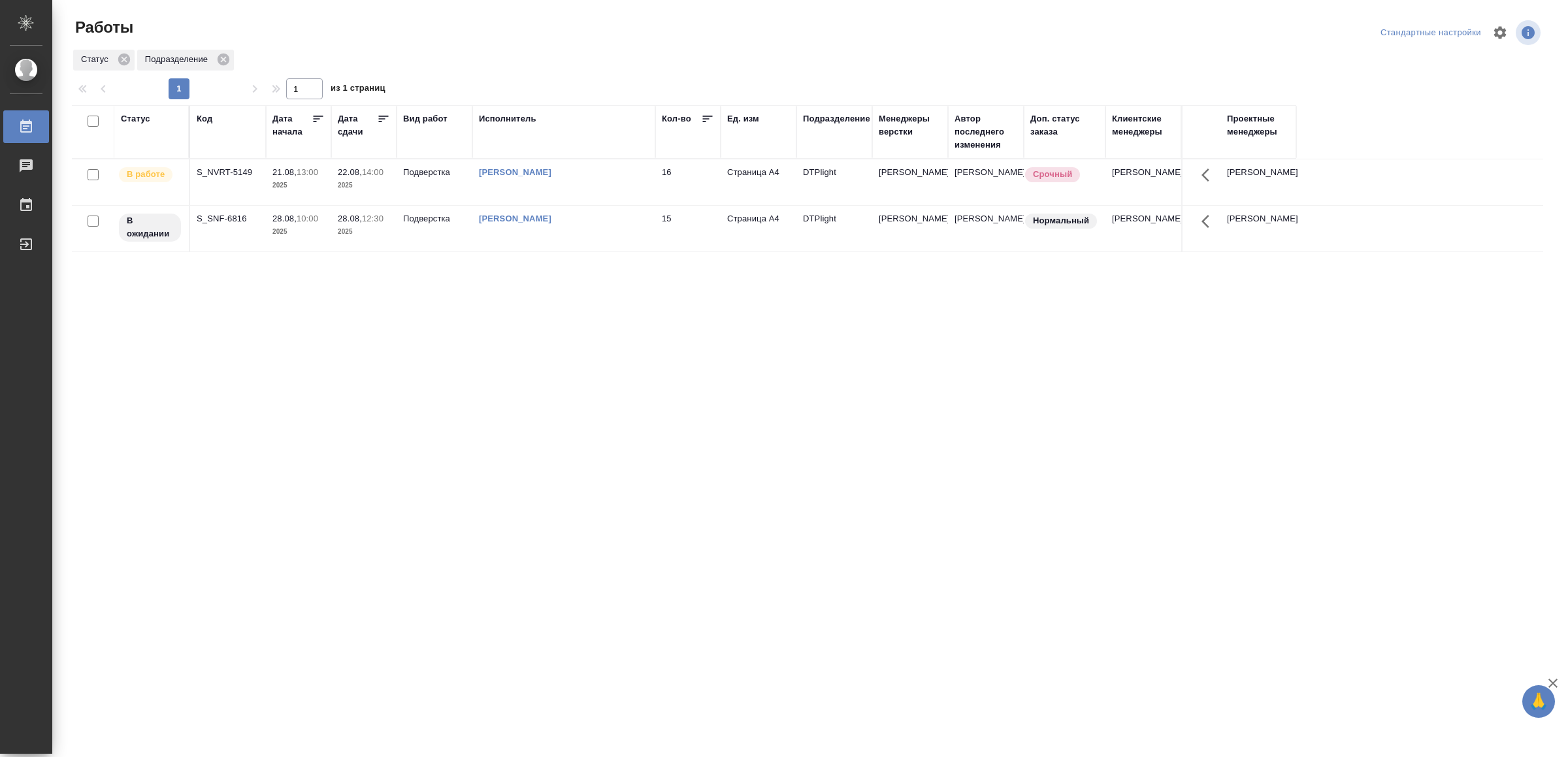
drag, startPoint x: 470, startPoint y: 506, endPoint x: 478, endPoint y: 491, distance: 17.0
drag, startPoint x: 488, startPoint y: 565, endPoint x: 488, endPoint y: 552, distance: 13.0
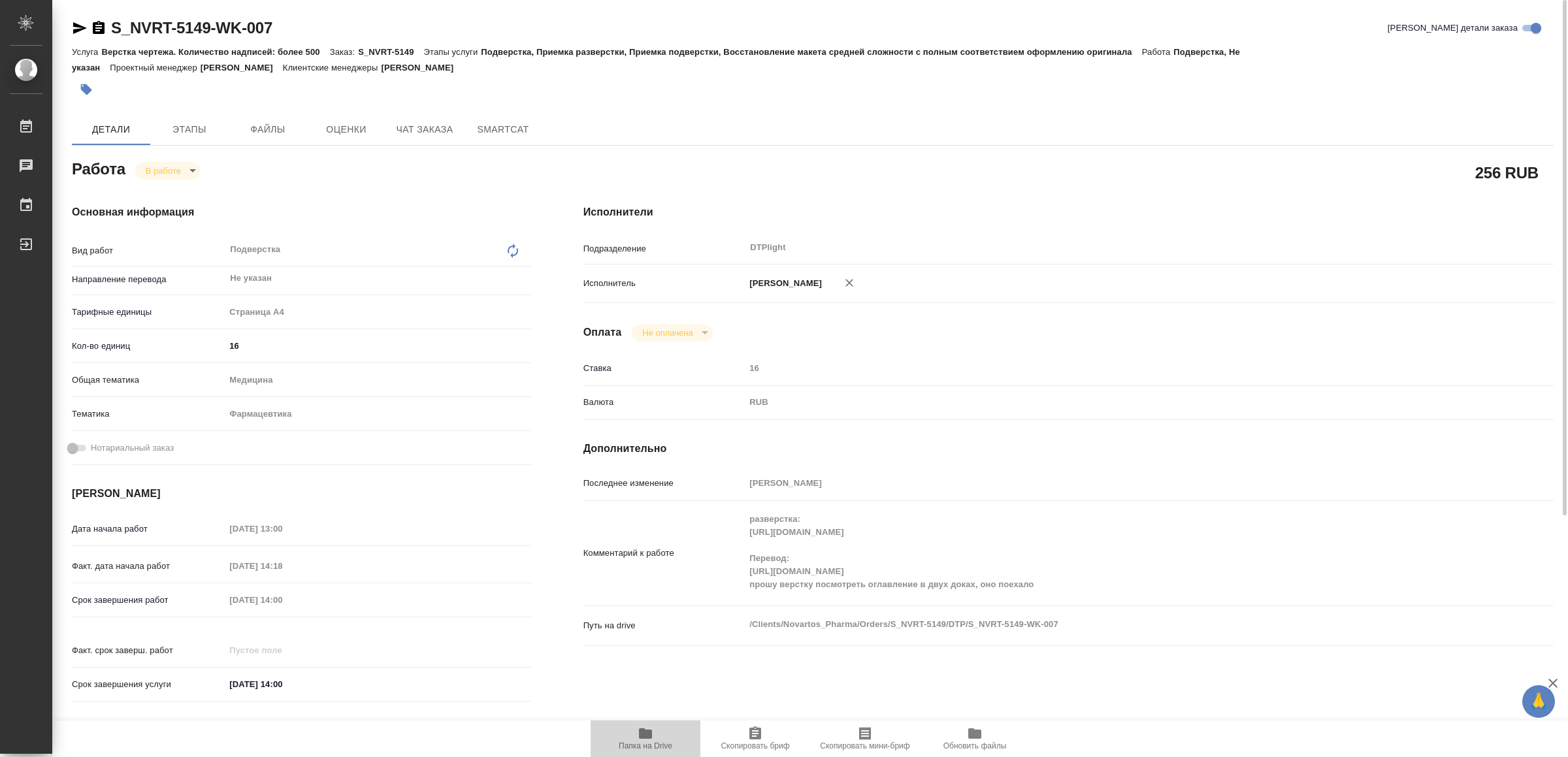
click at [643, 731] on icon "button" at bounding box center [645, 734] width 13 height 11
click at [80, 29] on icon "button" at bounding box center [80, 28] width 14 height 12
click at [167, 171] on body "🙏 .cls-1 fill:#fff; AWATERA Yamkovenko Vera Работы 0 Чаты График Выйти S_NVRT-5…" at bounding box center [784, 378] width 1568 height 757
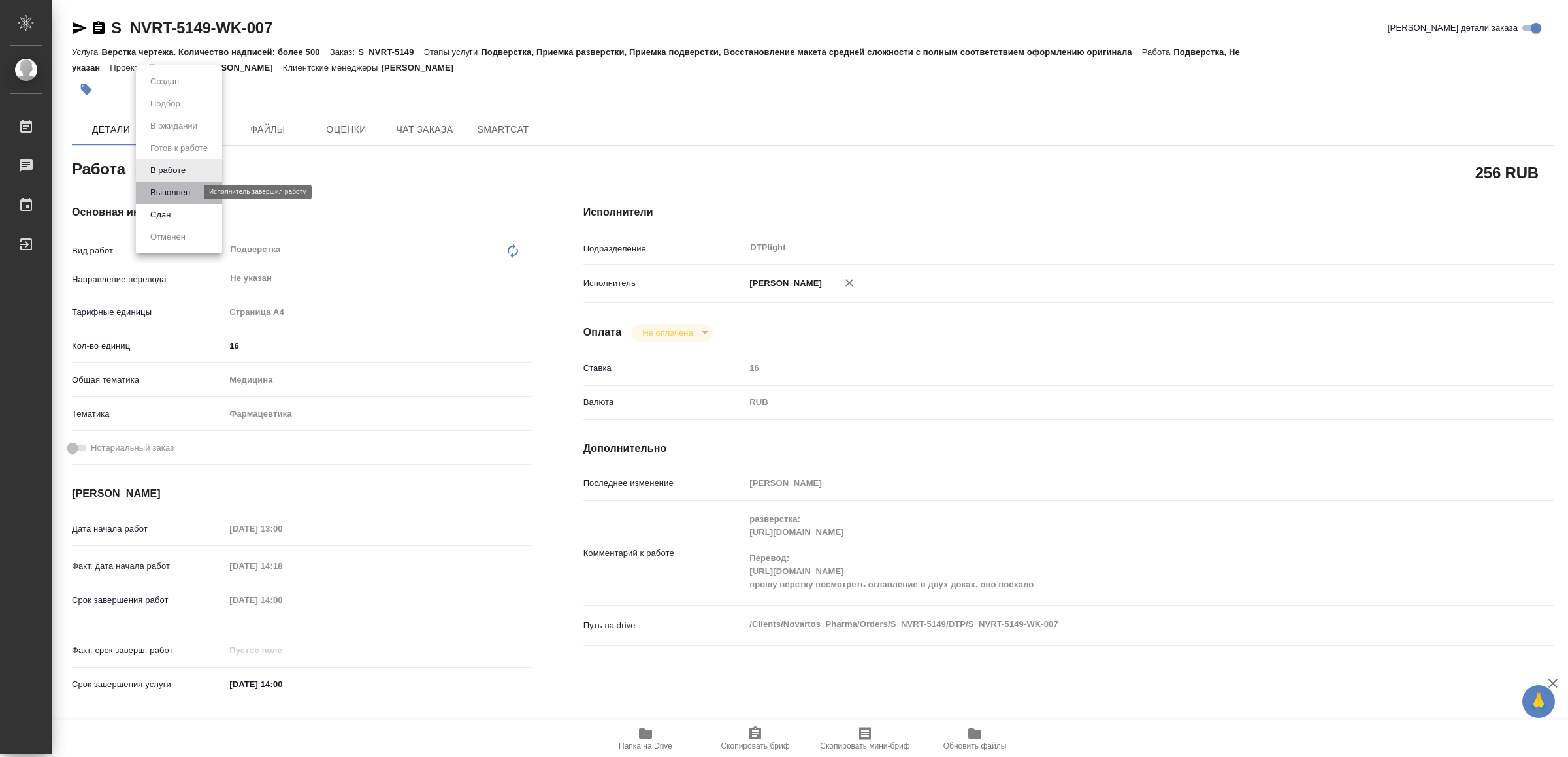
click at [173, 192] on button "Выполнен" at bounding box center [170, 192] width 48 height 14
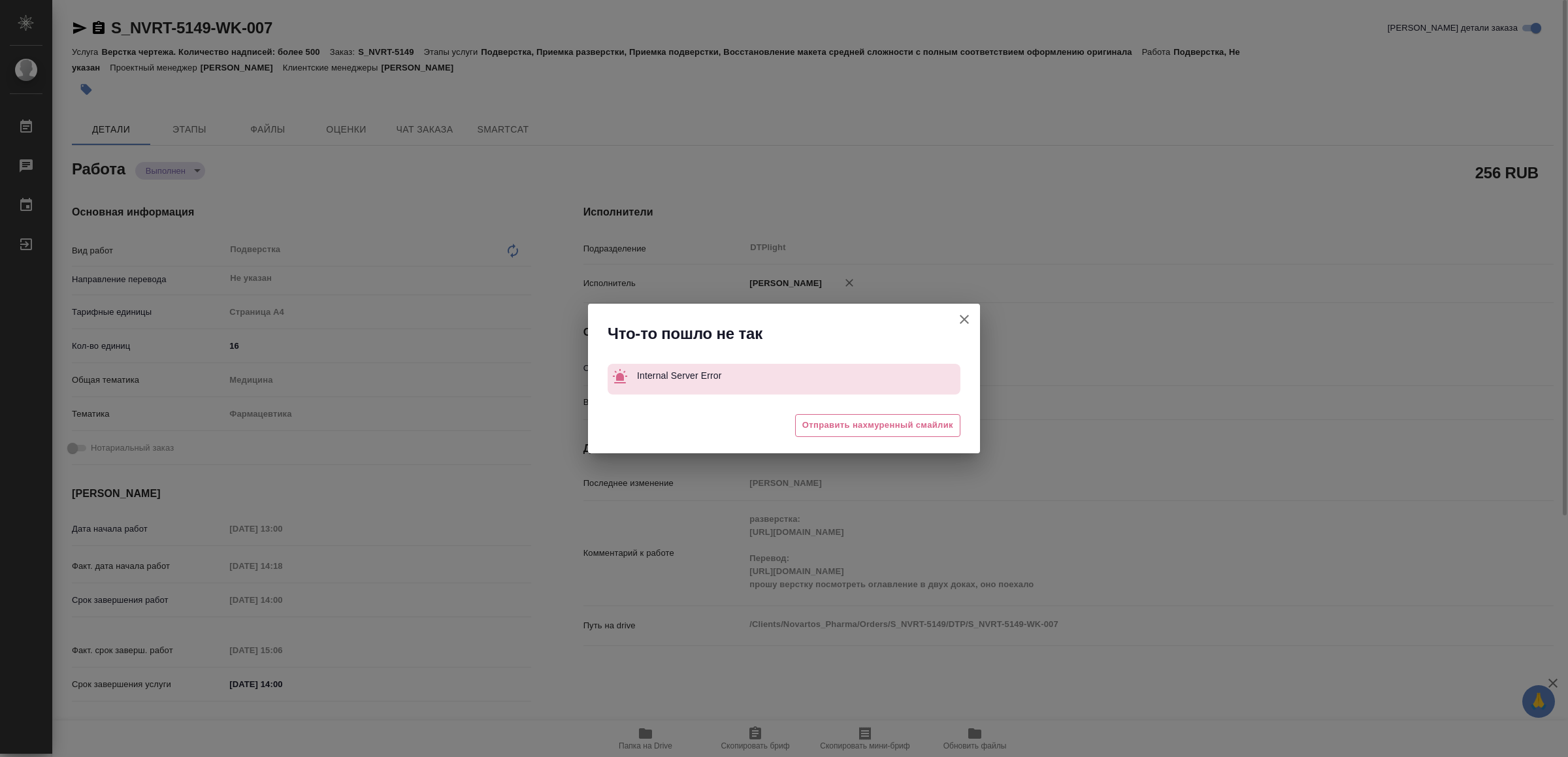
type textarea "x"
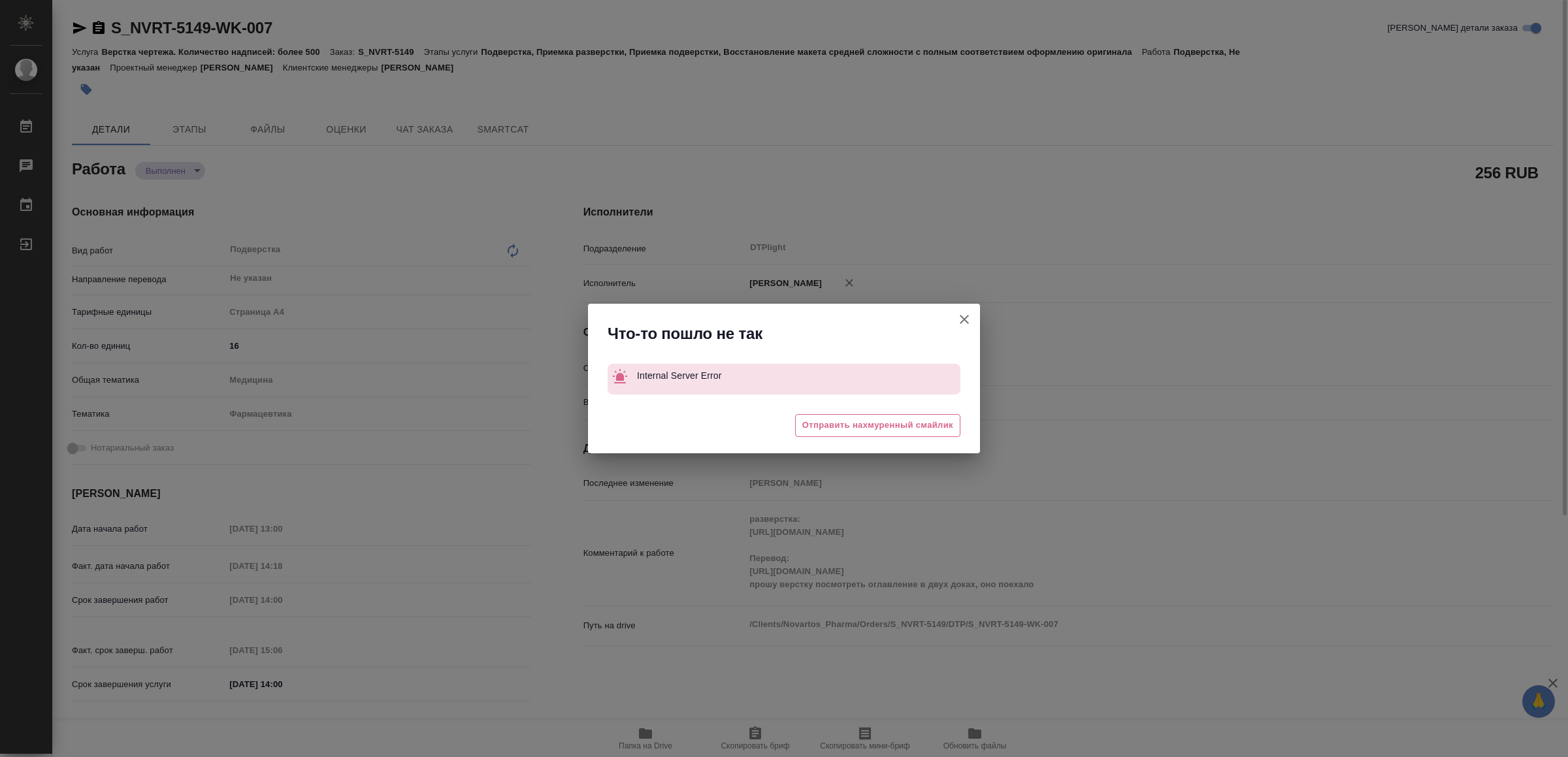
click at [967, 318] on icon "button" at bounding box center [964, 319] width 16 height 16
type textarea "x"
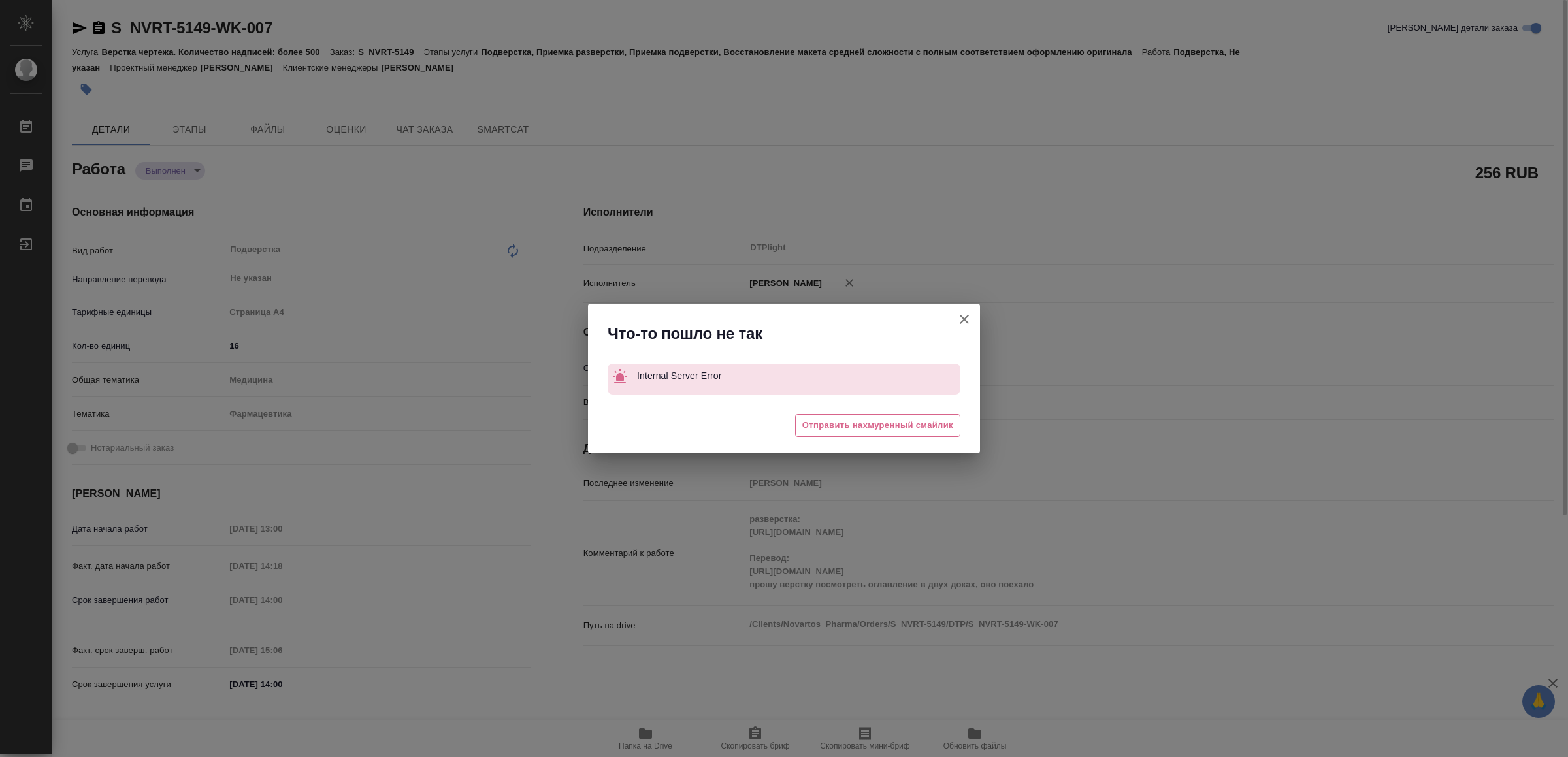
type textarea "x"
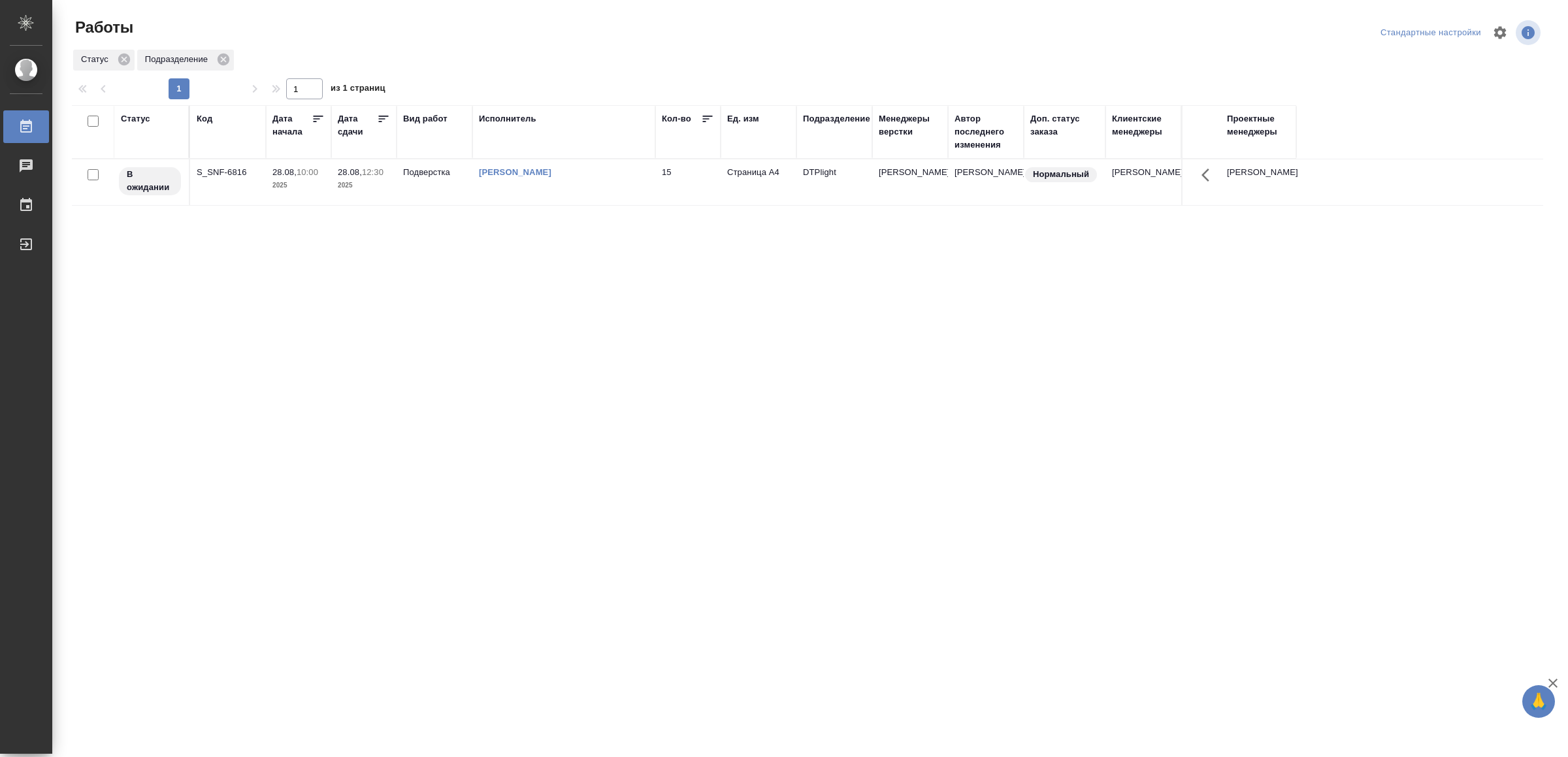
click at [587, 178] on div "[PERSON_NAME]" at bounding box center [563, 172] width 170 height 13
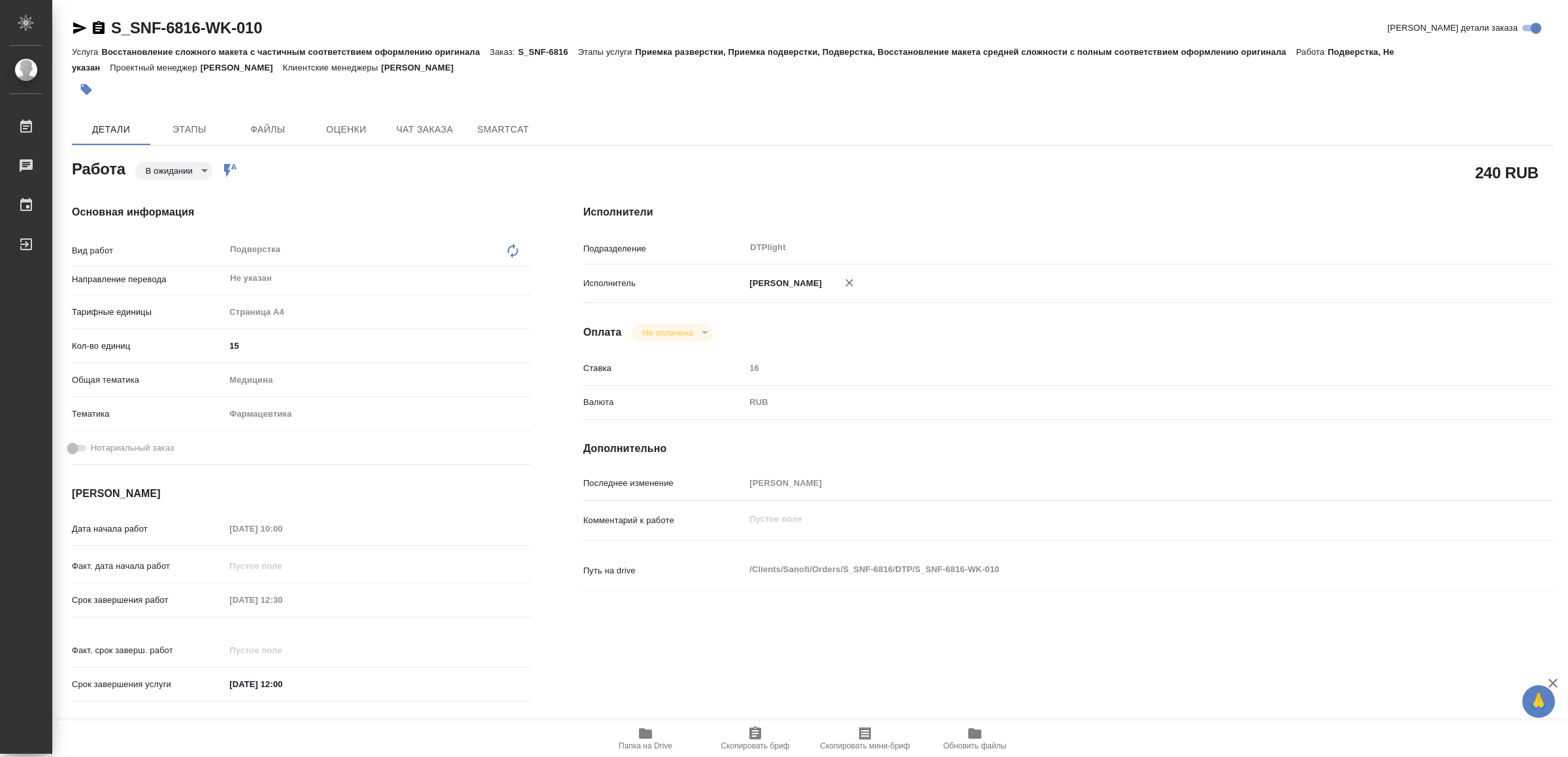
drag, startPoint x: 79, startPoint y: 20, endPoint x: 86, endPoint y: 22, distance: 7.3
click at [79, 20] on icon "button" at bounding box center [79, 28] width 16 height 16
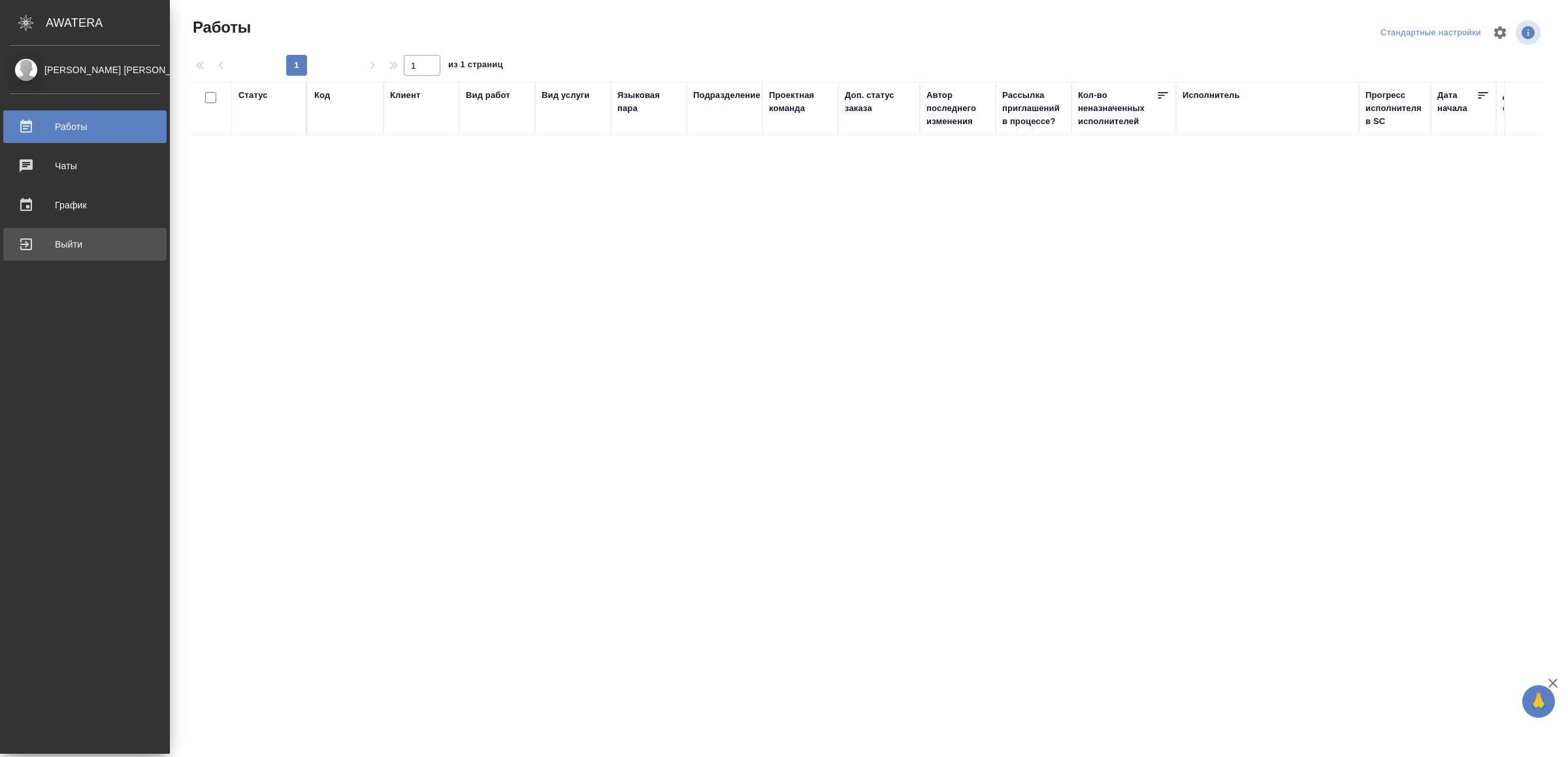
click at [83, 251] on div "Выйти" at bounding box center [85, 245] width 150 height 20
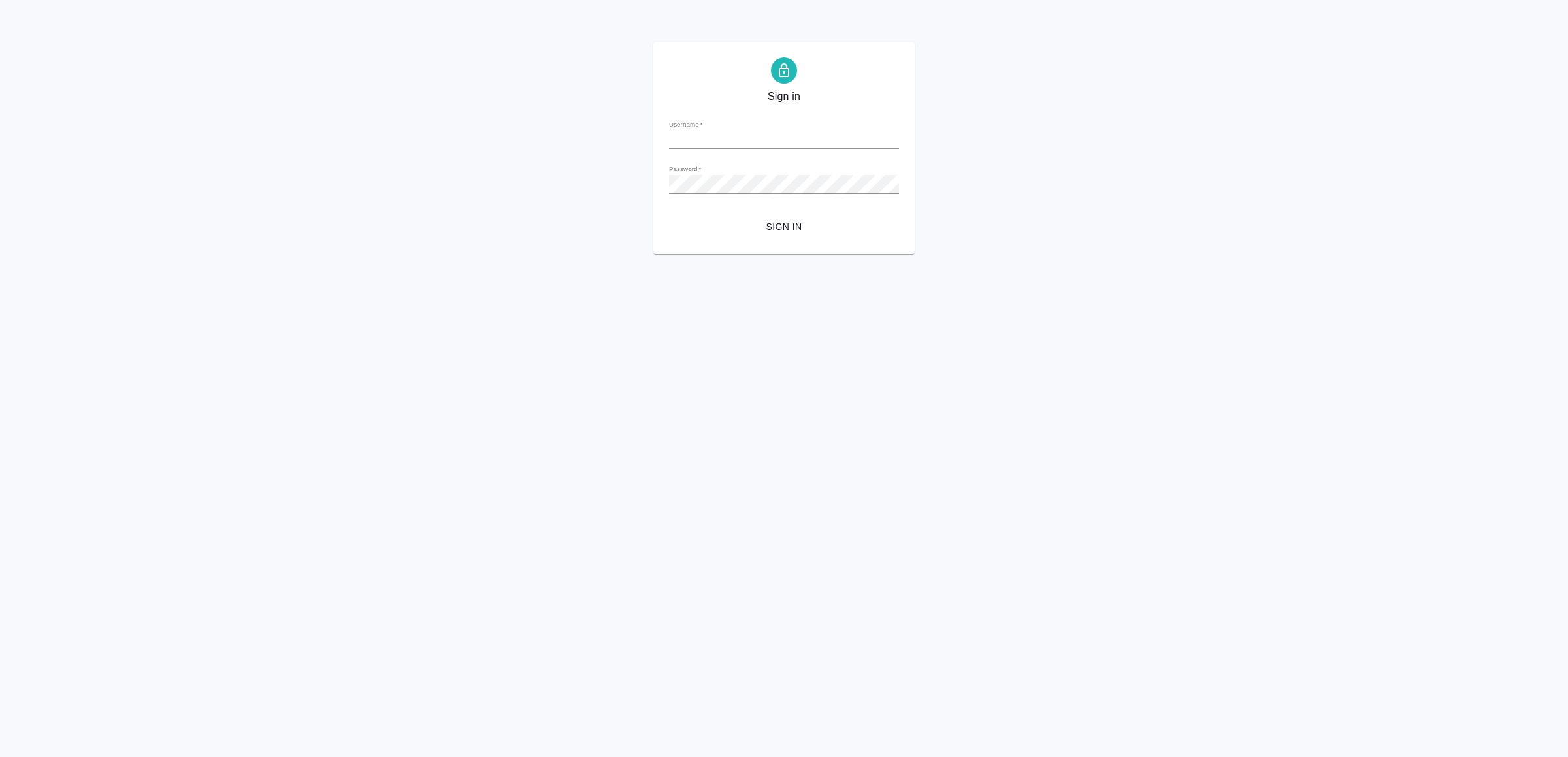
type input "v.yamkovenko@awatera.com"
click at [803, 230] on span "Sign in" at bounding box center [784, 227] width 209 height 17
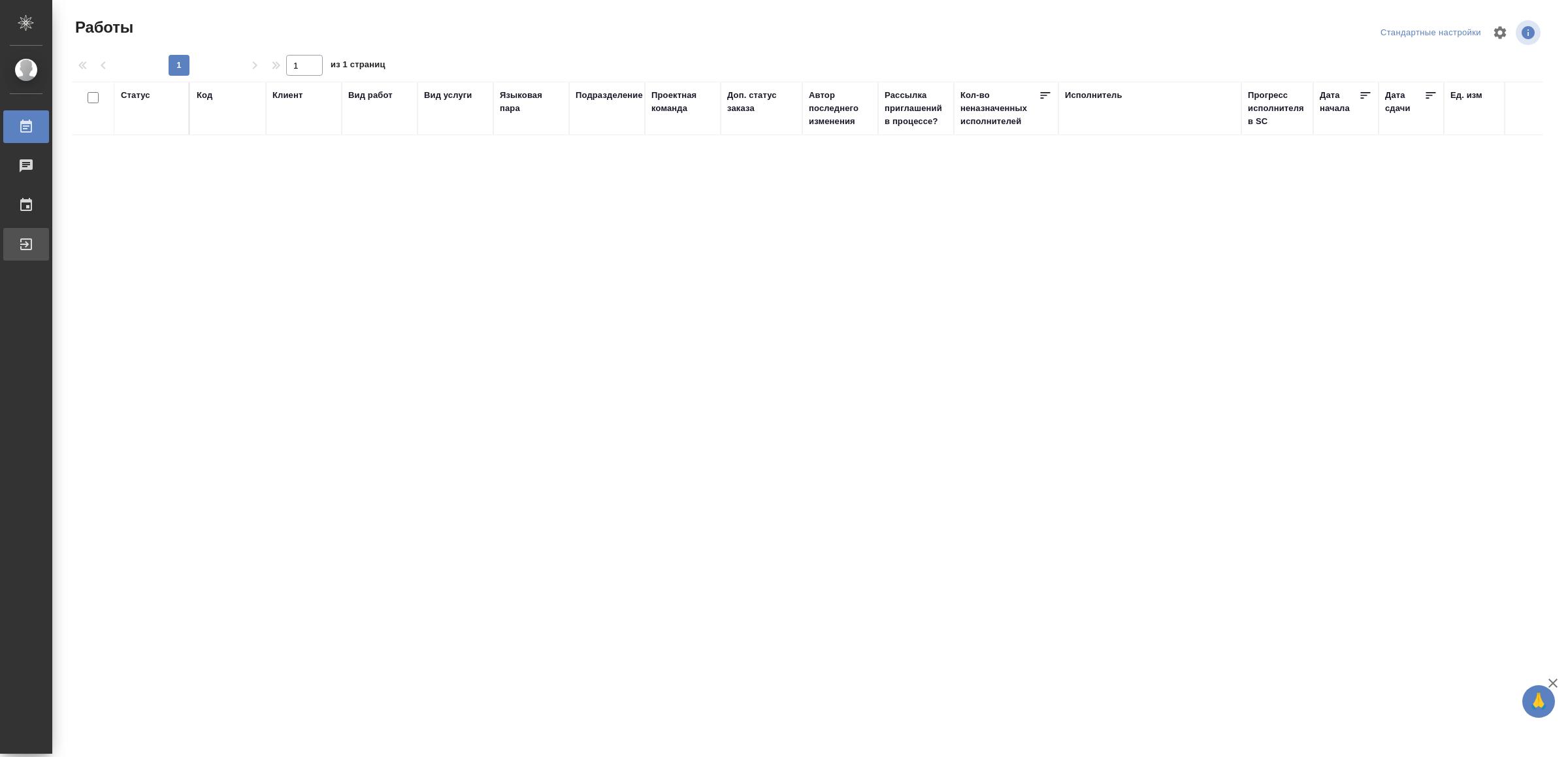
click at [26, 239] on div "Выйти" at bounding box center [9, 245] width 32 height 20
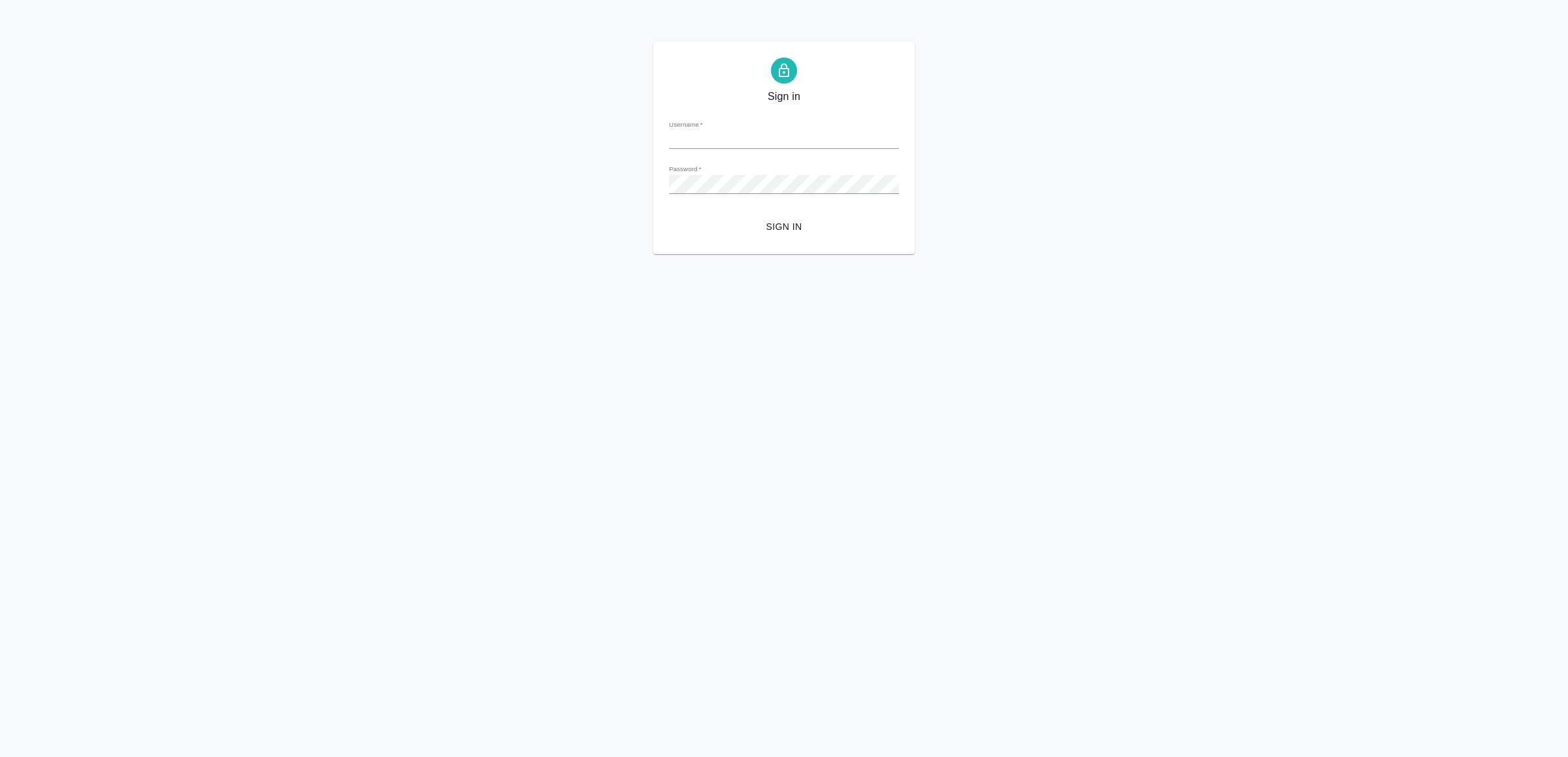
type input "v.yamkovenko@awatera.com"
click at [804, 228] on span "Sign in" at bounding box center [784, 227] width 209 height 17
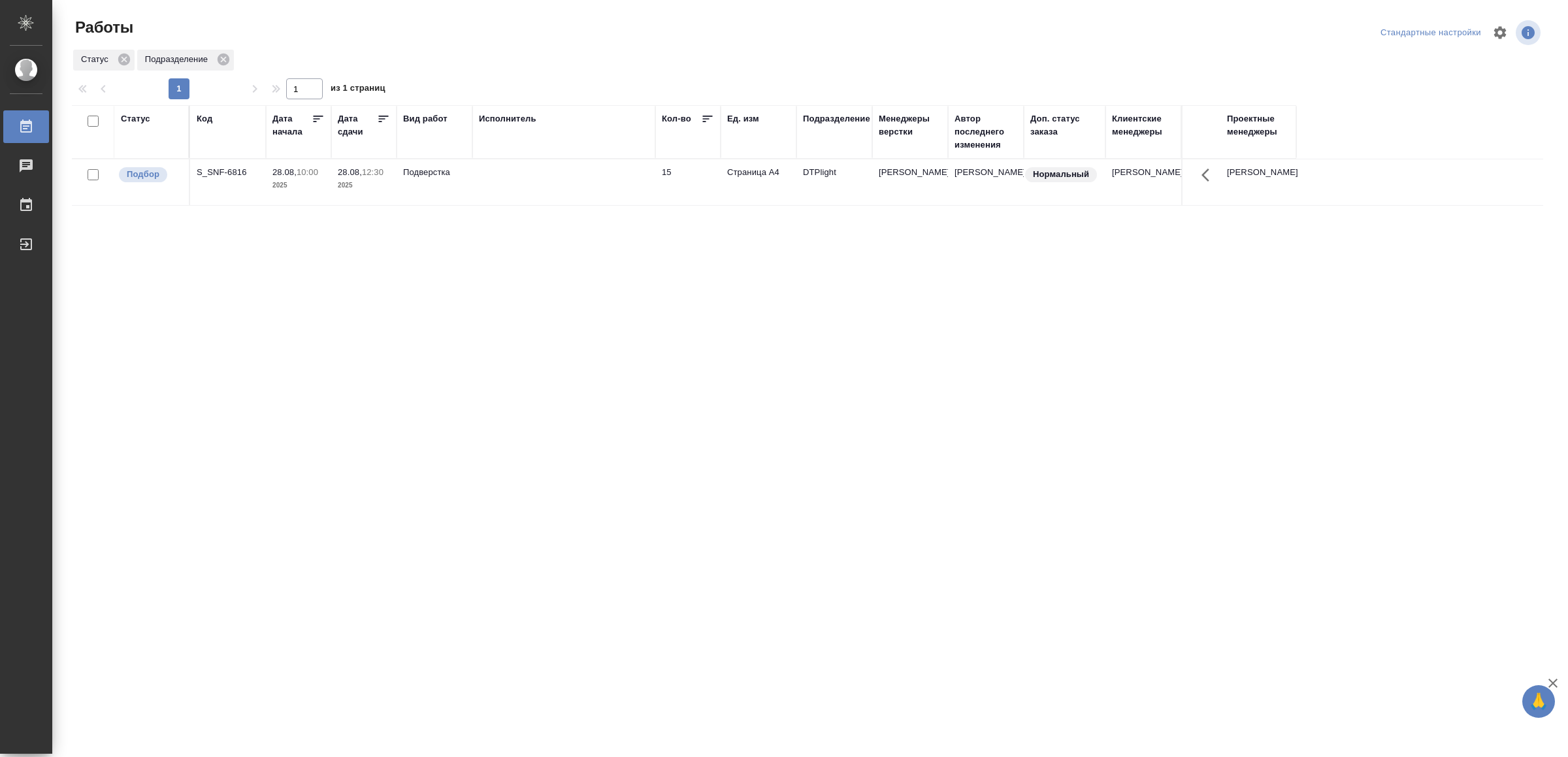
click at [549, 179] on td at bounding box center [564, 182] width 183 height 46
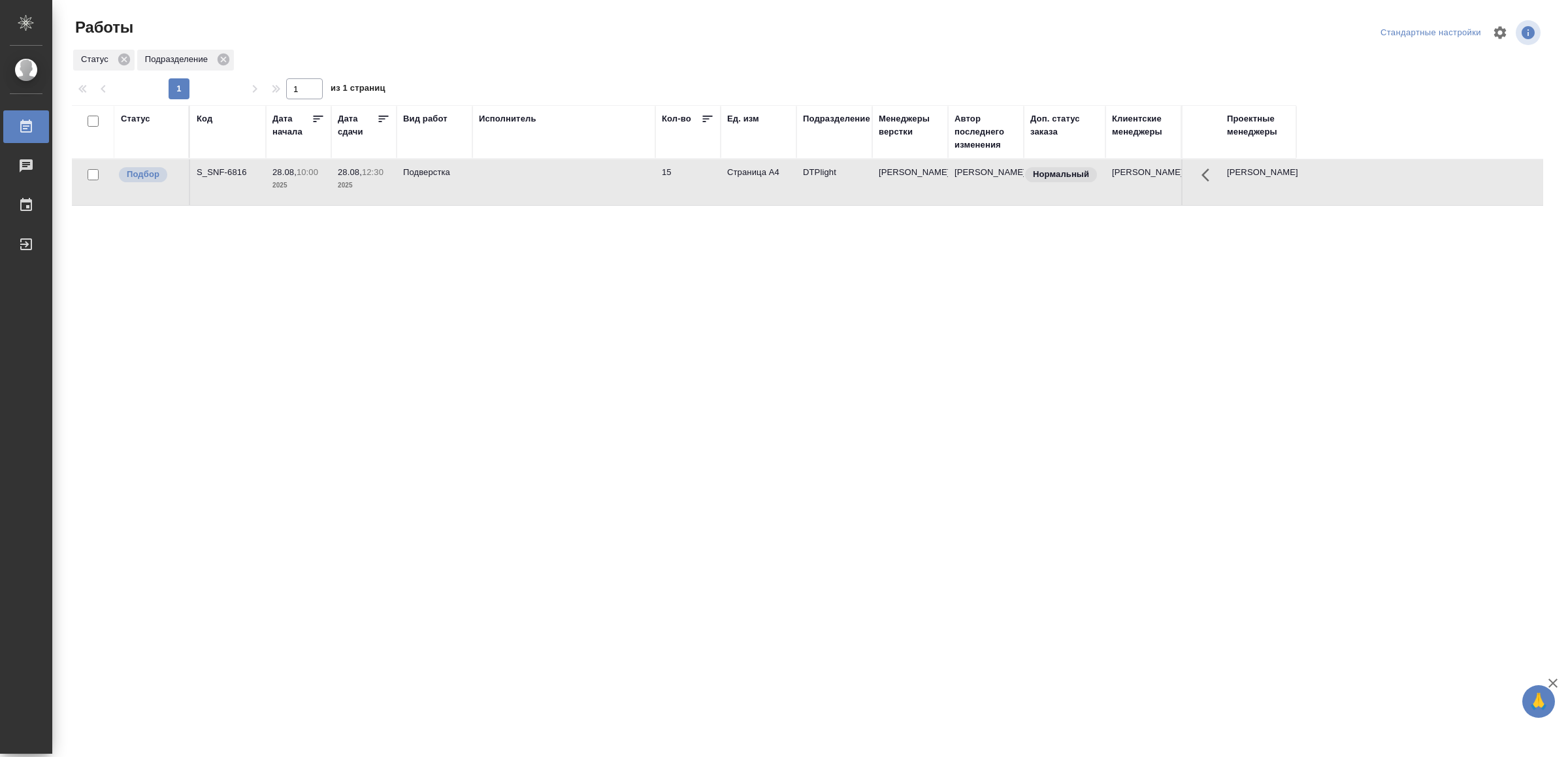
click at [590, 184] on td at bounding box center [564, 182] width 183 height 46
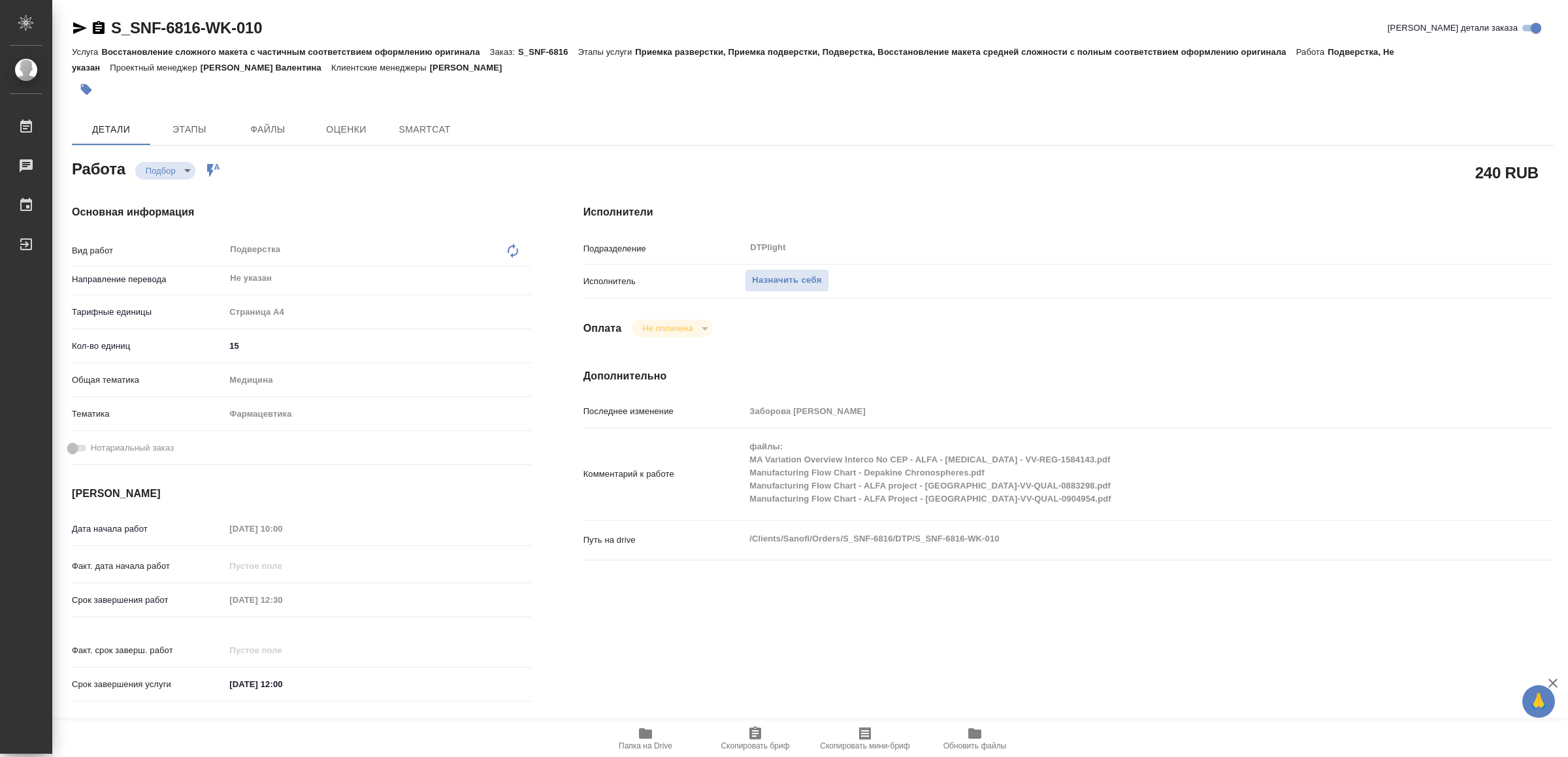
type textarea "x"
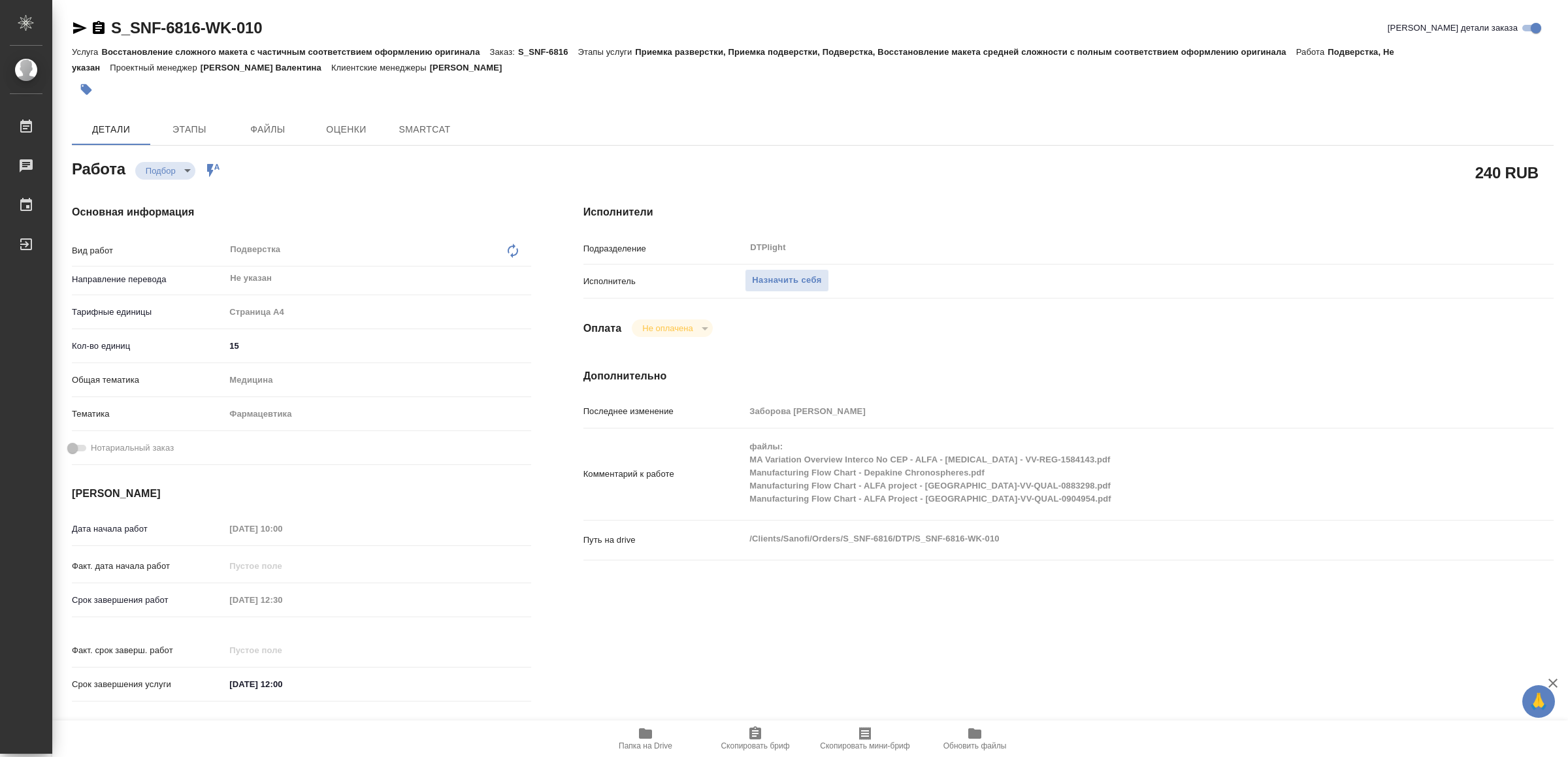
type textarea "x"
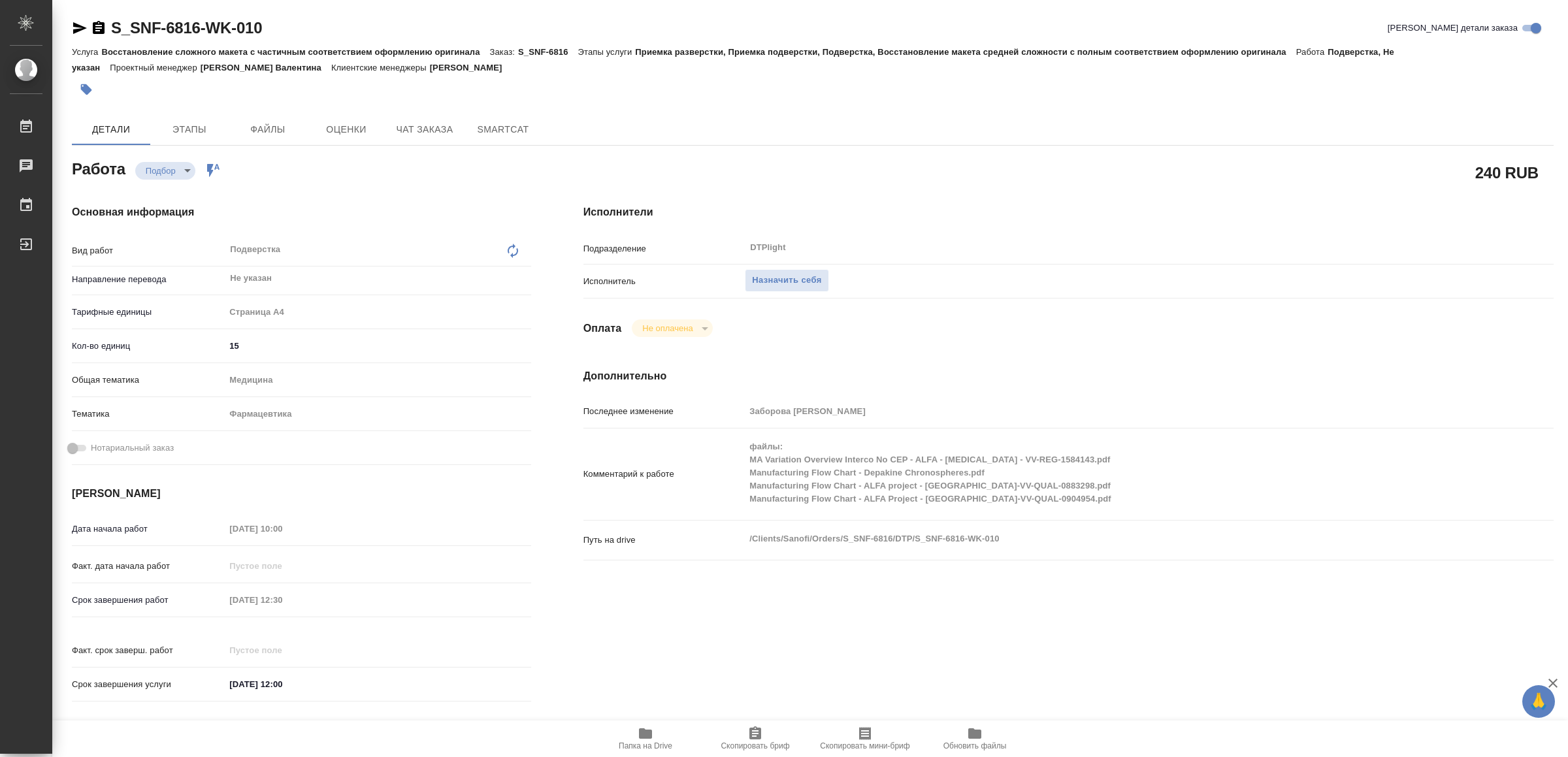
click at [647, 735] on icon "button" at bounding box center [645, 734] width 13 height 11
type textarea "x"
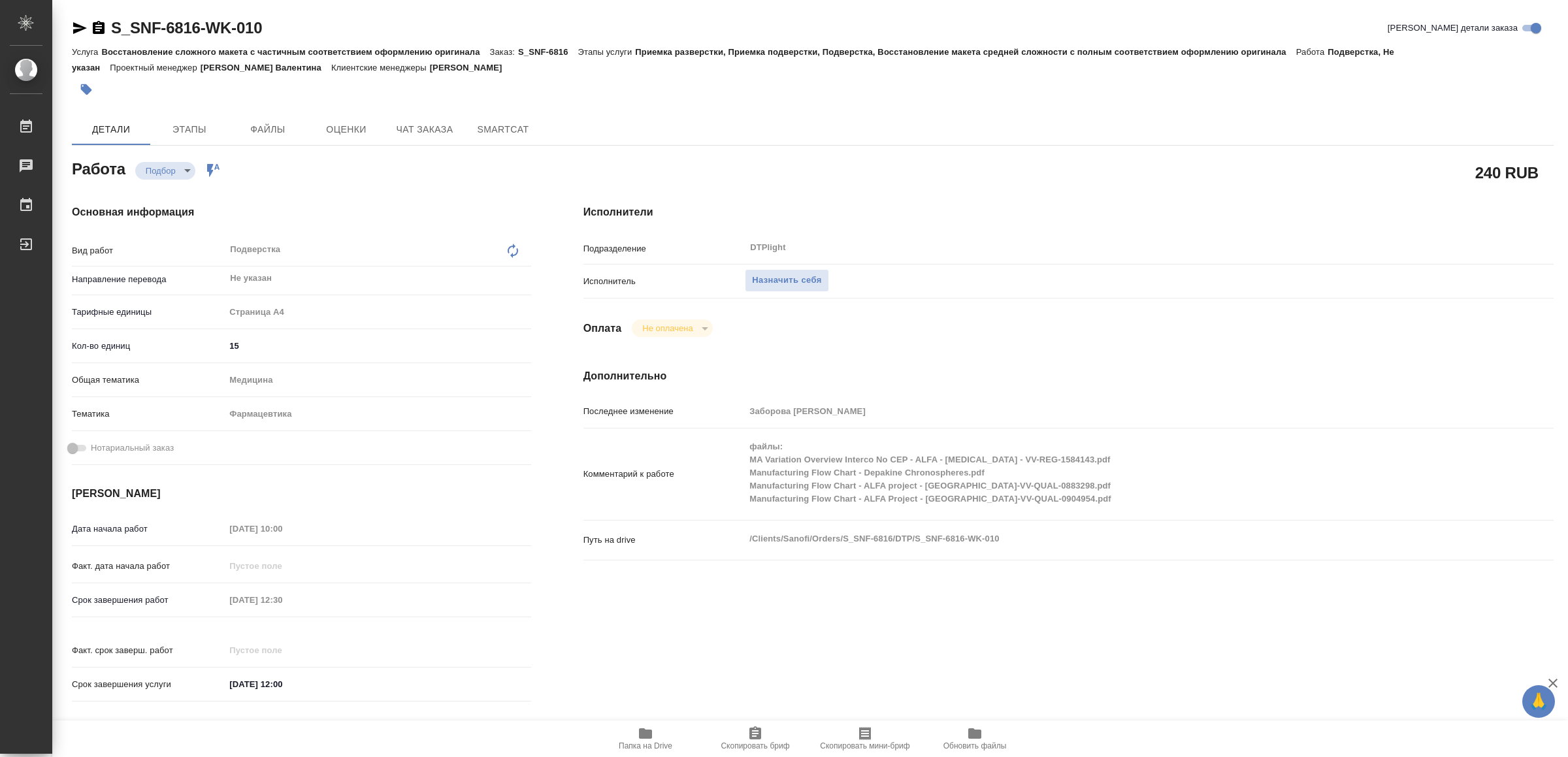
type textarea "x"
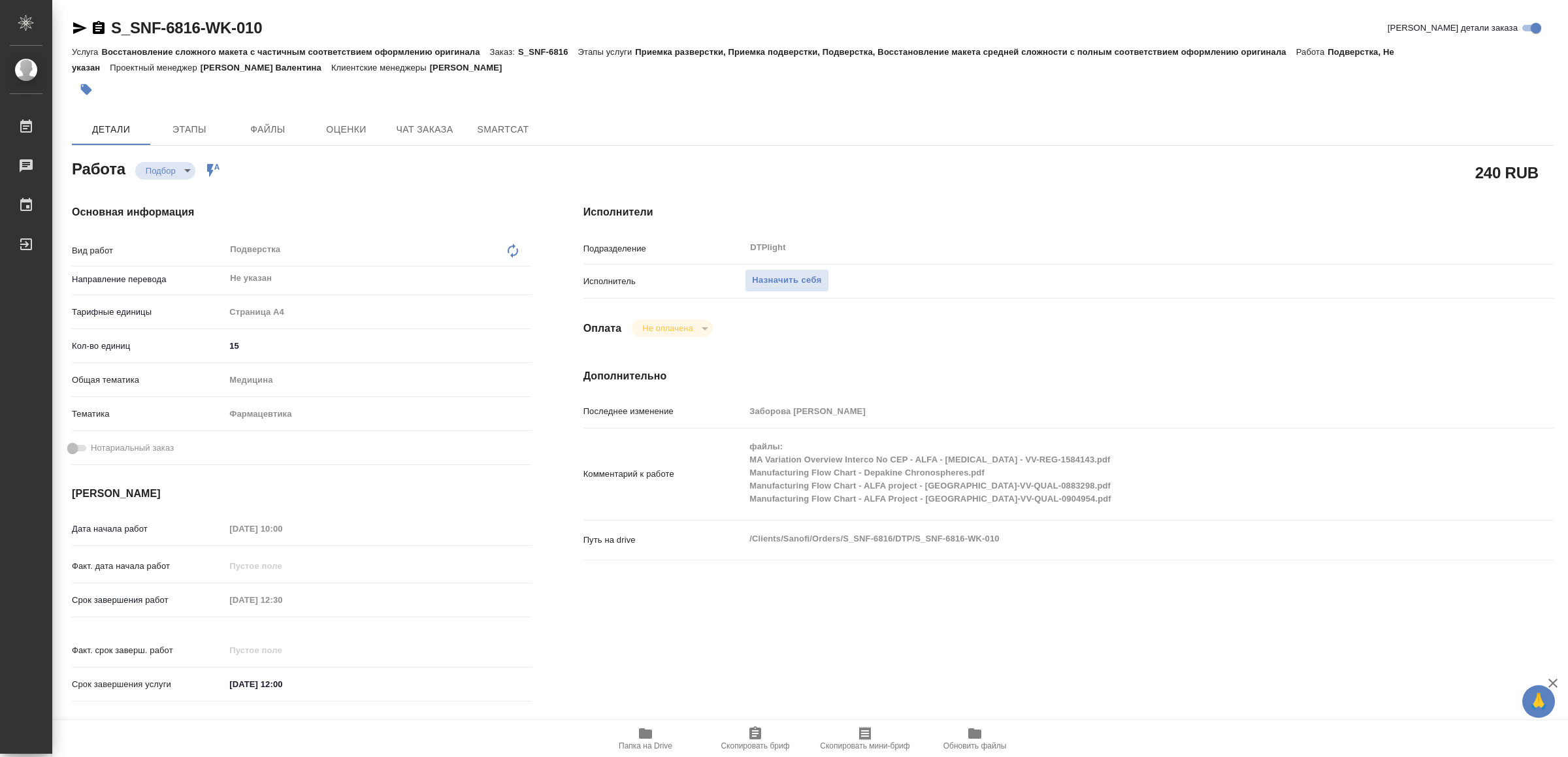
type textarea "x"
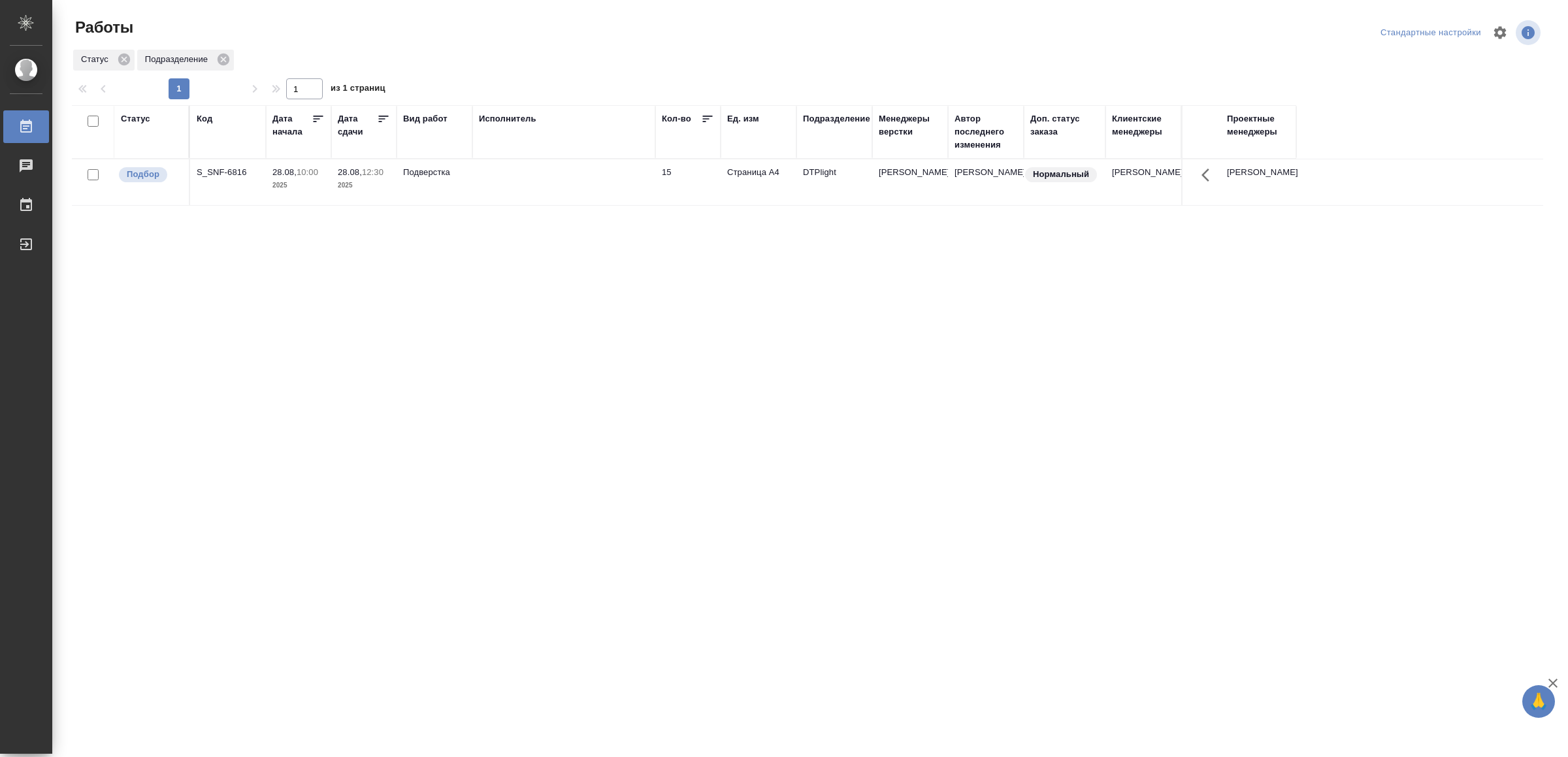
drag, startPoint x: 323, startPoint y: 388, endPoint x: 325, endPoint y: 378, distance: 10.2
click at [624, 178] on td at bounding box center [564, 182] width 183 height 46
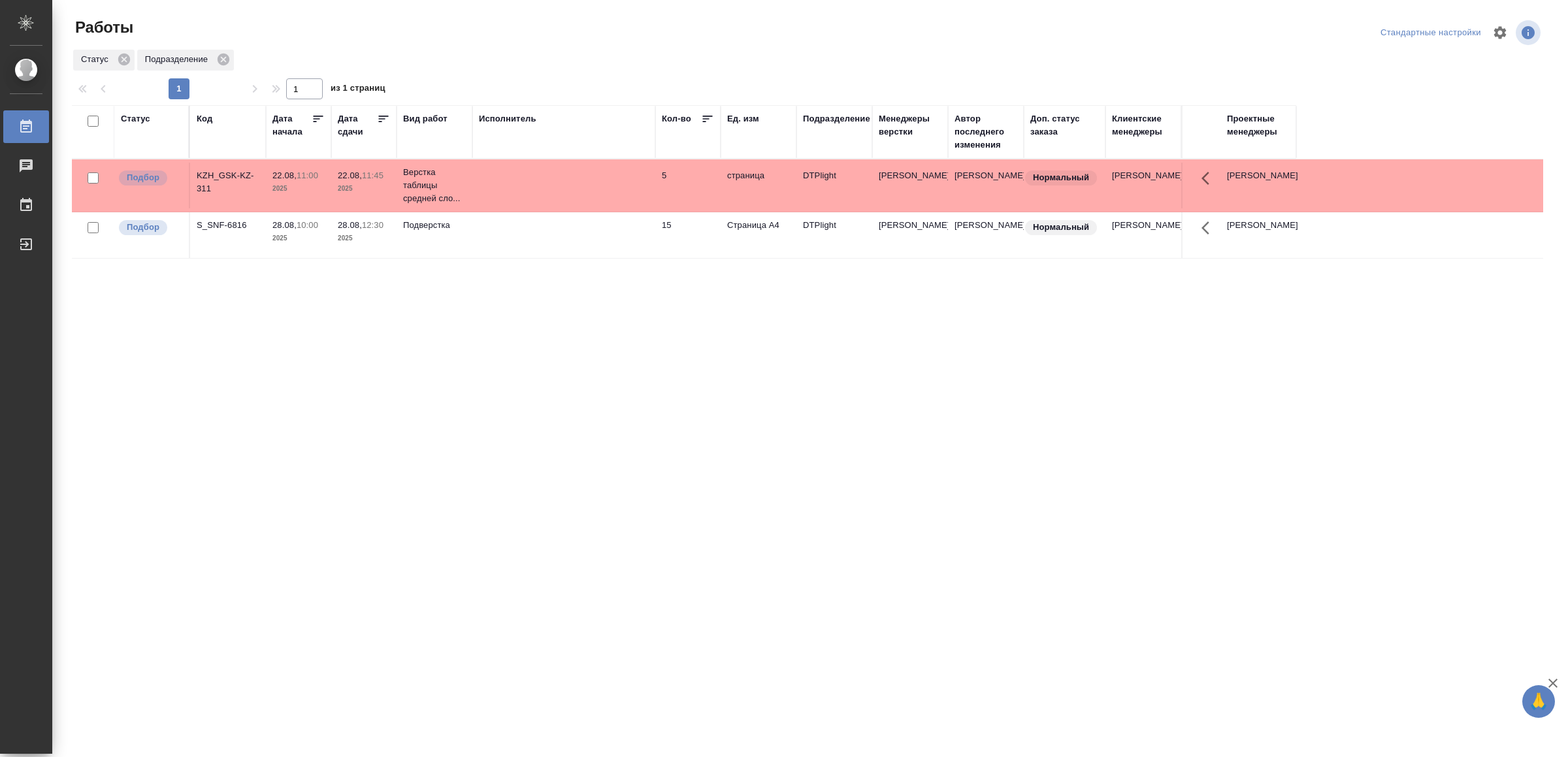
click at [571, 188] on td at bounding box center [564, 185] width 183 height 46
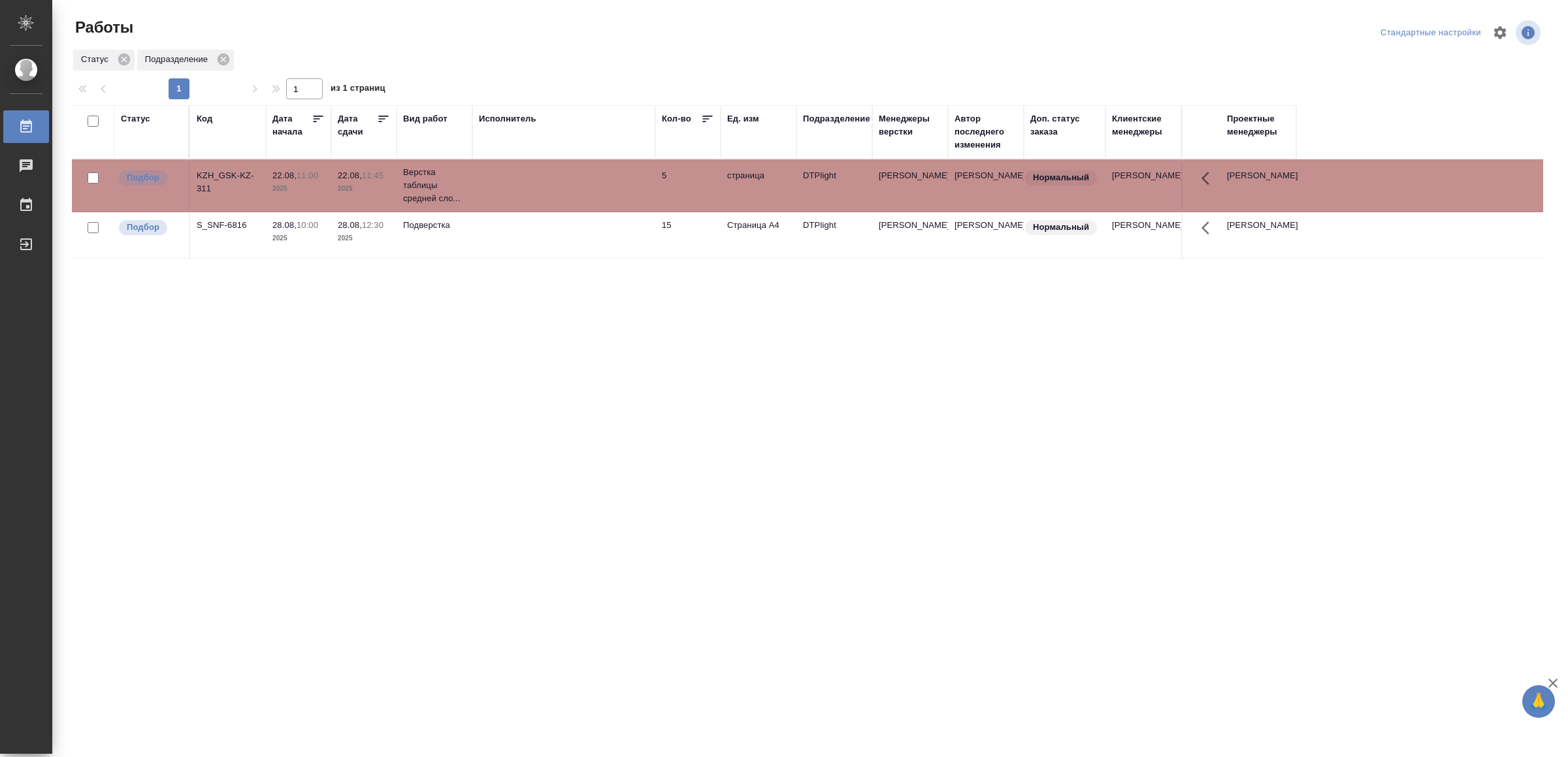
click at [571, 188] on td at bounding box center [564, 185] width 183 height 46
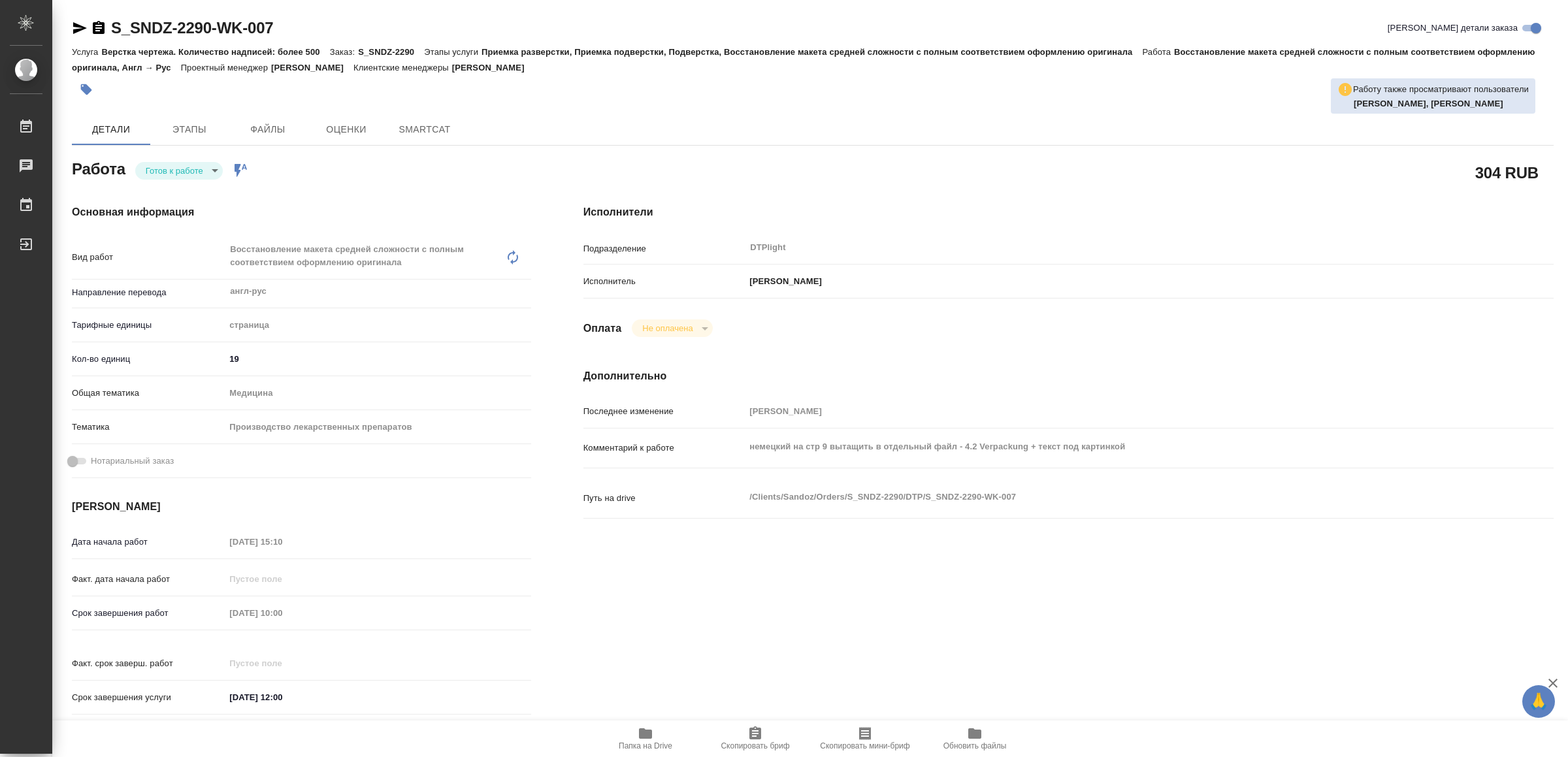
type textarea "x"
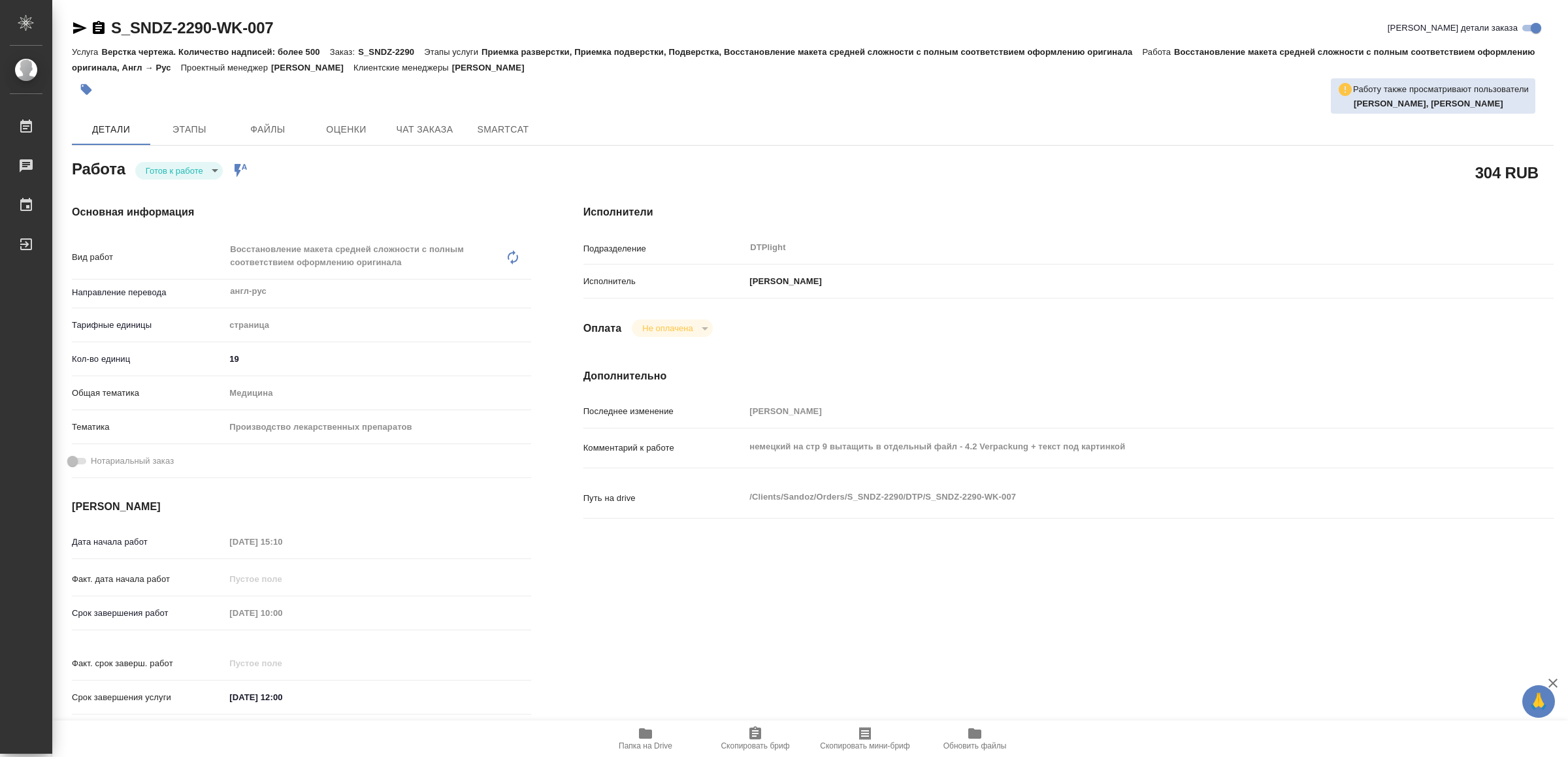
type textarea "x"
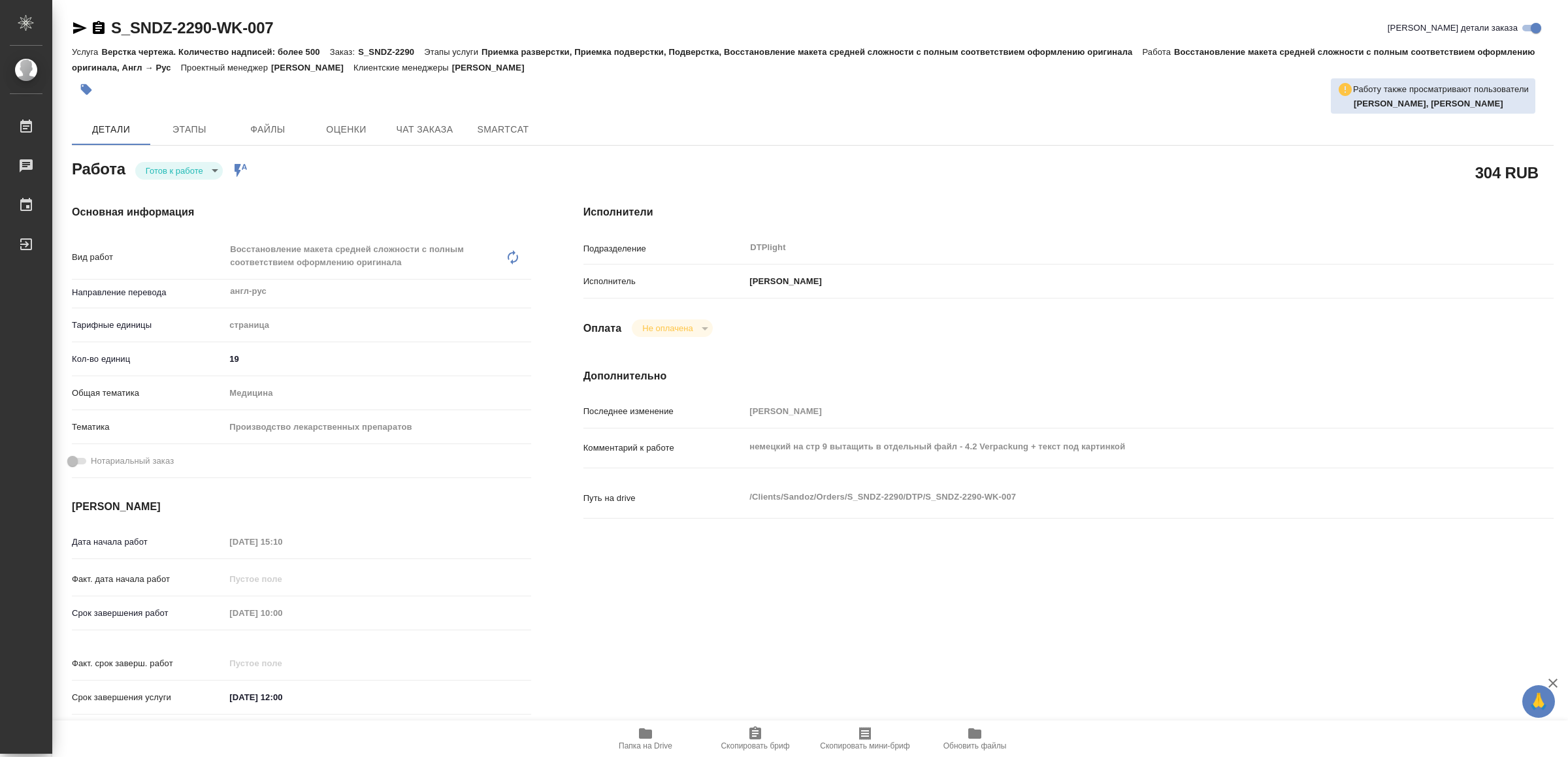
type textarea "x"
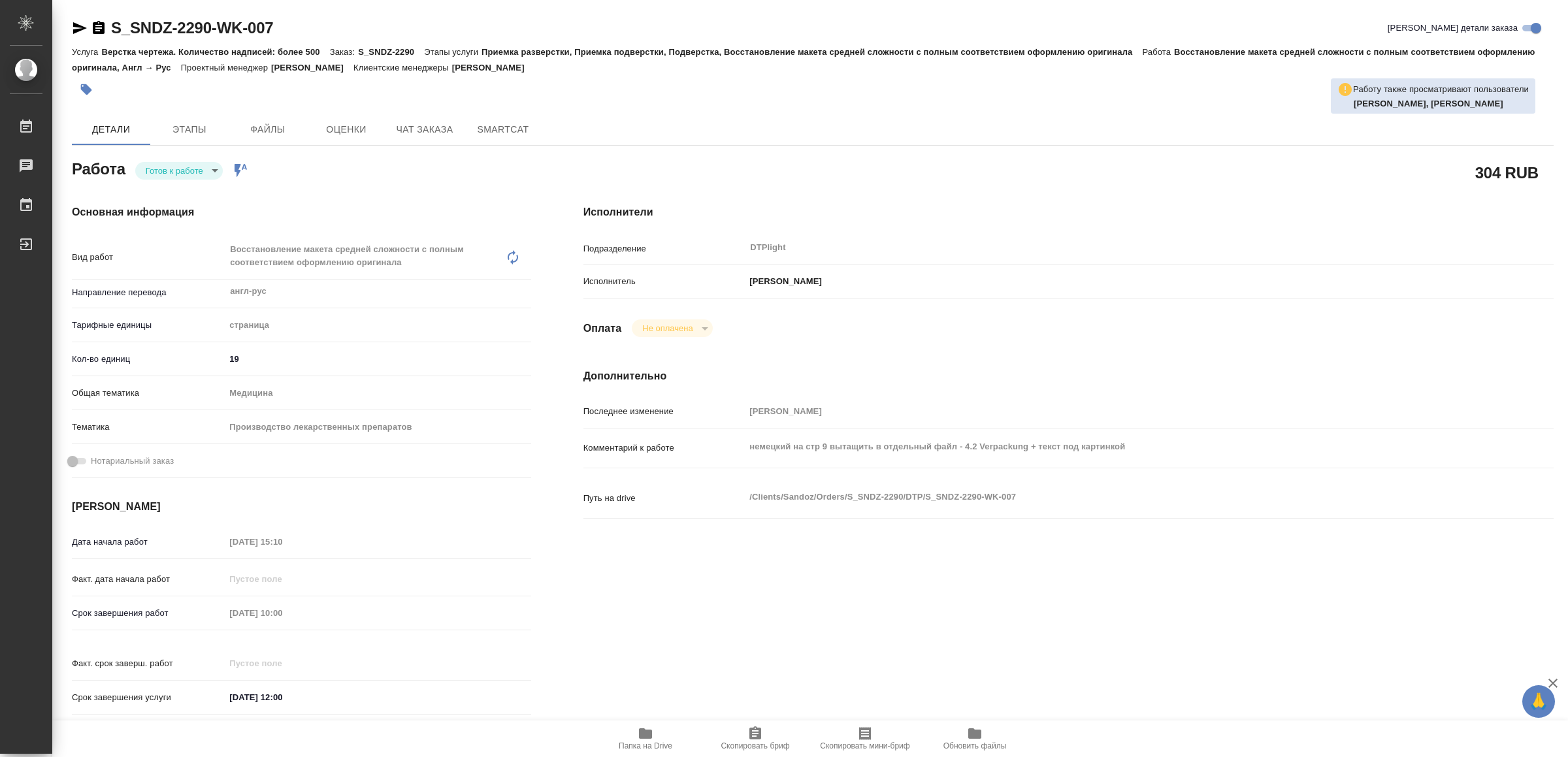
click at [655, 734] on span "Папка на Drive" at bounding box center [645, 737] width 94 height 25
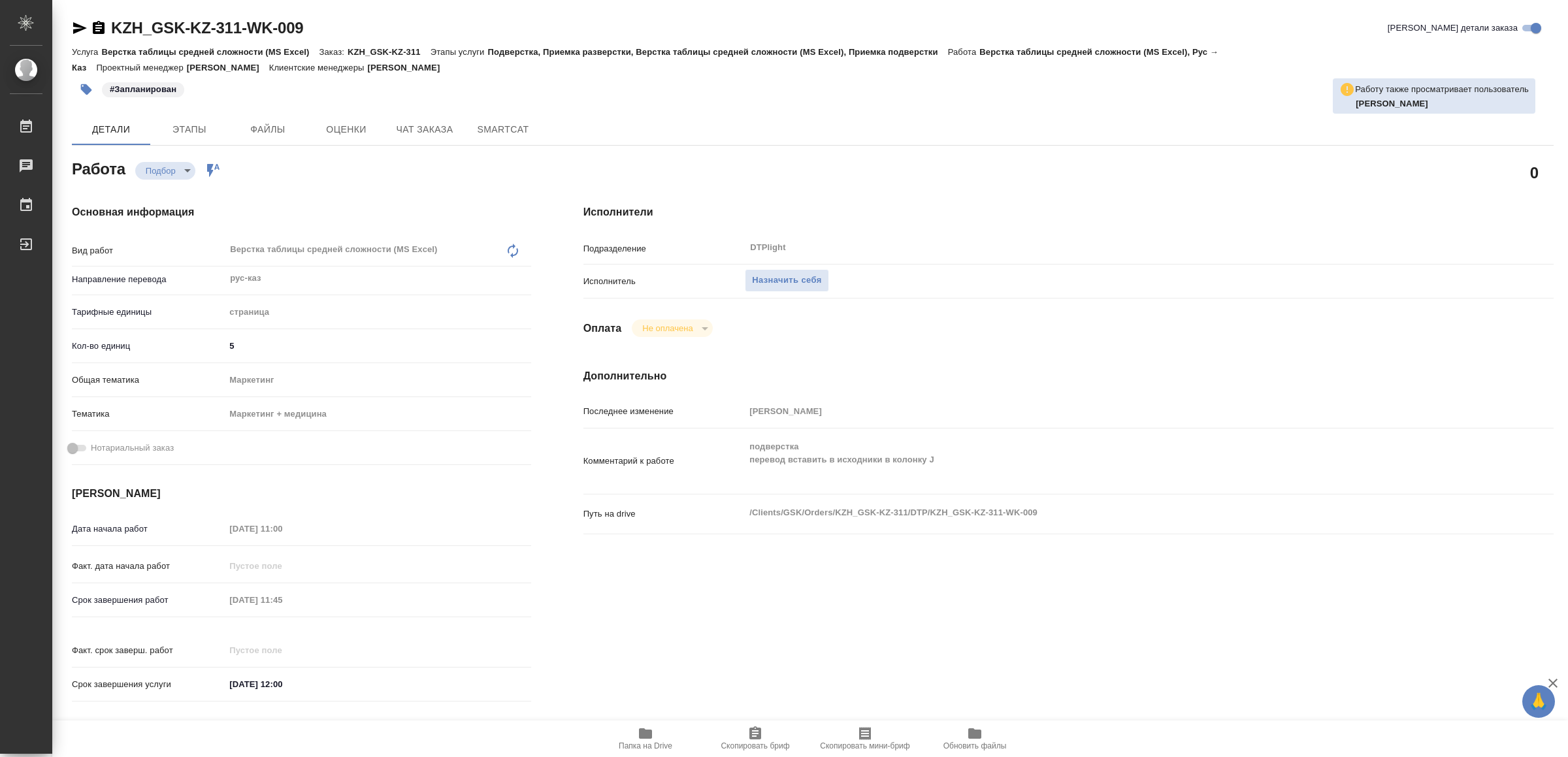
click at [639, 737] on icon "button" at bounding box center [645, 734] width 13 height 11
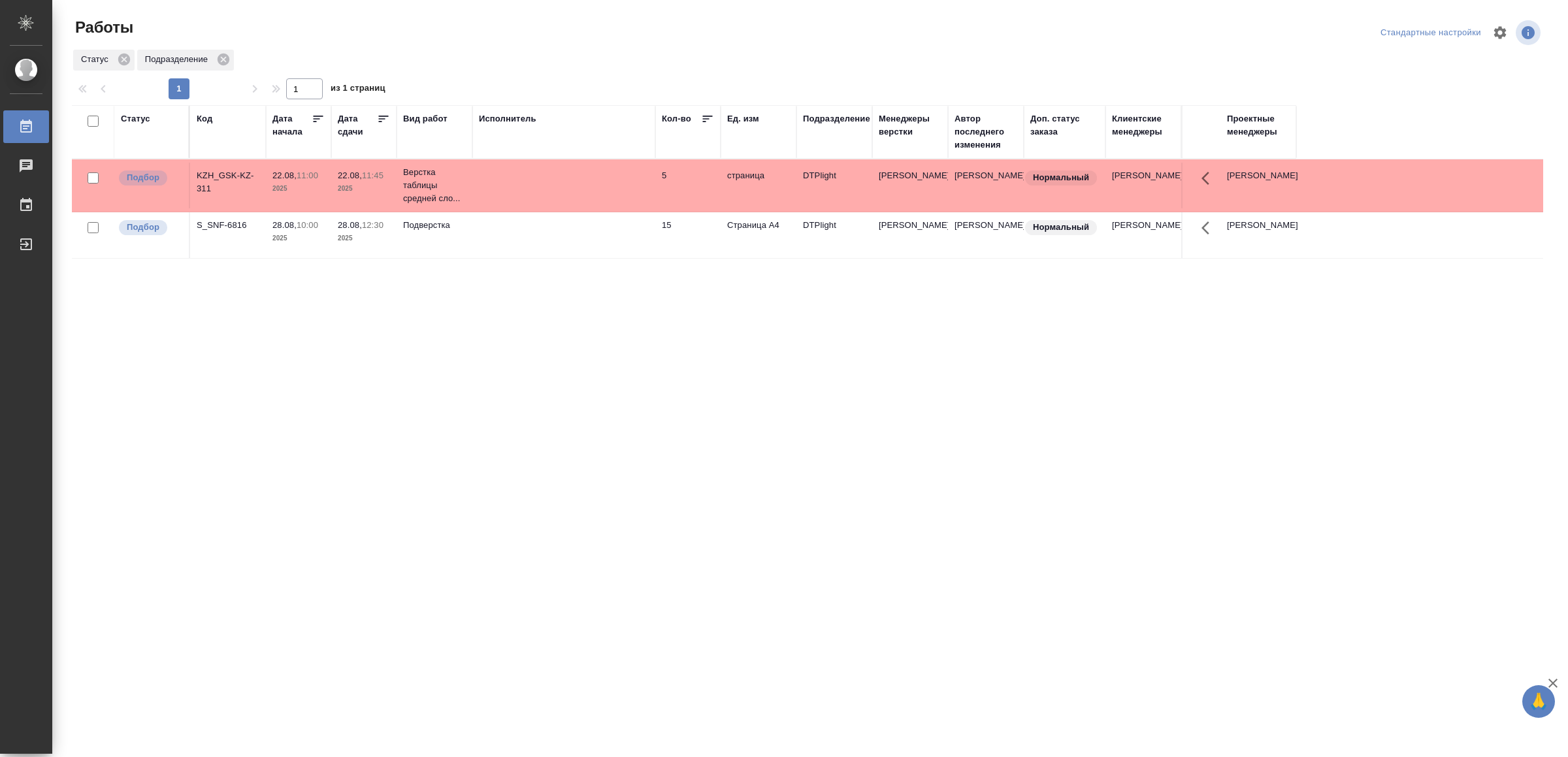
drag, startPoint x: 445, startPoint y: 474, endPoint x: 449, endPoint y: 467, distance: 8.1
drag, startPoint x: 672, startPoint y: 478, endPoint x: 674, endPoint y: 467, distance: 11.2
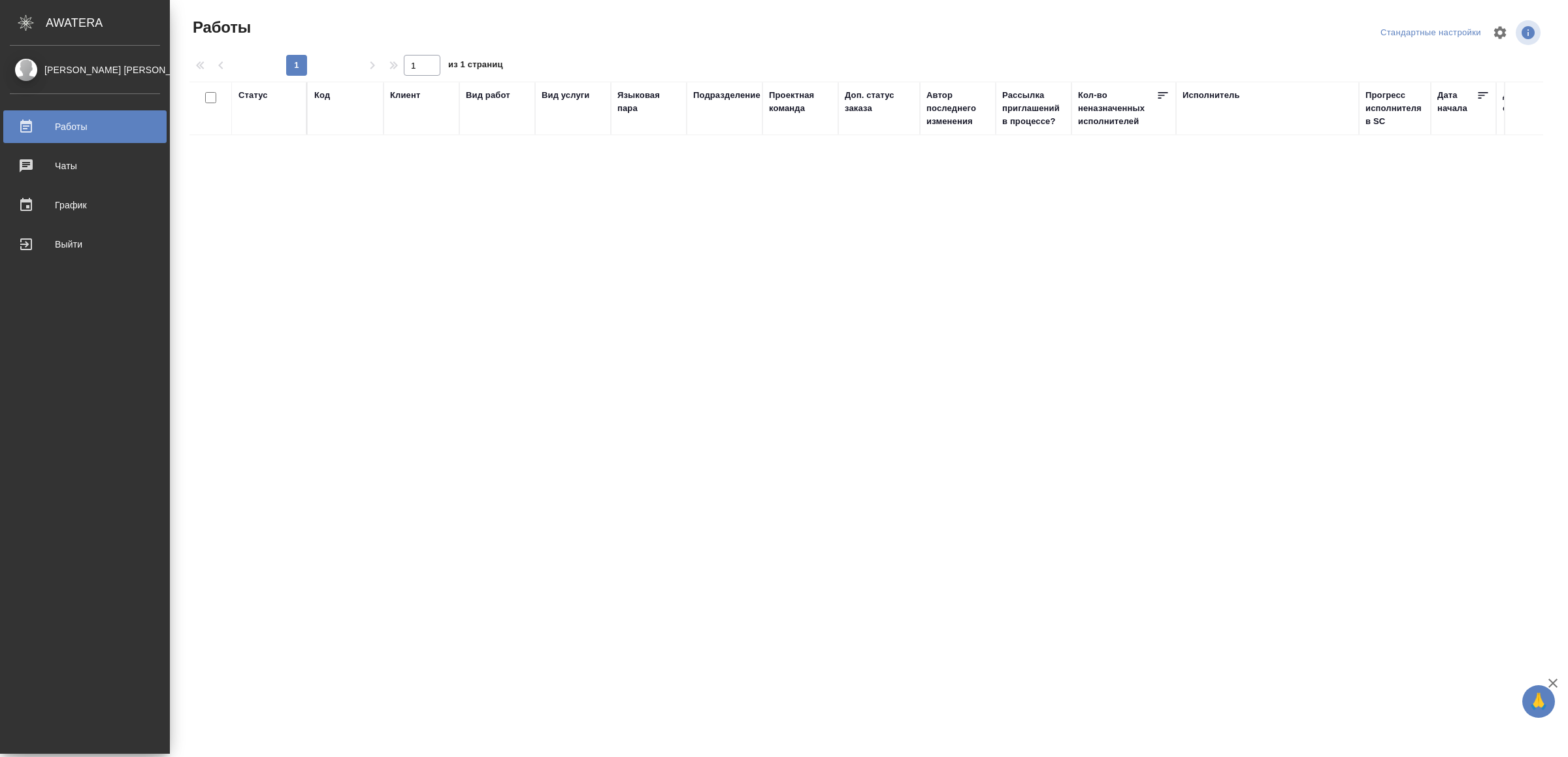
click at [36, 243] on div "Выйти" at bounding box center [85, 245] width 150 height 20
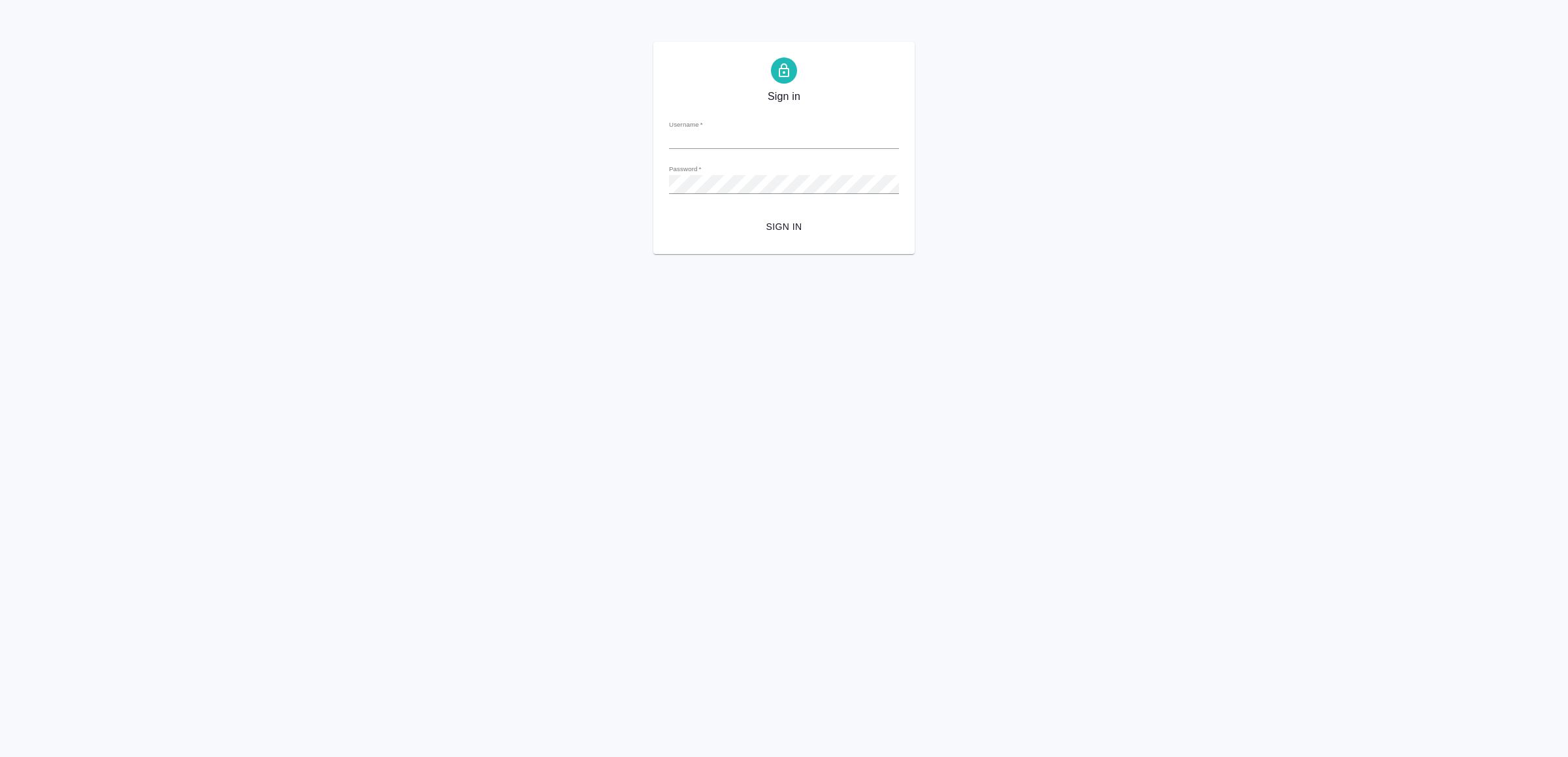
type input "[EMAIL_ADDRESS][DOMAIN_NAME]"
click at [781, 232] on span "Sign in" at bounding box center [784, 227] width 209 height 17
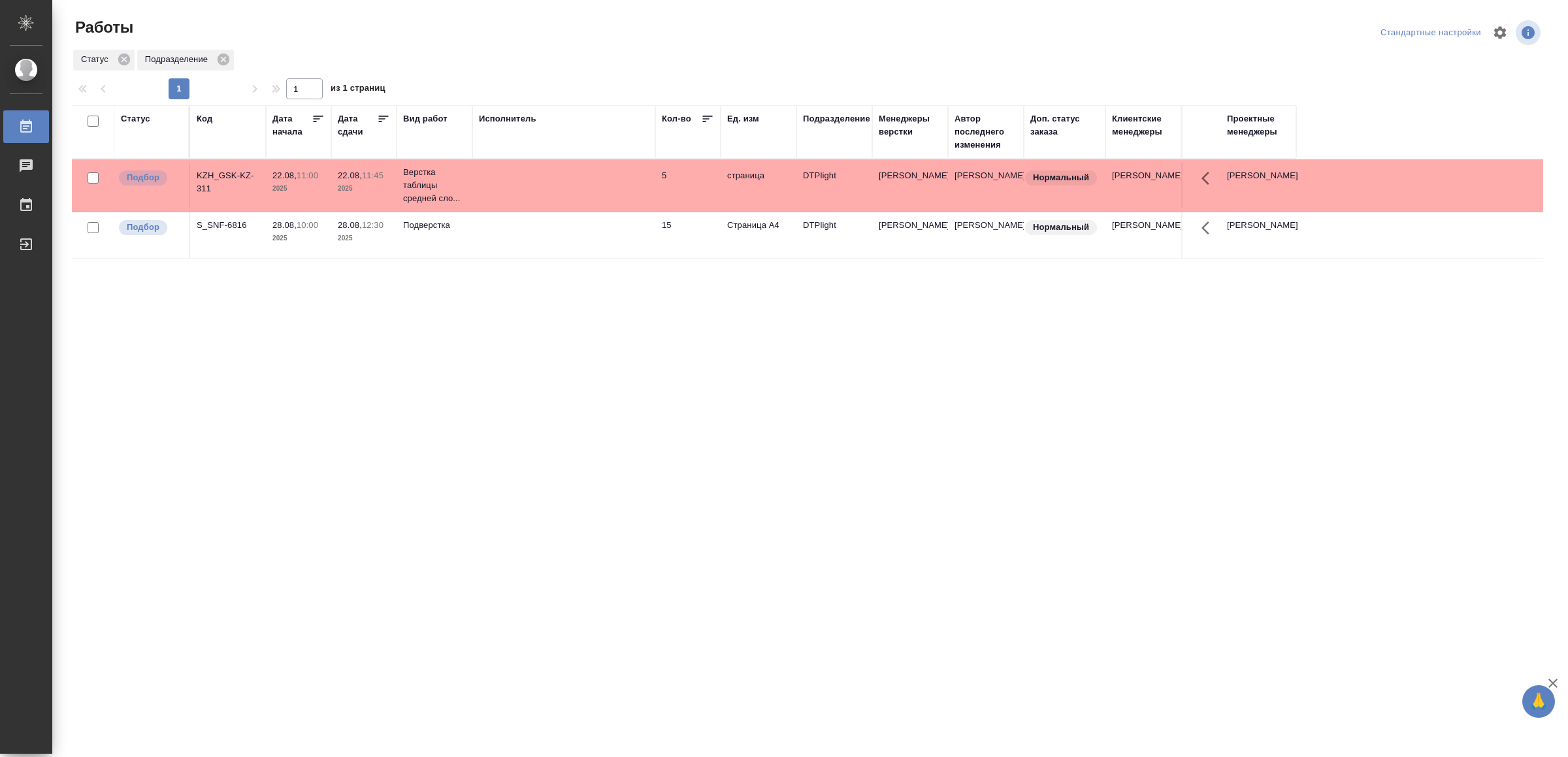
drag, startPoint x: 718, startPoint y: 375, endPoint x: 719, endPoint y: 346, distance: 29.0
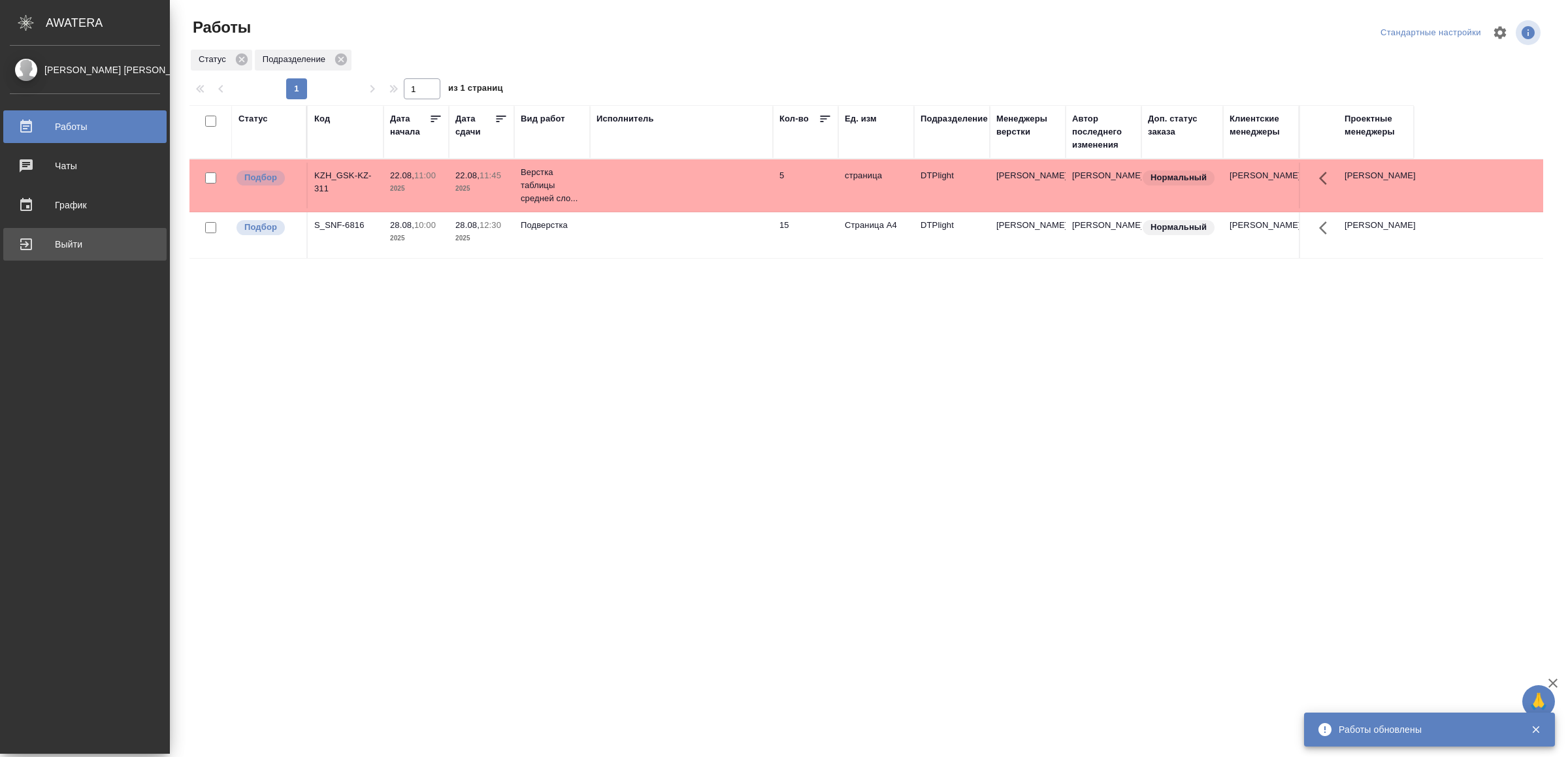
click at [43, 243] on div "Выйти" at bounding box center [85, 245] width 150 height 20
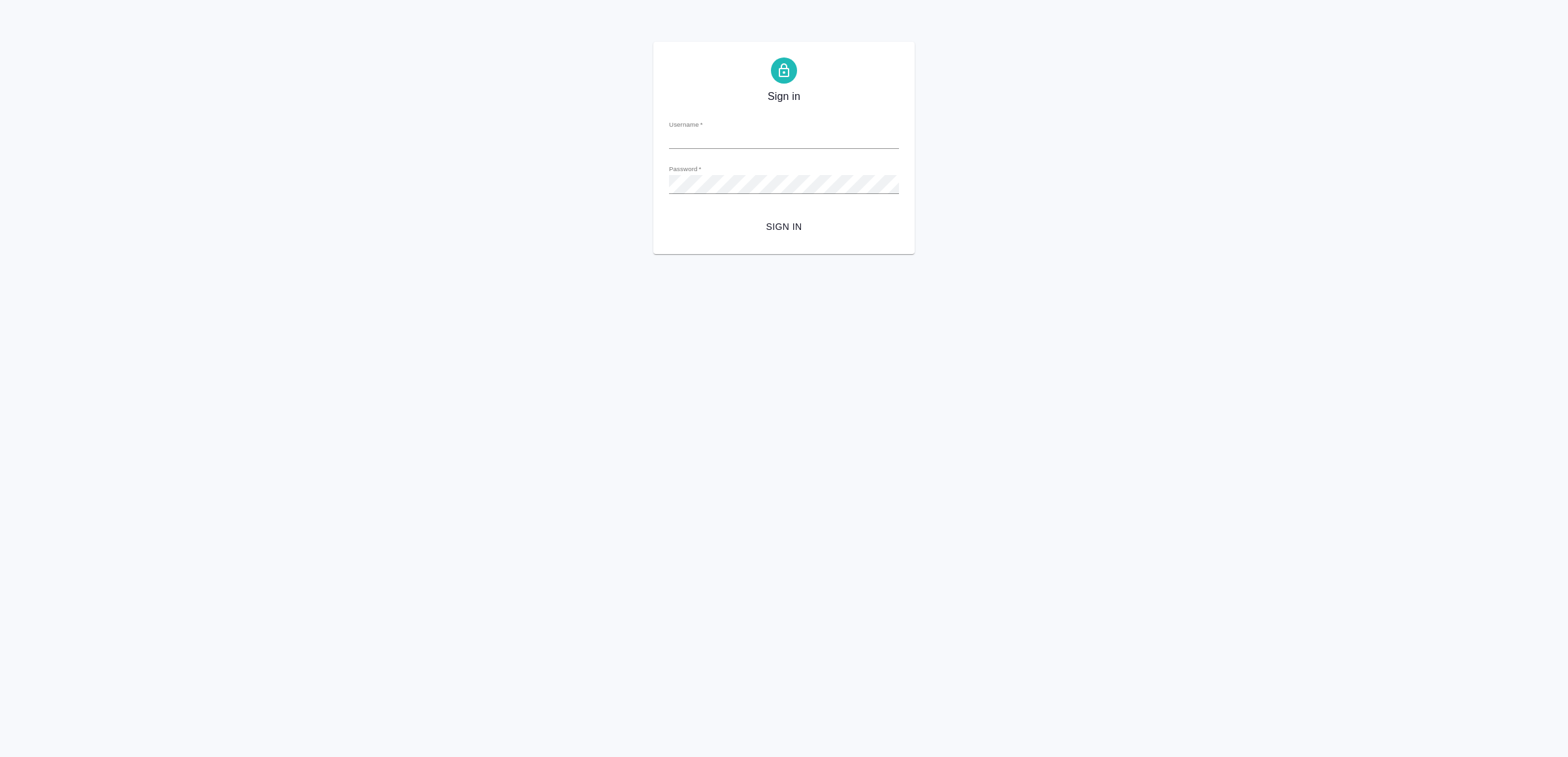
type input "[EMAIL_ADDRESS][DOMAIN_NAME]"
click at [786, 226] on span "Sign in" at bounding box center [784, 227] width 209 height 17
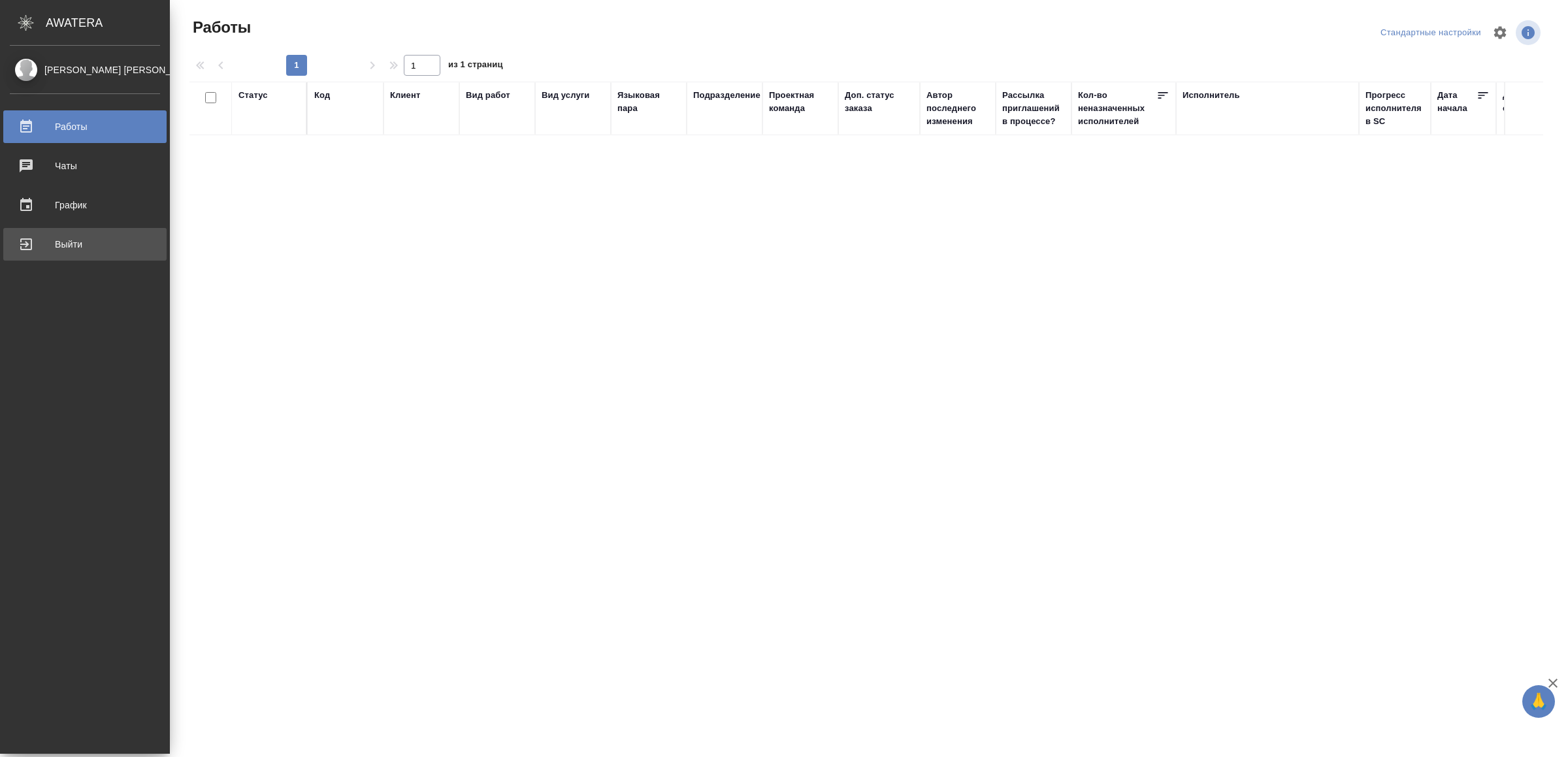
click at [39, 242] on div "Выйти" at bounding box center [85, 245] width 150 height 20
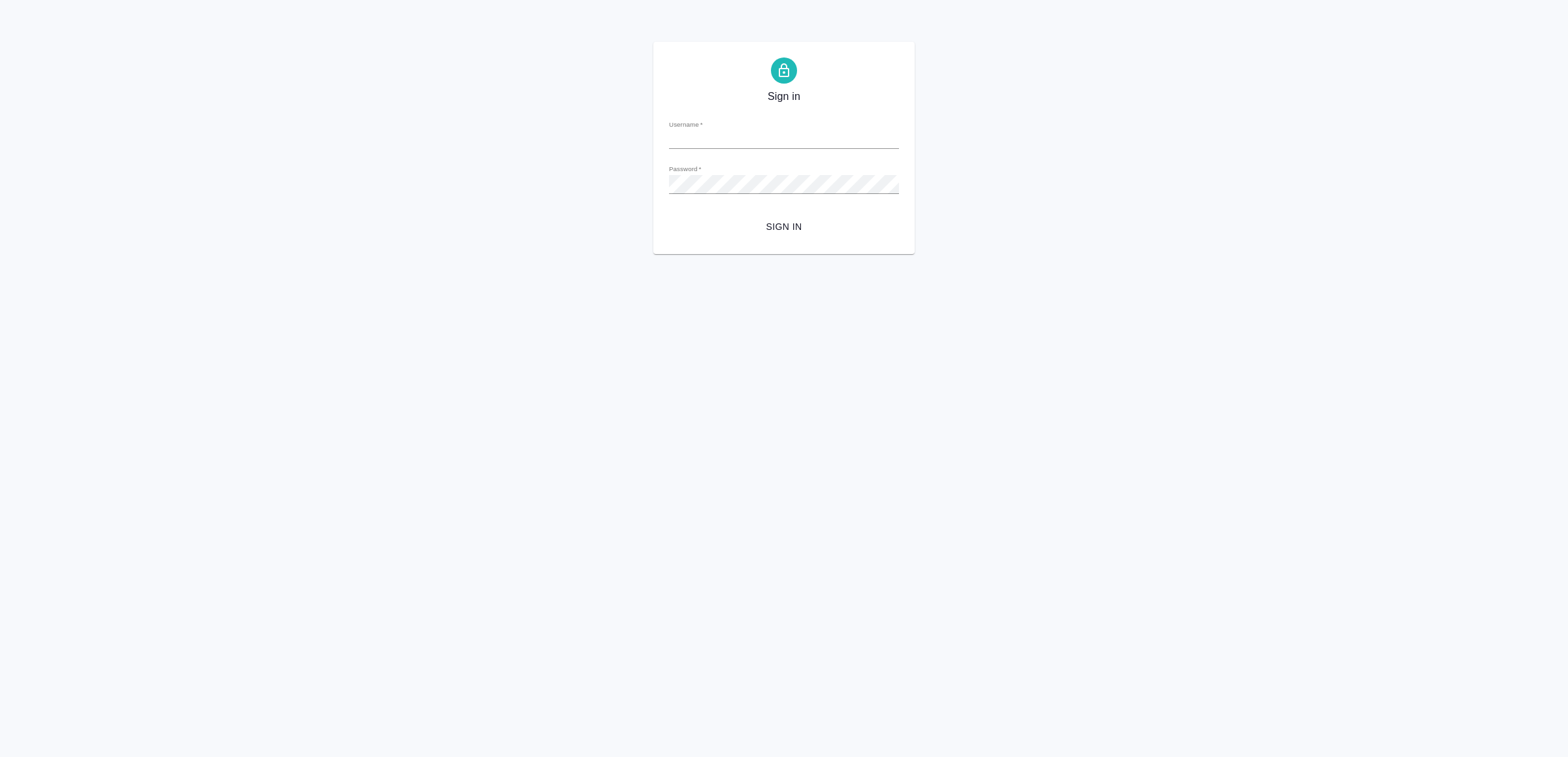
type input "[EMAIL_ADDRESS][DOMAIN_NAME]"
click at [755, 229] on span "Sign in" at bounding box center [784, 227] width 209 height 17
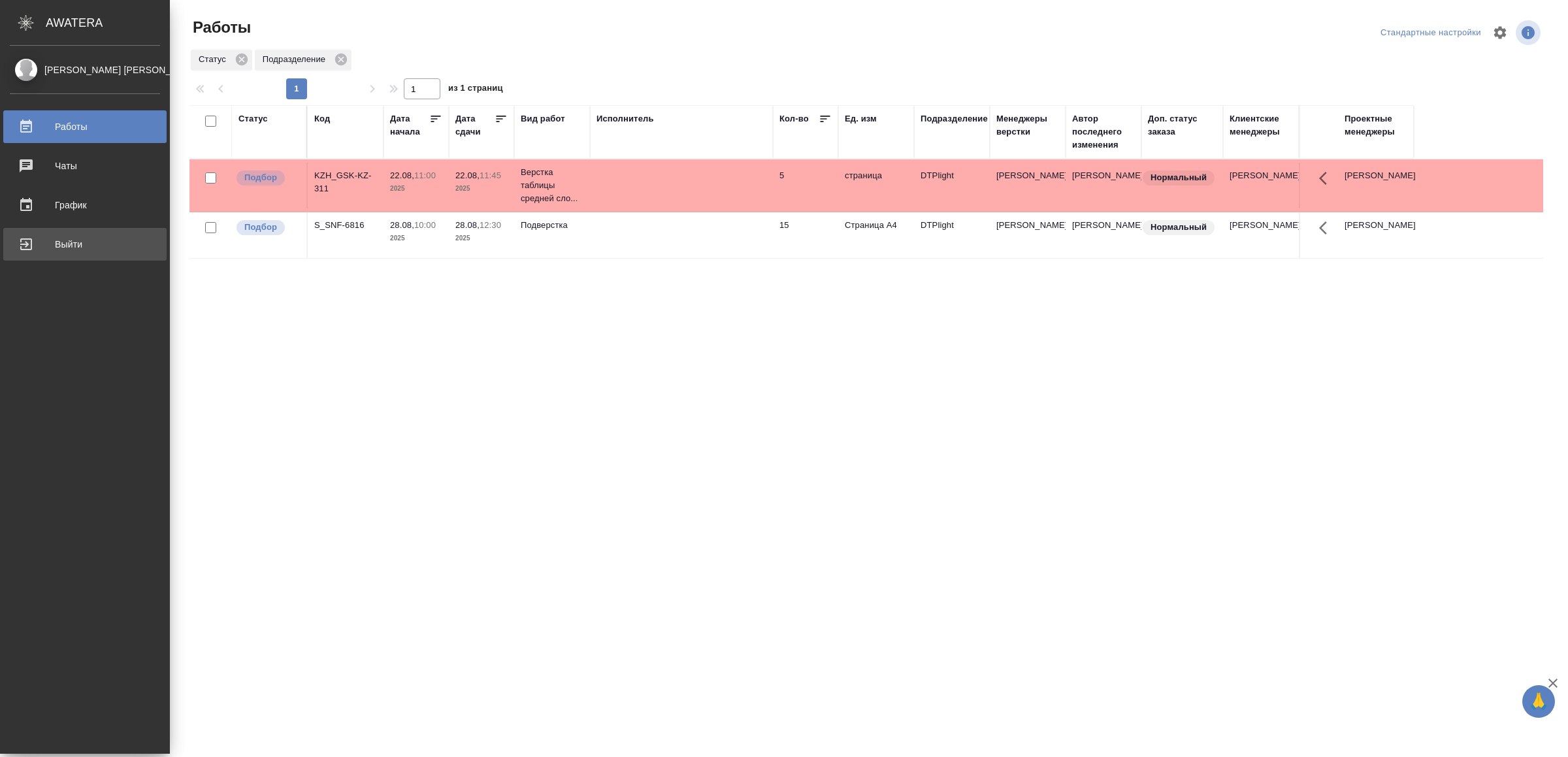
click at [33, 239] on div "Выйти" at bounding box center [85, 245] width 150 height 20
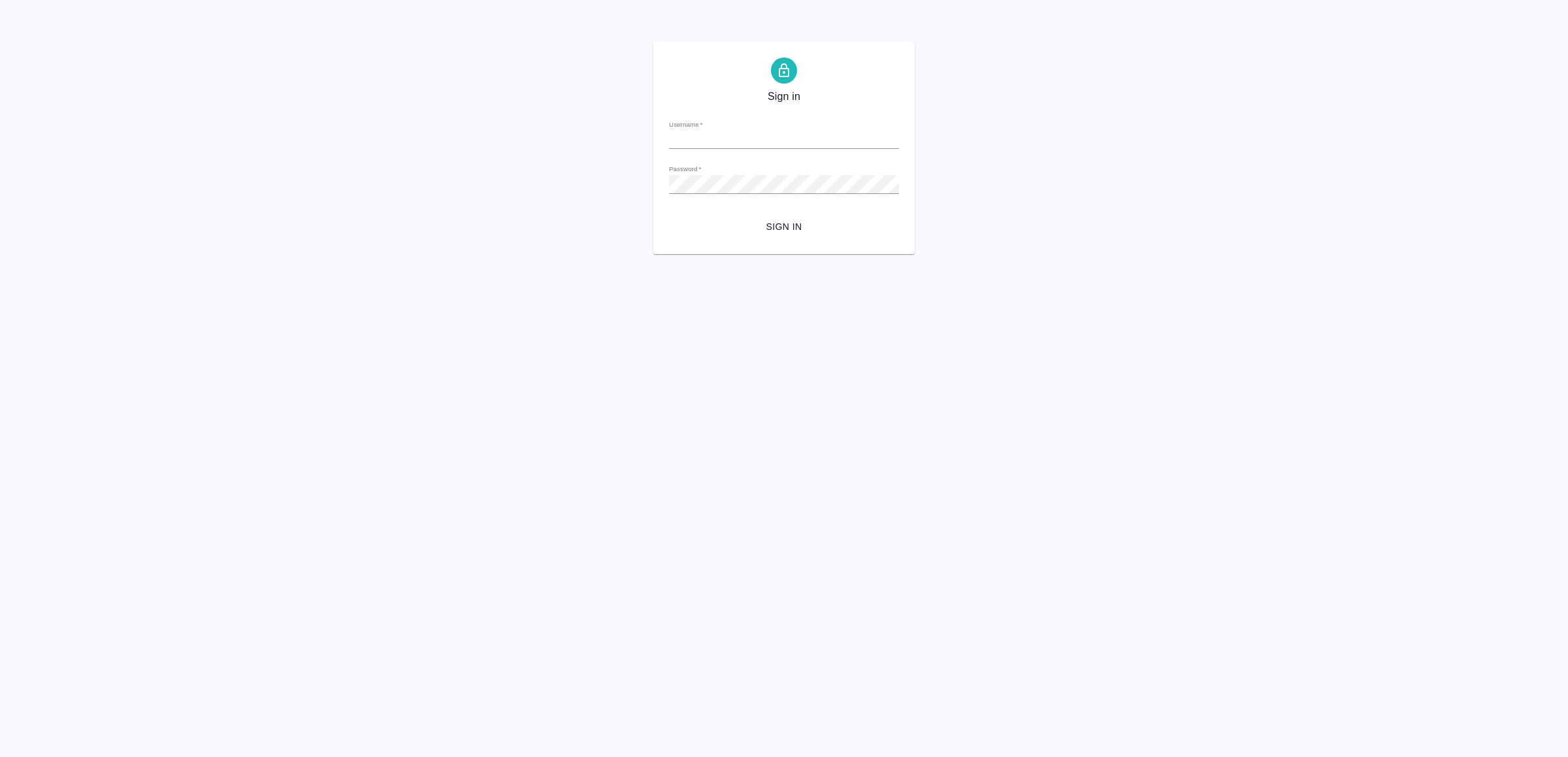
type input "[EMAIL_ADDRESS][DOMAIN_NAME]"
click at [739, 234] on span "Sign in" at bounding box center [784, 227] width 209 height 17
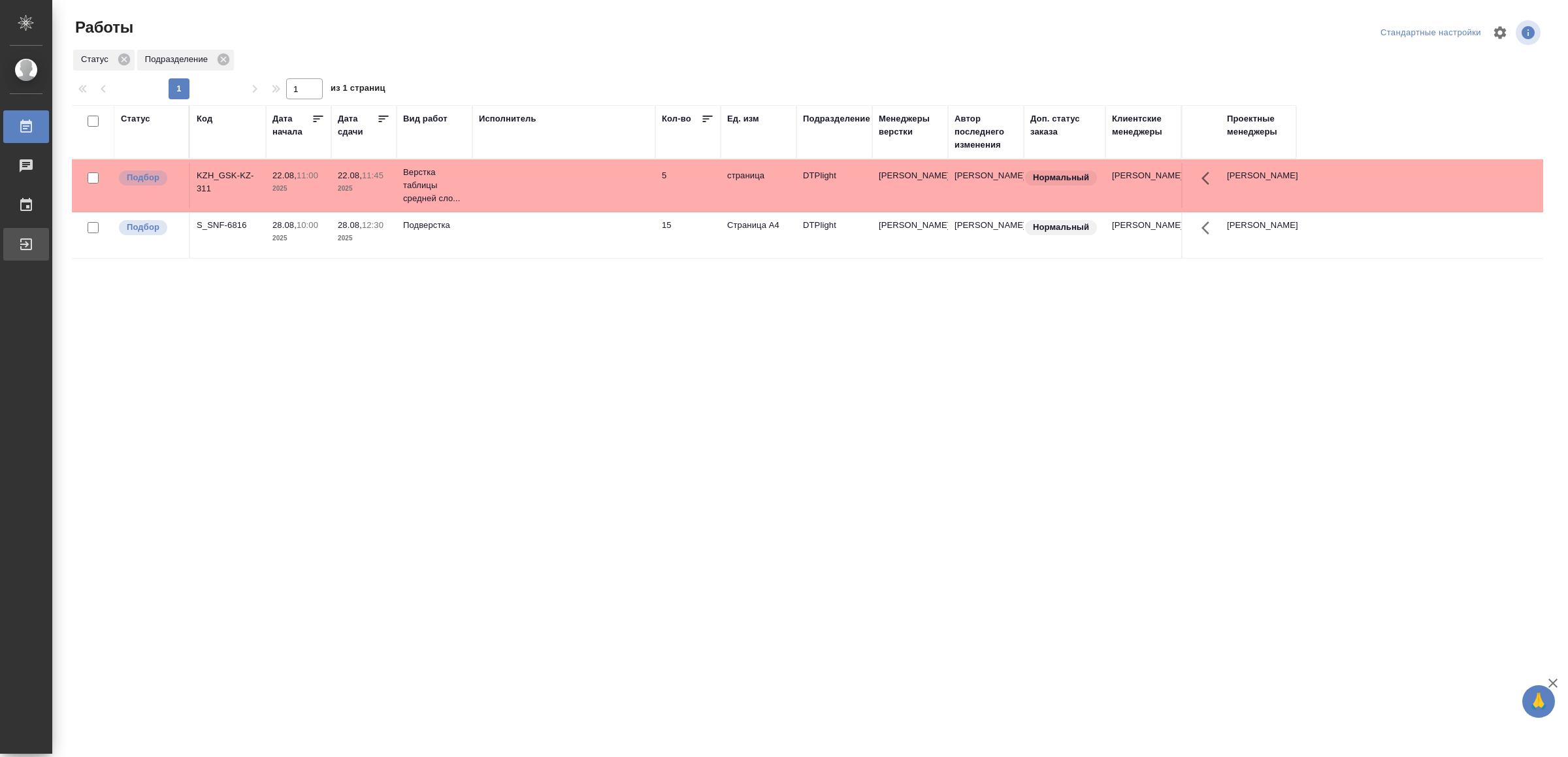
click at [32, 231] on link "Выйти" at bounding box center [26, 244] width 46 height 32
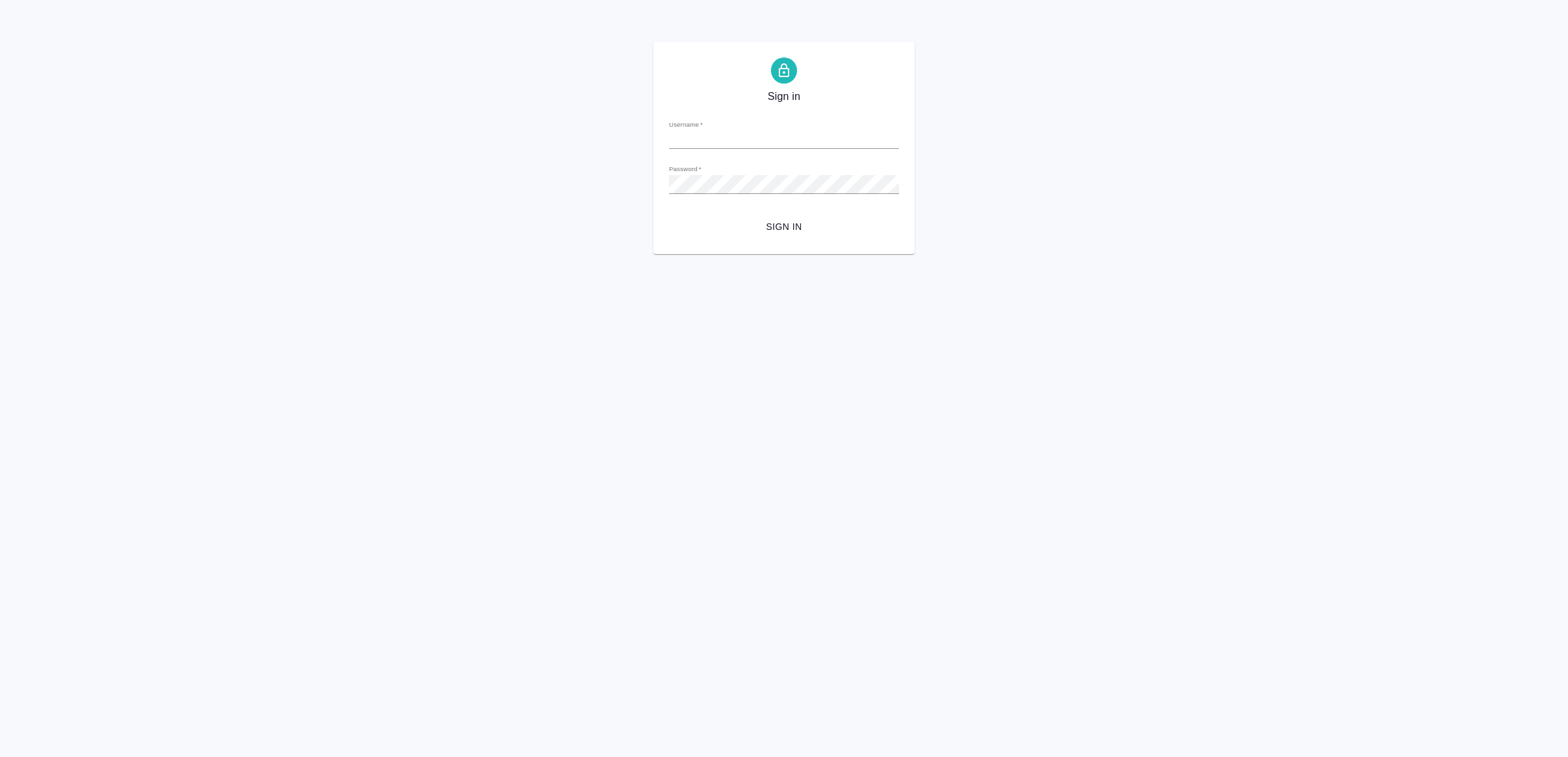
type input "[EMAIL_ADDRESS][DOMAIN_NAME]"
click at [773, 227] on span "Sign in" at bounding box center [784, 227] width 209 height 17
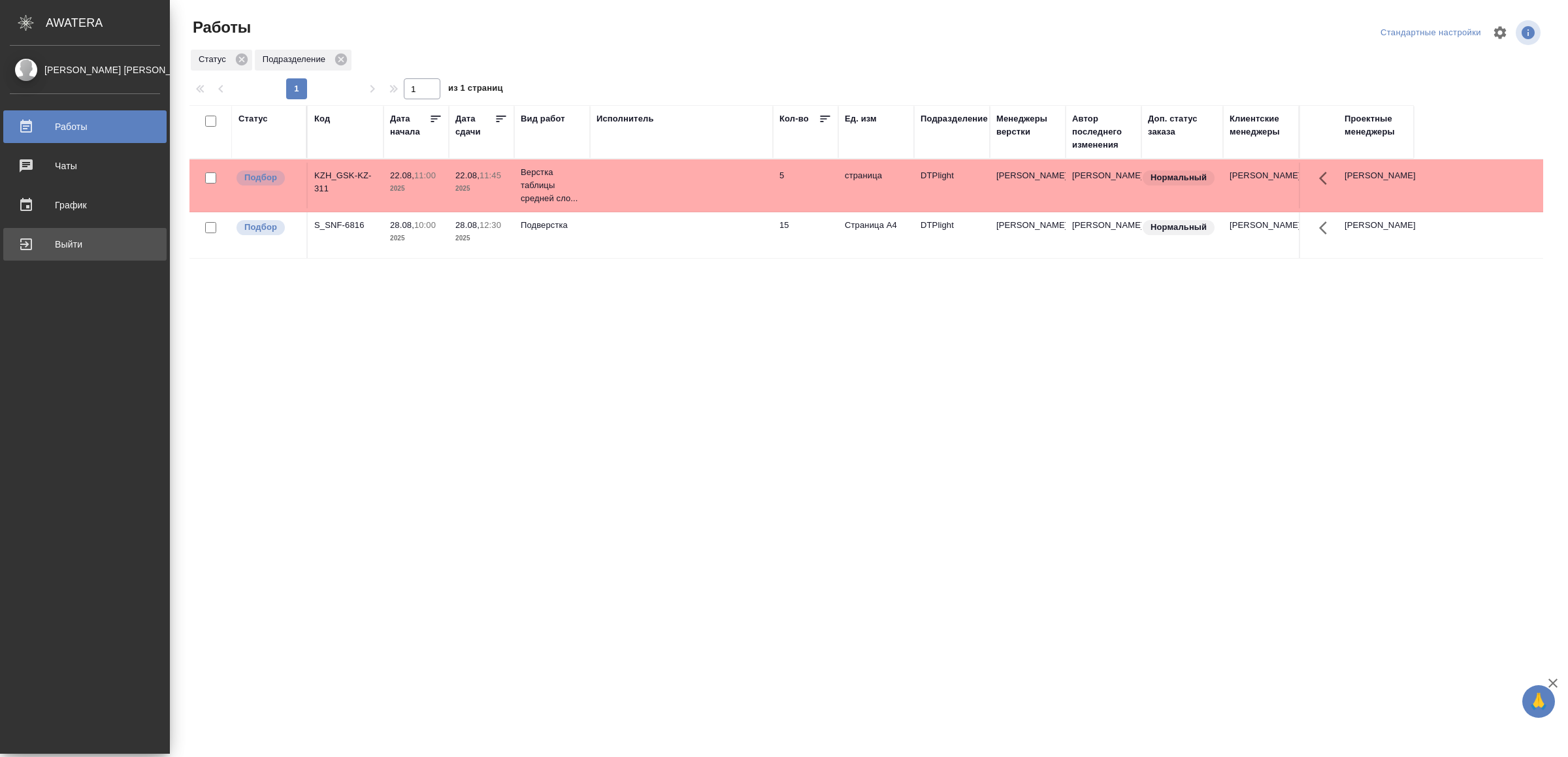
click at [46, 237] on div "Выйти" at bounding box center [85, 245] width 150 height 20
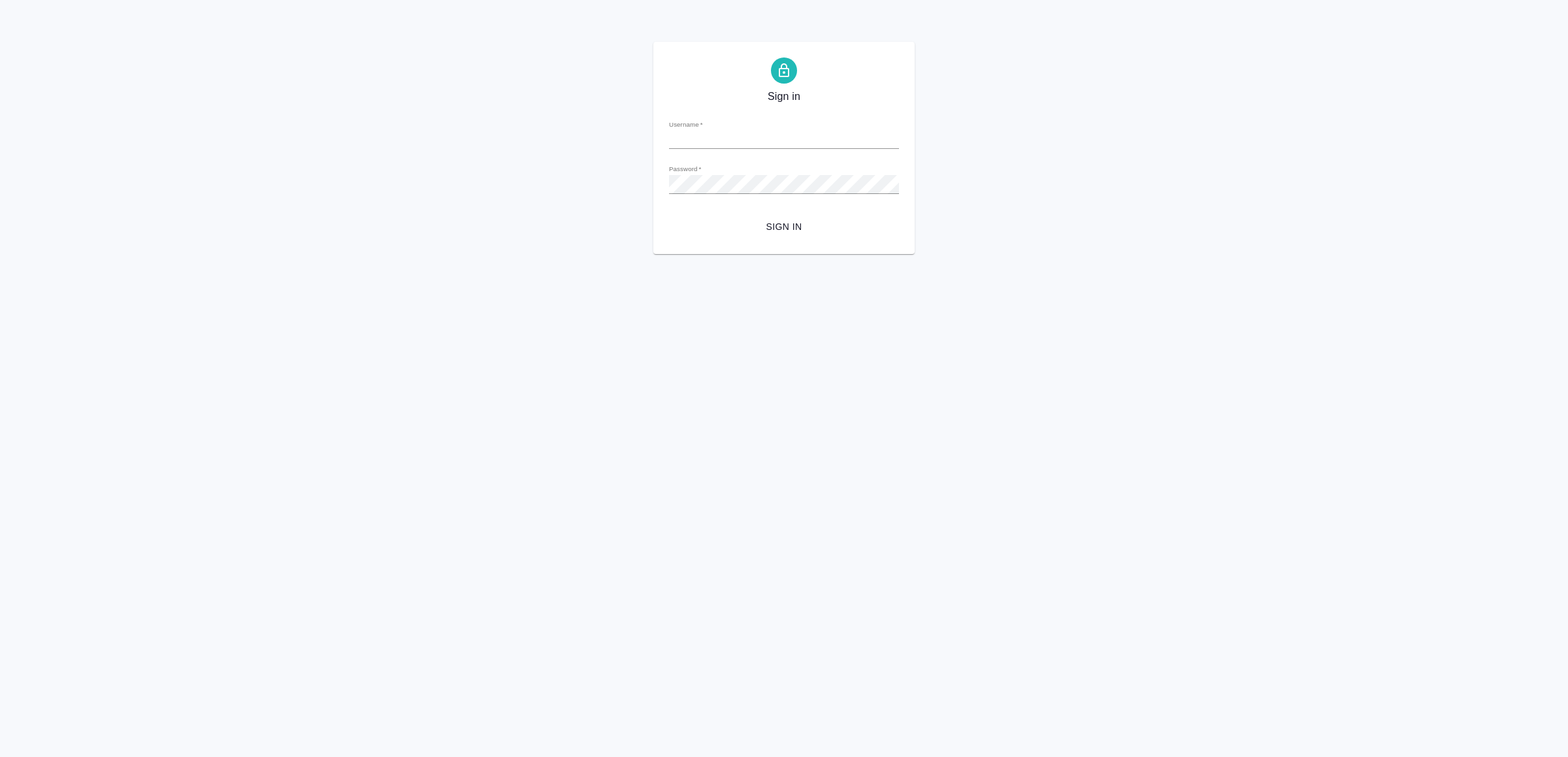
type input "[EMAIL_ADDRESS][DOMAIN_NAME]"
click at [803, 222] on span "Sign in" at bounding box center [784, 227] width 209 height 17
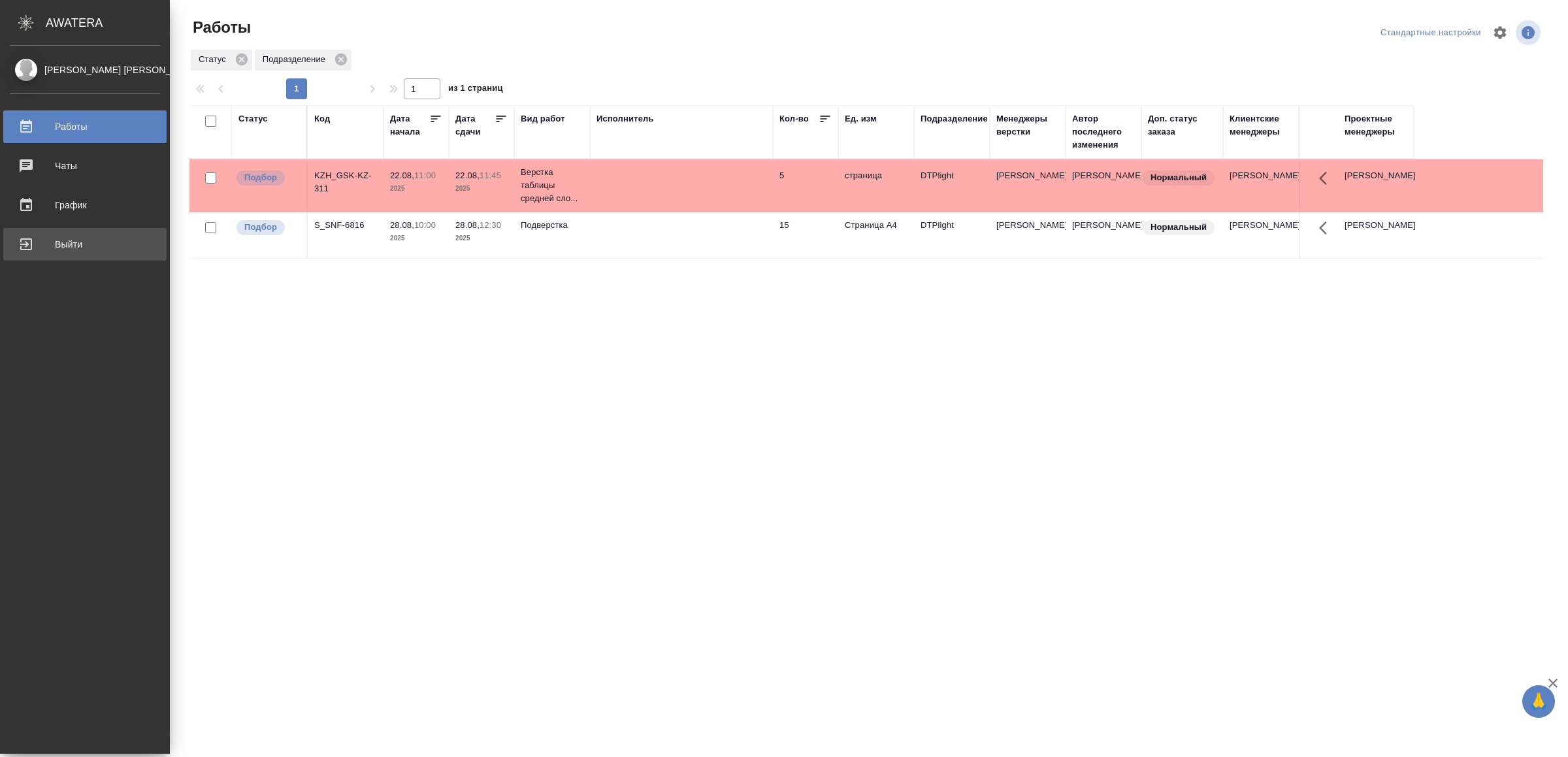
click at [40, 239] on div "Выйти" at bounding box center [85, 245] width 150 height 20
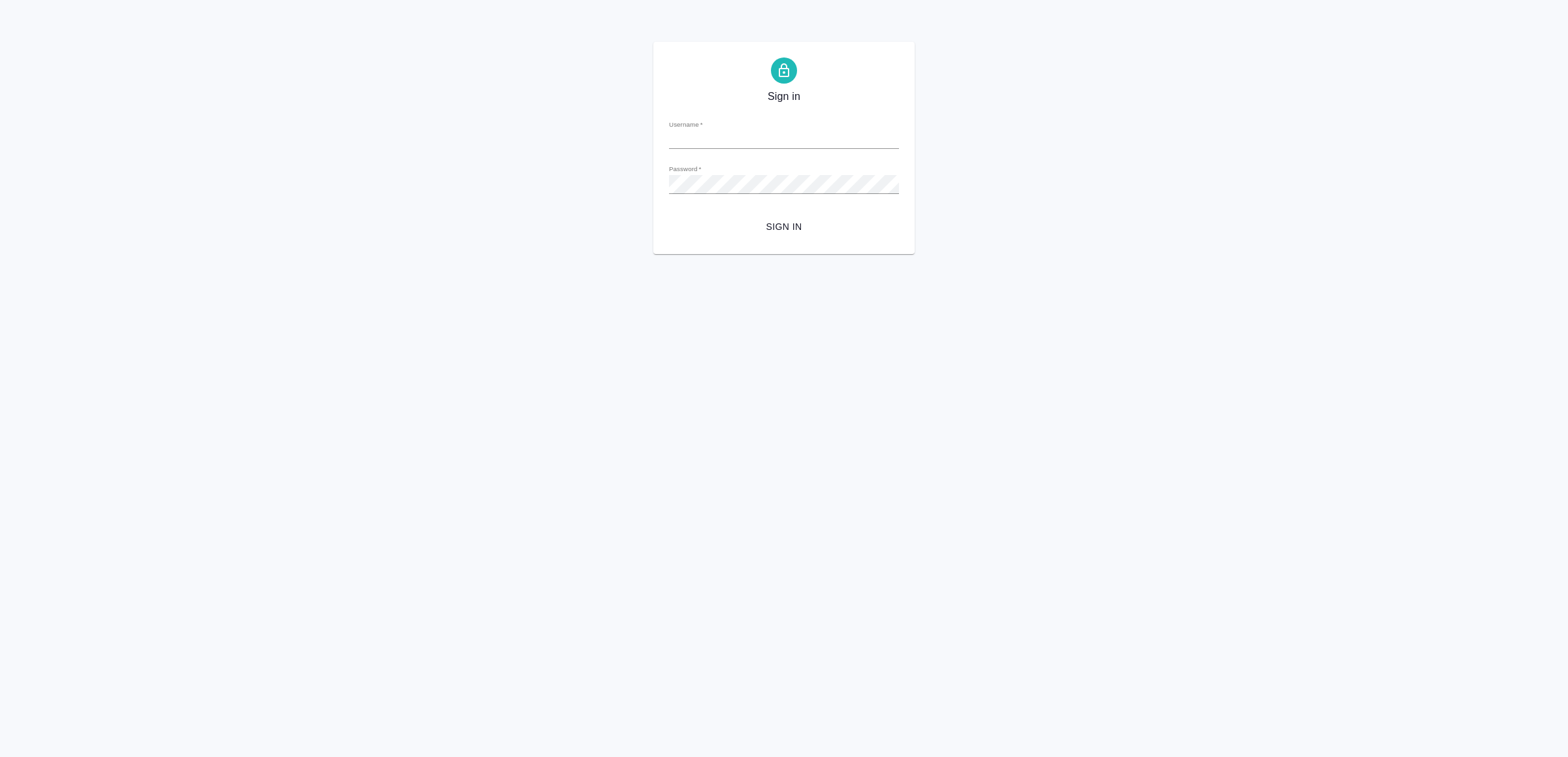
type input "[EMAIL_ADDRESS][DOMAIN_NAME]"
click at [765, 224] on span "Sign in" at bounding box center [784, 227] width 209 height 17
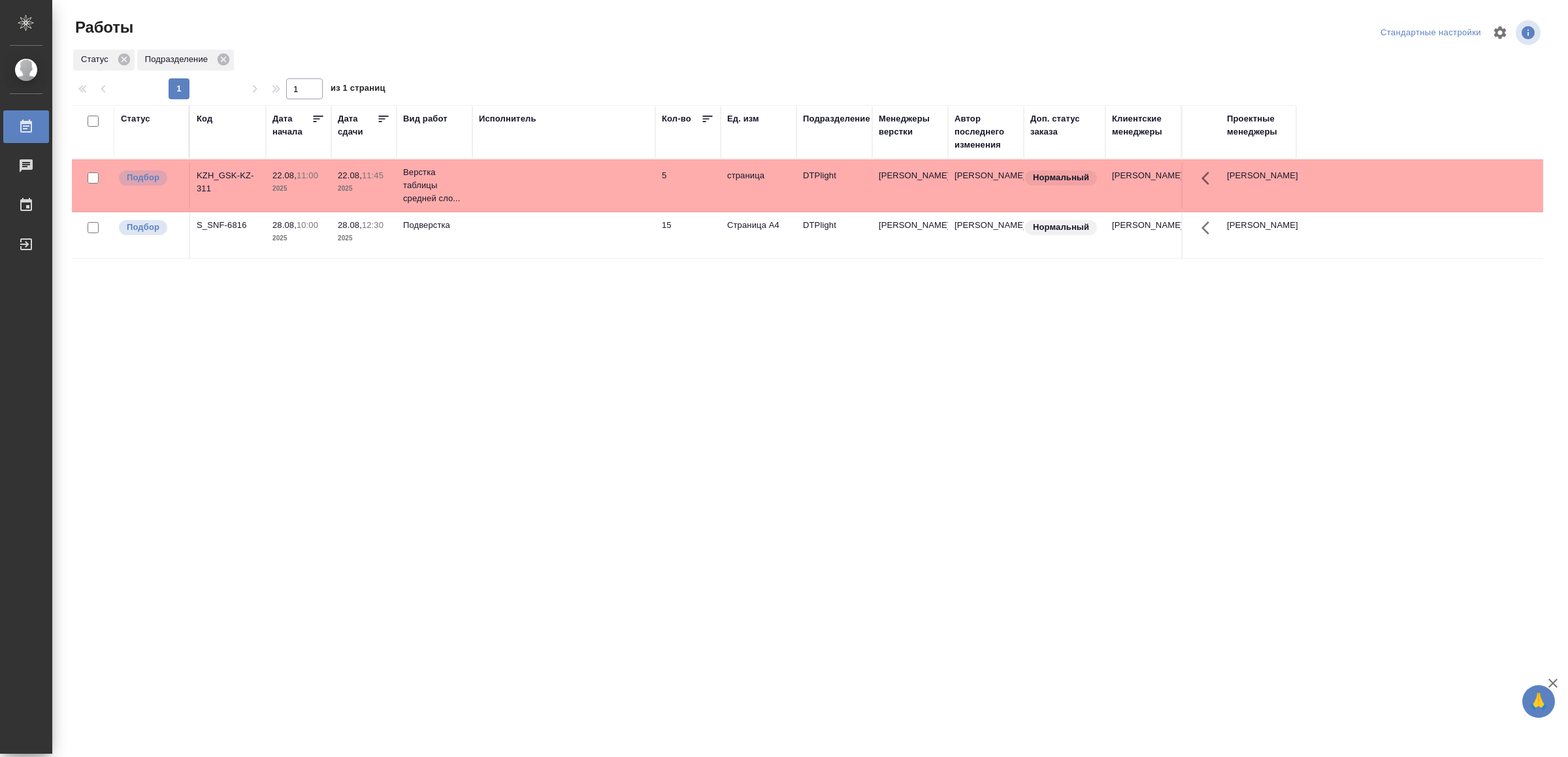
drag, startPoint x: 420, startPoint y: 531, endPoint x: 427, endPoint y: 525, distance: 9.2
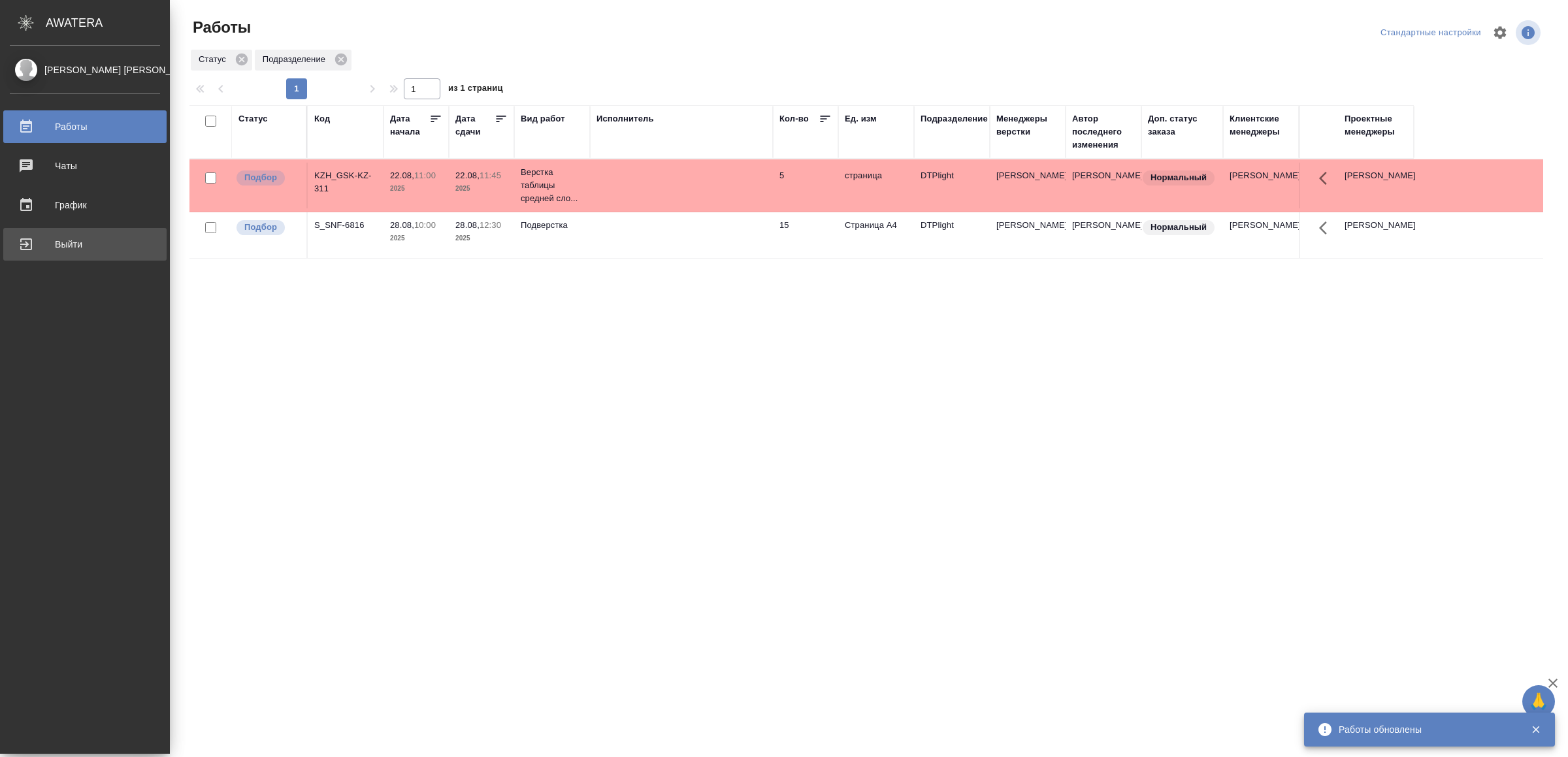
click at [30, 237] on div "Выйти" at bounding box center [85, 245] width 150 height 20
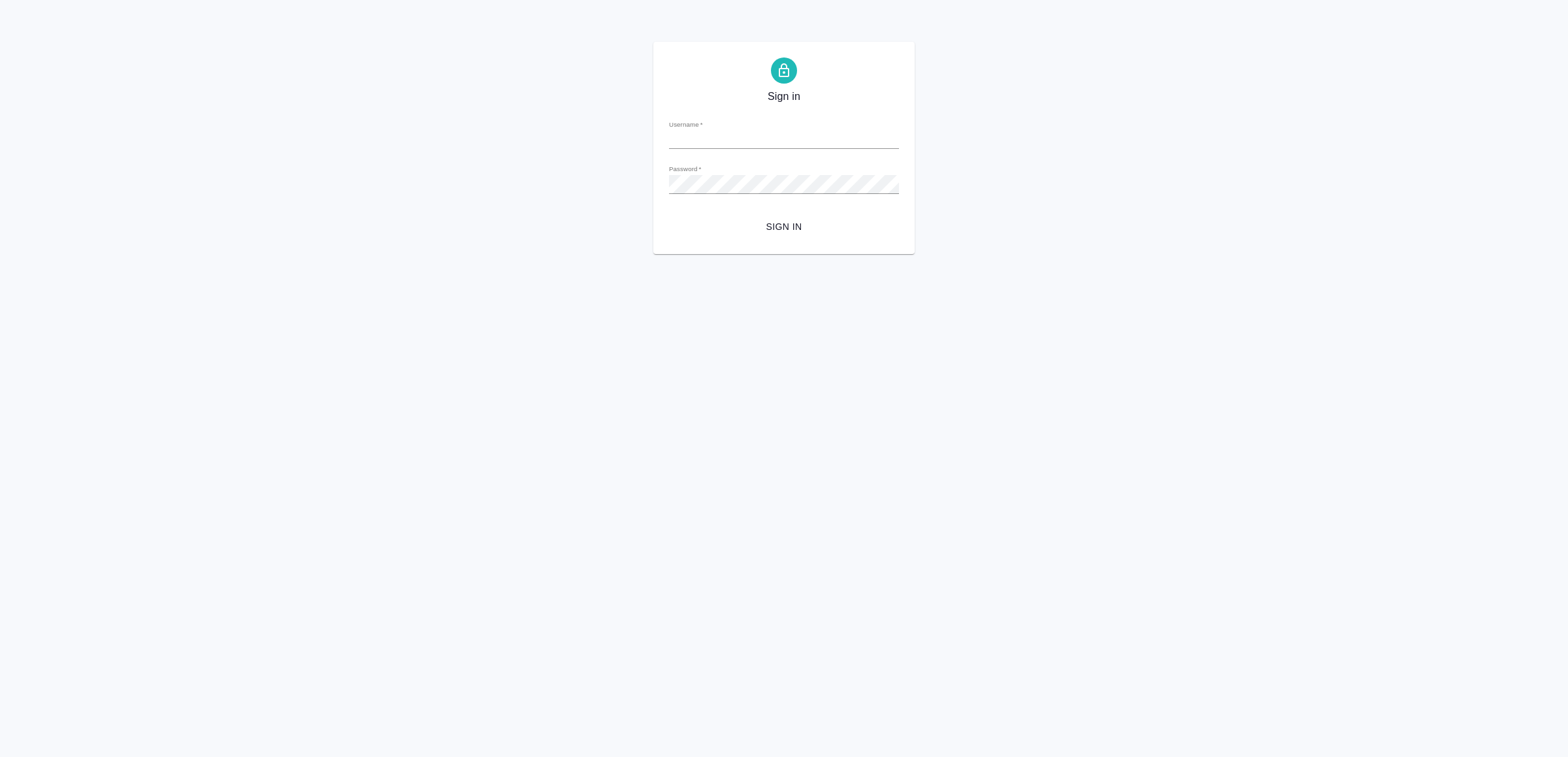
type input "[EMAIL_ADDRESS][DOMAIN_NAME]"
click at [788, 227] on span "Sign in" at bounding box center [784, 227] width 209 height 17
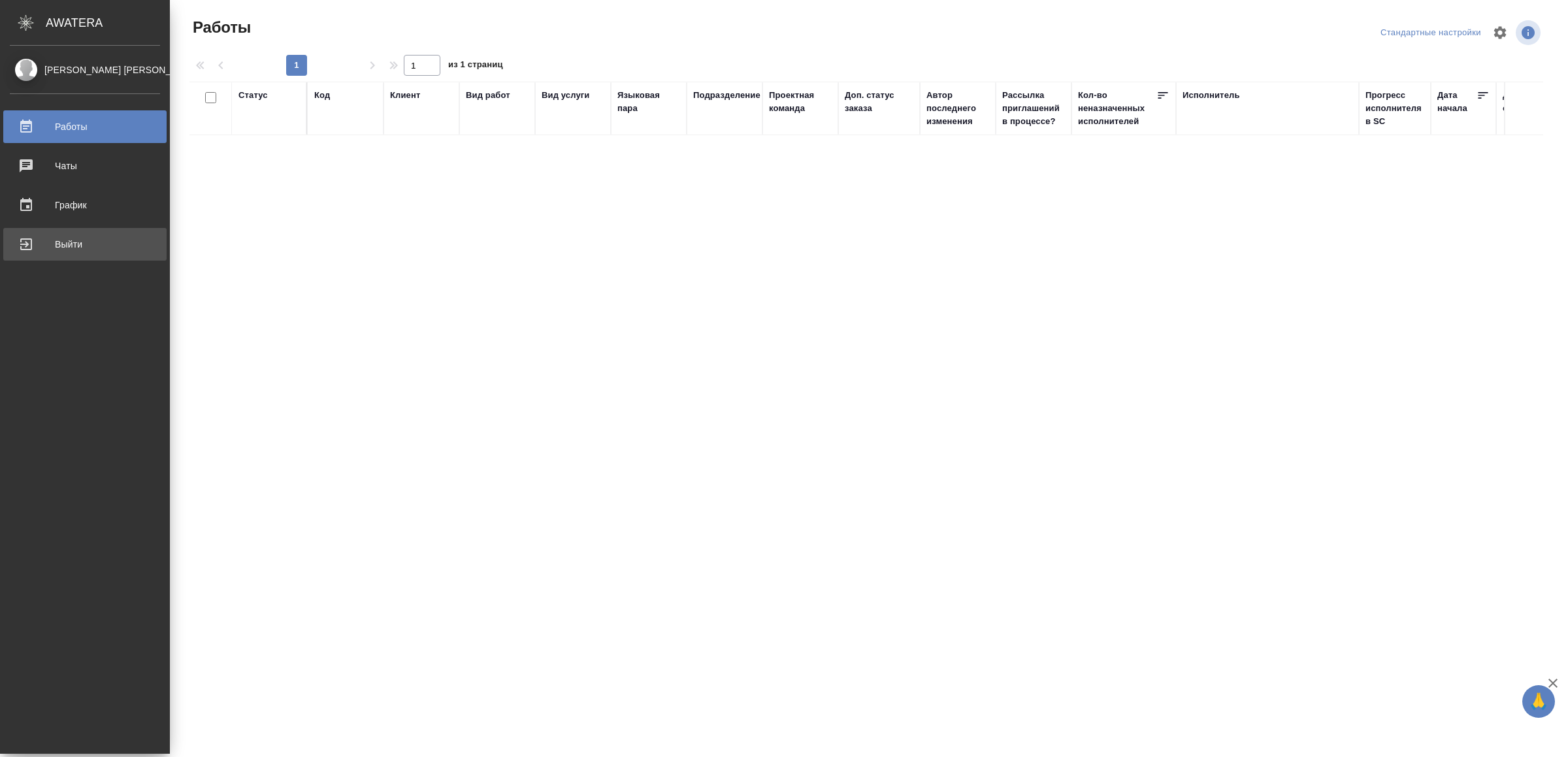
click at [38, 233] on link "Выйти" at bounding box center [85, 244] width 163 height 32
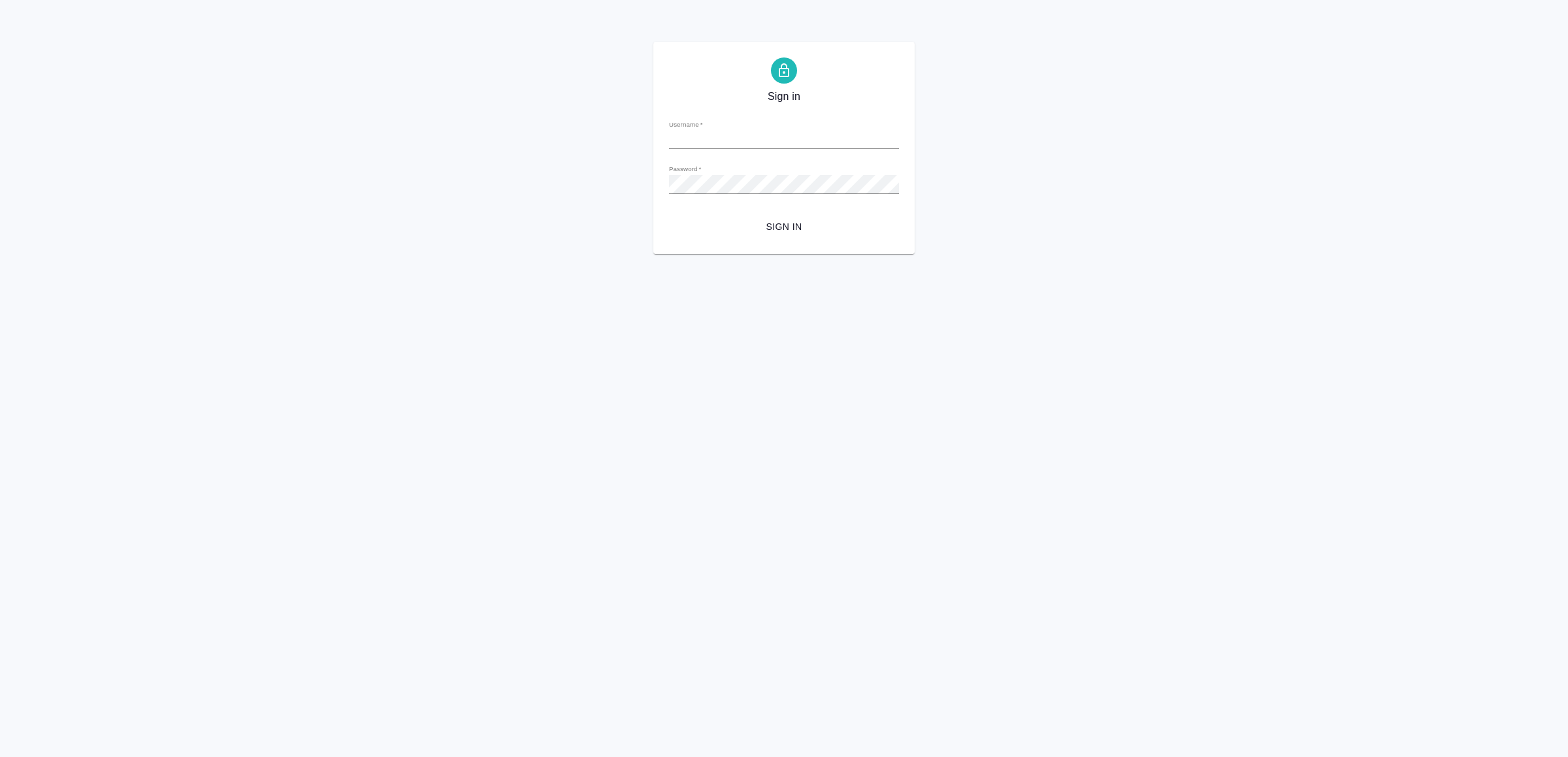
type input "[EMAIL_ADDRESS][DOMAIN_NAME]"
click at [803, 226] on span "Sign in" at bounding box center [784, 227] width 209 height 17
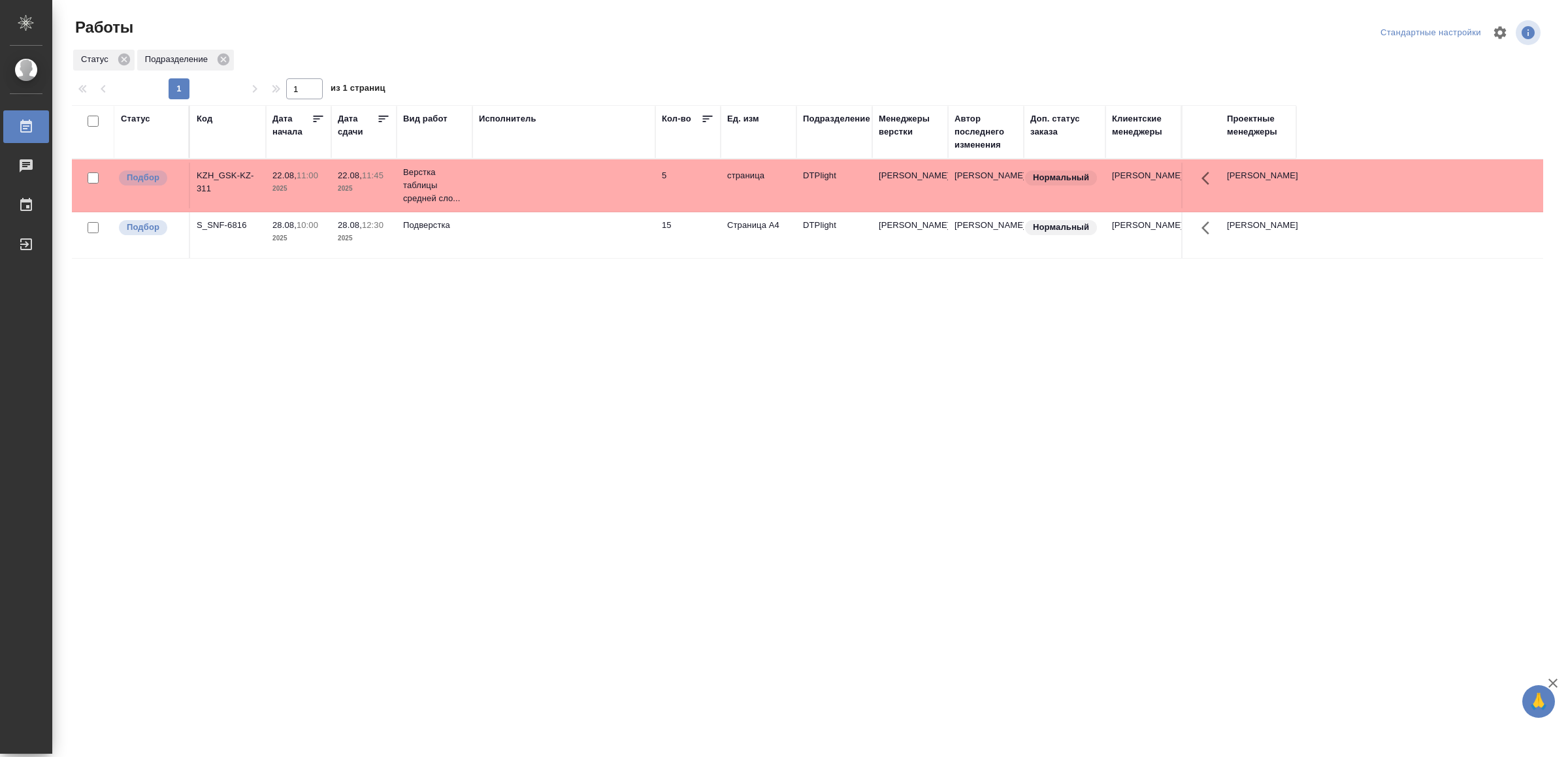
drag, startPoint x: 619, startPoint y: 481, endPoint x: 626, endPoint y: 425, distance: 56.4
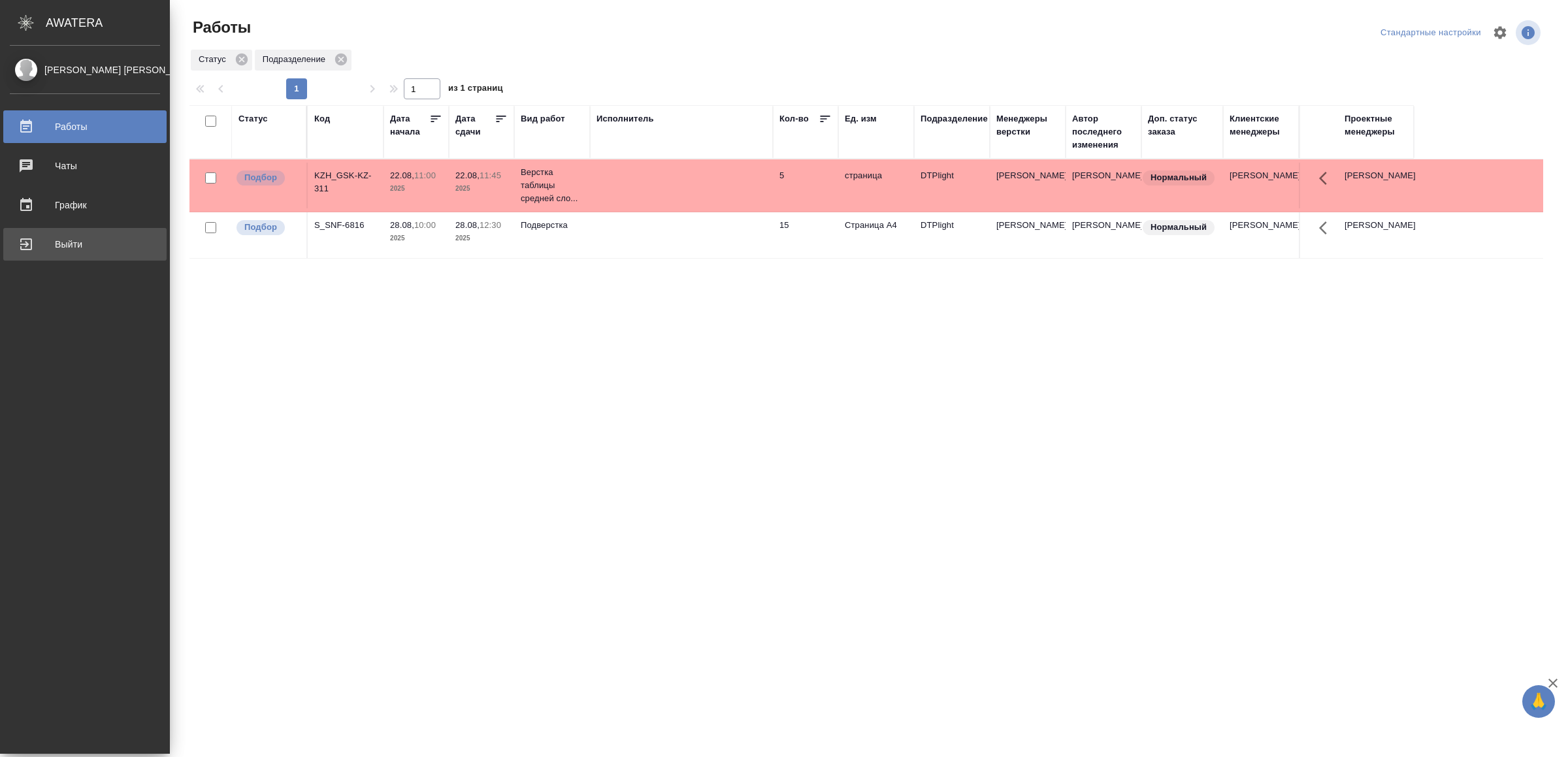
click at [54, 235] on div "Выйти" at bounding box center [85, 245] width 150 height 20
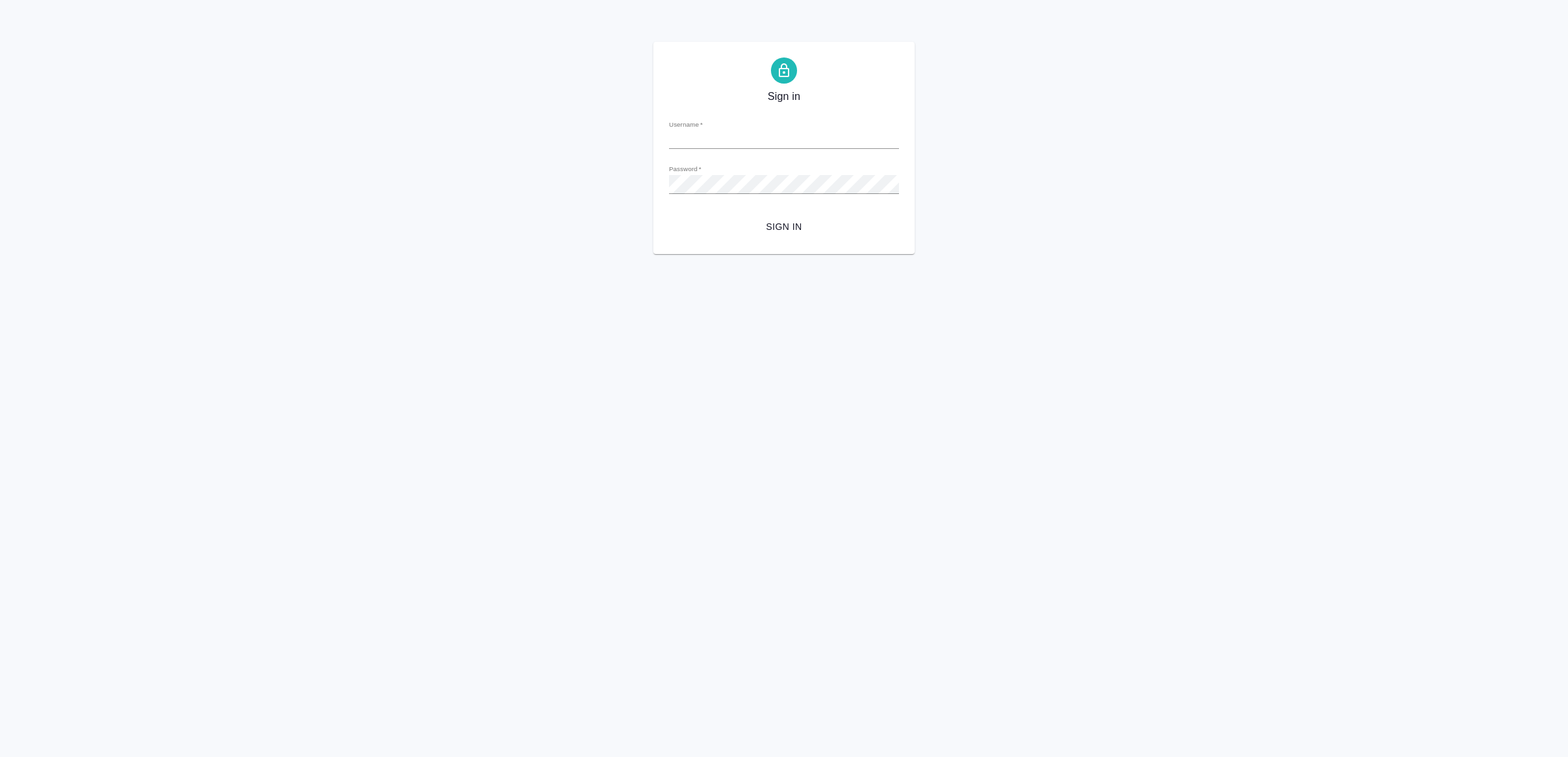
type input "v.yamkovenko@awatera.com"
click at [808, 233] on span "Sign in" at bounding box center [784, 227] width 209 height 17
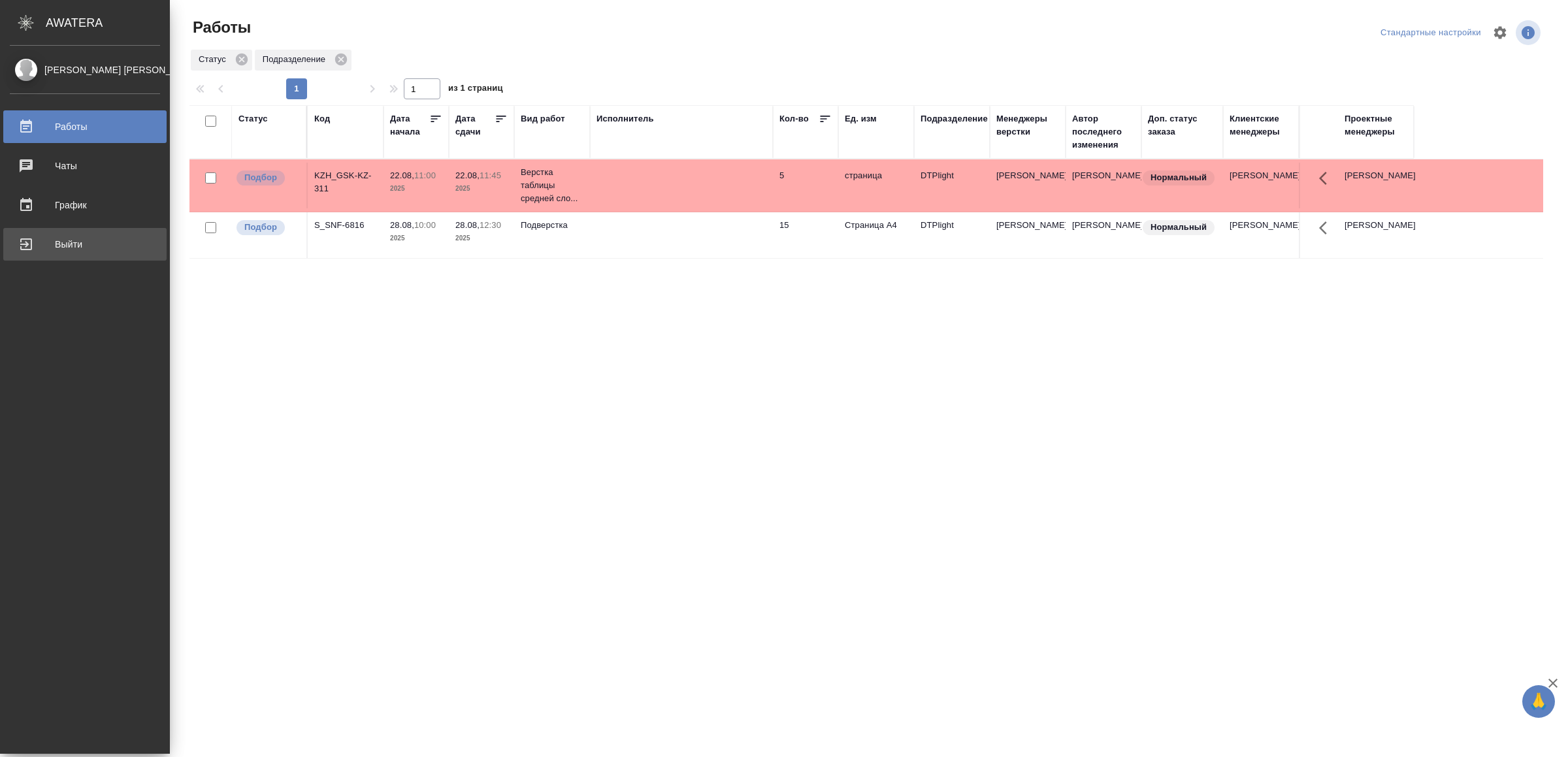
click at [38, 245] on div "Выйти" at bounding box center [85, 245] width 150 height 20
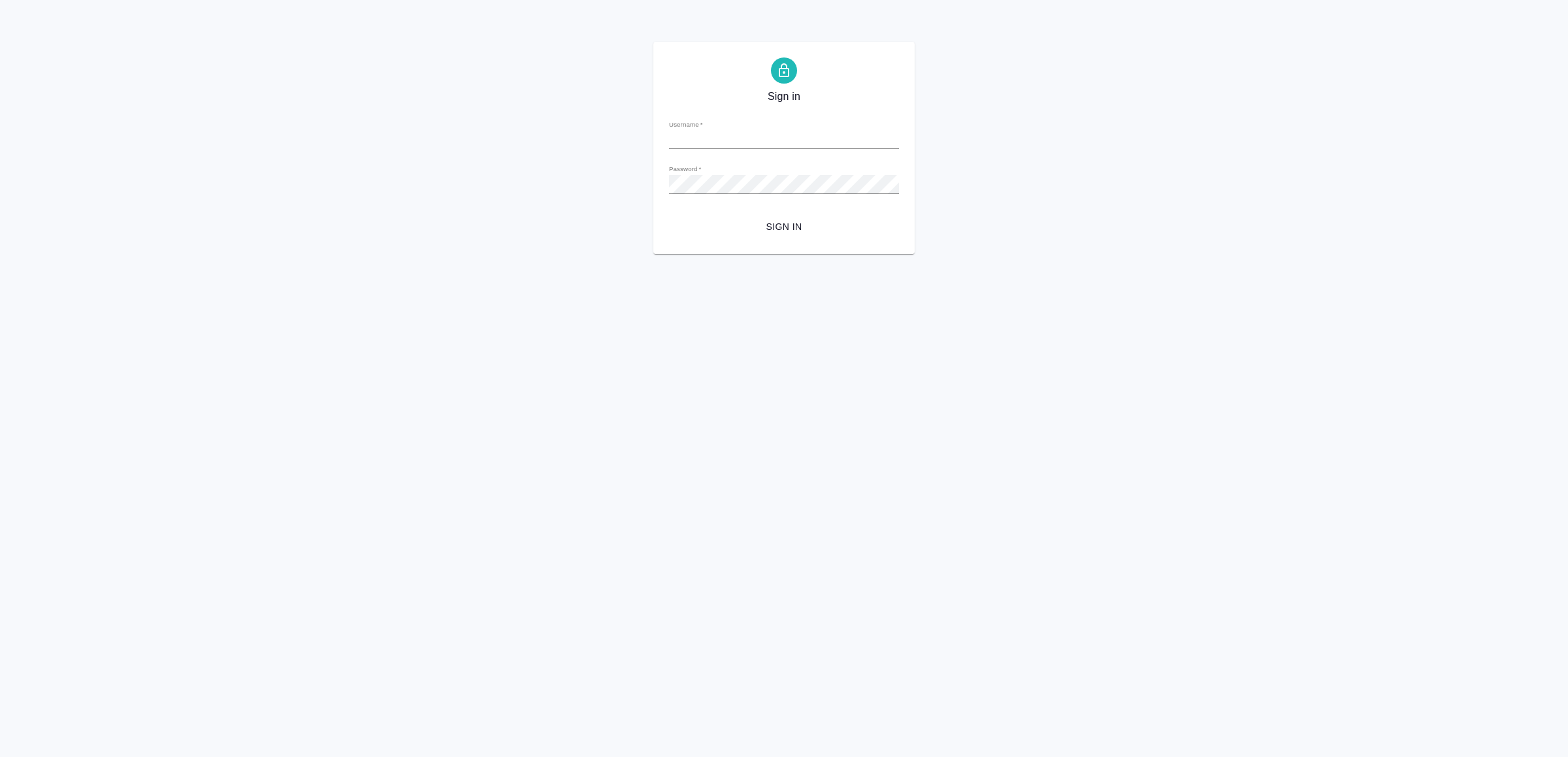
type input "v.yamkovenko@awatera.com"
click at [799, 220] on span "Sign in" at bounding box center [784, 227] width 209 height 17
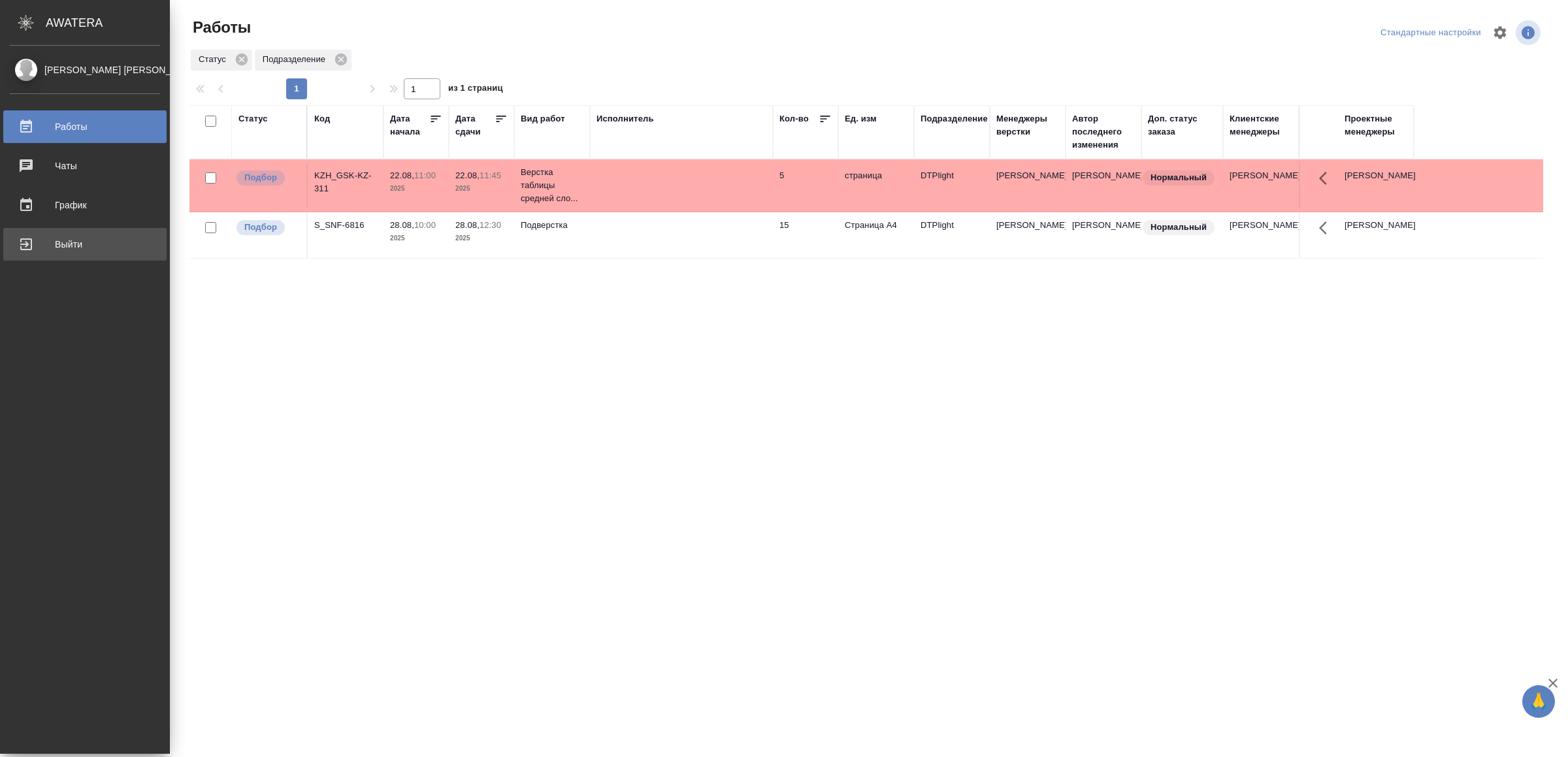
click at [32, 238] on div "Выйти" at bounding box center [85, 245] width 150 height 20
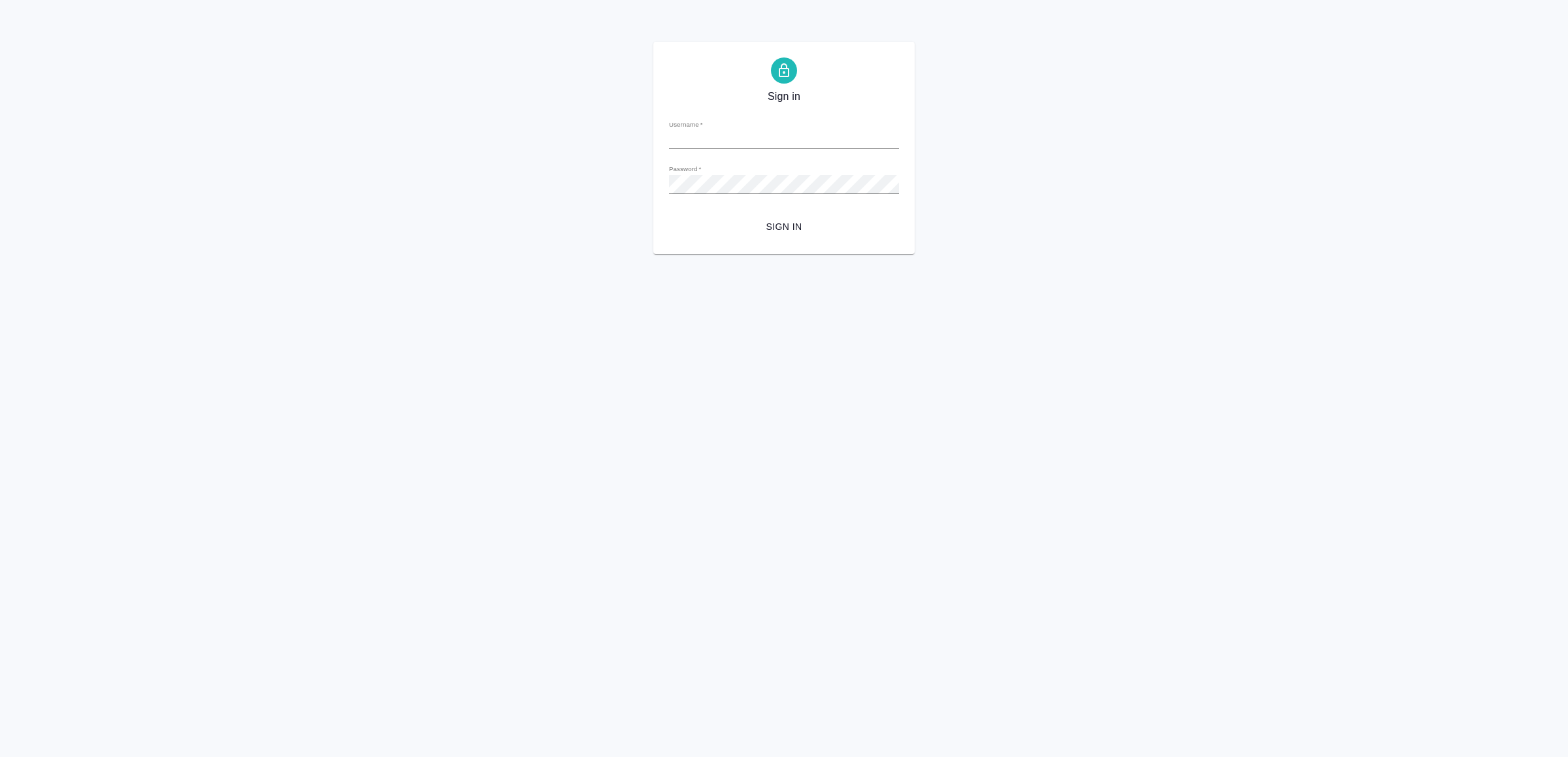
type input "v.yamkovenko@awatera.com"
click at [792, 224] on span "Sign in" at bounding box center [784, 227] width 209 height 17
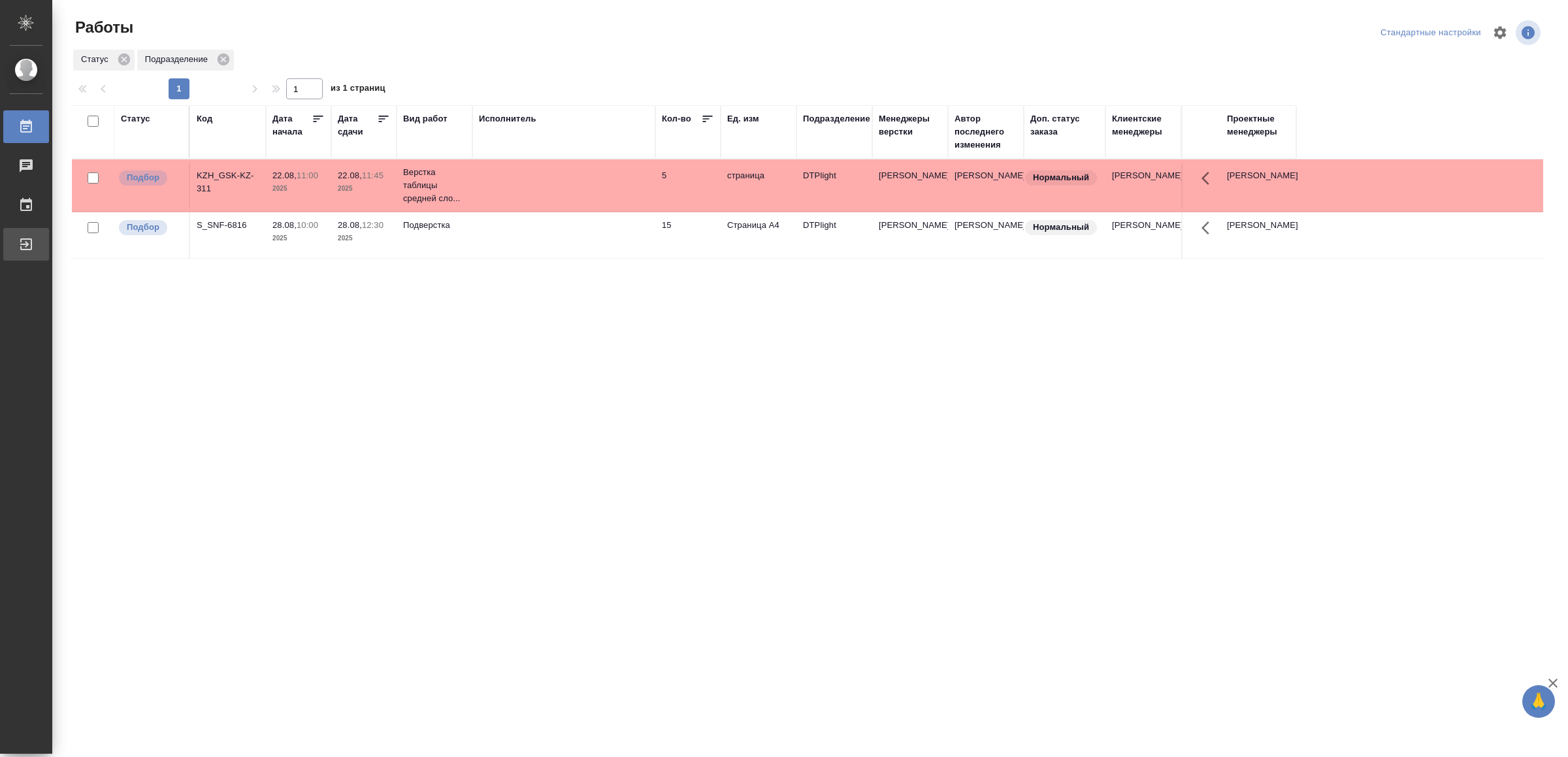
click at [26, 243] on div "Выйти" at bounding box center [9, 245] width 32 height 20
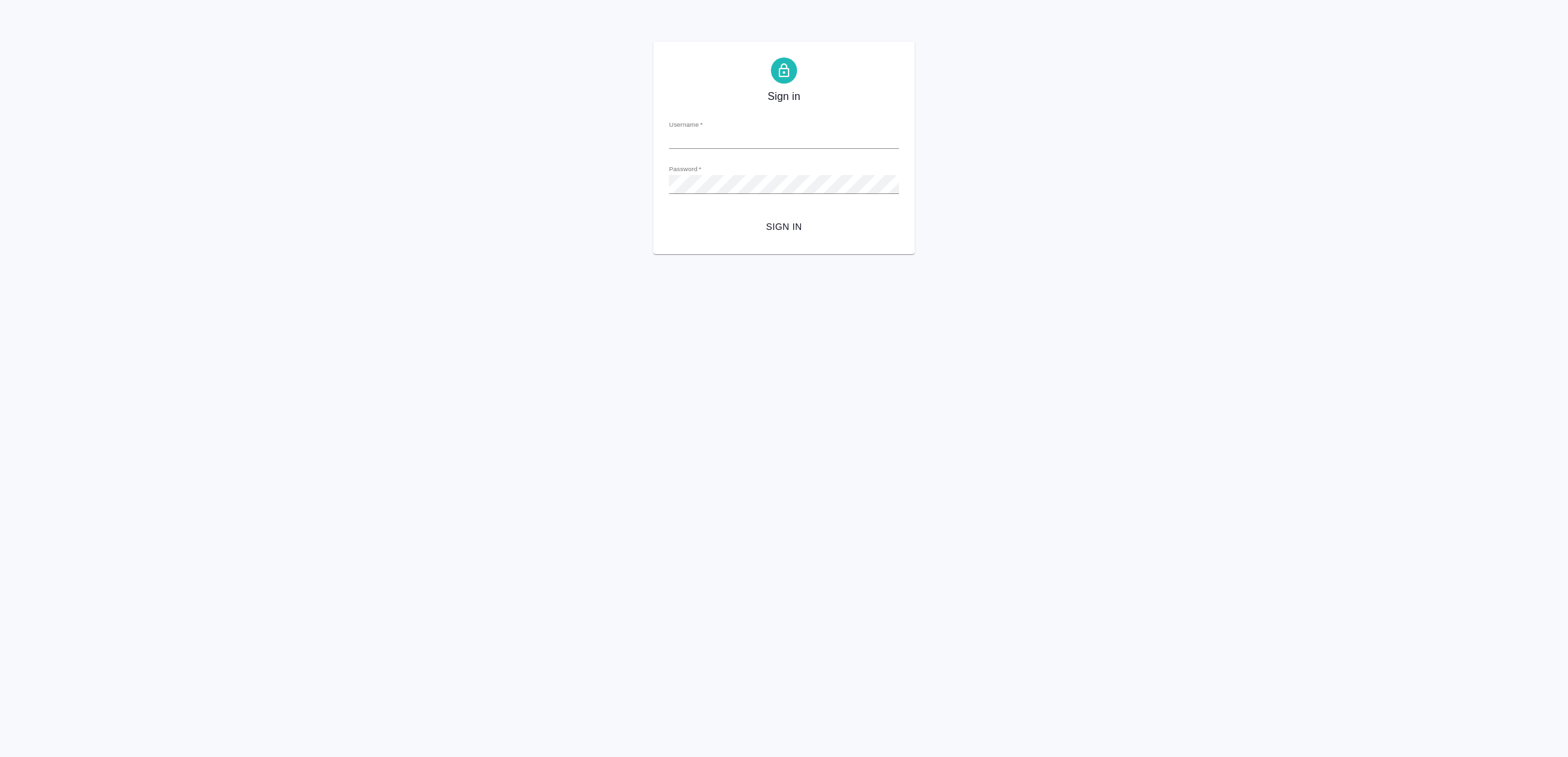
type input "v.yamkovenko@awatera.com"
drag, startPoint x: 769, startPoint y: 230, endPoint x: 757, endPoint y: 239, distance: 15.0
click at [769, 230] on span "Sign in" at bounding box center [784, 227] width 209 height 17
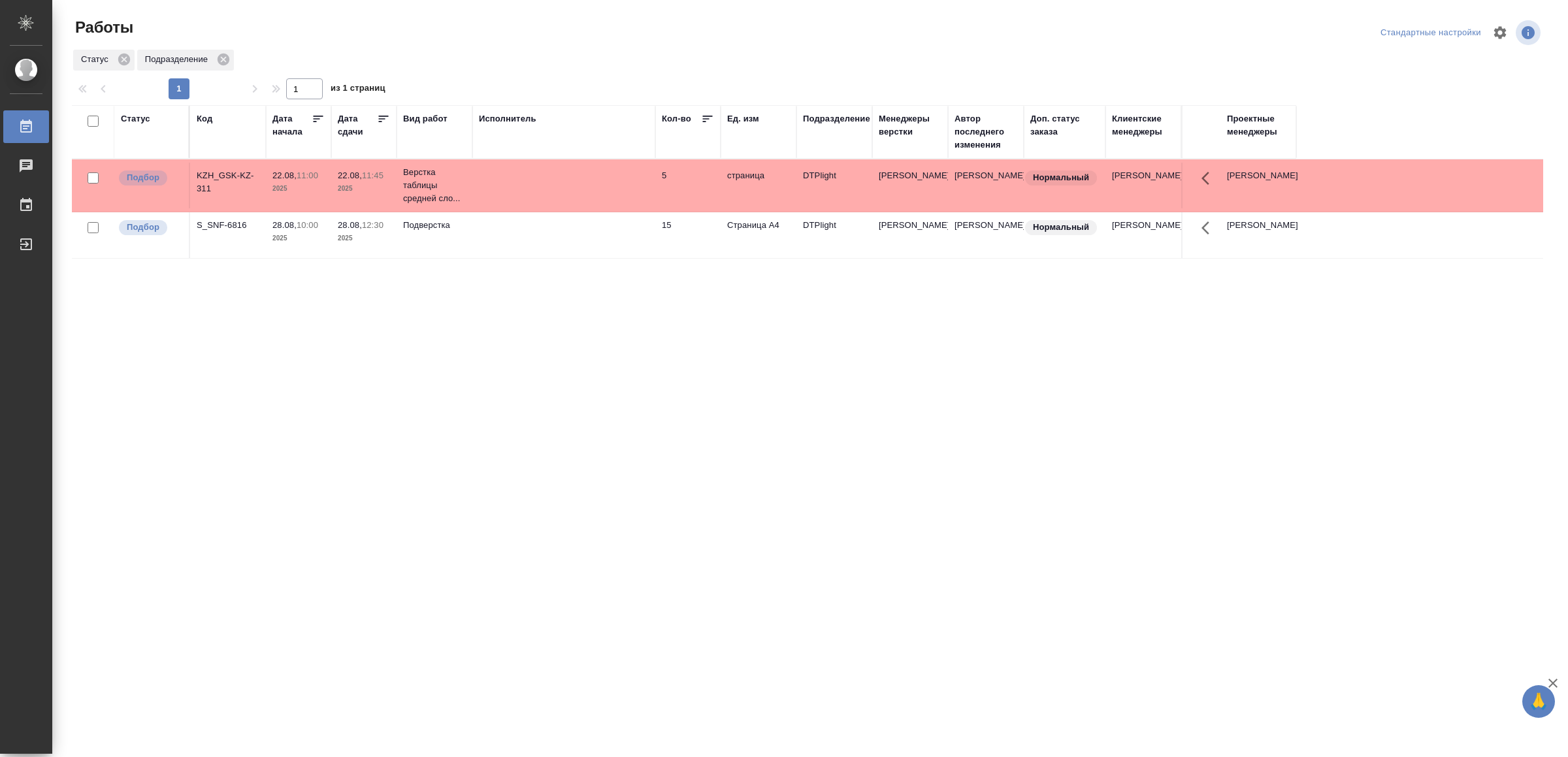
click at [318, 309] on div "Статус Код Дата начала Дата сдачи Вид работ Исполнитель Кол-во Ед. изм Подразде…" at bounding box center [807, 340] width 1471 height 470
drag, startPoint x: 727, startPoint y: 632, endPoint x: 757, endPoint y: 571, distance: 68.0
